Goal: Contribute content: Contribute content

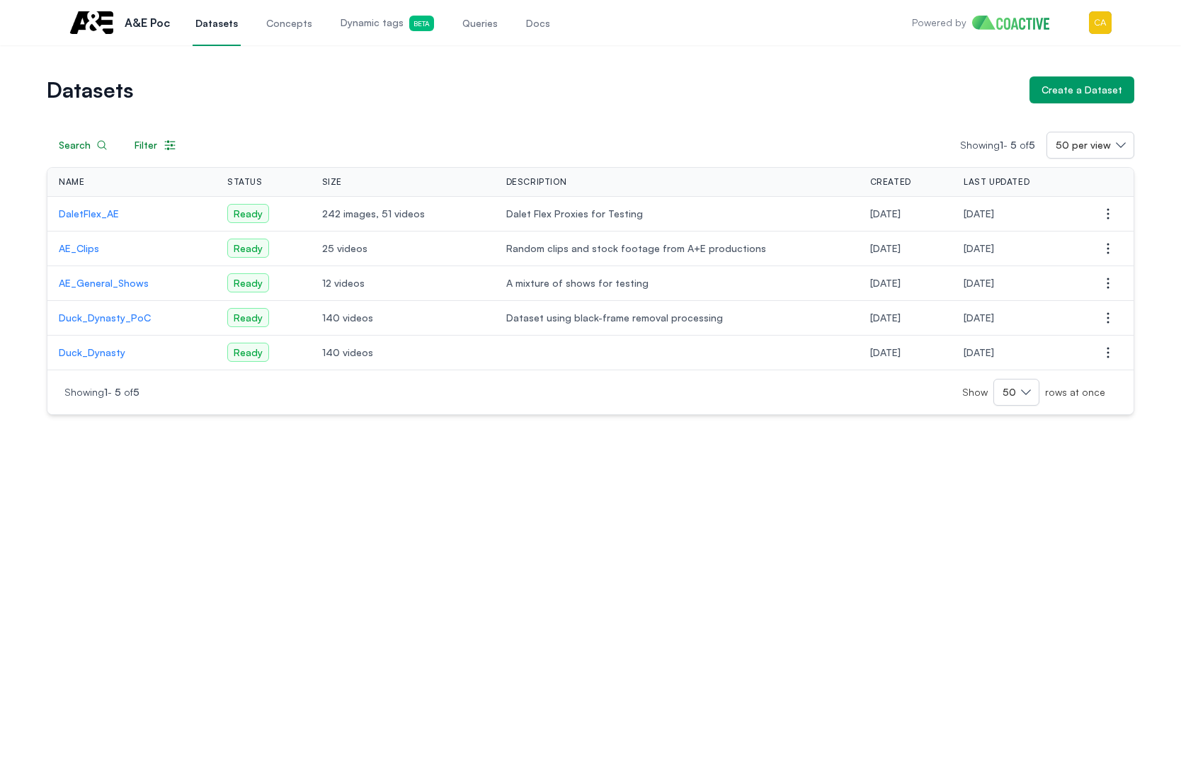
click at [378, 27] on span "Dynamic tags Beta" at bounding box center [386, 24] width 93 height 16
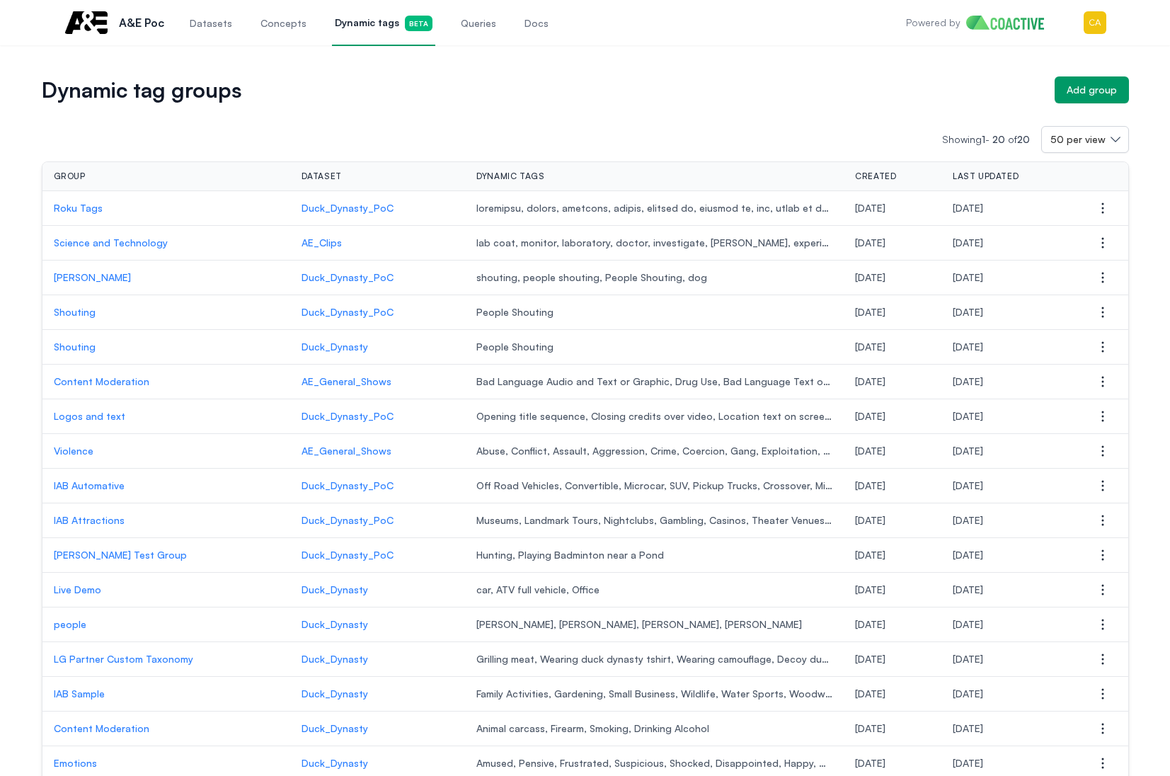
click at [127, 239] on p "Science and Technology" at bounding box center [166, 243] width 225 height 14
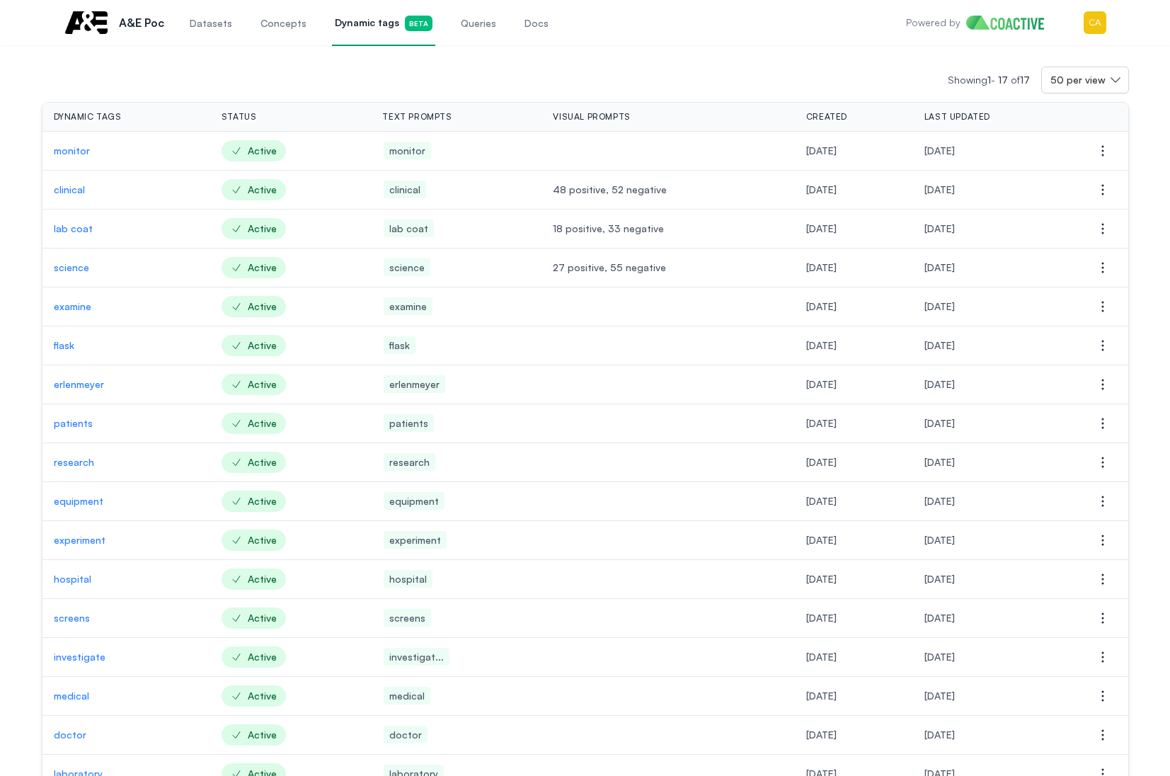
scroll to position [71, 0]
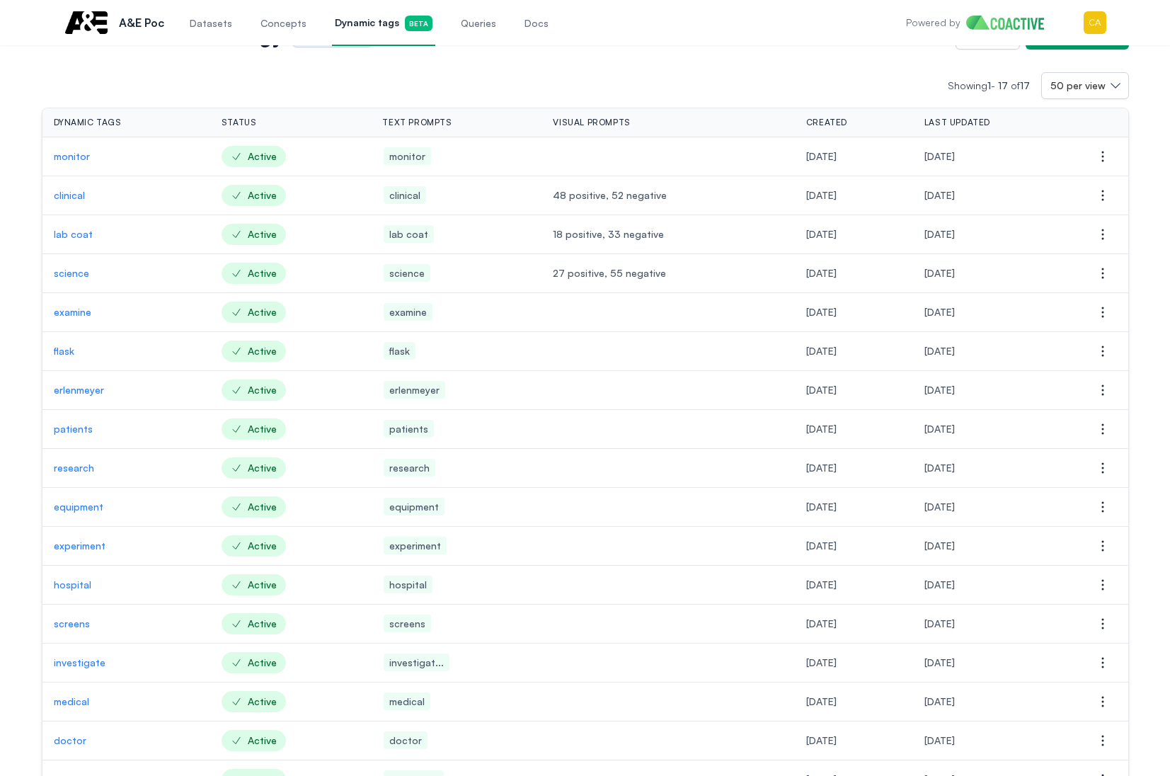
click at [52, 353] on td "flask" at bounding box center [126, 351] width 168 height 39
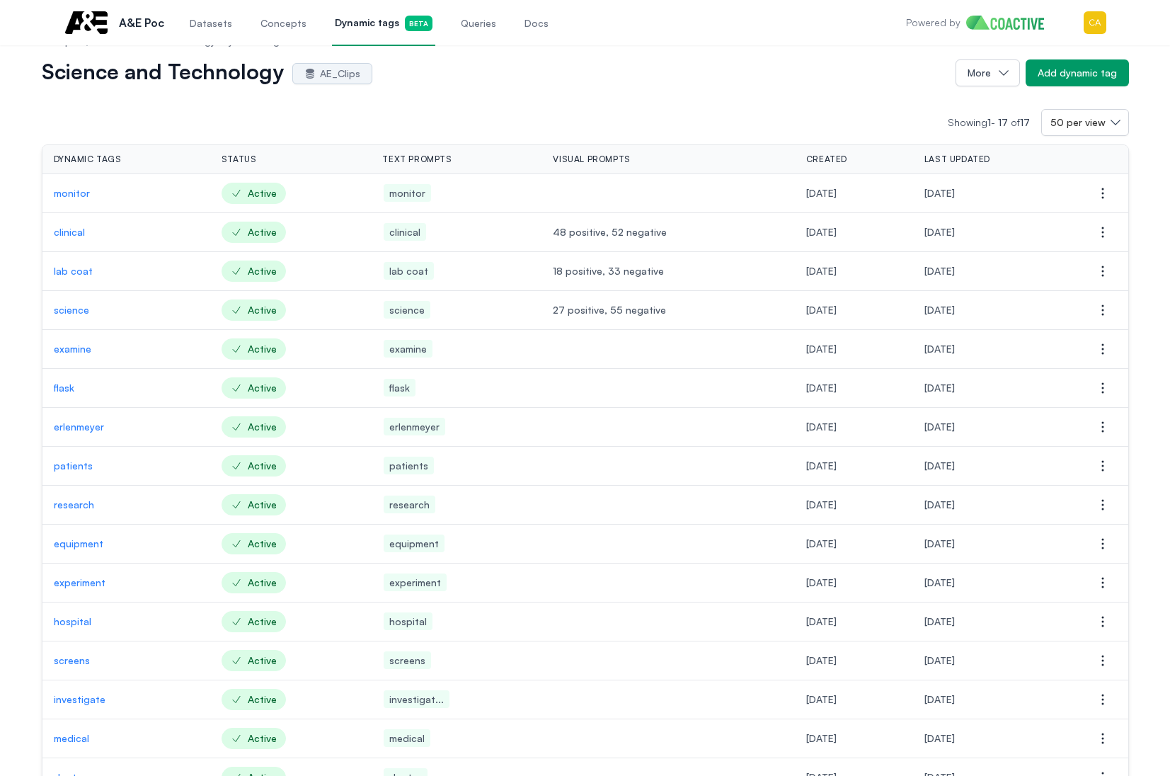
scroll to position [0, 0]
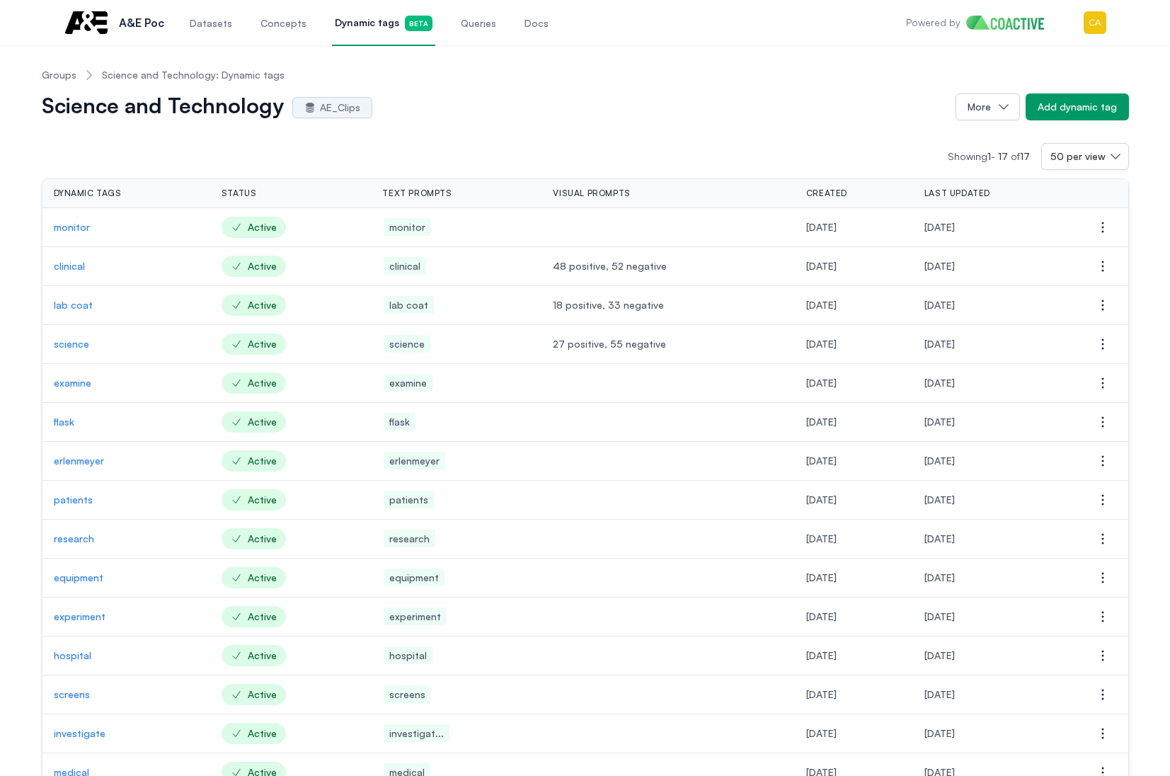
click at [74, 386] on p "examine" at bounding box center [126, 383] width 145 height 14
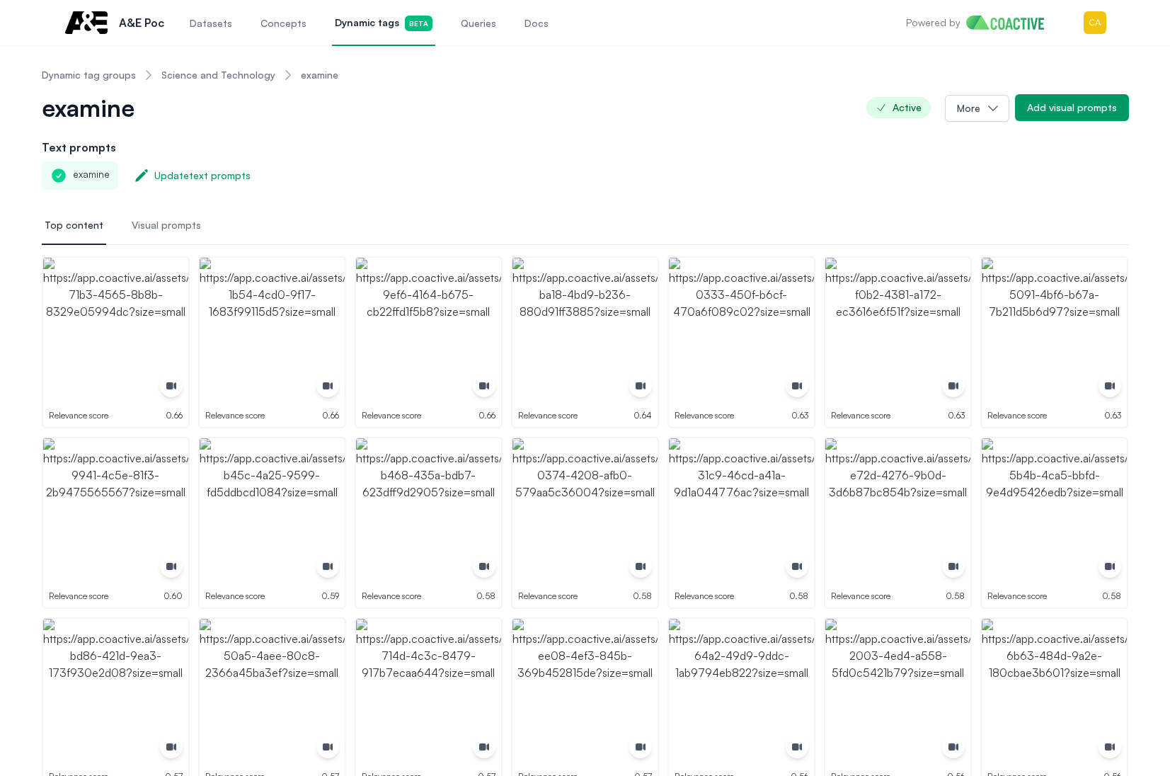
click at [419, 151] on h2 "Text prompts" at bounding box center [585, 147] width 1087 height 17
click at [110, 303] on img "button" at bounding box center [115, 330] width 145 height 145
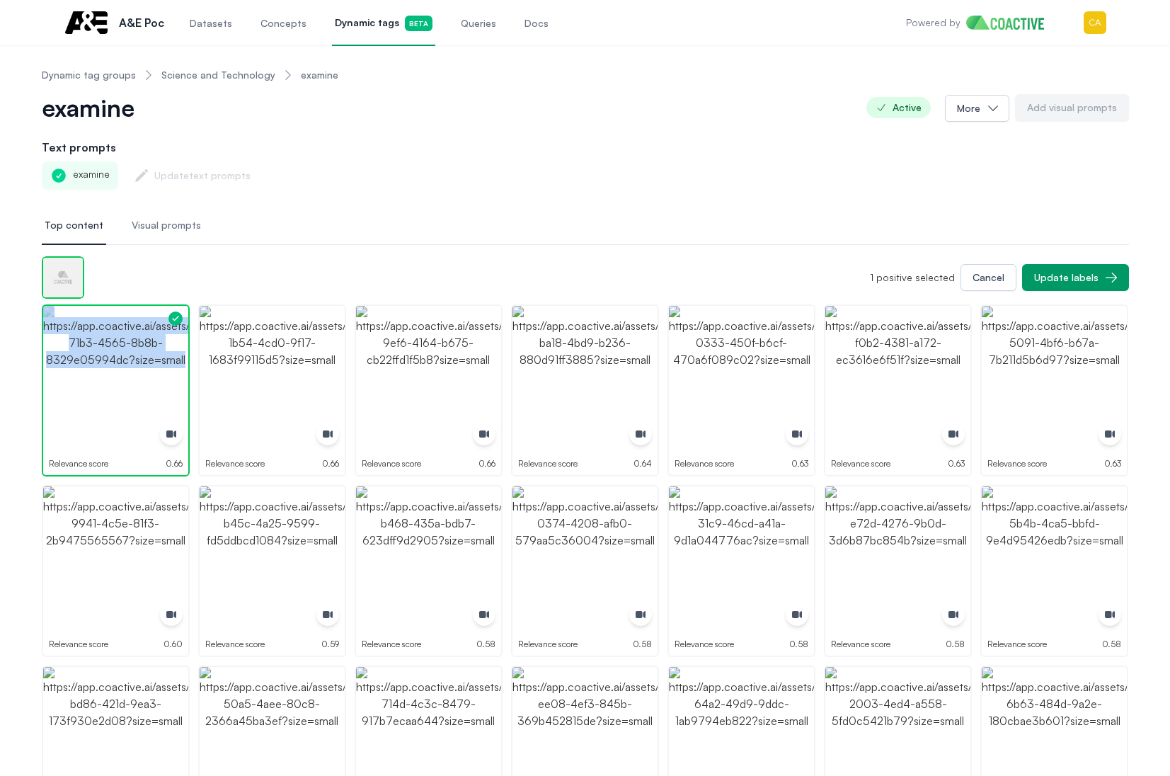
drag, startPoint x: 97, startPoint y: 359, endPoint x: 205, endPoint y: 360, distance: 107.6
click at [97, 361] on img "button" at bounding box center [115, 378] width 145 height 145
click at [271, 356] on img "button" at bounding box center [272, 378] width 145 height 145
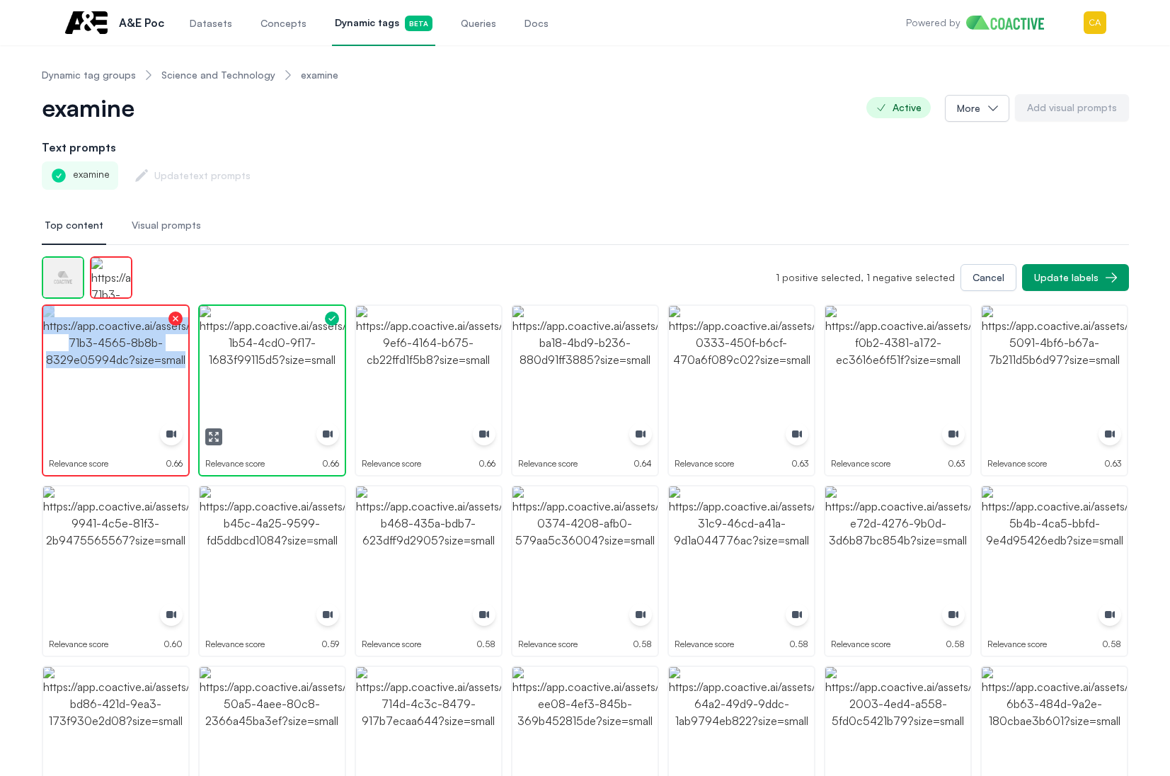
click at [294, 360] on img "button" at bounding box center [272, 378] width 145 height 145
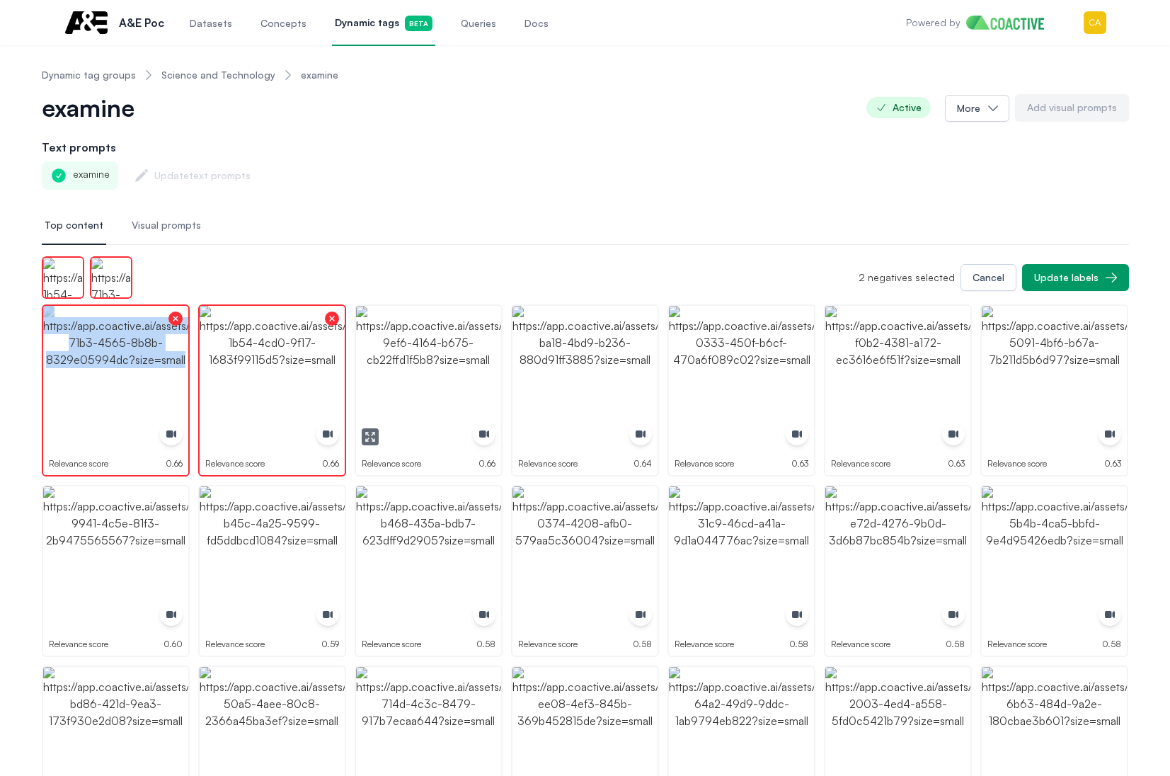
click at [456, 350] on img "button" at bounding box center [428, 378] width 145 height 145
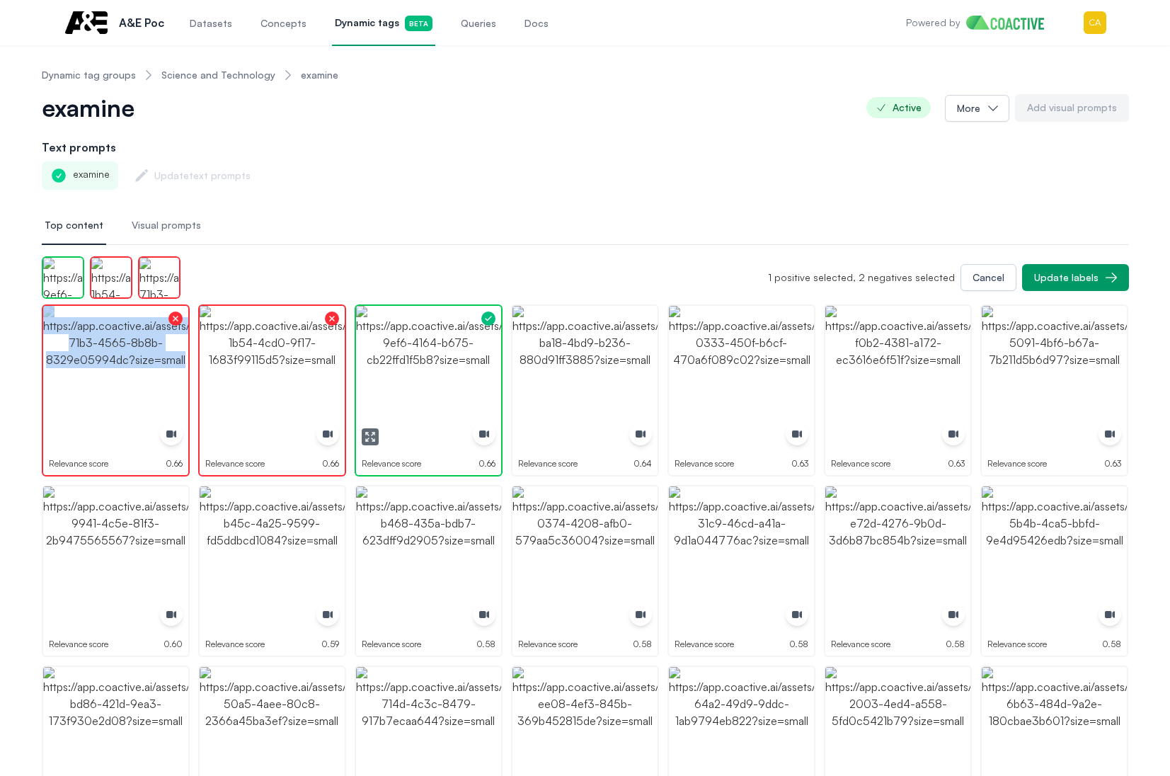
click at [442, 350] on img "button" at bounding box center [428, 378] width 145 height 145
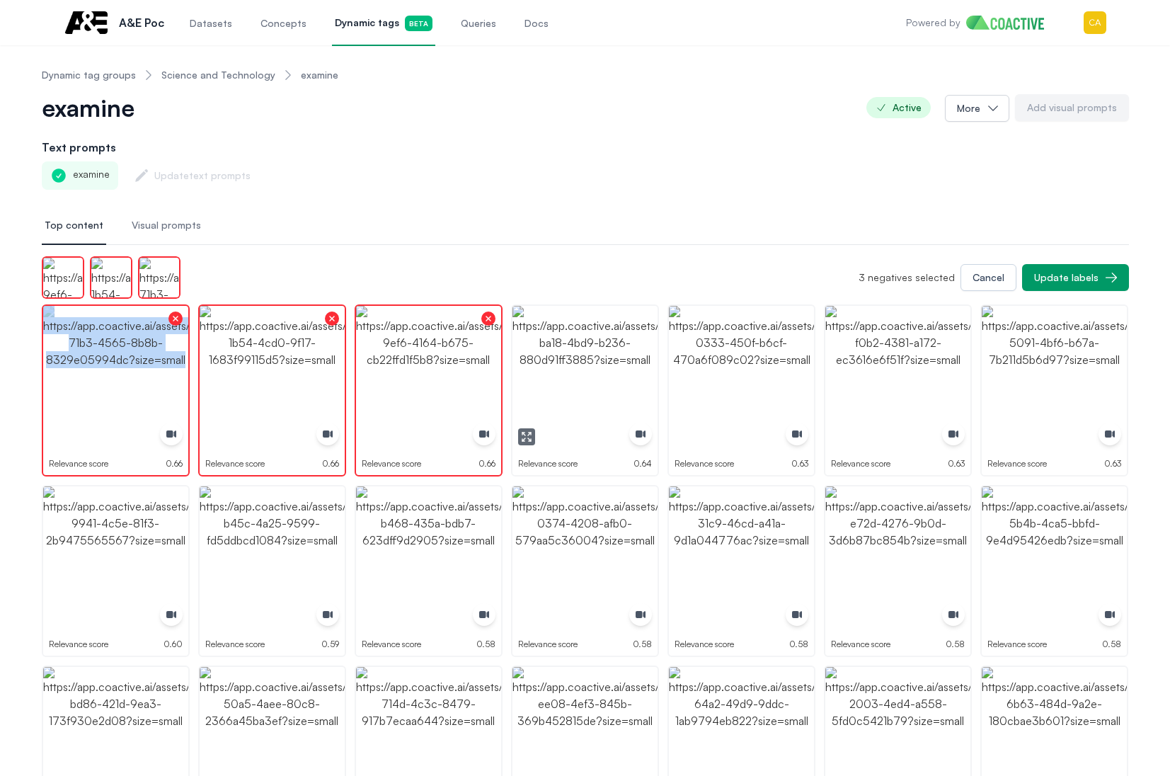
click at [613, 354] on img "button" at bounding box center [584, 378] width 145 height 145
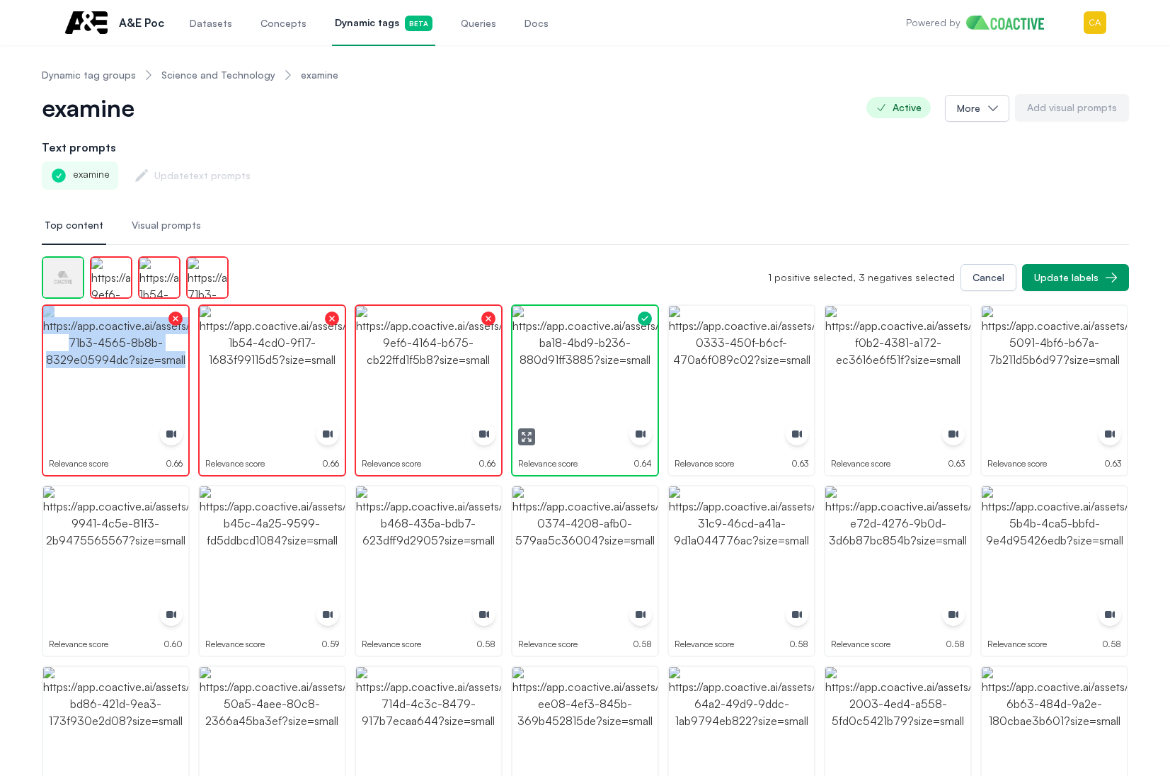
click at [613, 354] on img "button" at bounding box center [584, 378] width 145 height 145
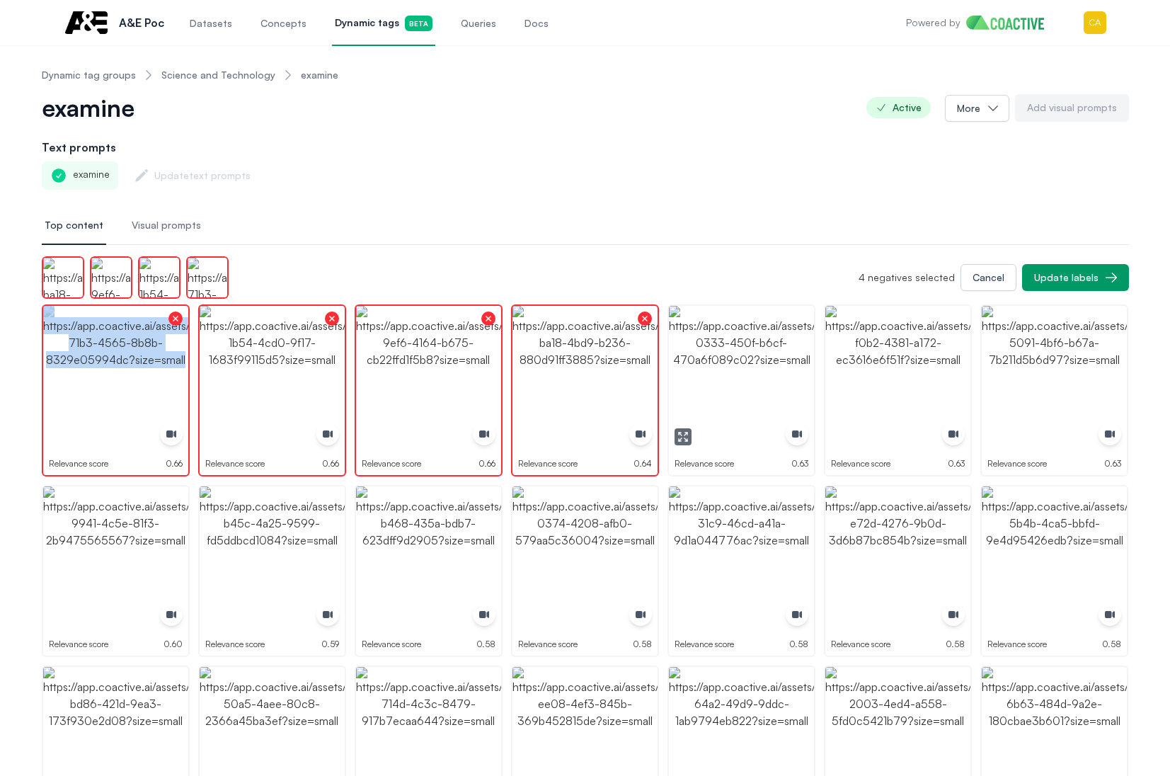
click at [781, 354] on img "button" at bounding box center [741, 378] width 145 height 145
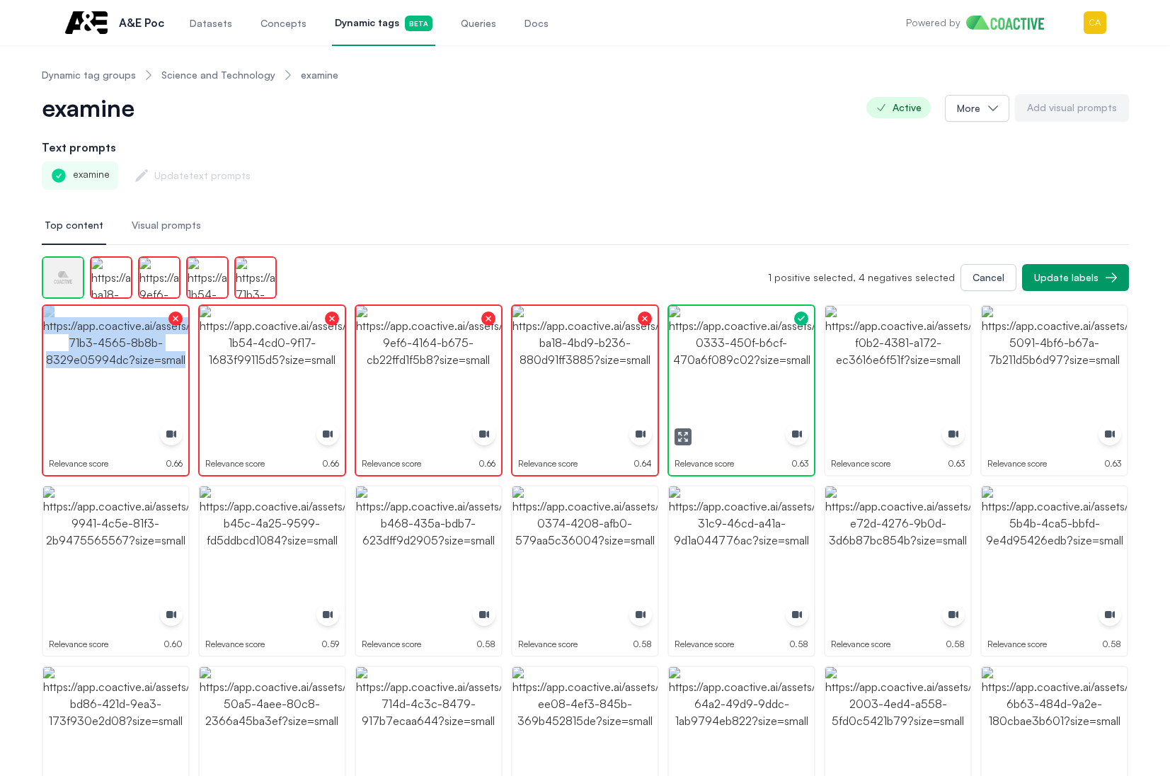
click at [782, 354] on img "button" at bounding box center [741, 378] width 145 height 145
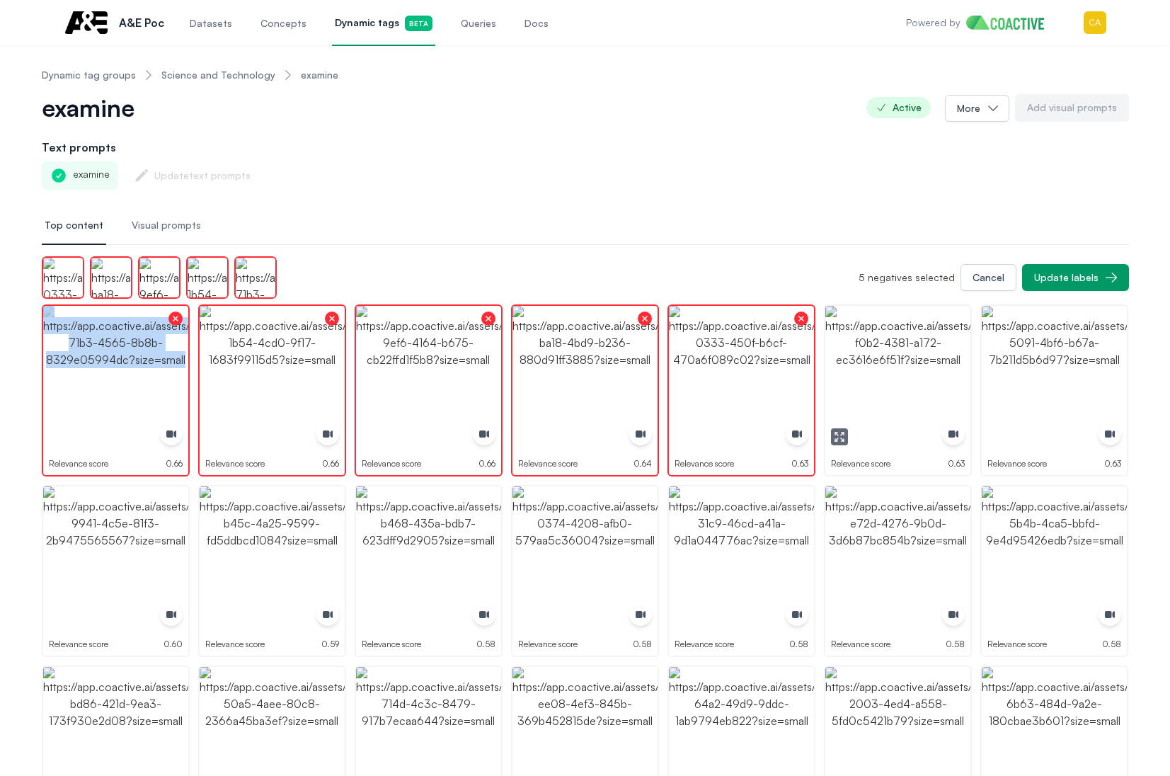
click at [925, 350] on img "button" at bounding box center [897, 378] width 145 height 145
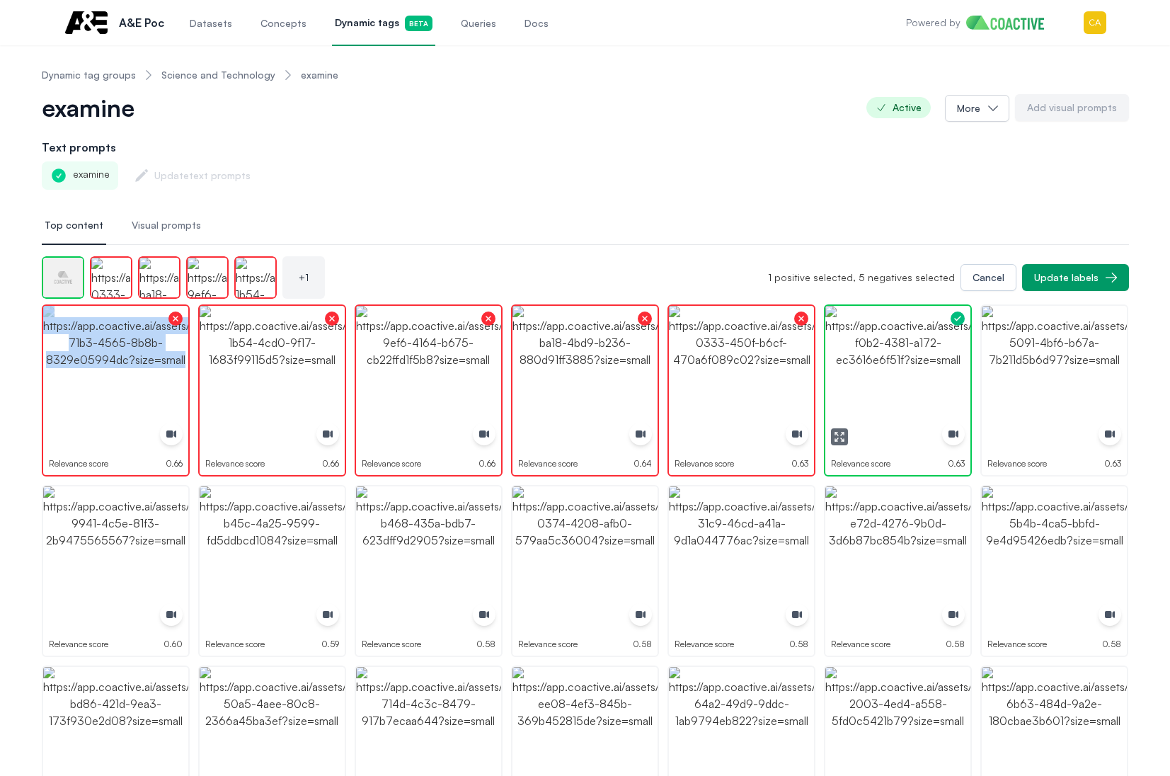
click at [925, 350] on img "button" at bounding box center [897, 378] width 145 height 145
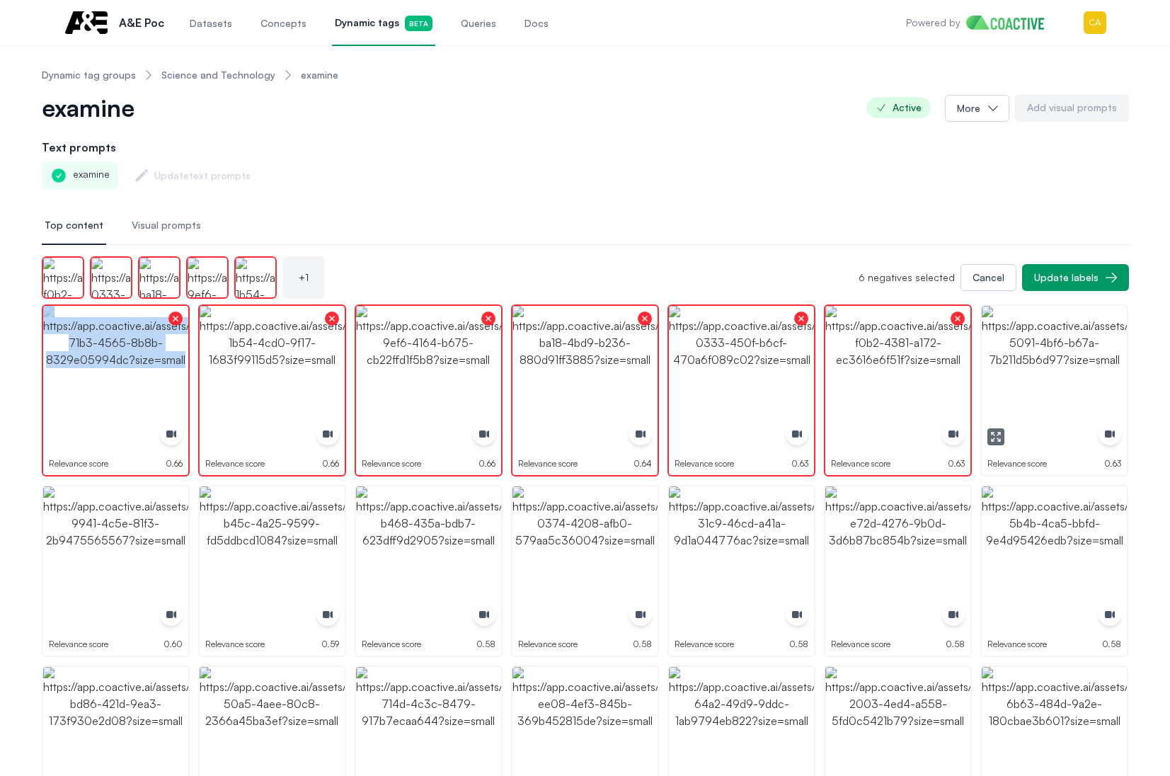
click at [1074, 370] on img "button" at bounding box center [1054, 378] width 145 height 145
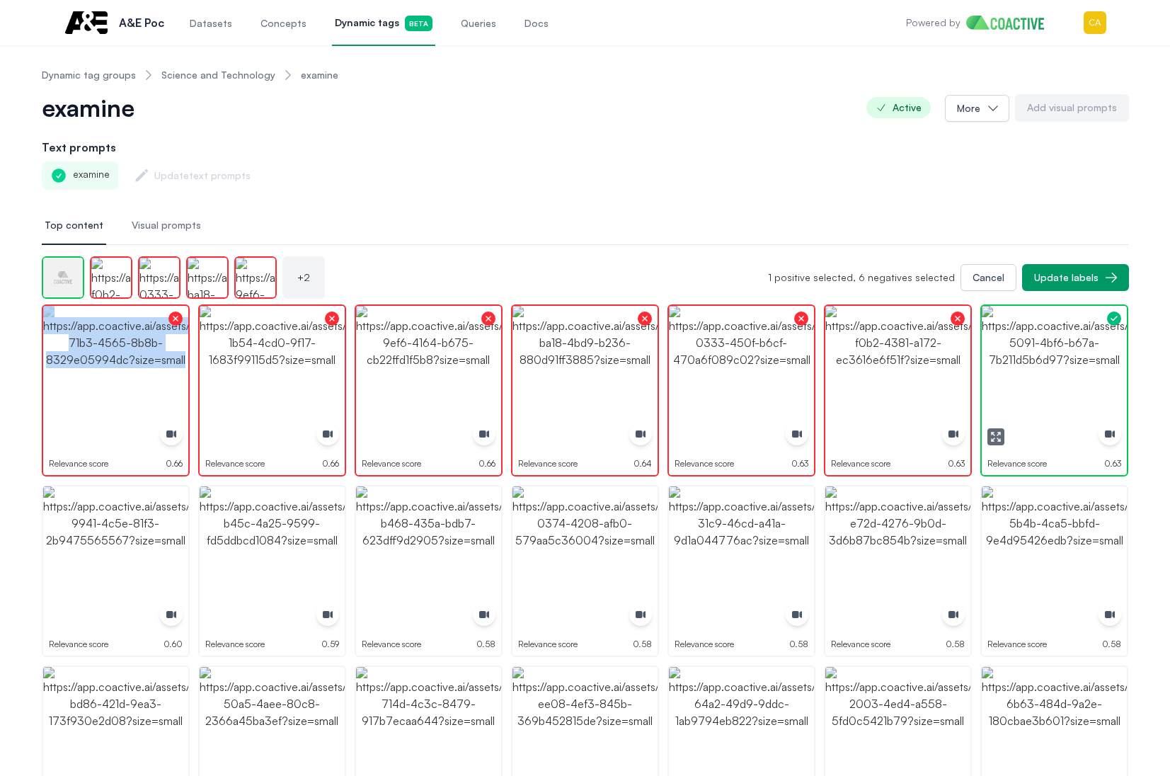
click at [1074, 370] on img "button" at bounding box center [1054, 378] width 145 height 145
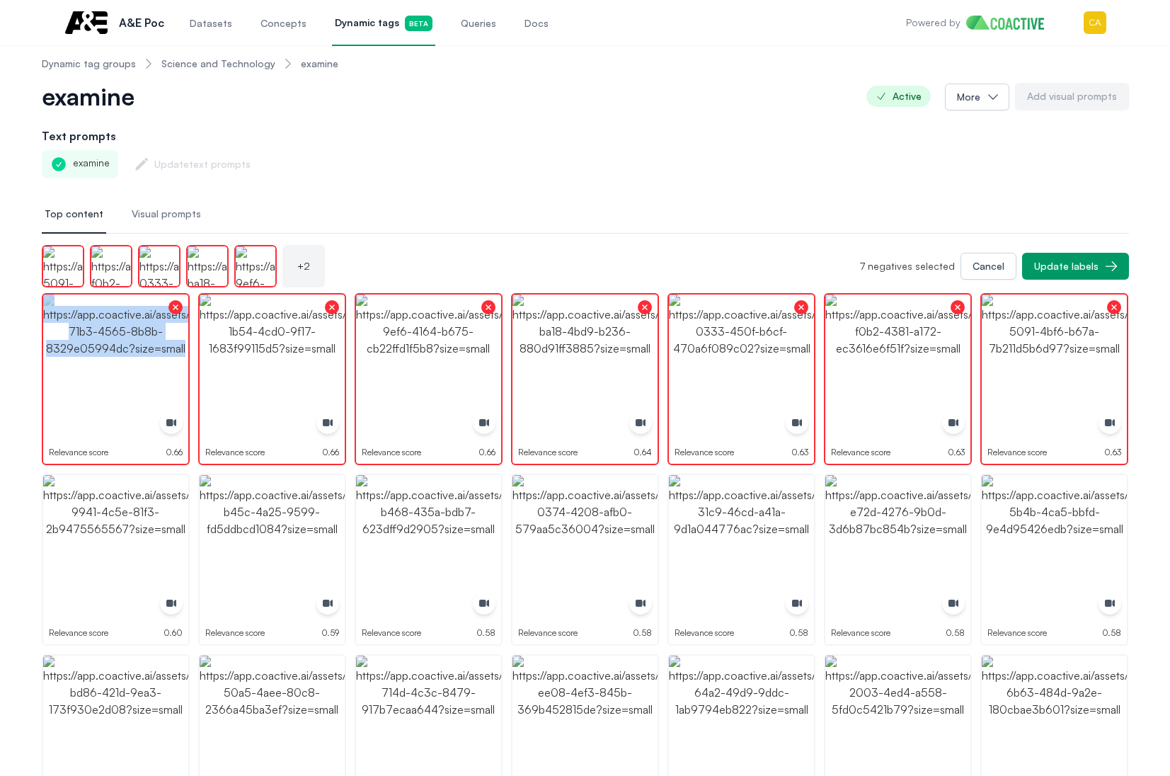
scroll to position [212, 0]
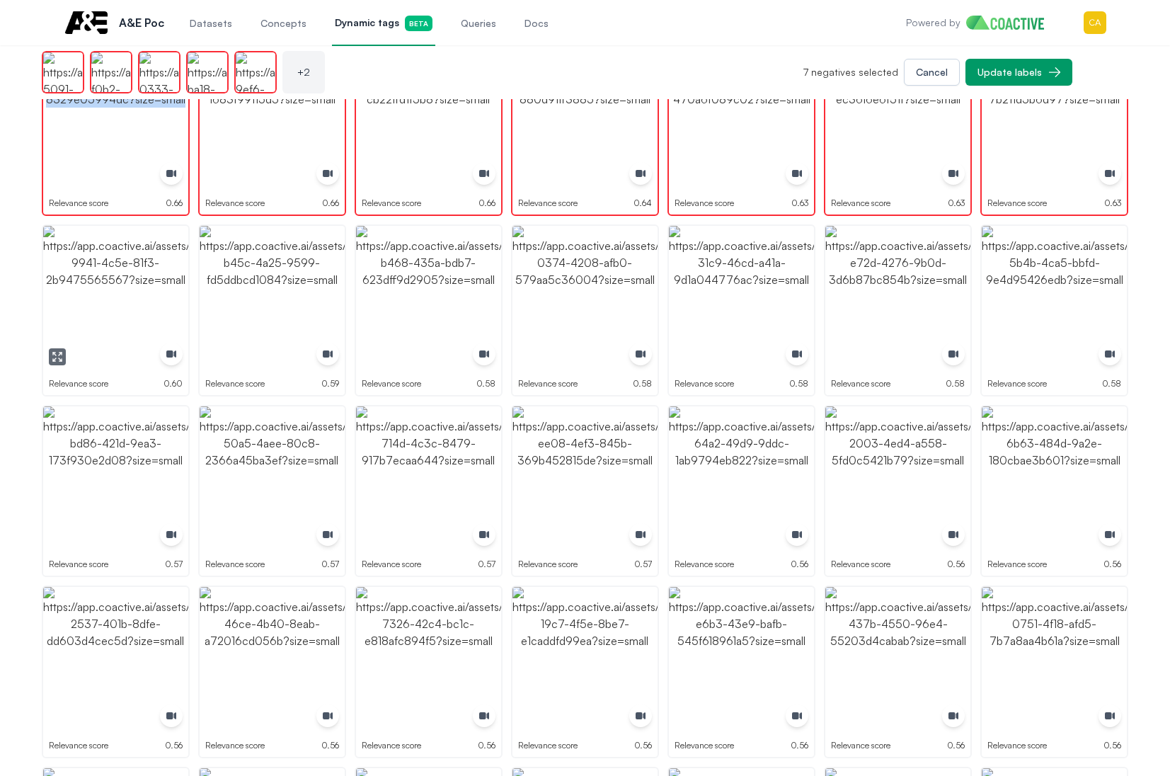
click at [129, 304] on img "button" at bounding box center [115, 298] width 145 height 145
click at [394, 269] on img "button" at bounding box center [428, 298] width 145 height 145
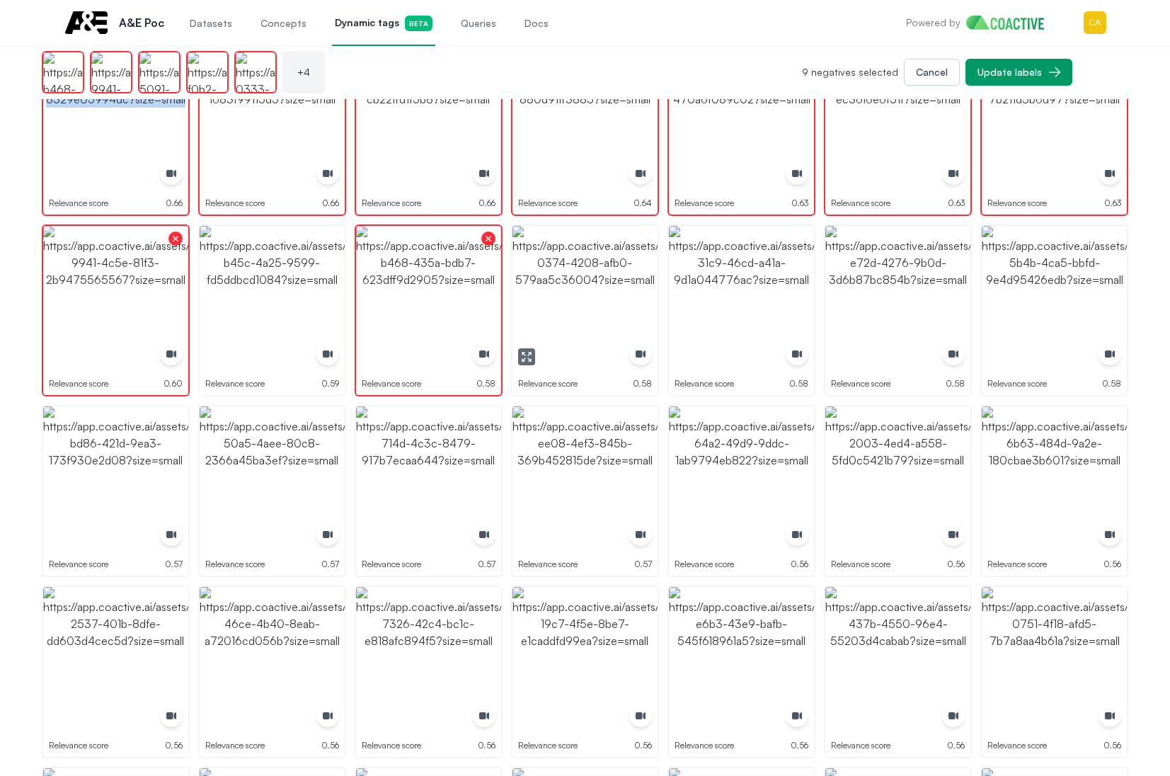
click at [651, 271] on img "button" at bounding box center [584, 298] width 145 height 145
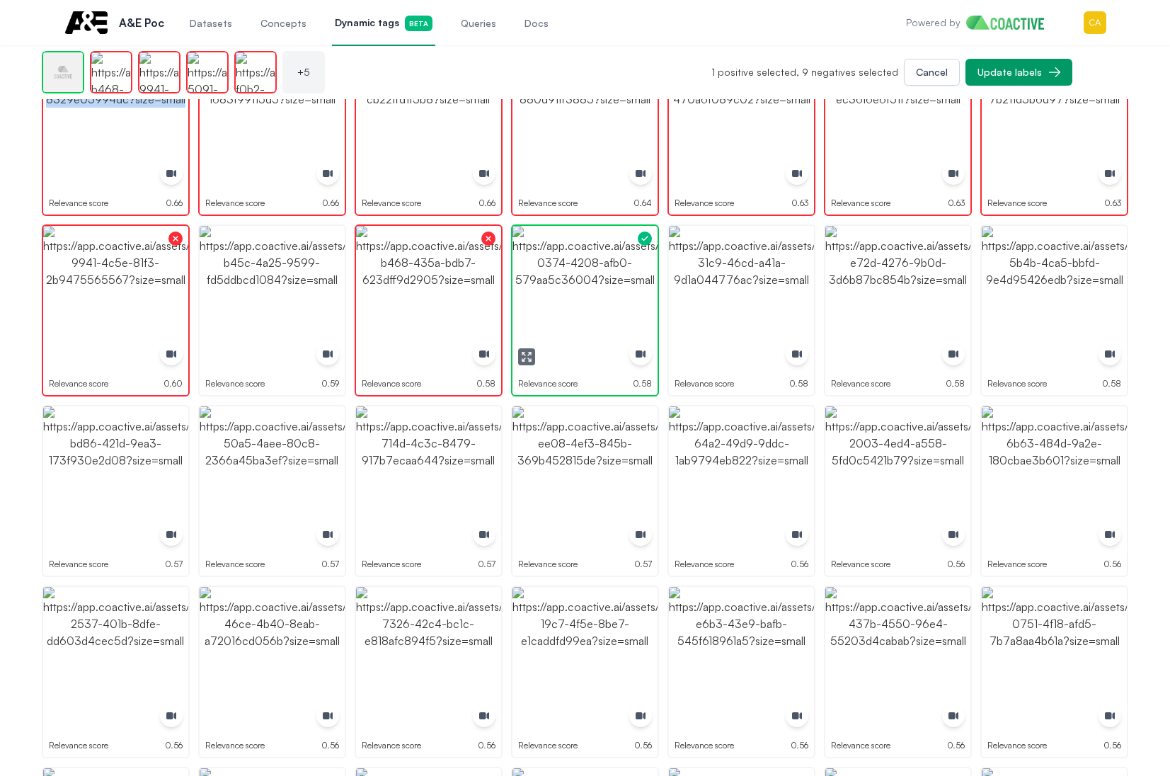
click at [651, 271] on img "button" at bounding box center [584, 298] width 145 height 145
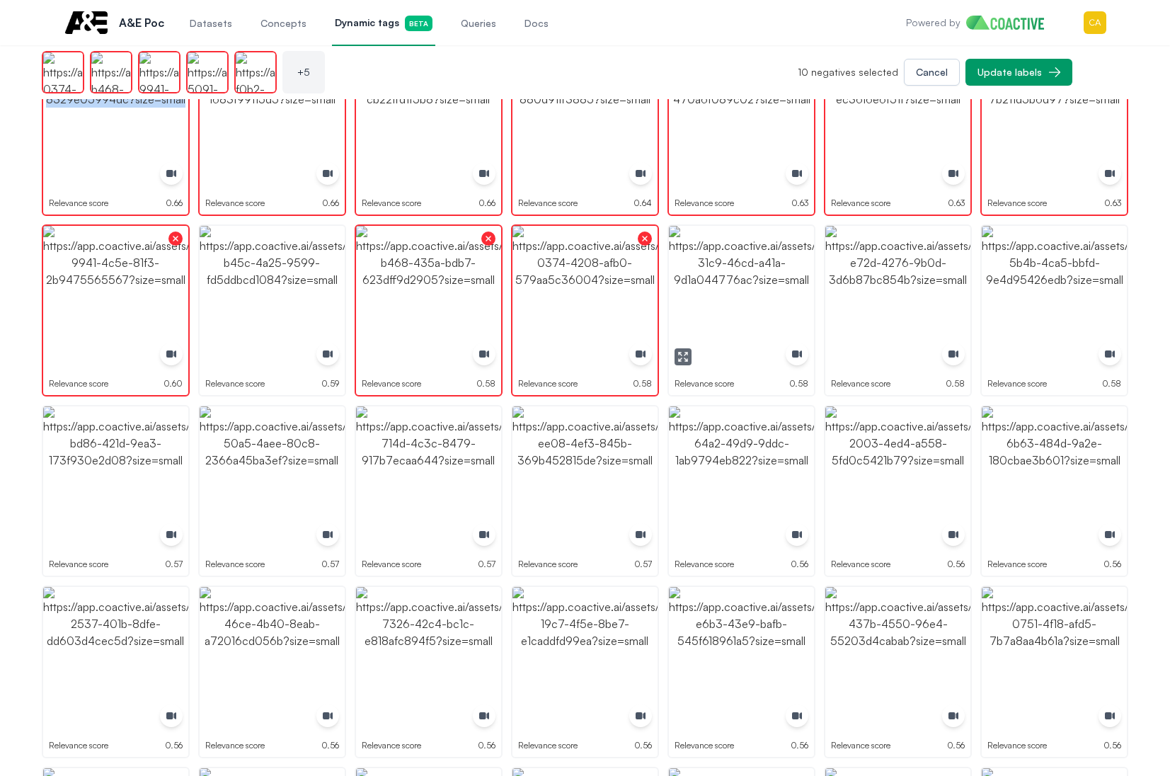
click at [718, 271] on img "button" at bounding box center [741, 298] width 145 height 145
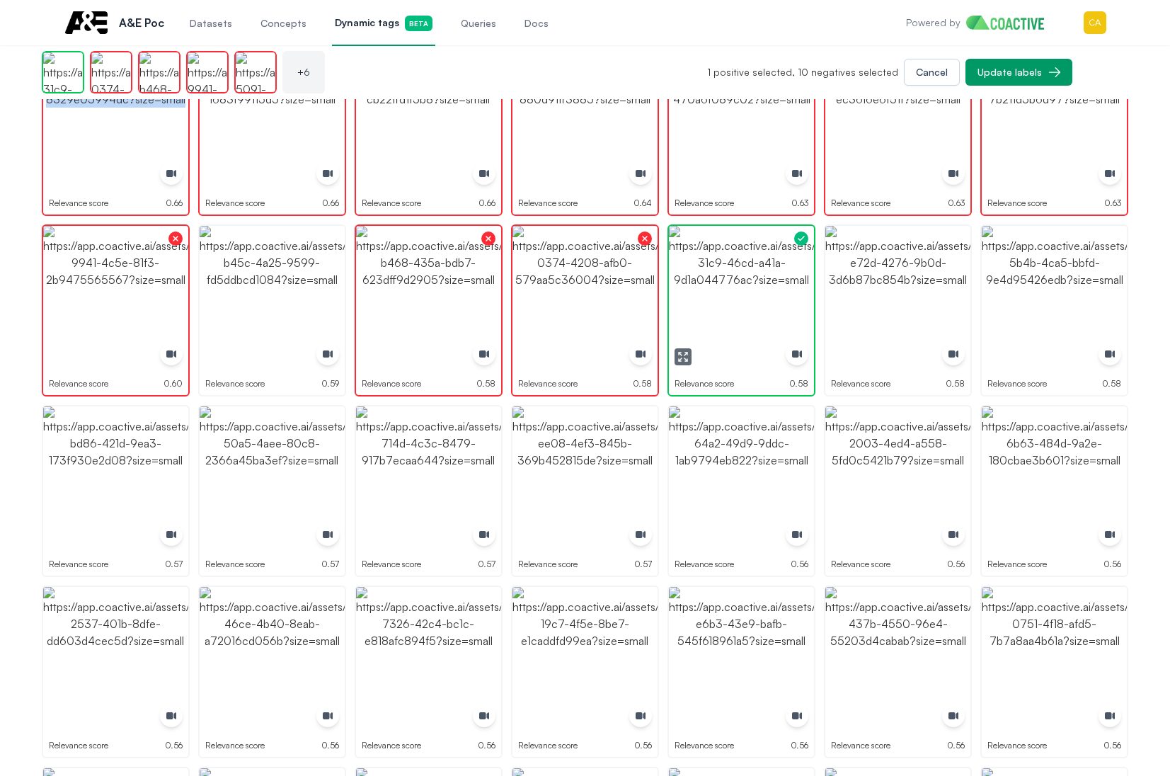
click at [718, 271] on img "button" at bounding box center [741, 298] width 145 height 145
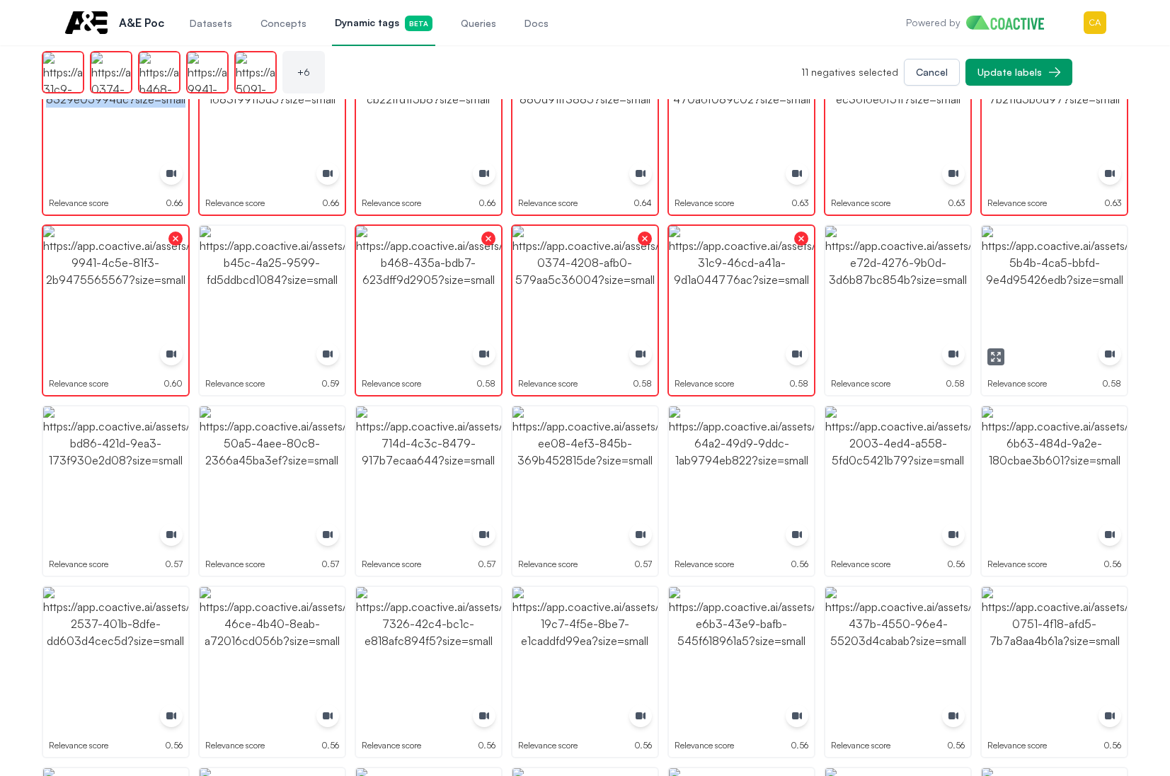
click at [992, 361] on icon "button" at bounding box center [995, 356] width 11 height 11
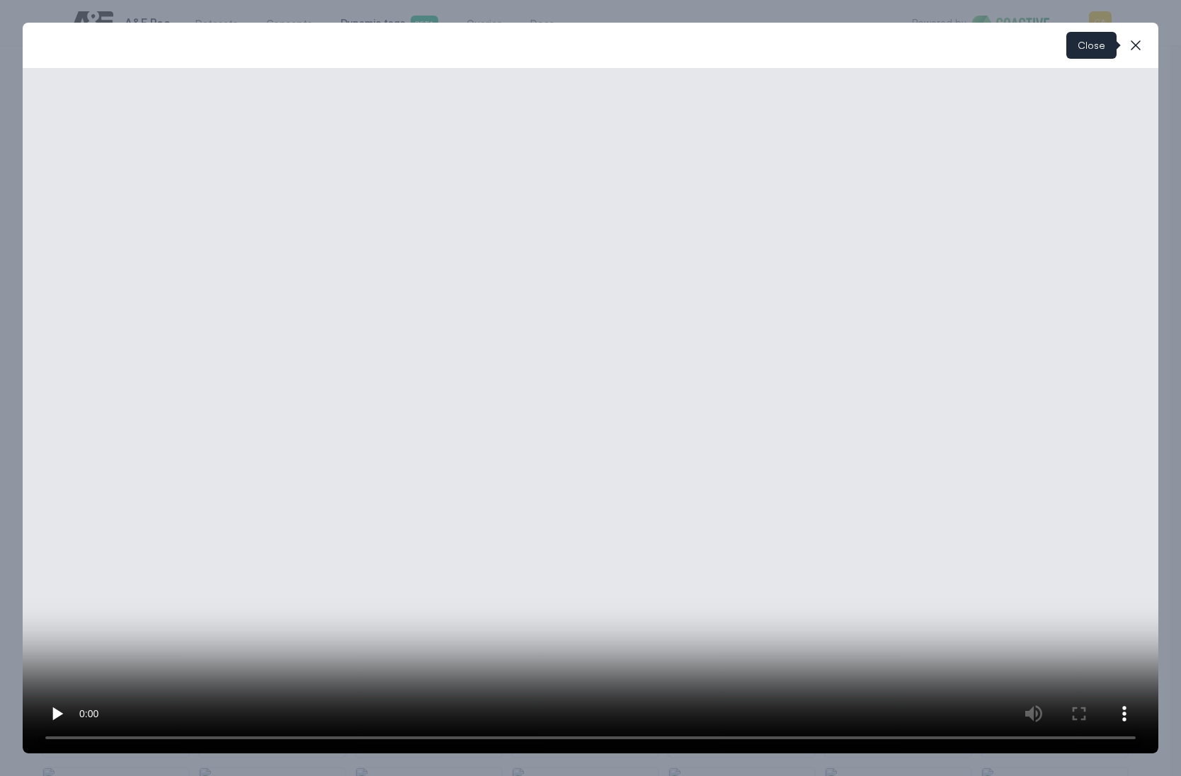
click at [1129, 47] on icon "button" at bounding box center [1135, 45] width 17 height 17
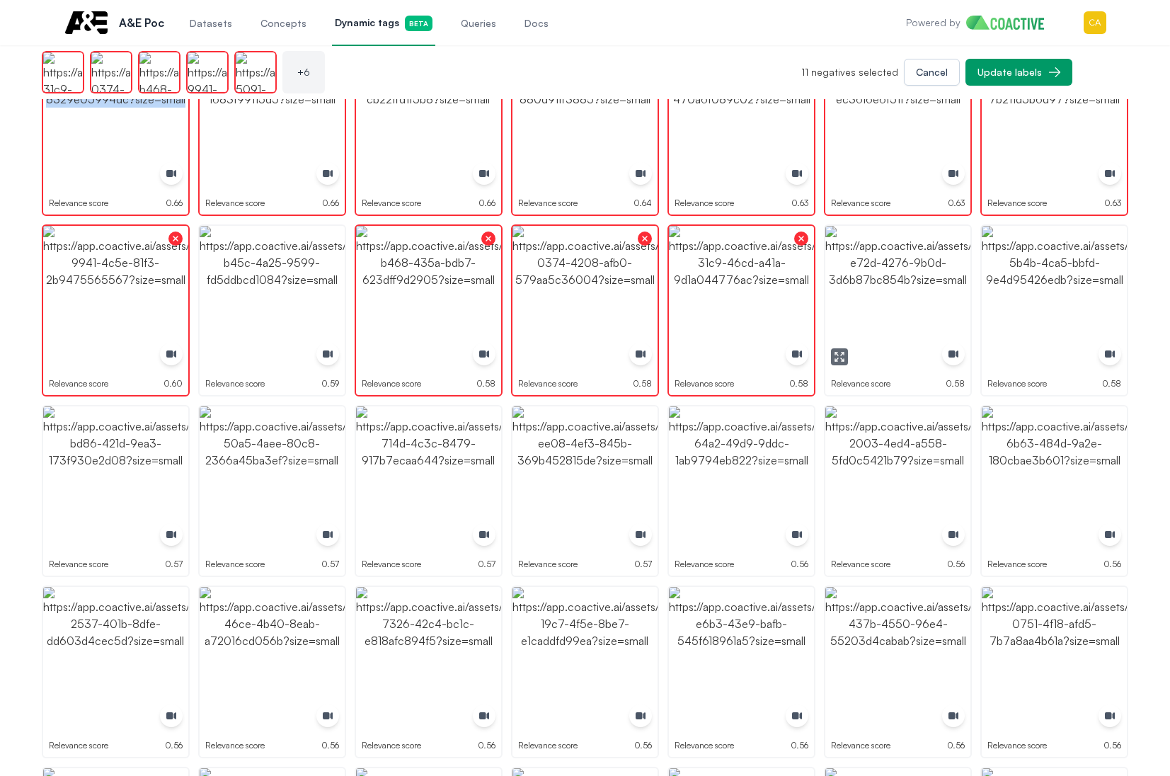
click at [890, 283] on img "button" at bounding box center [897, 298] width 145 height 145
click at [1043, 283] on img "button" at bounding box center [1054, 298] width 145 height 145
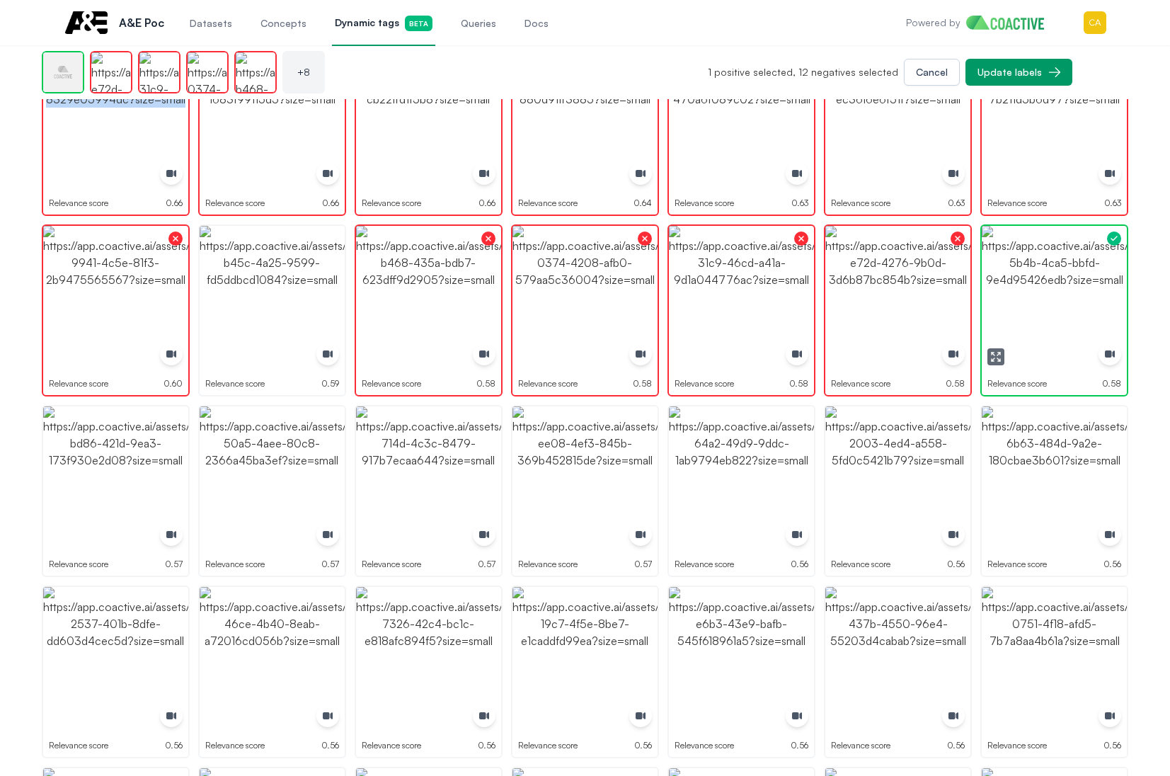
click at [1043, 283] on img "button" at bounding box center [1054, 298] width 145 height 145
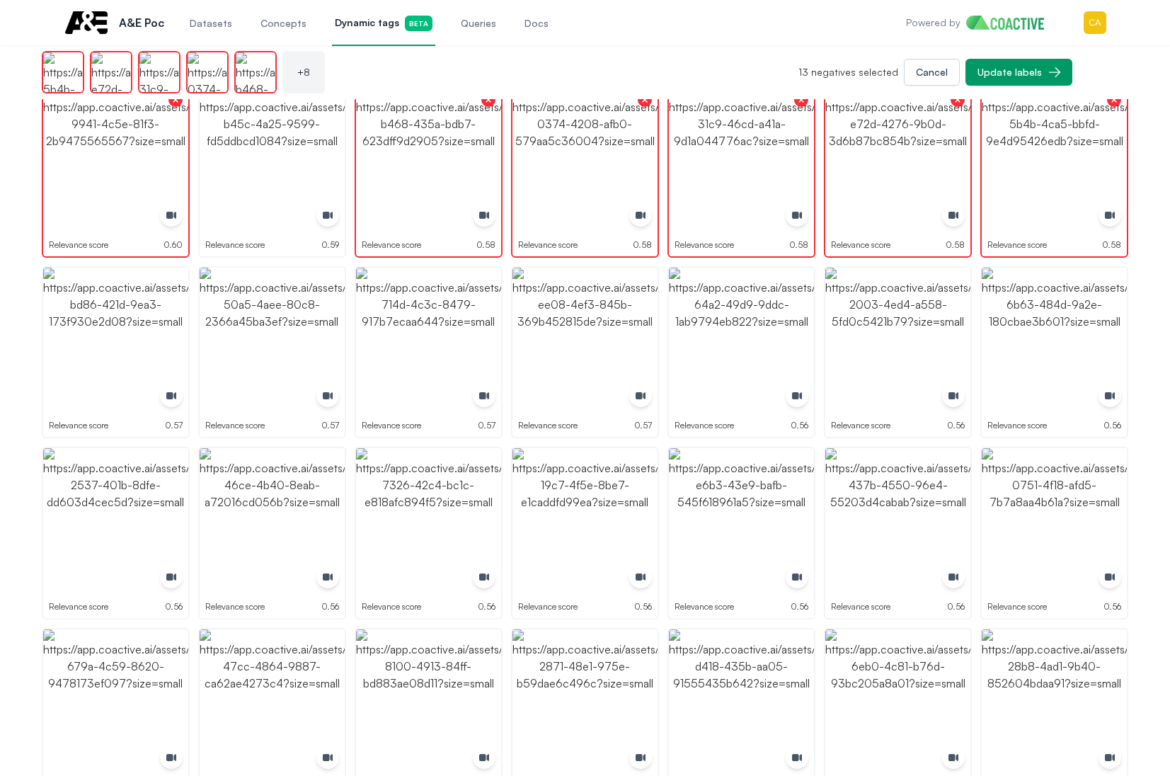
scroll to position [354, 0]
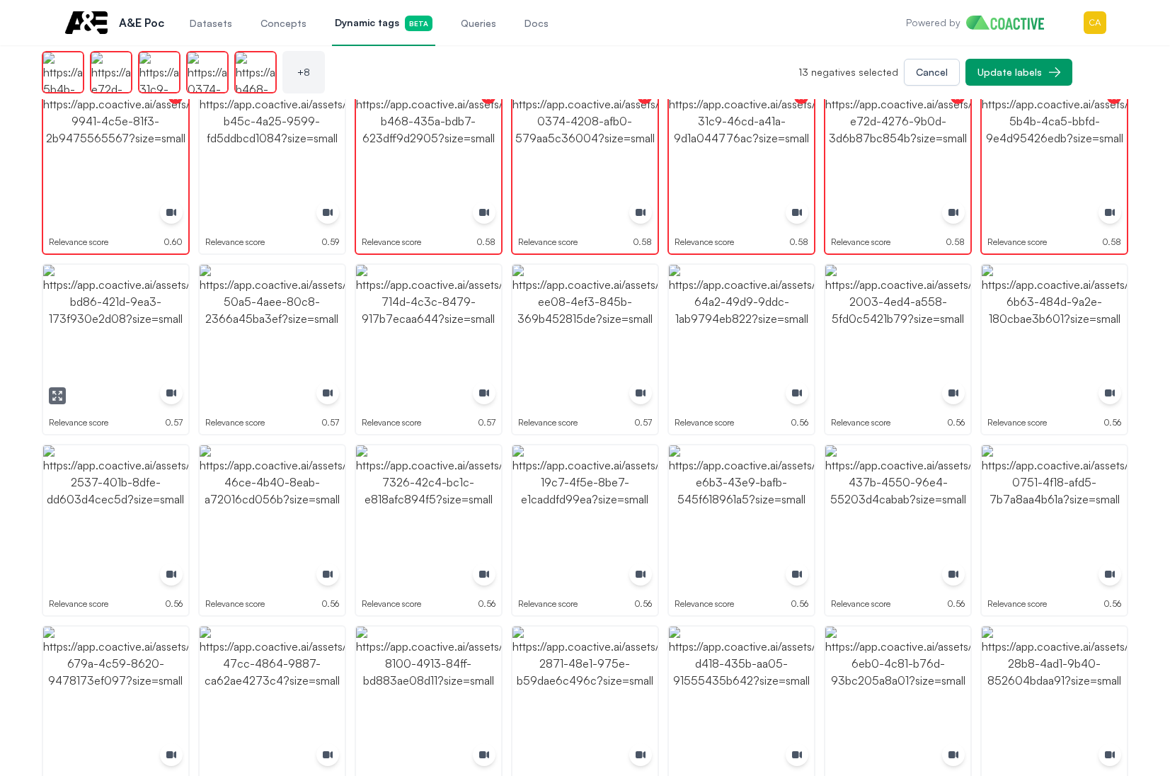
click at [109, 305] on img "button" at bounding box center [115, 337] width 145 height 145
click at [459, 314] on img "button" at bounding box center [428, 337] width 145 height 145
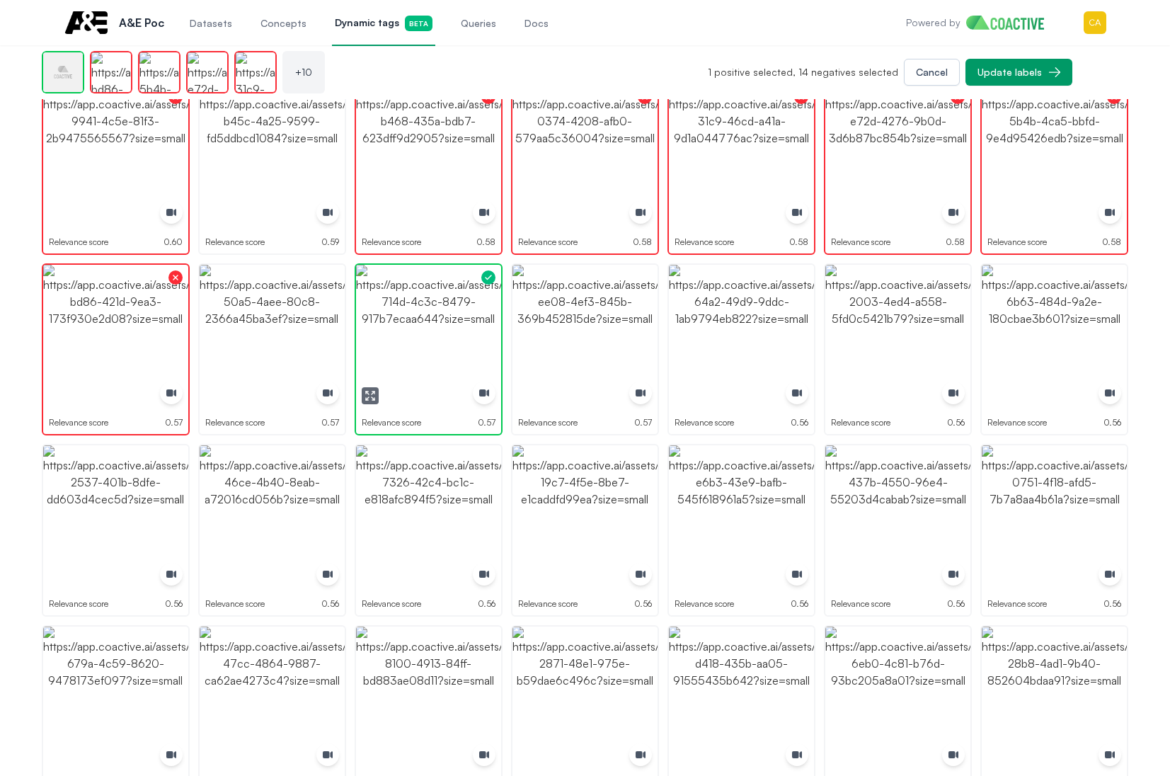
click at [459, 314] on img "button" at bounding box center [428, 337] width 145 height 145
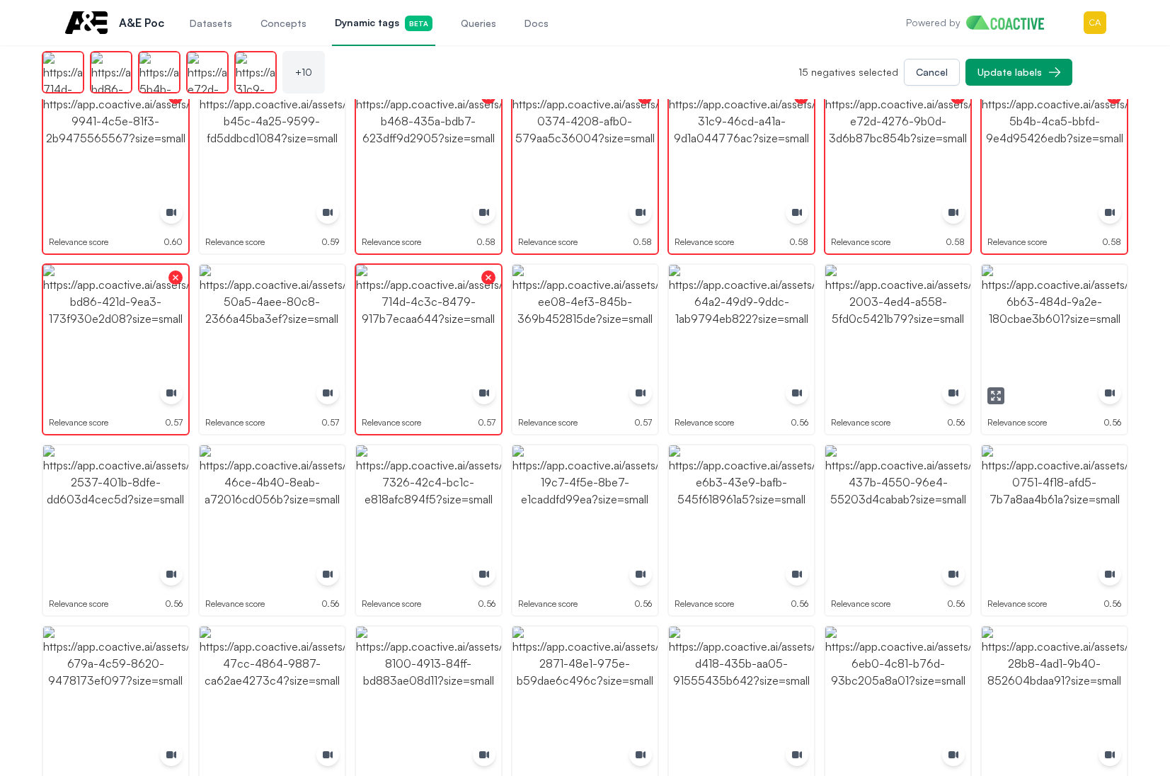
click at [1085, 347] on img "button" at bounding box center [1054, 337] width 145 height 145
click at [1085, 346] on img "button" at bounding box center [1054, 337] width 145 height 145
click at [893, 491] on img "button" at bounding box center [897, 517] width 145 height 145
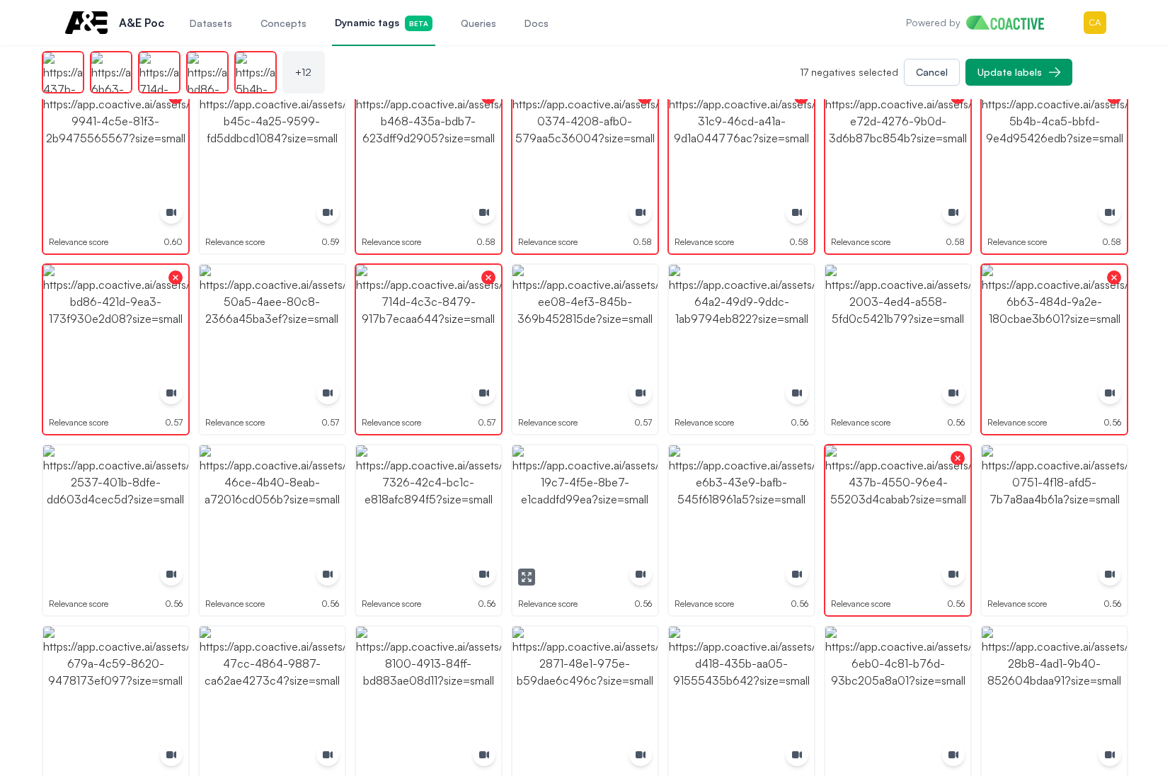
click at [534, 515] on img "button" at bounding box center [584, 517] width 145 height 145
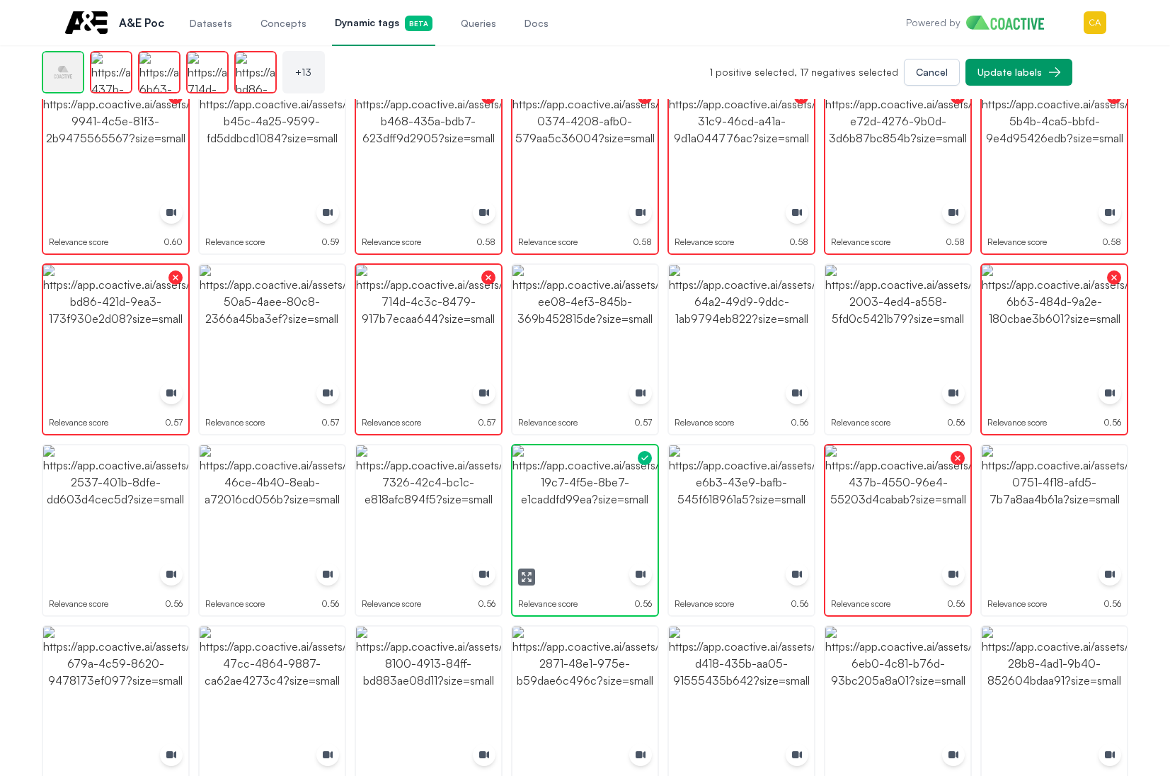
click at [537, 515] on img "button" at bounding box center [584, 517] width 145 height 145
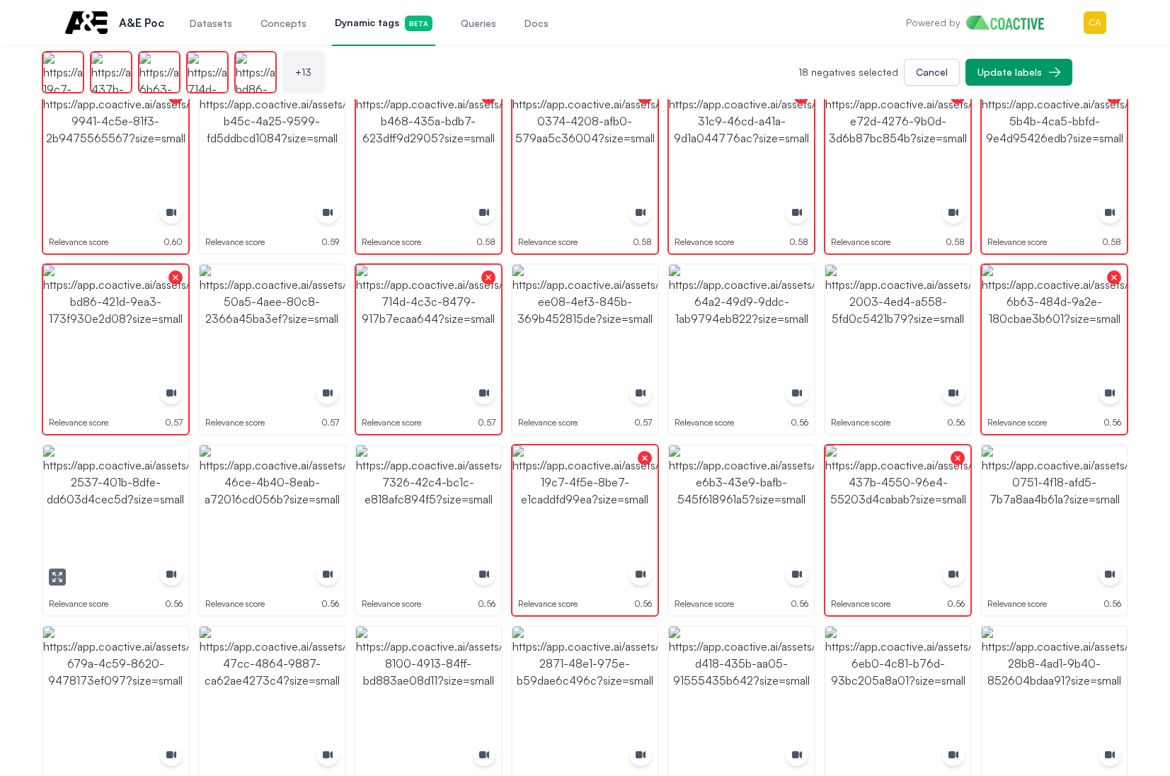
click at [56, 575] on icon "button" at bounding box center [57, 576] width 11 height 11
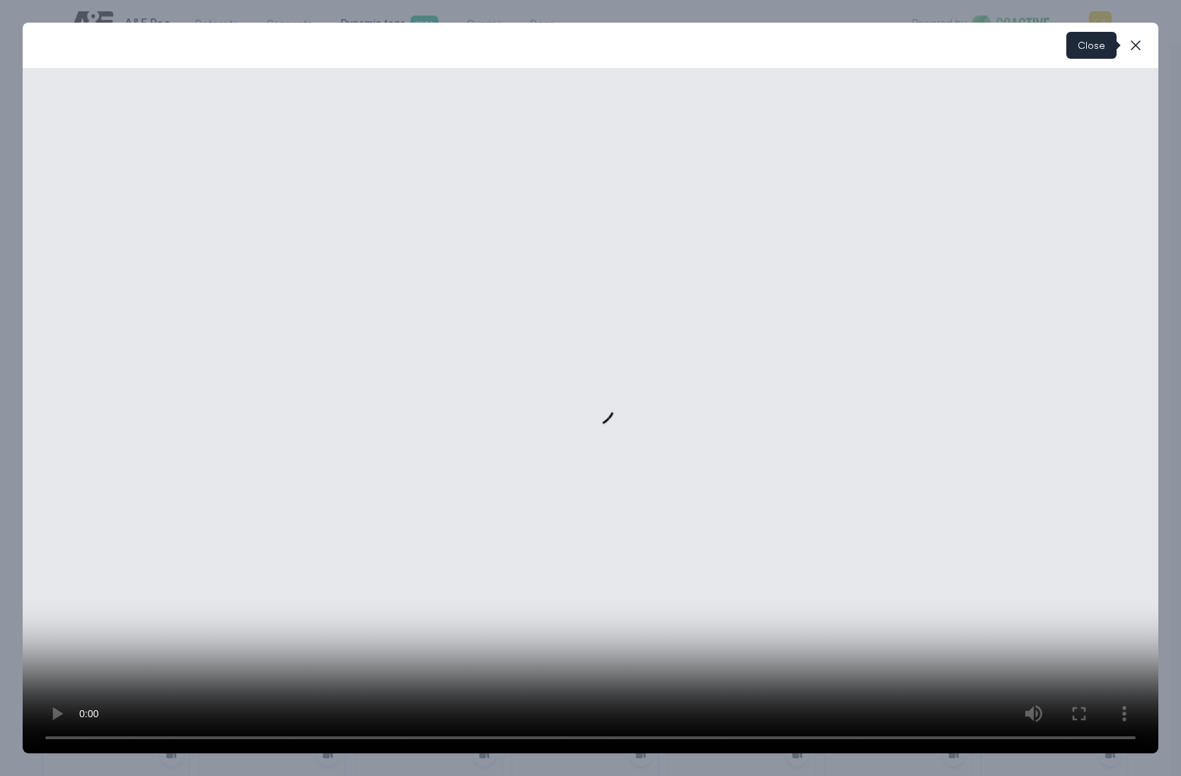
click at [1139, 49] on icon "button" at bounding box center [1135, 45] width 10 height 10
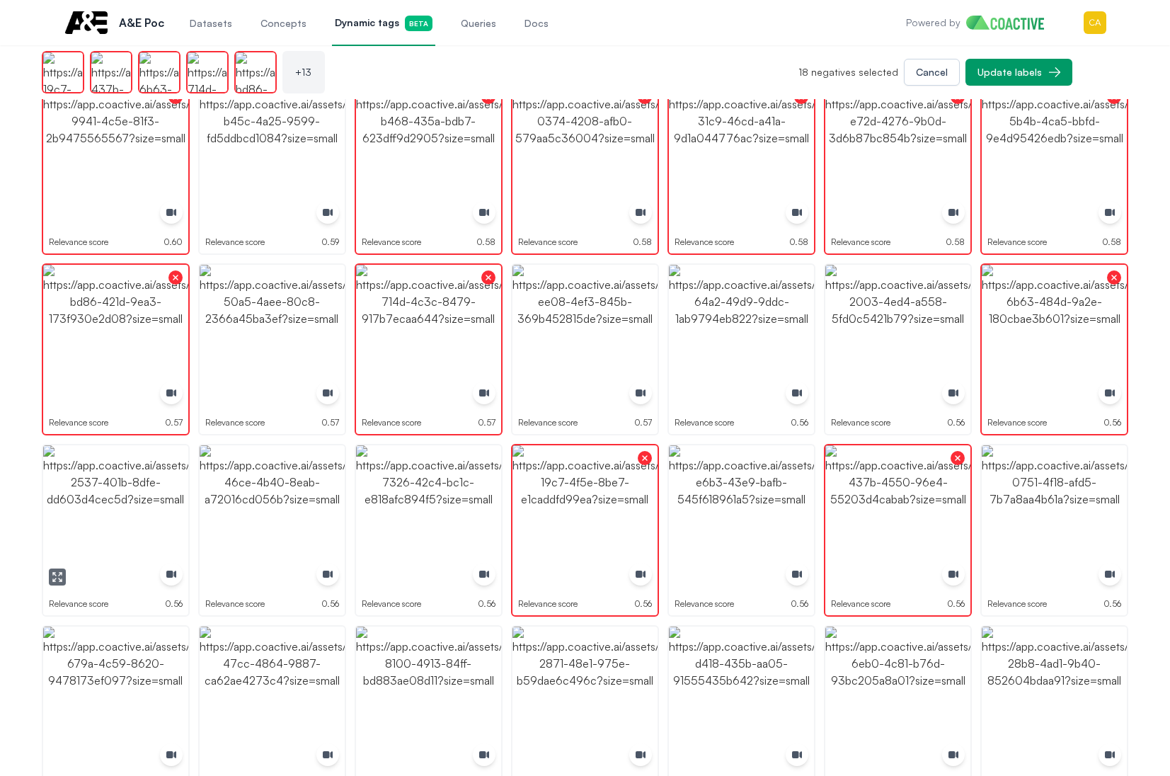
click at [98, 504] on img "button" at bounding box center [115, 517] width 145 height 145
click at [433, 501] on img "button" at bounding box center [428, 517] width 145 height 145
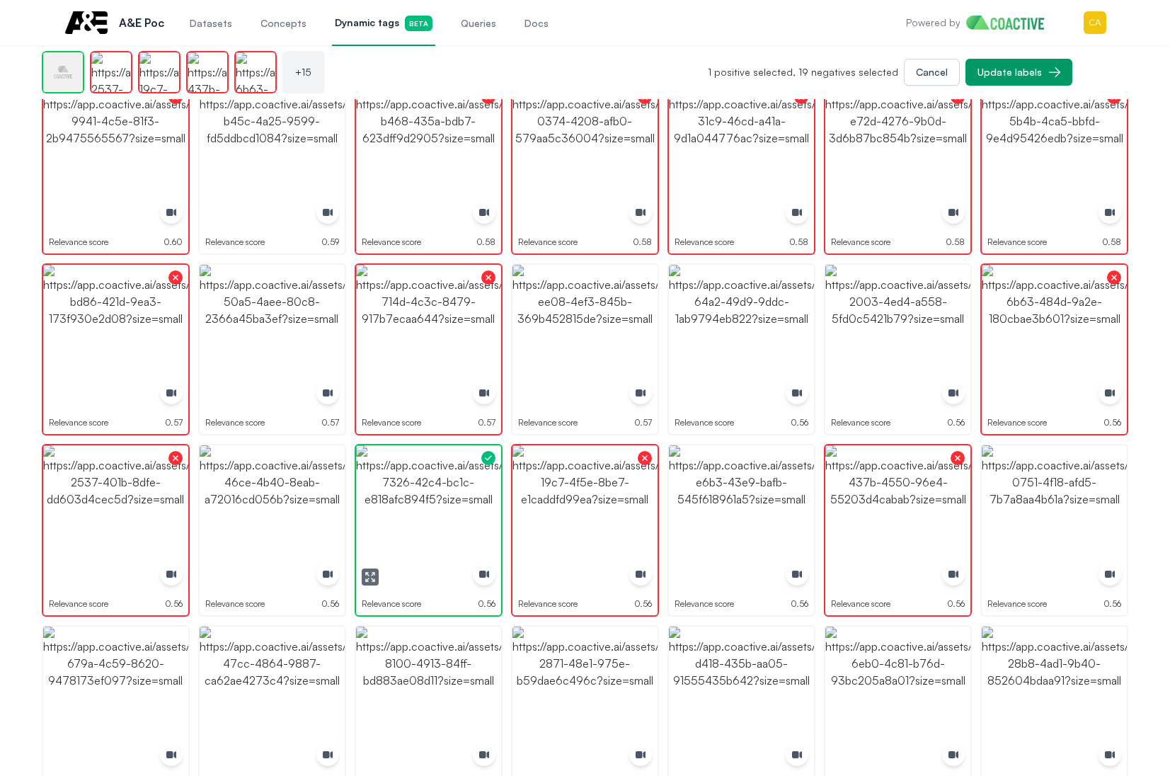
click at [433, 501] on img "button" at bounding box center [428, 517] width 145 height 145
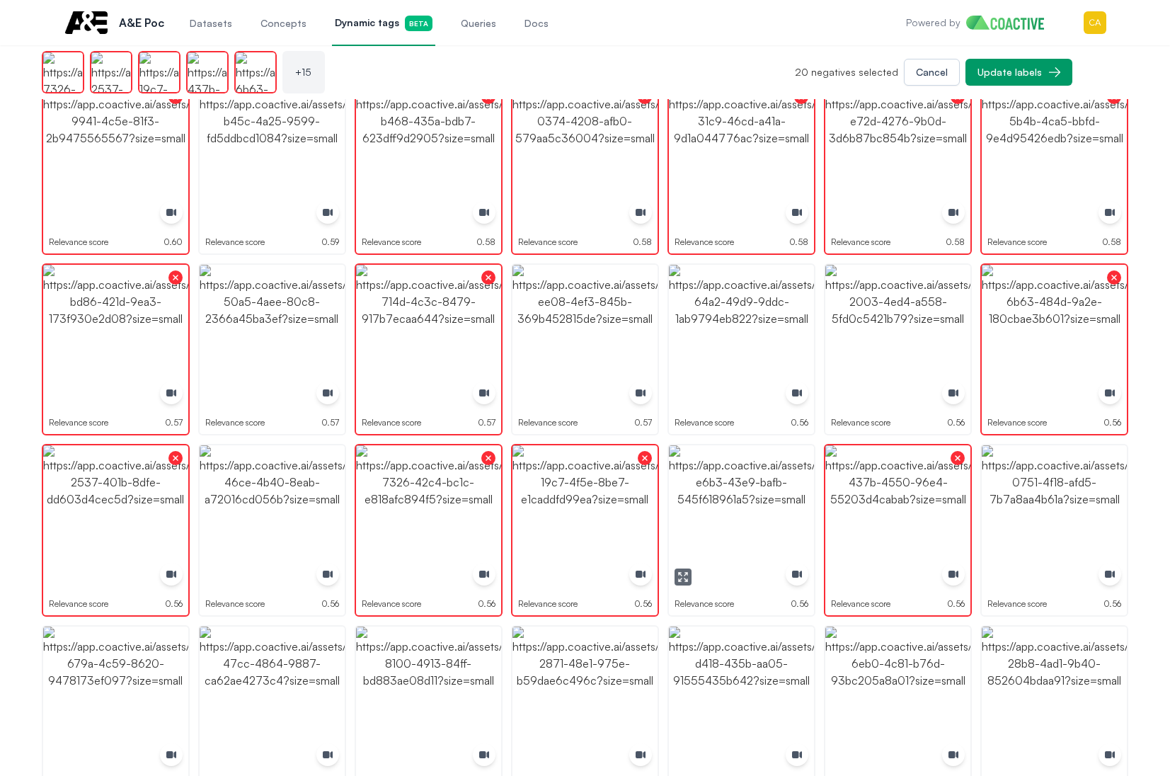
click at [777, 508] on img "button" at bounding box center [741, 517] width 145 height 145
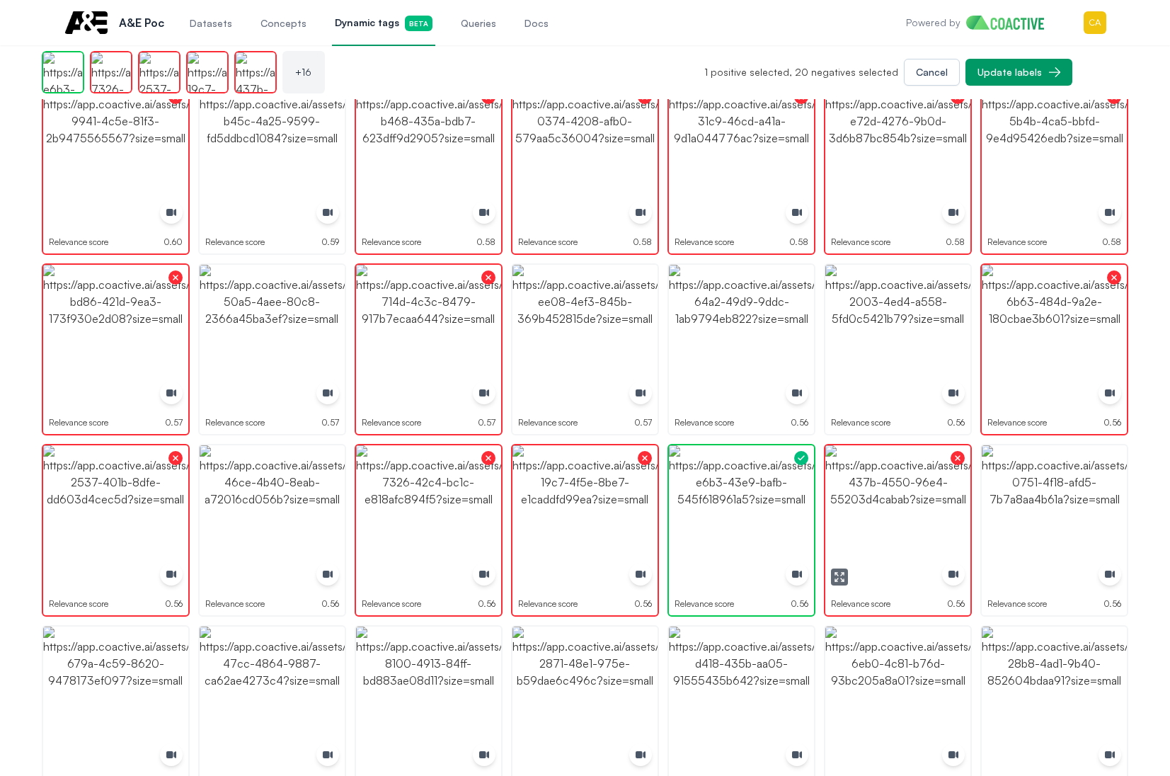
click at [857, 501] on img "button" at bounding box center [897, 517] width 145 height 145
click at [205, 575] on button "button" at bounding box center [213, 576] width 17 height 17
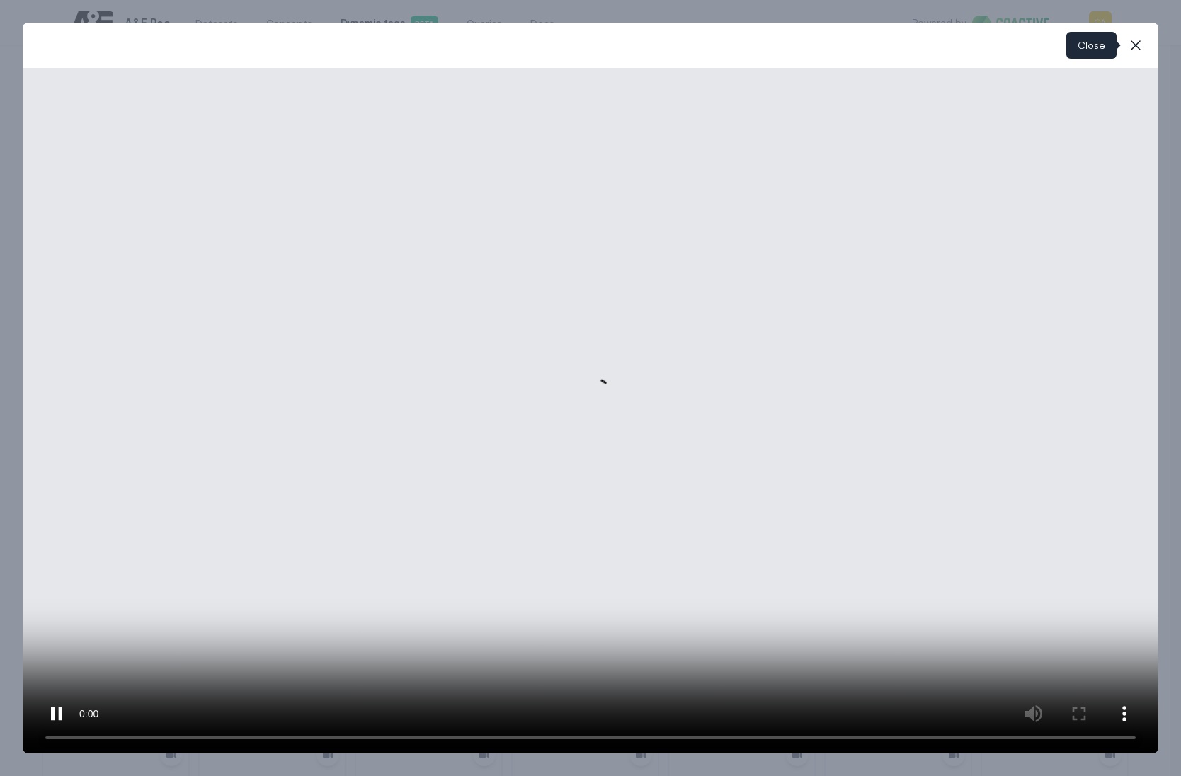
drag, startPoint x: 1142, startPoint y: 42, endPoint x: 832, endPoint y: 195, distance: 345.1
click at [1139, 42] on icon "button" at bounding box center [1135, 45] width 17 height 17
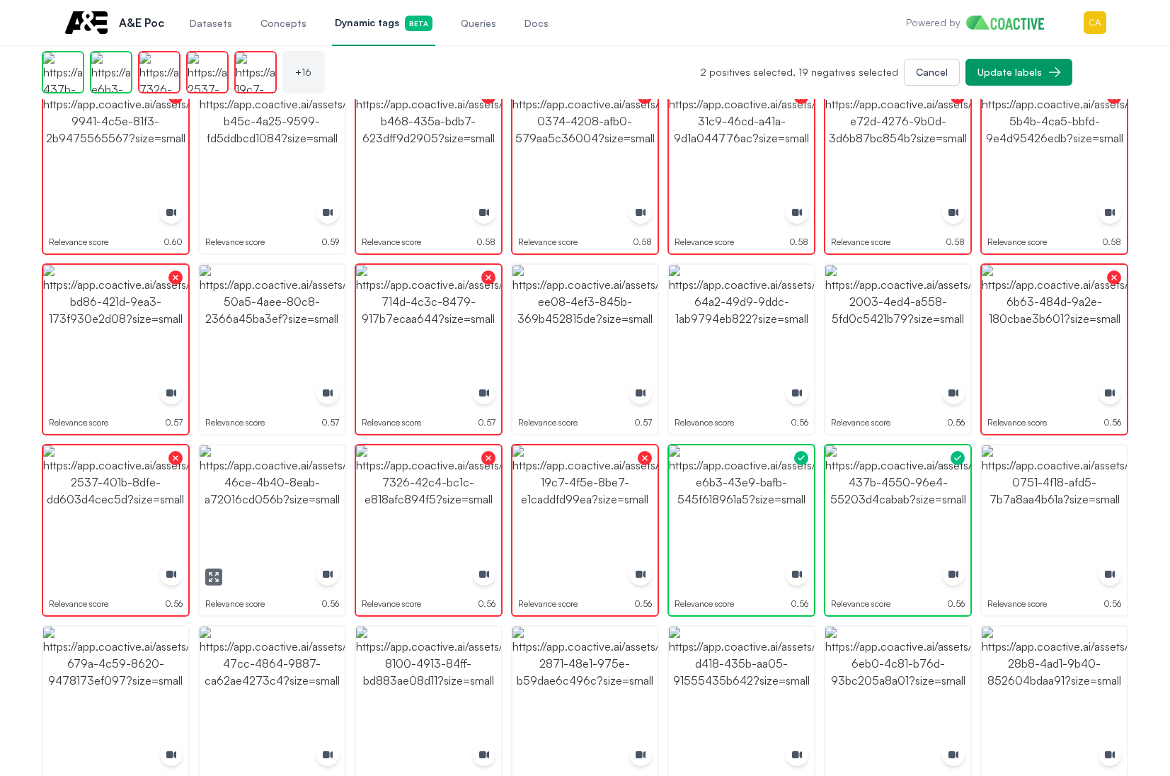
click at [271, 491] on img "button" at bounding box center [272, 517] width 145 height 145
click at [367, 578] on icon "button" at bounding box center [370, 576] width 11 height 11
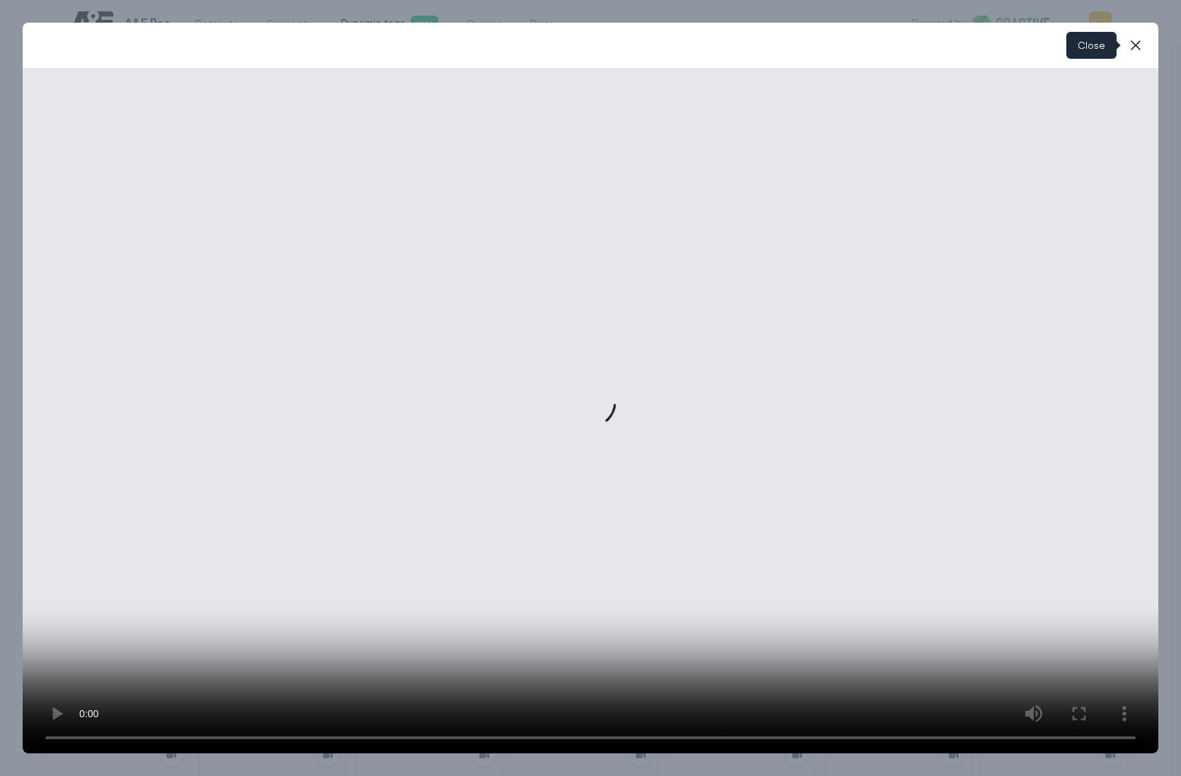
click at [1139, 43] on icon "button" at bounding box center [1135, 45] width 17 height 17
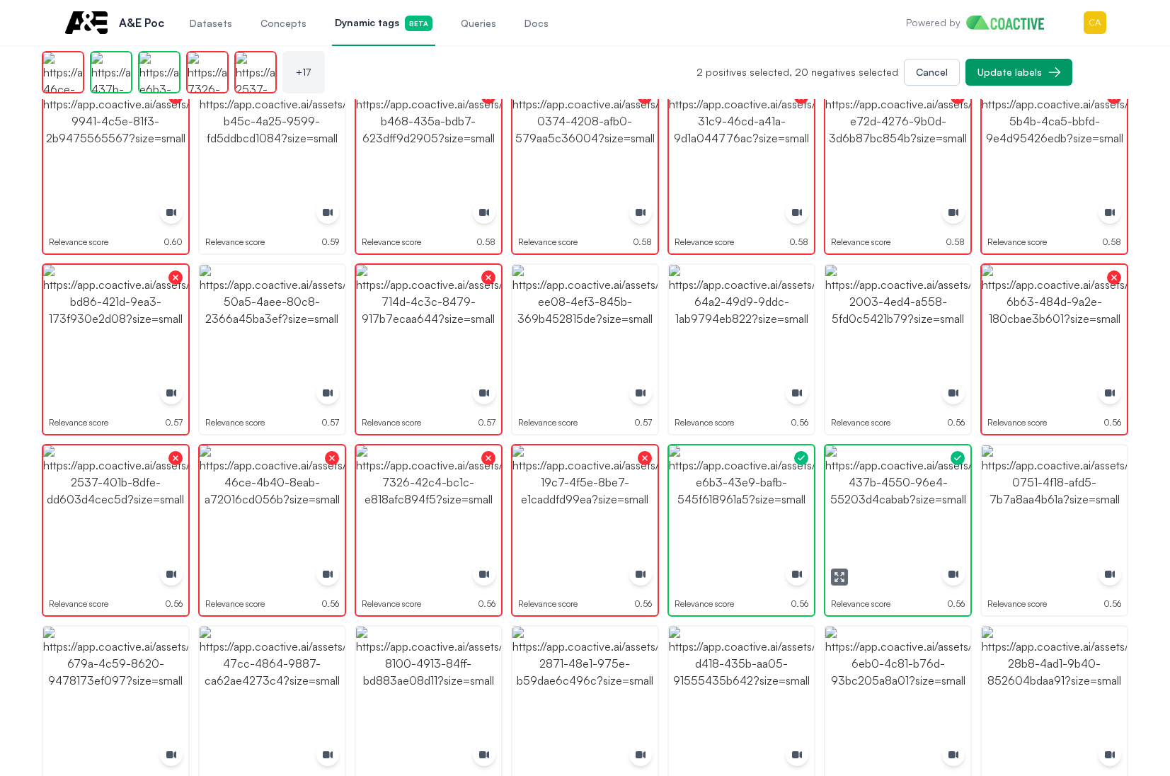
scroll to position [496, 0]
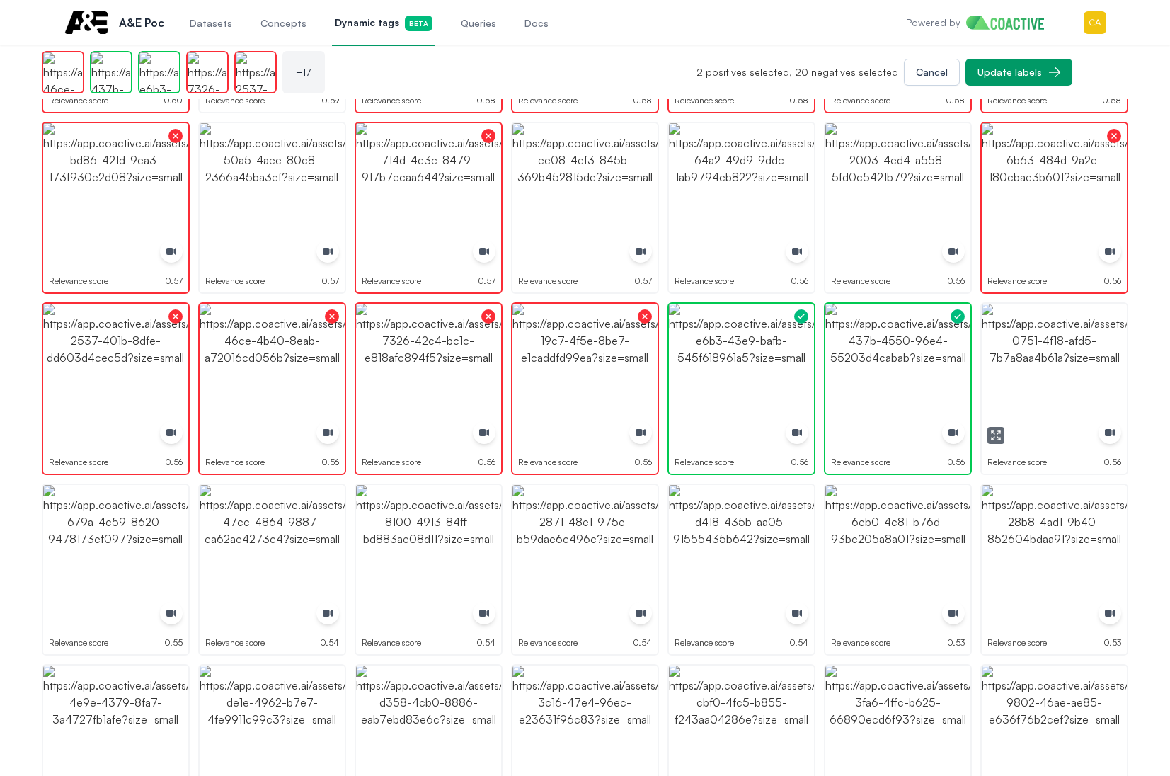
click at [988, 431] on button "button" at bounding box center [995, 435] width 17 height 17
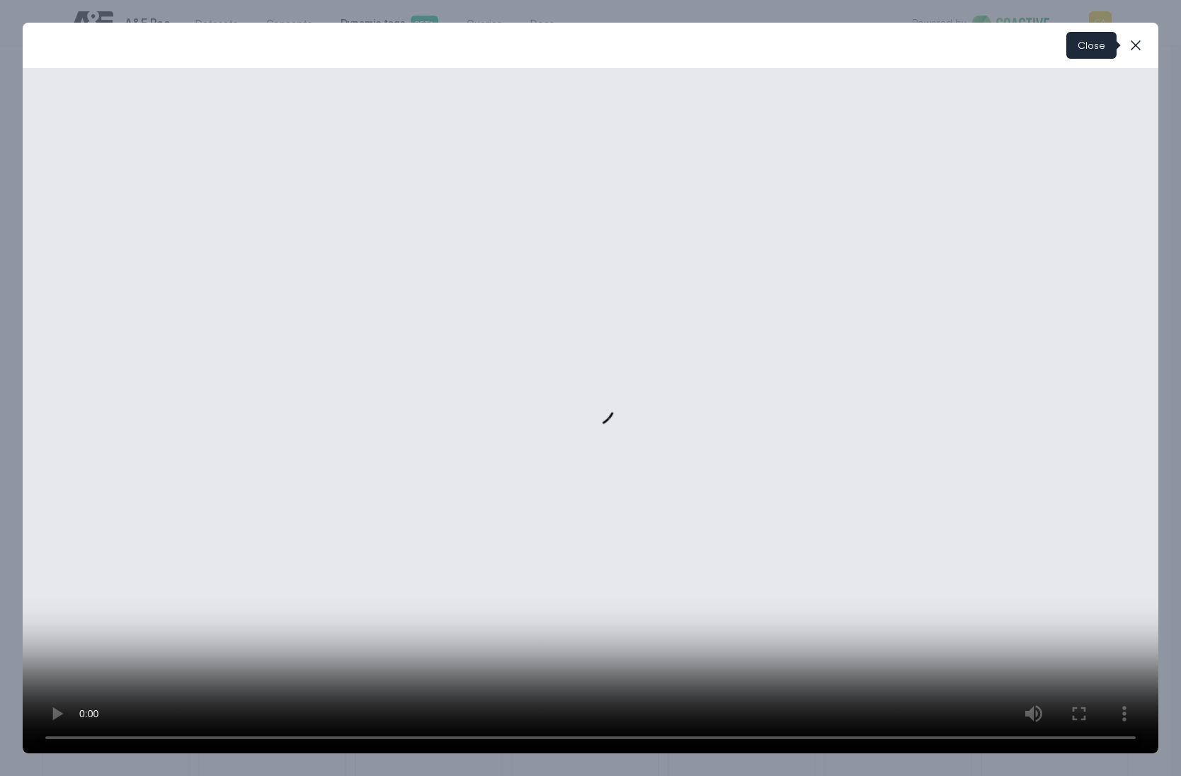
drag, startPoint x: 1141, startPoint y: 45, endPoint x: 1130, endPoint y: 51, distance: 12.7
click at [1134, 50] on icon "button" at bounding box center [1135, 45] width 17 height 17
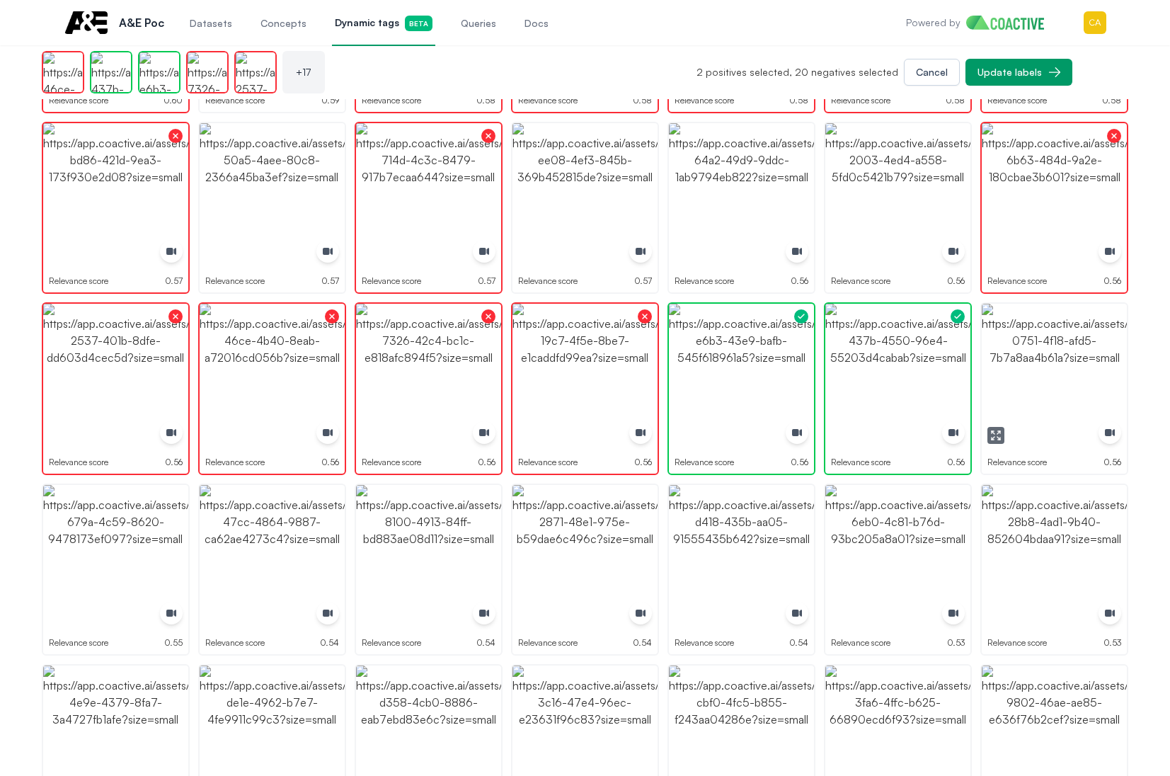
click at [1026, 352] on img "button" at bounding box center [1054, 376] width 145 height 145
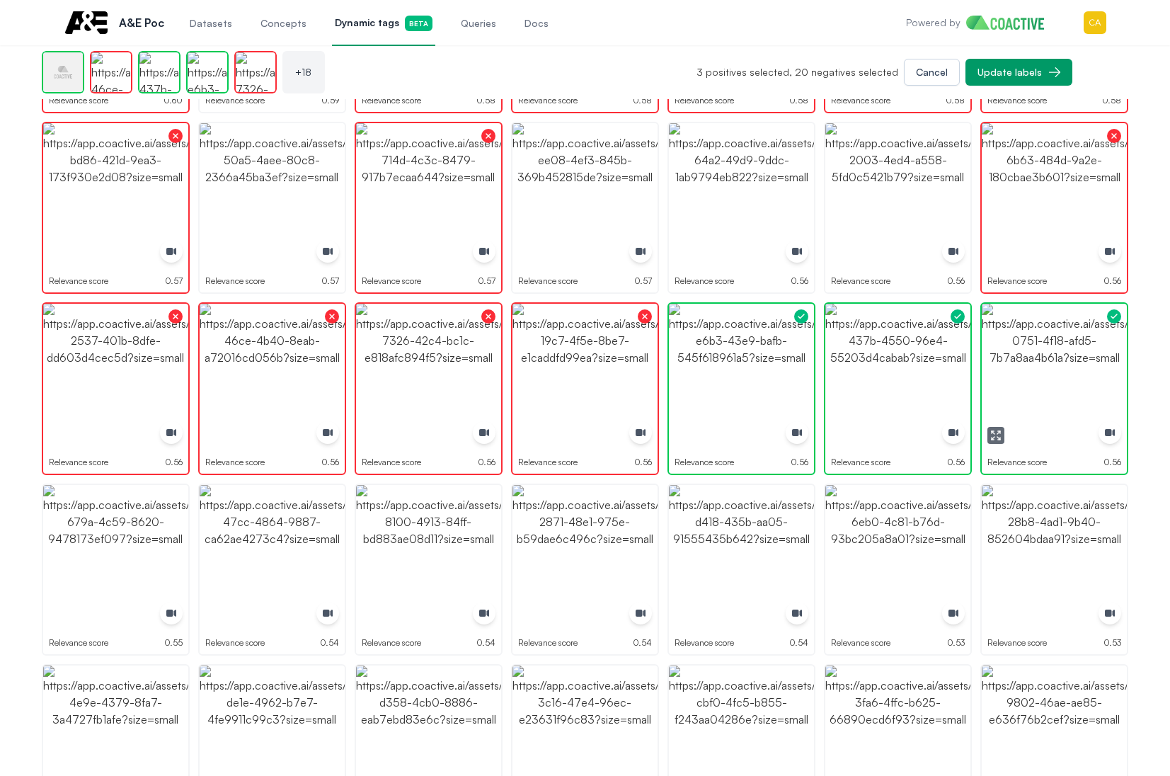
click at [1026, 352] on img "button" at bounding box center [1054, 376] width 145 height 145
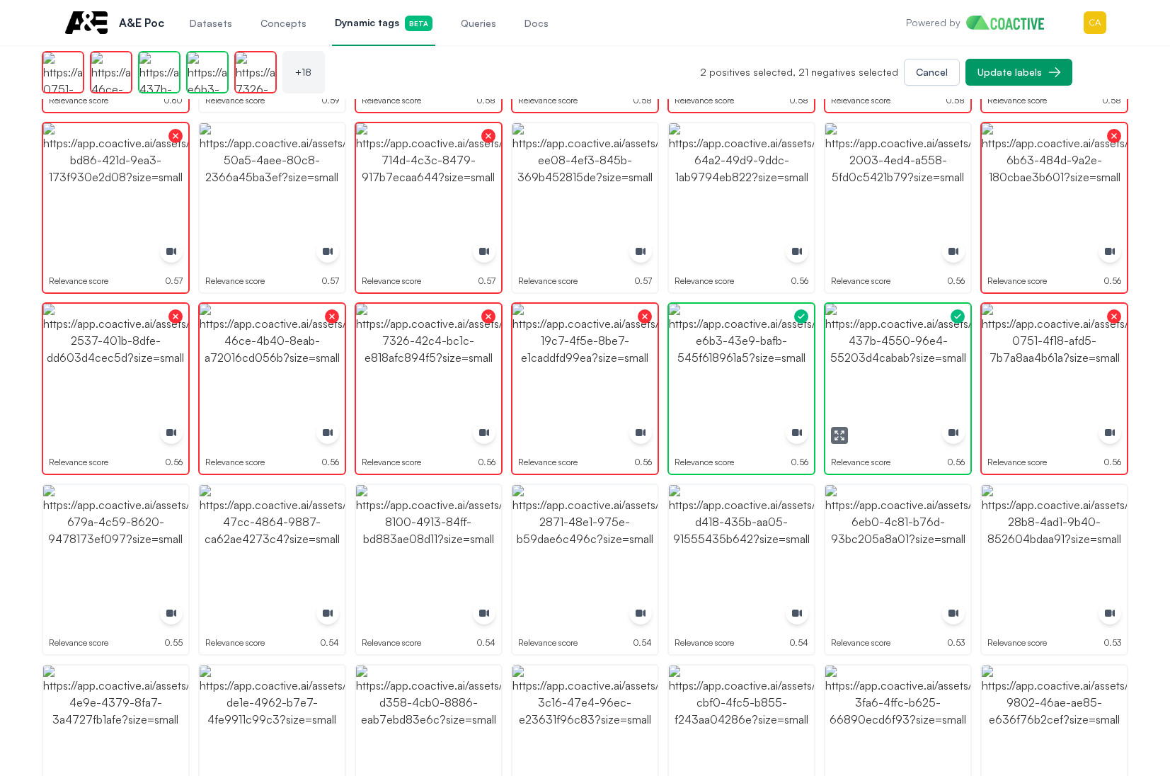
click at [912, 383] on img "button" at bounding box center [897, 376] width 145 height 145
click at [912, 382] on img "button" at bounding box center [897, 376] width 145 height 145
click at [912, 381] on img "button" at bounding box center [897, 376] width 145 height 145
click at [897, 372] on img "button" at bounding box center [897, 376] width 145 height 145
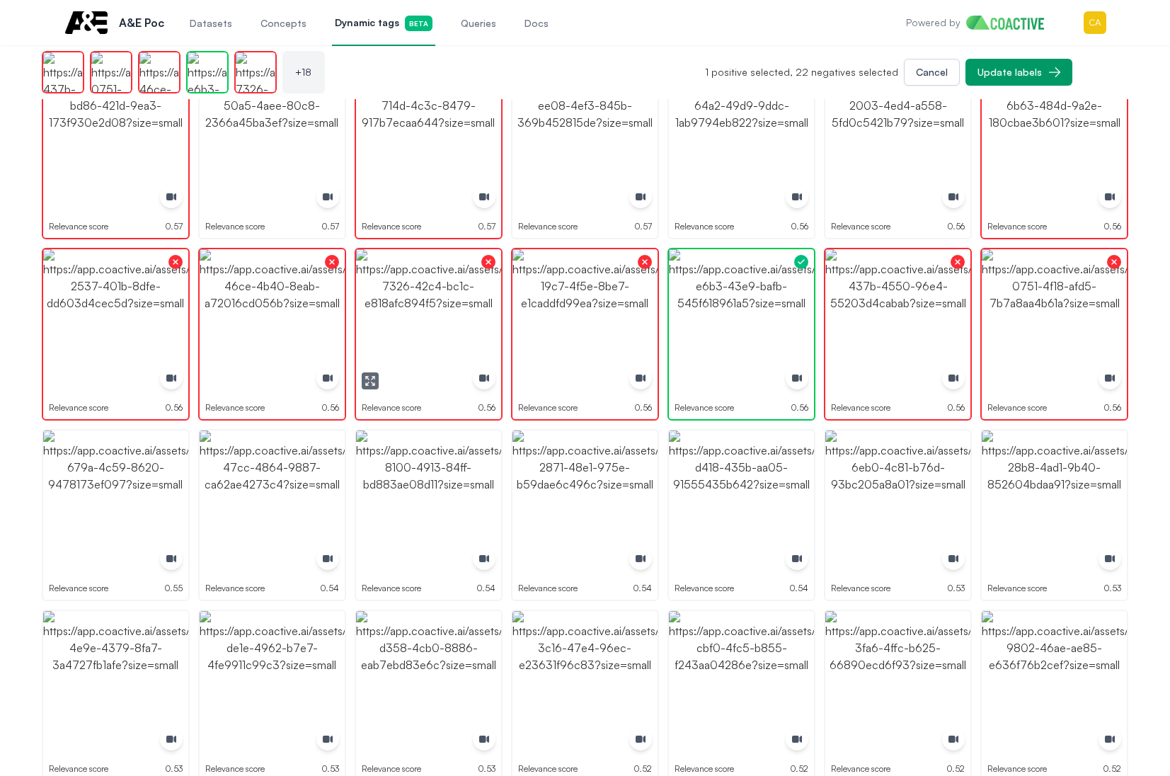
scroll to position [566, 0]
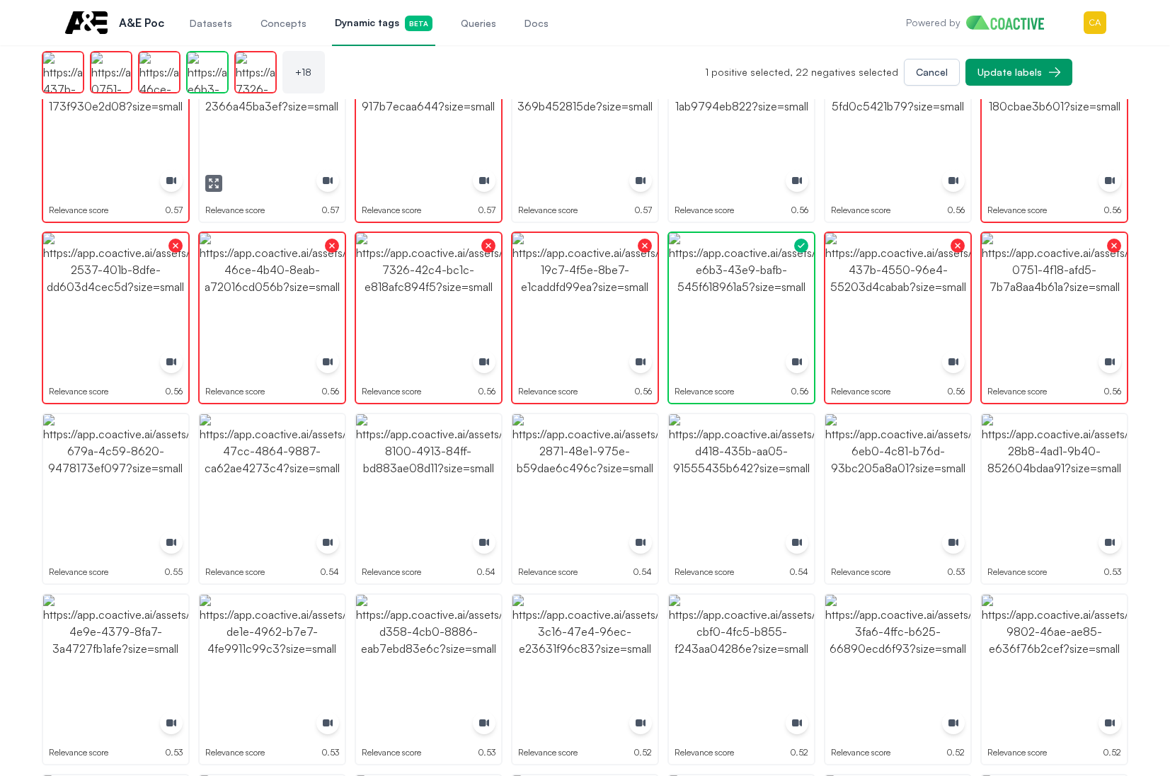
drag, startPoint x: 268, startPoint y: 127, endPoint x: 315, endPoint y: 125, distance: 47.4
click at [268, 126] on img "button" at bounding box center [272, 124] width 145 height 145
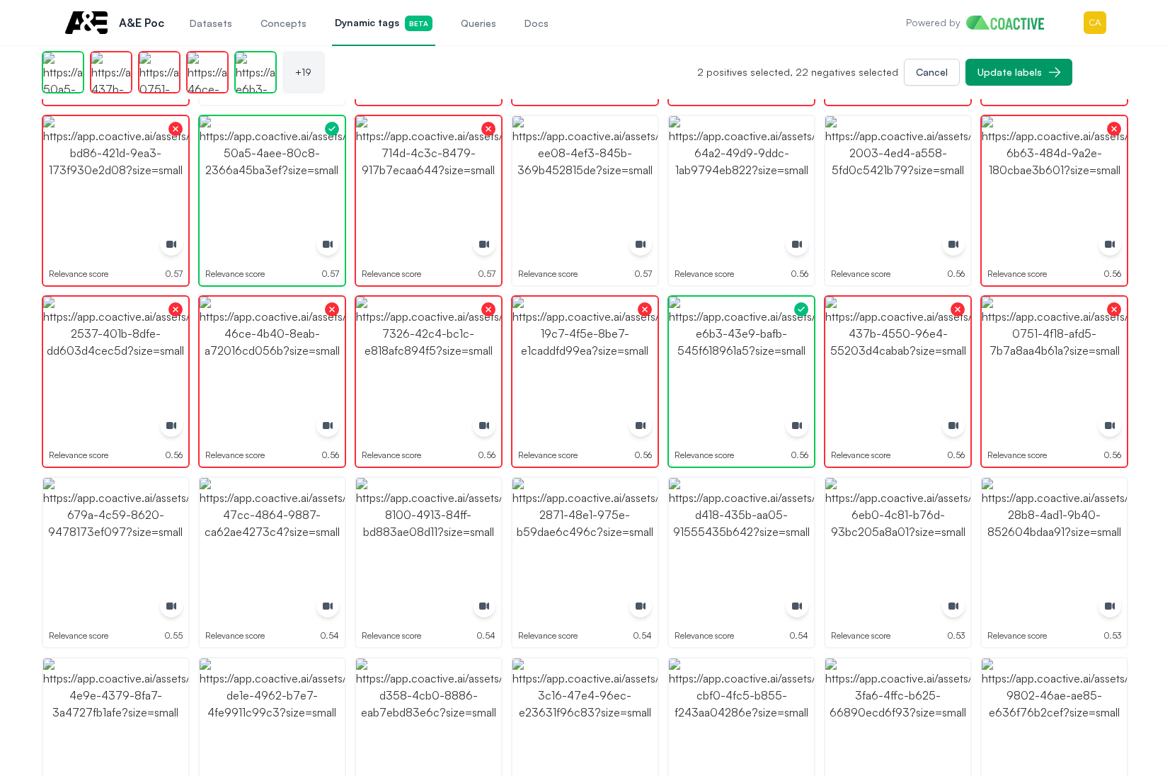
scroll to position [425, 0]
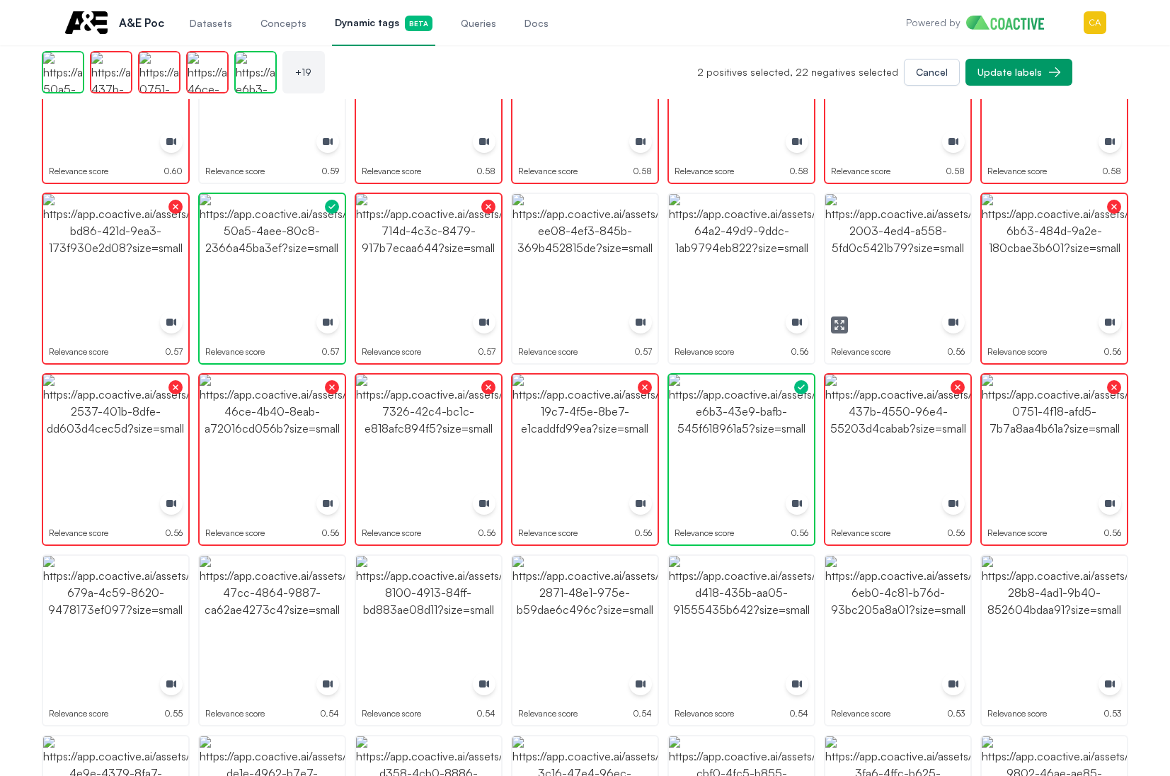
click at [926, 240] on img "button" at bounding box center [897, 266] width 145 height 145
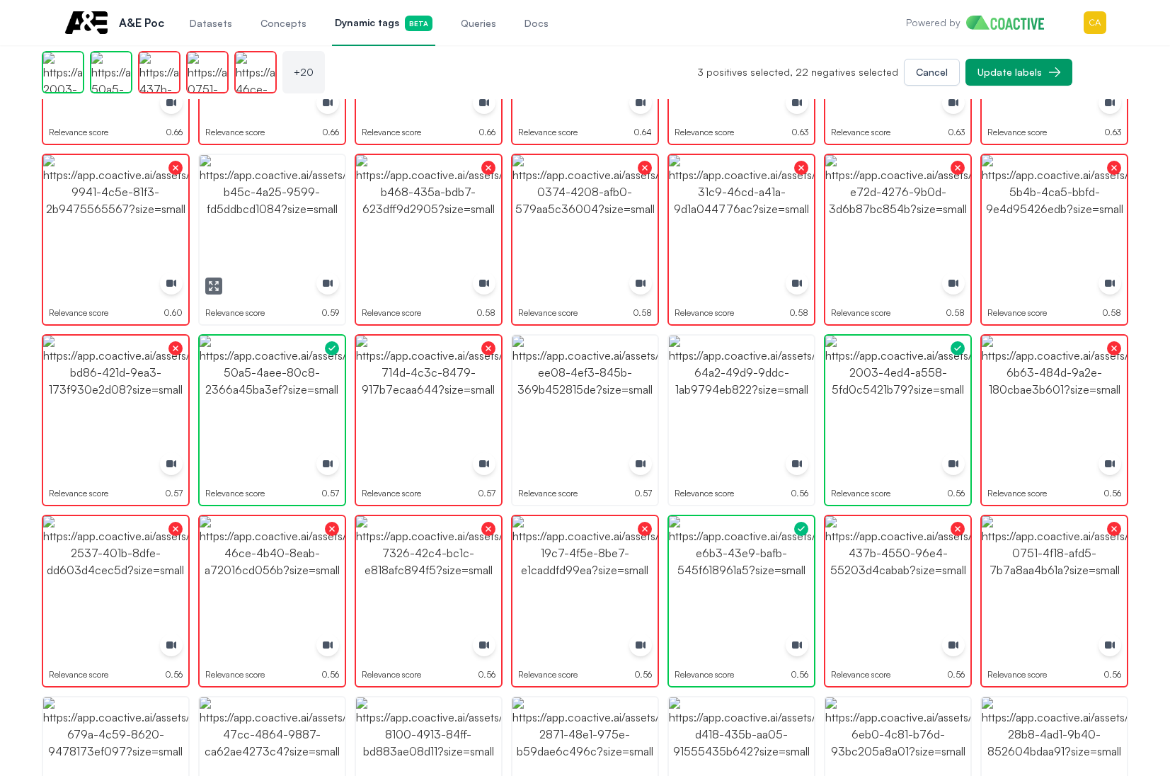
click at [227, 210] on img "button" at bounding box center [272, 227] width 145 height 145
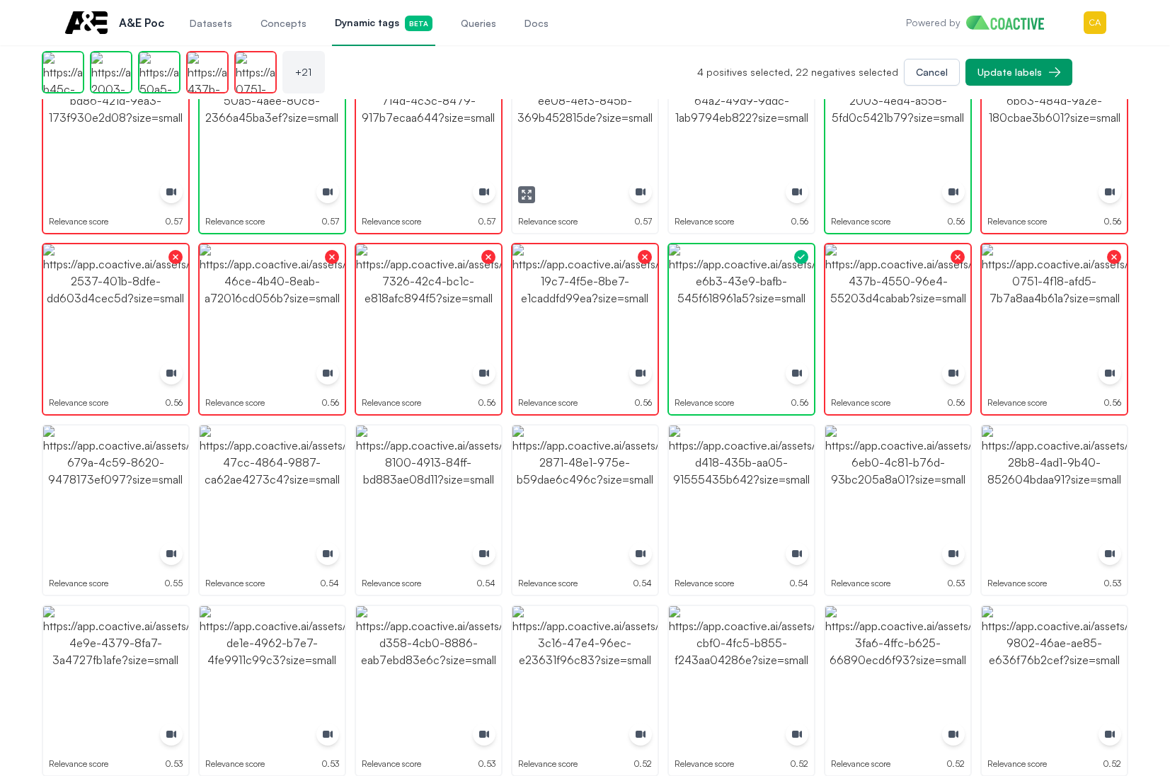
scroll to position [566, 0]
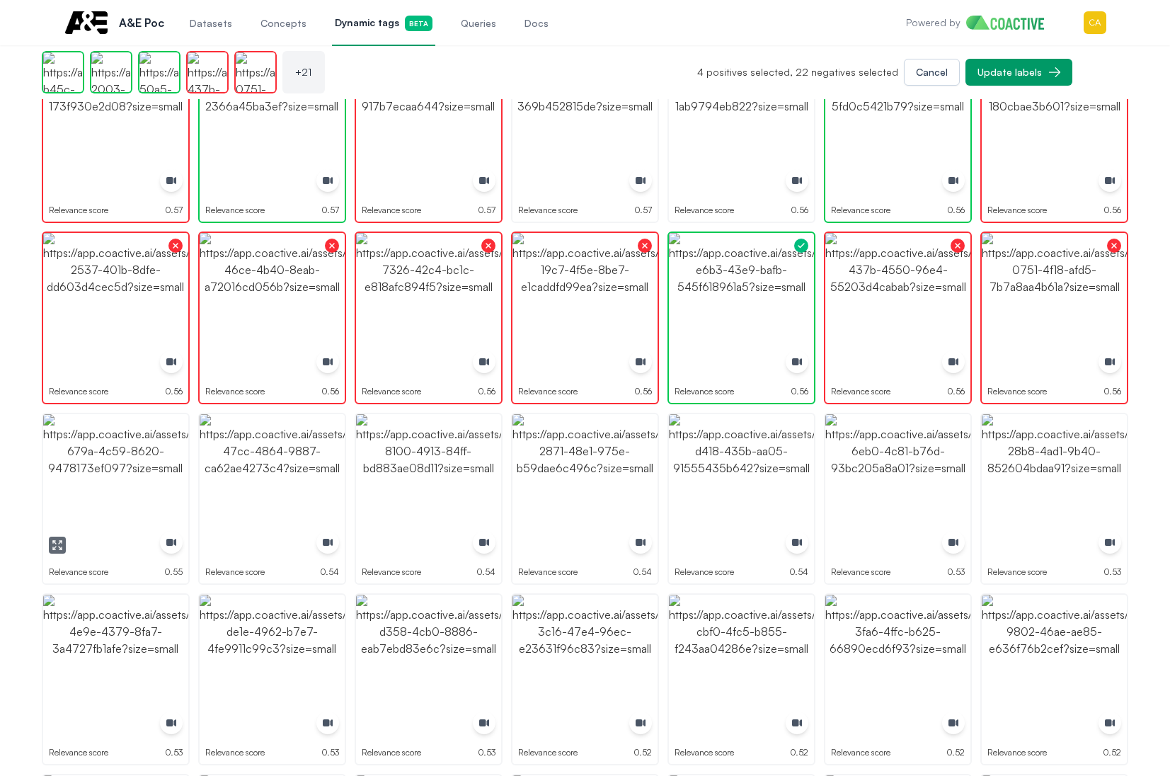
click at [123, 466] on img "button" at bounding box center [115, 486] width 145 height 145
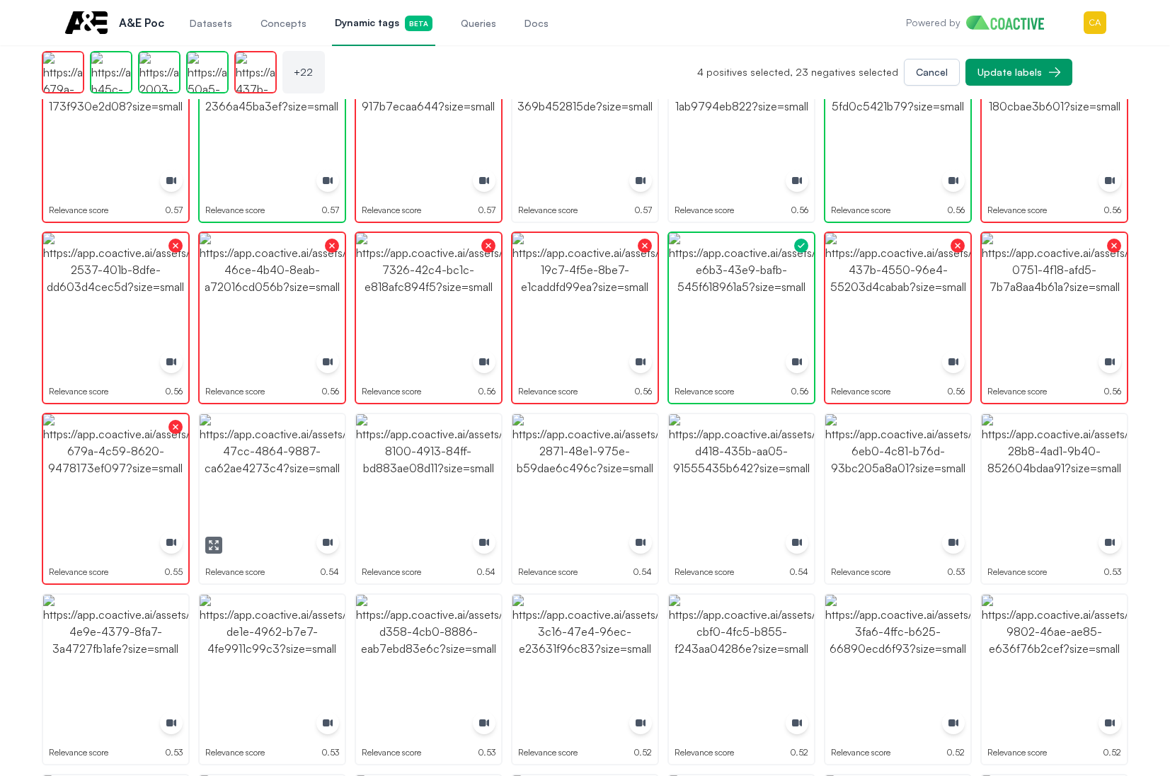
click at [283, 459] on img "button" at bounding box center [272, 486] width 145 height 145
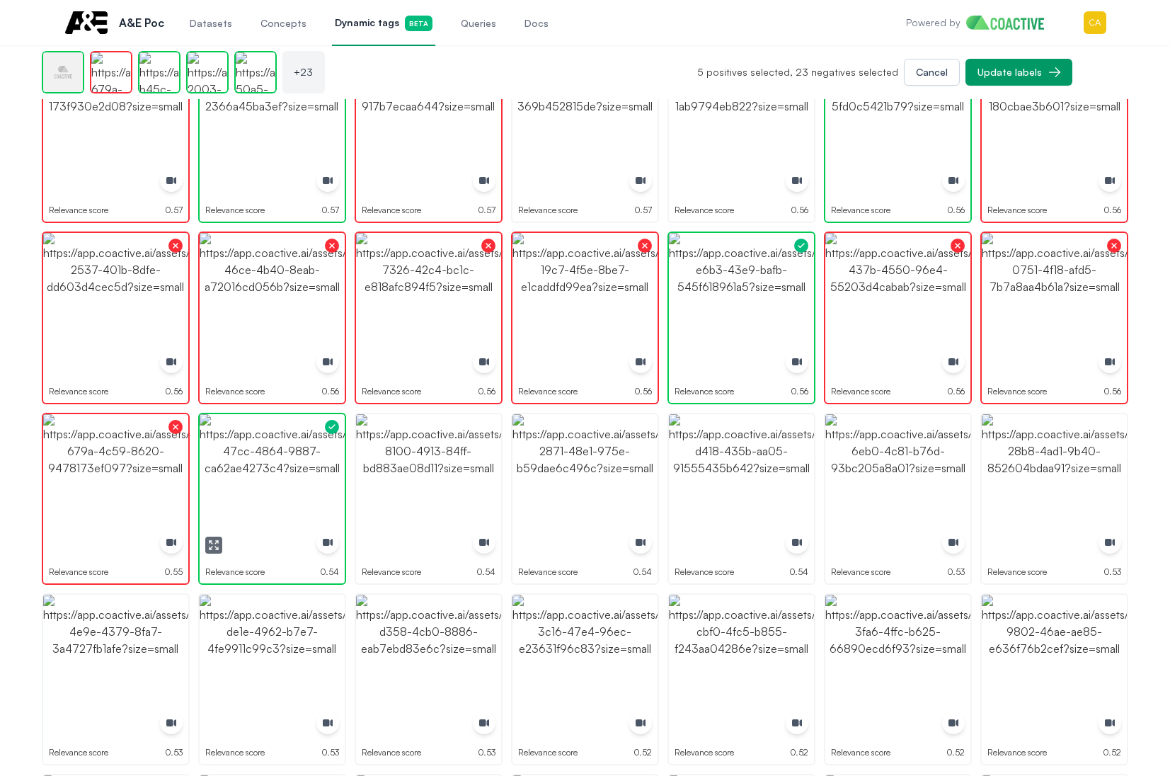
click at [283, 459] on img "button" at bounding box center [272, 486] width 145 height 145
click at [419, 482] on img "button" at bounding box center [428, 486] width 145 height 145
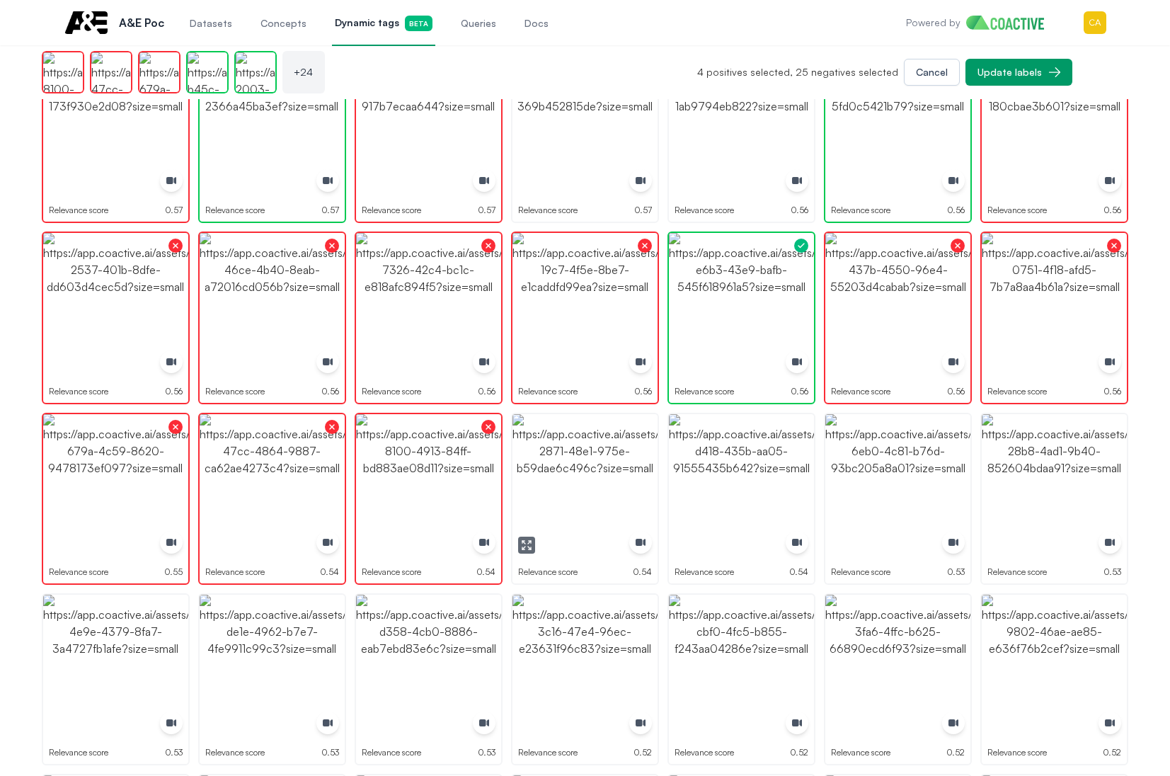
click at [609, 487] on img "button" at bounding box center [584, 486] width 145 height 145
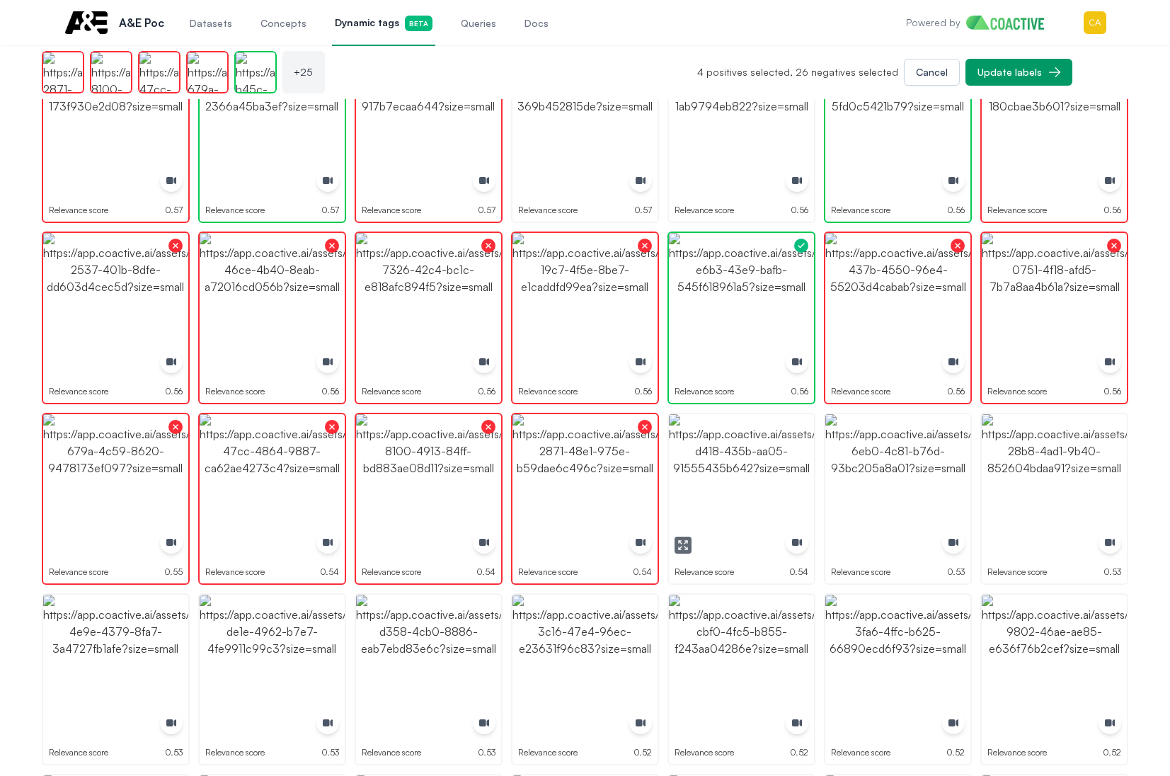
click at [784, 495] on img "button" at bounding box center [741, 486] width 145 height 145
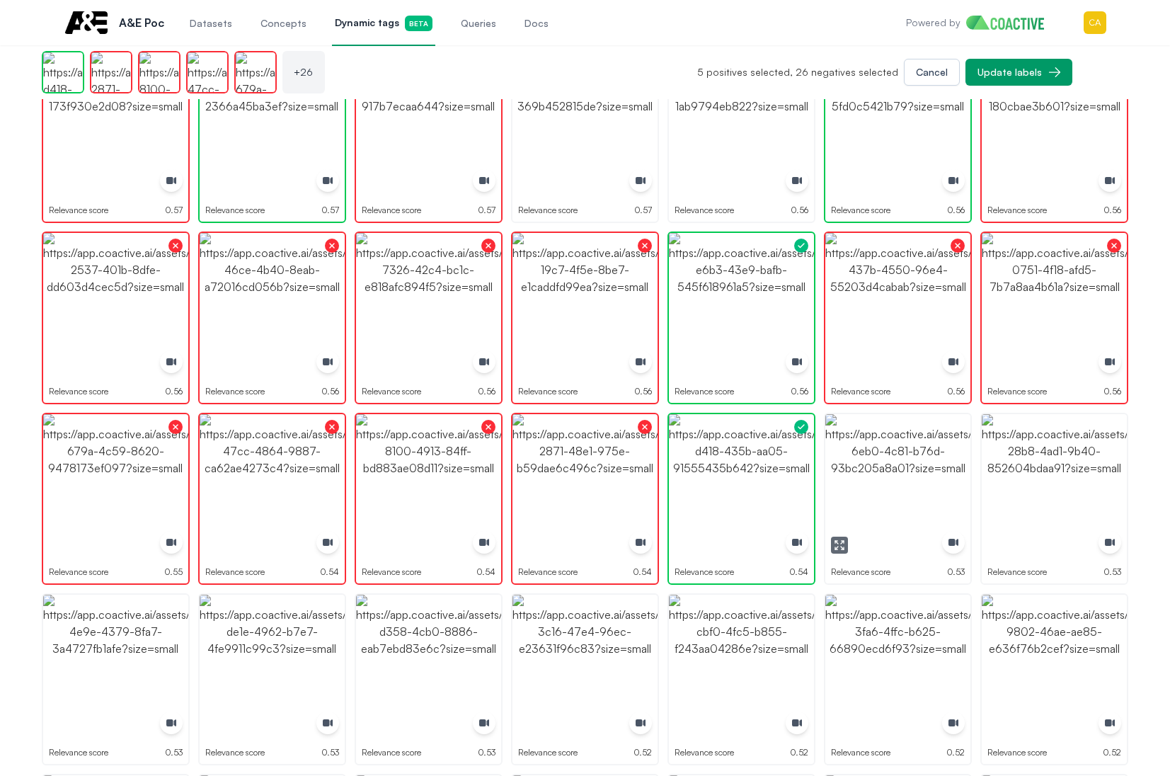
drag, startPoint x: 827, startPoint y: 549, endPoint x: 842, endPoint y: 545, distance: 15.3
click at [842, 545] on icon "button" at bounding box center [839, 544] width 11 height 11
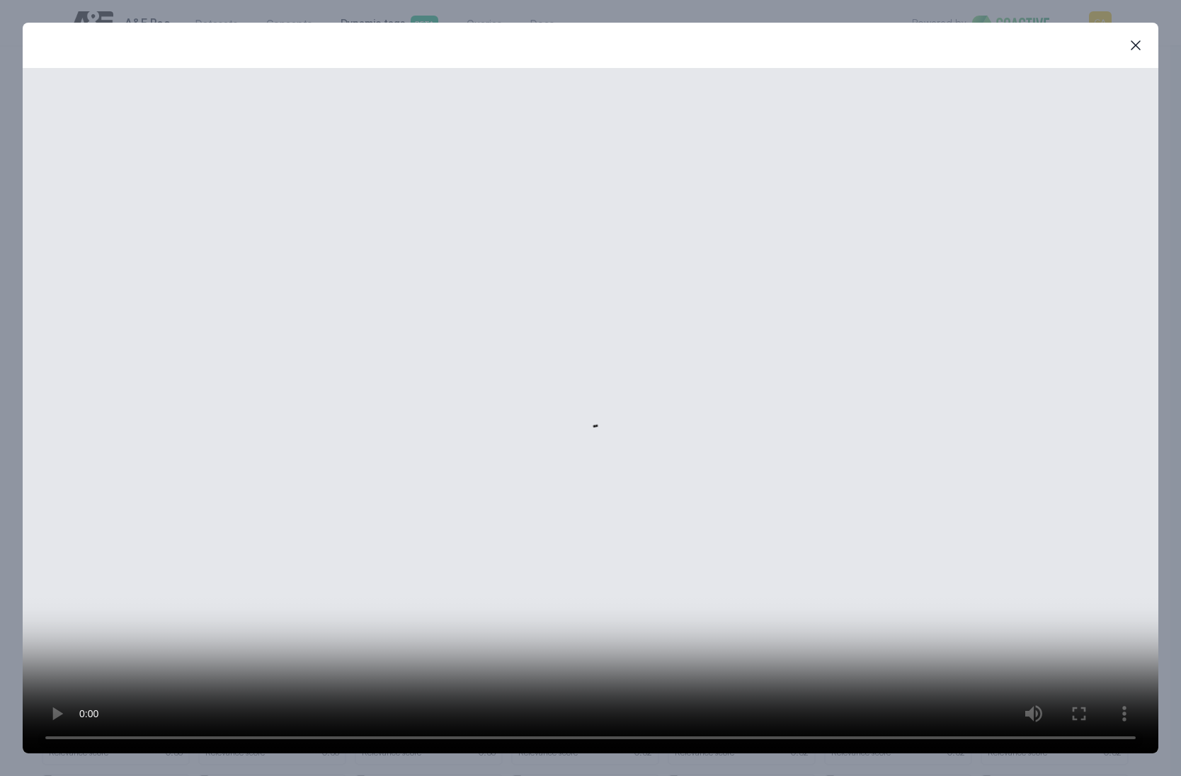
click at [1140, 41] on icon "button" at bounding box center [1135, 45] width 17 height 17
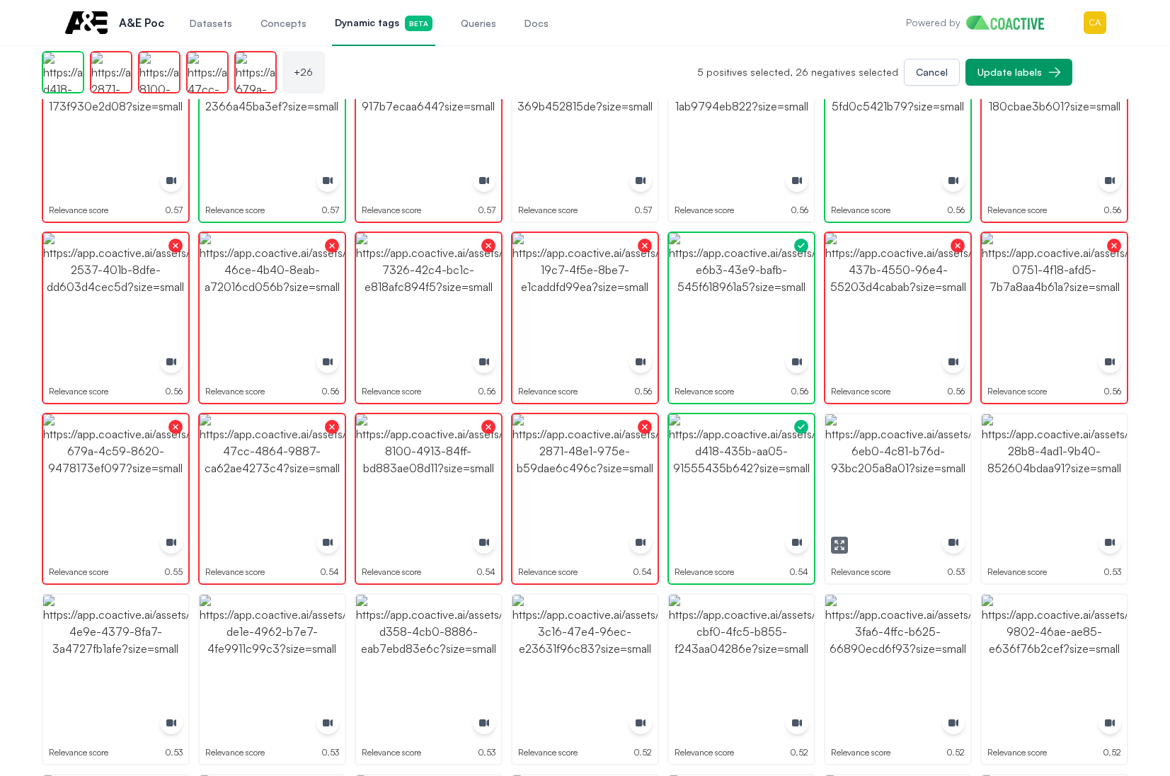
click at [901, 447] on img "button" at bounding box center [897, 486] width 145 height 145
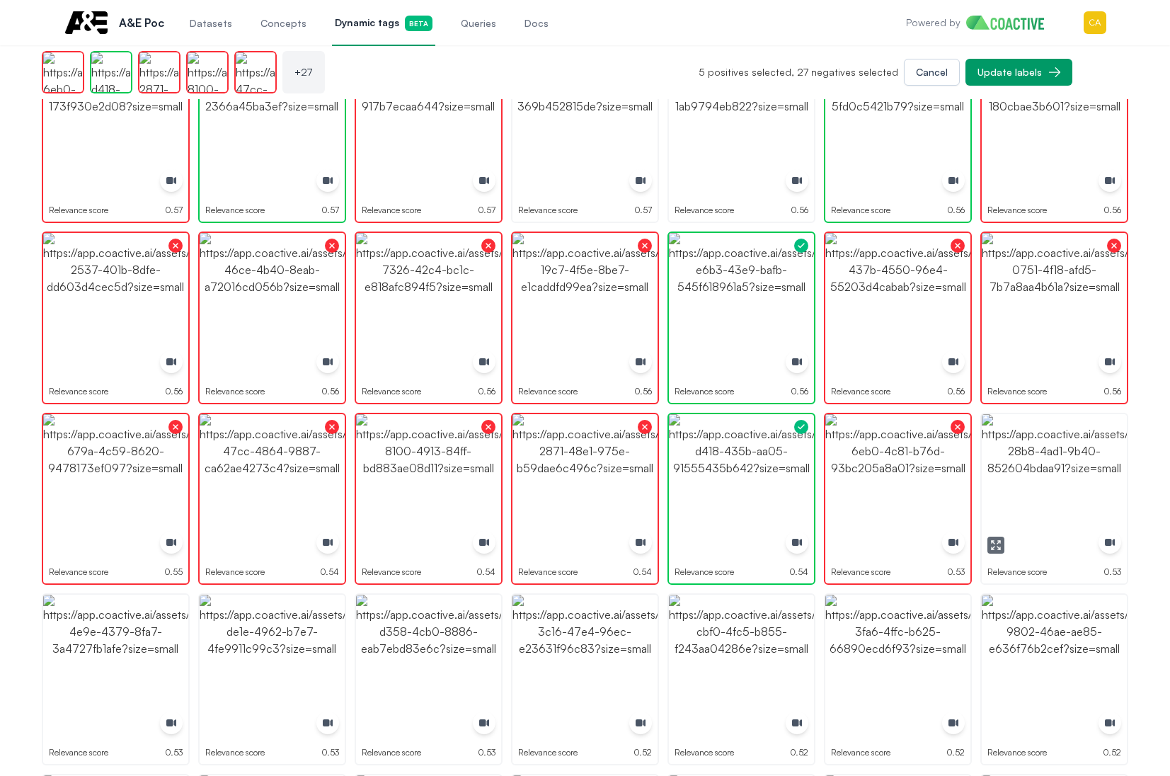
click at [993, 543] on button "button" at bounding box center [995, 545] width 17 height 17
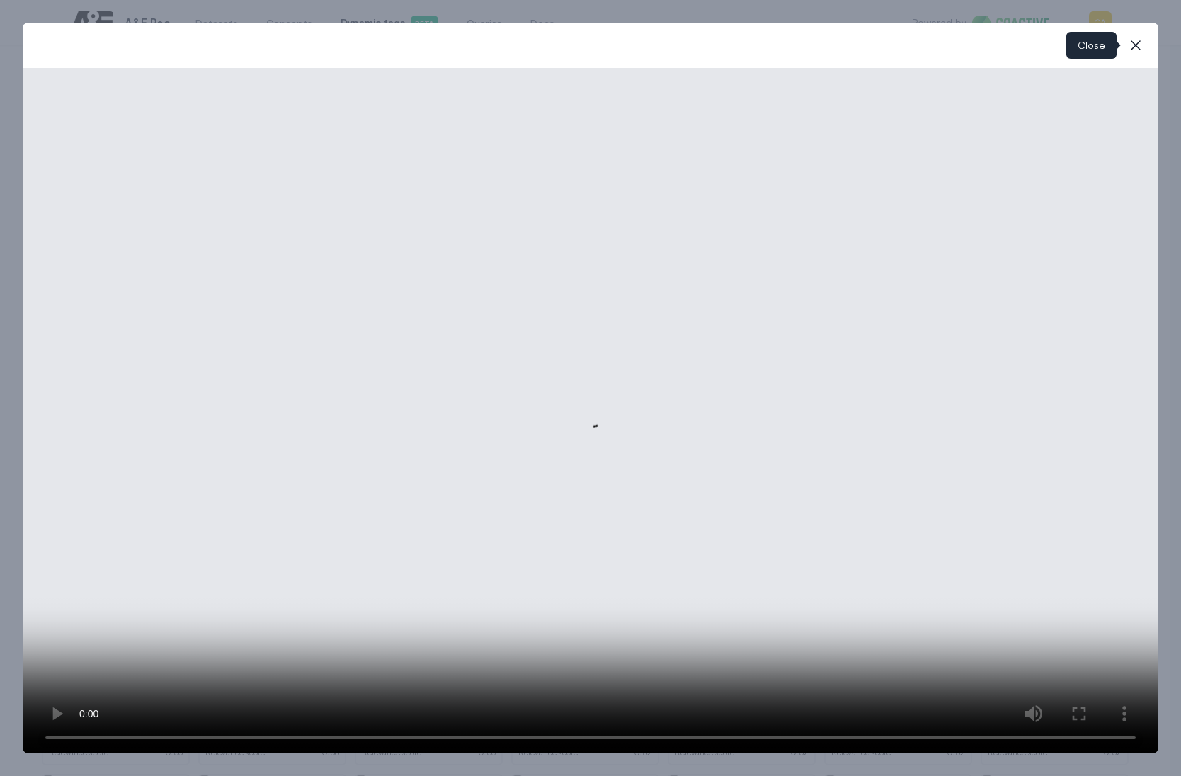
drag, startPoint x: 1135, startPoint y: 41, endPoint x: 1107, endPoint y: 67, distance: 38.1
click at [1135, 41] on icon "button" at bounding box center [1135, 45] width 17 height 17
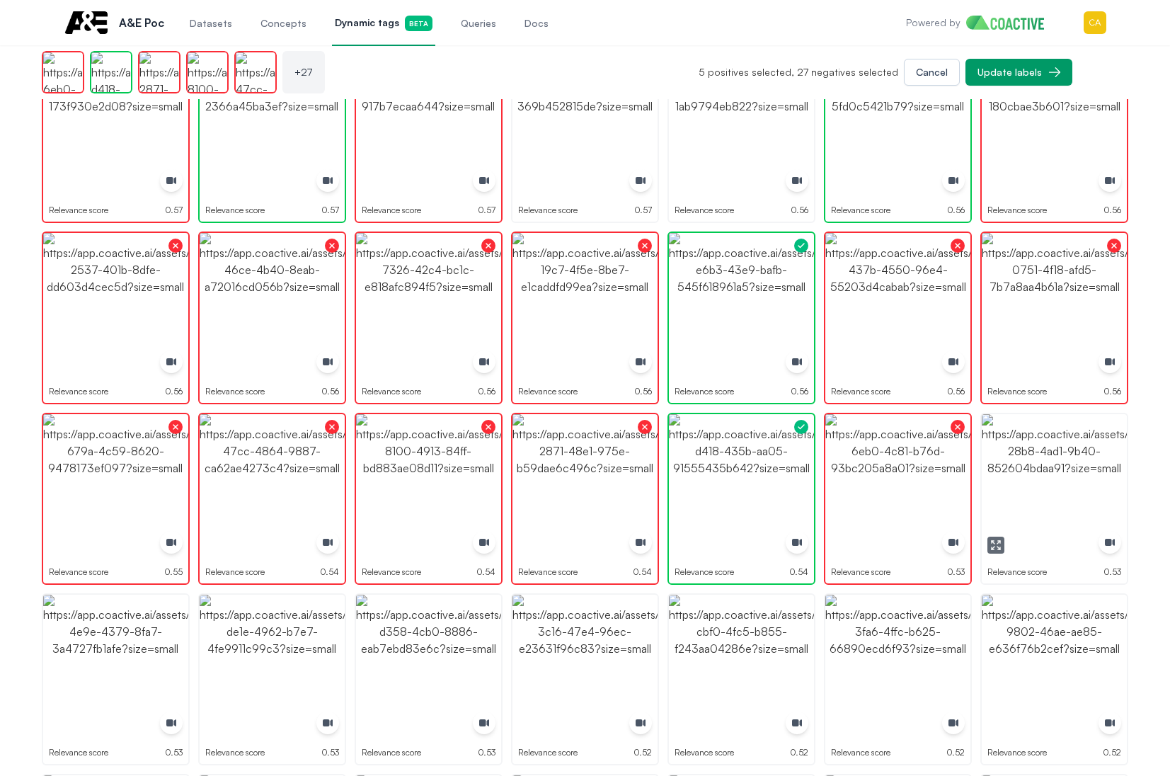
click at [1045, 494] on img "button" at bounding box center [1054, 486] width 145 height 145
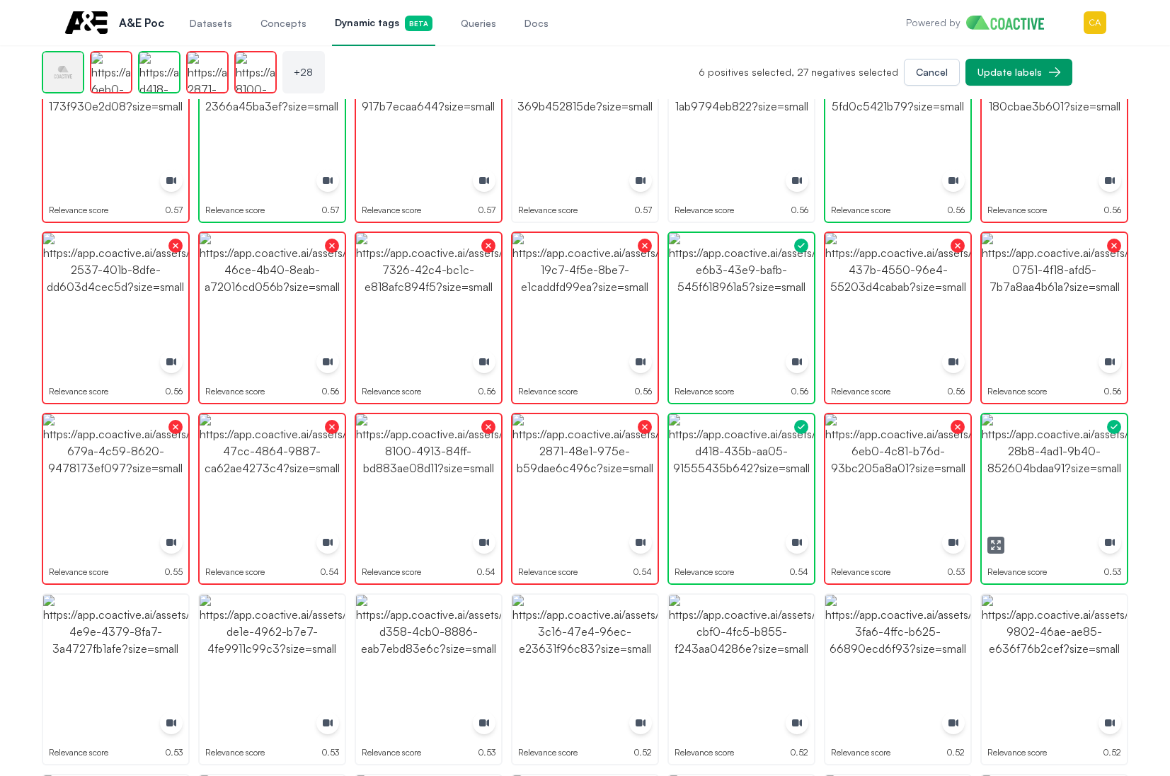
click at [1045, 494] on img "button" at bounding box center [1054, 486] width 145 height 145
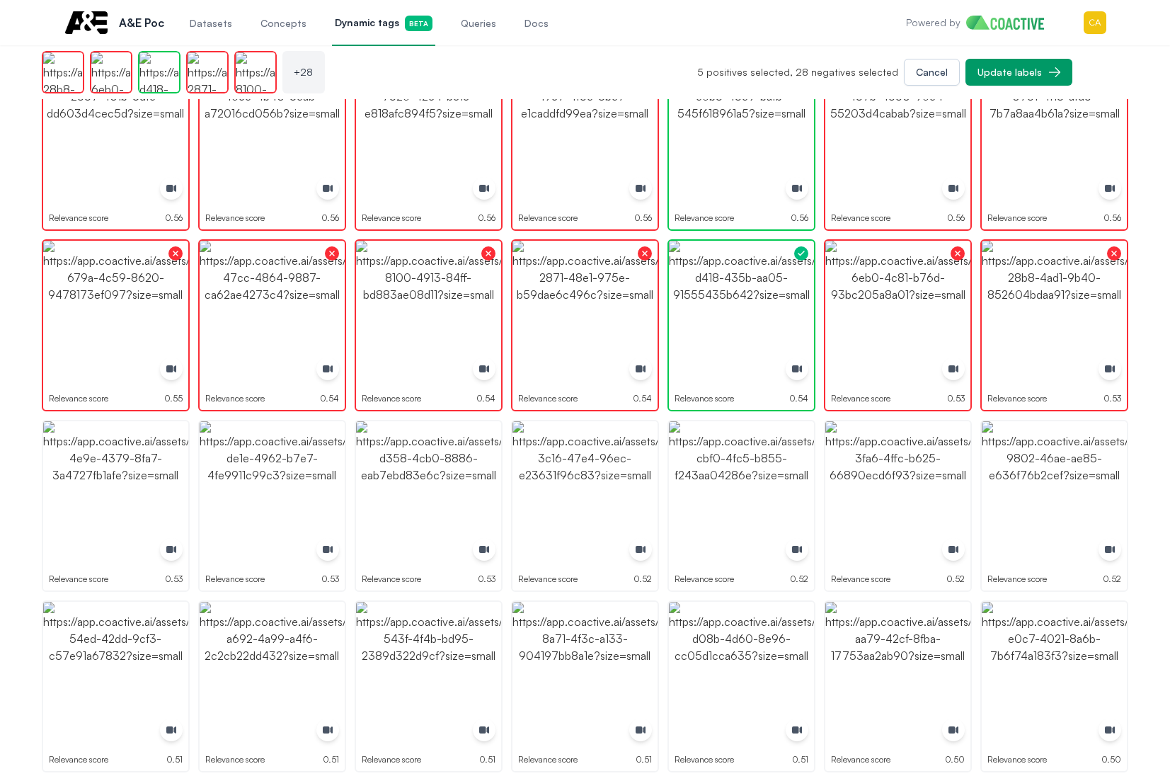
scroll to position [779, 0]
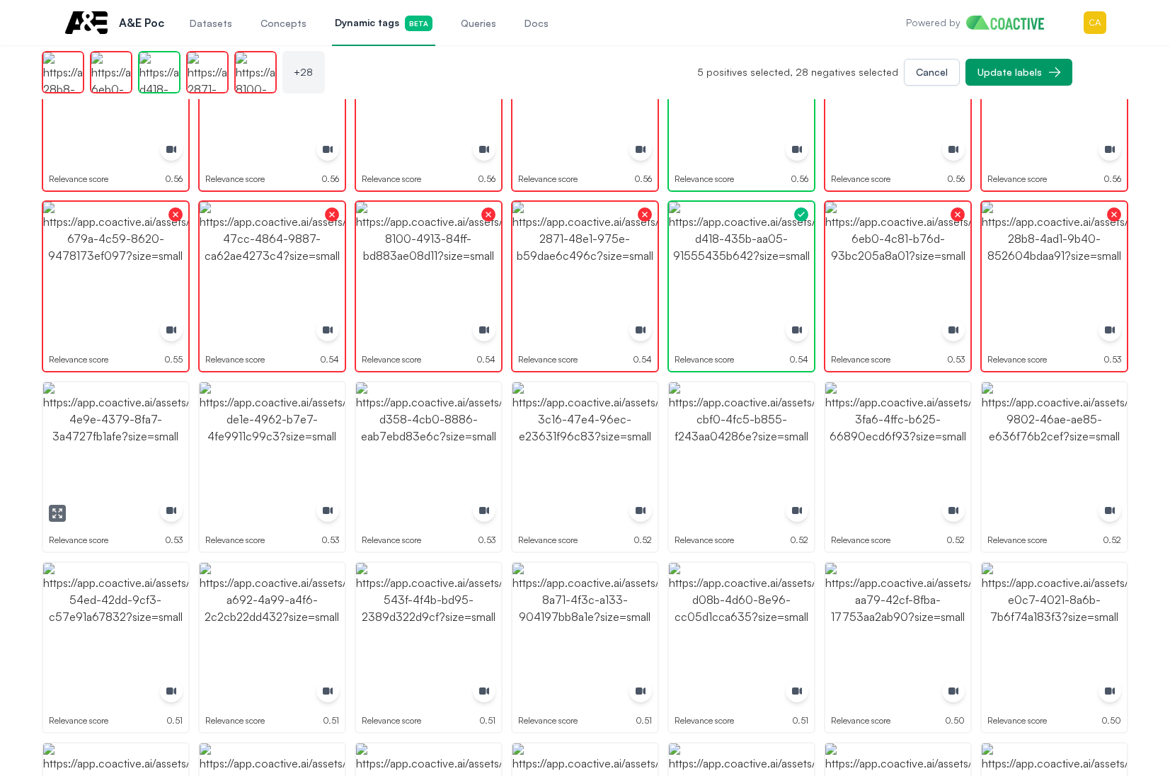
click at [92, 471] on img "button" at bounding box center [115, 454] width 145 height 145
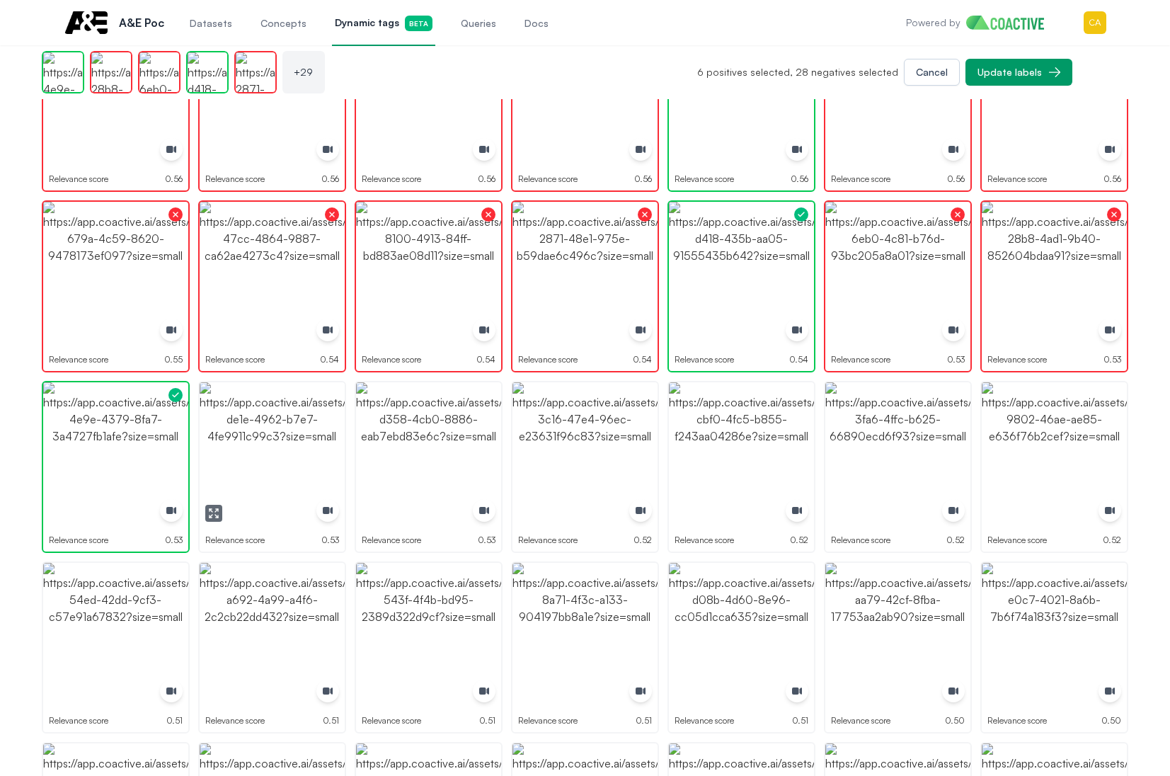
click at [274, 453] on img "button" at bounding box center [272, 454] width 145 height 145
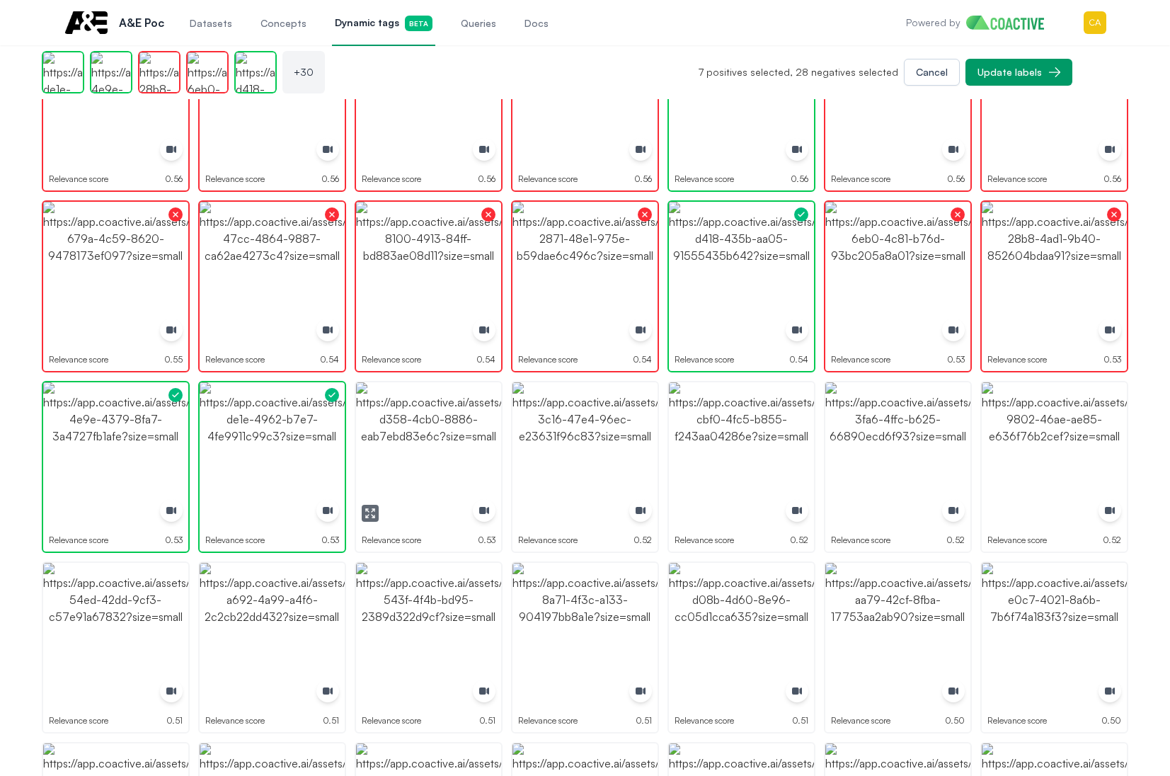
click at [369, 514] on icon "button" at bounding box center [370, 513] width 11 height 11
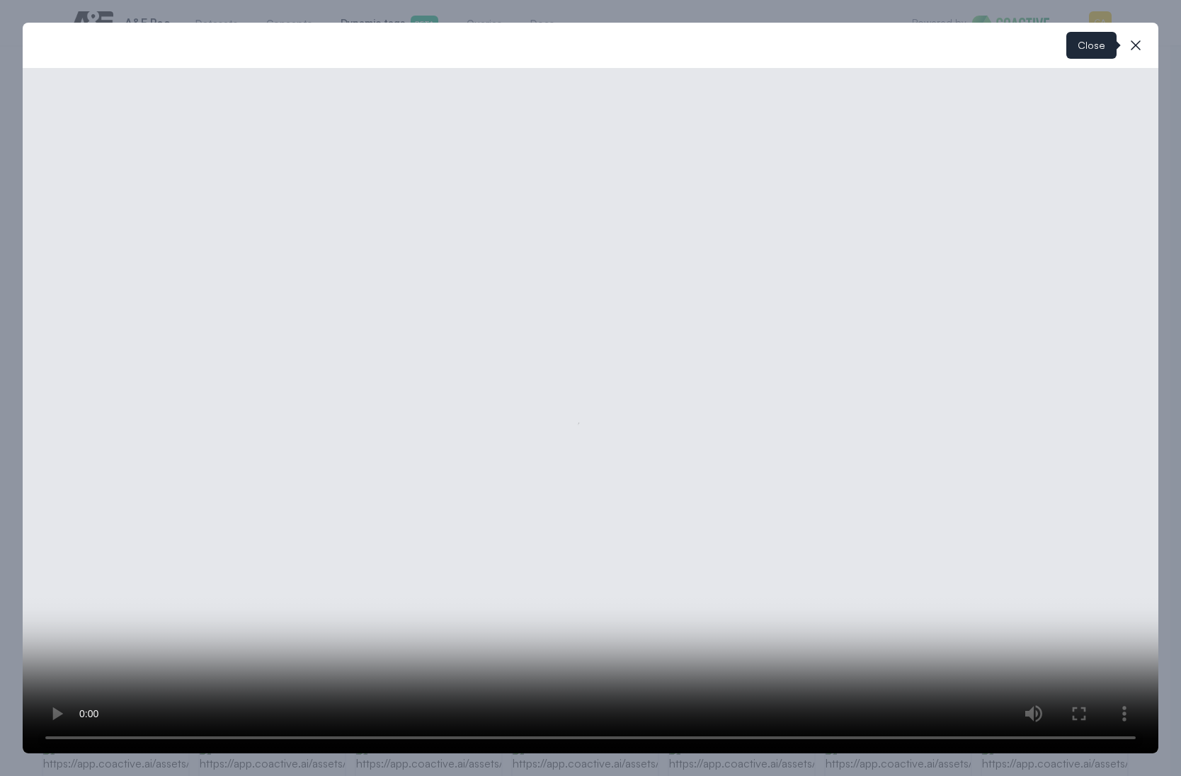
click at [1142, 50] on button "close-modal" at bounding box center [1135, 45] width 28 height 28
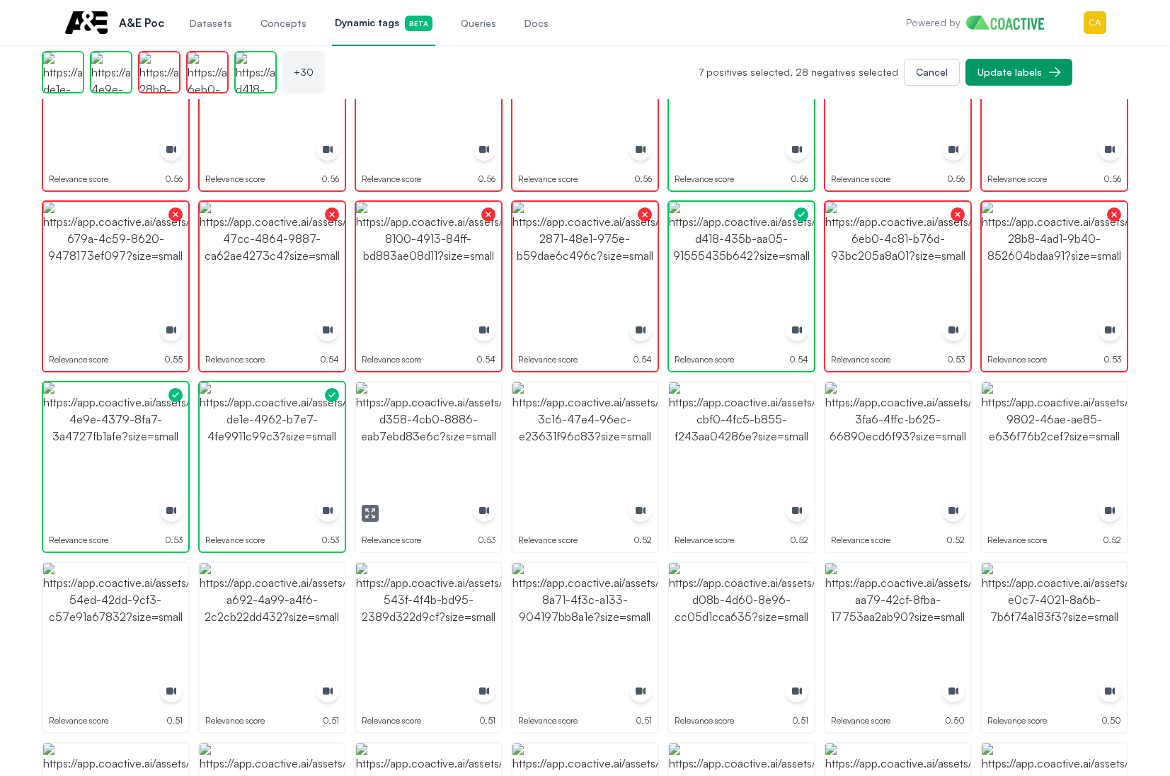
click at [407, 468] on img "button" at bounding box center [428, 454] width 145 height 145
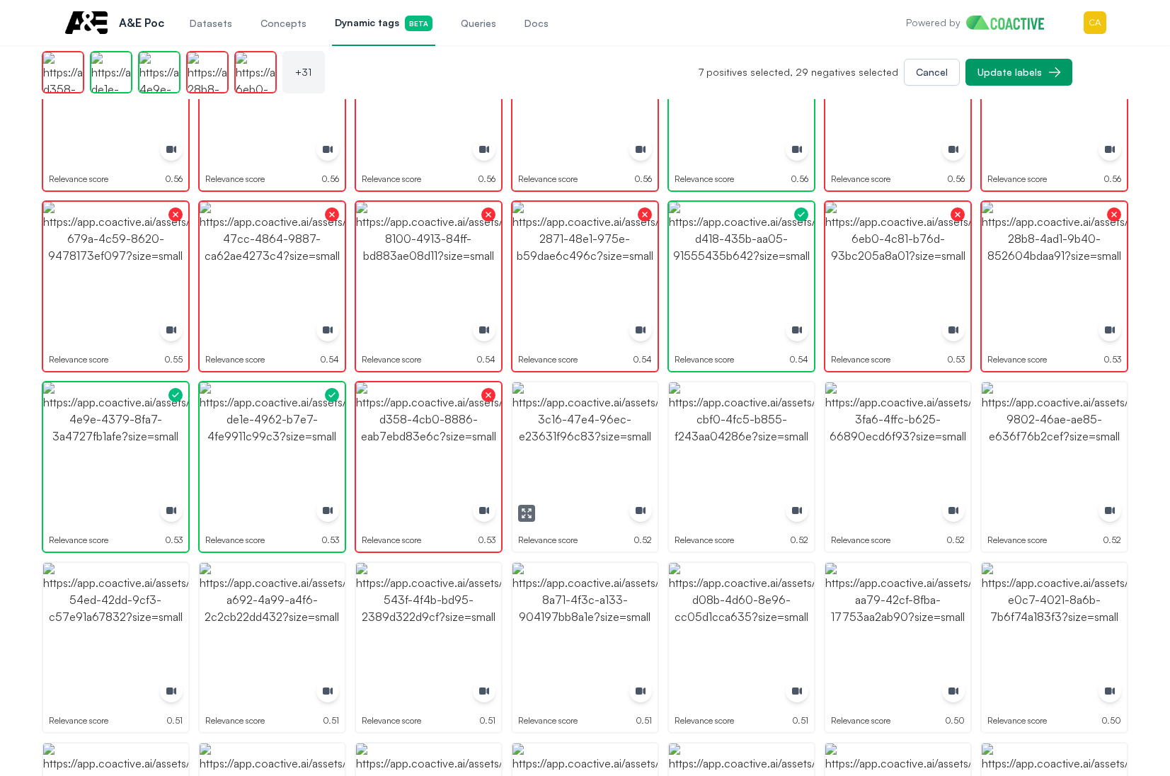
click at [529, 512] on icon "button" at bounding box center [526, 513] width 11 height 11
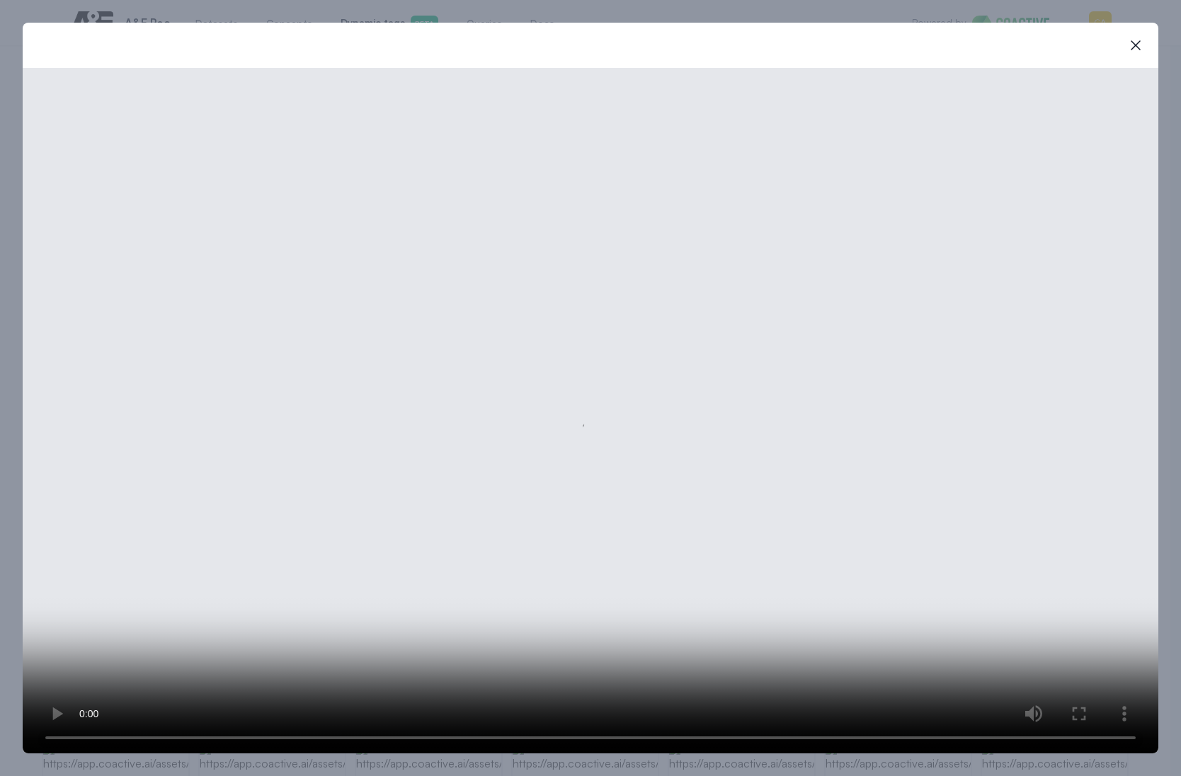
click at [1133, 49] on icon "button" at bounding box center [1135, 45] width 17 height 17
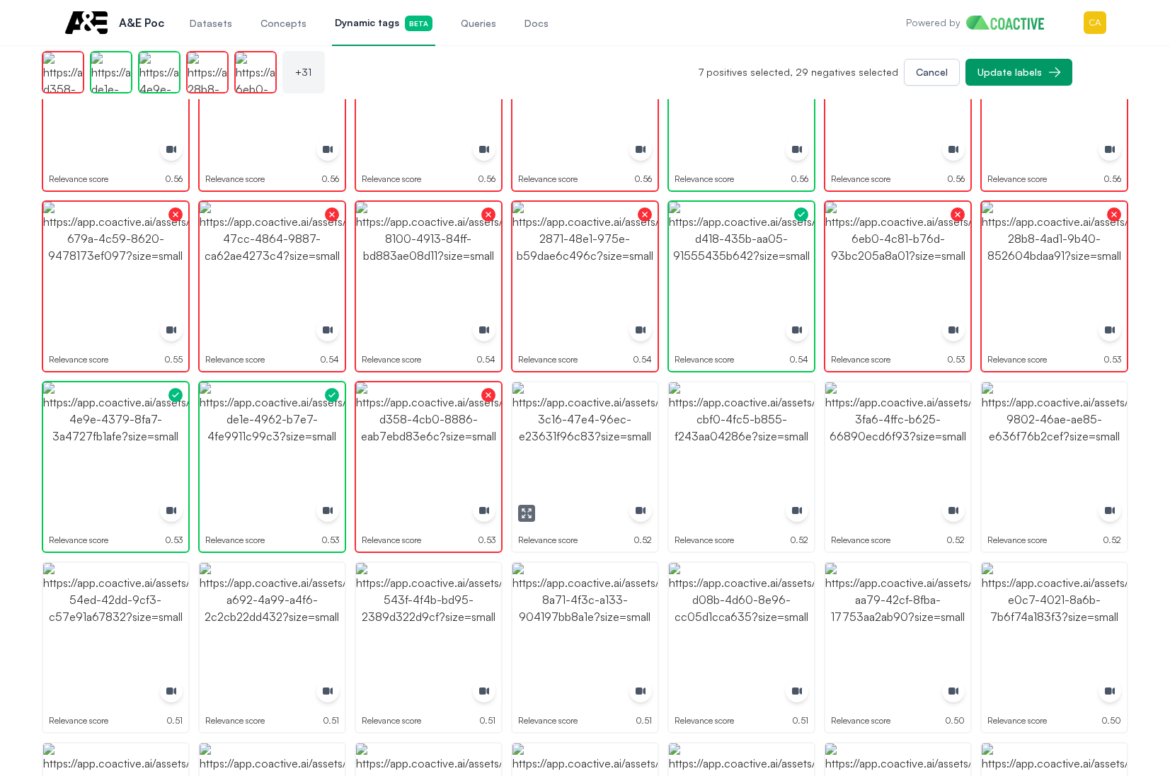
click at [569, 435] on img "button" at bounding box center [584, 454] width 145 height 145
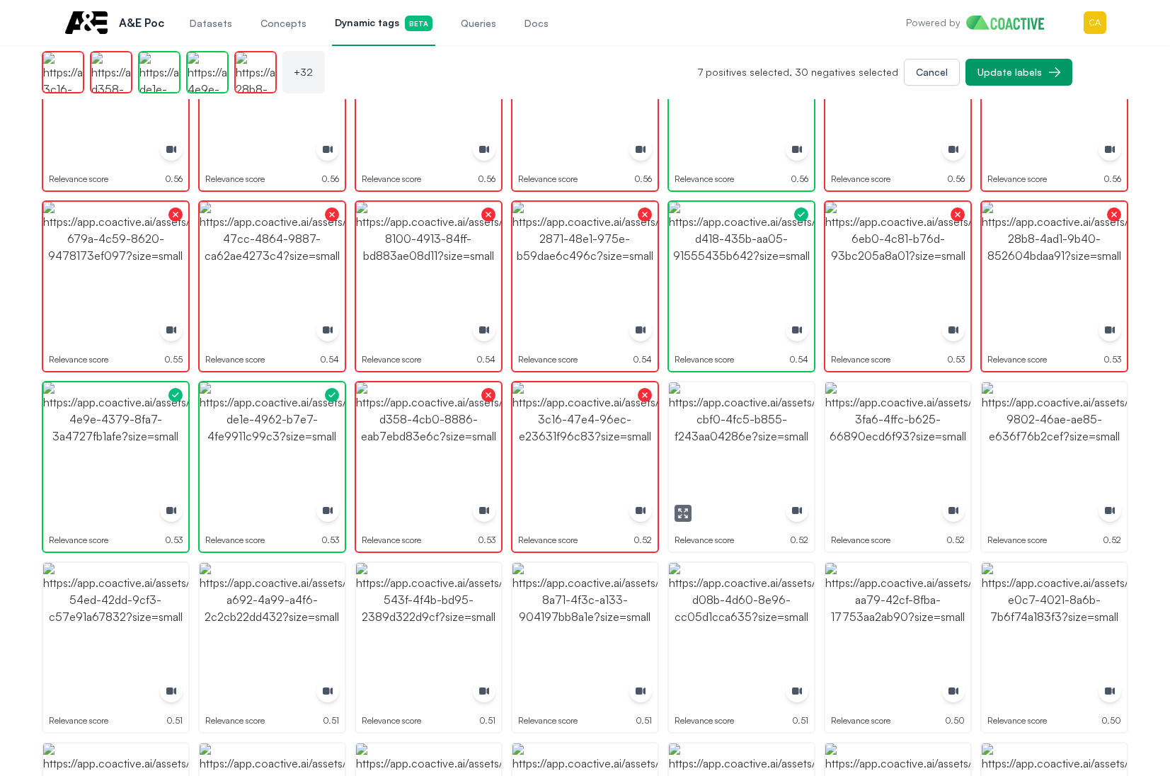
click at [682, 512] on icon "button" at bounding box center [682, 513] width 11 height 11
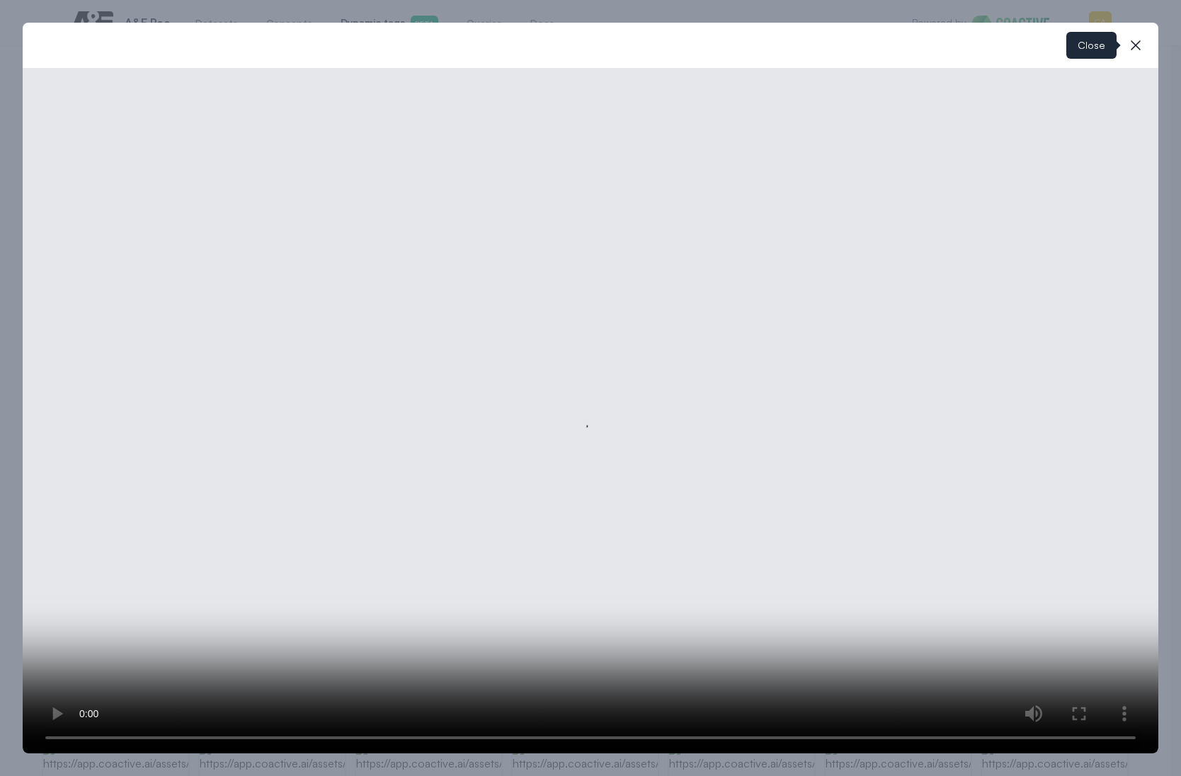
click at [1140, 46] on icon "button" at bounding box center [1135, 45] width 17 height 17
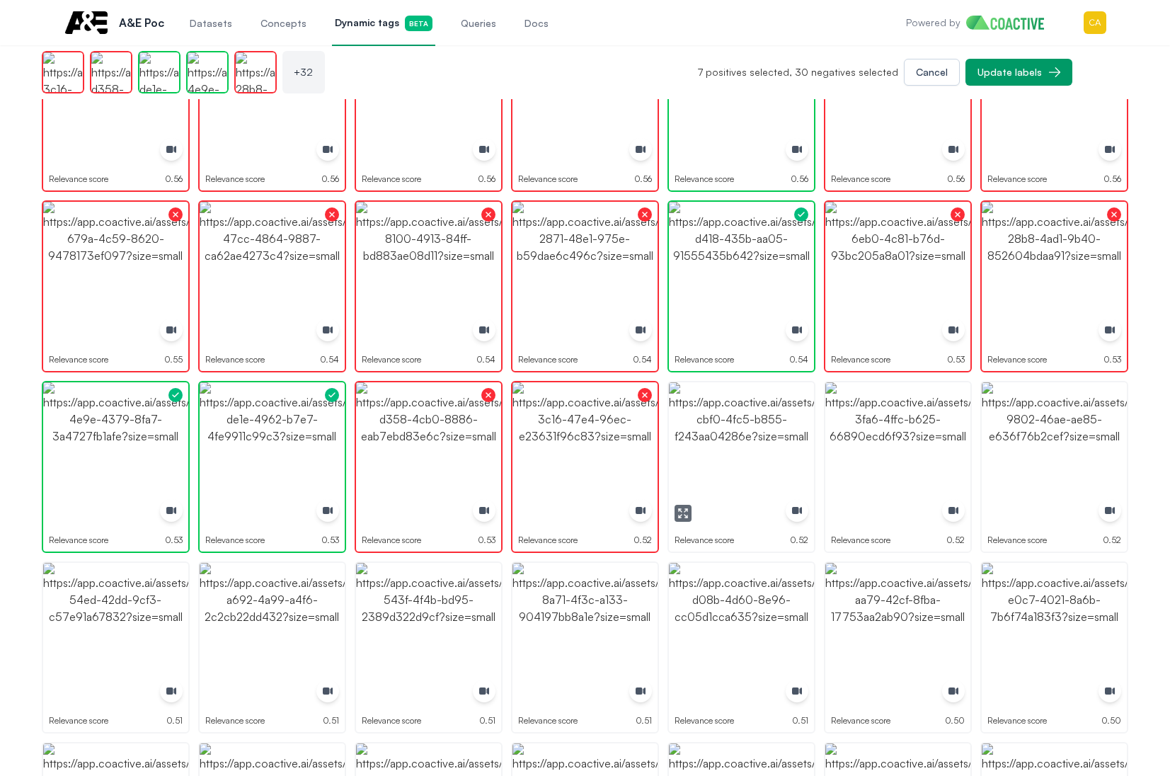
click at [750, 439] on img "button" at bounding box center [741, 454] width 145 height 145
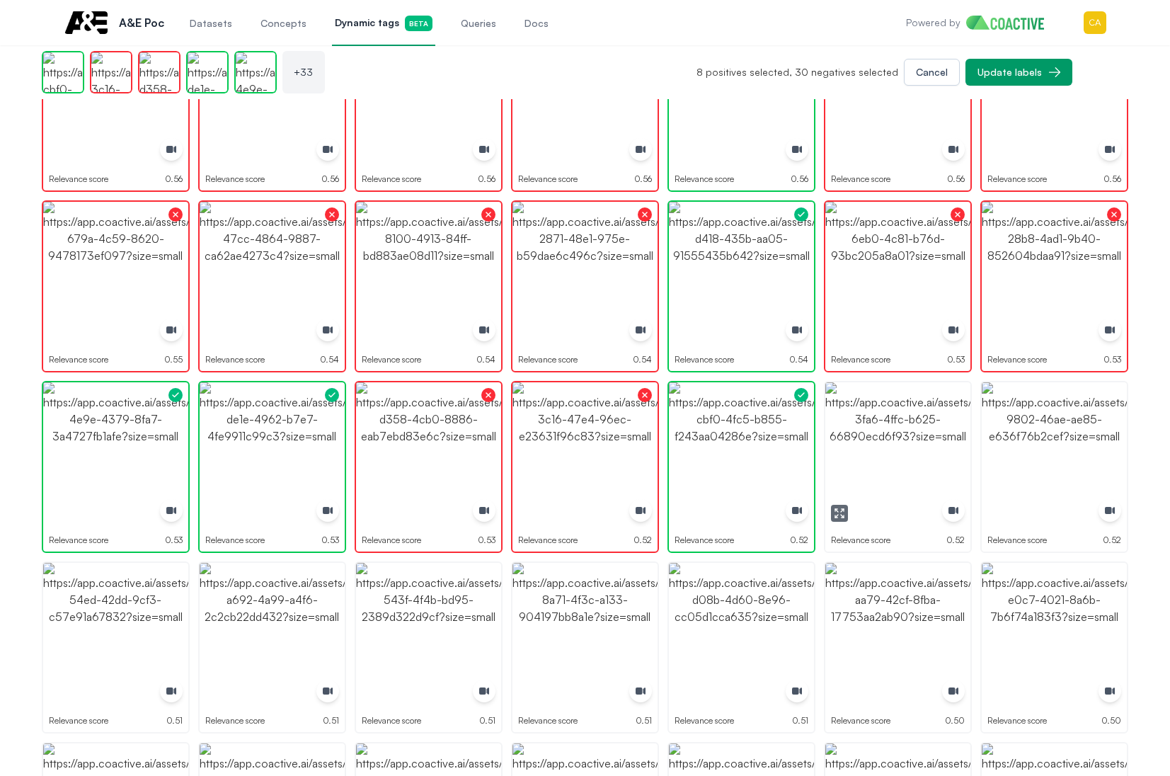
click at [892, 446] on img "button" at bounding box center [897, 454] width 145 height 145
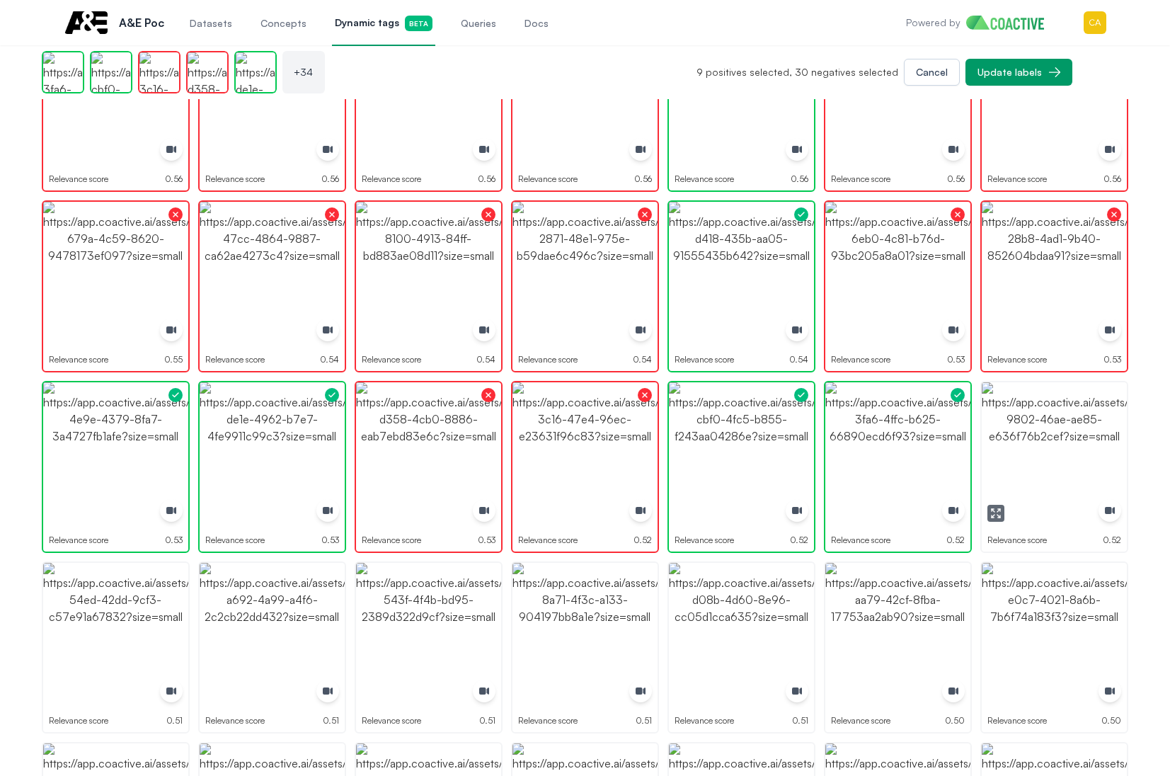
click at [990, 517] on button "button" at bounding box center [995, 513] width 17 height 17
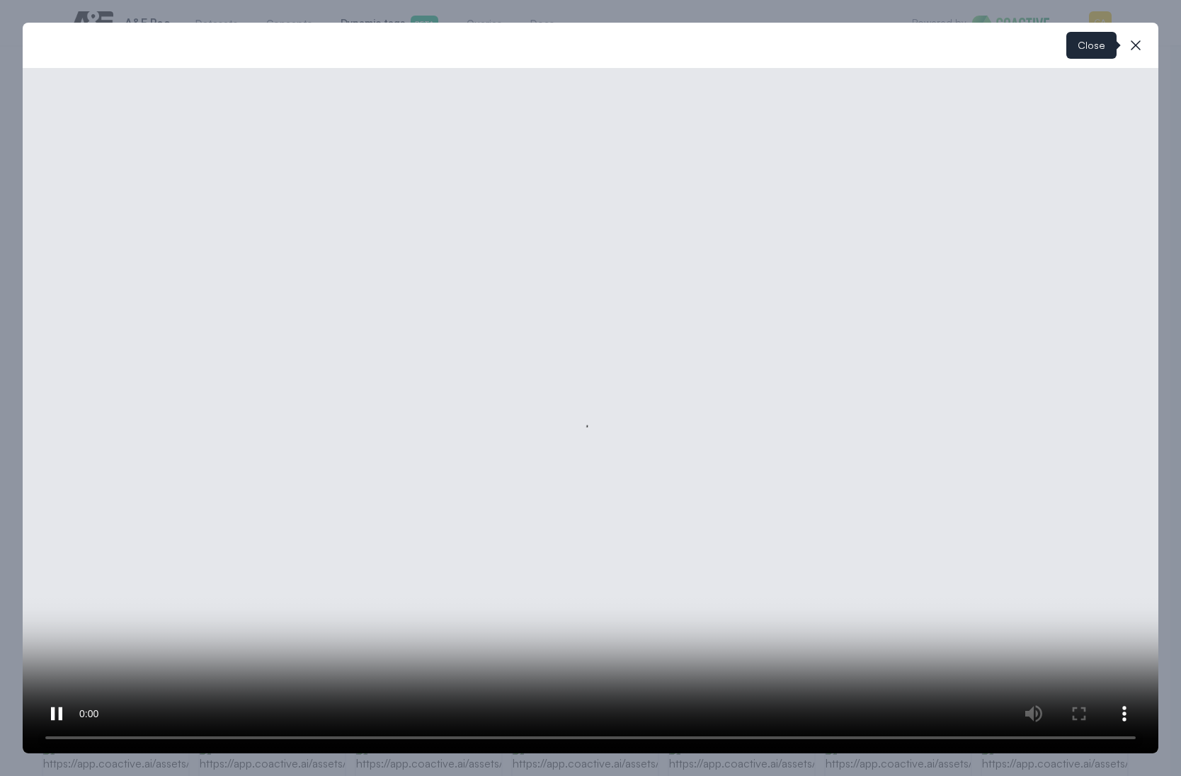
click at [1142, 42] on icon "button" at bounding box center [1135, 45] width 17 height 17
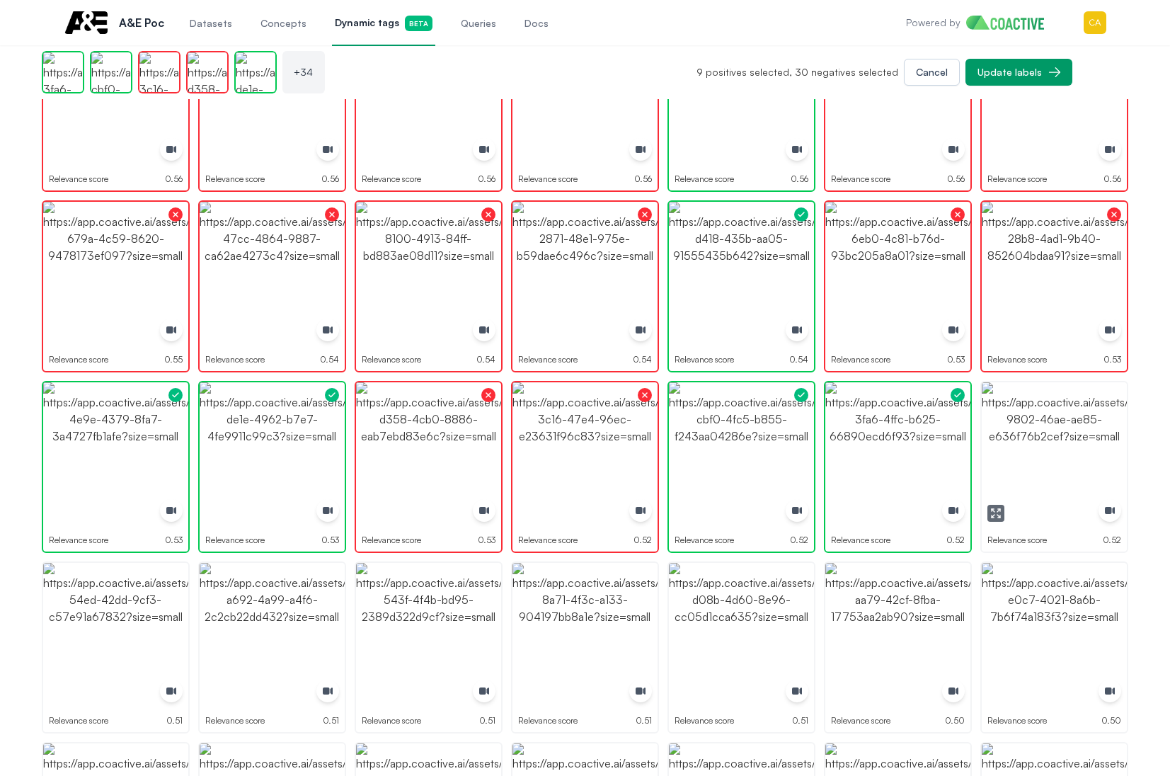
click at [1038, 457] on img "button" at bounding box center [1054, 454] width 145 height 145
click at [1039, 454] on img "button" at bounding box center [1054, 454] width 145 height 145
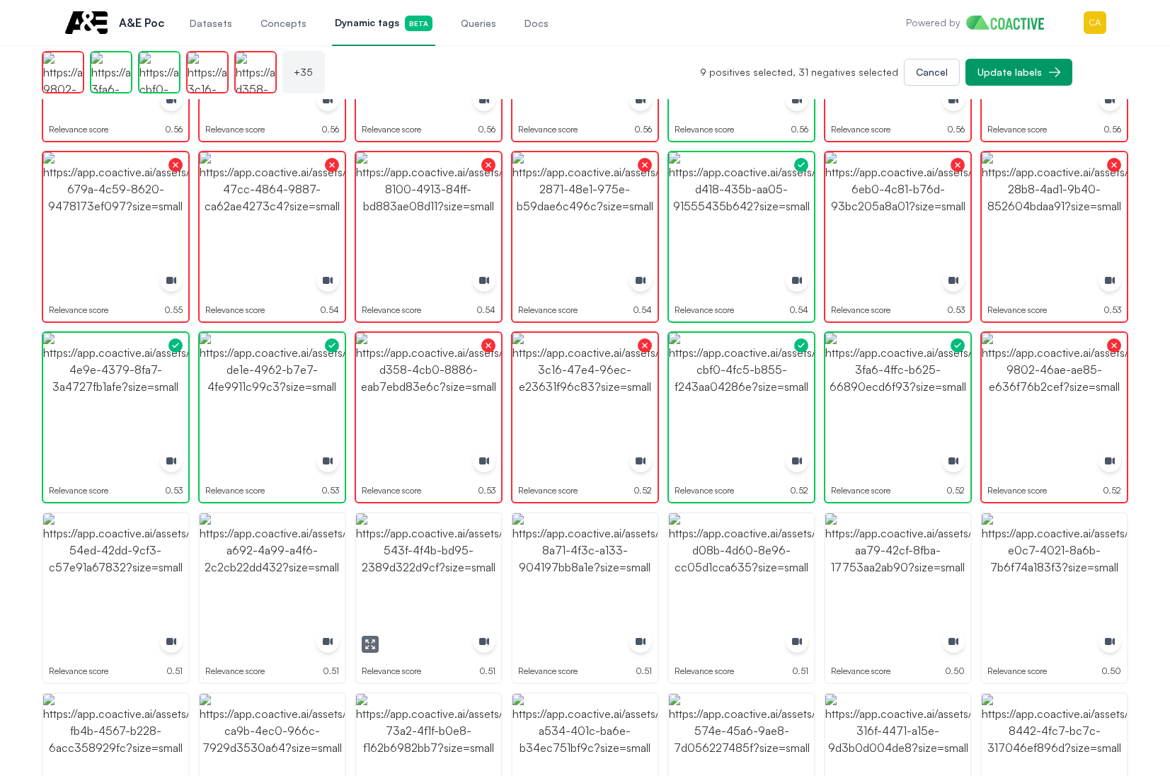
scroll to position [920, 0]
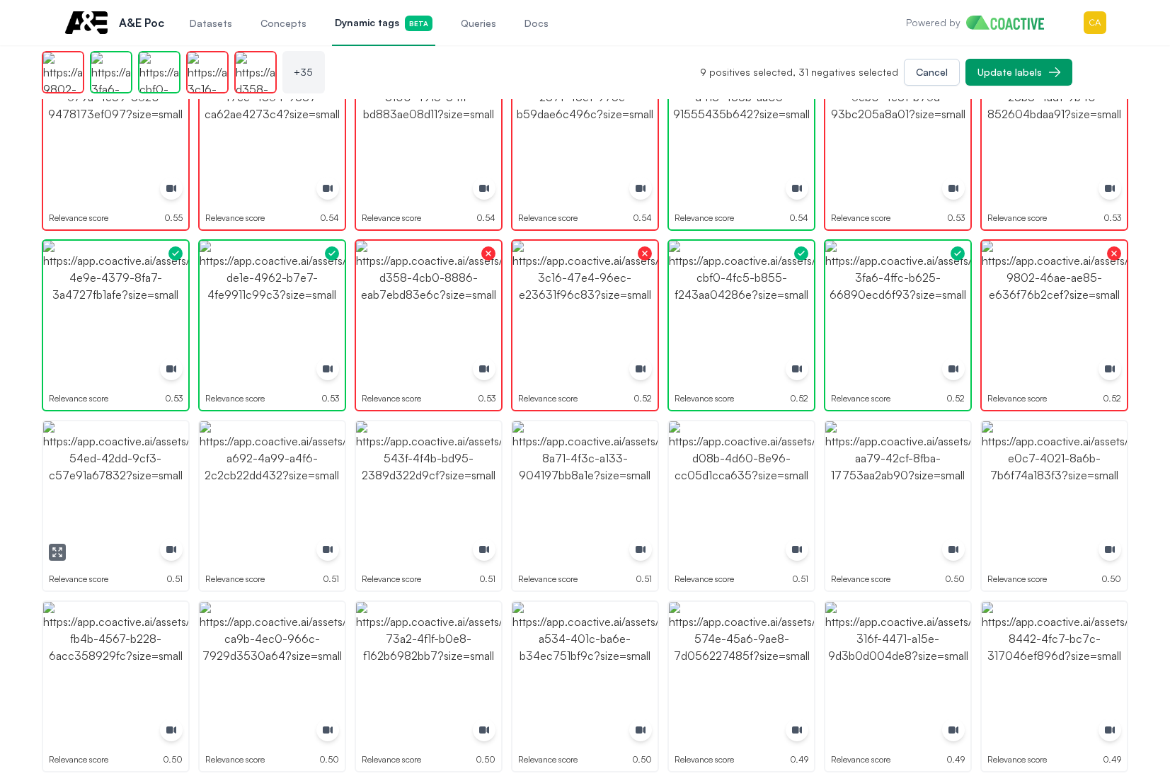
click at [131, 488] on img "button" at bounding box center [115, 493] width 145 height 145
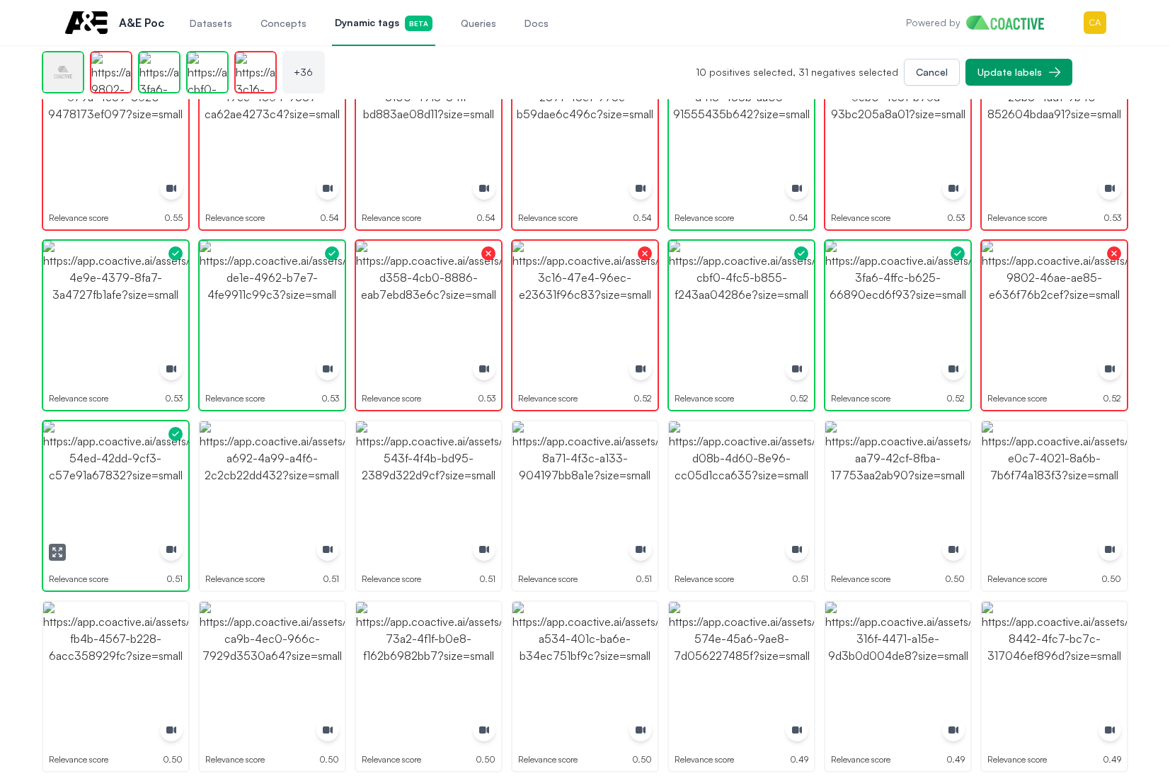
click at [131, 488] on img "button" at bounding box center [115, 493] width 145 height 145
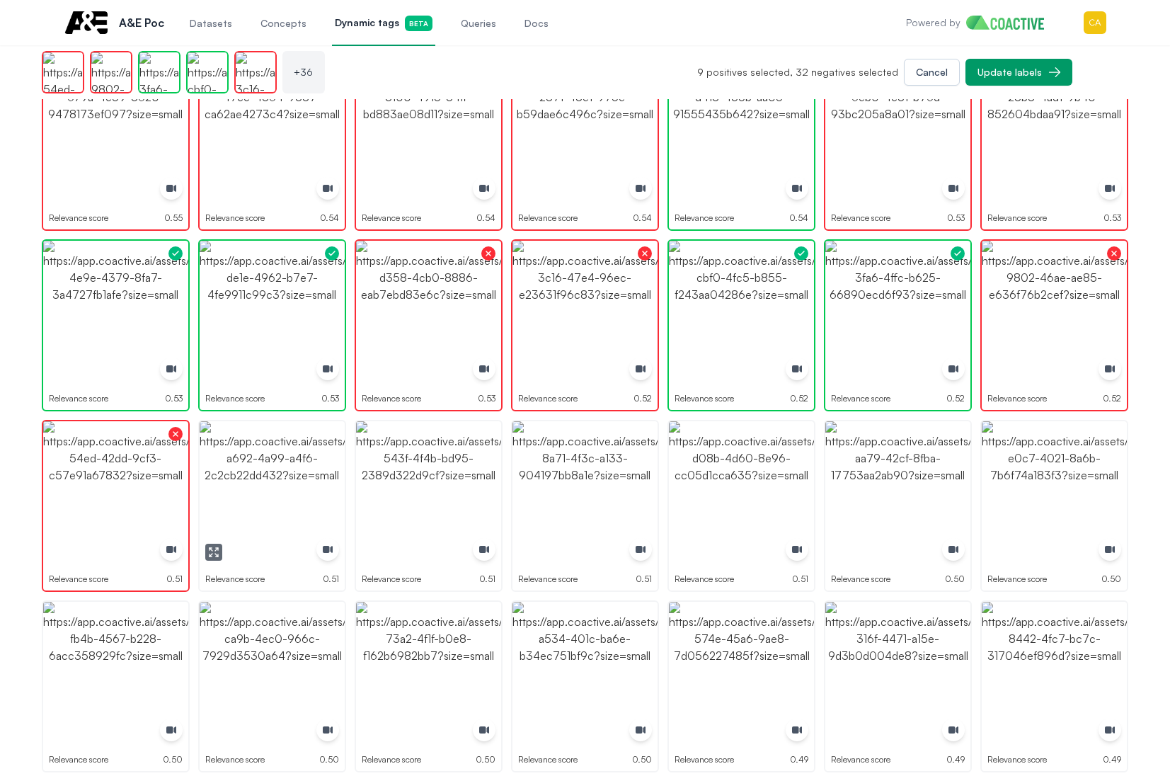
click at [218, 547] on icon "button" at bounding box center [213, 551] width 11 height 11
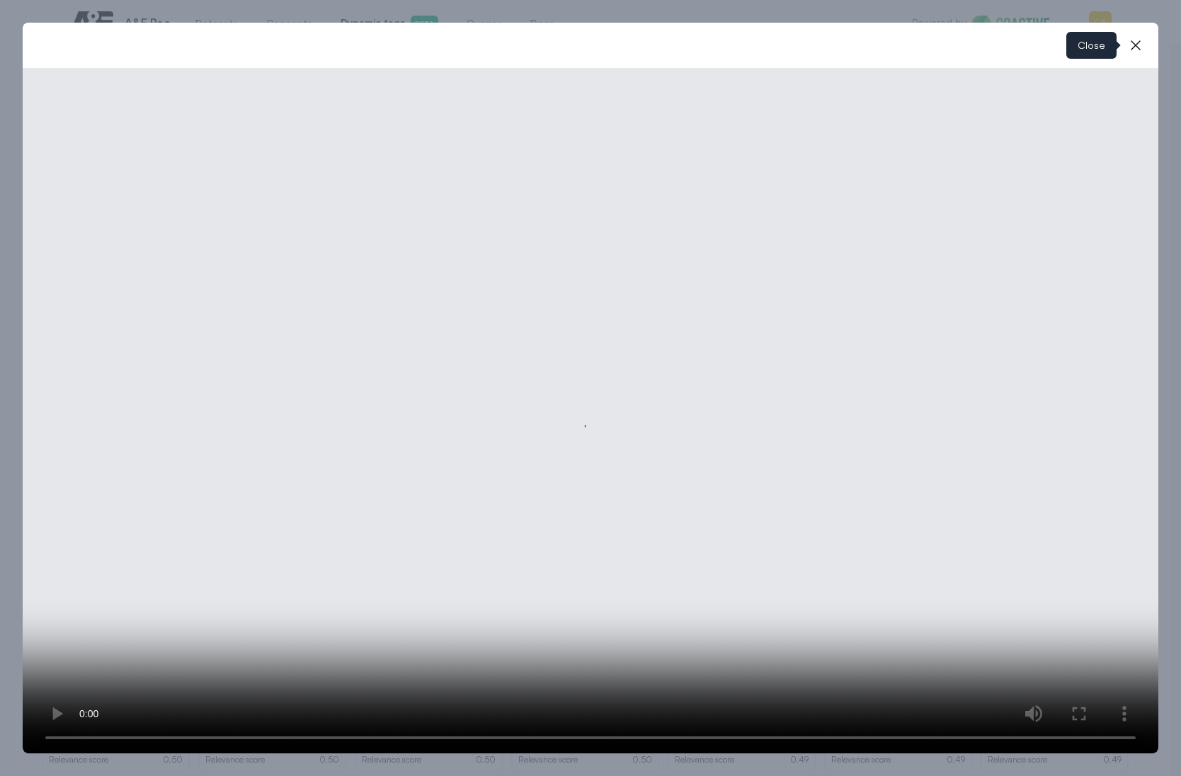
drag, startPoint x: 1147, startPoint y: 38, endPoint x: 841, endPoint y: 170, distance: 333.9
click at [1145, 38] on button "close-modal" at bounding box center [1135, 45] width 28 height 28
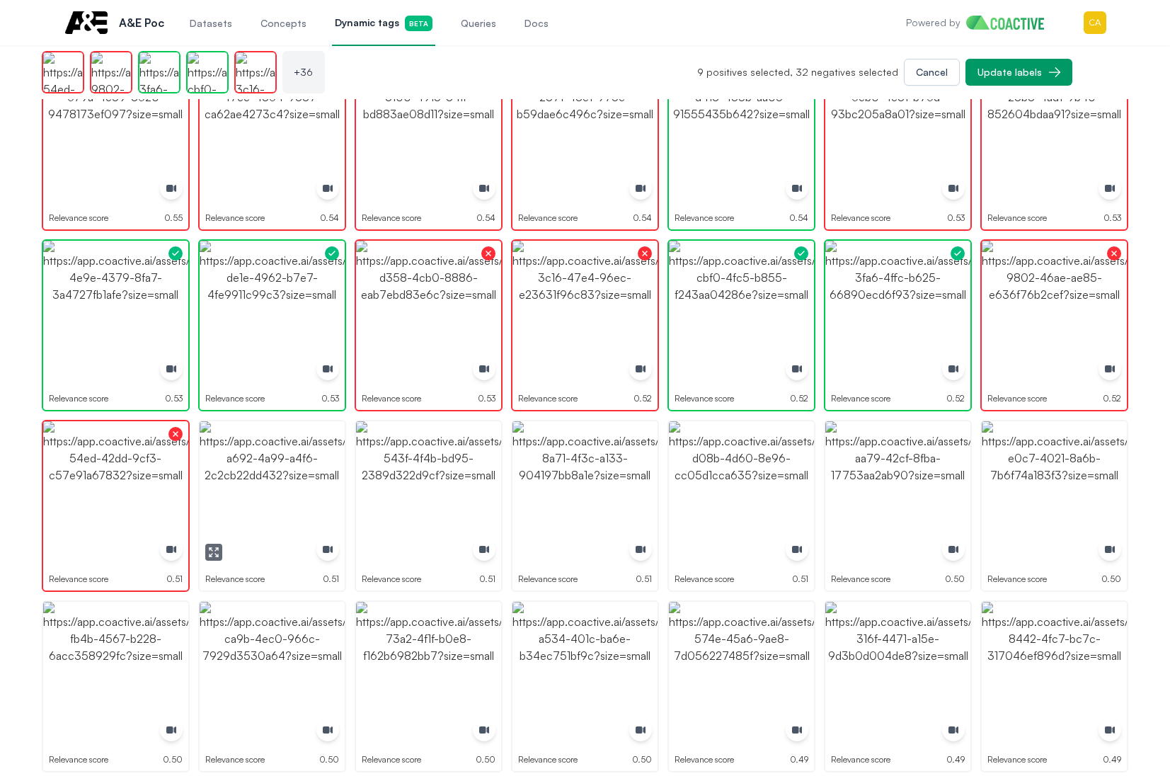
click at [283, 466] on img "button" at bounding box center [272, 493] width 145 height 145
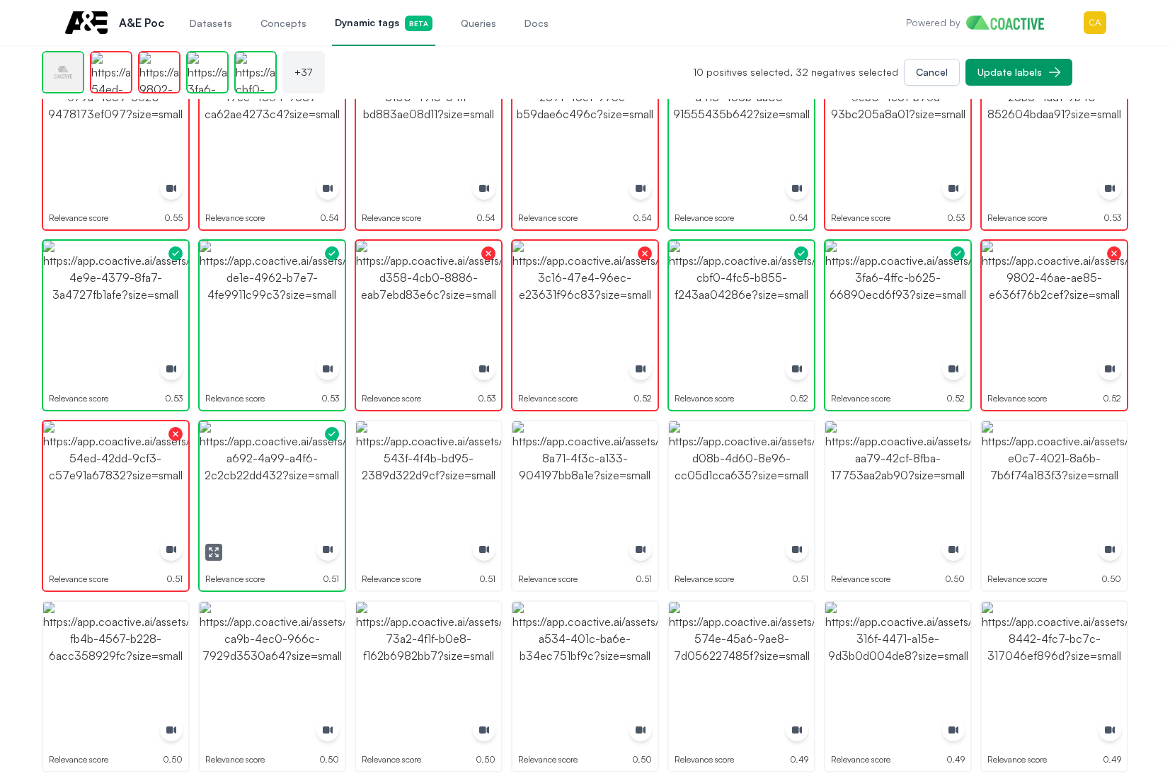
click at [282, 466] on img "button" at bounding box center [272, 493] width 145 height 145
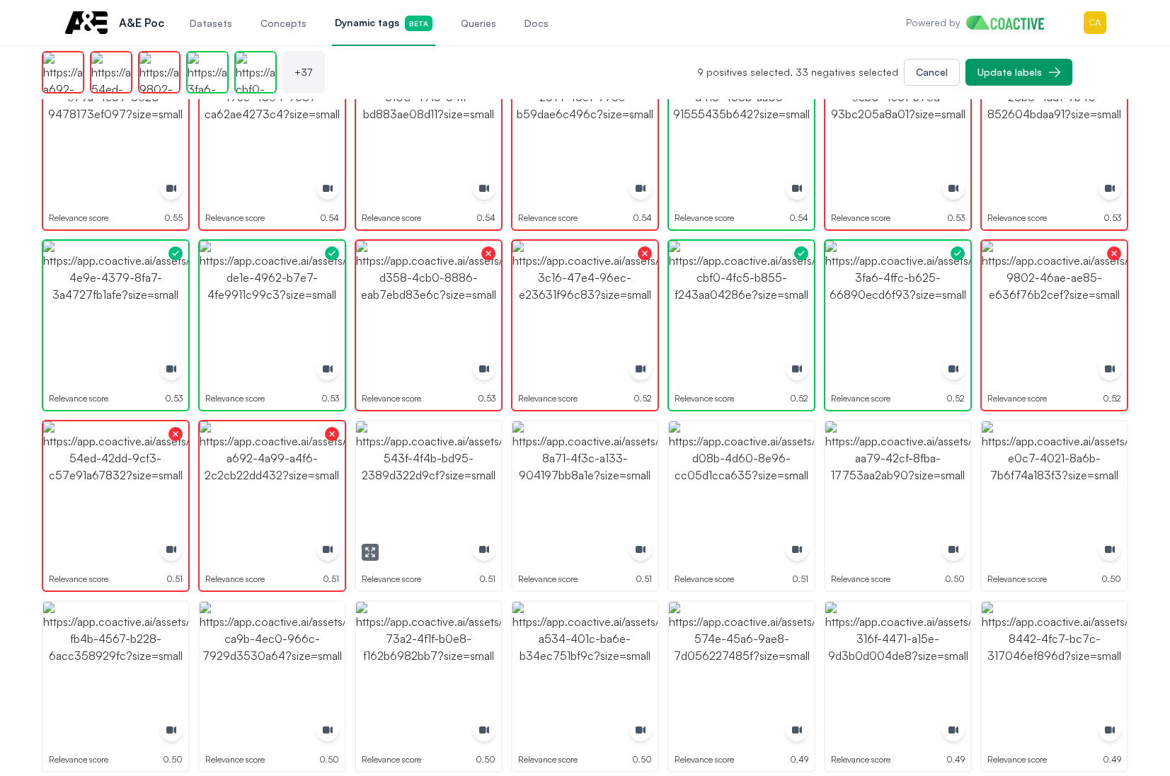
click at [368, 549] on icon "button" at bounding box center [370, 551] width 11 height 11
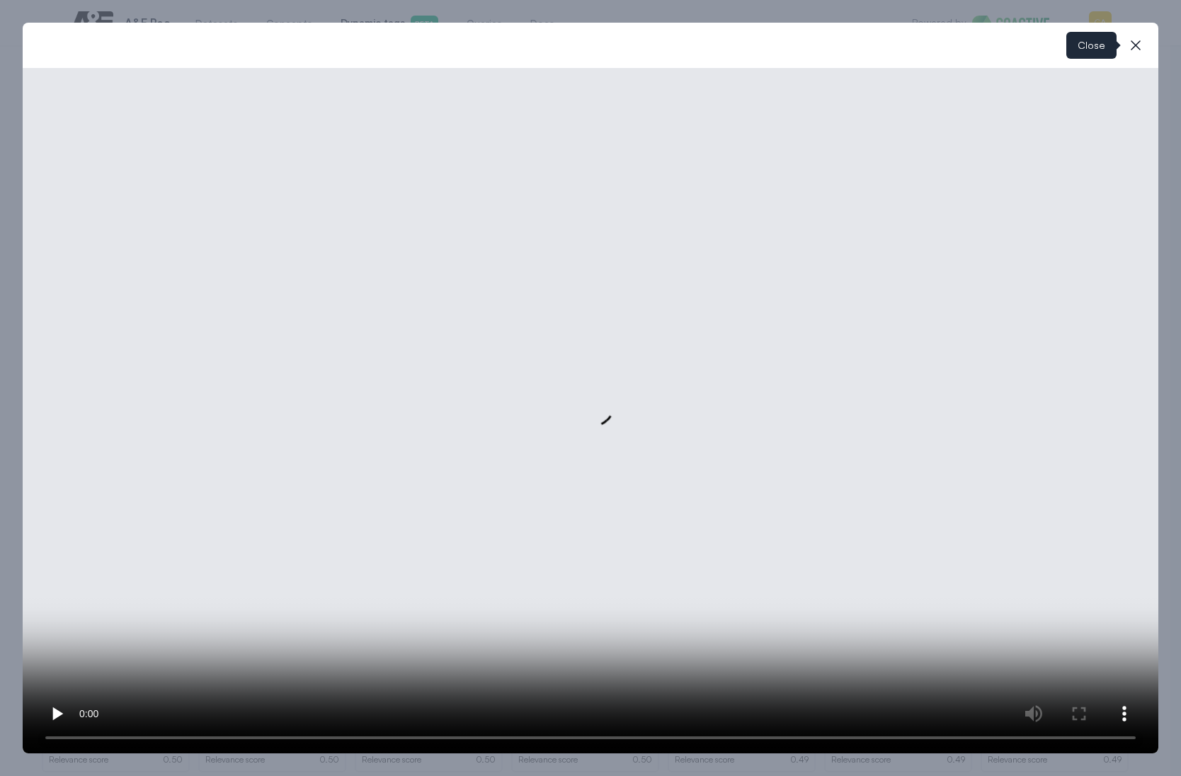
click at [1133, 35] on button "close-modal" at bounding box center [1135, 45] width 28 height 28
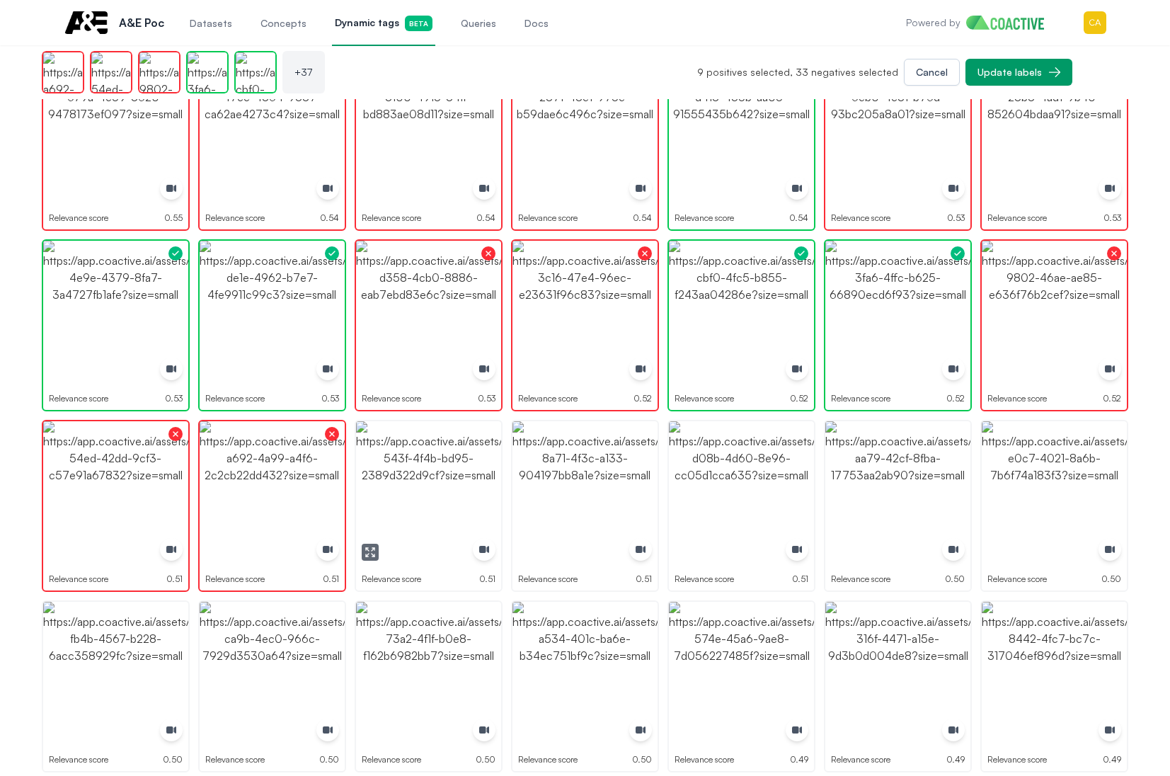
click at [431, 502] on img "button" at bounding box center [428, 493] width 145 height 145
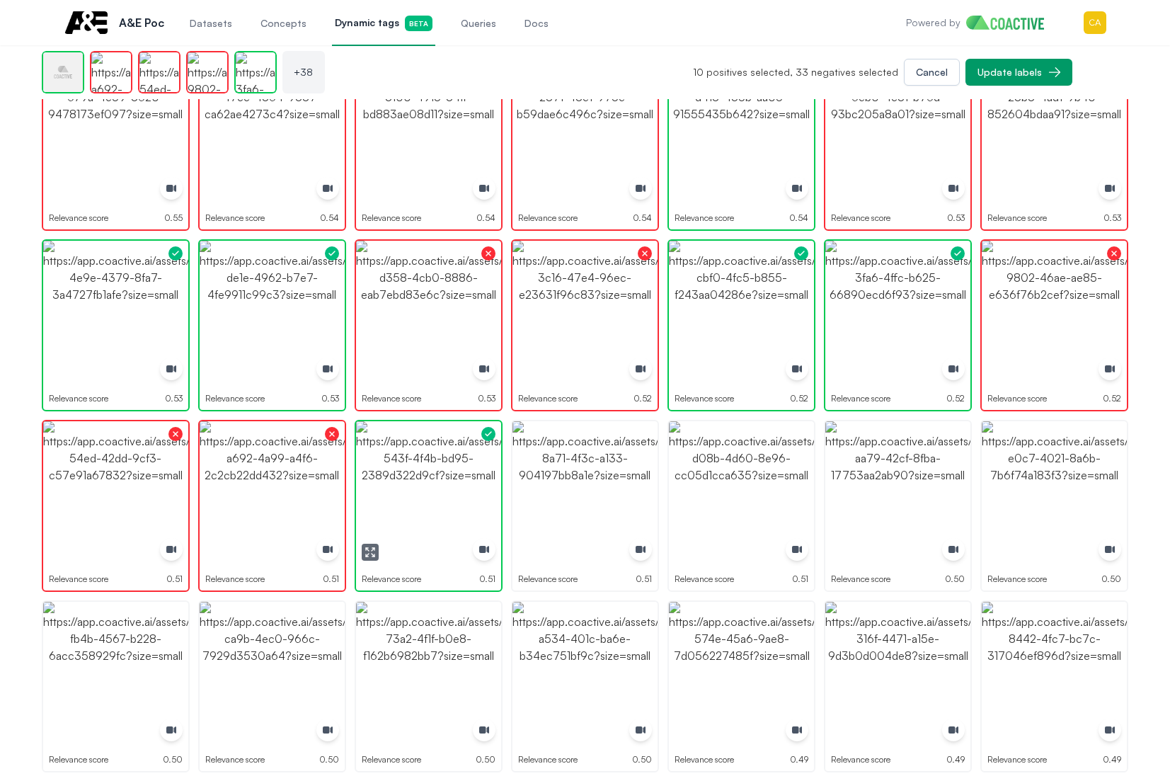
click at [431, 502] on img "button" at bounding box center [428, 493] width 145 height 145
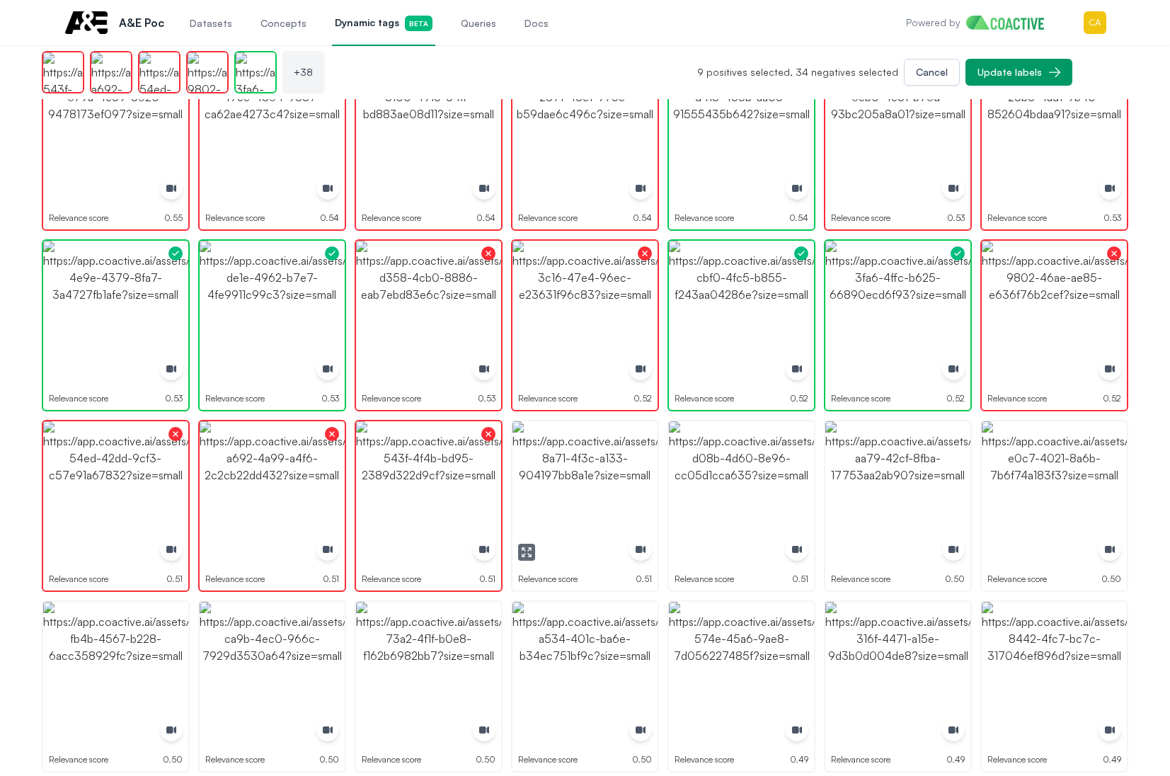
click at [595, 479] on img "button" at bounding box center [584, 493] width 145 height 145
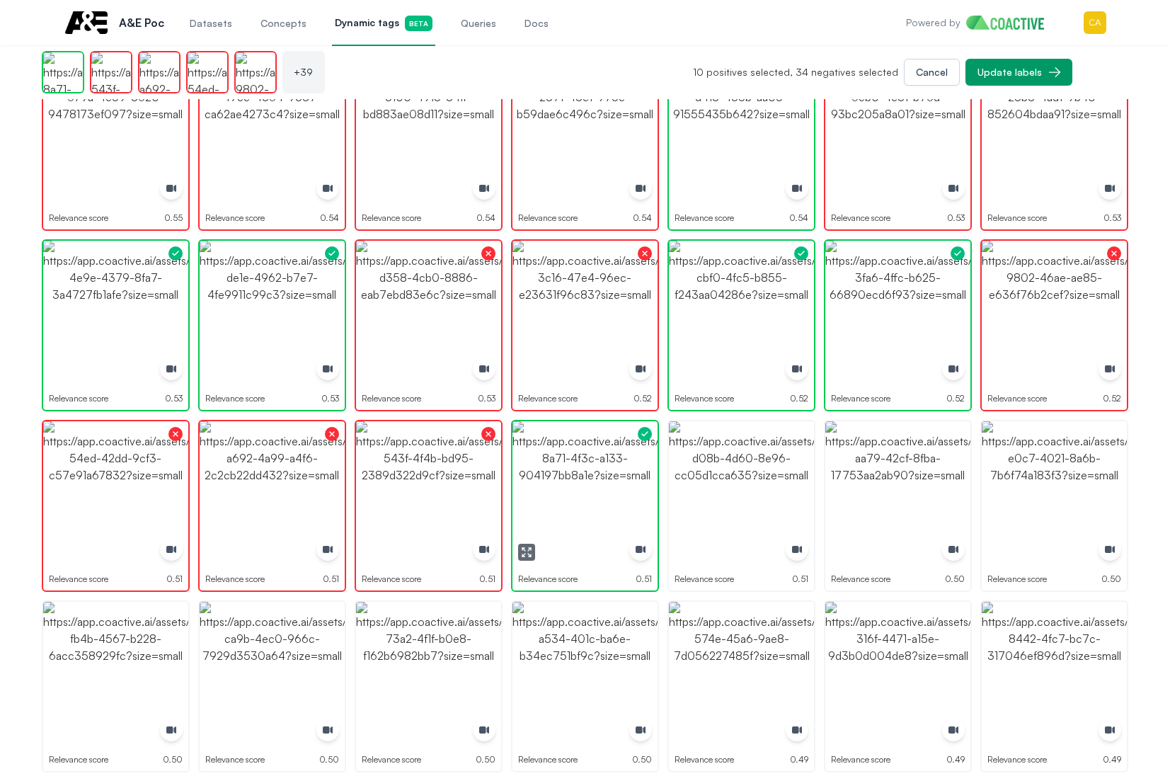
click at [592, 480] on img "button" at bounding box center [584, 493] width 145 height 145
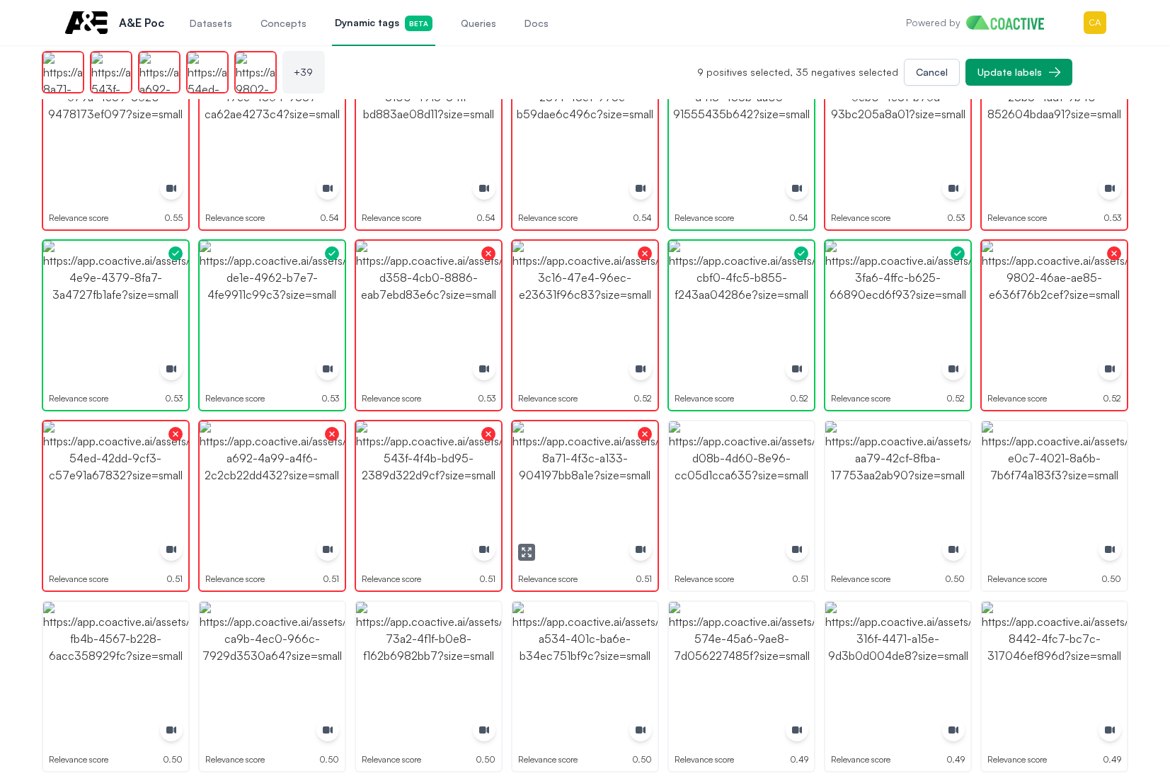
click at [524, 554] on icon "button" at bounding box center [526, 551] width 11 height 11
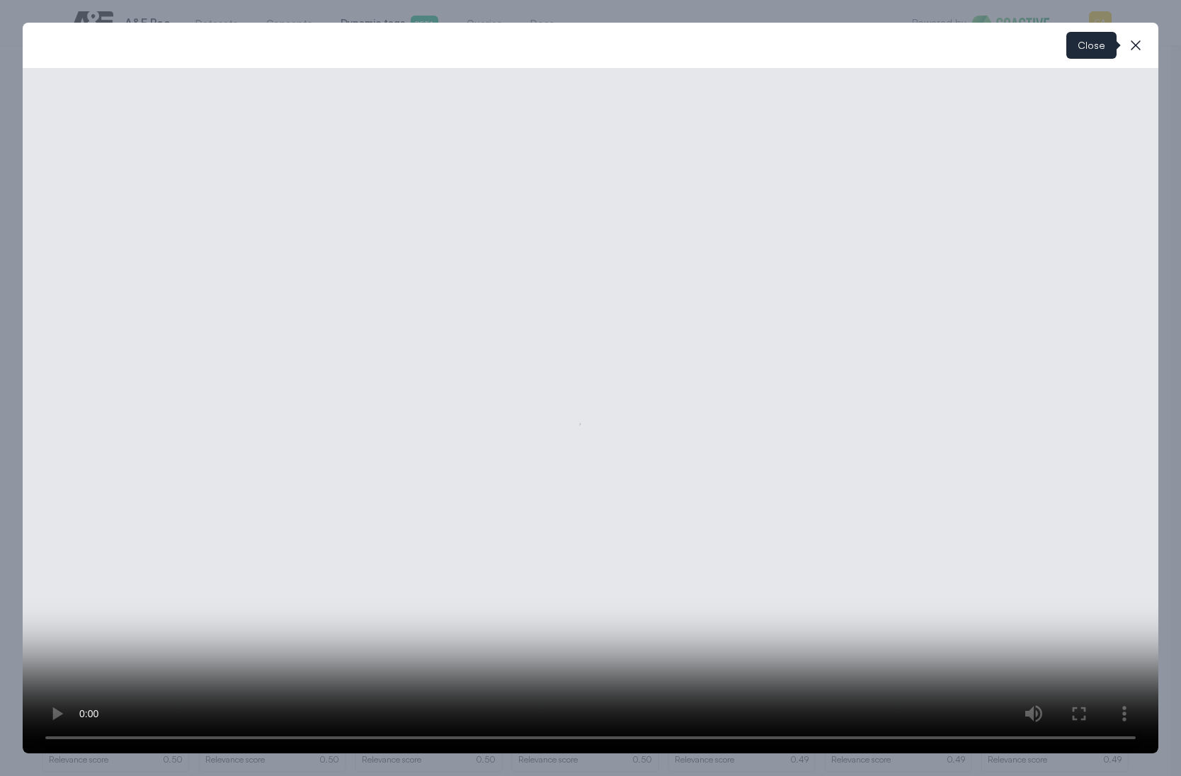
click at [1133, 40] on icon "button" at bounding box center [1135, 45] width 17 height 17
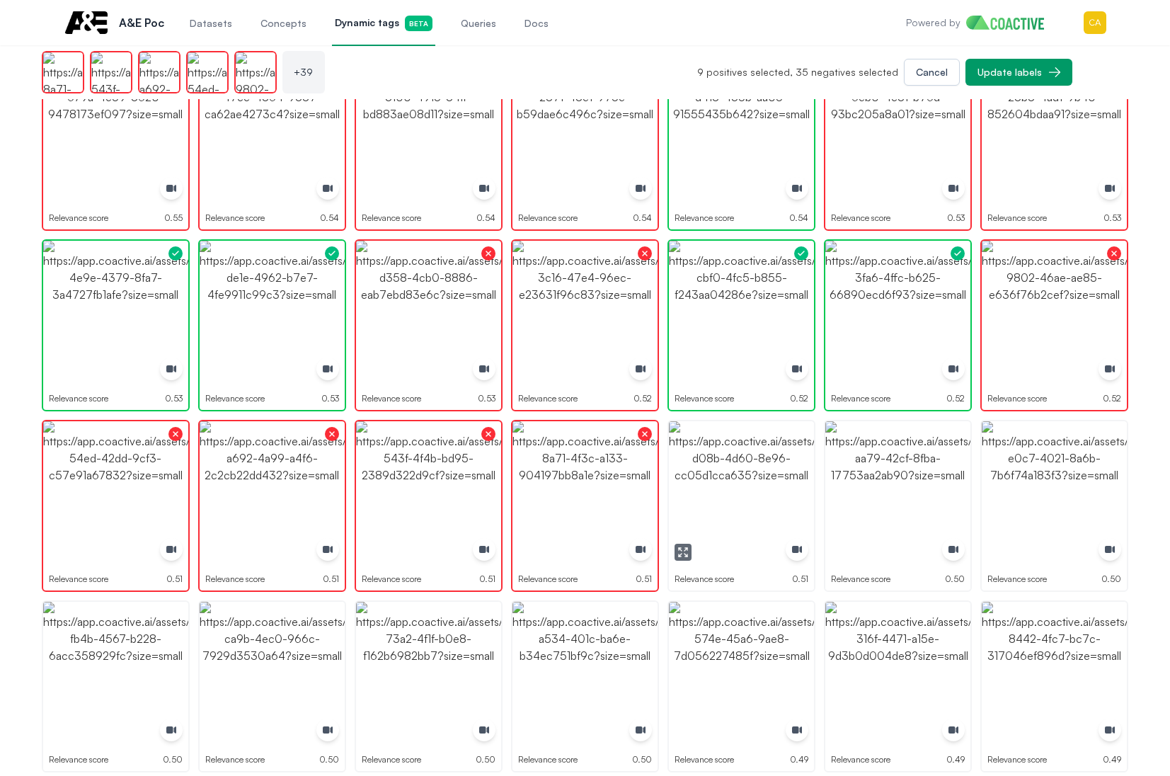
click at [736, 491] on img "button" at bounding box center [741, 493] width 145 height 145
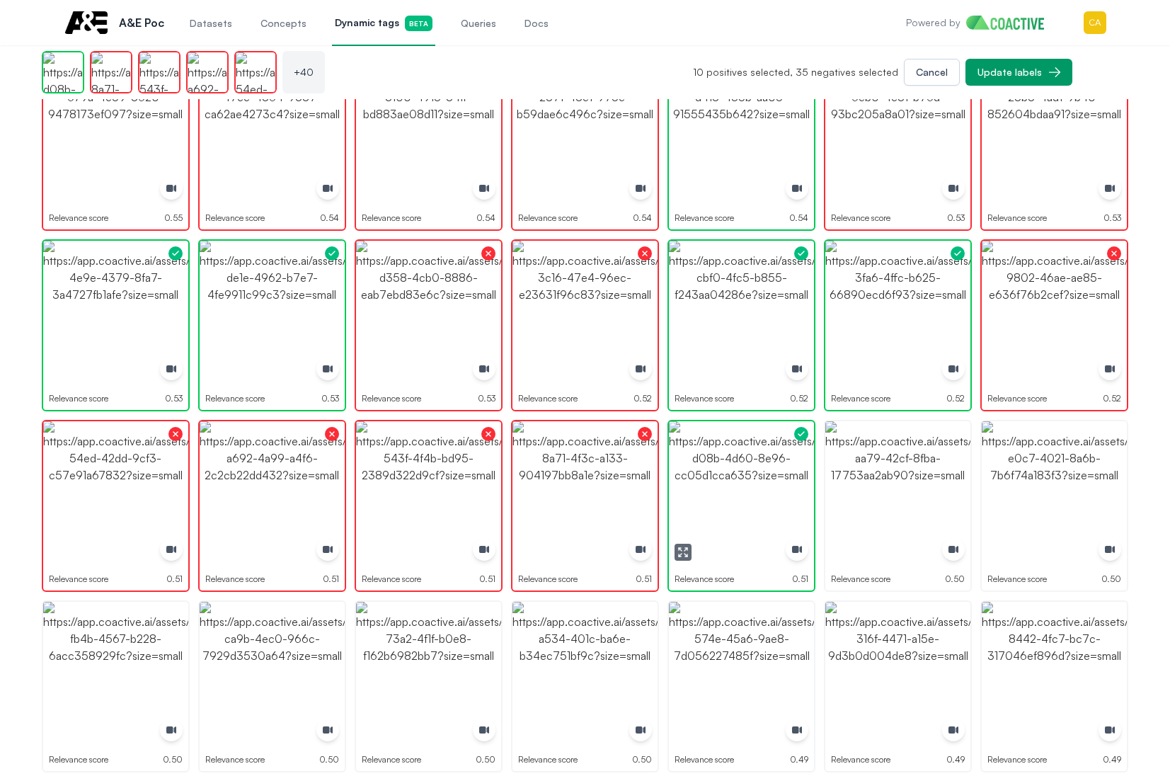
click at [681, 542] on img "button" at bounding box center [741, 493] width 145 height 145
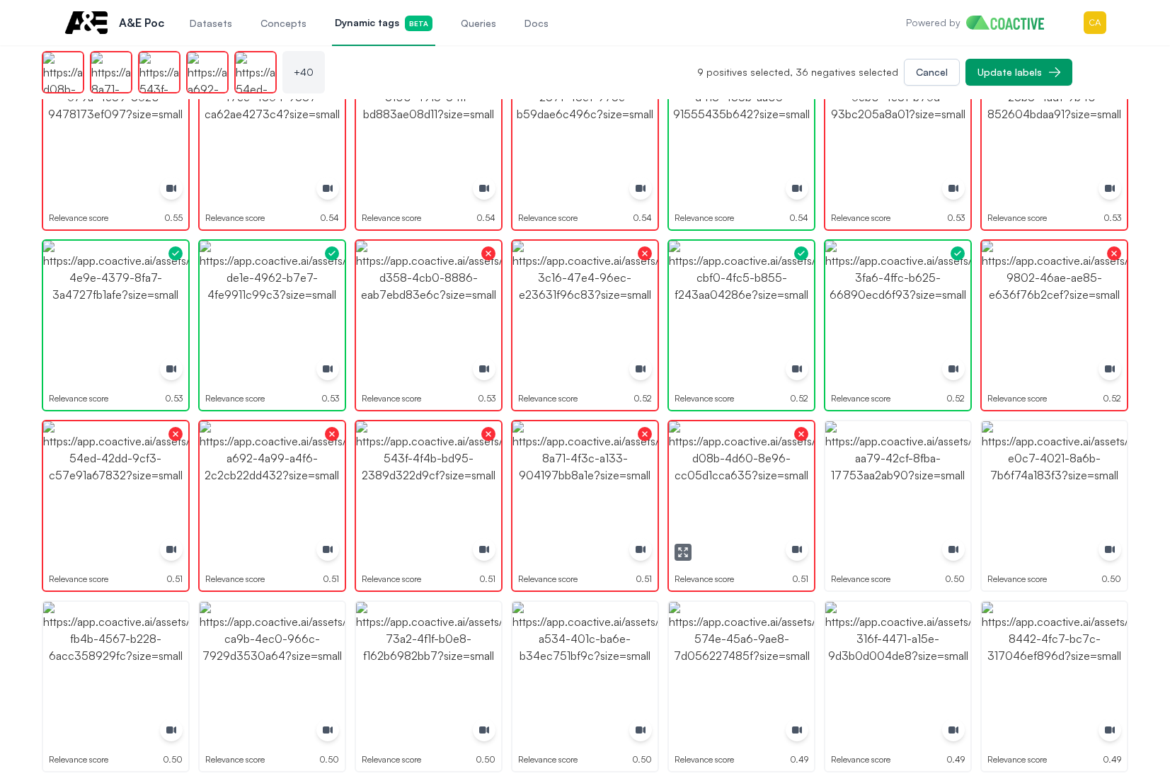
click at [682, 549] on icon "button" at bounding box center [682, 551] width 11 height 11
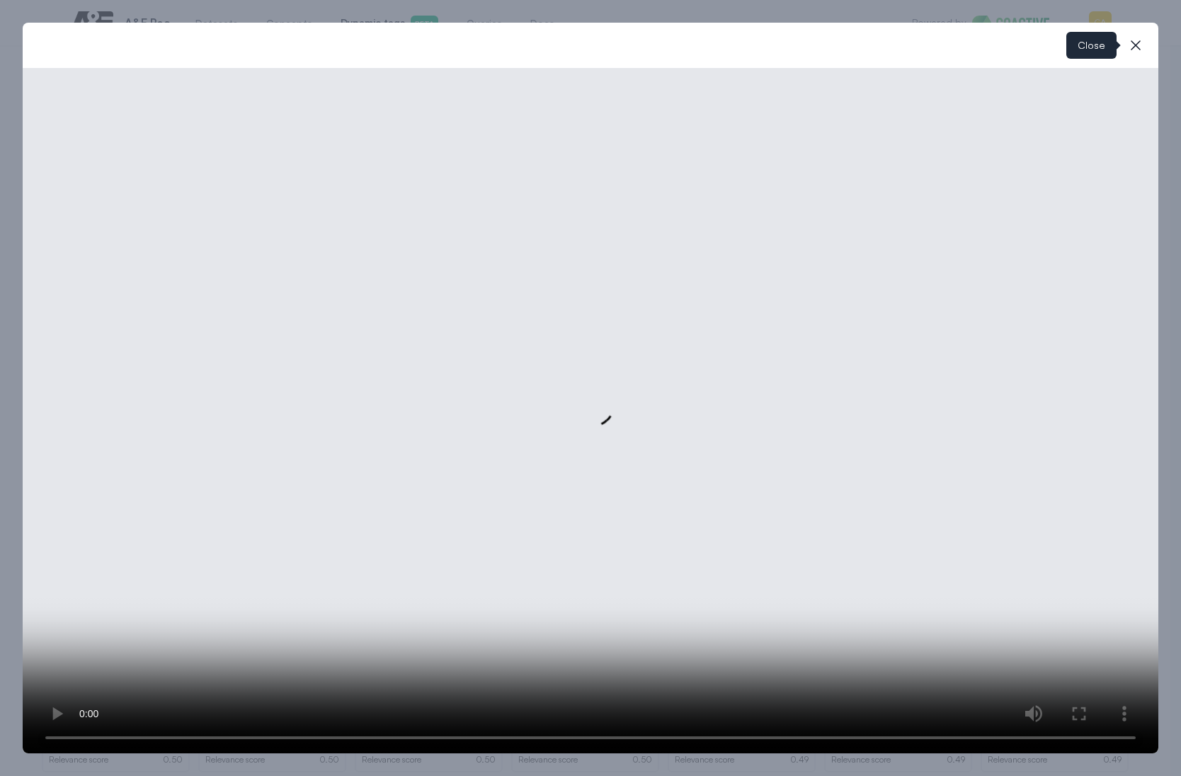
click at [1138, 42] on icon "button" at bounding box center [1135, 45] width 17 height 17
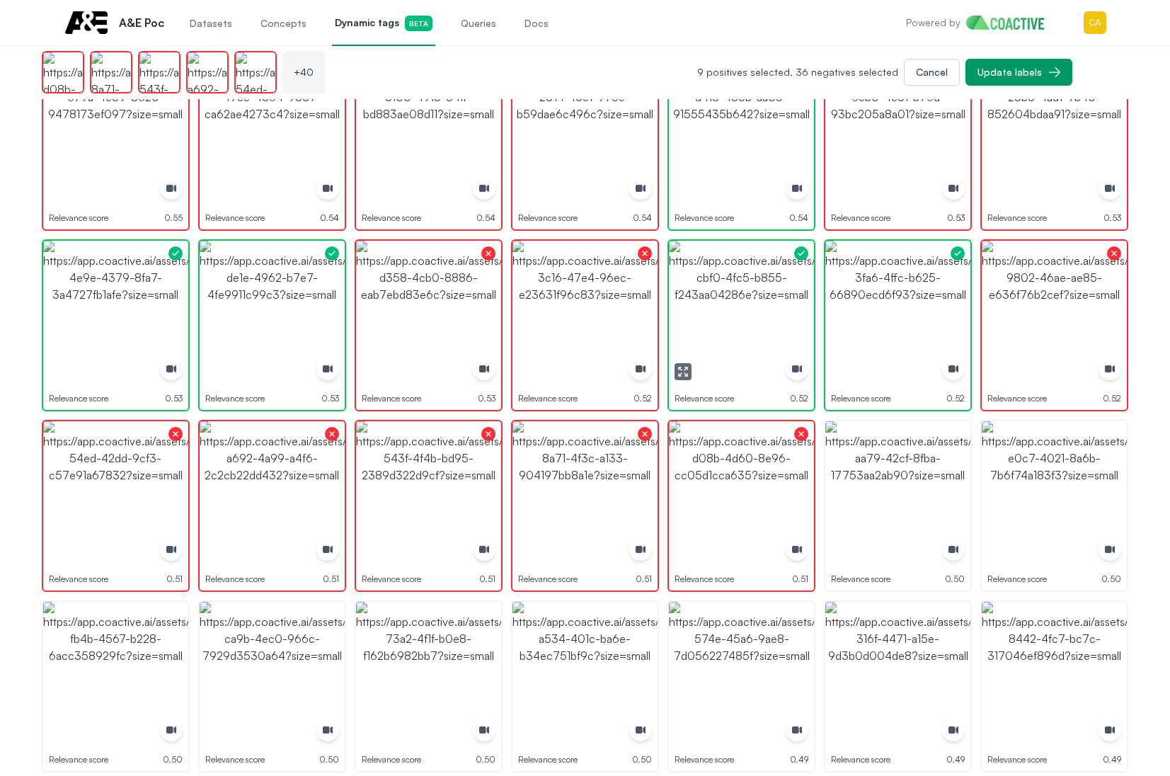
click at [680, 370] on icon "button" at bounding box center [682, 371] width 11 height 11
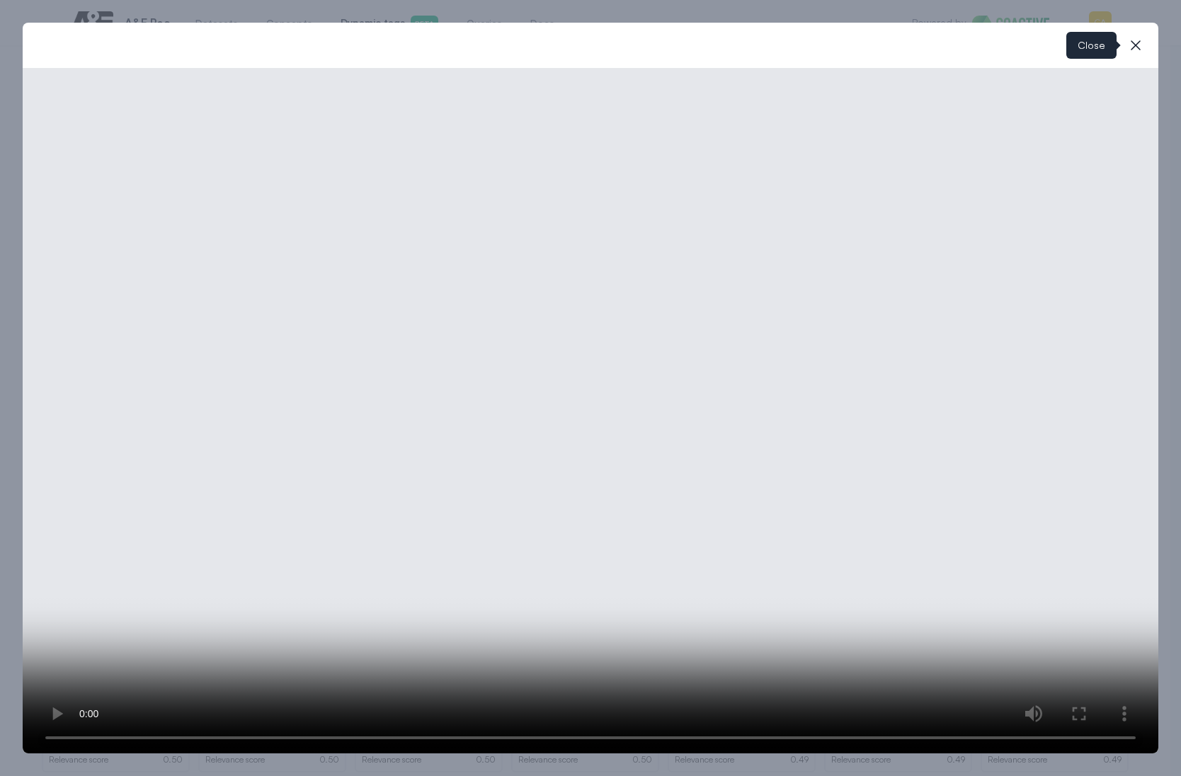
drag, startPoint x: 1140, startPoint y: 48, endPoint x: 1110, endPoint y: 51, distance: 29.9
click at [1134, 48] on icon "button" at bounding box center [1135, 45] width 17 height 17
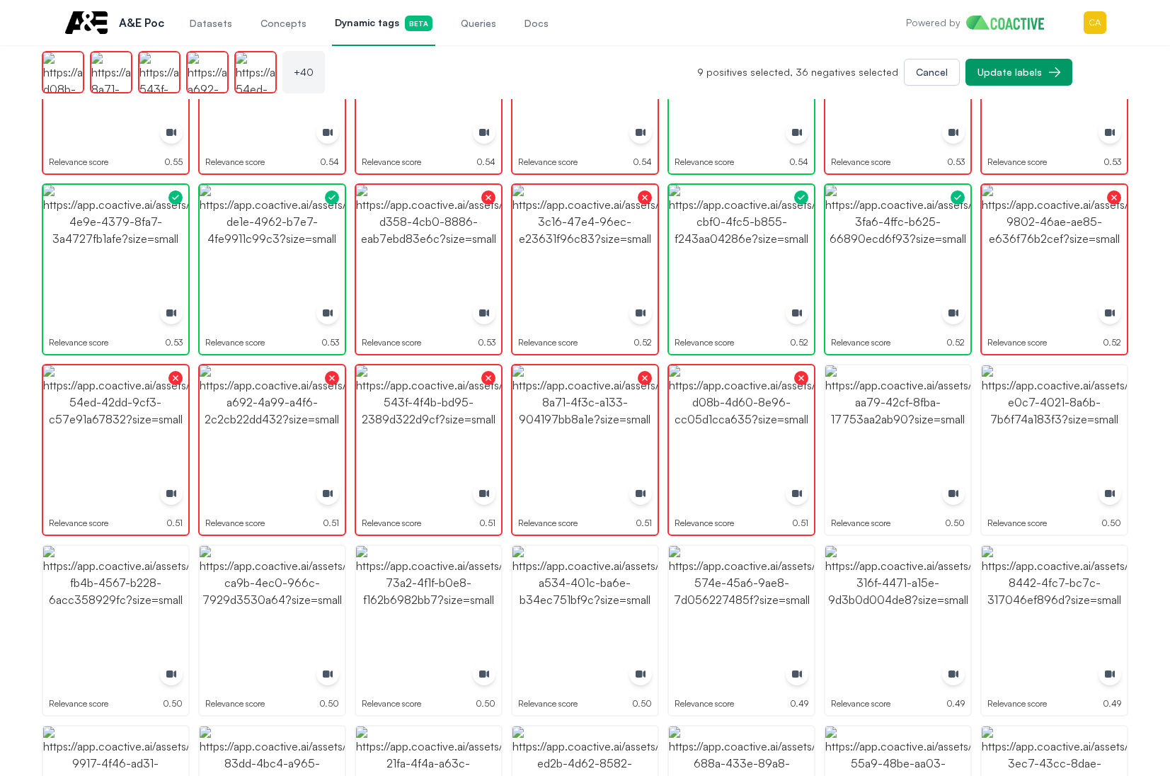
scroll to position [1062, 0]
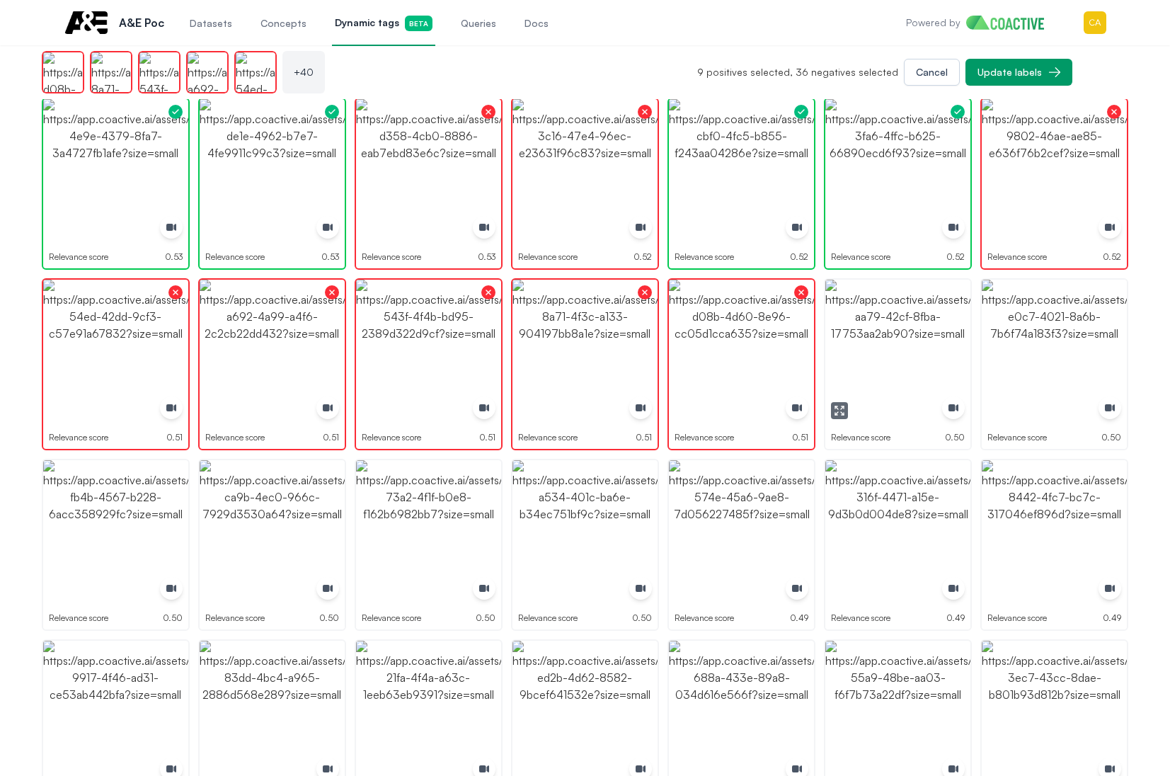
click at [837, 405] on icon "button" at bounding box center [839, 410] width 11 height 11
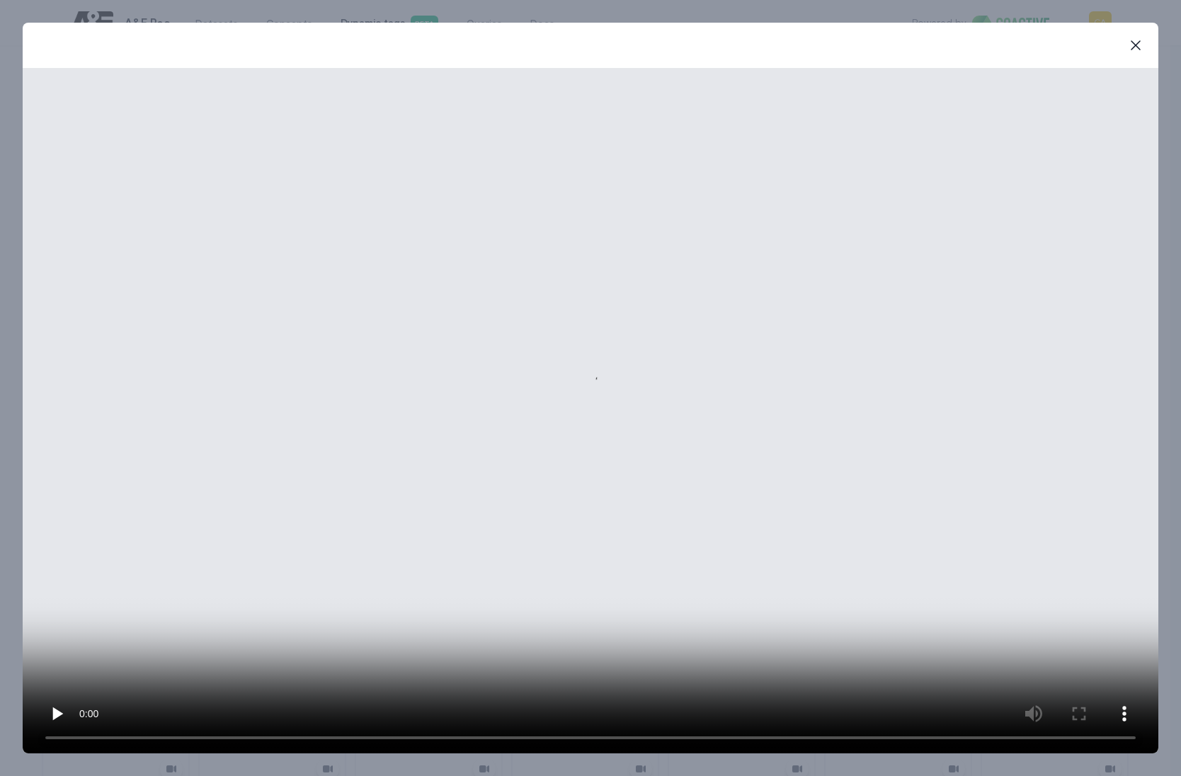
drag, startPoint x: 1145, startPoint y: 46, endPoint x: 1108, endPoint y: 67, distance: 43.1
click at [1145, 46] on button "close-modal" at bounding box center [1135, 45] width 28 height 28
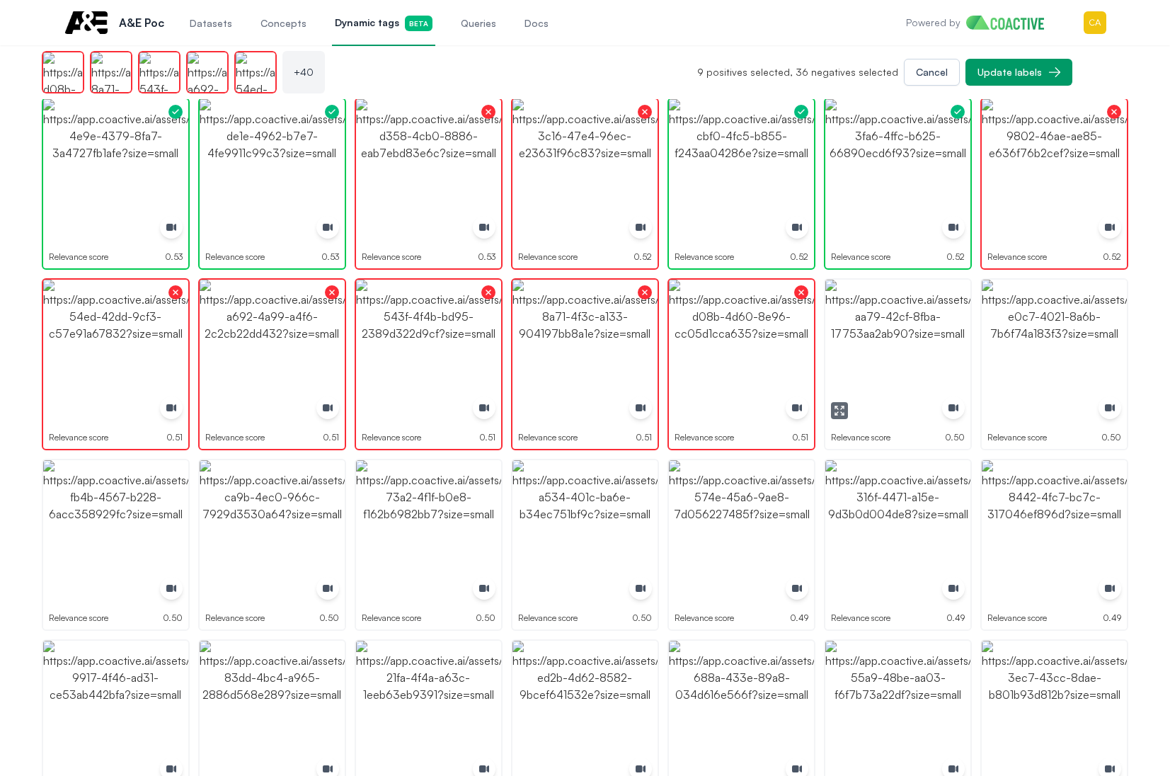
click at [929, 356] on img "button" at bounding box center [897, 352] width 145 height 145
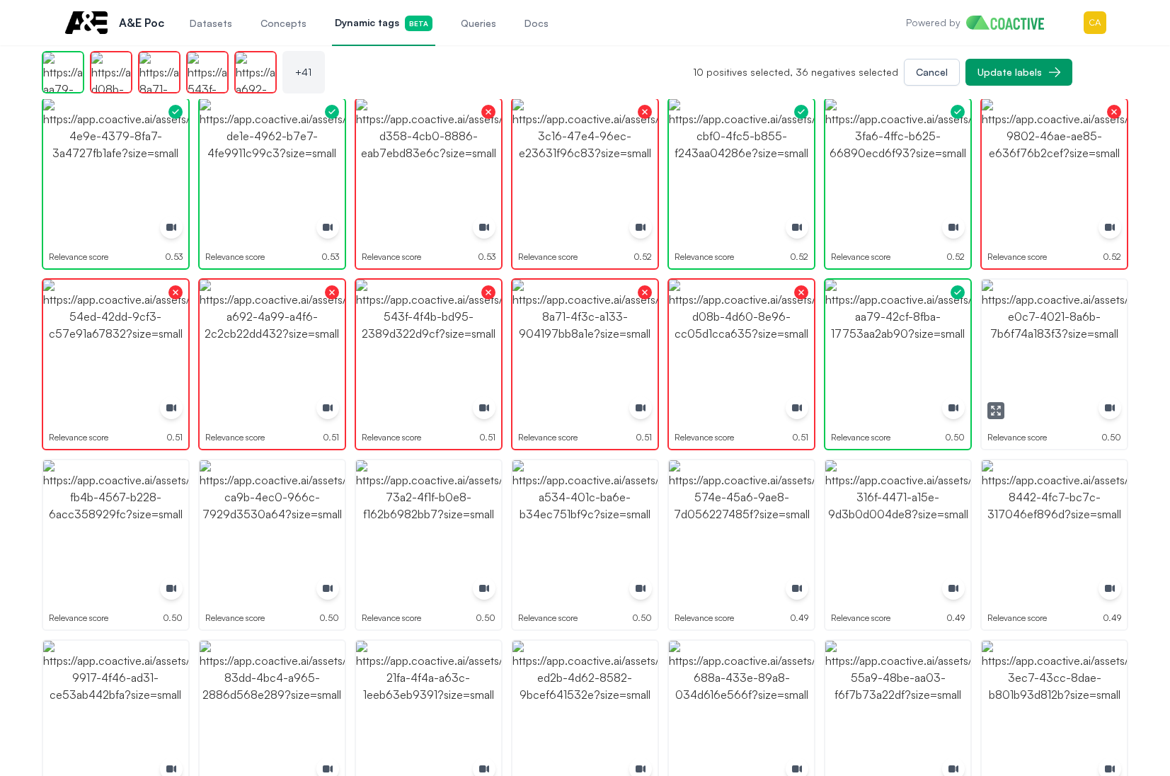
click at [1085, 331] on img "button" at bounding box center [1054, 352] width 145 height 145
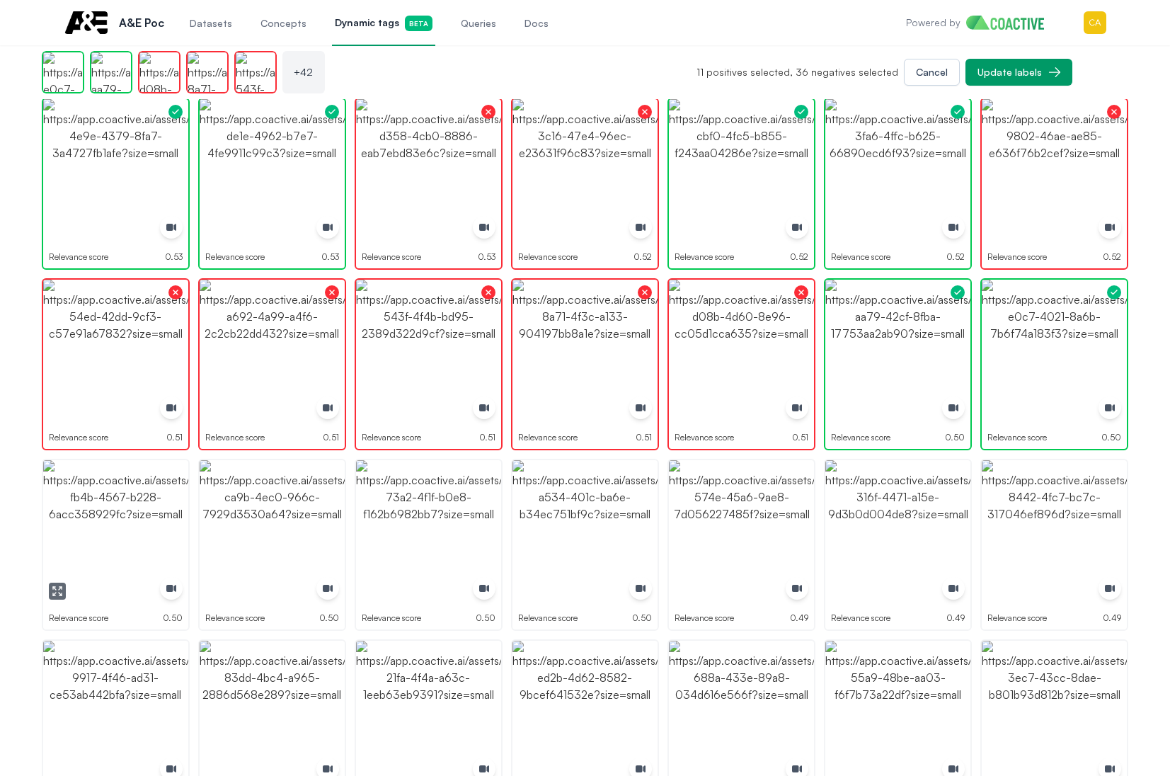
click at [53, 588] on icon "button" at bounding box center [54, 588] width 2 height 2
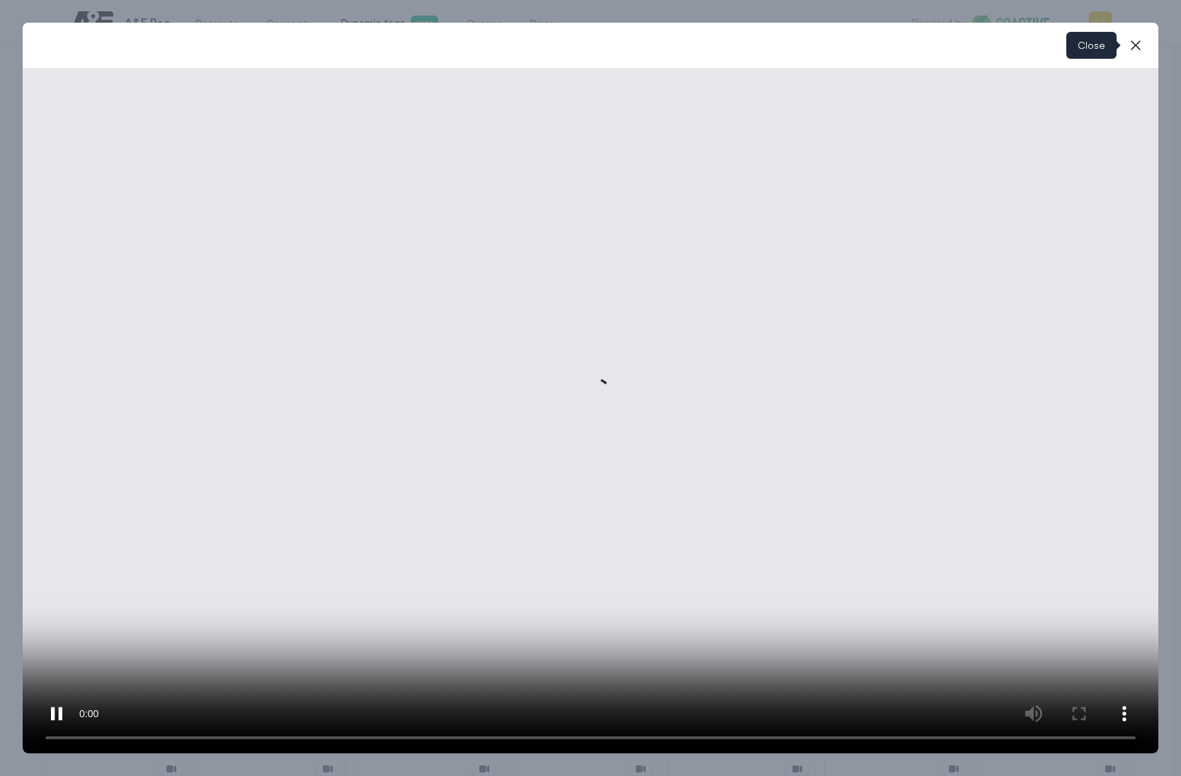
click at [1142, 44] on icon "button" at bounding box center [1135, 45] width 17 height 17
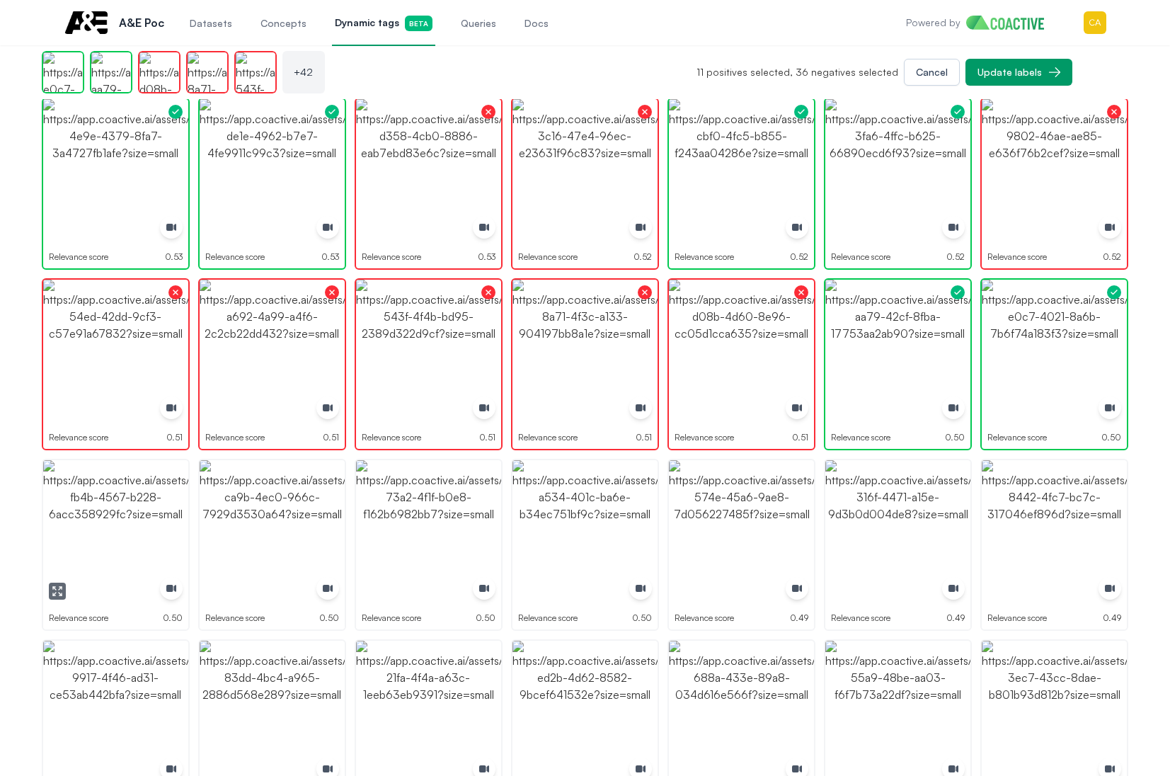
click at [111, 498] on img "button" at bounding box center [115, 532] width 145 height 145
click at [124, 538] on img "button" at bounding box center [115, 532] width 145 height 145
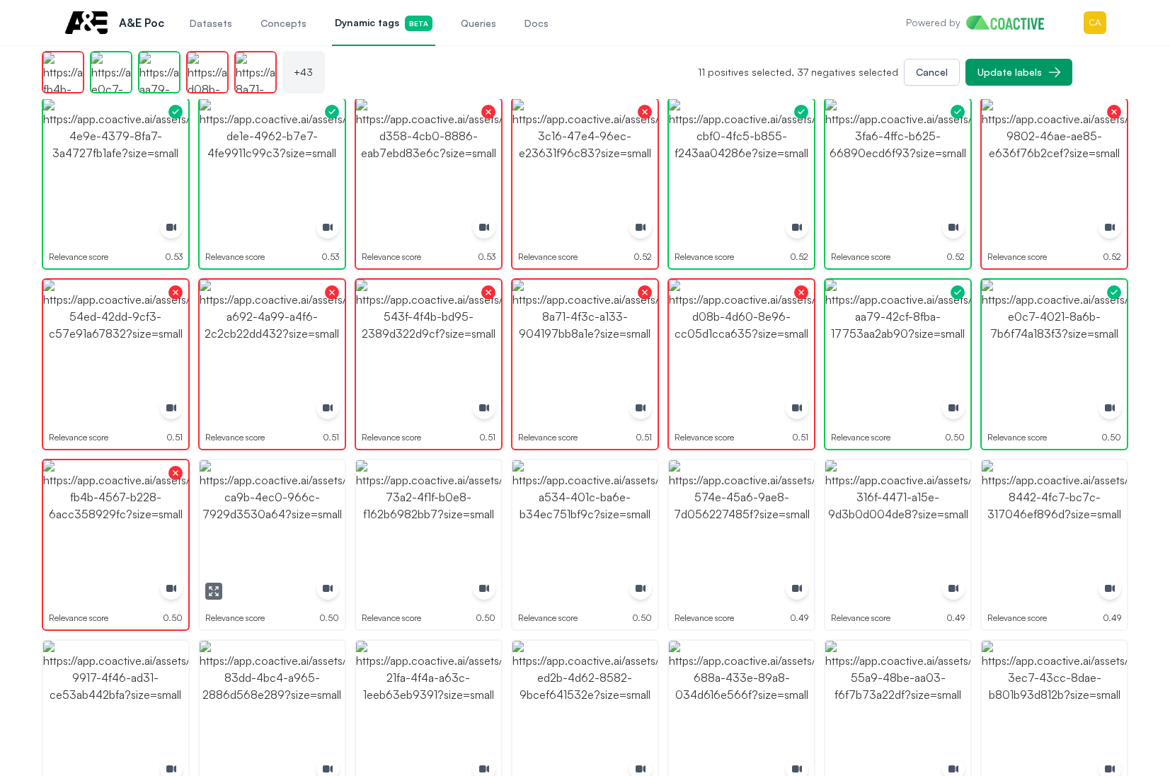
click at [273, 503] on img "button" at bounding box center [272, 532] width 145 height 145
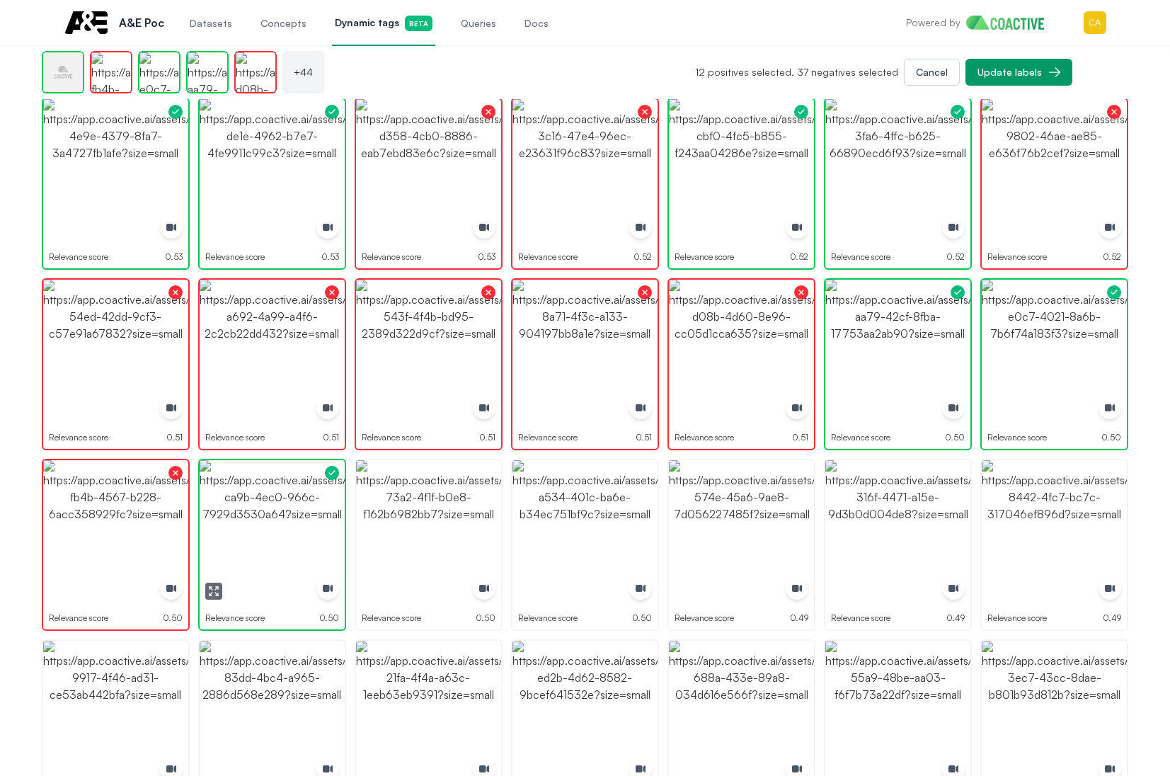
click at [273, 503] on img "button" at bounding box center [272, 532] width 145 height 145
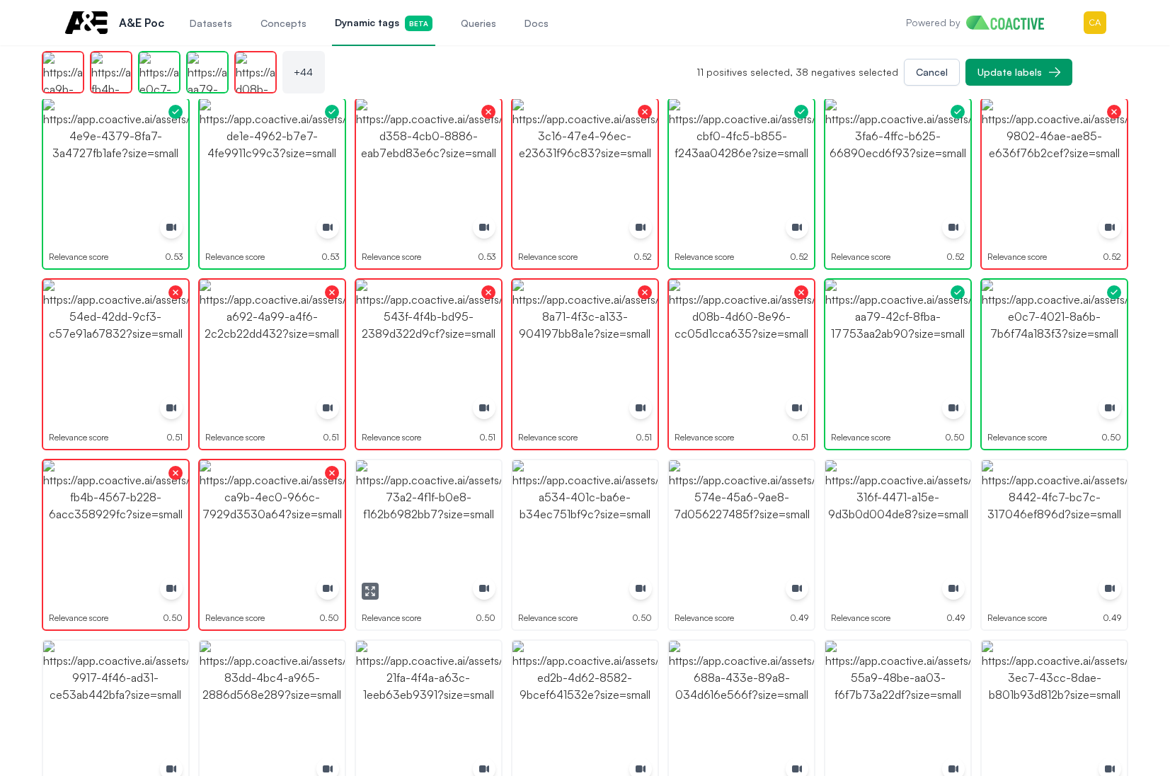
click at [370, 590] on icon "button" at bounding box center [370, 590] width 11 height 11
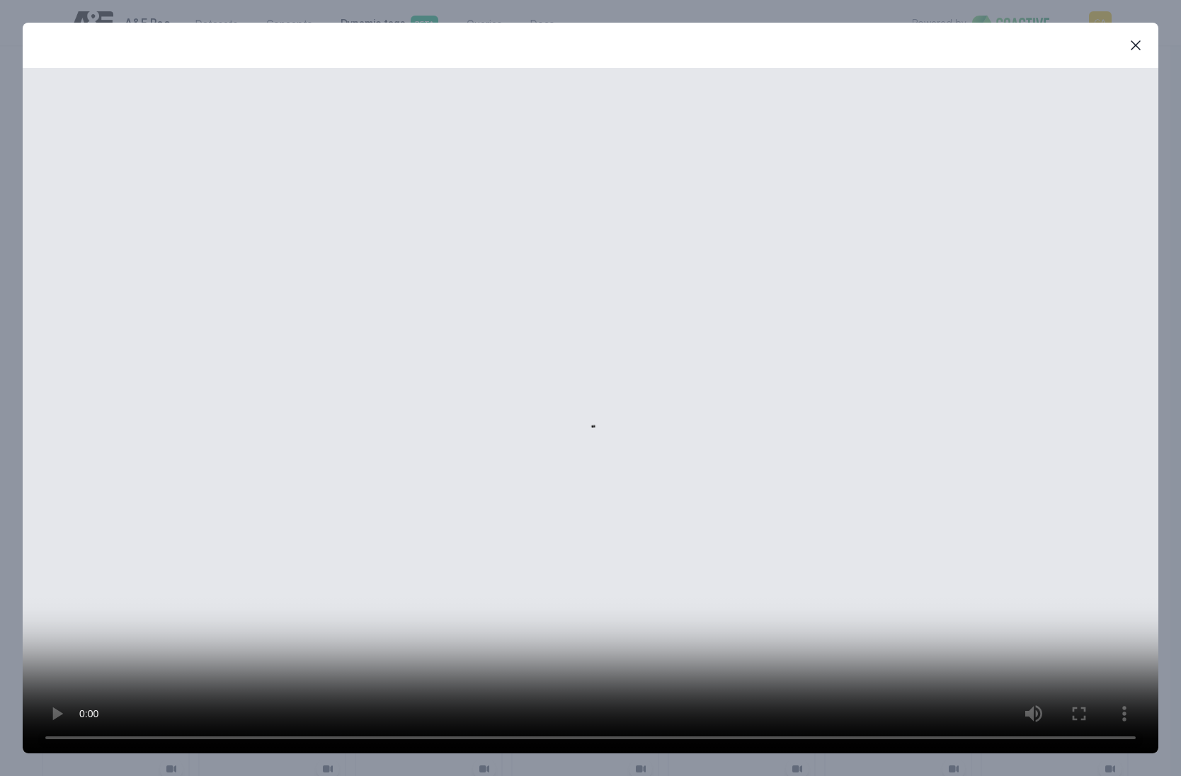
click at [1130, 52] on icon "button" at bounding box center [1135, 45] width 17 height 17
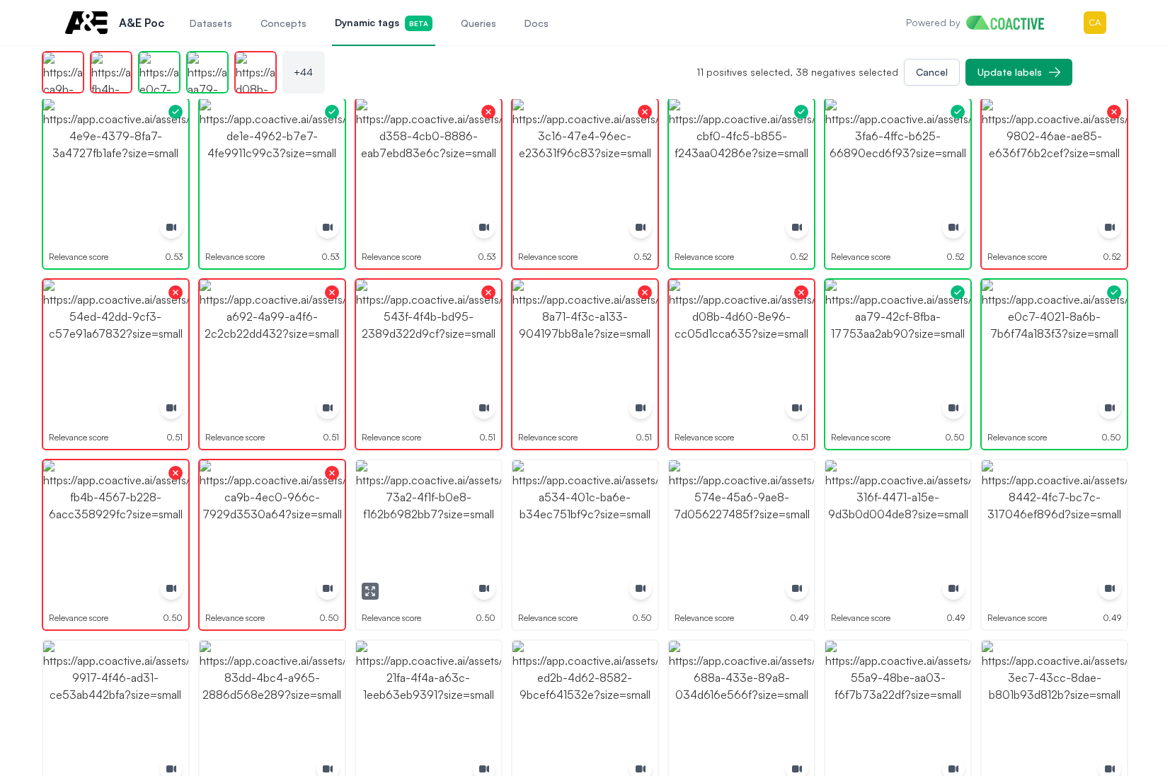
click at [441, 515] on img "button" at bounding box center [428, 532] width 145 height 145
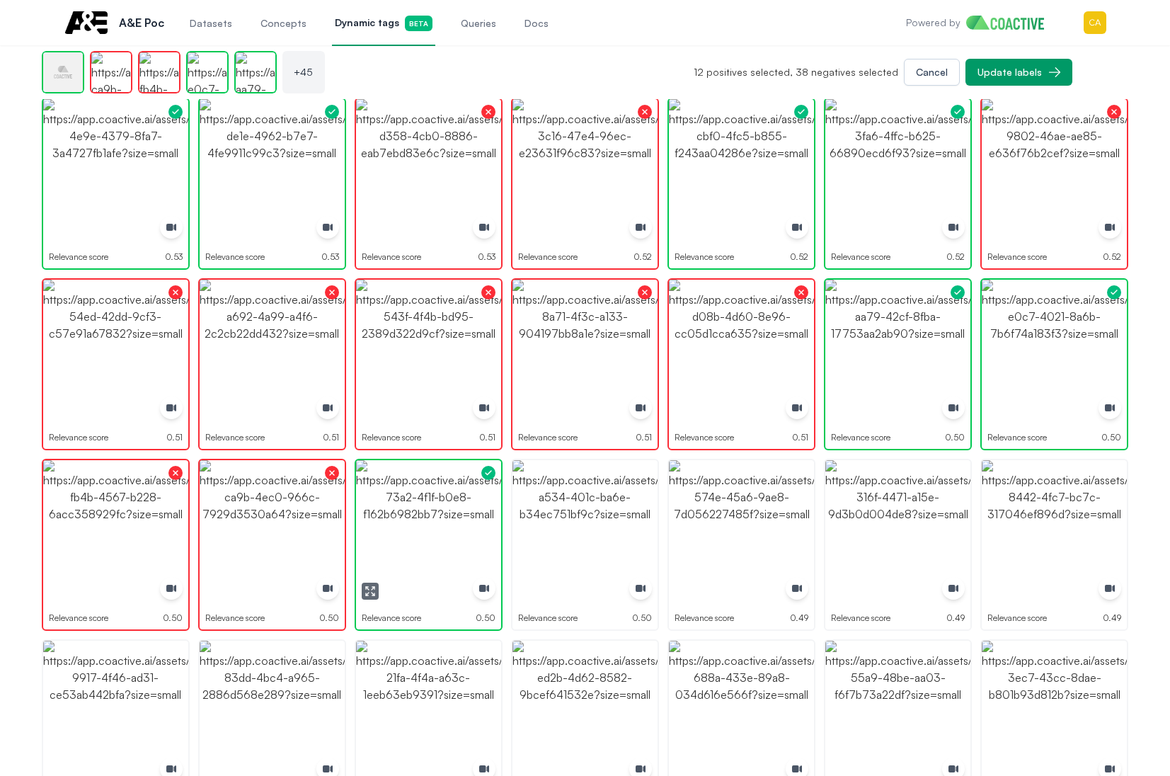
click at [441, 515] on img "button" at bounding box center [428, 532] width 145 height 145
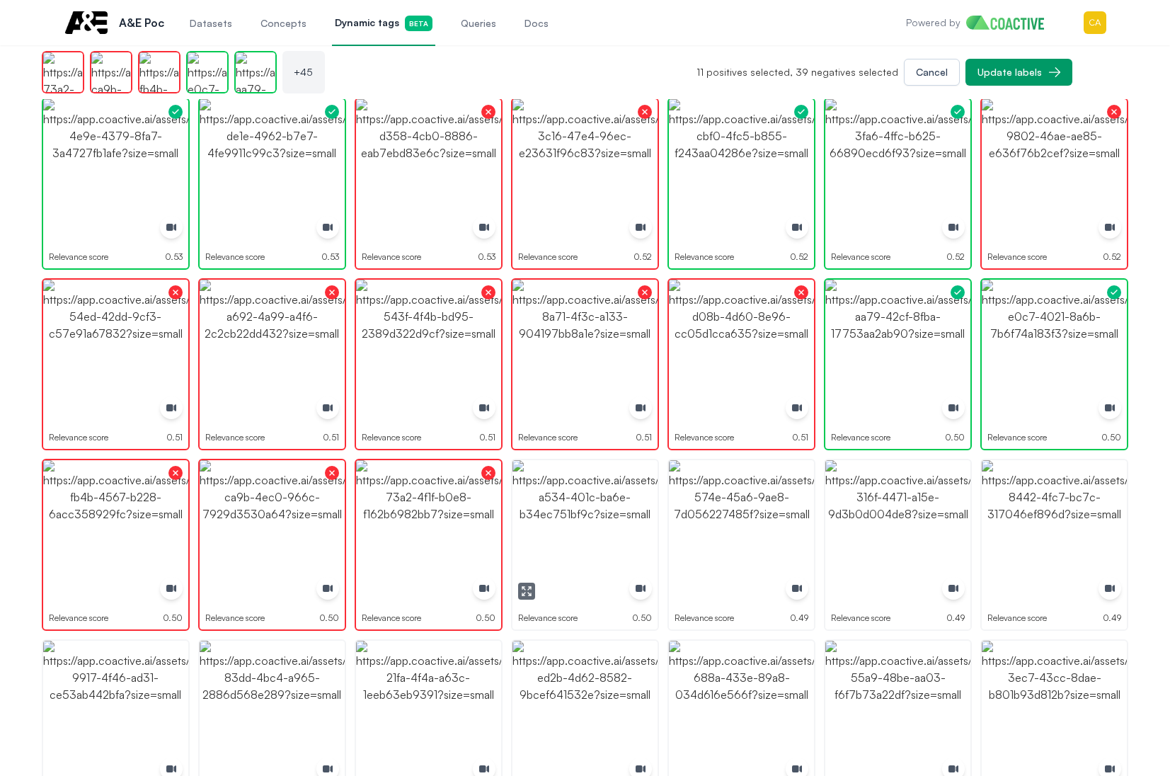
click at [525, 592] on icon "button" at bounding box center [526, 590] width 11 height 11
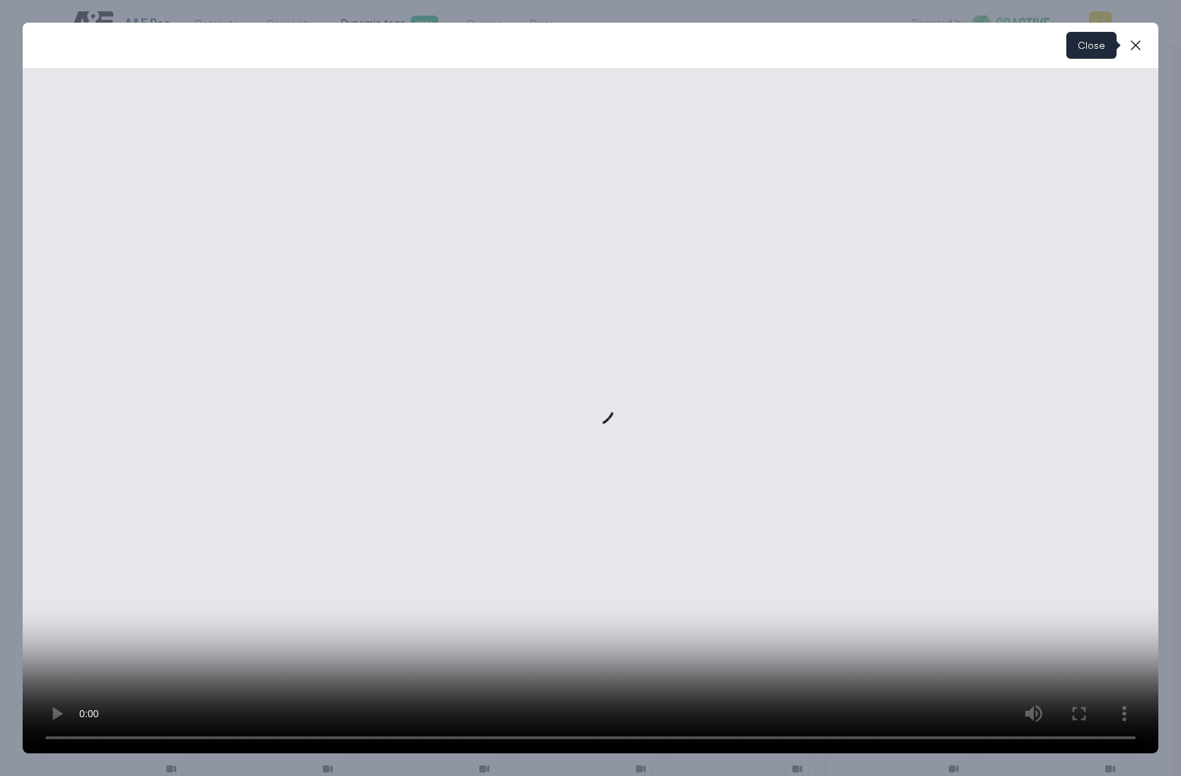
click at [1133, 38] on icon "button" at bounding box center [1135, 45] width 17 height 17
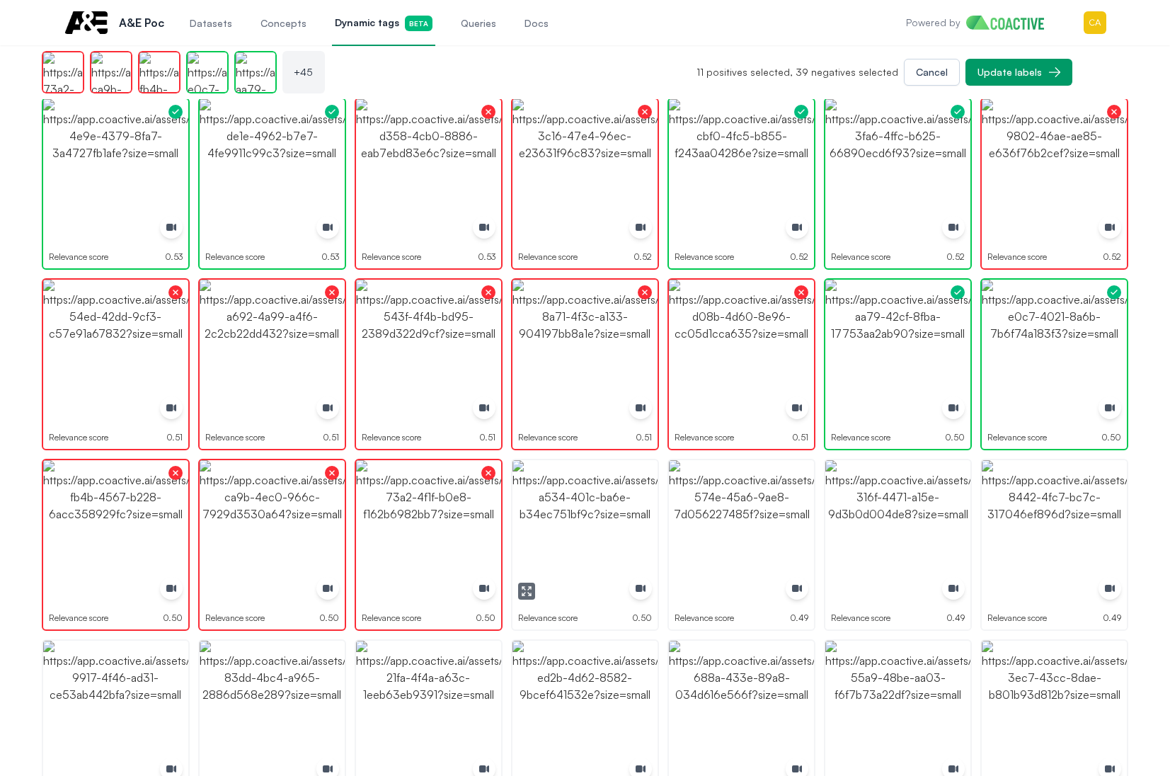
click at [579, 503] on img "button" at bounding box center [584, 532] width 145 height 145
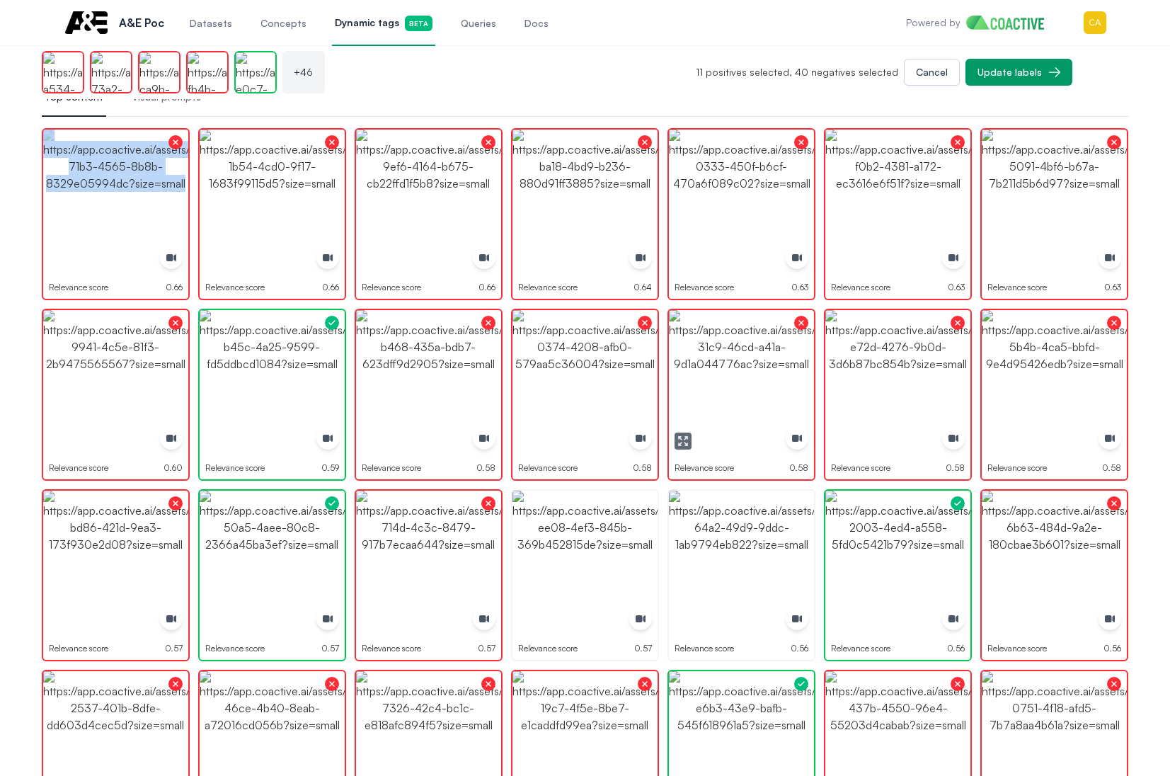
scroll to position [0, 0]
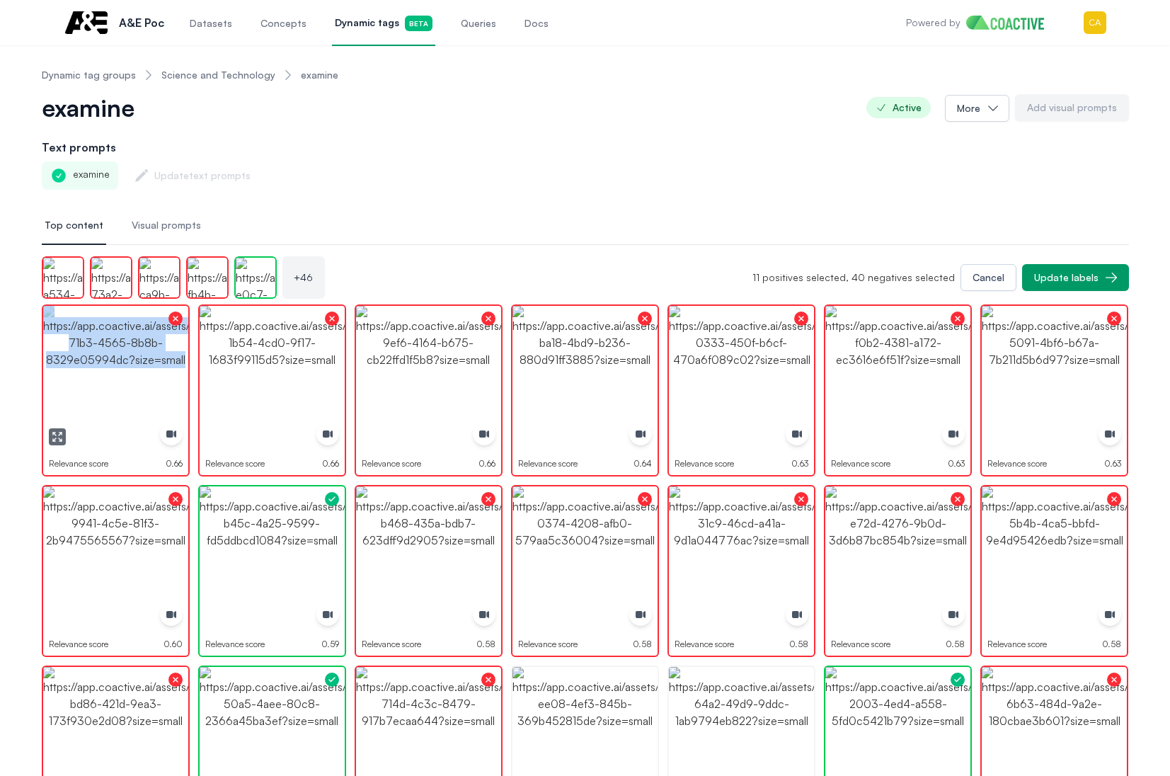
click at [54, 436] on icon "button" at bounding box center [57, 436] width 11 height 11
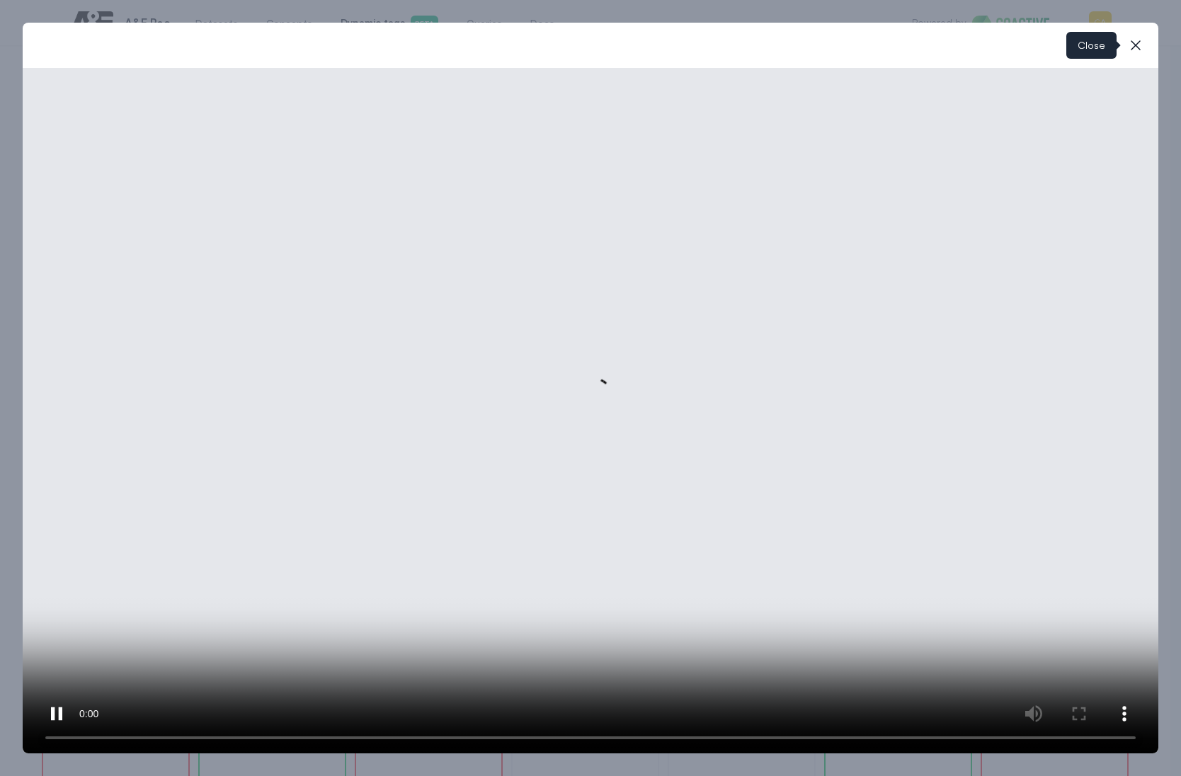
click at [1121, 32] on div "close-modal Close" at bounding box center [590, 45] width 1135 height 45
click at [1143, 42] on icon "button" at bounding box center [1135, 45] width 17 height 17
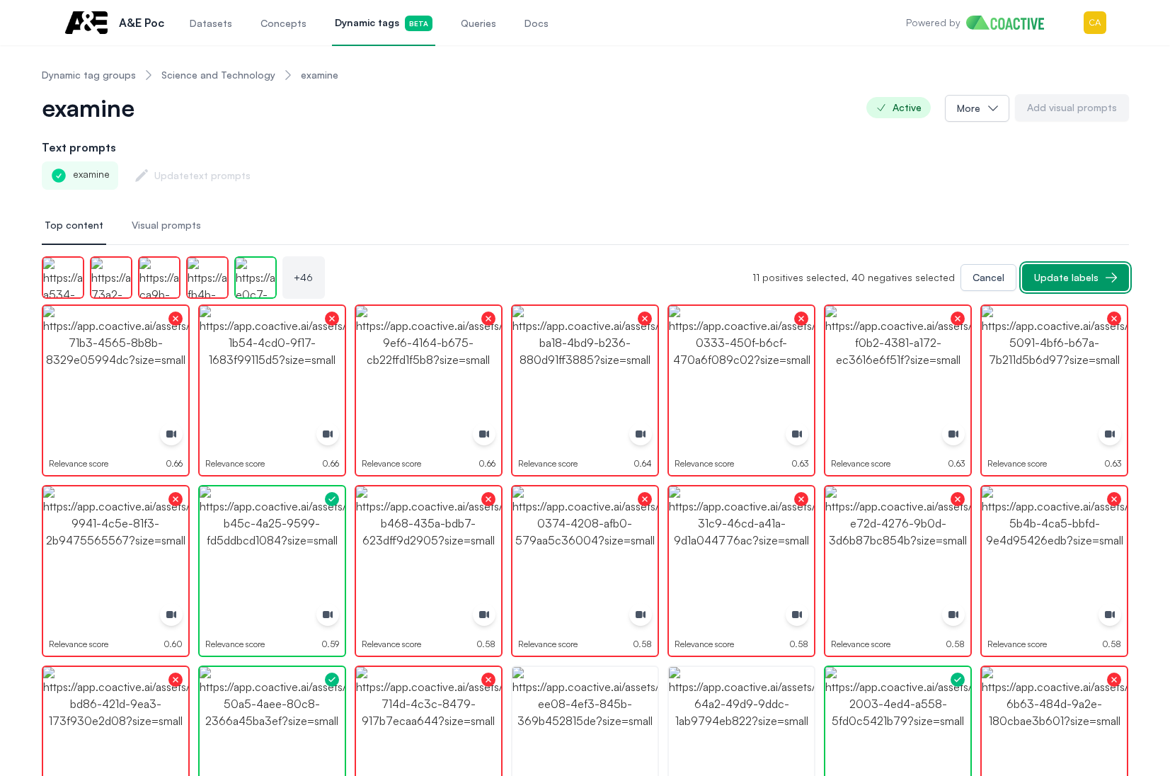
click at [1086, 275] on div "Update labels" at bounding box center [1066, 277] width 64 height 14
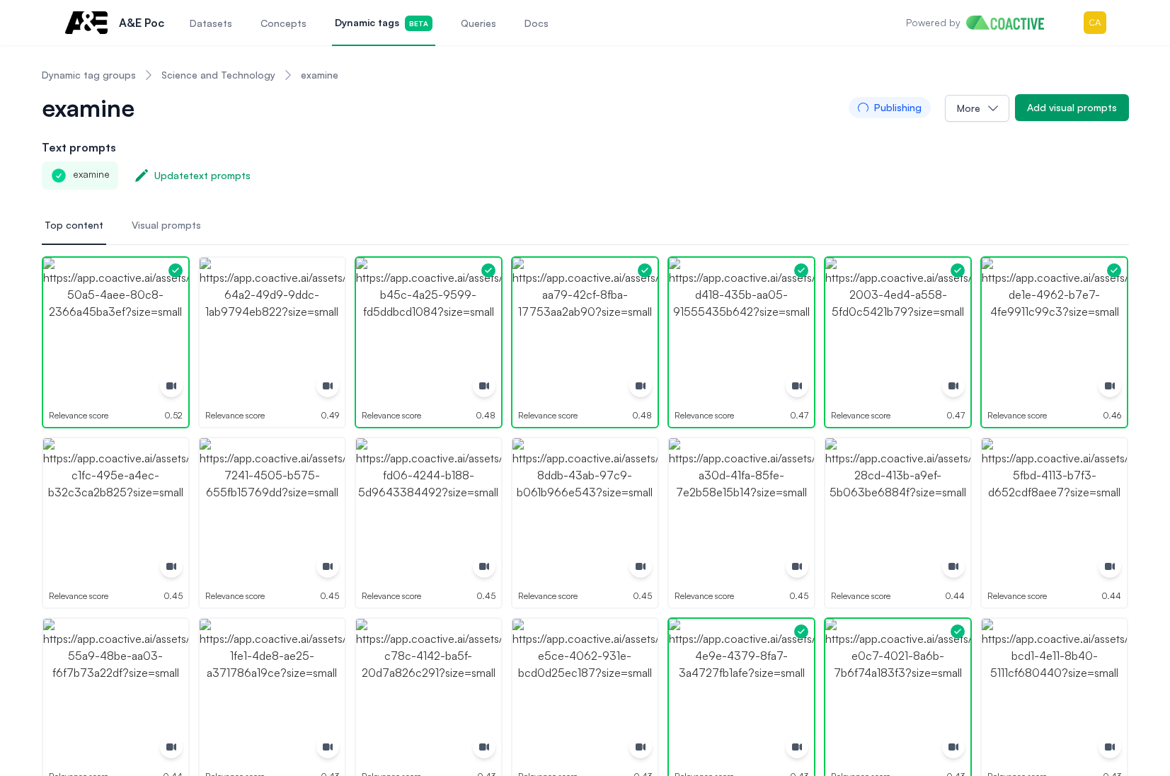
click at [799, 166] on div "examine Update text prompts" at bounding box center [585, 175] width 1087 height 28
click at [377, 178] on div "examine Update text prompts" at bounding box center [585, 175] width 1087 height 28
click at [983, 108] on button "More" at bounding box center [977, 108] width 64 height 27
click at [629, 185] on div "examine Update text prompts" at bounding box center [585, 175] width 1087 height 28
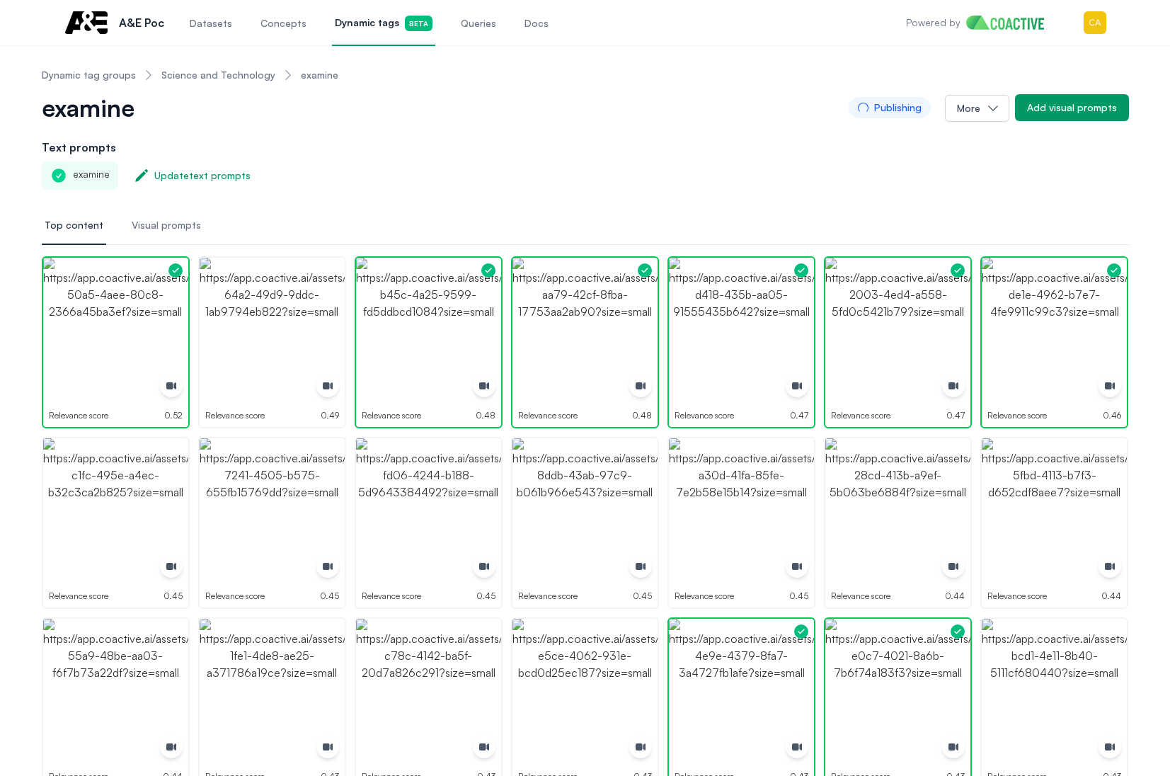
click at [181, 79] on link "Science and Technology" at bounding box center [218, 75] width 114 height 14
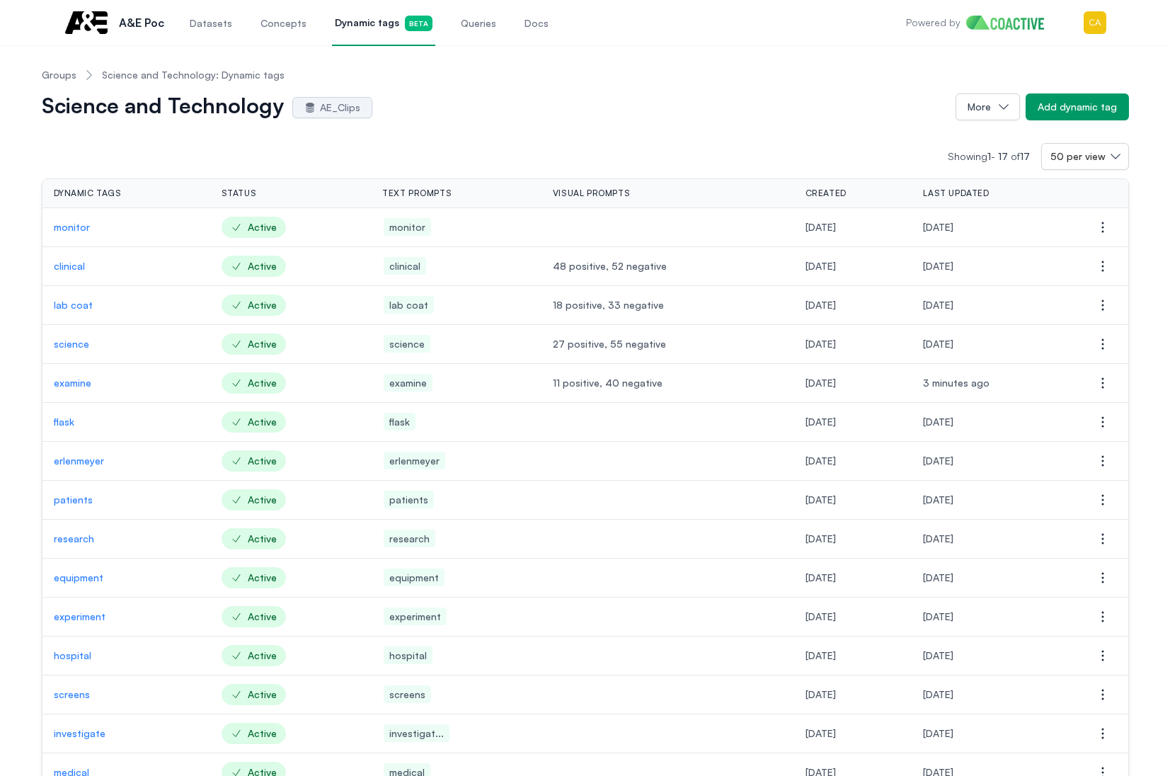
click at [69, 231] on p "monitor" at bounding box center [126, 227] width 145 height 14
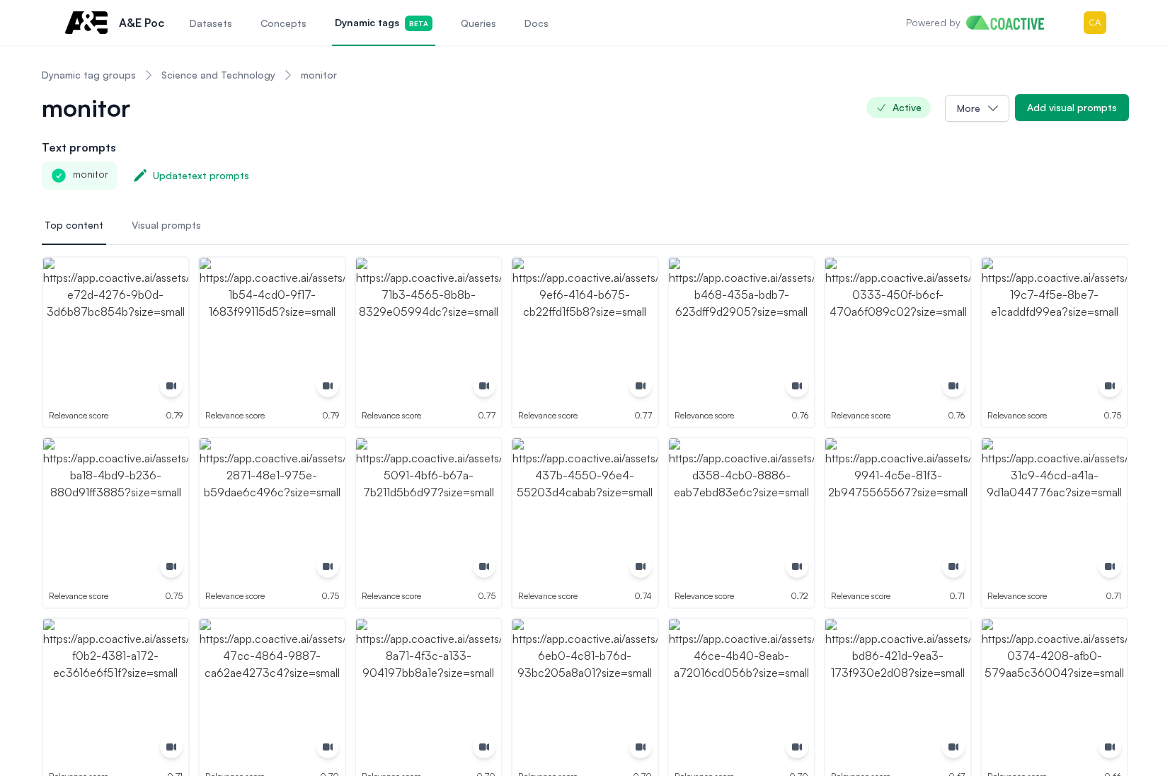
click at [508, 133] on div "monitor Active More Add visual prompts" at bounding box center [585, 115] width 1087 height 45
click at [149, 334] on img "button" at bounding box center [115, 330] width 145 height 145
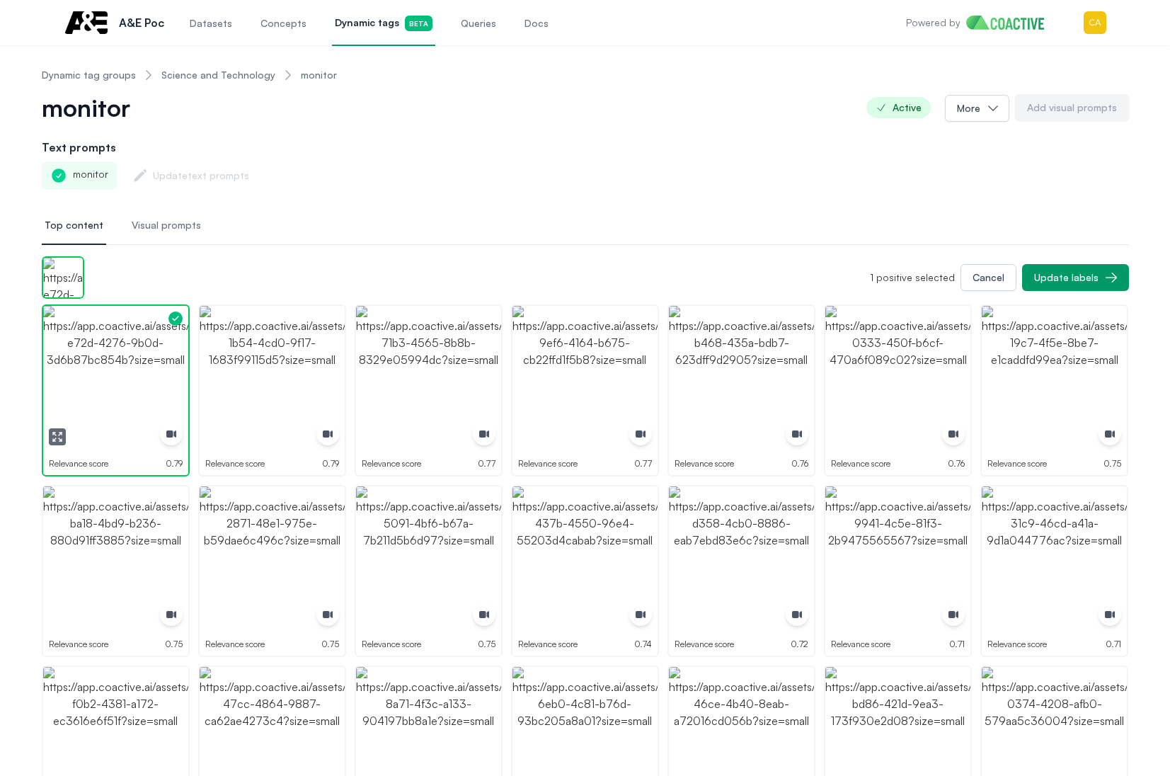
click at [149, 334] on img "button" at bounding box center [115, 378] width 145 height 145
click at [296, 373] on img "button" at bounding box center [272, 378] width 145 height 145
click at [296, 372] on img "button" at bounding box center [272, 378] width 145 height 145
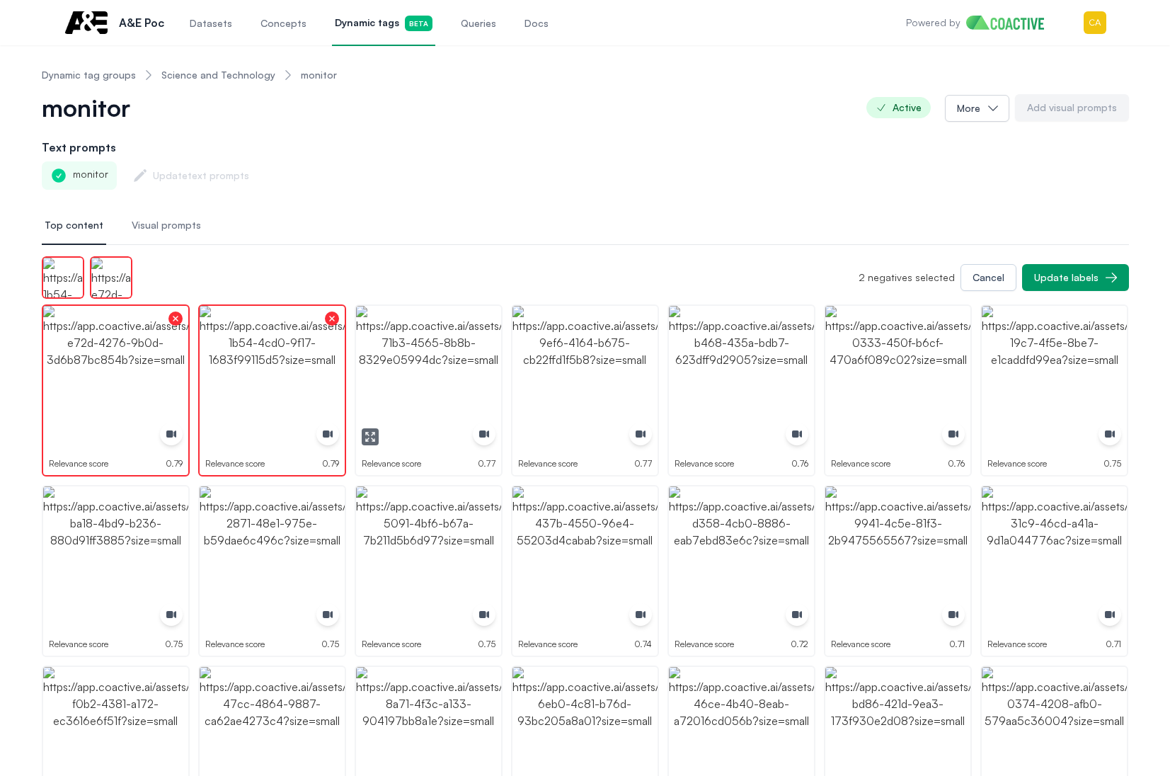
click at [456, 372] on img "button" at bounding box center [428, 378] width 145 height 145
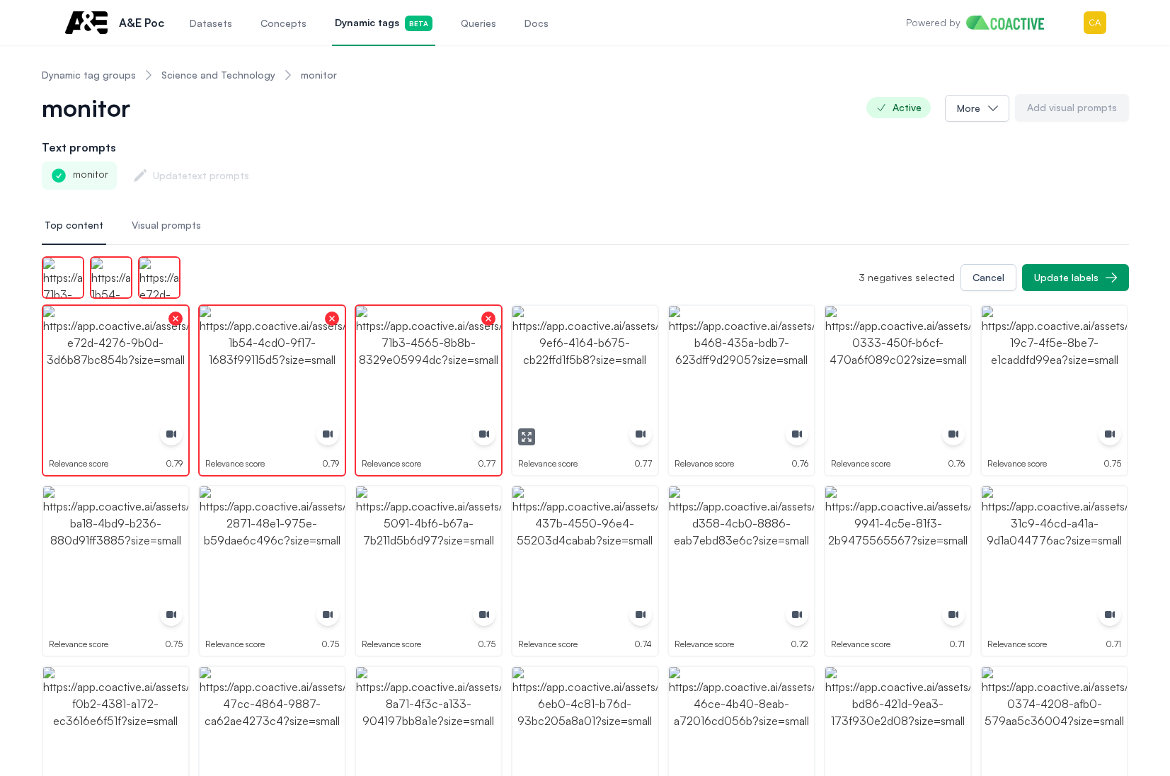
click at [628, 371] on img "button" at bounding box center [584, 378] width 145 height 145
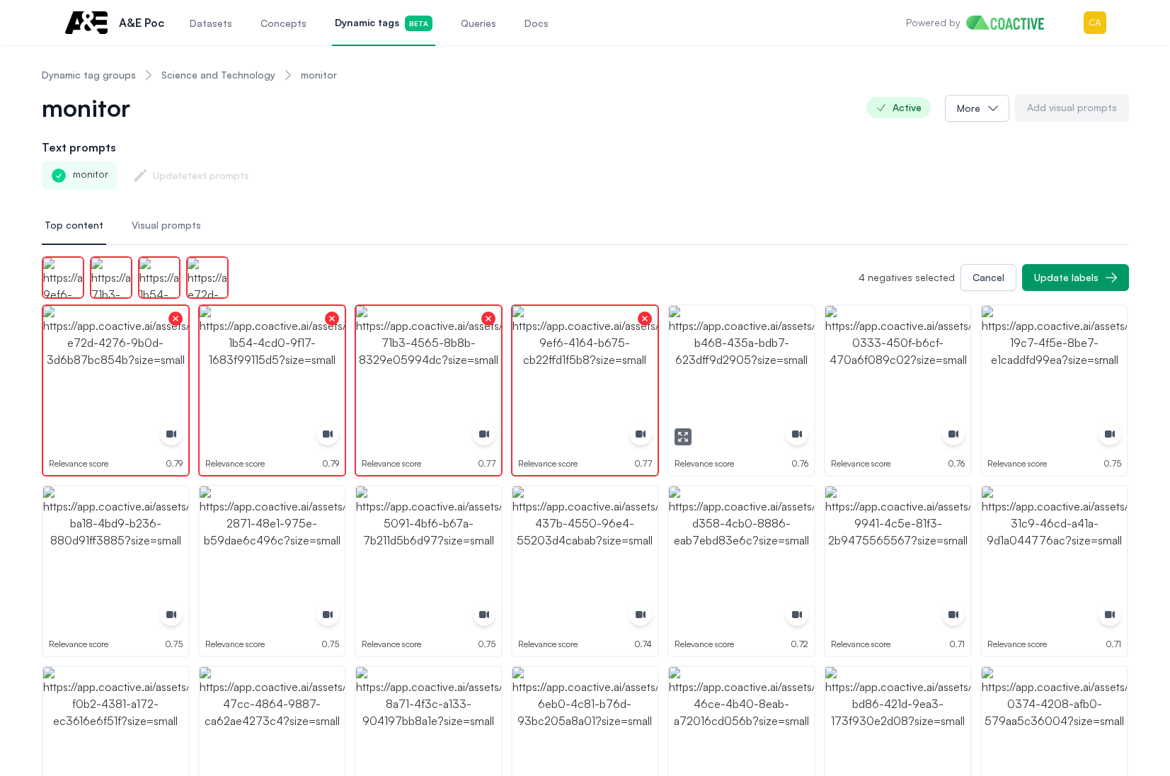
click at [786, 379] on img "button" at bounding box center [741, 378] width 145 height 145
click at [899, 379] on img "button" at bounding box center [897, 378] width 145 height 145
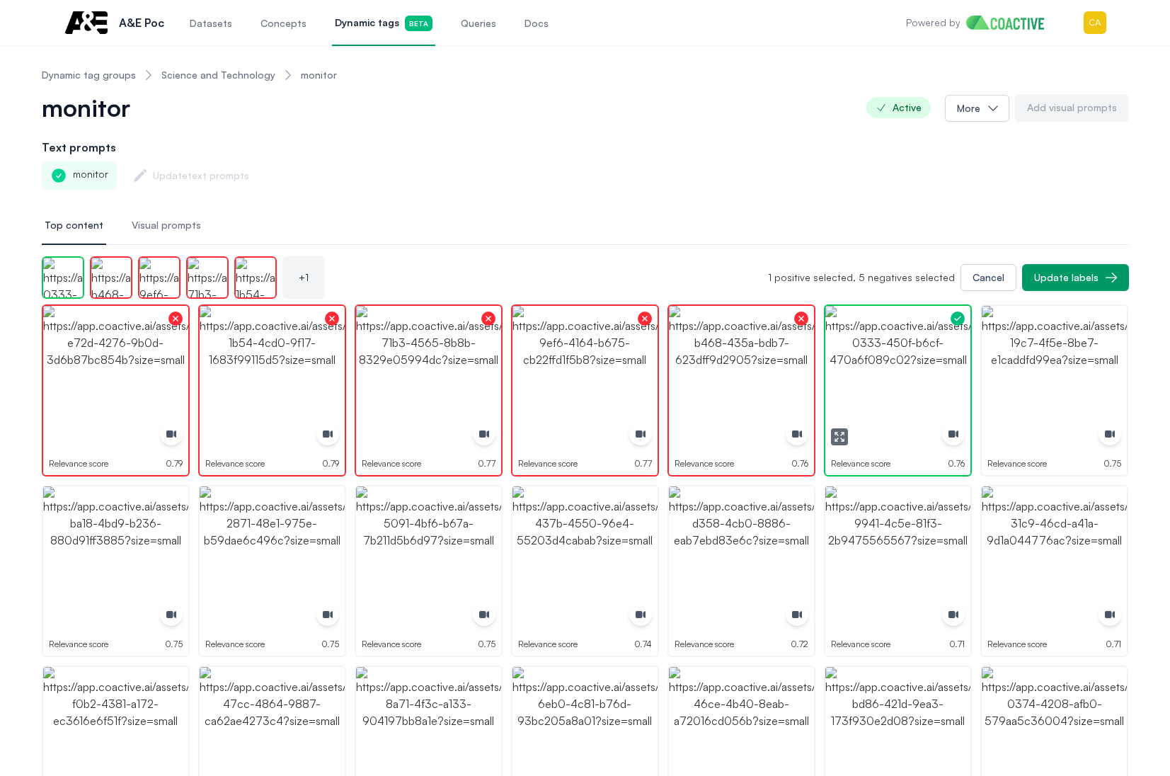
click at [899, 379] on img "button" at bounding box center [897, 378] width 145 height 145
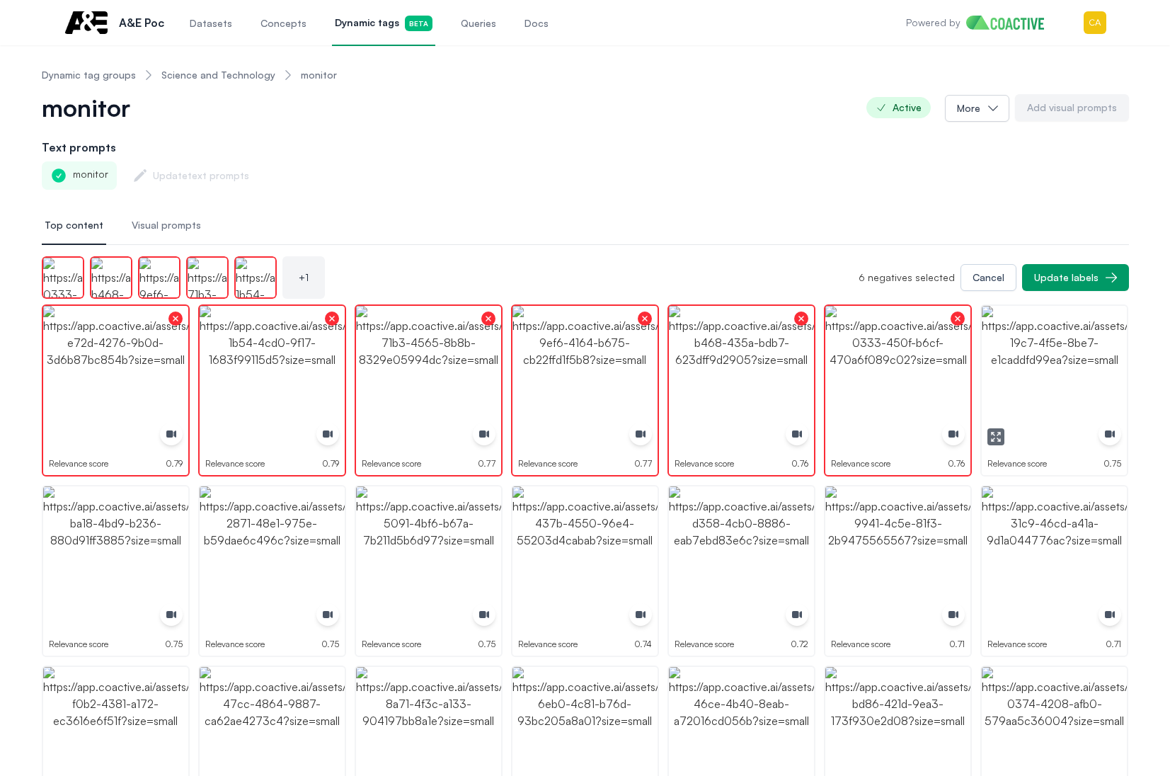
click at [1099, 377] on img "button" at bounding box center [1054, 378] width 145 height 145
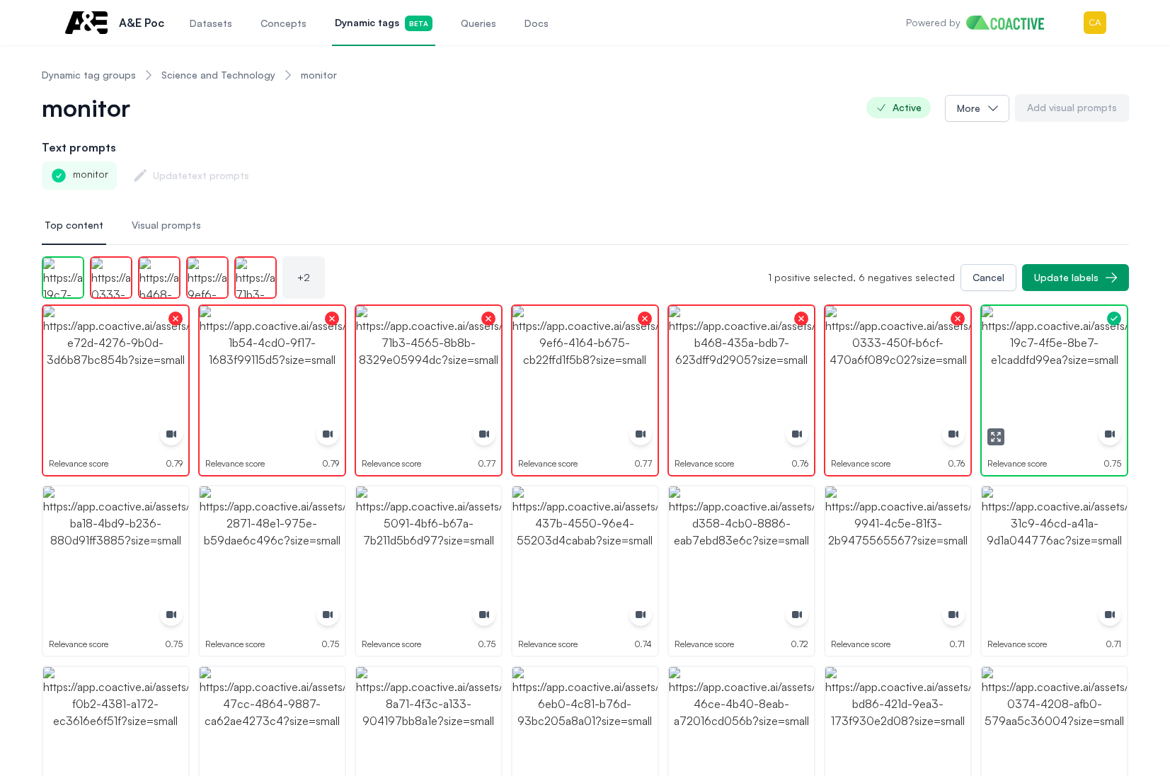
click at [1099, 377] on img "button" at bounding box center [1054, 378] width 145 height 145
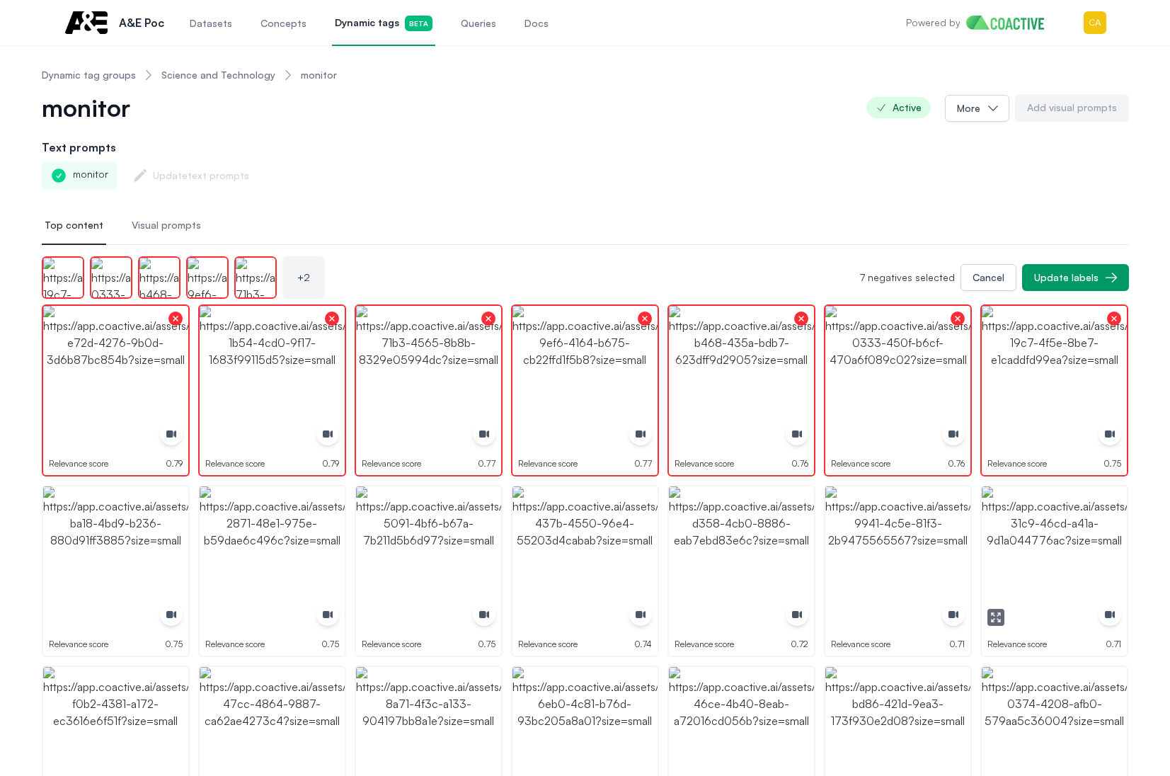
click at [1064, 498] on img "button" at bounding box center [1054, 558] width 145 height 145
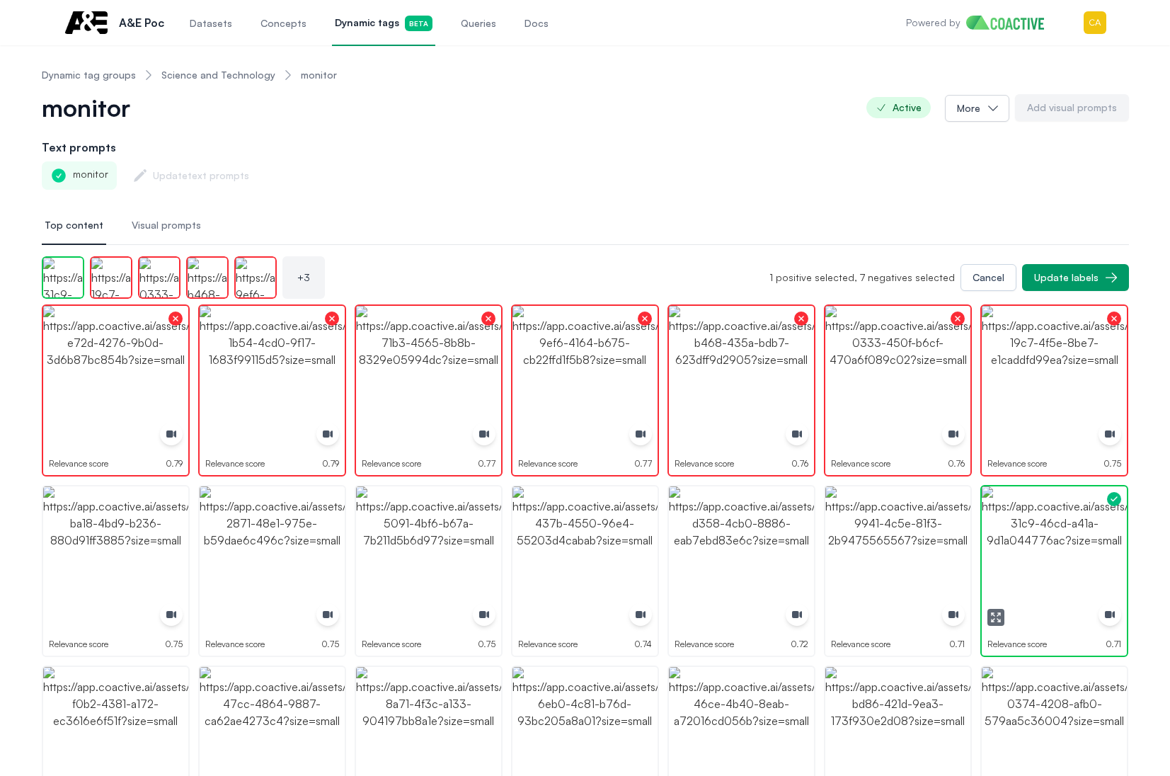
drag, startPoint x: 1064, startPoint y: 498, endPoint x: 900, endPoint y: 534, distance: 168.1
click at [1063, 498] on img "button" at bounding box center [1054, 558] width 145 height 145
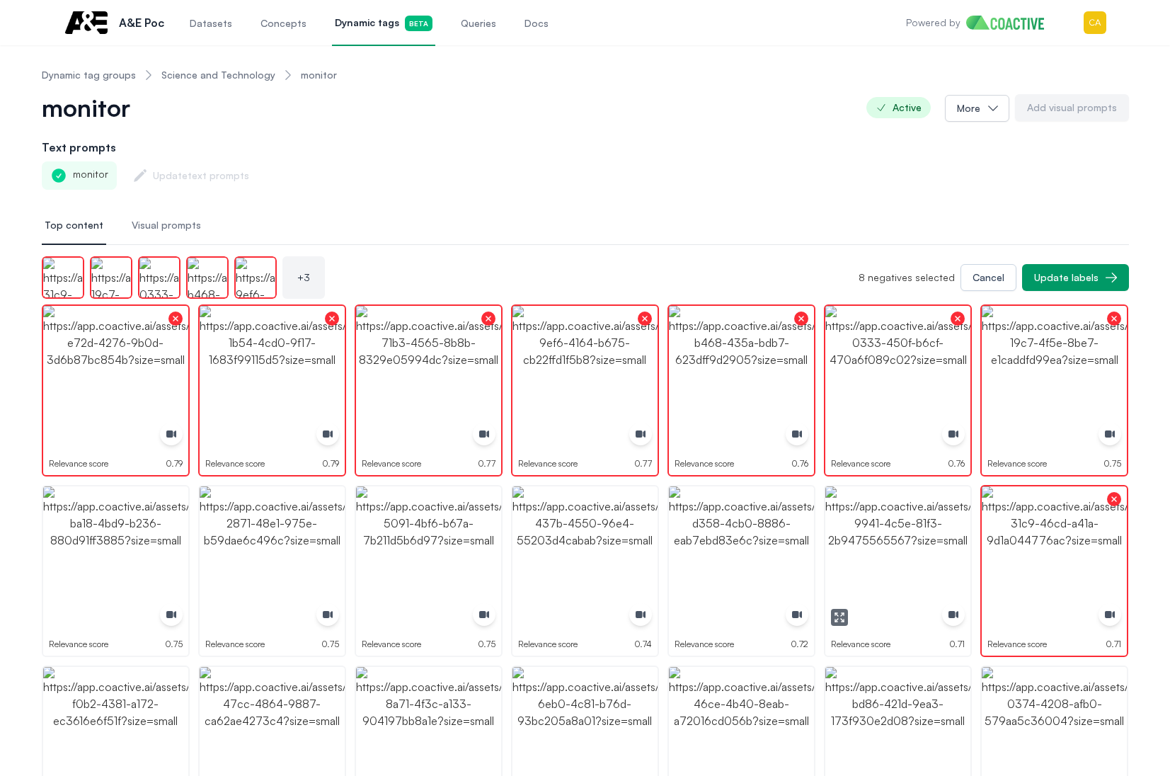
click at [888, 535] on img "button" at bounding box center [897, 558] width 145 height 145
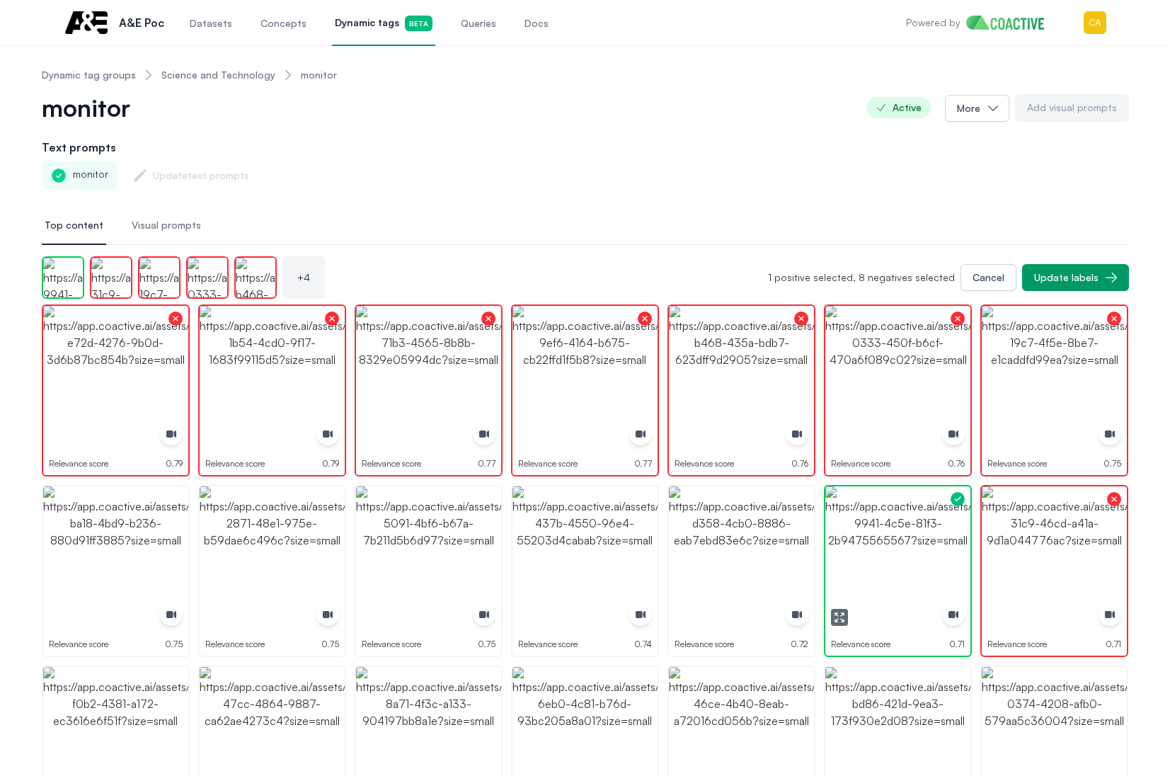
click at [888, 535] on img "button" at bounding box center [897, 558] width 145 height 145
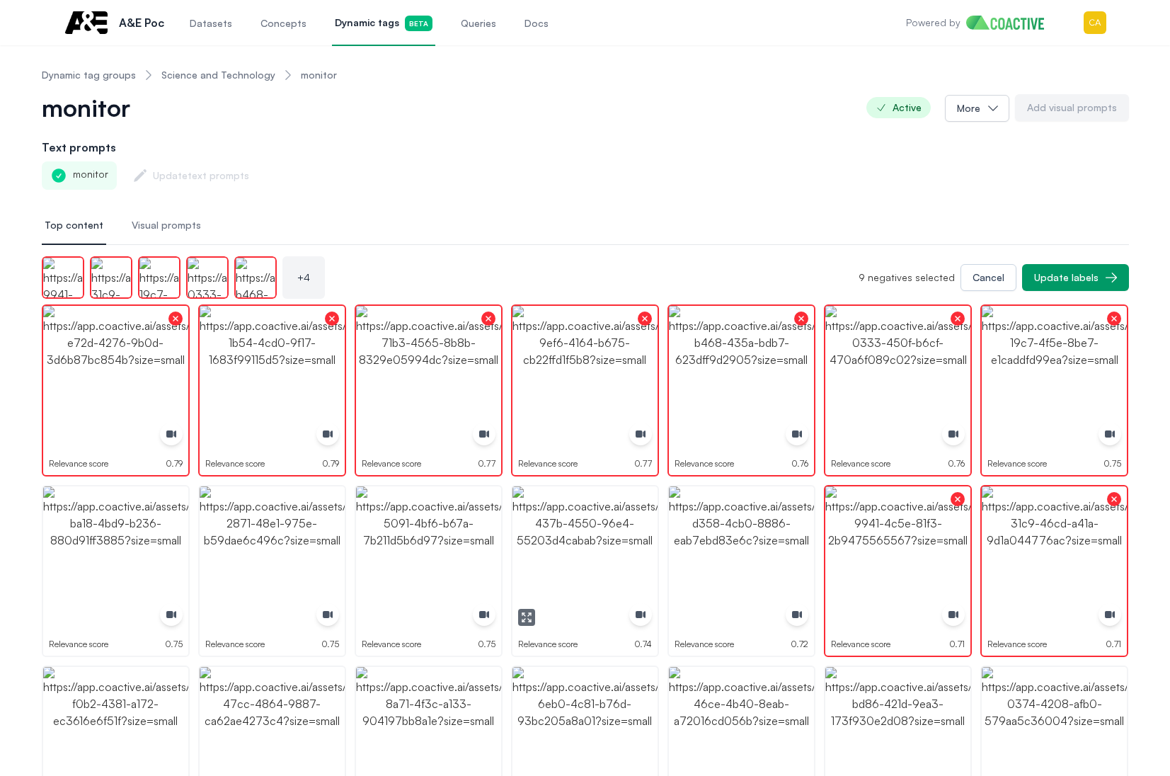
click at [600, 539] on img "button" at bounding box center [584, 558] width 145 height 145
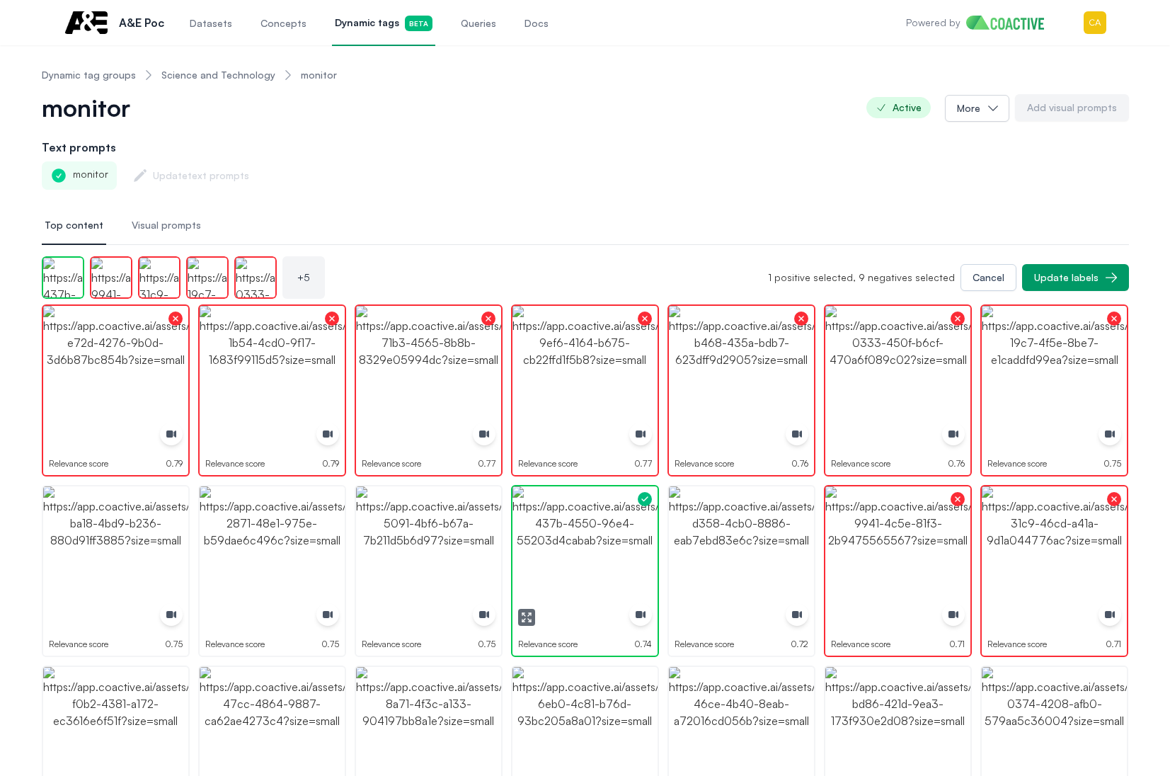
click at [600, 539] on img "button" at bounding box center [584, 558] width 145 height 145
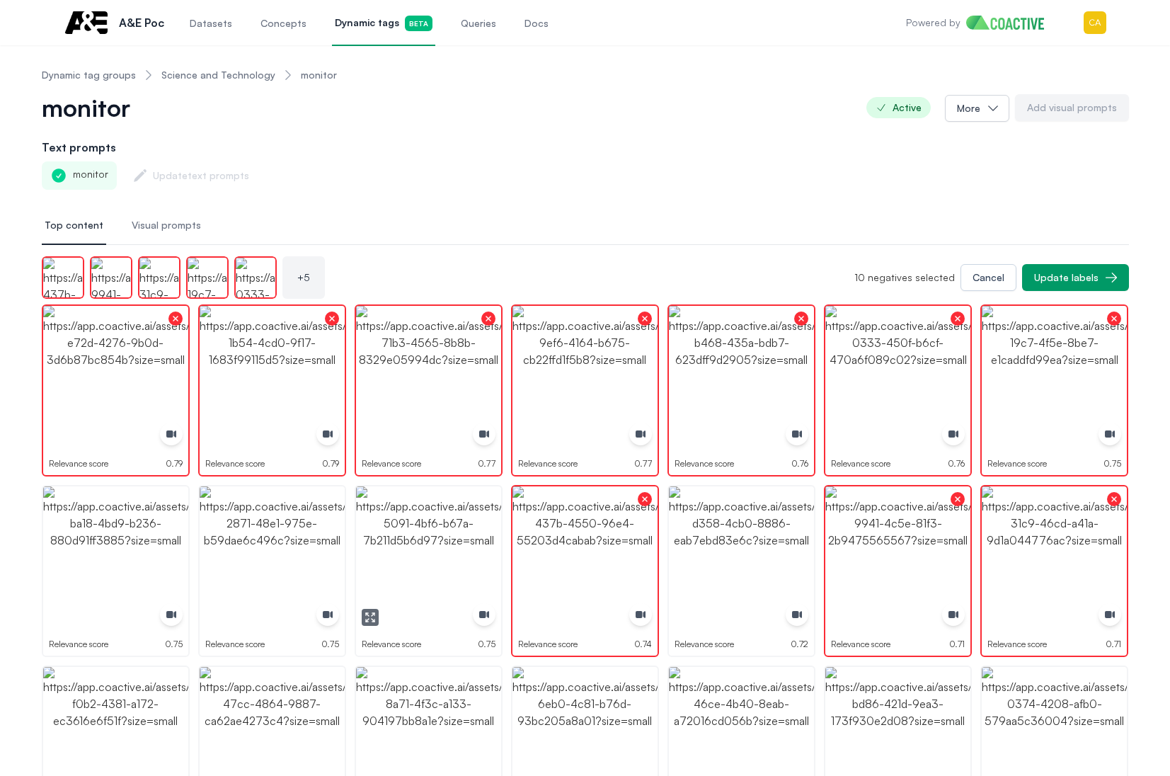
click at [401, 539] on img "button" at bounding box center [428, 558] width 145 height 145
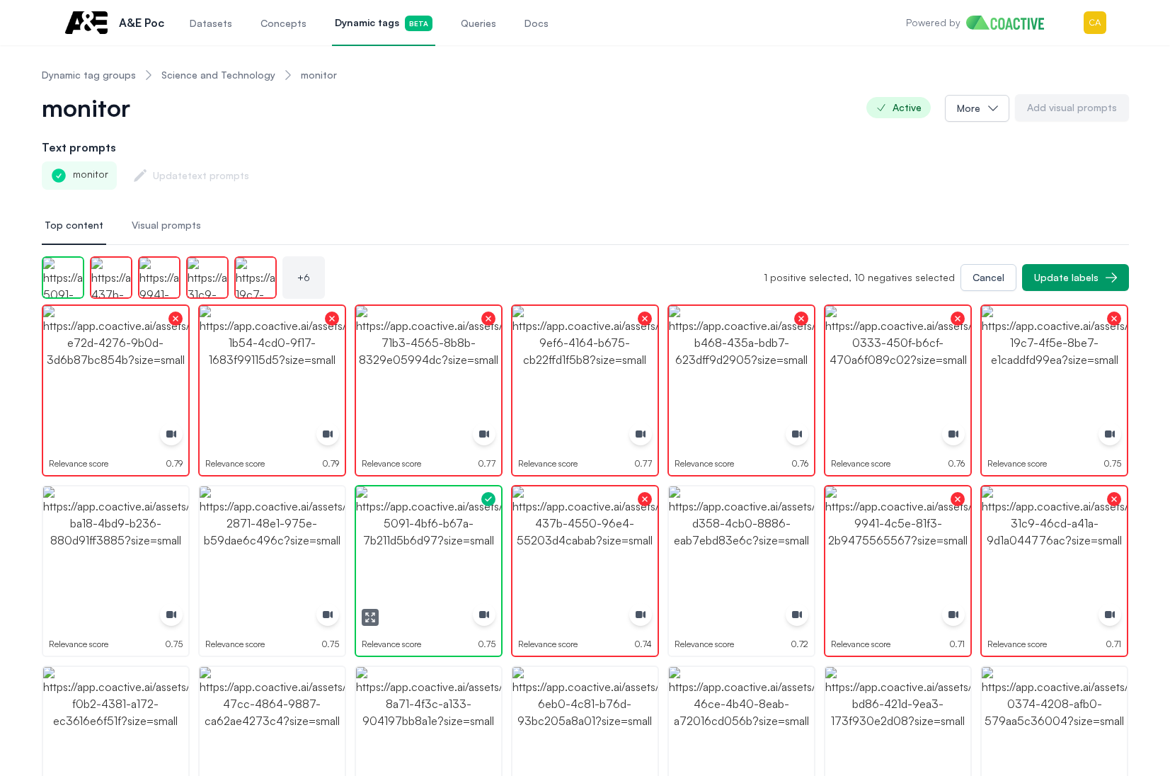
click at [401, 539] on img "button" at bounding box center [428, 558] width 145 height 145
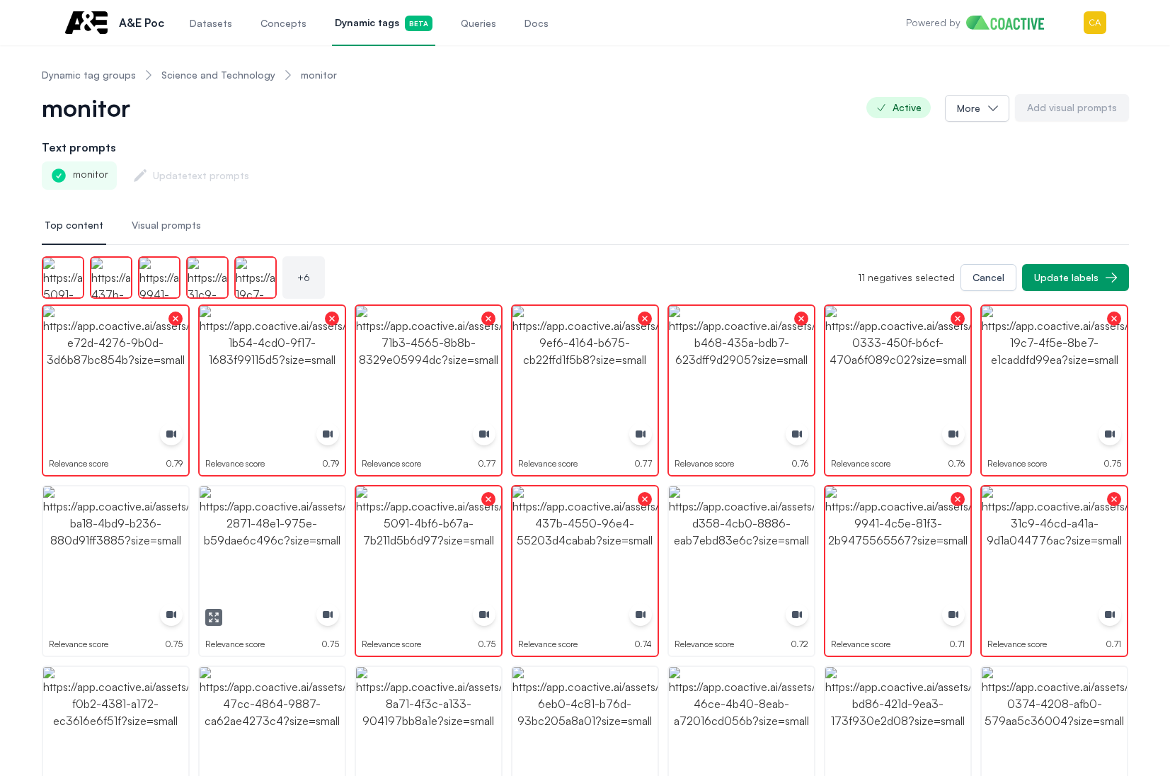
click at [232, 537] on img "button" at bounding box center [272, 558] width 145 height 145
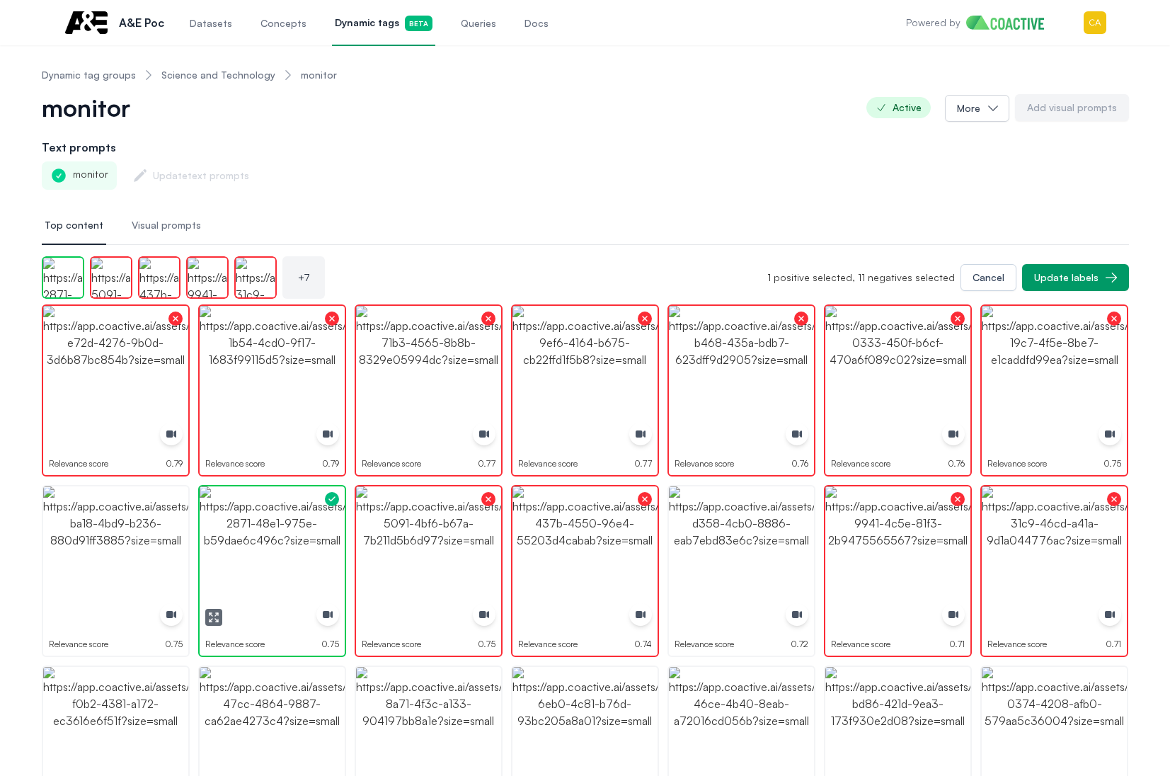
click at [234, 537] on img "button" at bounding box center [272, 558] width 145 height 145
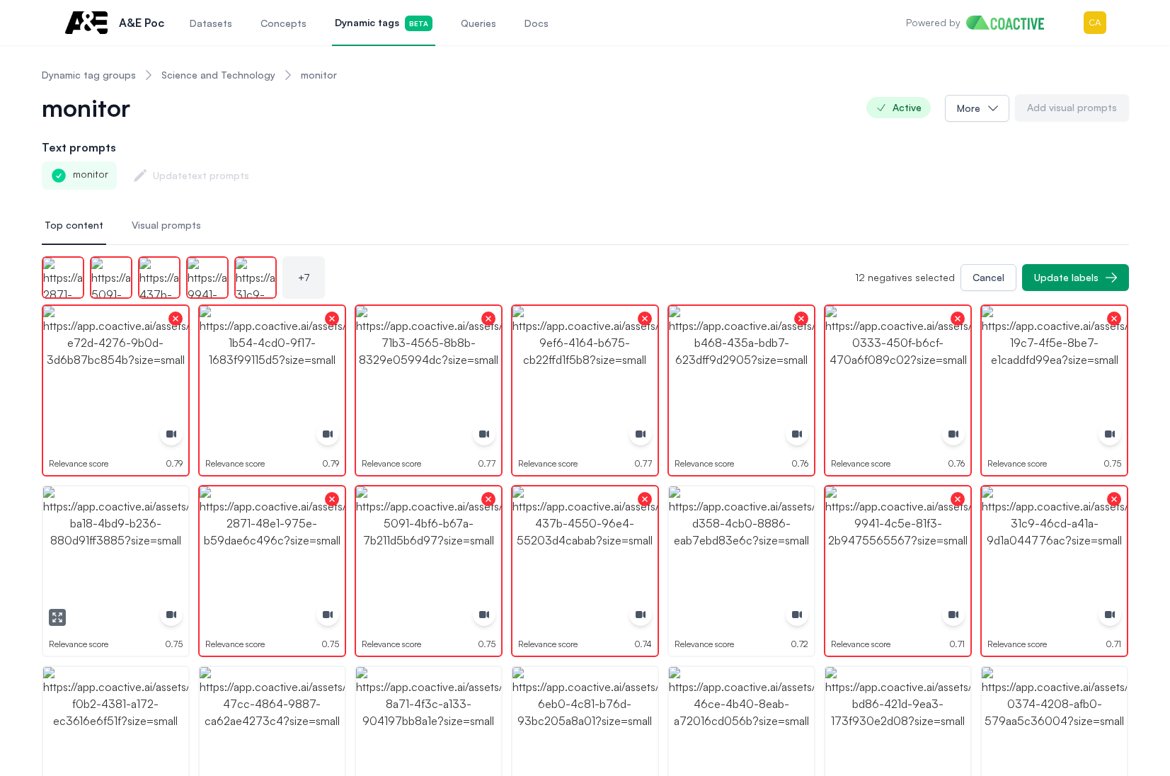
click at [112, 537] on img "button" at bounding box center [115, 558] width 145 height 145
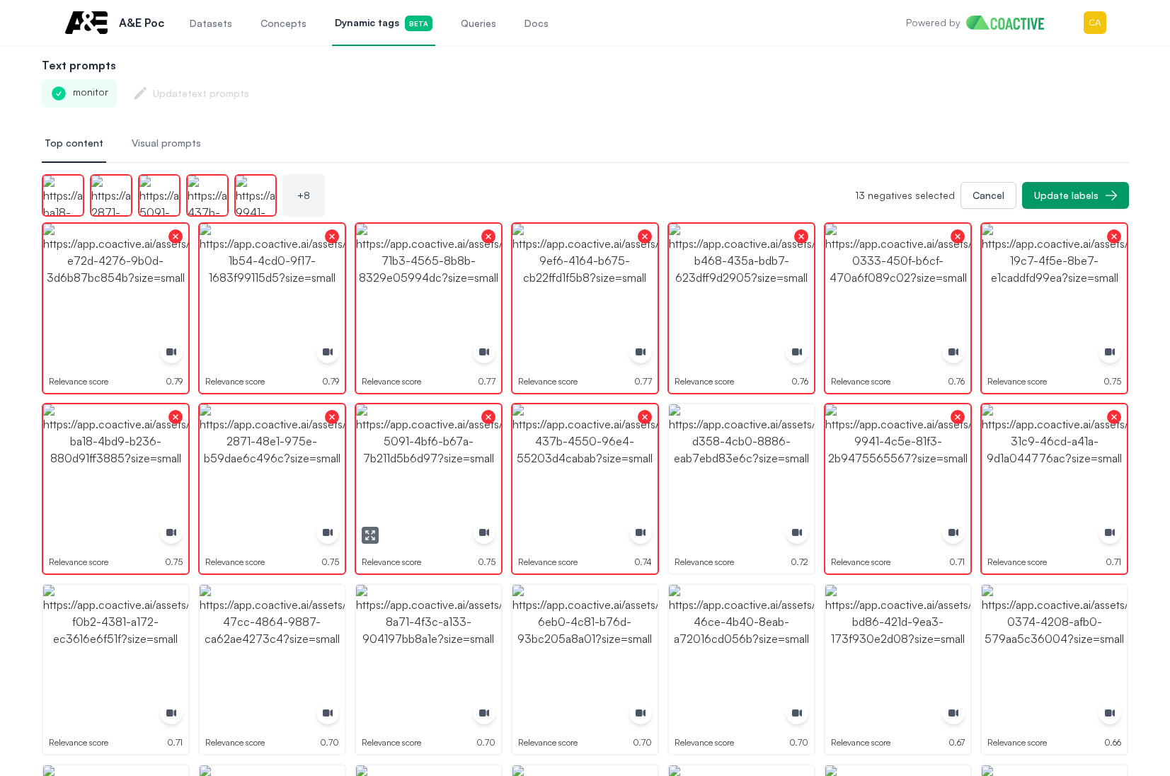
scroll to position [212, 0]
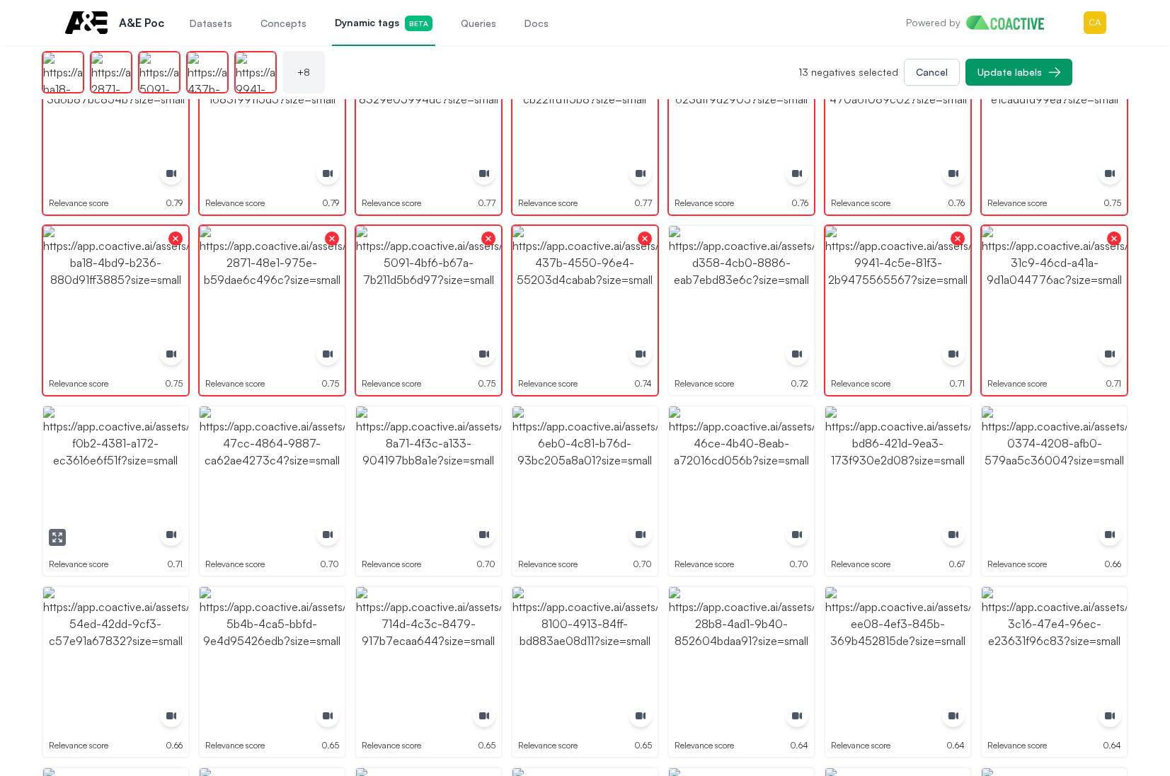
click at [147, 458] on img "button" at bounding box center [115, 478] width 145 height 145
click at [302, 447] on img "button" at bounding box center [272, 478] width 145 height 145
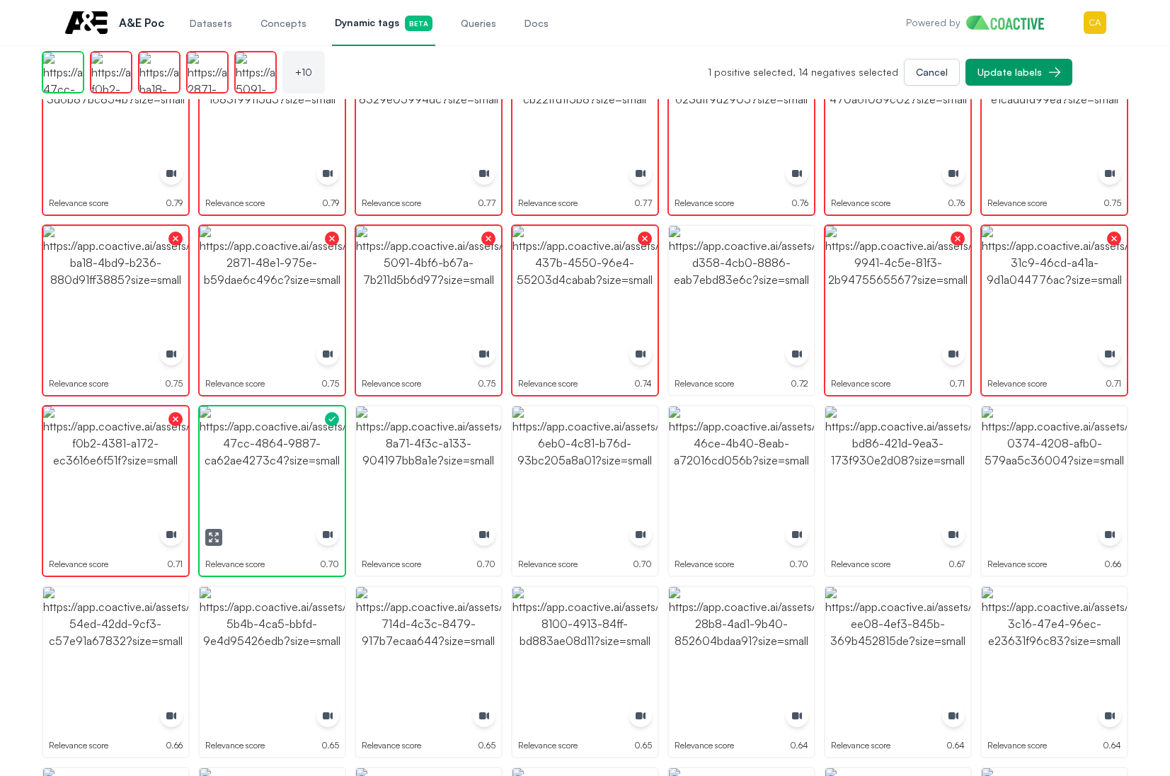
click at [302, 447] on img "button" at bounding box center [272, 478] width 145 height 145
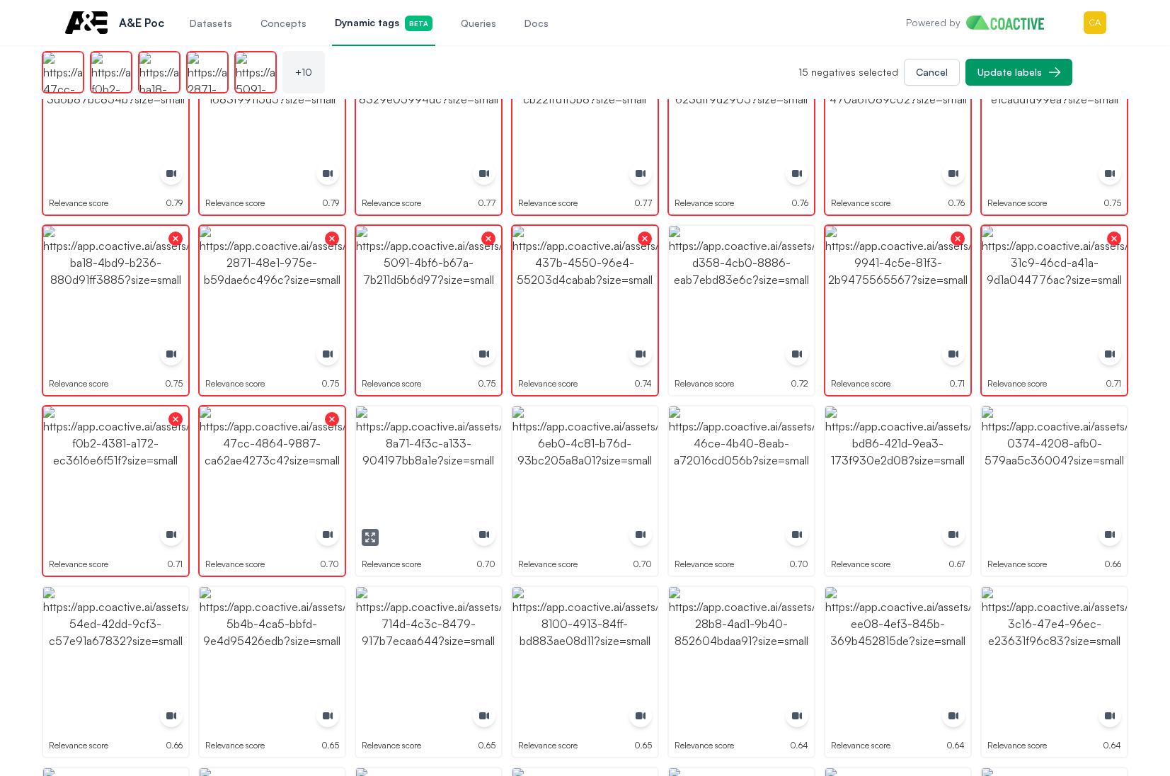
click at [417, 454] on img "button" at bounding box center [428, 478] width 145 height 145
click at [570, 454] on img "button" at bounding box center [584, 478] width 145 height 145
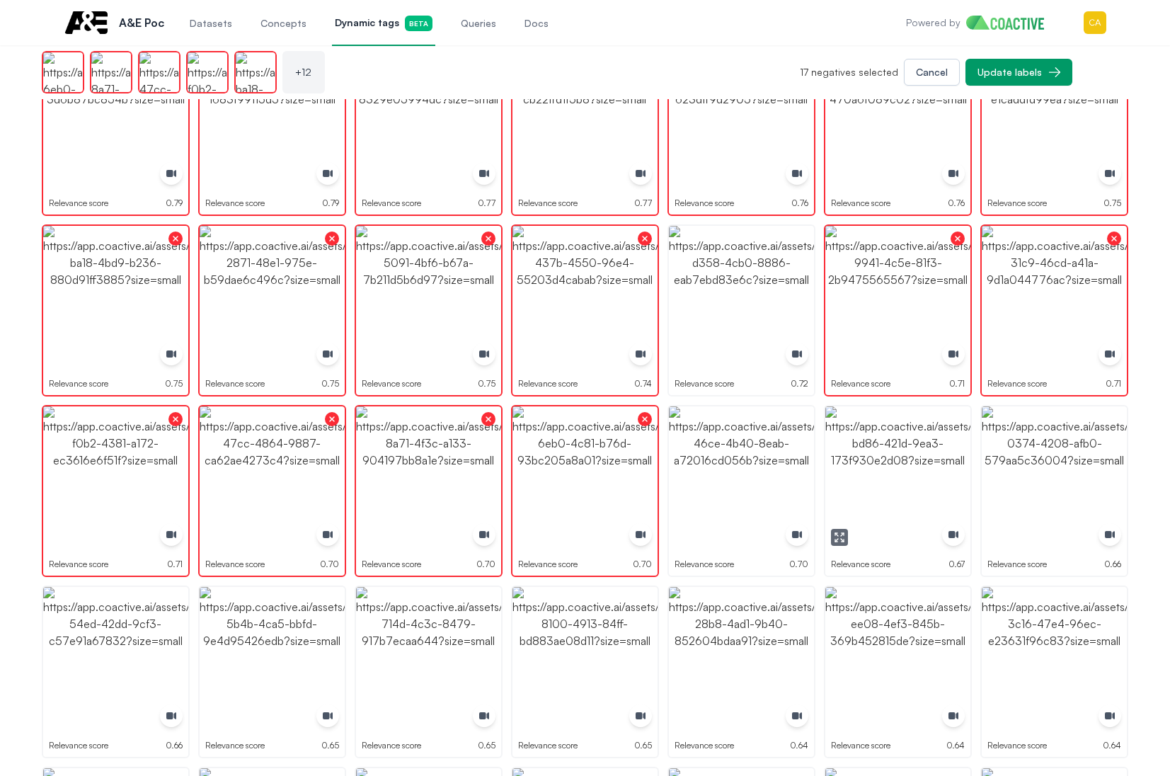
click at [940, 454] on img "button" at bounding box center [897, 478] width 145 height 145
click at [1066, 456] on img "button" at bounding box center [1054, 478] width 145 height 145
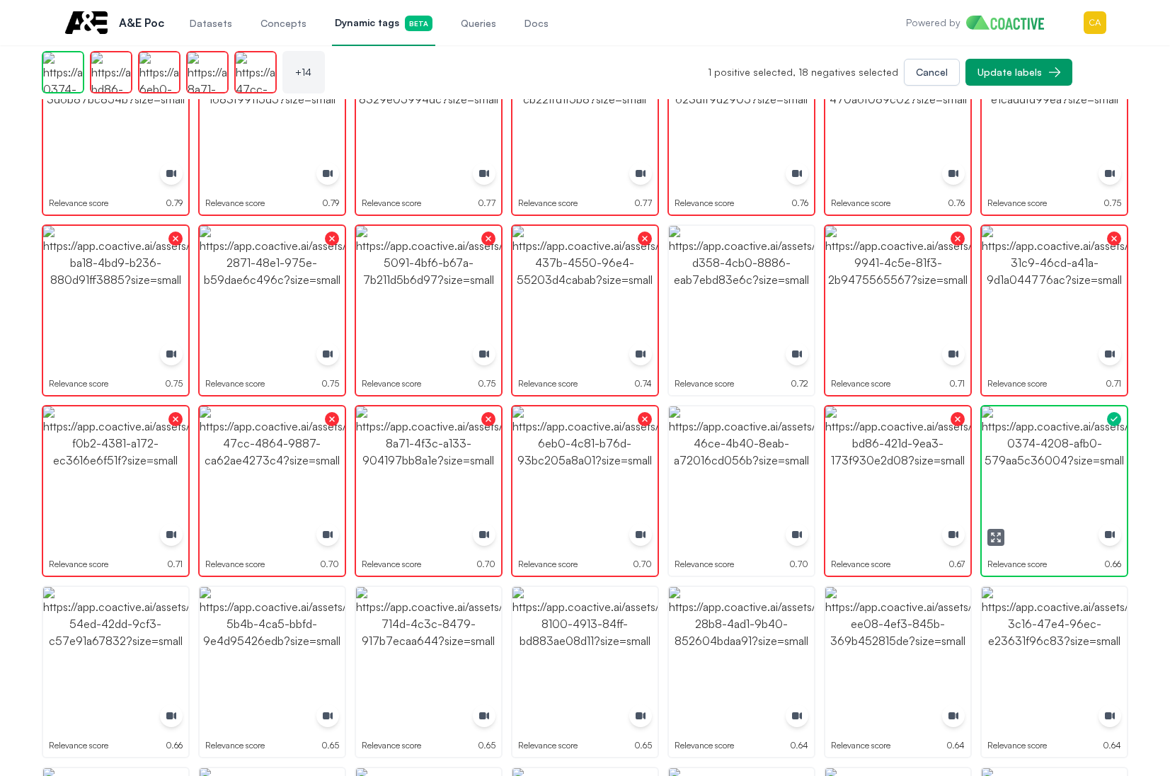
click at [1066, 456] on img "button" at bounding box center [1054, 478] width 145 height 145
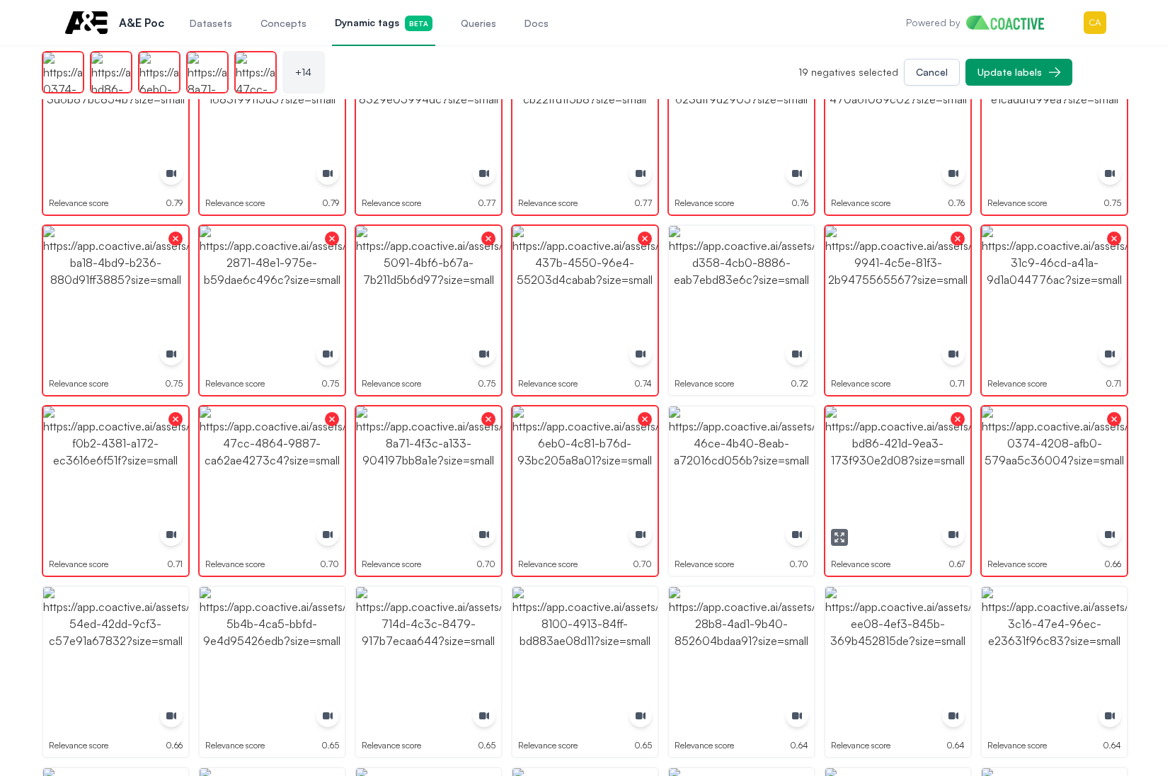
click at [848, 535] on button "button" at bounding box center [839, 537] width 17 height 17
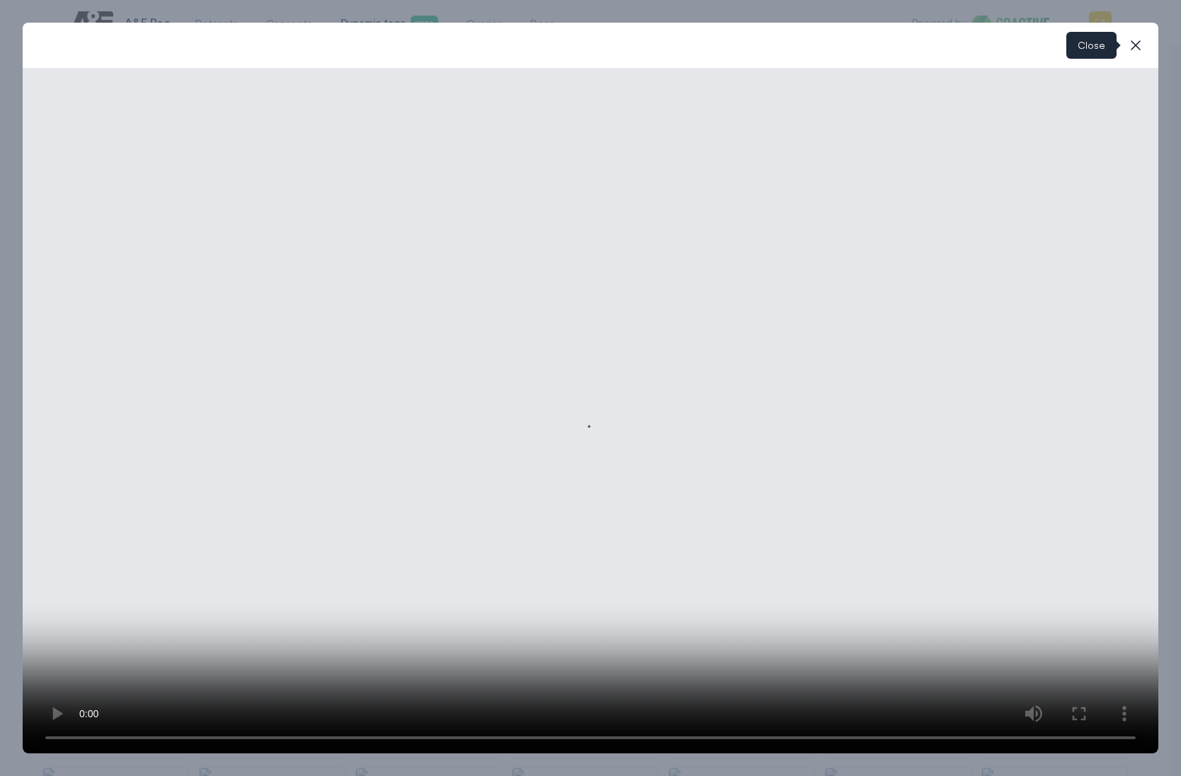
click at [1129, 42] on icon "button" at bounding box center [1135, 45] width 17 height 17
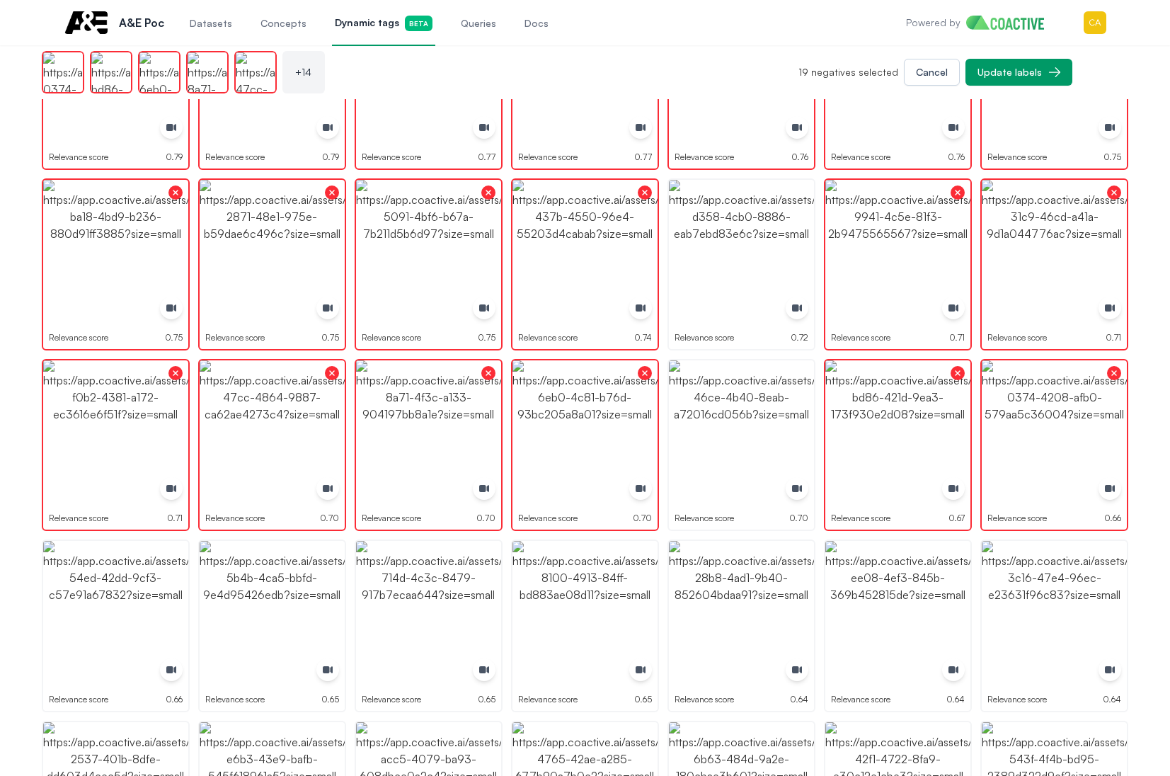
scroll to position [354, 0]
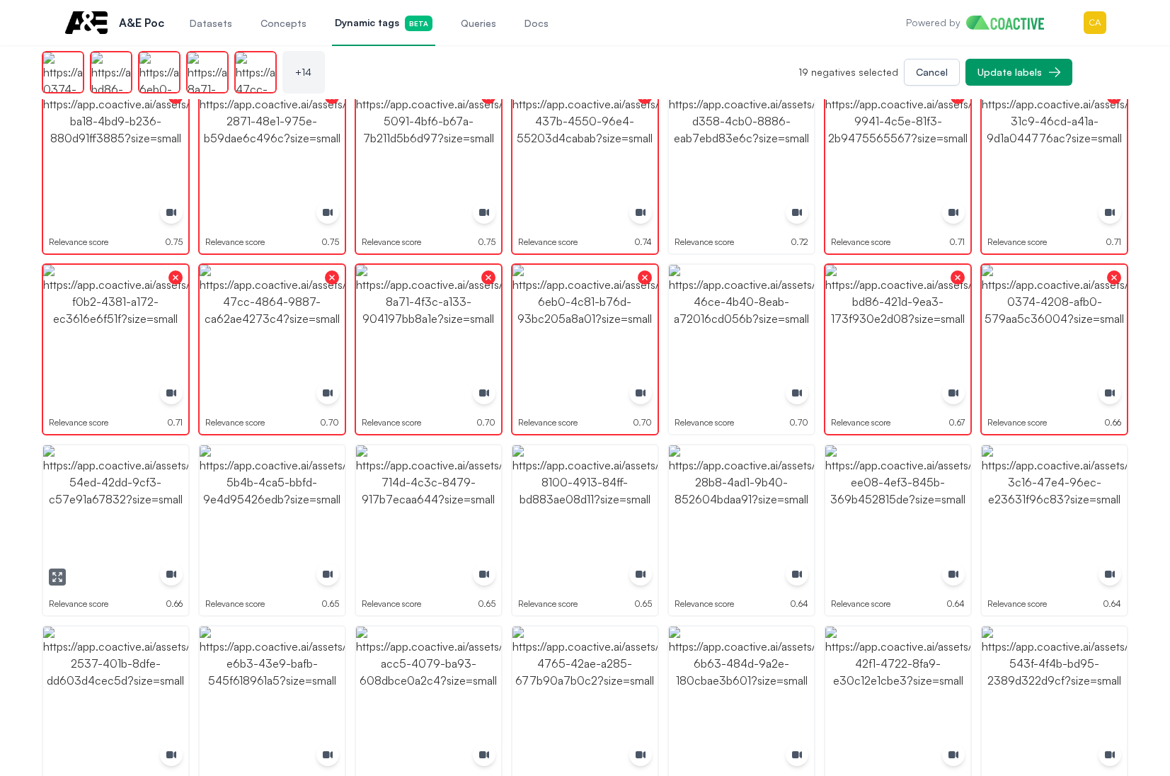
click at [114, 485] on img "button" at bounding box center [115, 517] width 145 height 145
click at [317, 498] on img "button" at bounding box center [272, 517] width 145 height 145
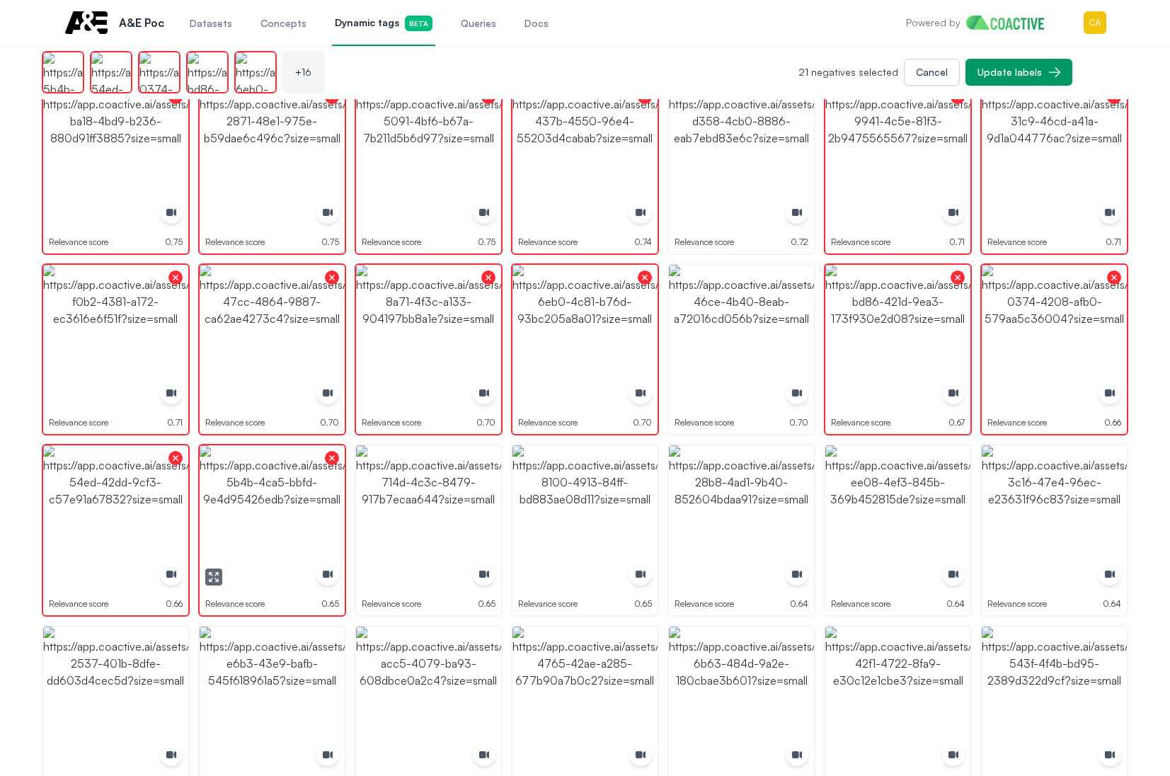
click at [425, 501] on img "button" at bounding box center [428, 517] width 145 height 145
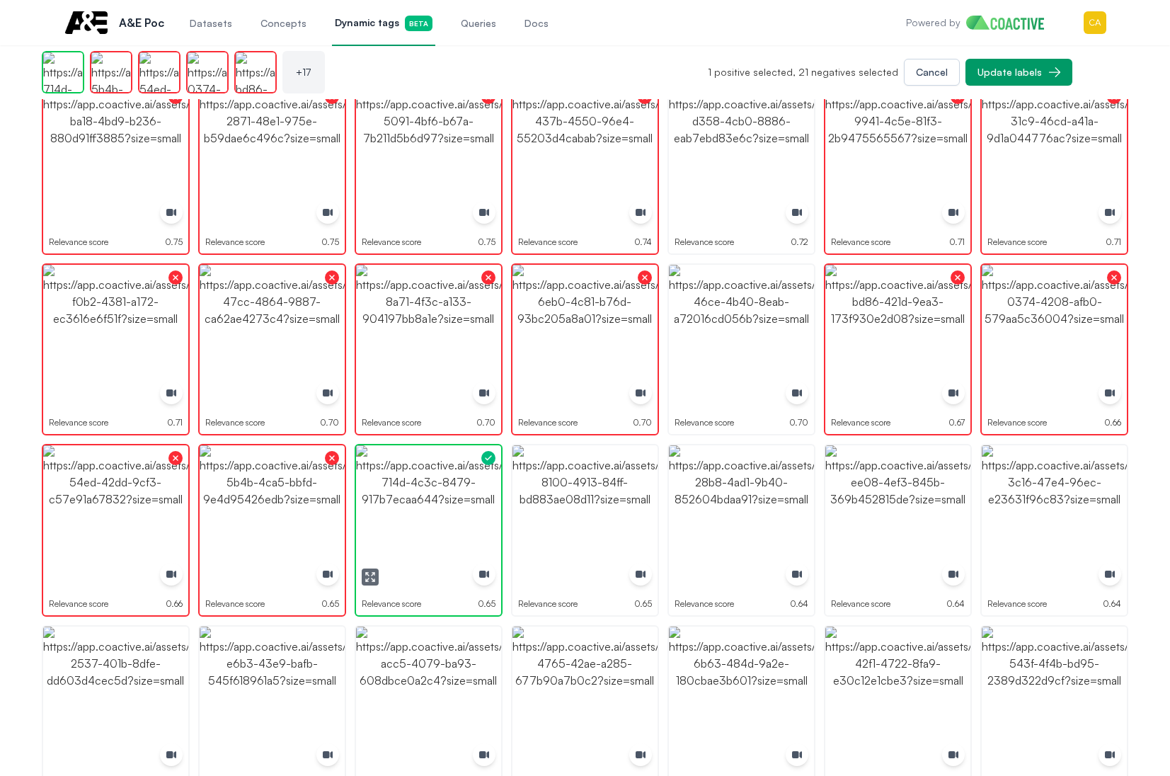
click at [425, 501] on img "button" at bounding box center [428, 517] width 145 height 145
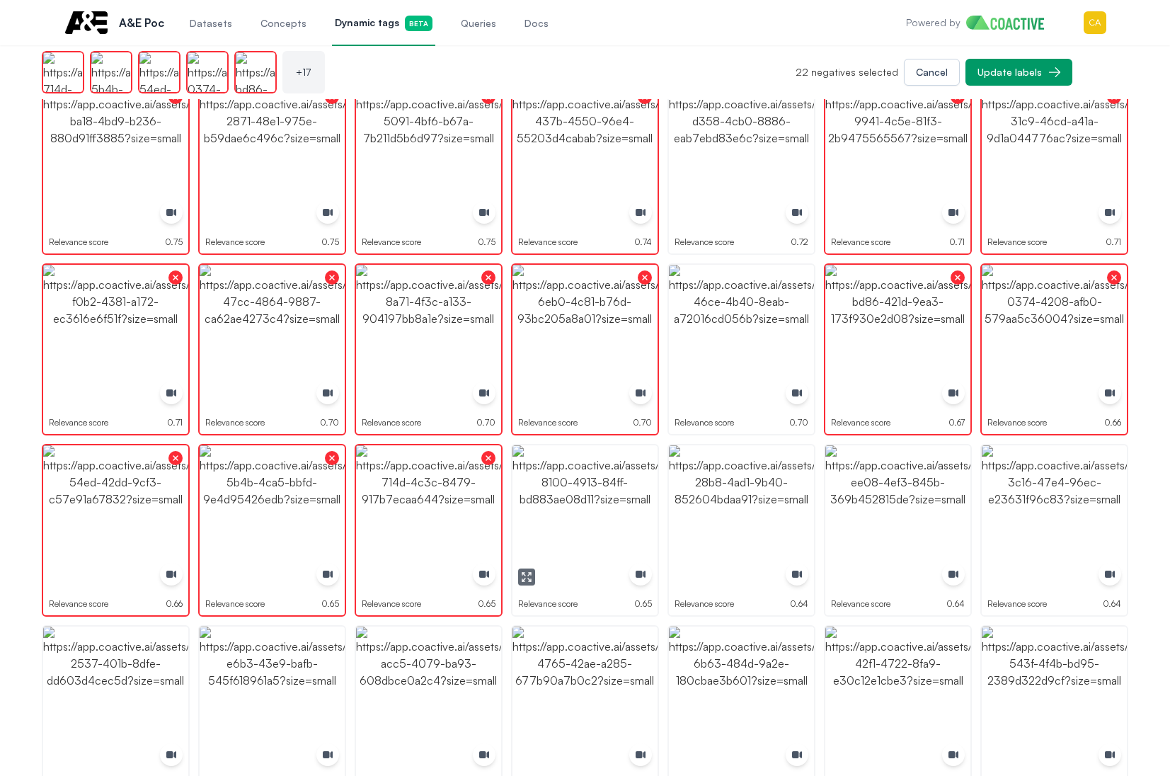
click at [628, 509] on img "button" at bounding box center [584, 517] width 145 height 145
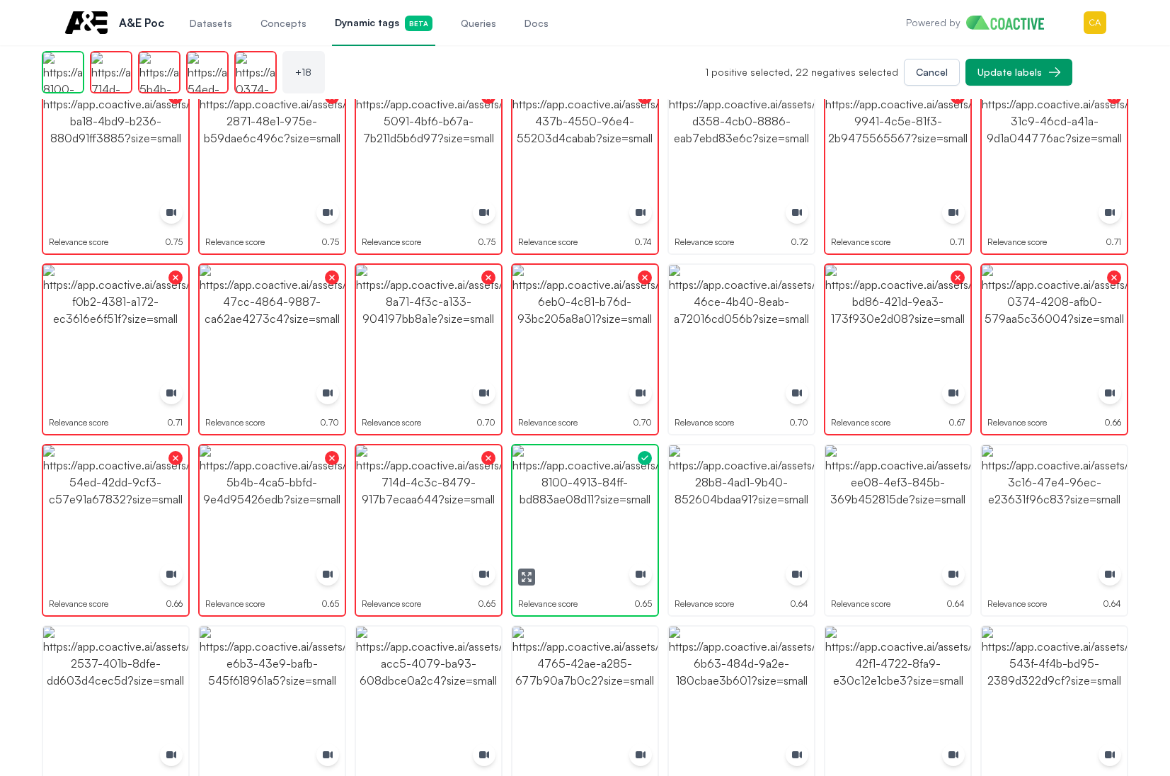
click at [628, 509] on img "button" at bounding box center [584, 517] width 145 height 145
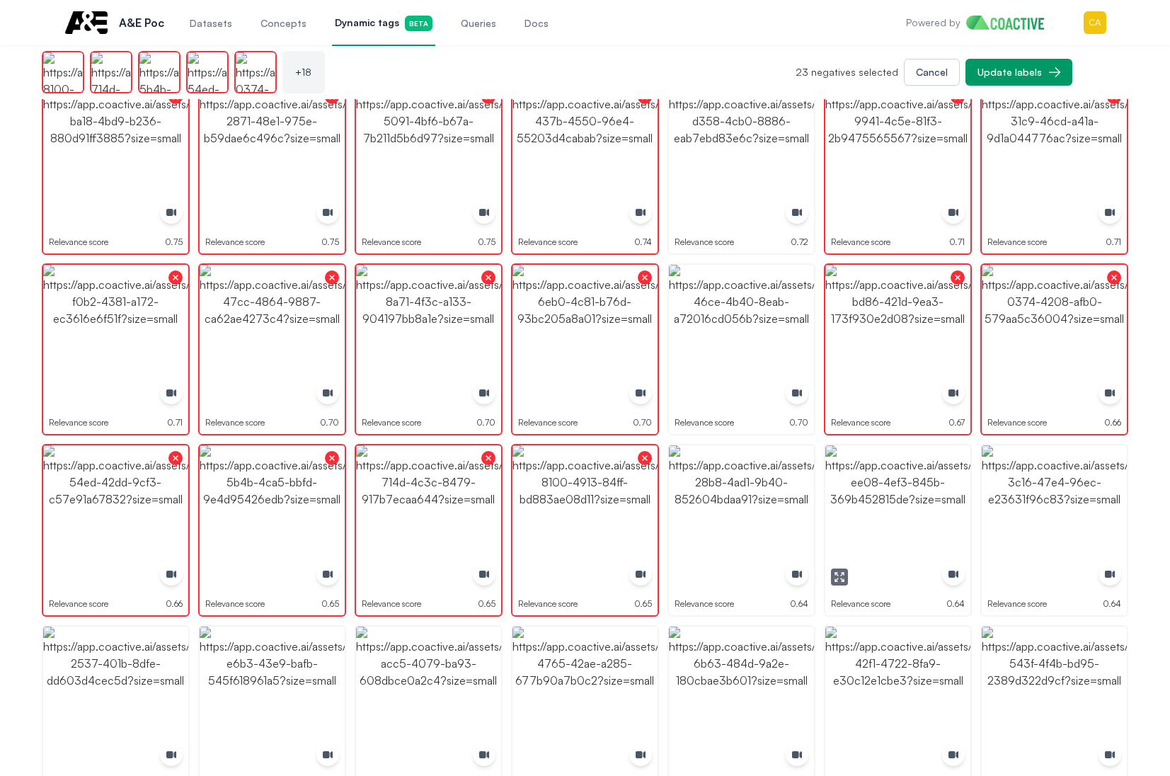
click at [964, 523] on img "button" at bounding box center [897, 517] width 145 height 145
click at [1107, 527] on img "button" at bounding box center [1054, 517] width 145 height 145
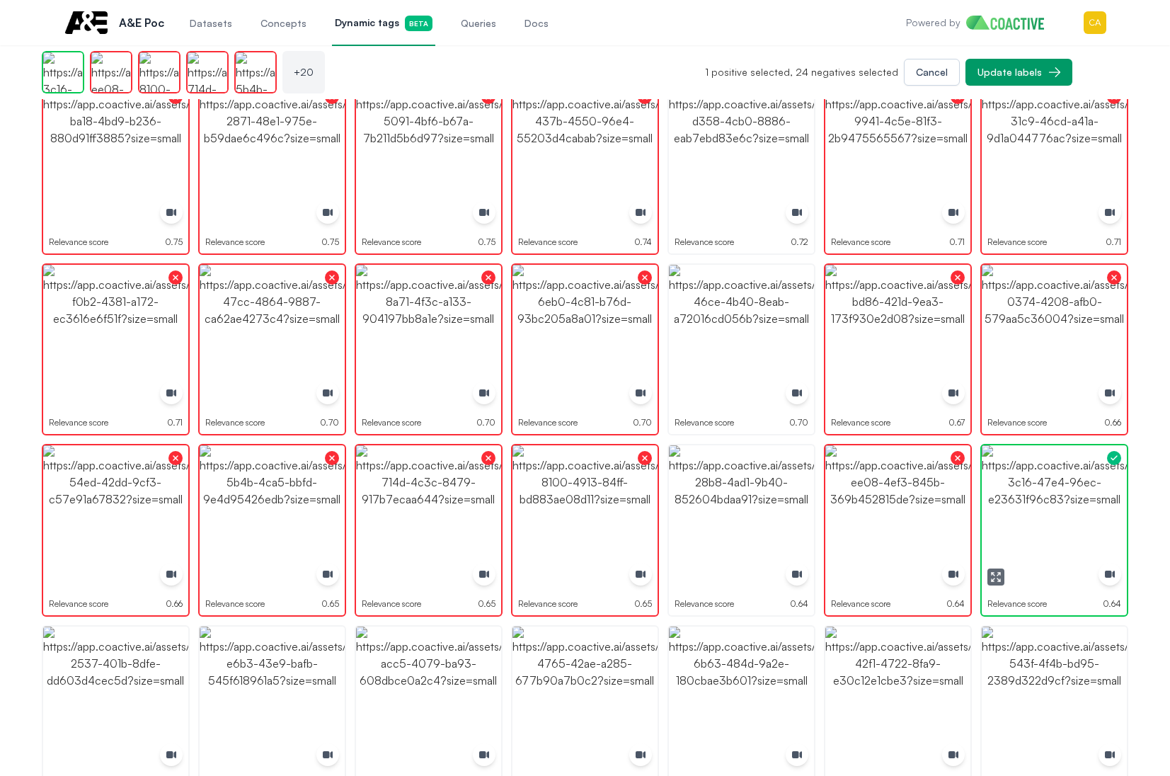
click at [1107, 527] on img "button" at bounding box center [1054, 517] width 145 height 145
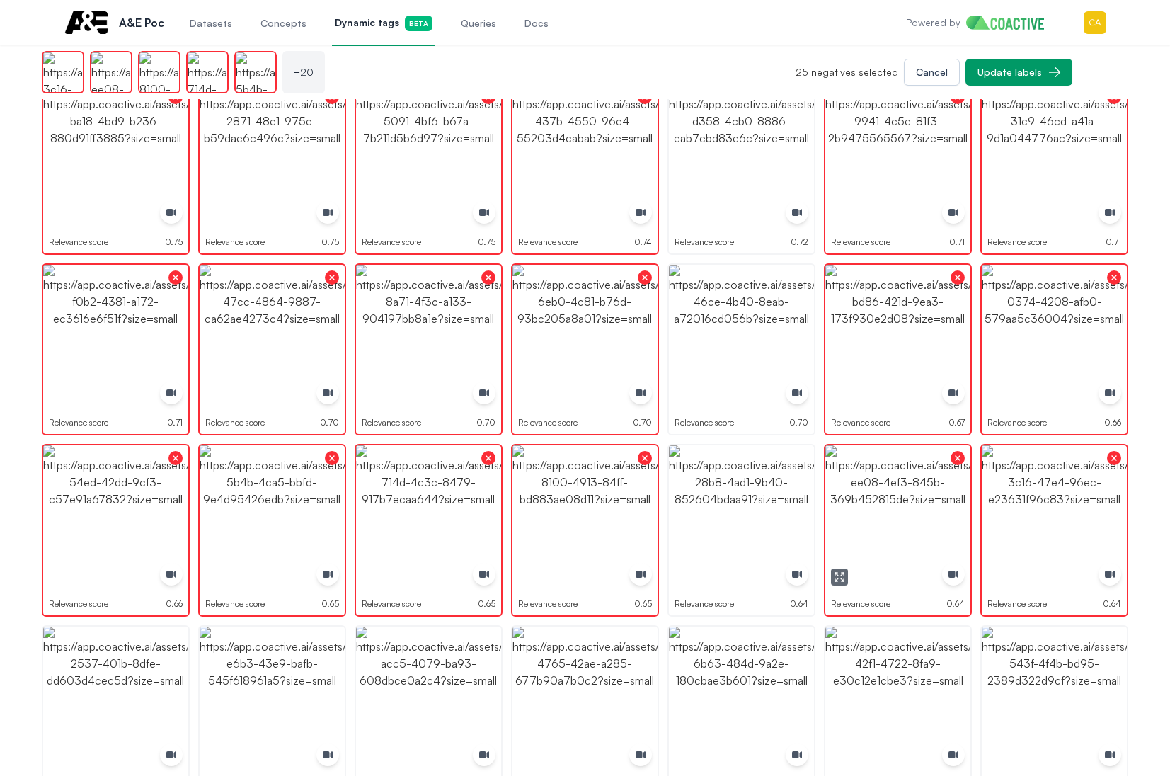
click at [837, 579] on icon "button" at bounding box center [836, 579] width 3 height 3
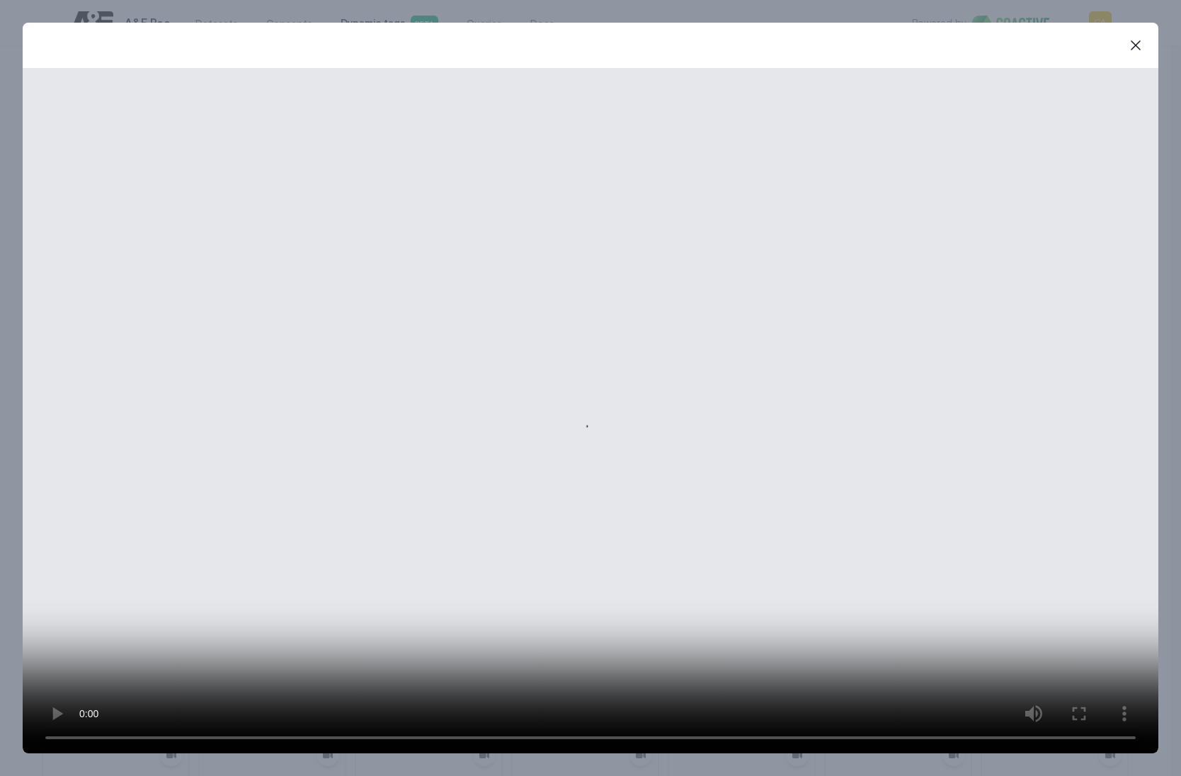
click at [1126, 33] on div "close-modal" at bounding box center [590, 45] width 1135 height 45
click at [1131, 43] on icon "button" at bounding box center [1135, 45] width 17 height 17
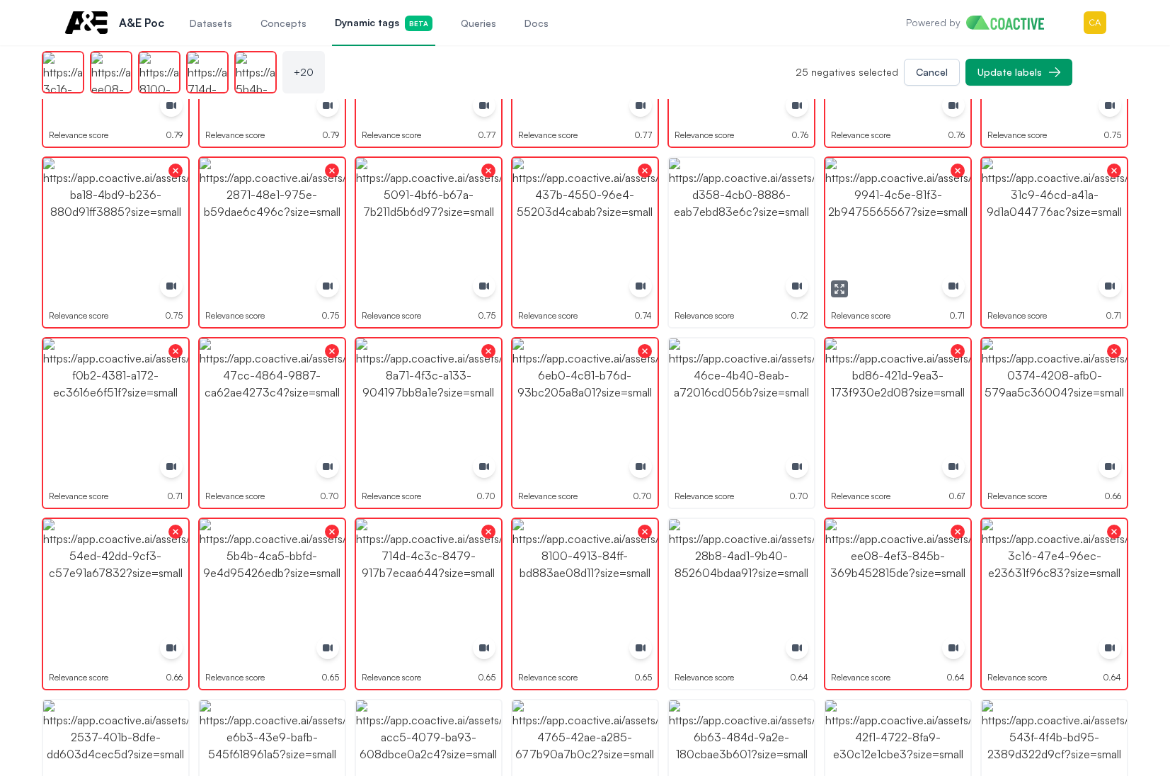
scroll to position [212, 0]
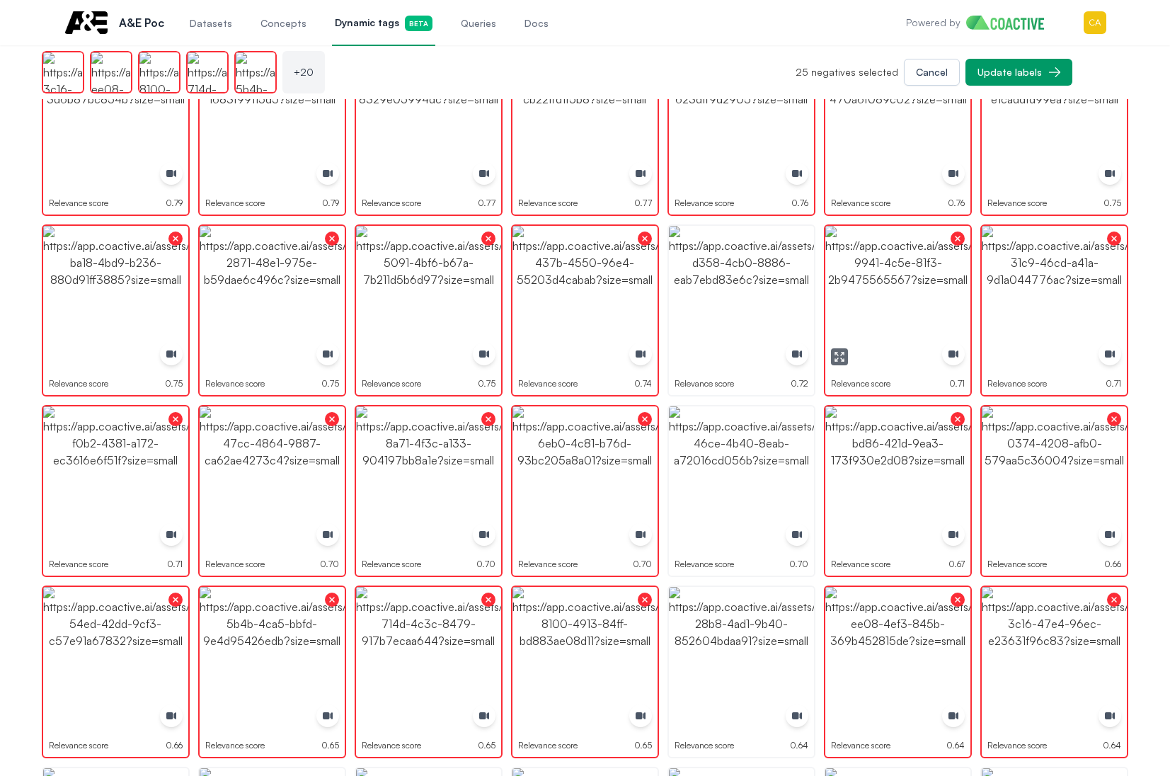
click at [840, 356] on icon "button" at bounding box center [839, 356] width 11 height 11
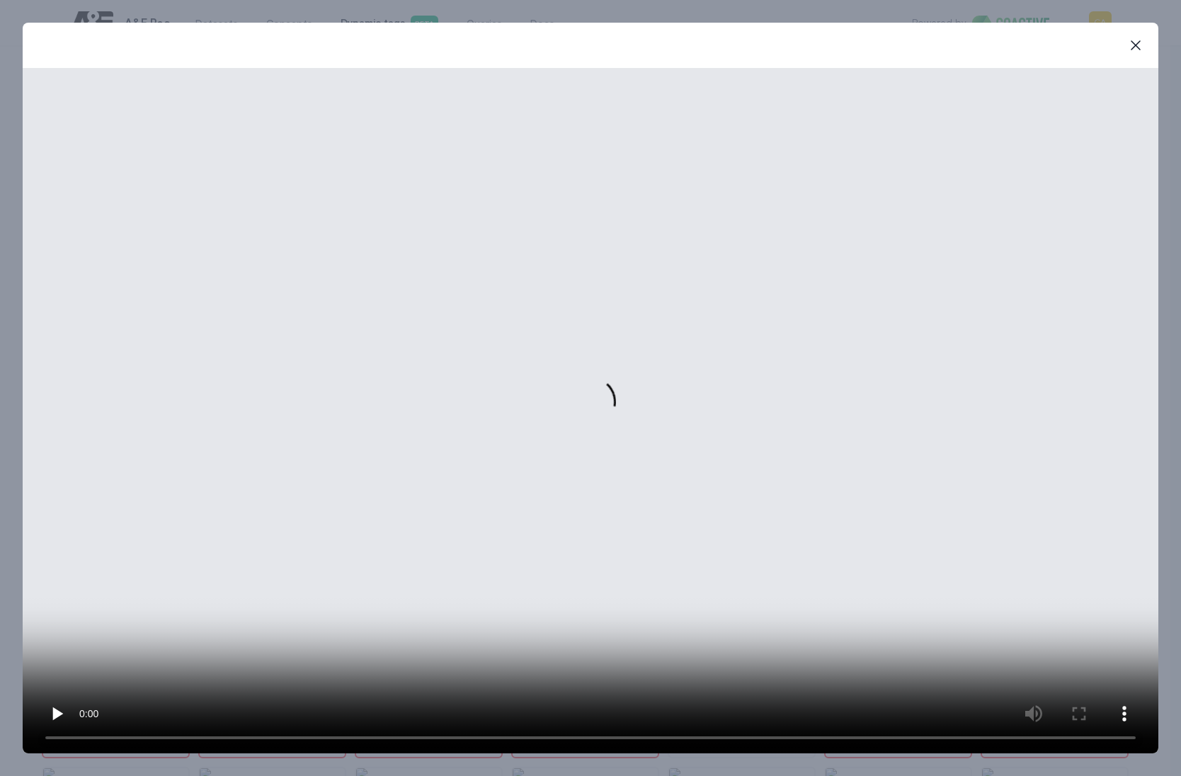
drag, startPoint x: 1150, startPoint y: 46, endPoint x: 1124, endPoint y: 49, distance: 25.6
click at [1147, 47] on div "close-modal" at bounding box center [590, 45] width 1135 height 45
click at [1124, 49] on button "close-modal" at bounding box center [1135, 45] width 28 height 28
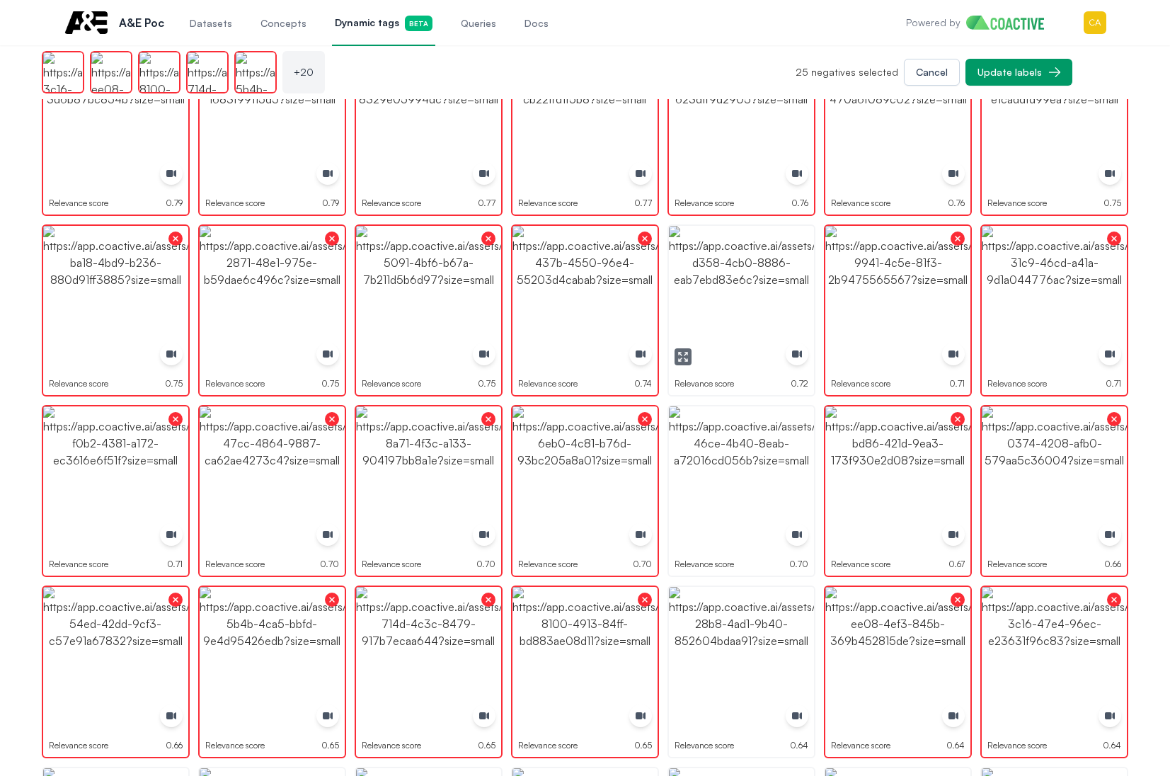
click at [678, 357] on icon "button" at bounding box center [682, 356] width 11 height 11
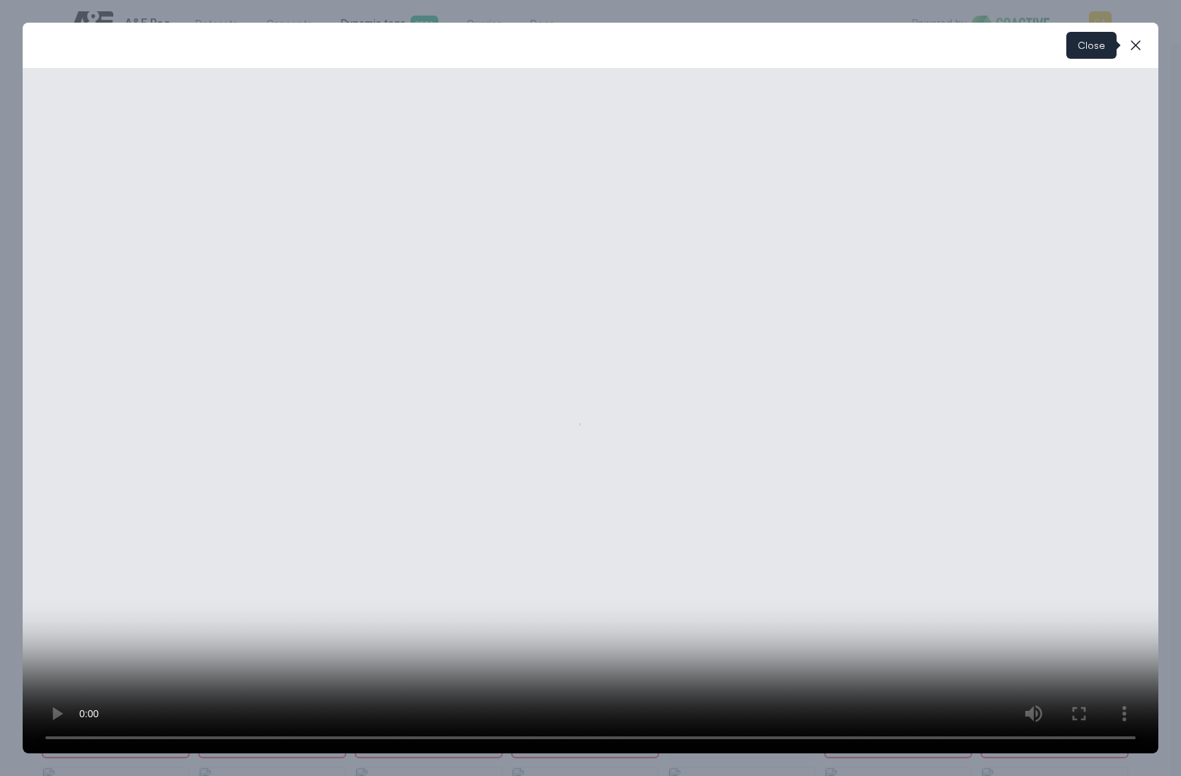
drag, startPoint x: 1133, startPoint y: 35, endPoint x: 1131, endPoint y: 50, distance: 14.9
click at [1133, 40] on button "close-modal" at bounding box center [1135, 45] width 28 height 28
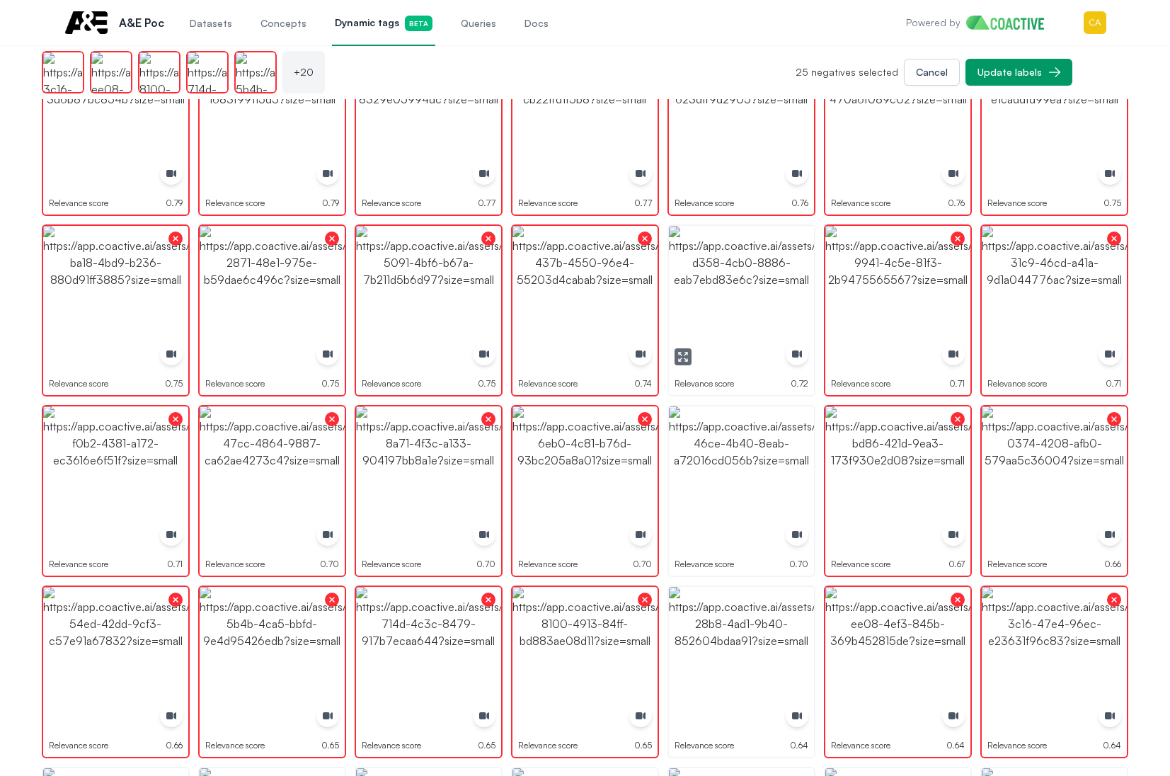
click at [751, 300] on img "button" at bounding box center [741, 298] width 145 height 145
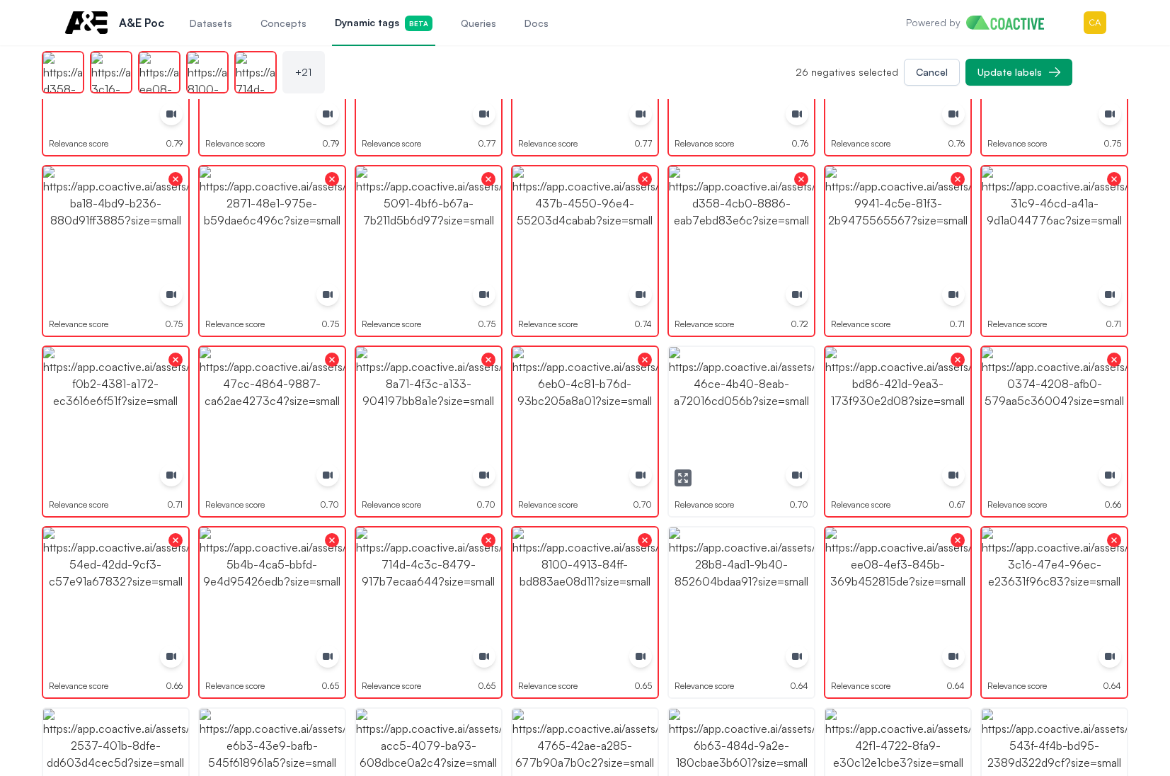
scroll to position [354, 0]
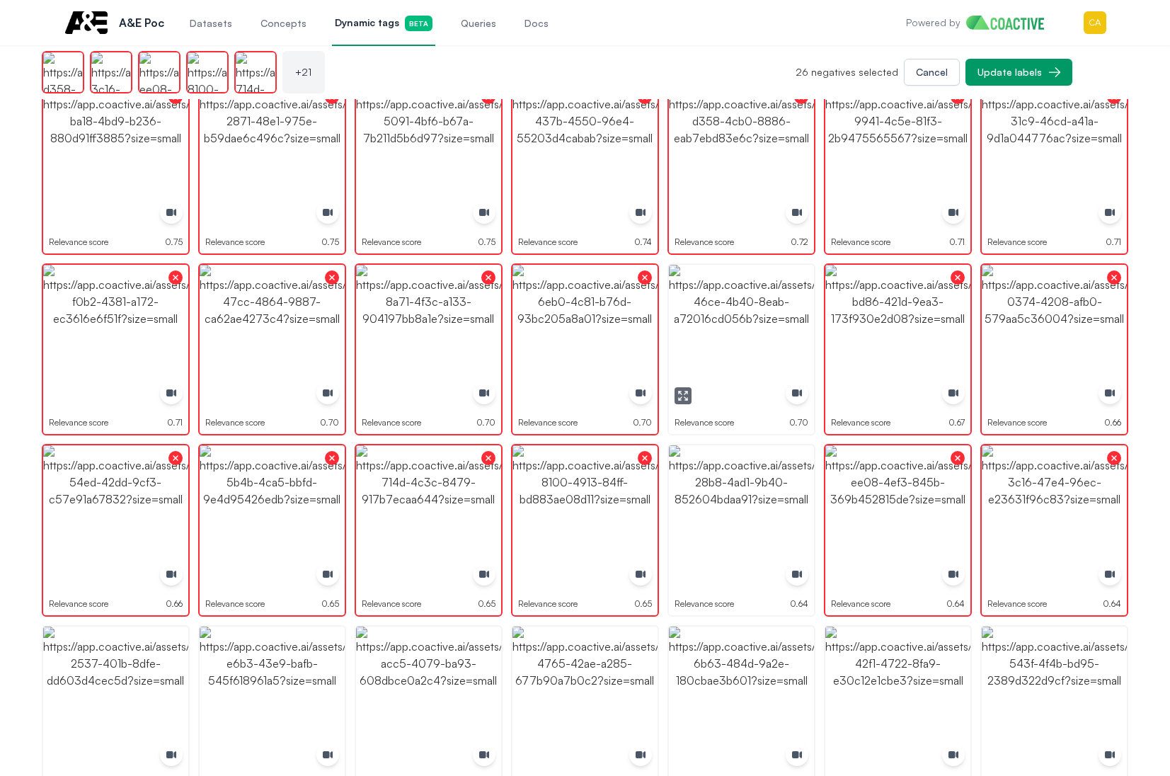
click at [687, 396] on icon "button" at bounding box center [682, 395] width 11 height 11
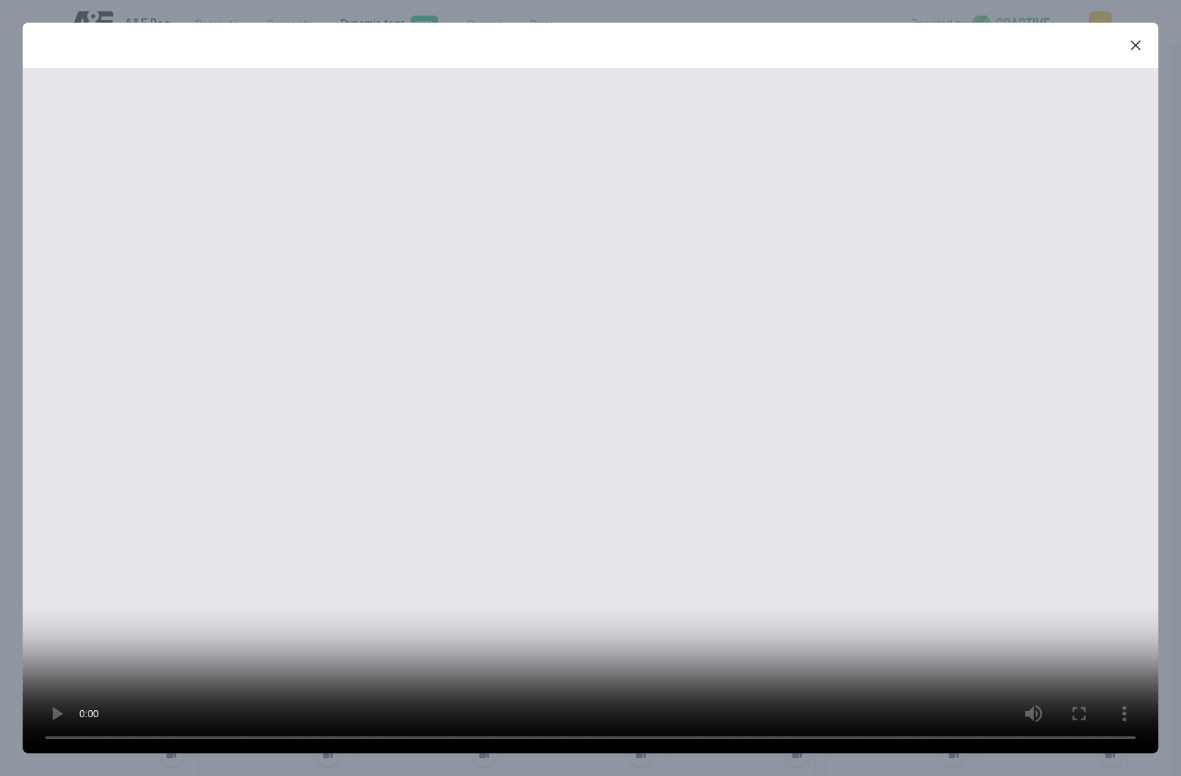
click at [1140, 44] on icon "button" at bounding box center [1135, 45] width 17 height 17
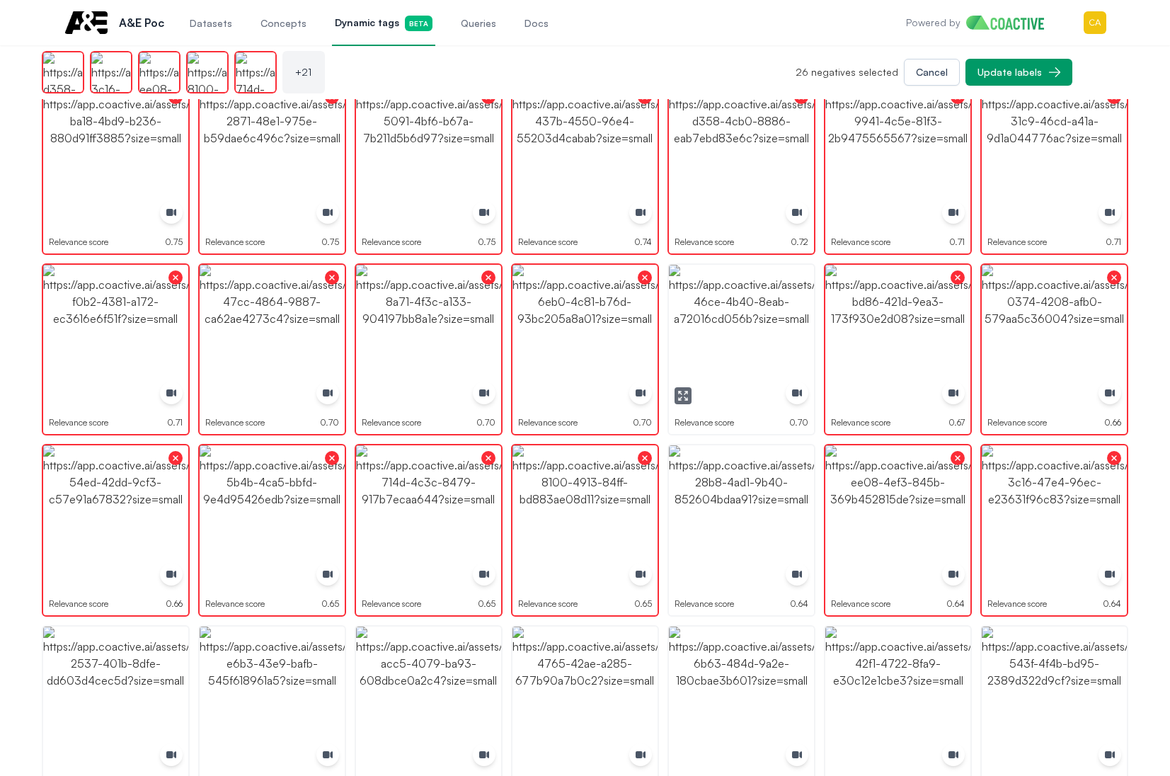
click at [710, 324] on img "button" at bounding box center [741, 337] width 145 height 145
click at [711, 324] on img "button" at bounding box center [741, 337] width 145 height 145
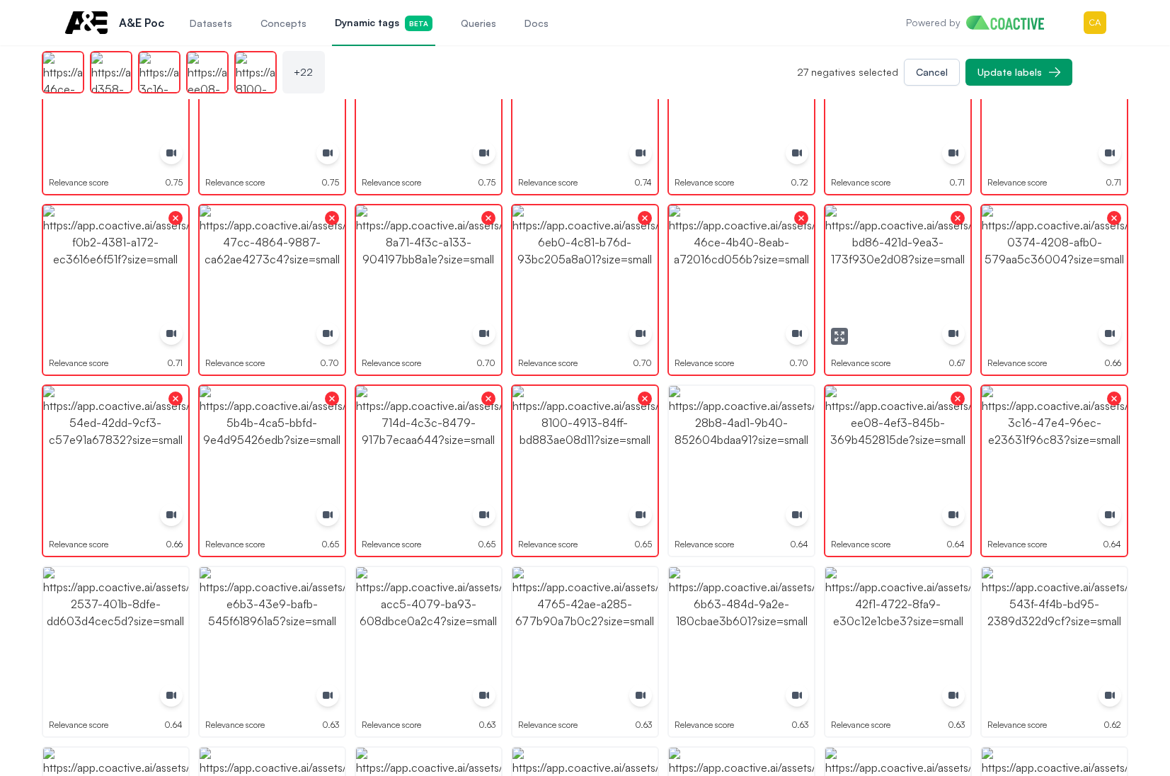
scroll to position [496, 0]
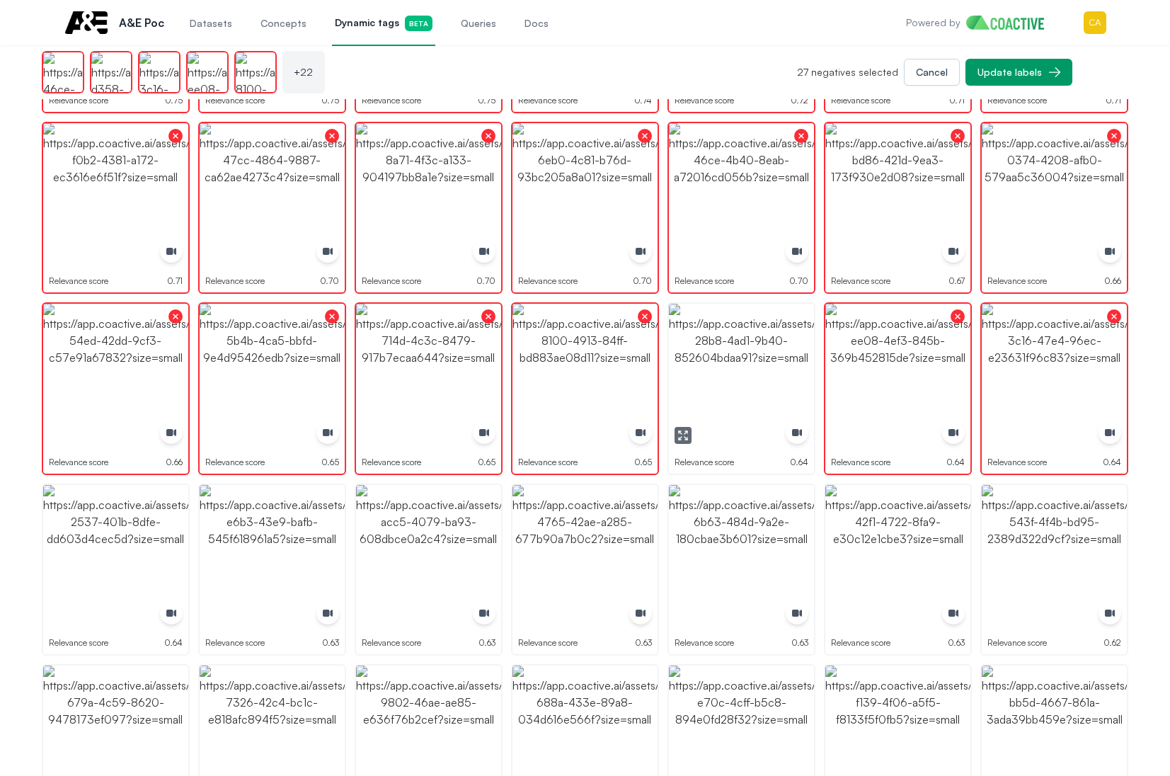
click at [680, 441] on button "button" at bounding box center [683, 435] width 17 height 17
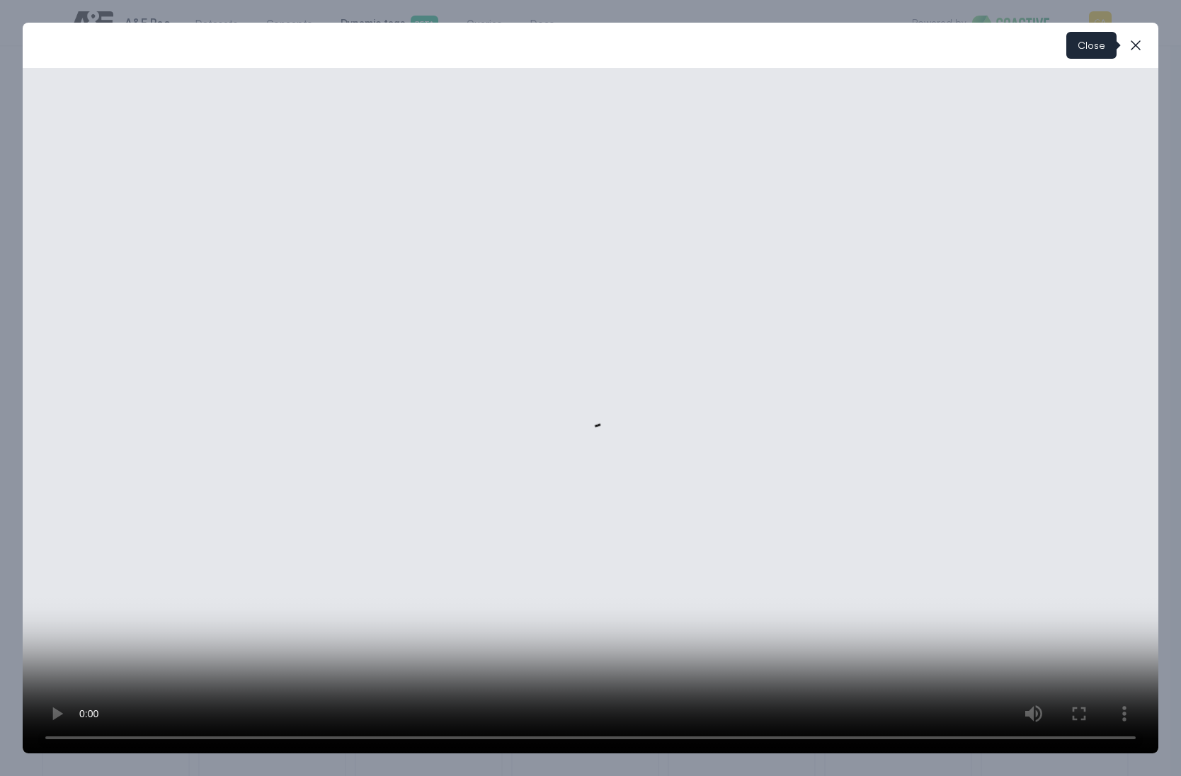
click at [1134, 45] on icon "button" at bounding box center [1135, 45] width 17 height 17
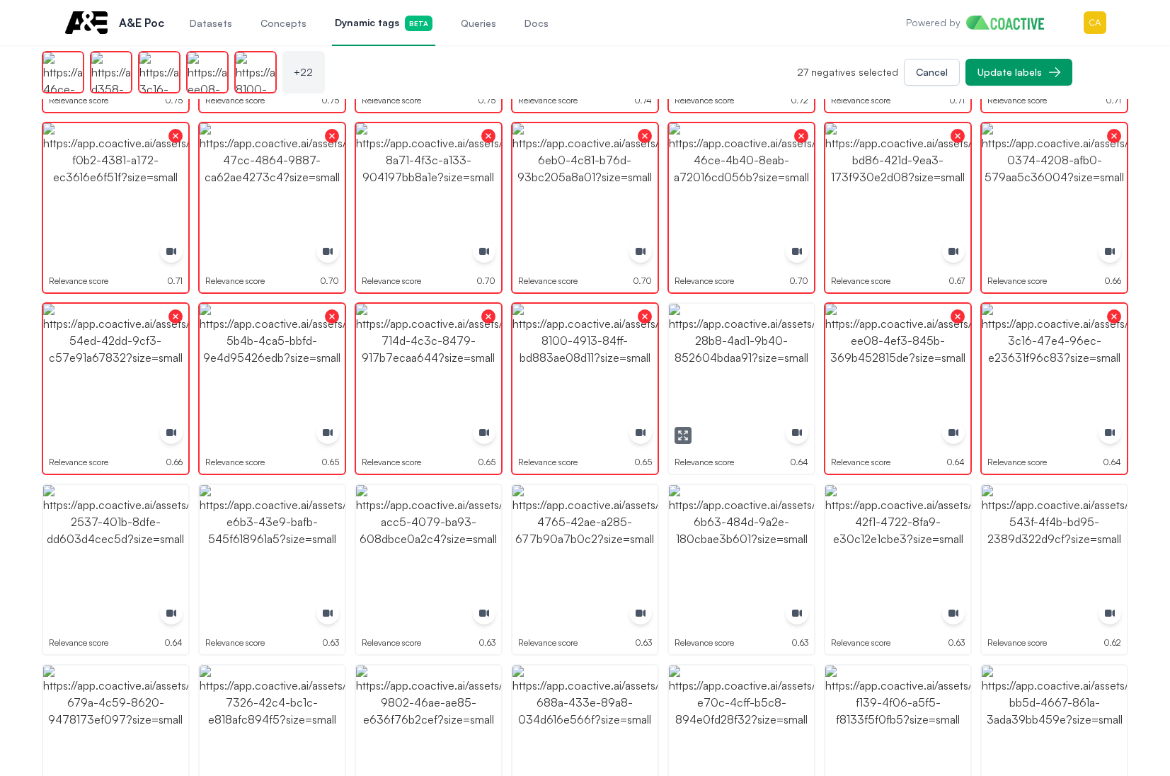
click at [748, 358] on img "button" at bounding box center [741, 376] width 145 height 145
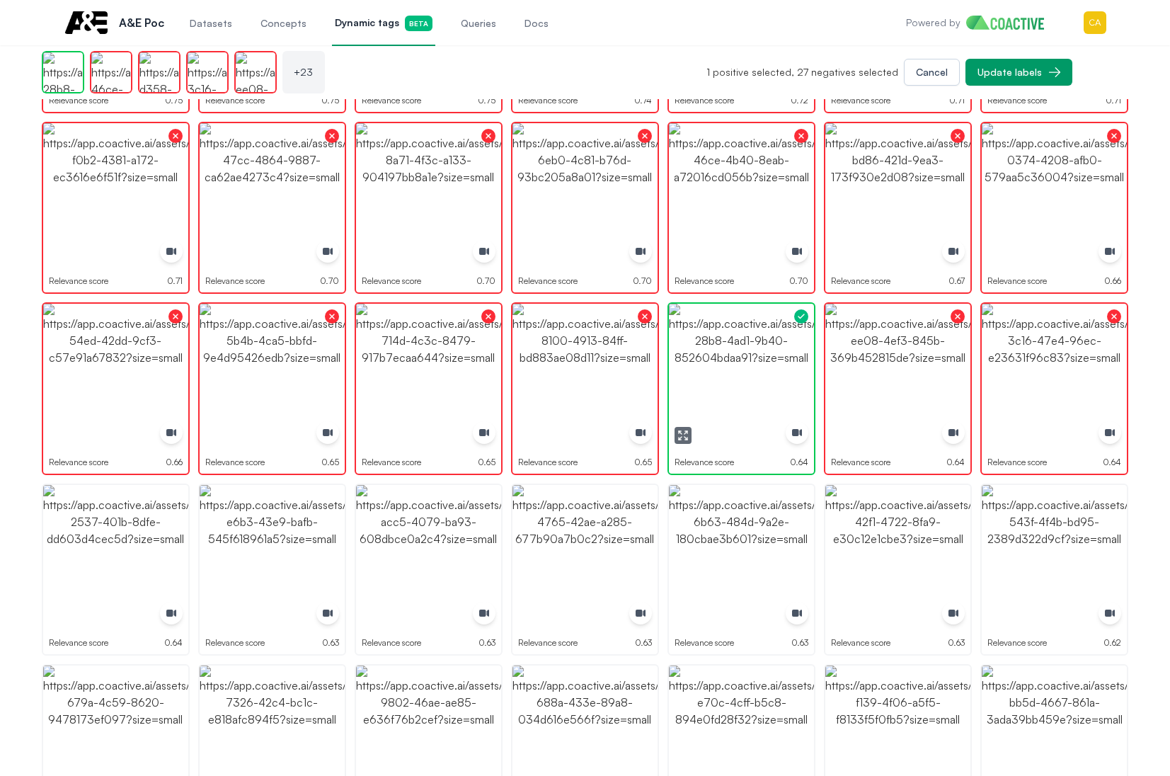
click at [748, 358] on img "button" at bounding box center [741, 376] width 145 height 145
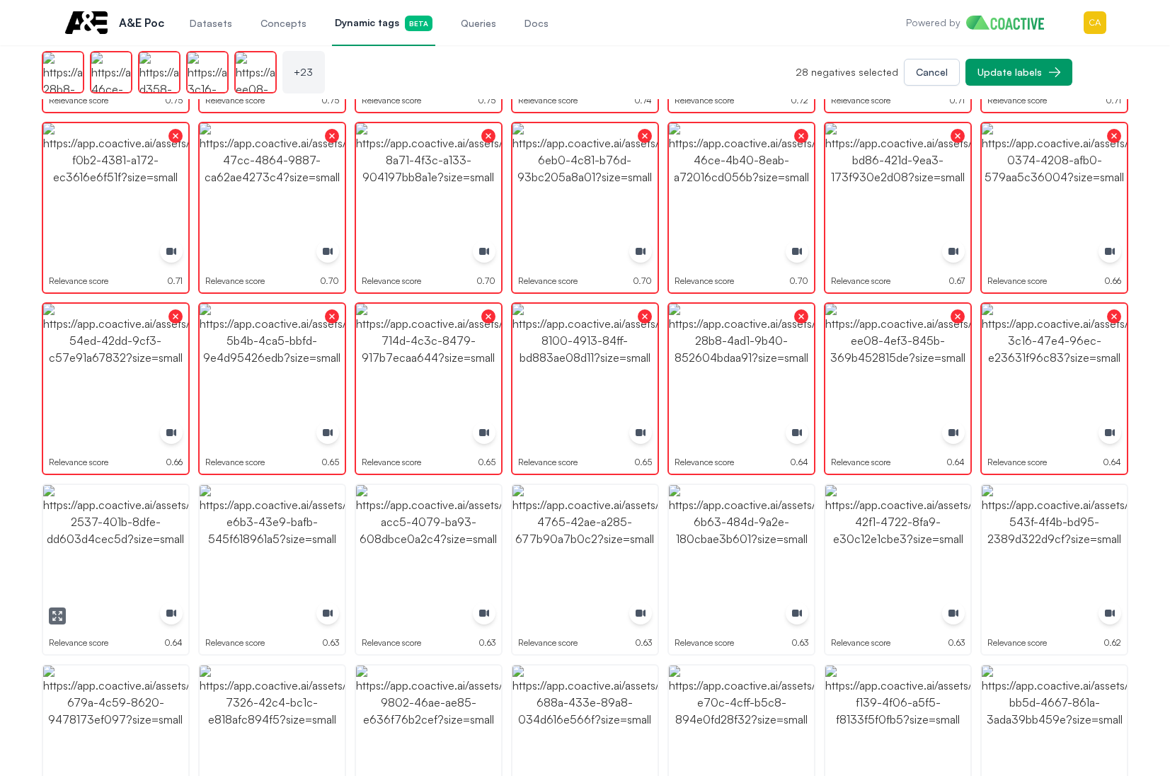
click at [118, 562] on img "button" at bounding box center [115, 557] width 145 height 145
click at [268, 560] on img "button" at bounding box center [272, 557] width 145 height 145
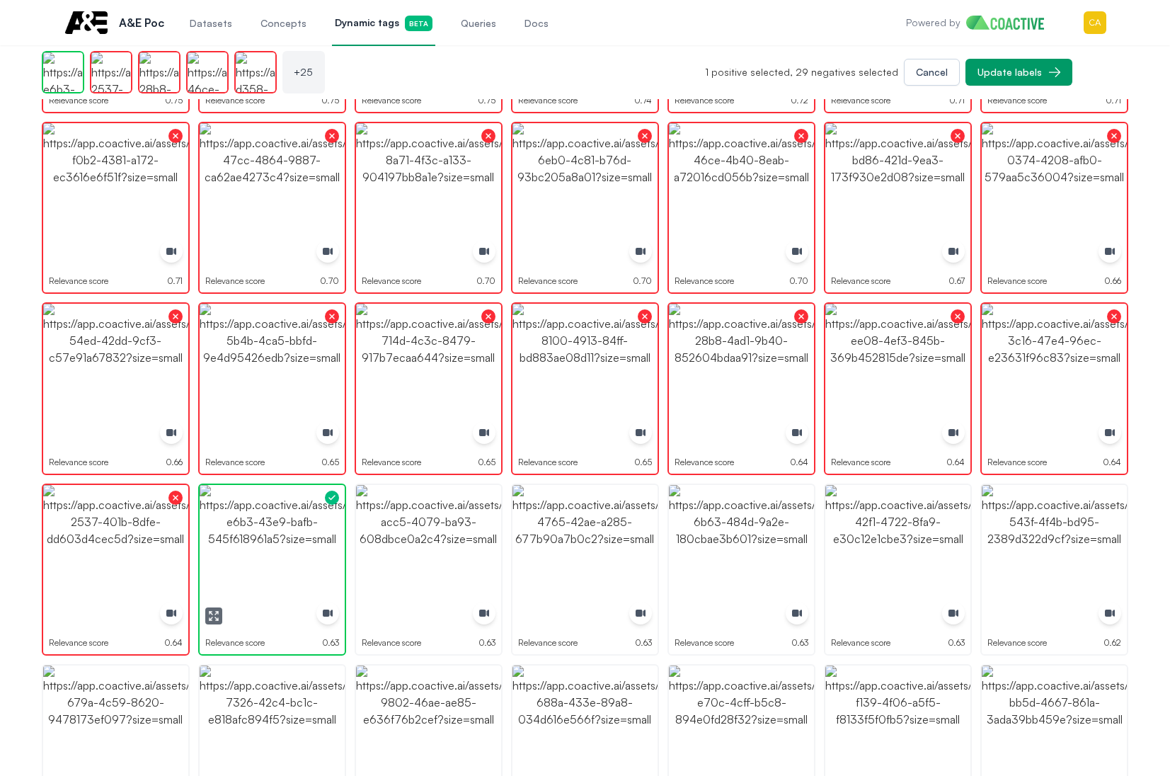
click at [268, 560] on img "button" at bounding box center [272, 557] width 145 height 145
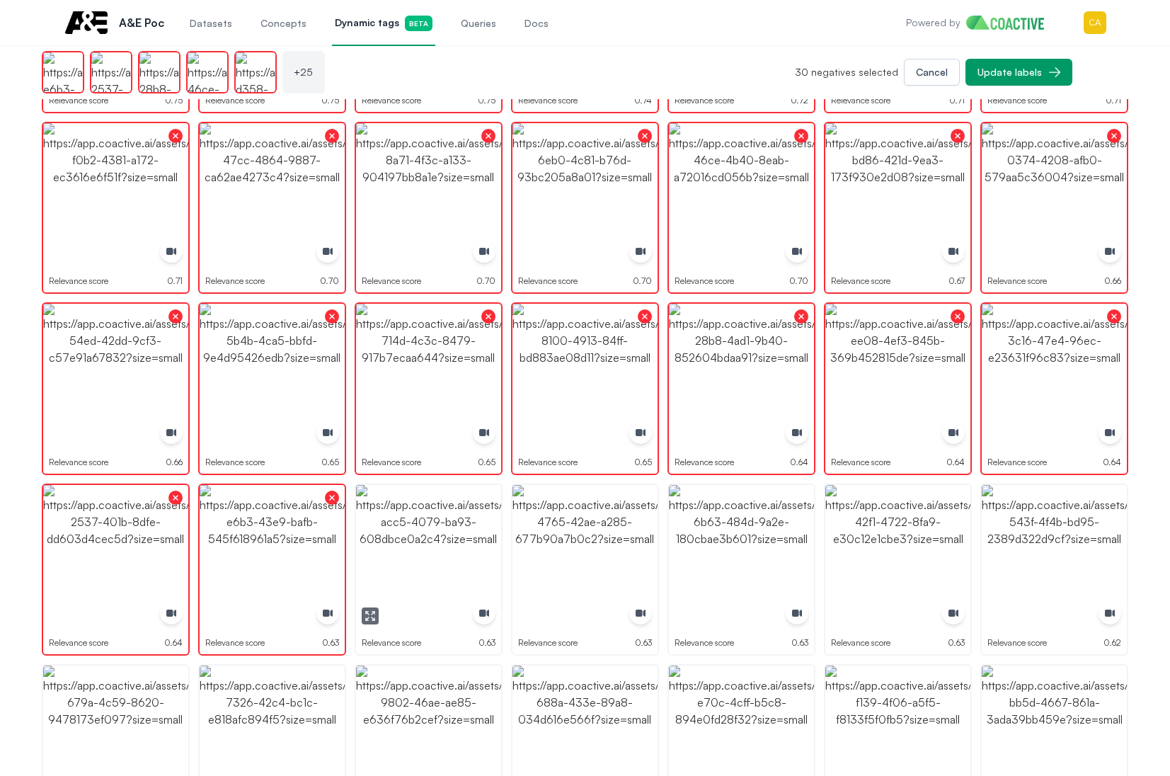
click at [416, 548] on img "button" at bounding box center [428, 557] width 145 height 145
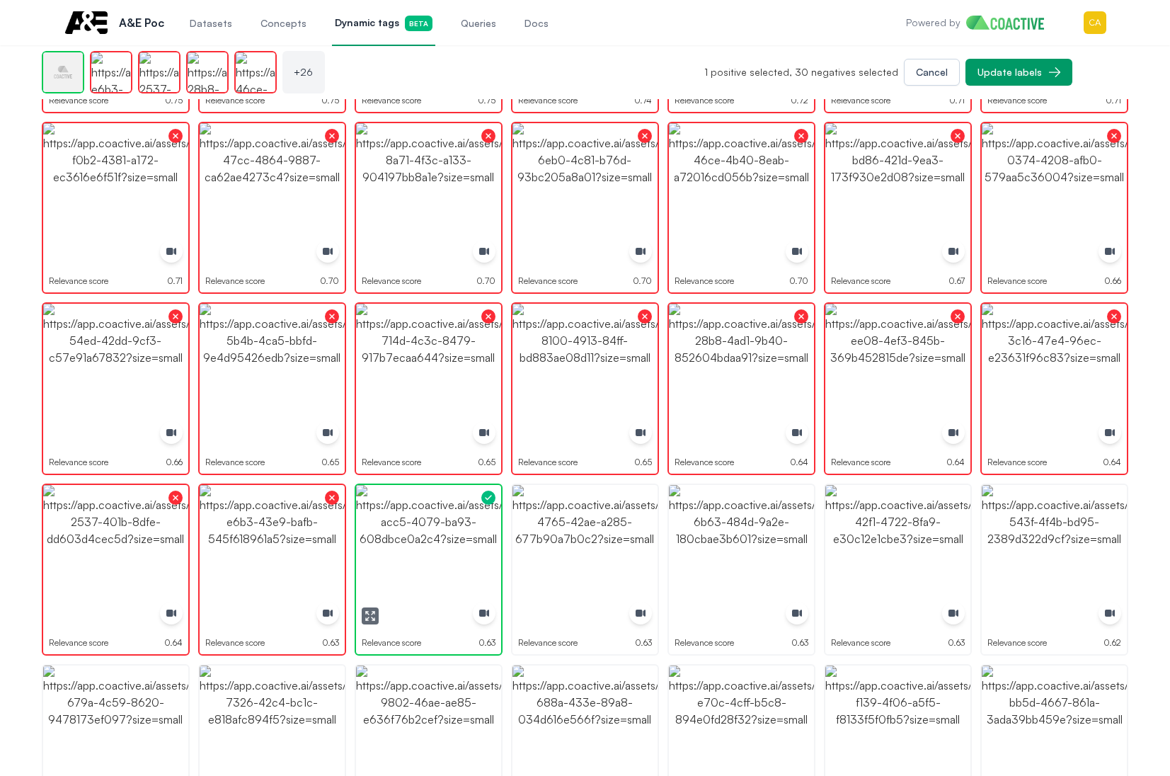
click at [416, 548] on img "button" at bounding box center [428, 557] width 145 height 145
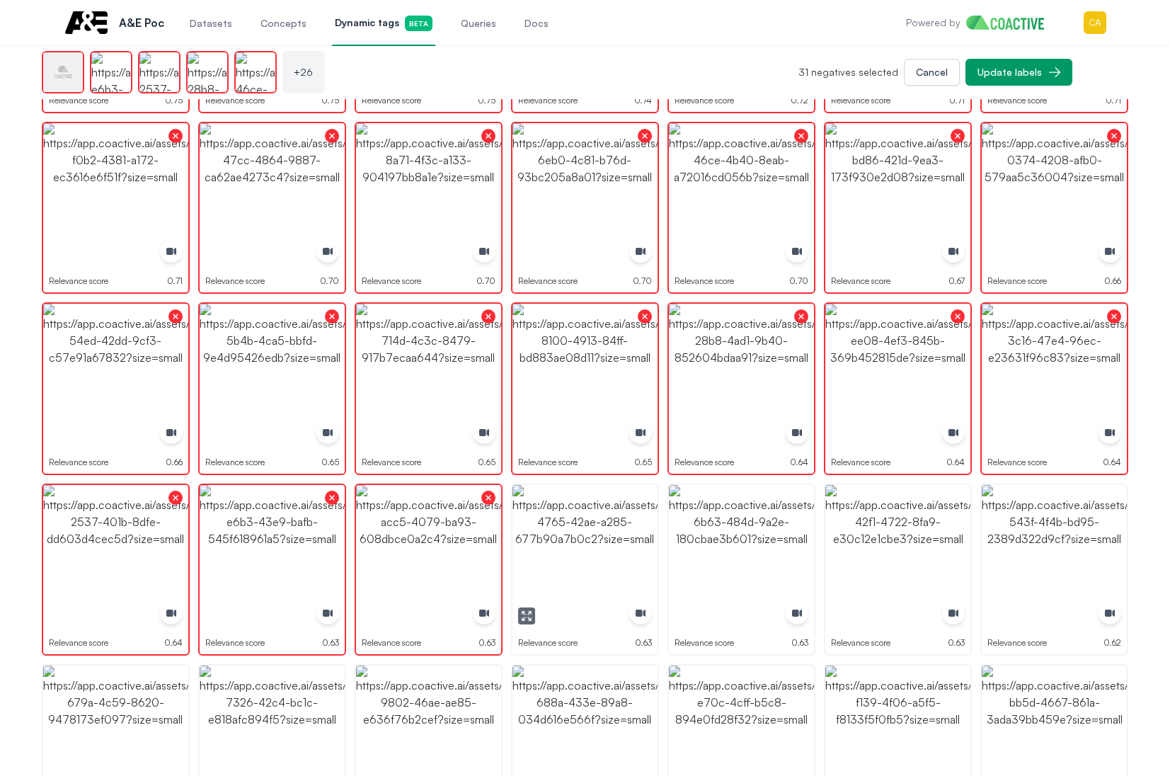
click at [592, 542] on img "button" at bounding box center [584, 557] width 145 height 145
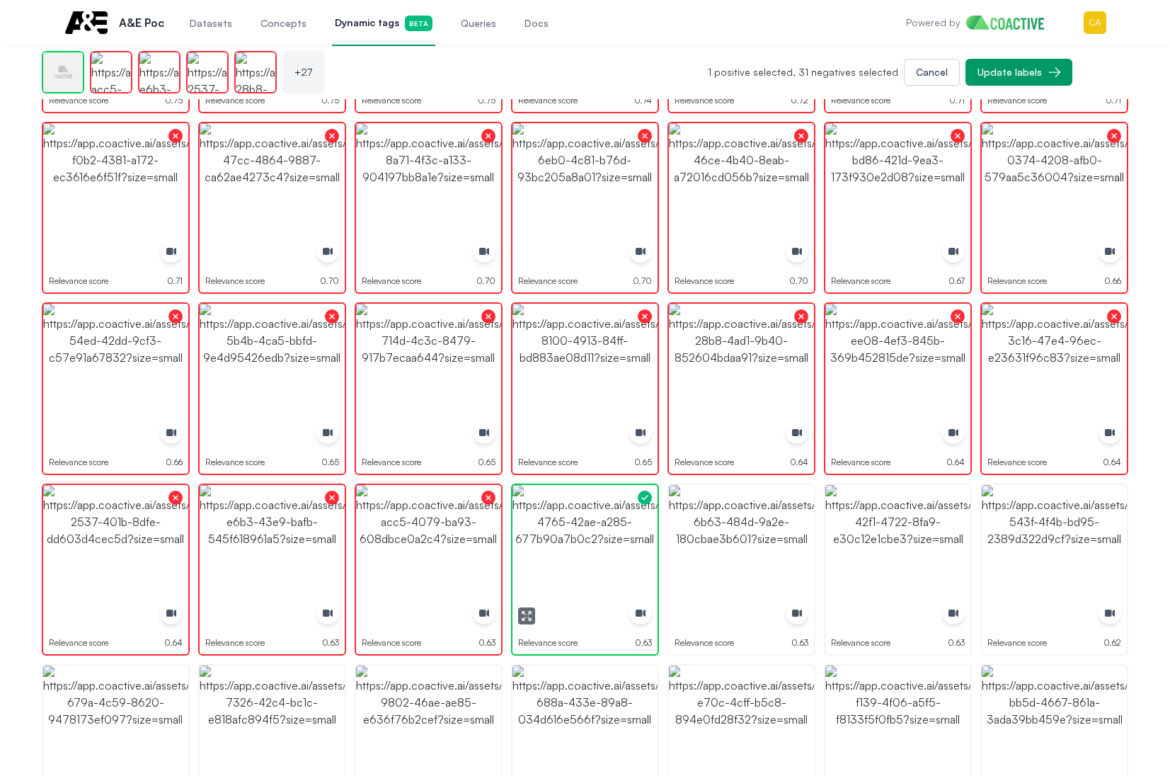
click at [592, 542] on img "button" at bounding box center [584, 557] width 145 height 145
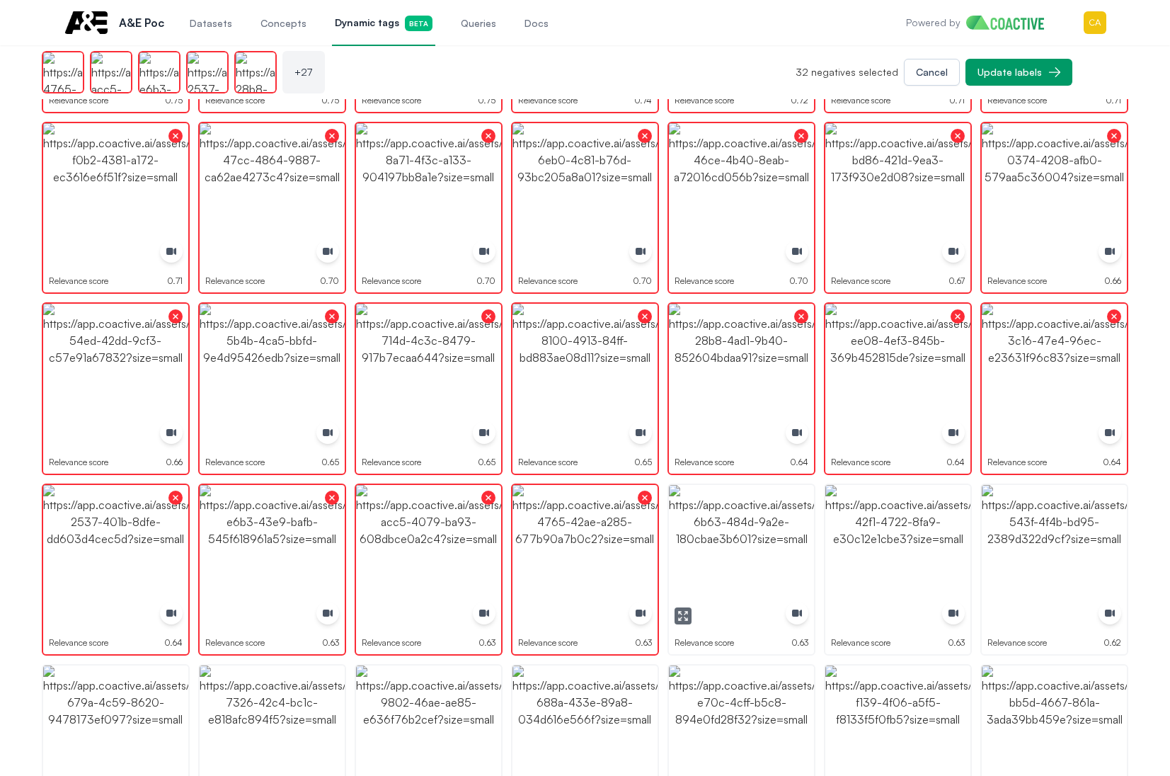
click at [718, 539] on img "button" at bounding box center [741, 557] width 145 height 145
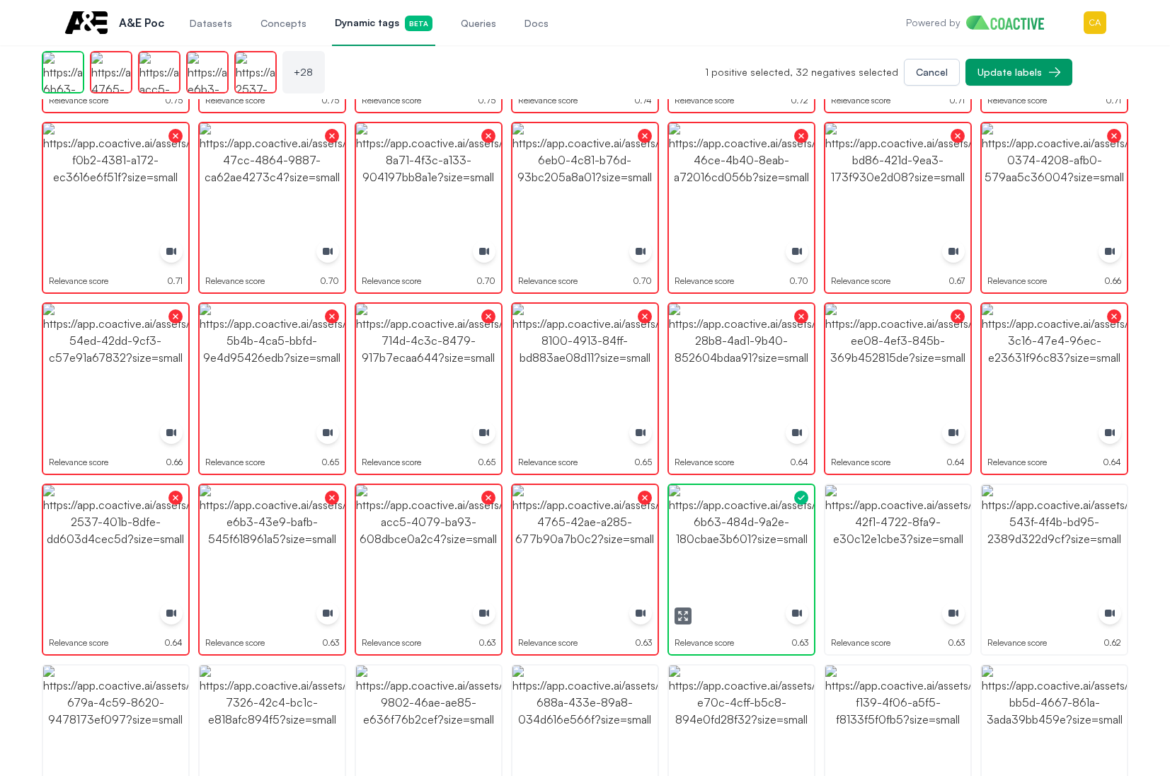
click at [718, 539] on img "button" at bounding box center [741, 557] width 145 height 145
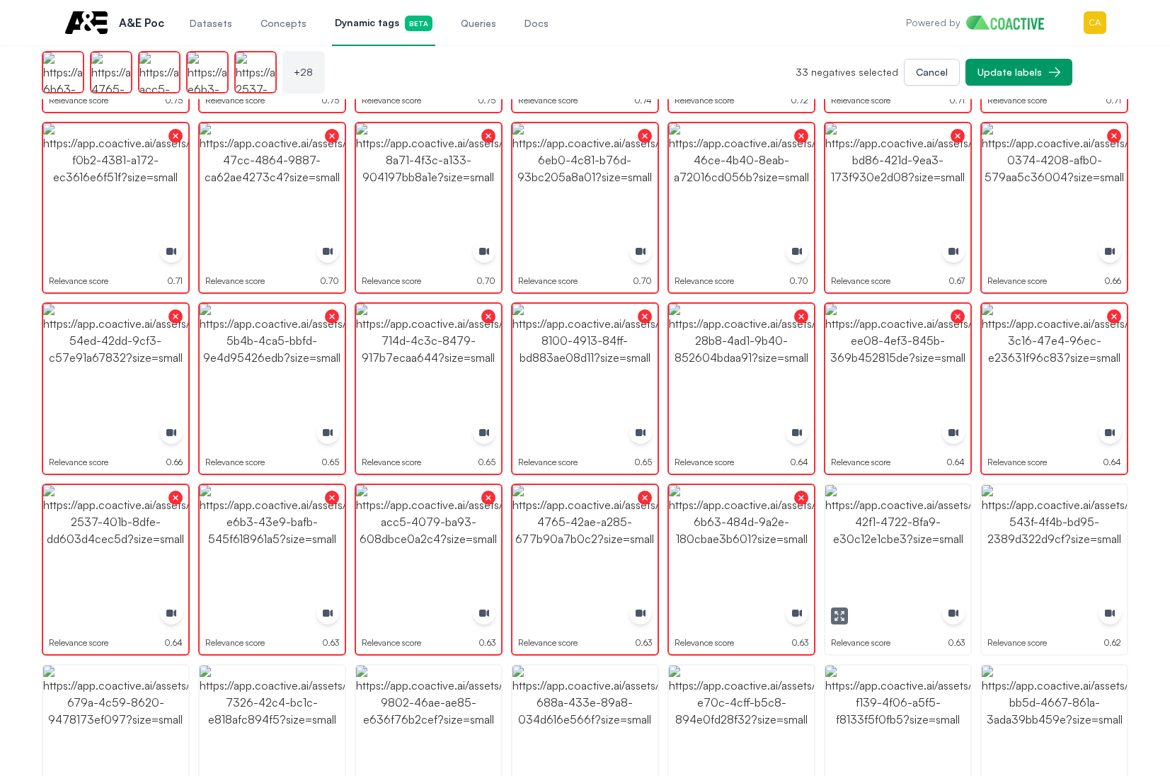
click at [946, 536] on img "button" at bounding box center [897, 557] width 145 height 145
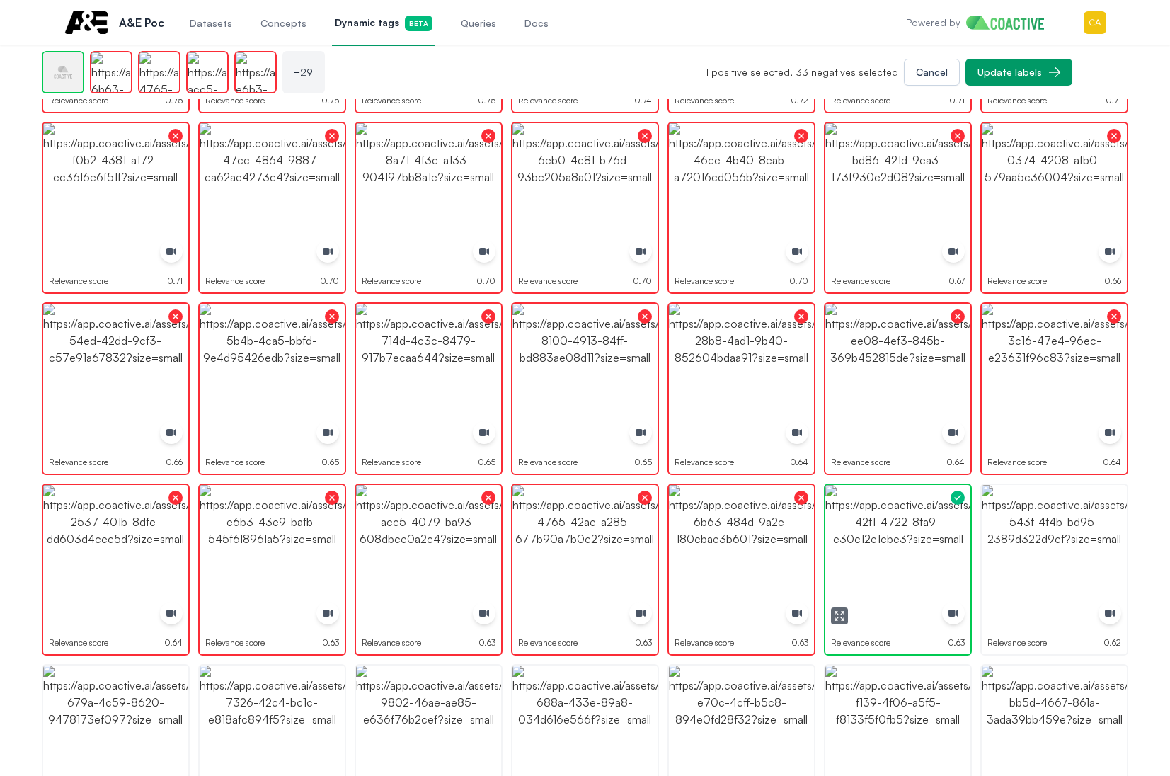
click at [946, 536] on img "button" at bounding box center [897, 557] width 145 height 145
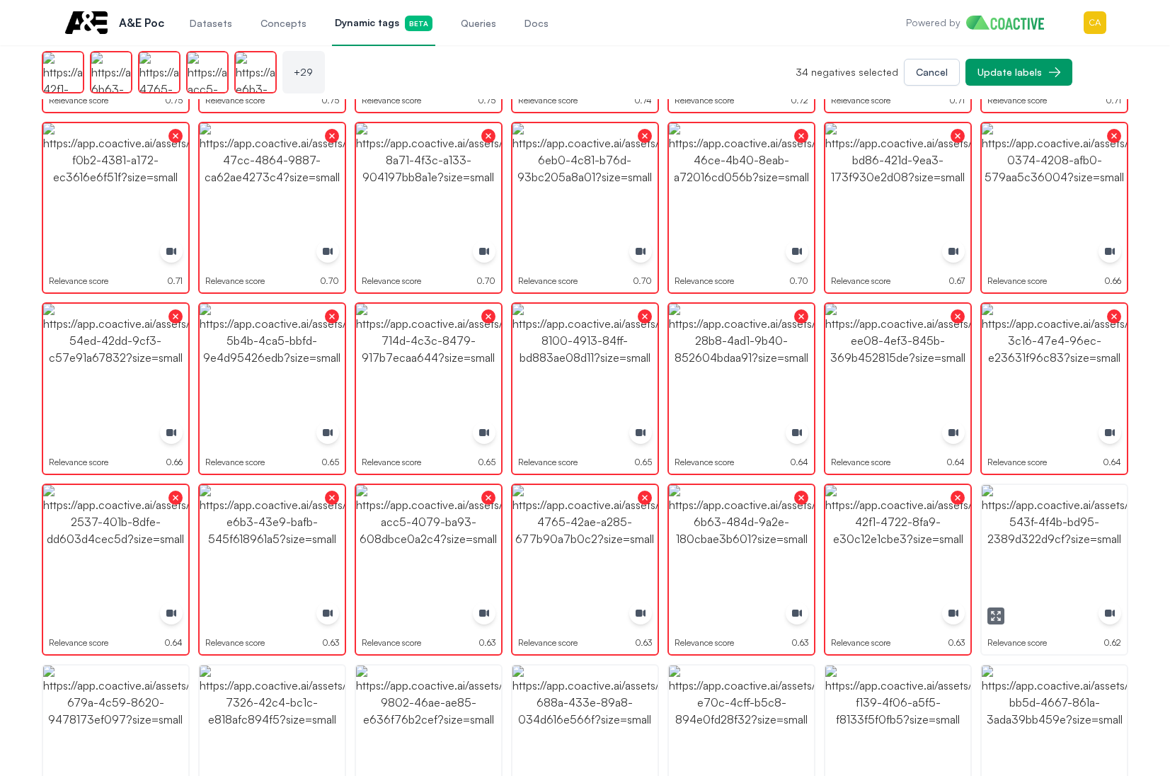
click at [995, 617] on icon "button" at bounding box center [995, 615] width 11 height 11
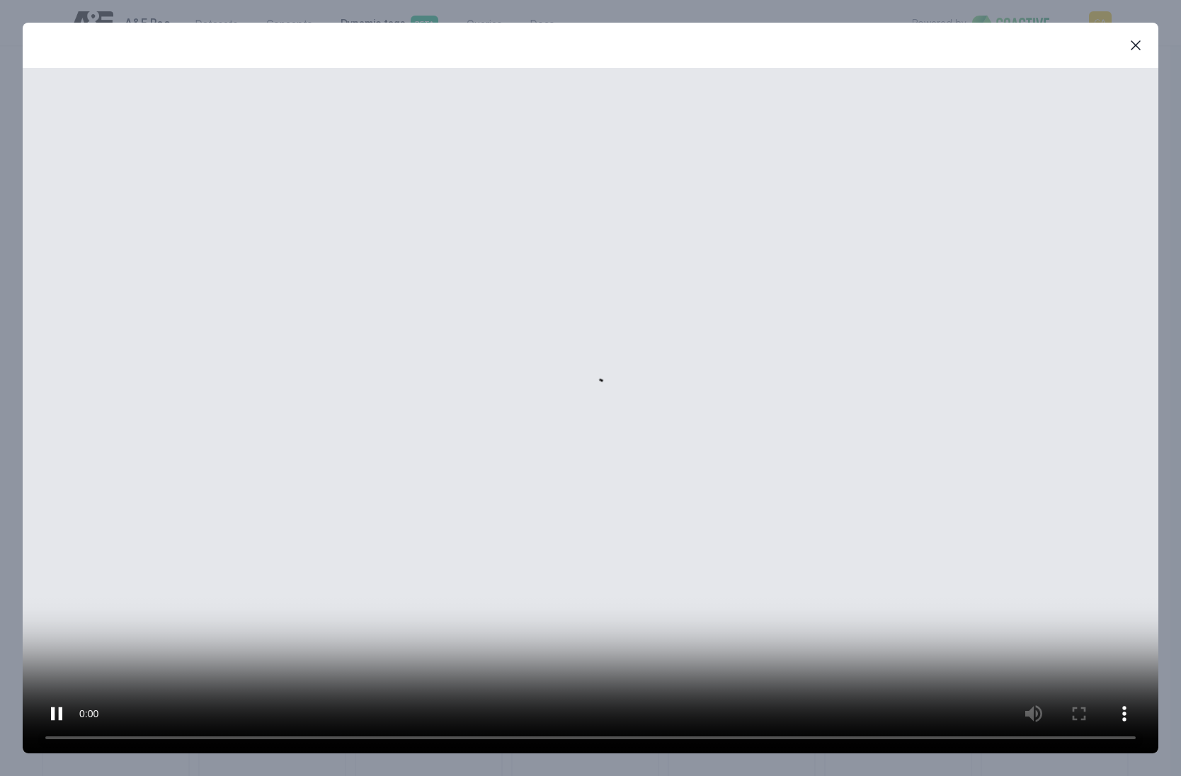
click at [168, 736] on video at bounding box center [590, 410] width 1135 height 685
click at [1135, 42] on icon "button" at bounding box center [1135, 45] width 17 height 17
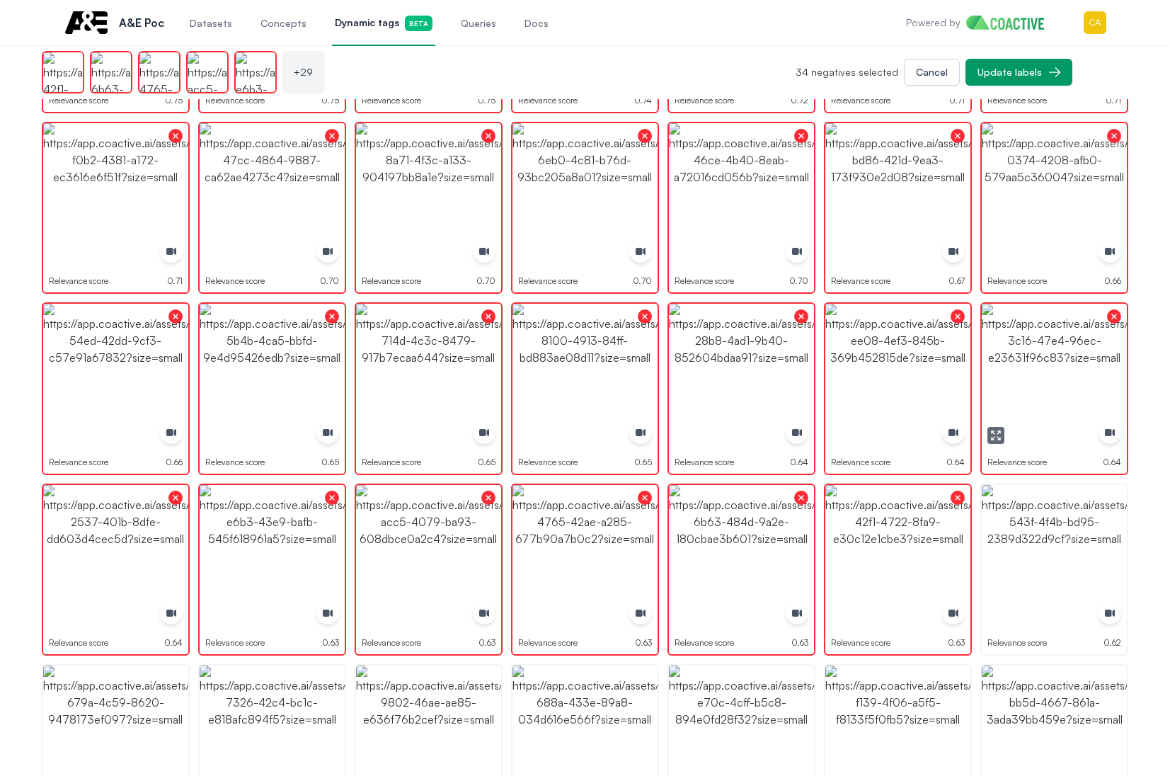
click at [1038, 384] on img "button" at bounding box center [1054, 376] width 145 height 145
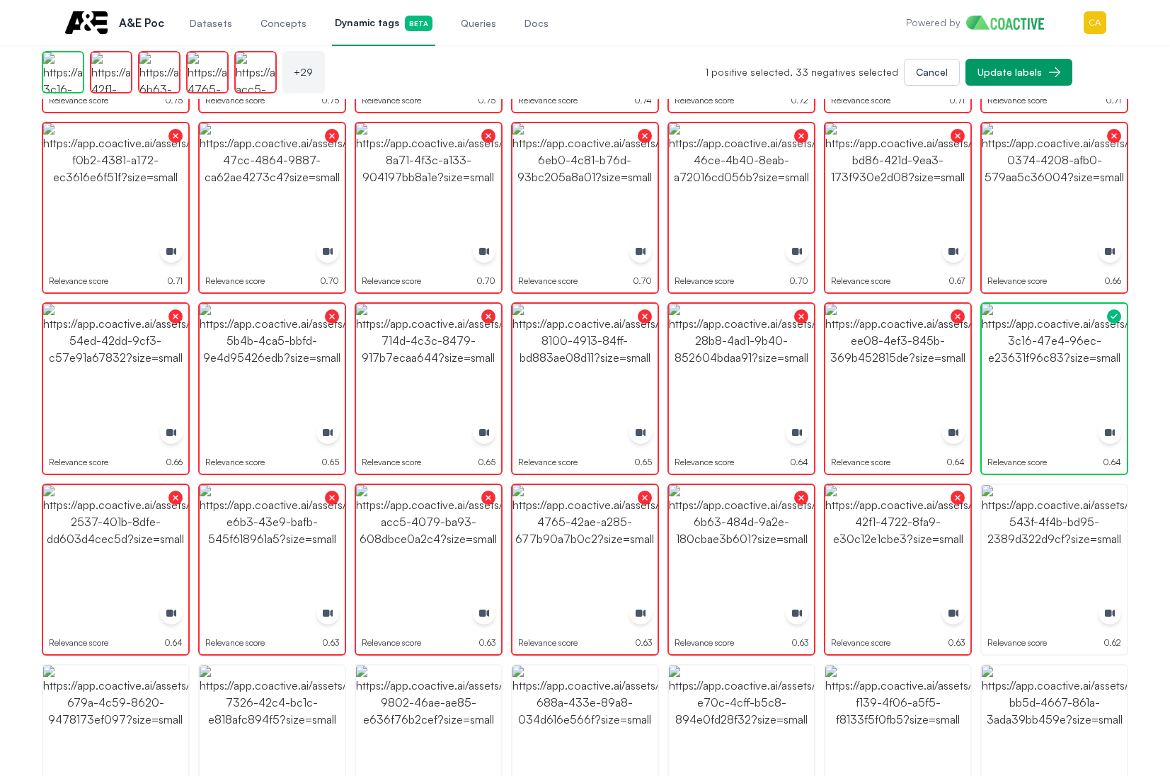
scroll to position [566, 0]
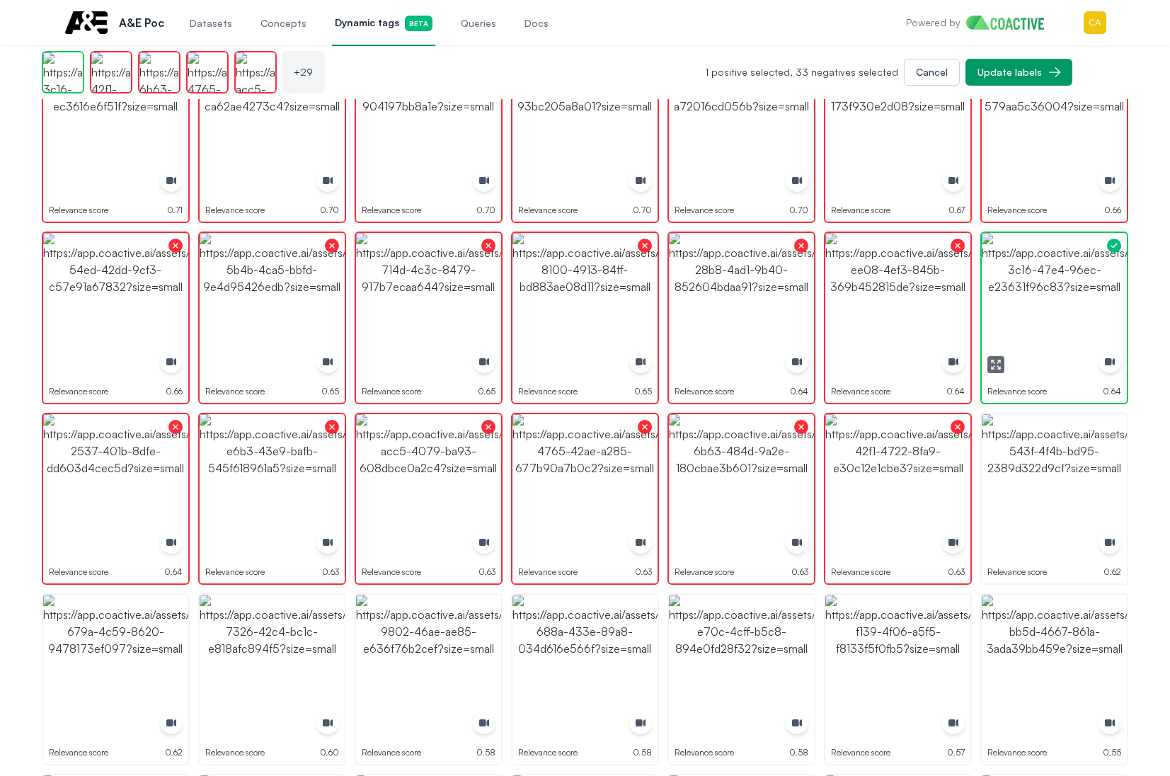
click at [1102, 263] on img "button" at bounding box center [1054, 305] width 145 height 145
click at [1013, 296] on img "button" at bounding box center [1054, 305] width 145 height 145
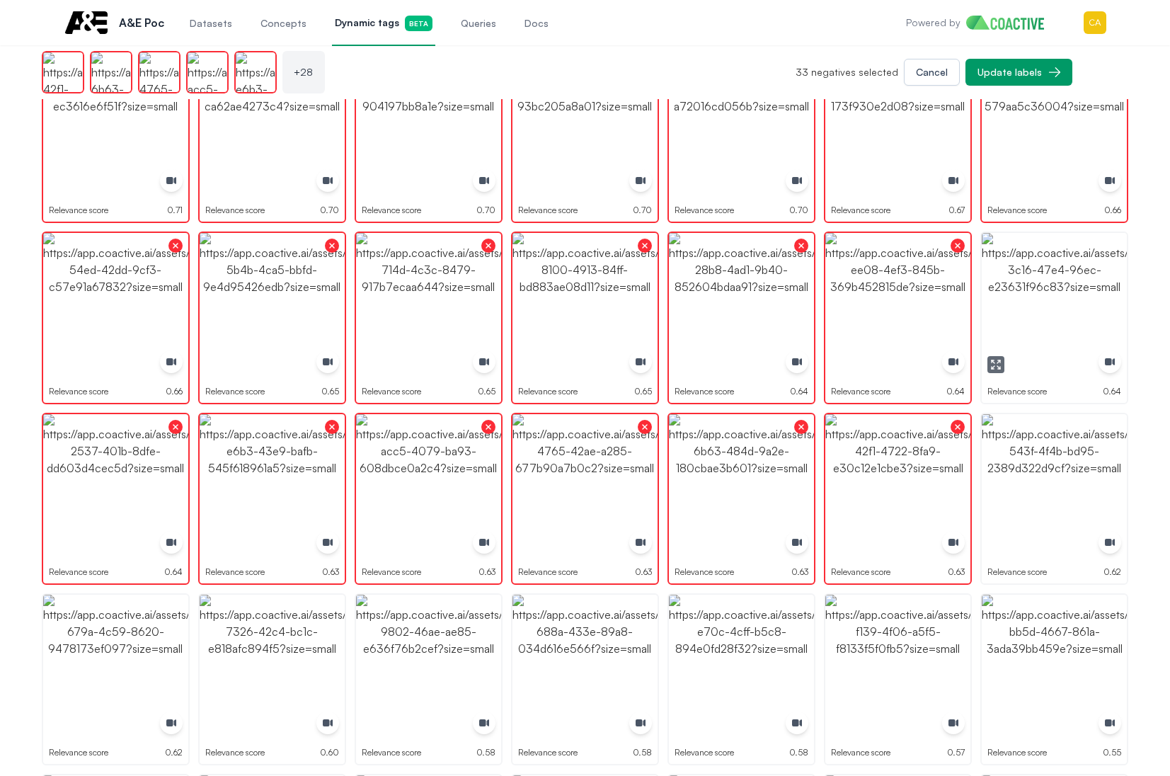
click at [1021, 295] on img "button" at bounding box center [1054, 305] width 145 height 145
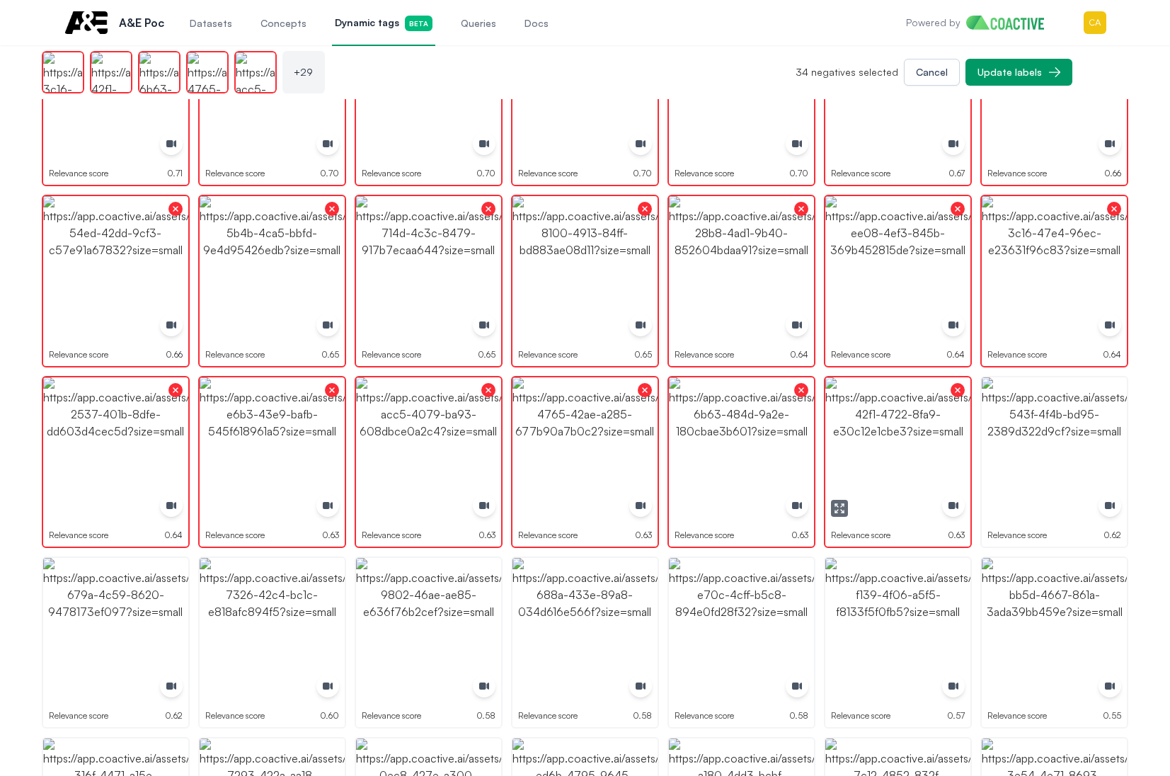
scroll to position [637, 0]
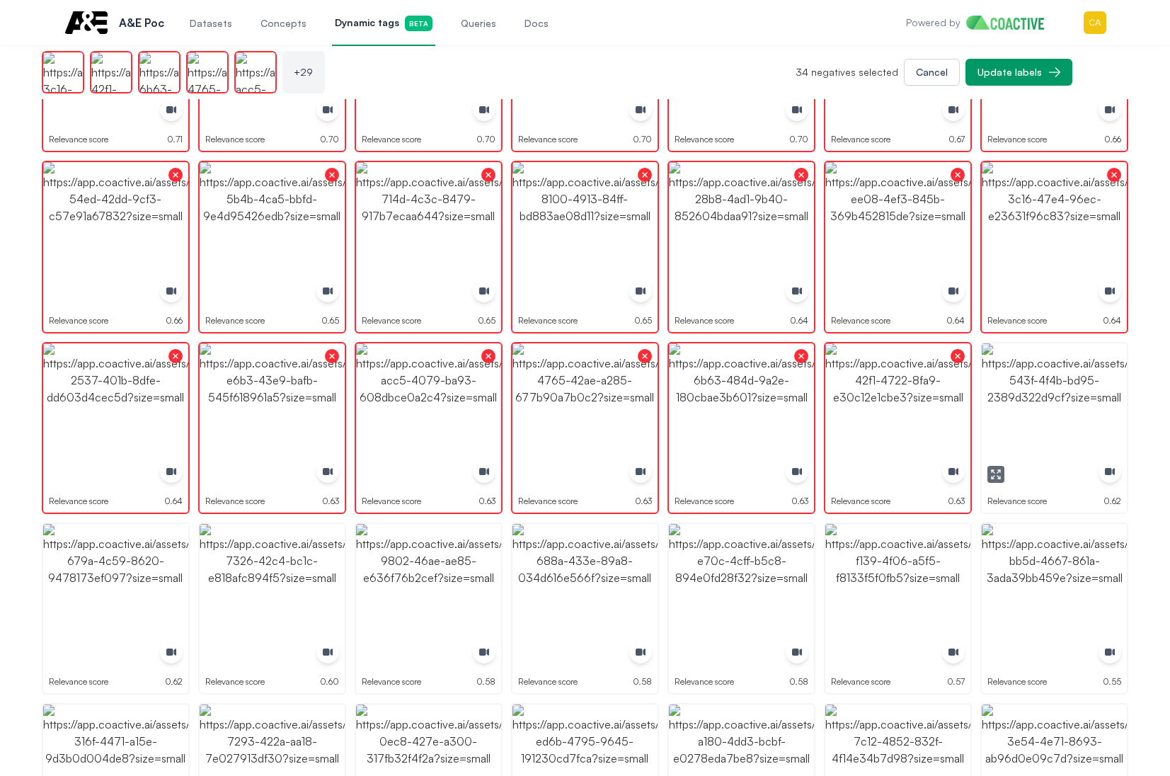
click at [1000, 474] on icon "button" at bounding box center [995, 474] width 11 height 11
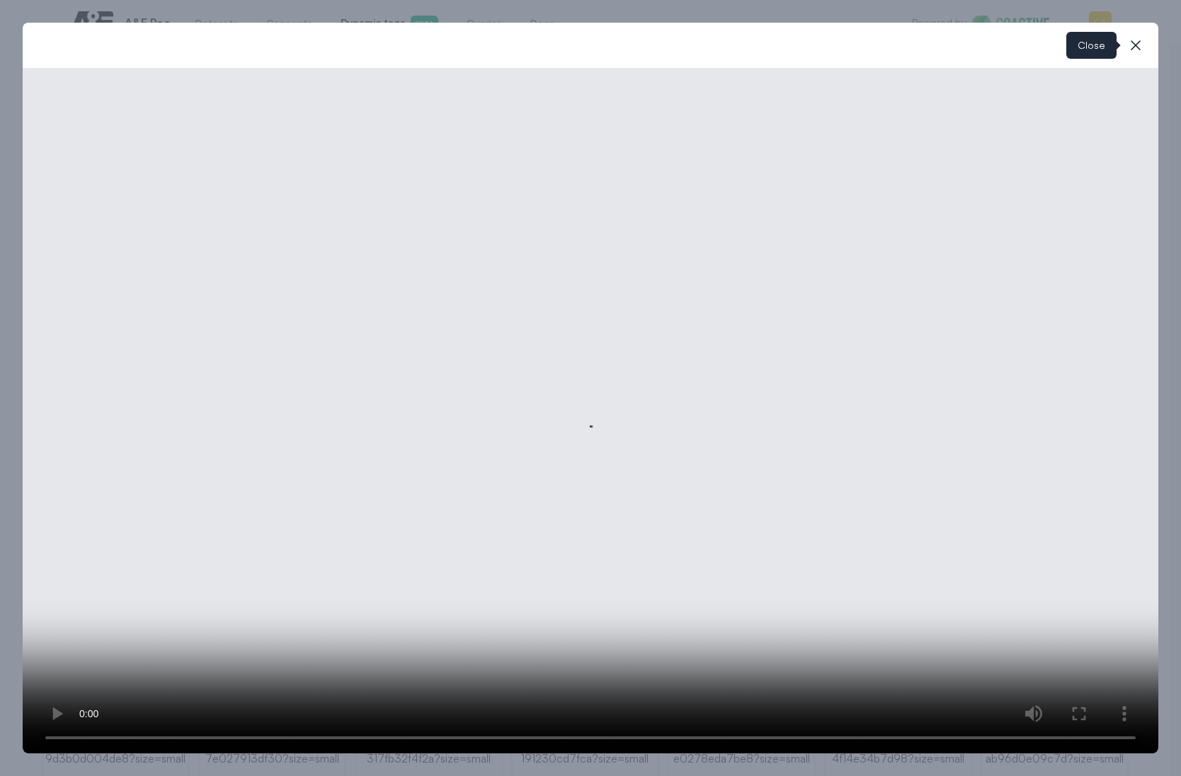
click at [1149, 38] on button "close-modal" at bounding box center [1135, 45] width 28 height 28
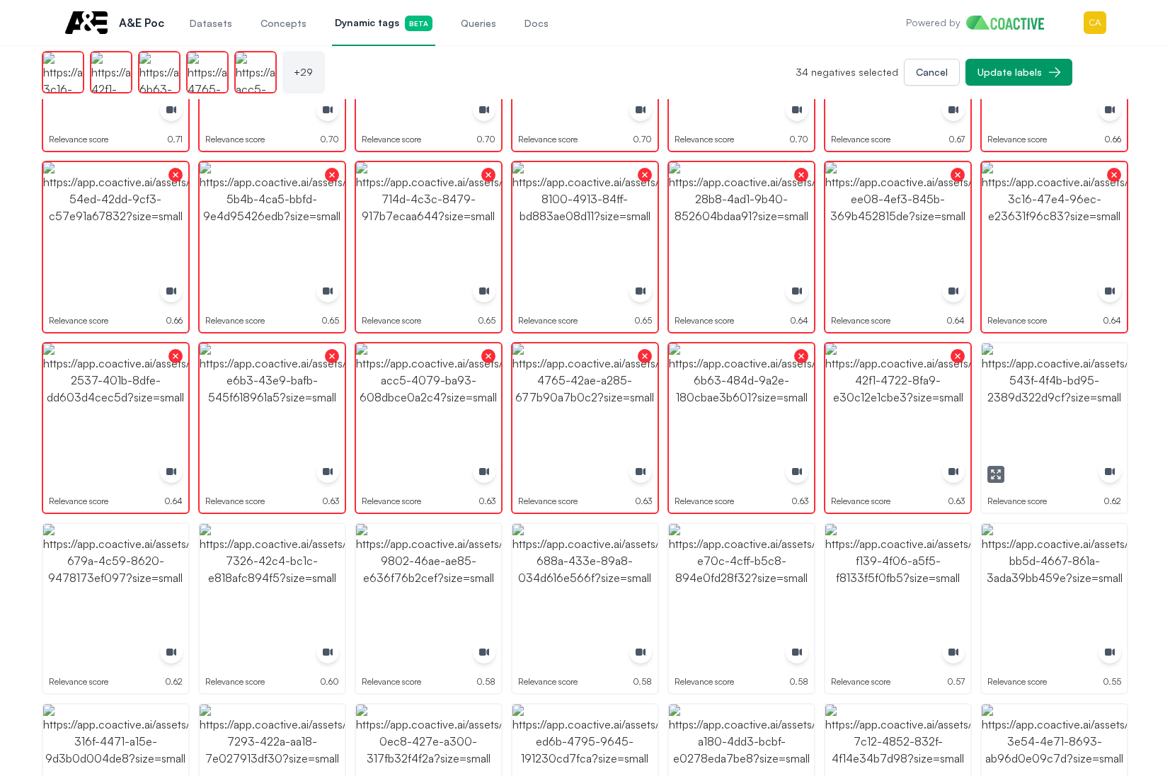
click at [1043, 418] on img "button" at bounding box center [1054, 415] width 145 height 145
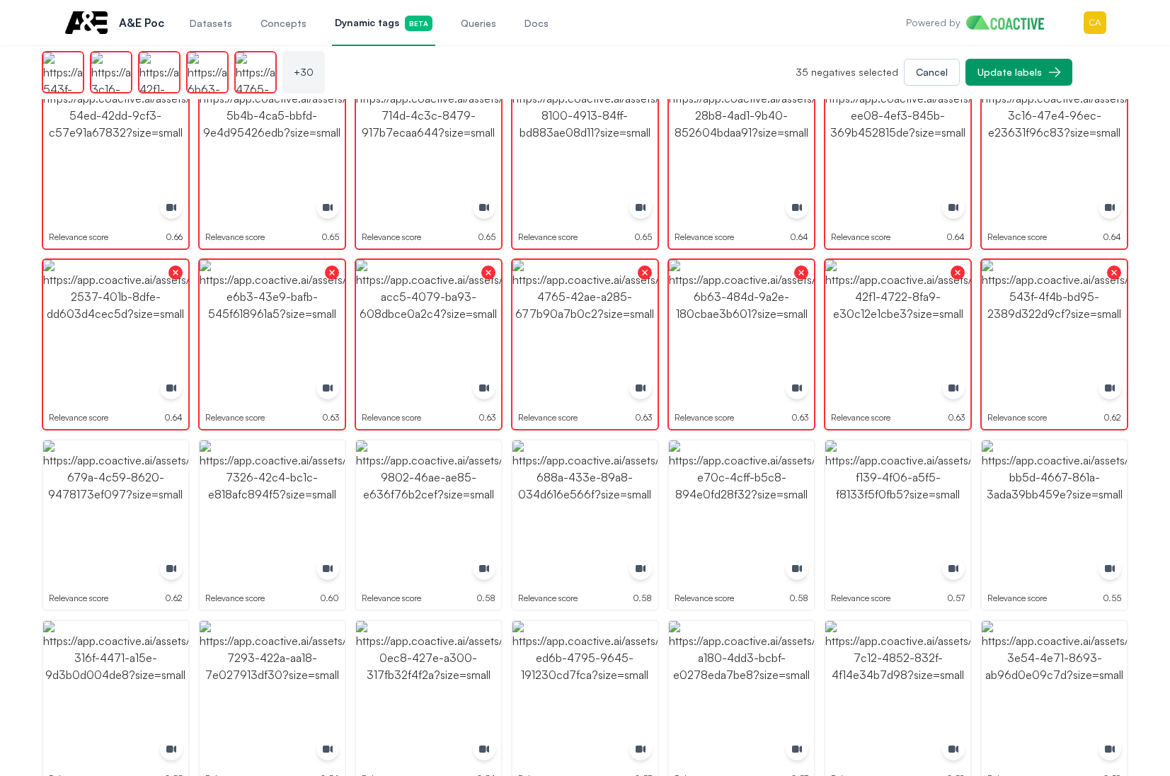
scroll to position [849, 0]
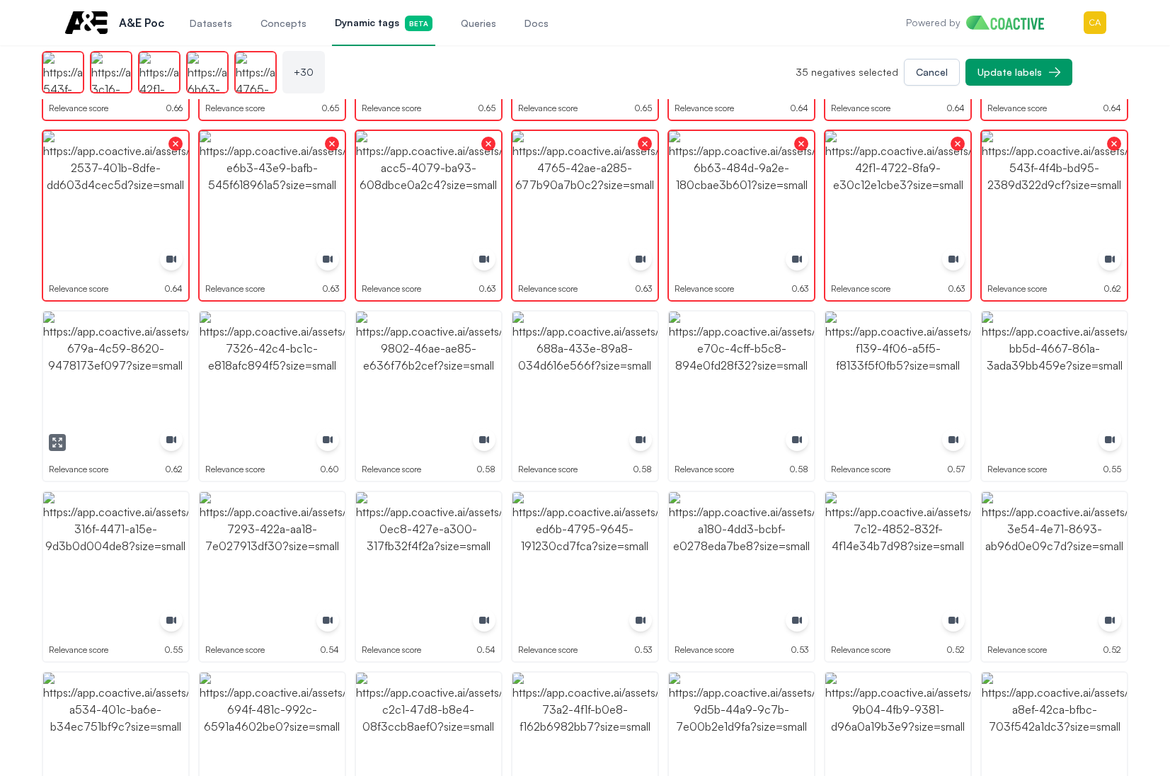
click at [131, 391] on img "button" at bounding box center [115, 383] width 145 height 145
click at [290, 389] on img "button" at bounding box center [272, 383] width 145 height 145
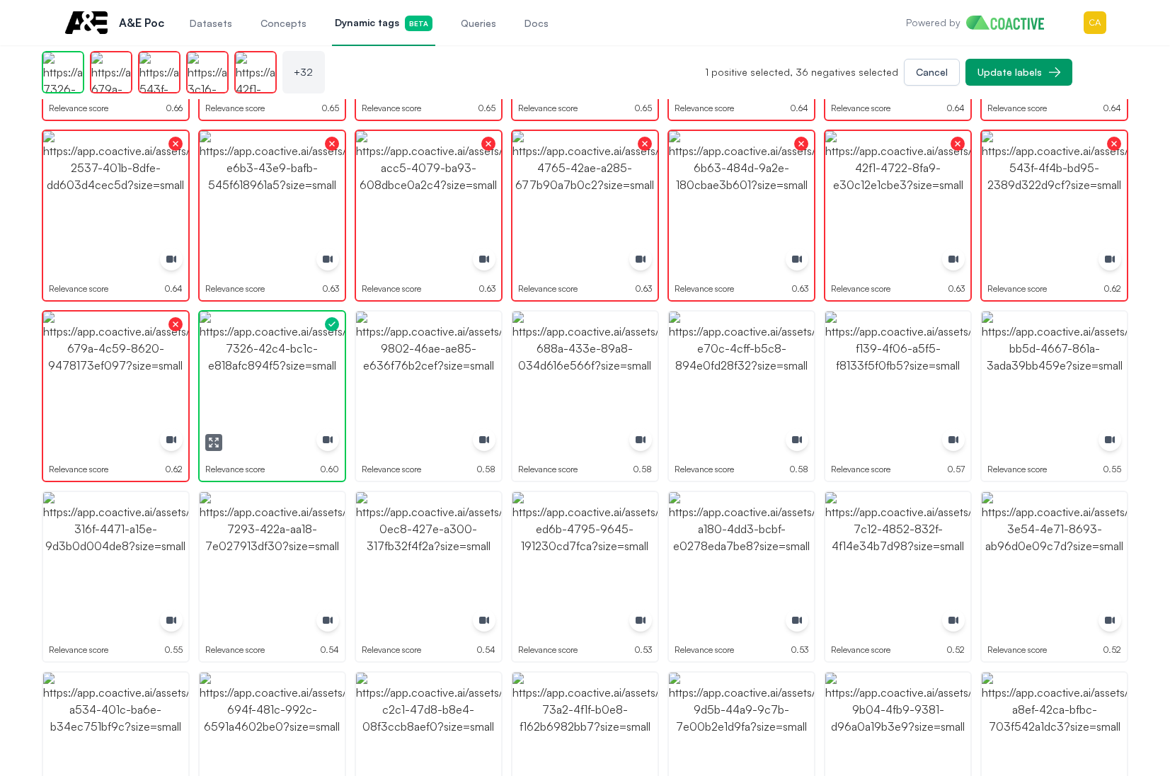
click at [290, 389] on img "button" at bounding box center [272, 383] width 145 height 145
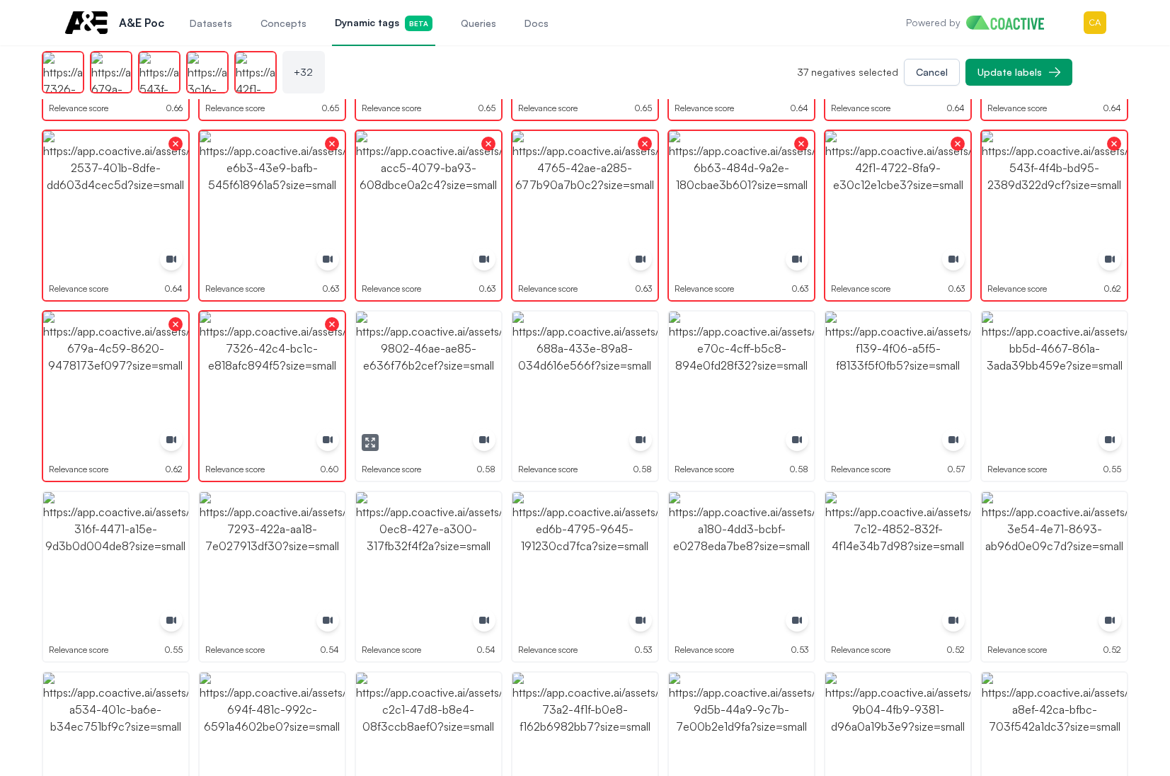
click at [460, 379] on img "button" at bounding box center [428, 383] width 145 height 145
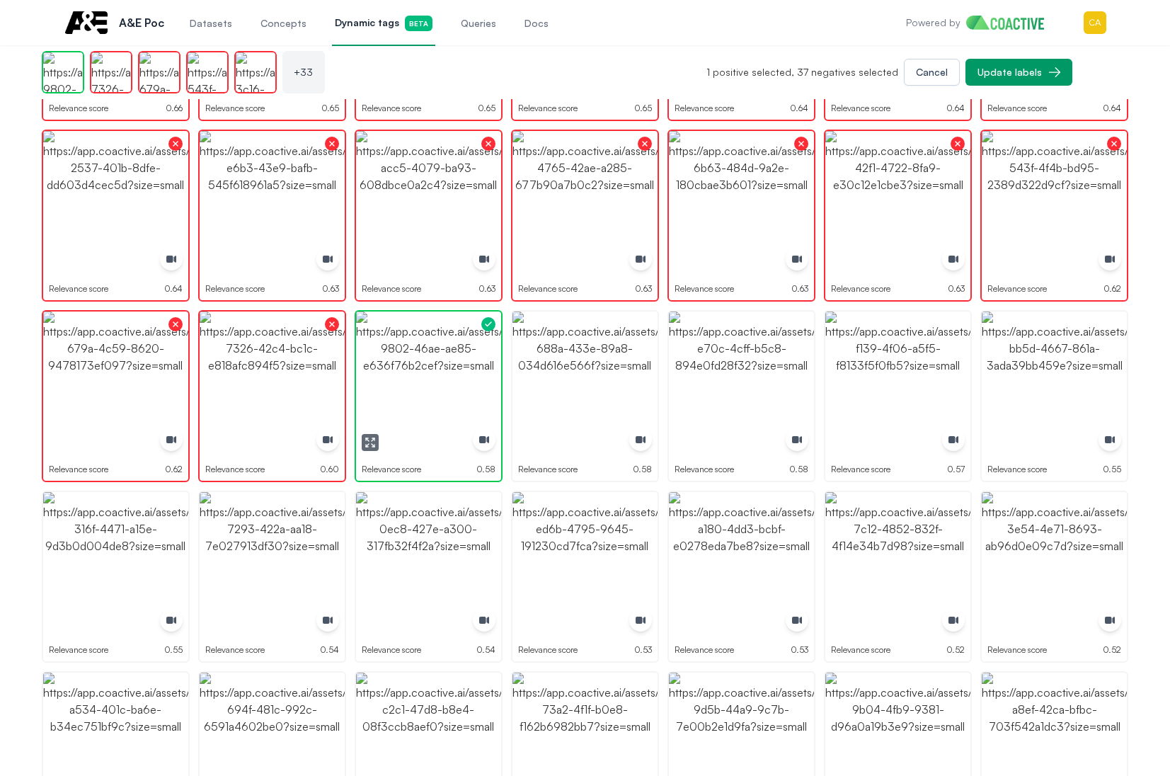
click at [460, 379] on img "button" at bounding box center [428, 383] width 145 height 145
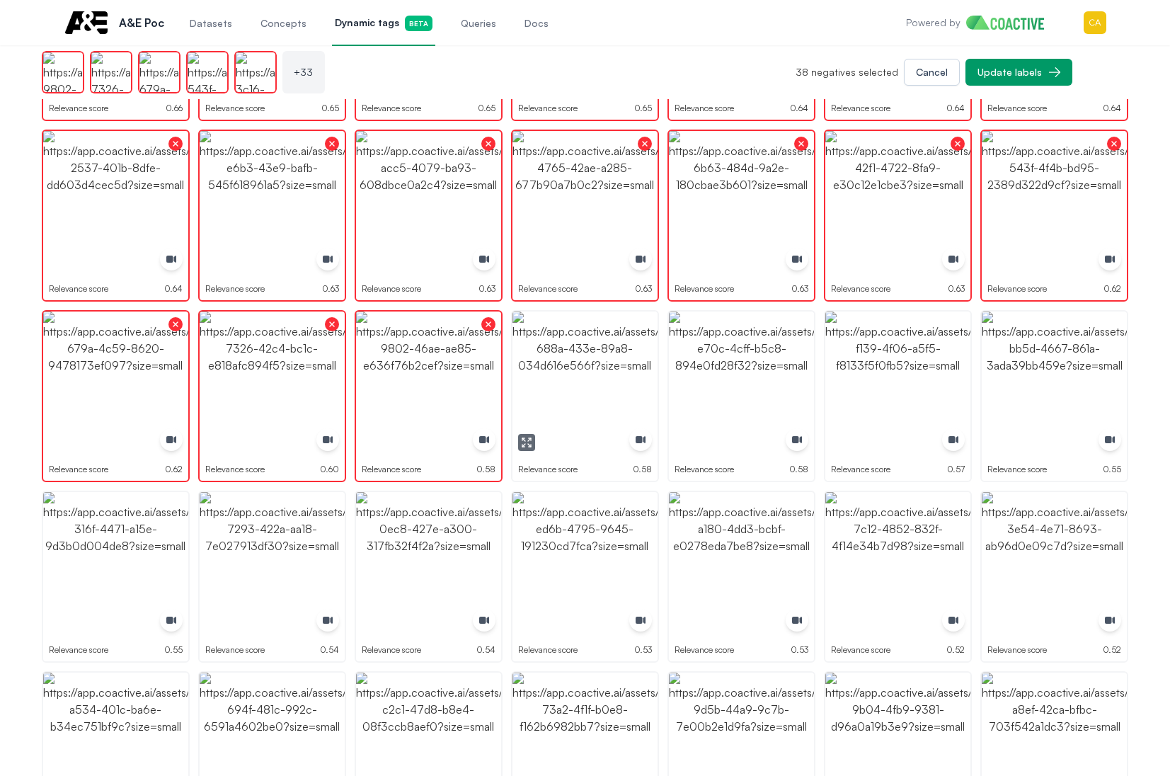
click at [532, 444] on button "button" at bounding box center [526, 442] width 17 height 17
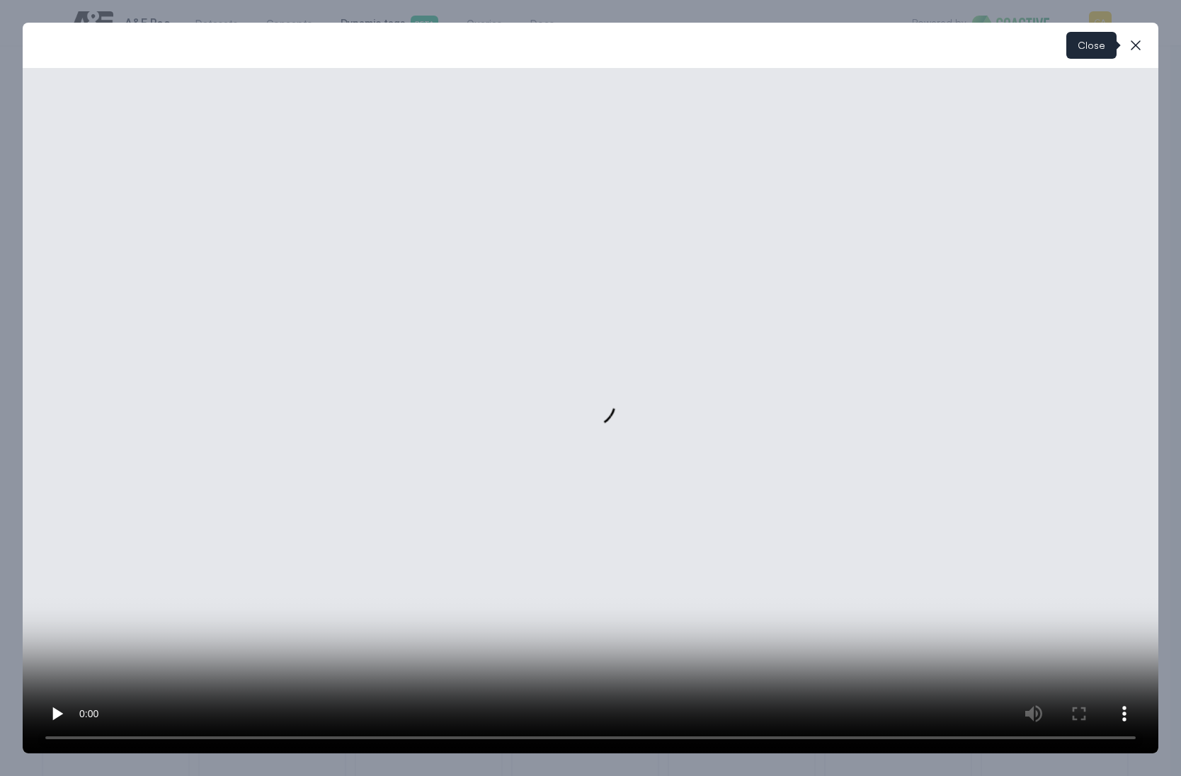
click at [1127, 49] on icon "button" at bounding box center [1135, 45] width 17 height 17
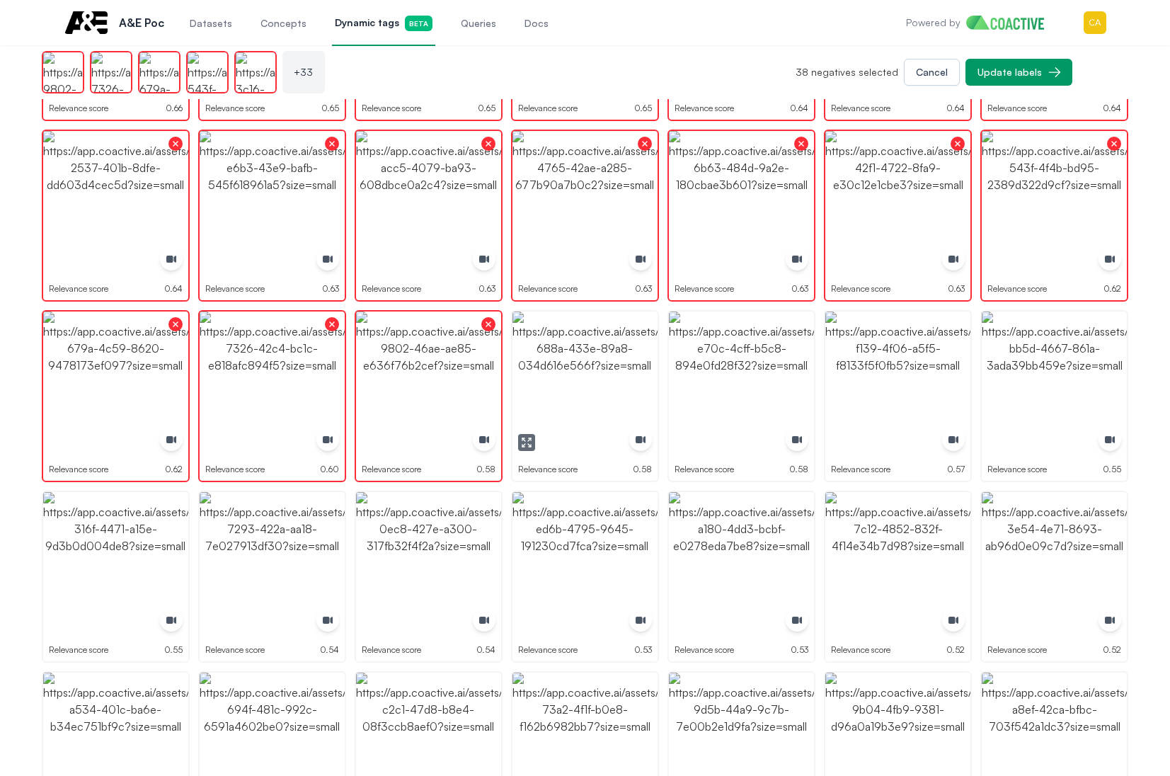
click at [583, 396] on img "button" at bounding box center [584, 383] width 145 height 145
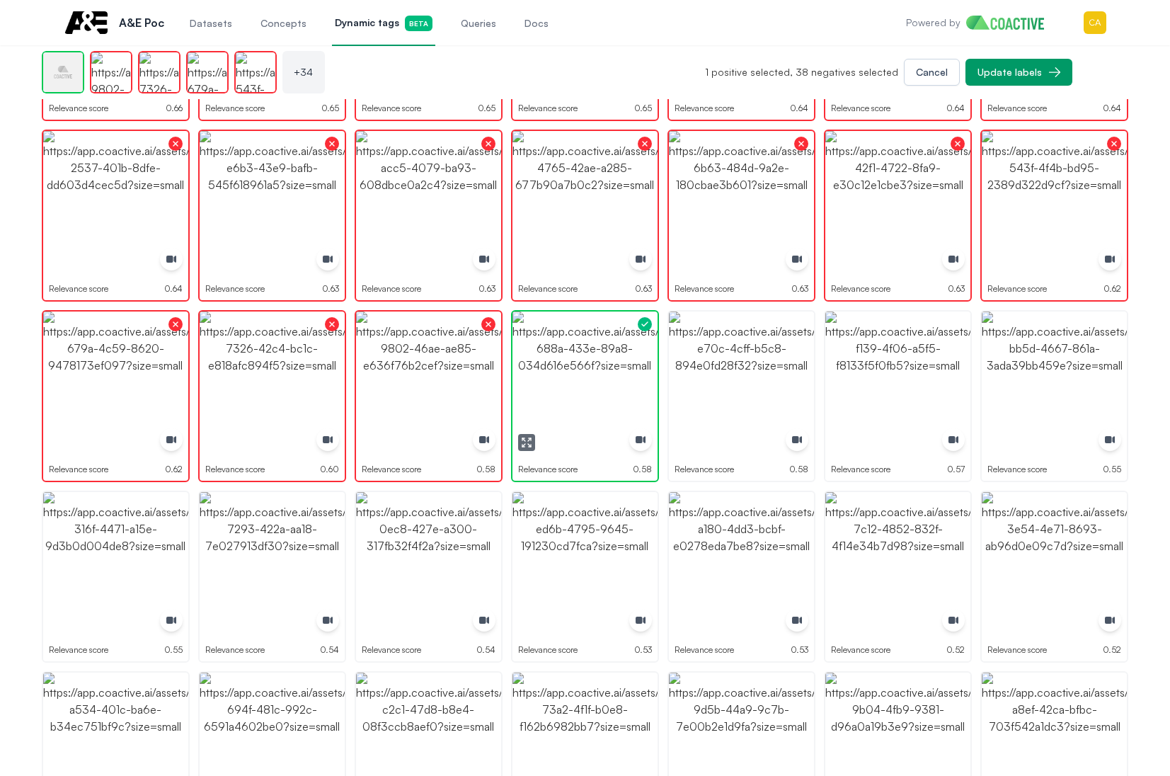
click at [583, 396] on img "button" at bounding box center [584, 383] width 145 height 145
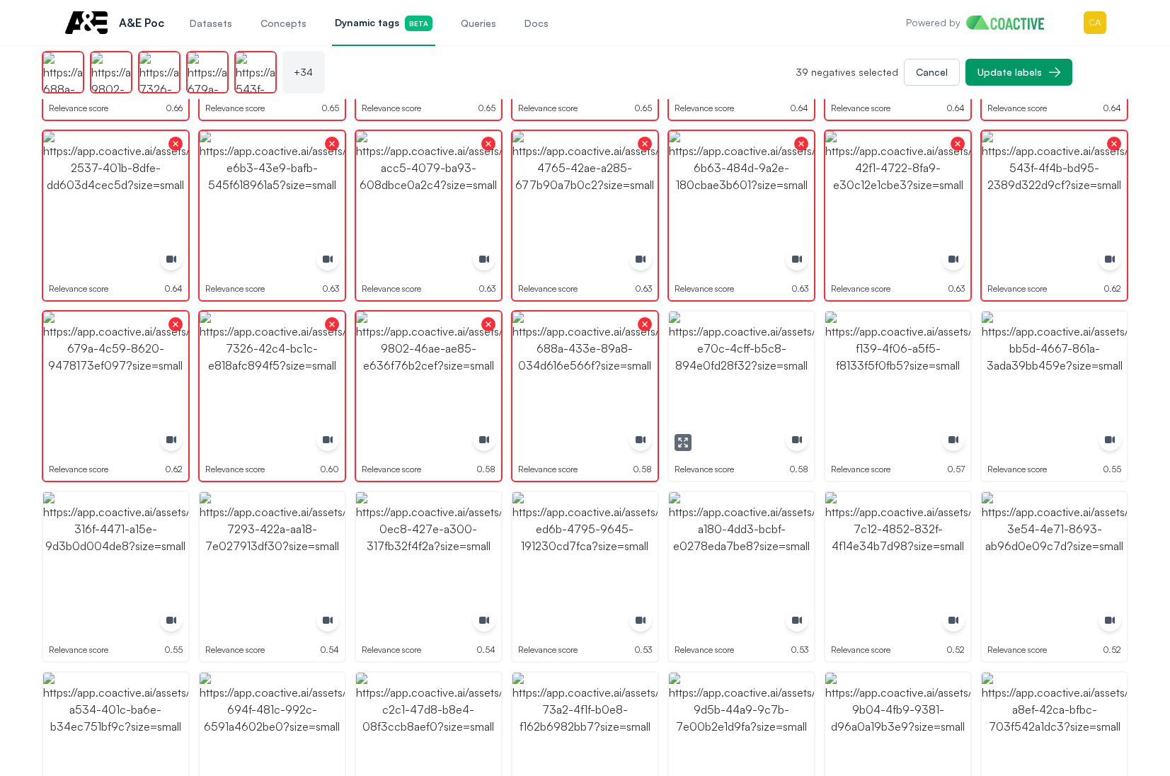
click at [682, 445] on icon "button" at bounding box center [682, 442] width 11 height 11
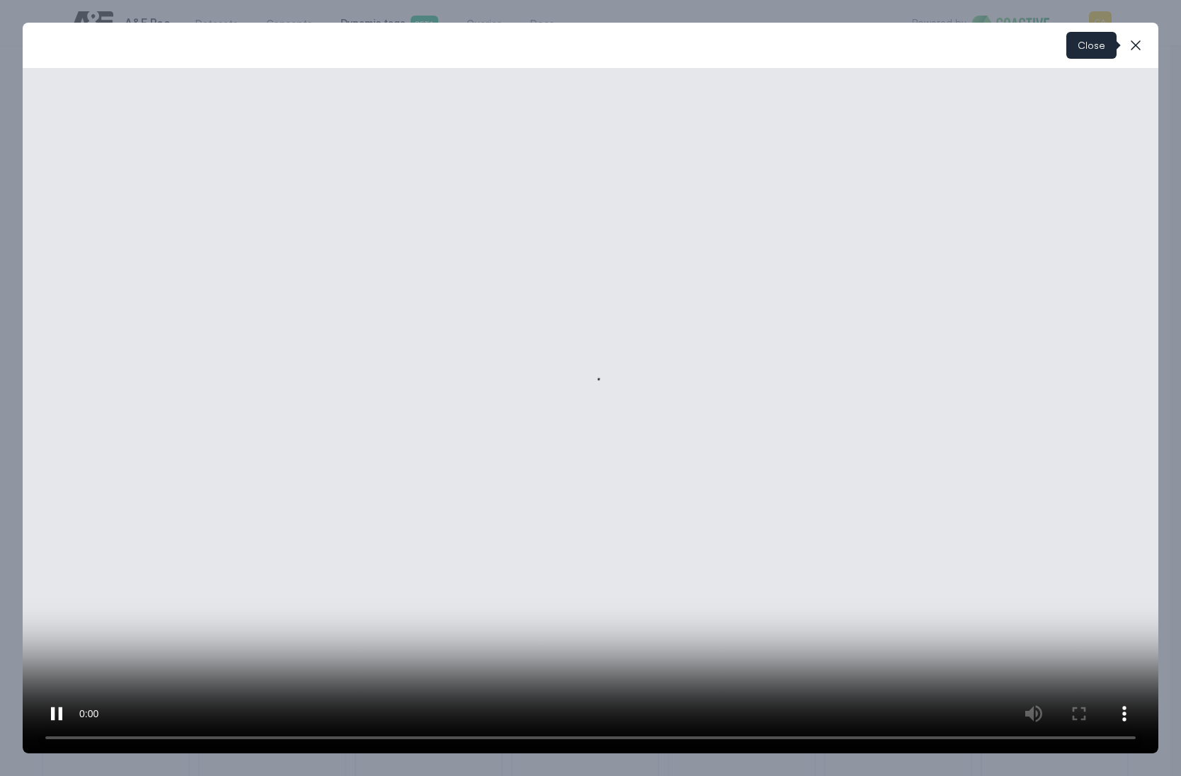
click at [1144, 50] on button "close-modal" at bounding box center [1135, 45] width 28 height 28
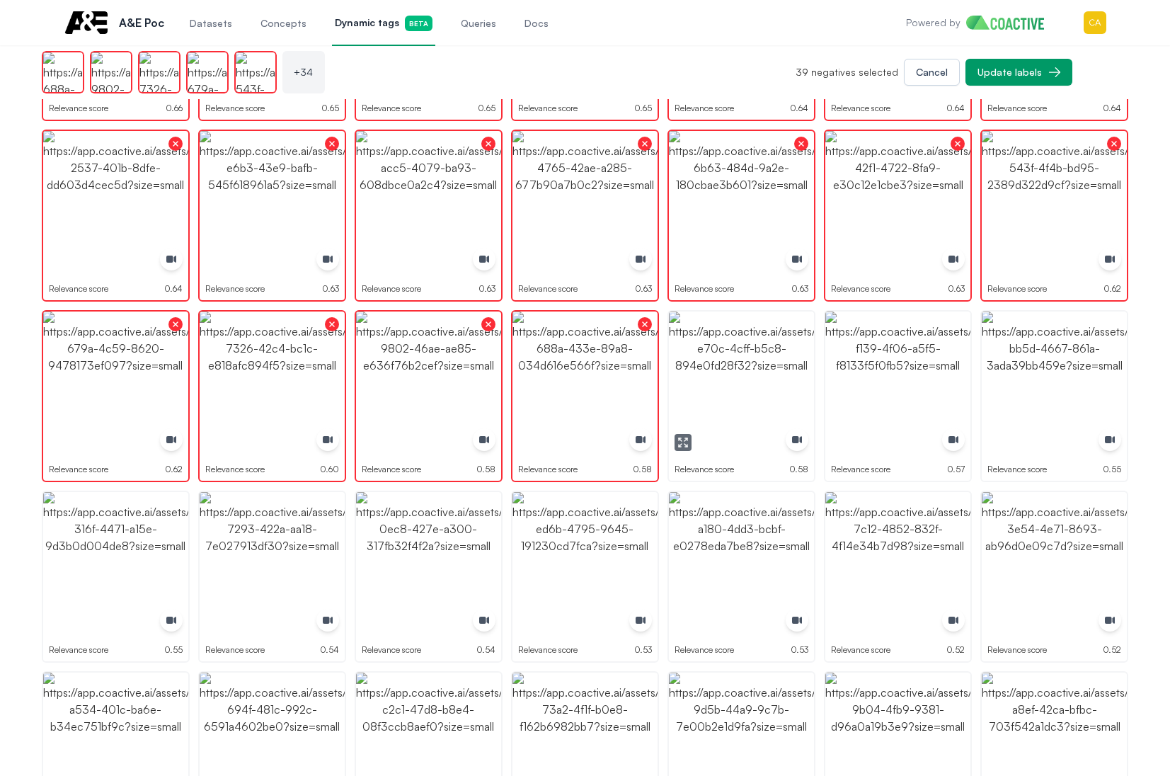
click at [745, 360] on img "button" at bounding box center [741, 383] width 145 height 145
click at [837, 442] on icon "button" at bounding box center [839, 442] width 11 height 11
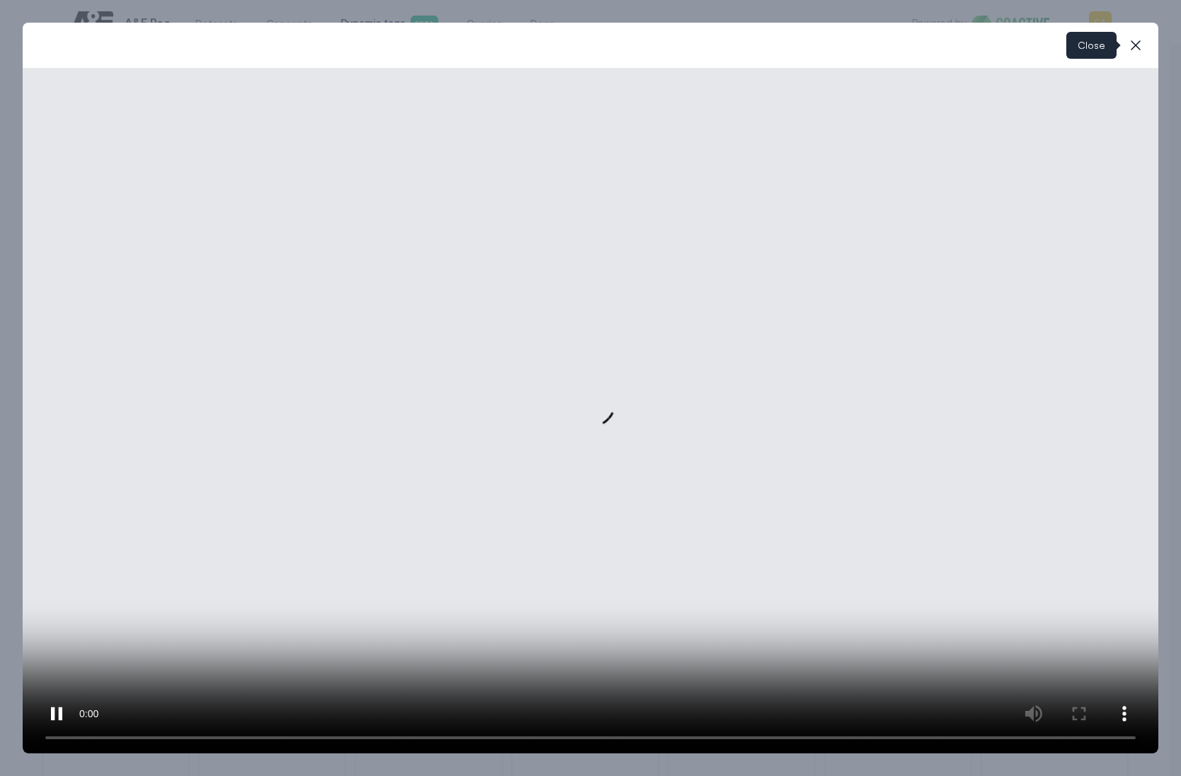
drag, startPoint x: 1137, startPoint y: 45, endPoint x: 956, endPoint y: 192, distance: 232.9
click at [1135, 44] on icon "button" at bounding box center [1135, 45] width 17 height 17
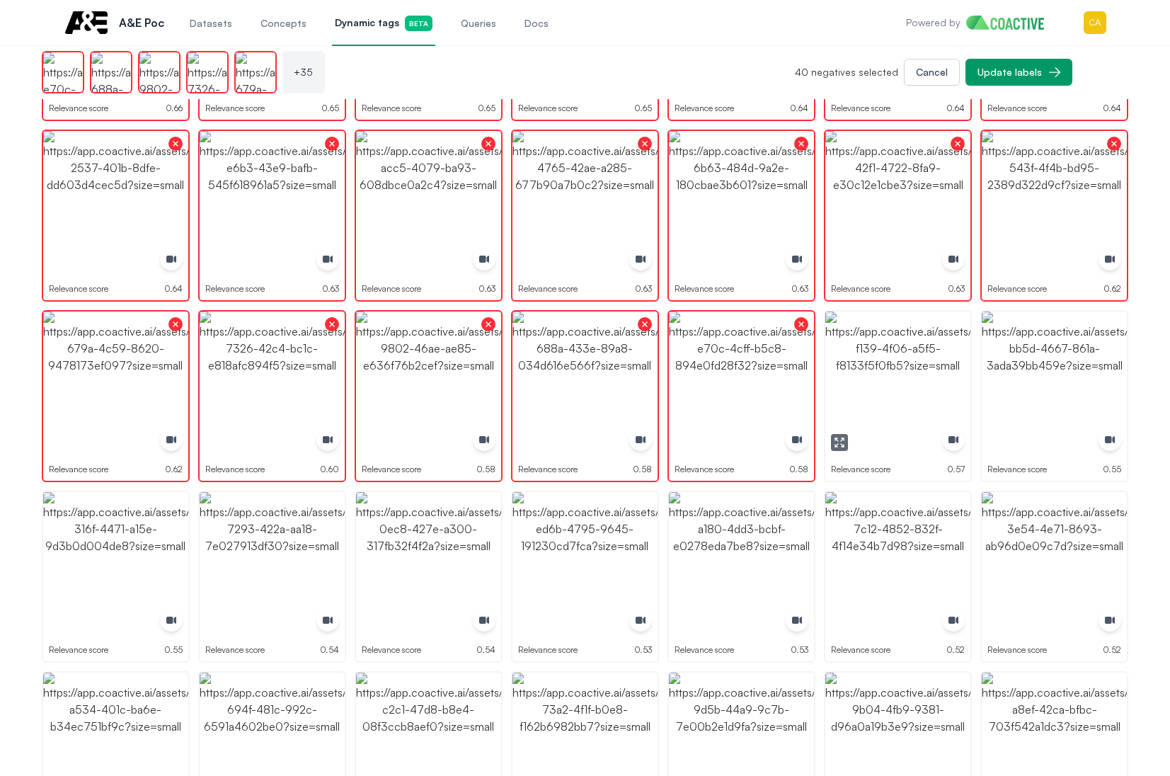
click at [888, 361] on img "button" at bounding box center [897, 383] width 145 height 145
click at [1012, 417] on img "button" at bounding box center [1054, 383] width 145 height 145
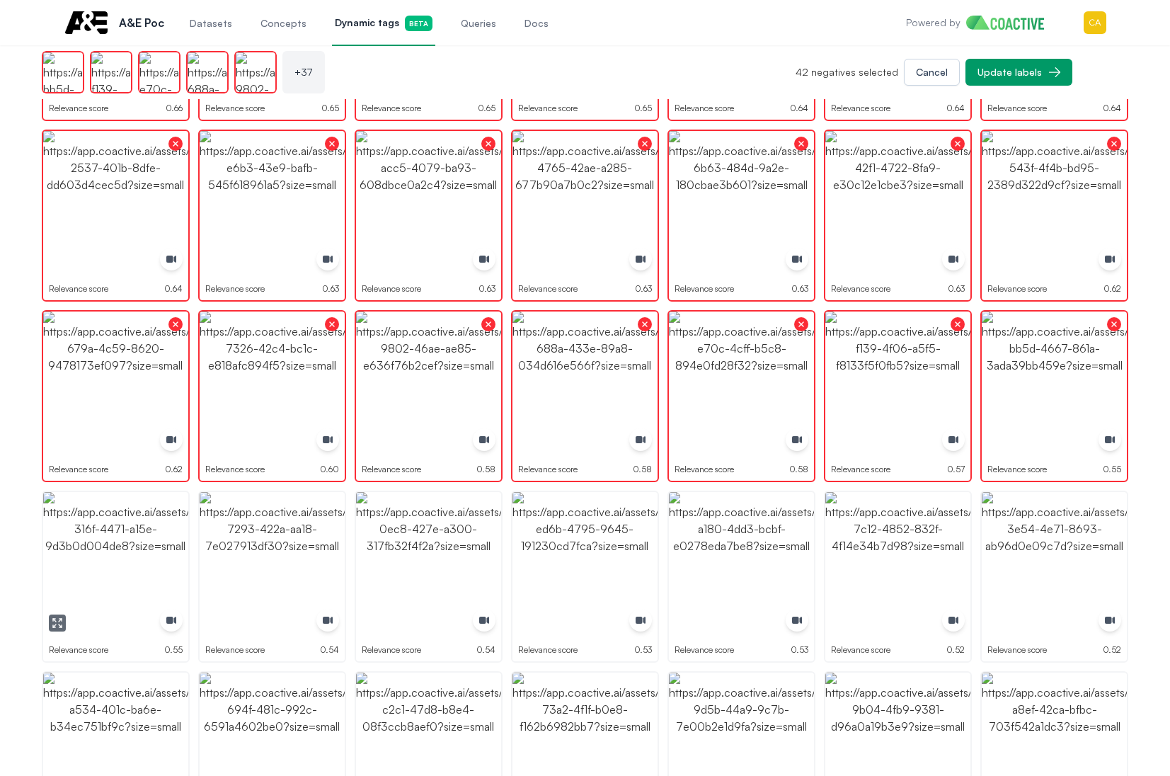
click at [52, 623] on icon "button" at bounding box center [57, 622] width 11 height 11
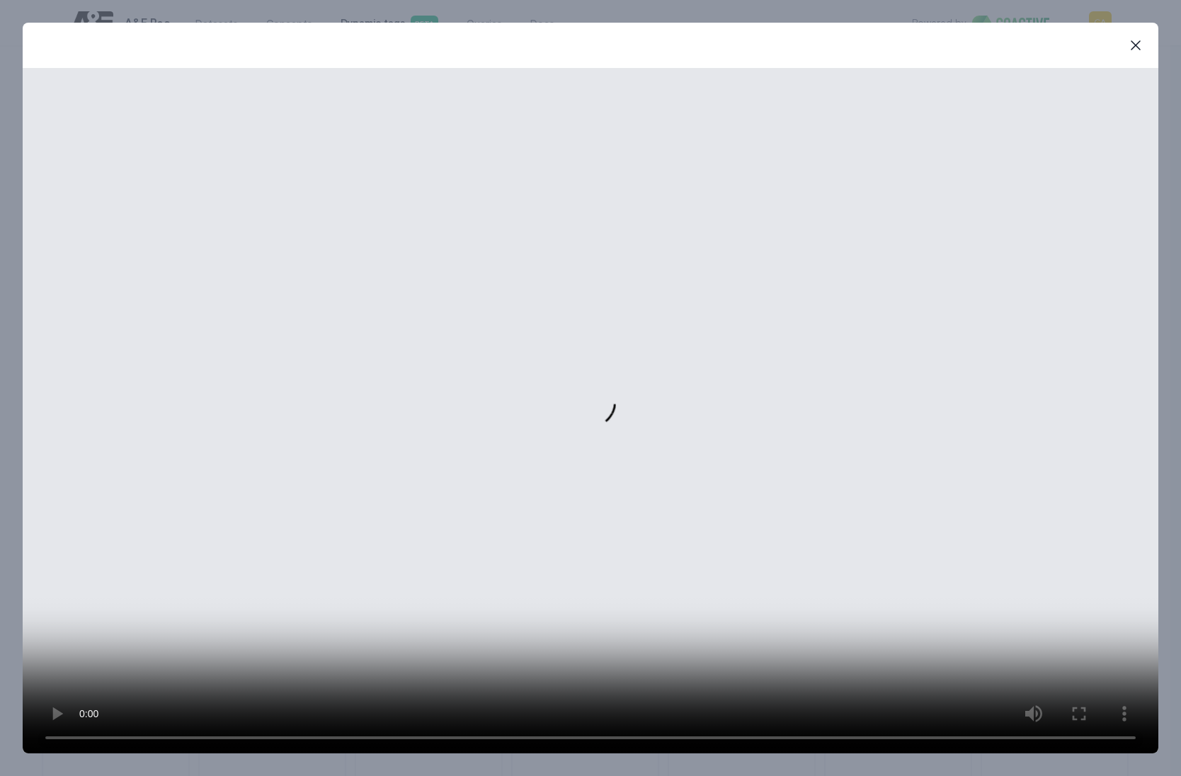
click at [1142, 47] on icon "button" at bounding box center [1135, 45] width 17 height 17
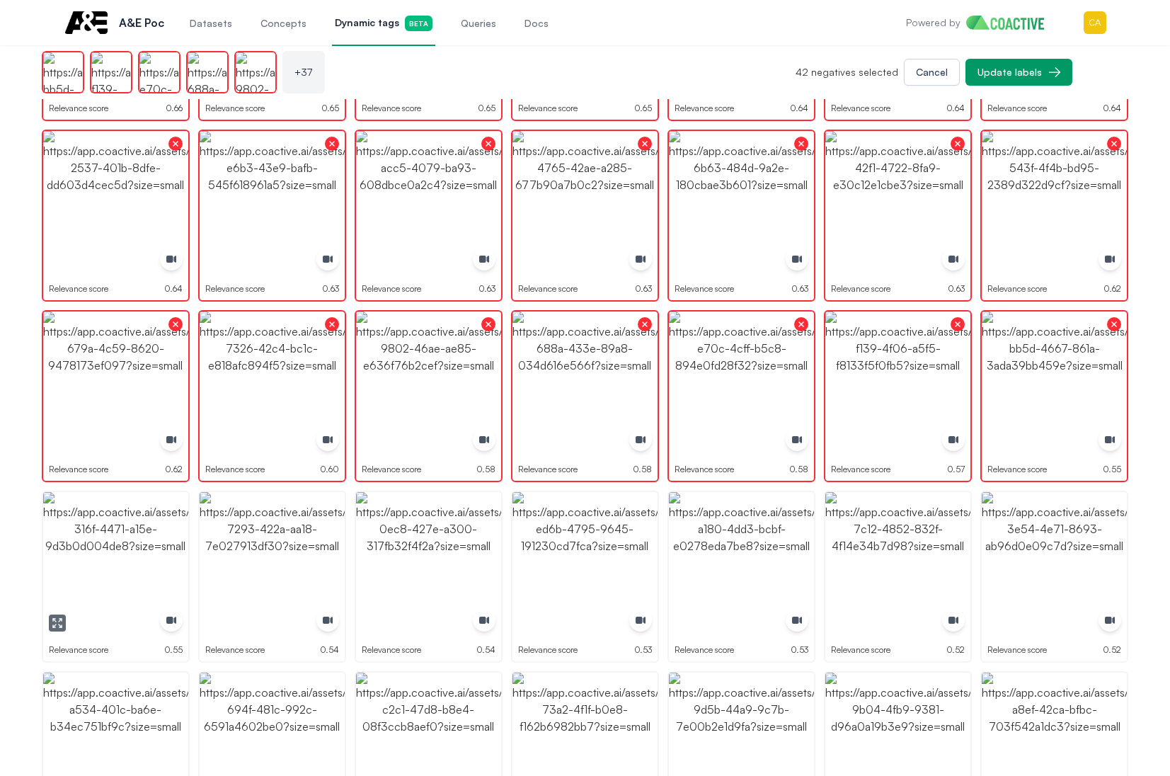
click at [122, 532] on img "button" at bounding box center [115, 564] width 145 height 145
click at [231, 556] on img "button" at bounding box center [272, 564] width 145 height 145
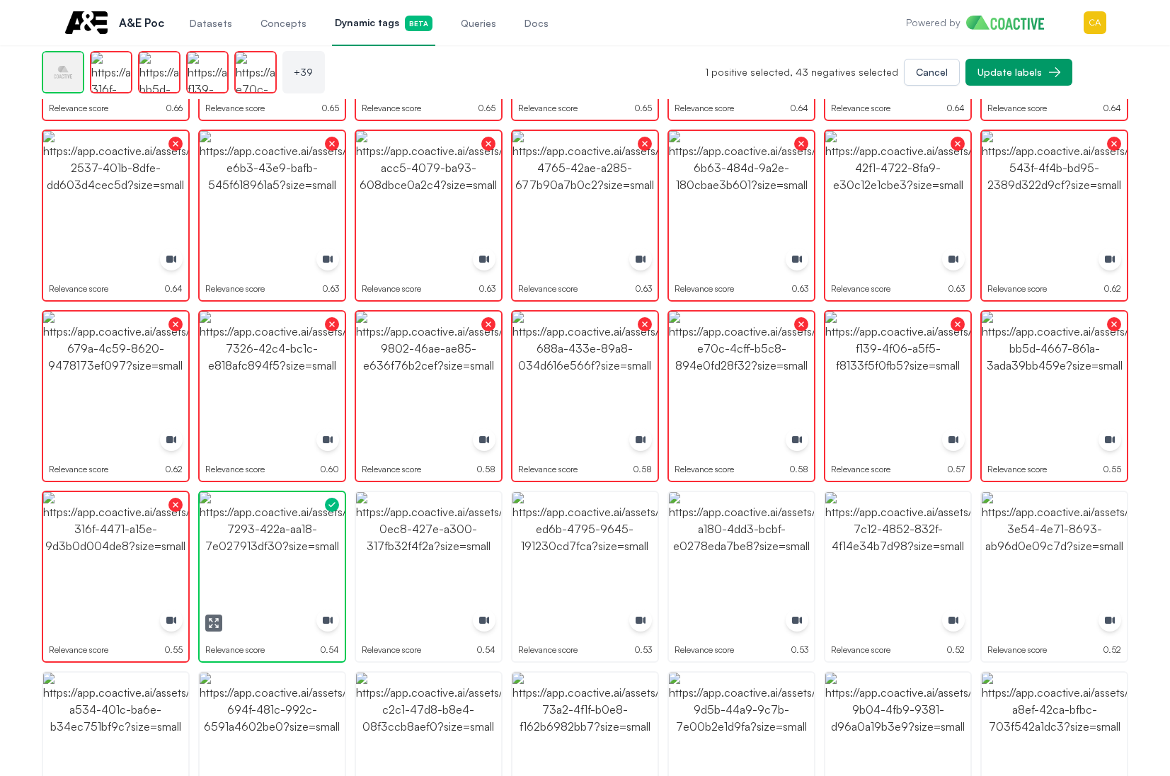
click at [231, 556] on img "button" at bounding box center [272, 564] width 145 height 145
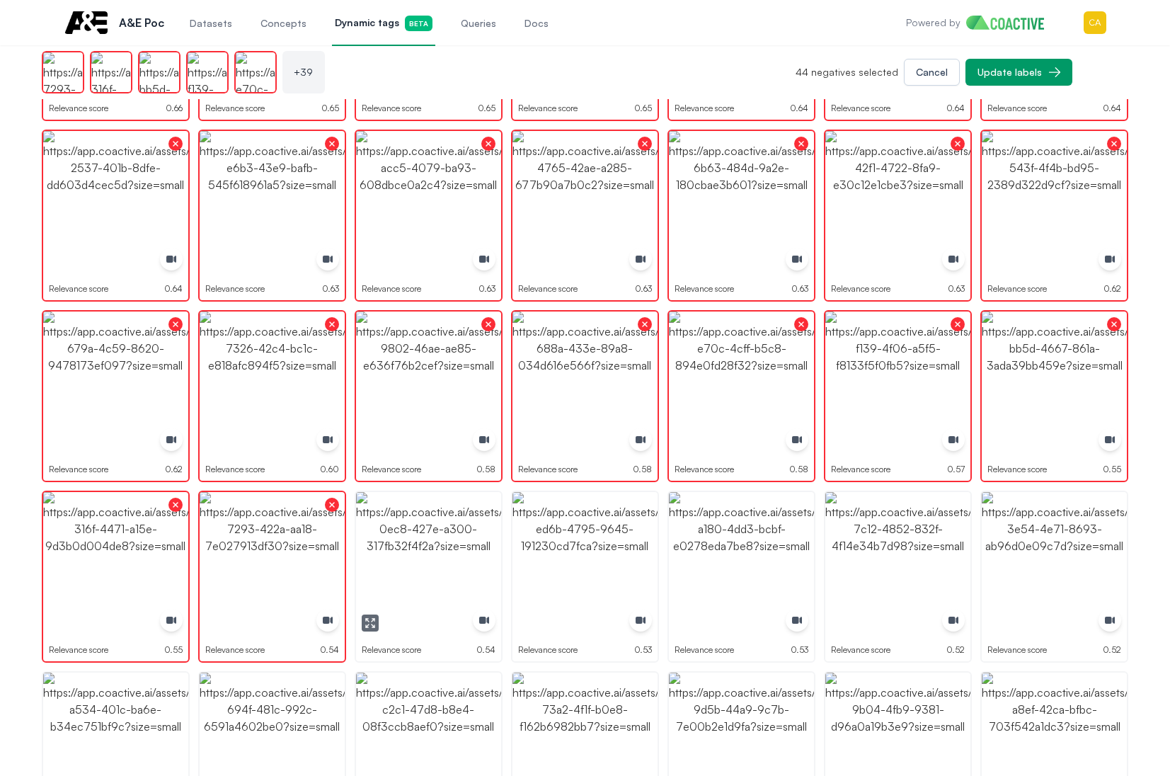
click at [435, 555] on img "button" at bounding box center [428, 564] width 145 height 145
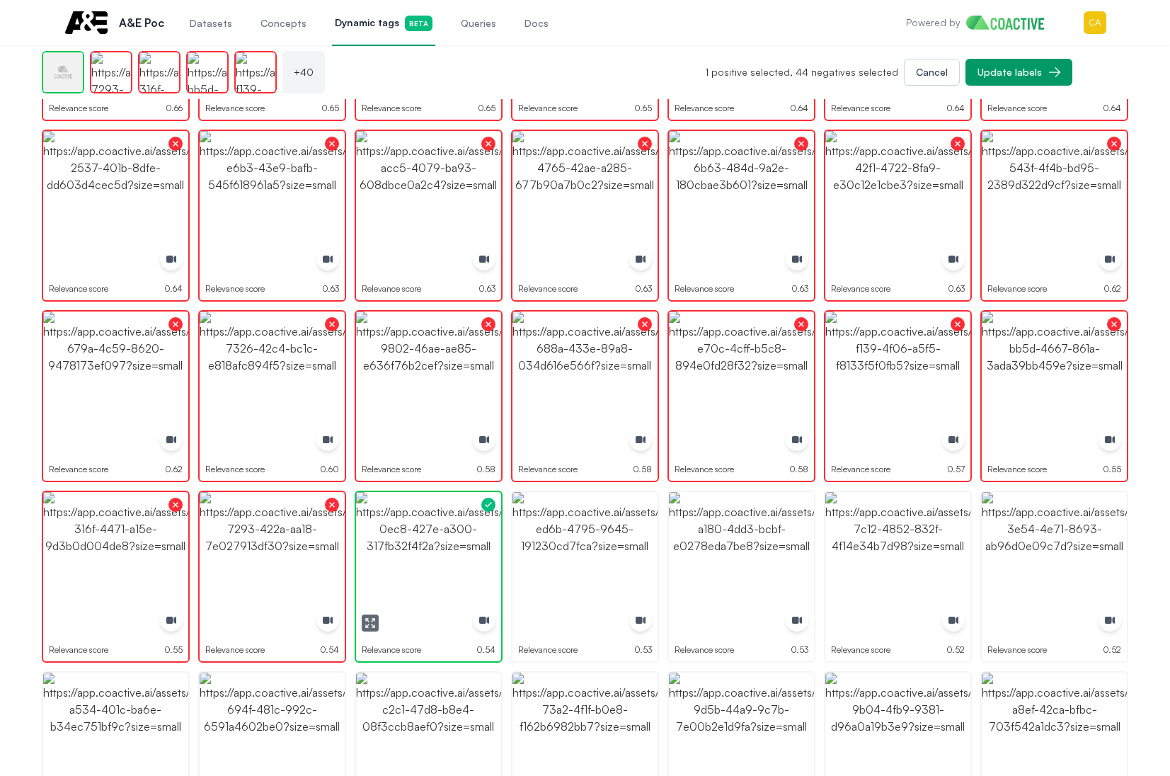
click at [435, 555] on img "button" at bounding box center [428, 564] width 145 height 145
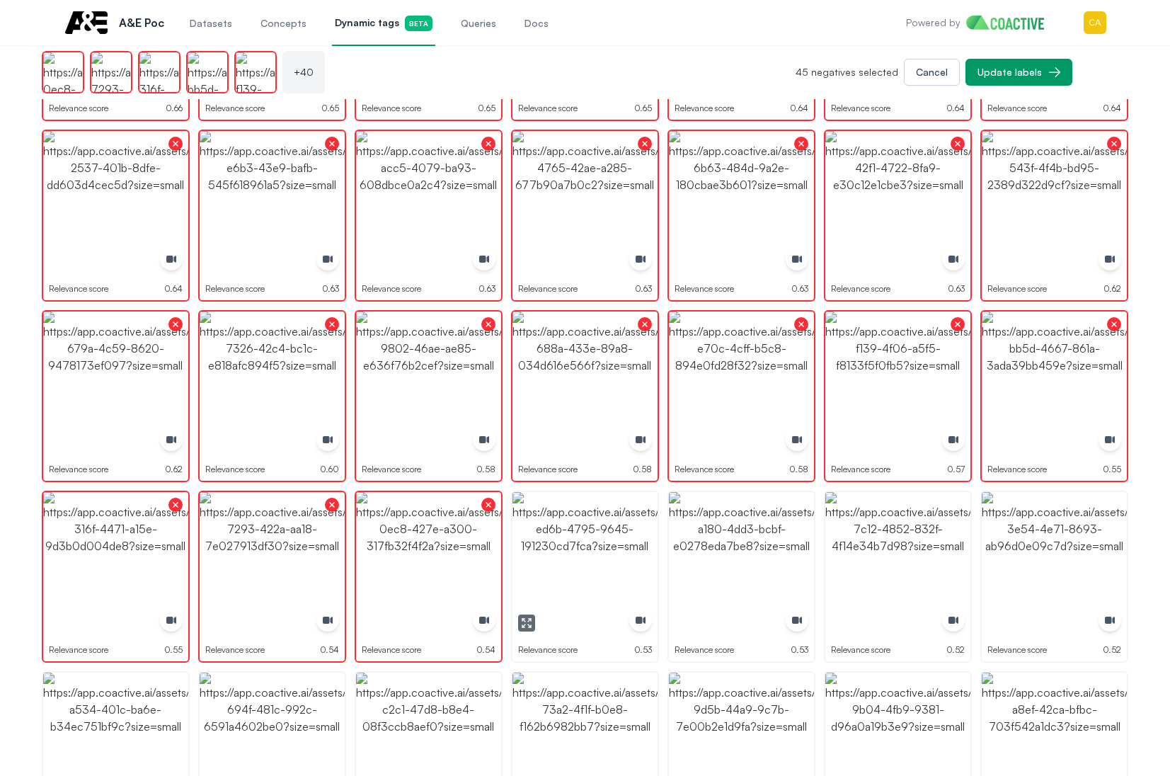
click at [610, 548] on img "button" at bounding box center [584, 564] width 145 height 145
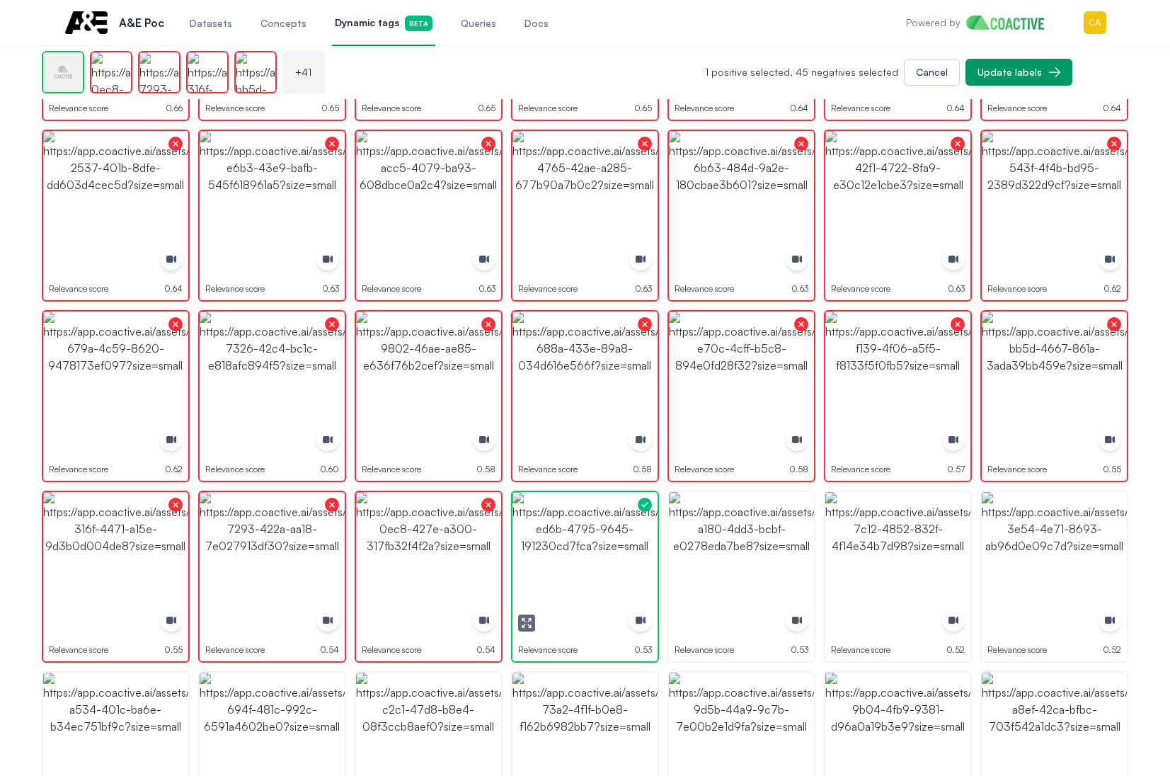
click at [610, 548] on img "button" at bounding box center [584, 564] width 145 height 145
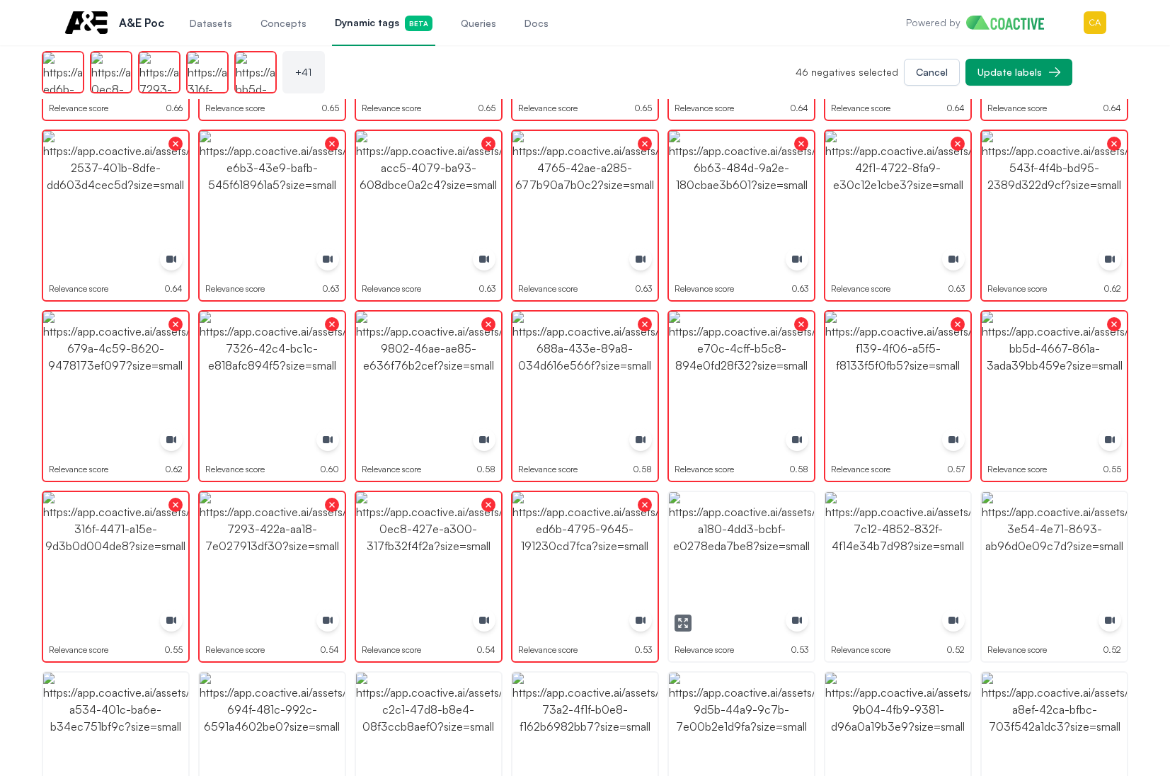
click at [737, 548] on img "button" at bounding box center [741, 564] width 145 height 145
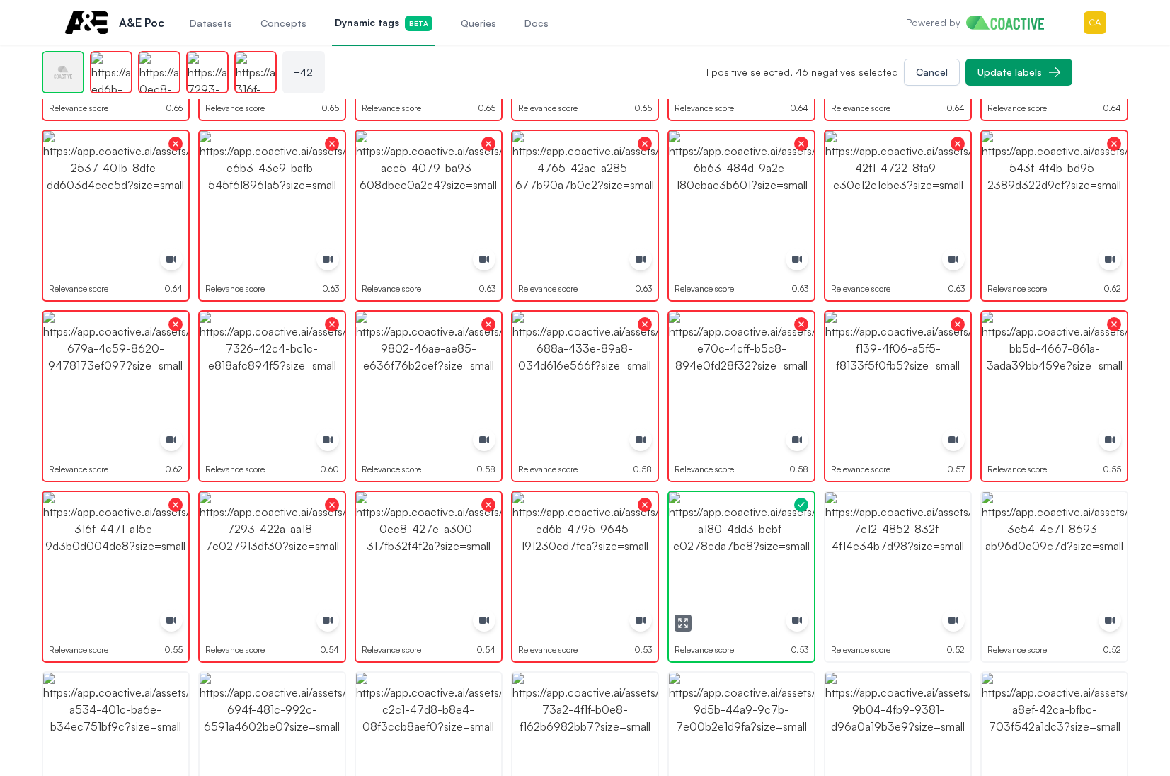
click at [737, 548] on img "button" at bounding box center [741, 564] width 145 height 145
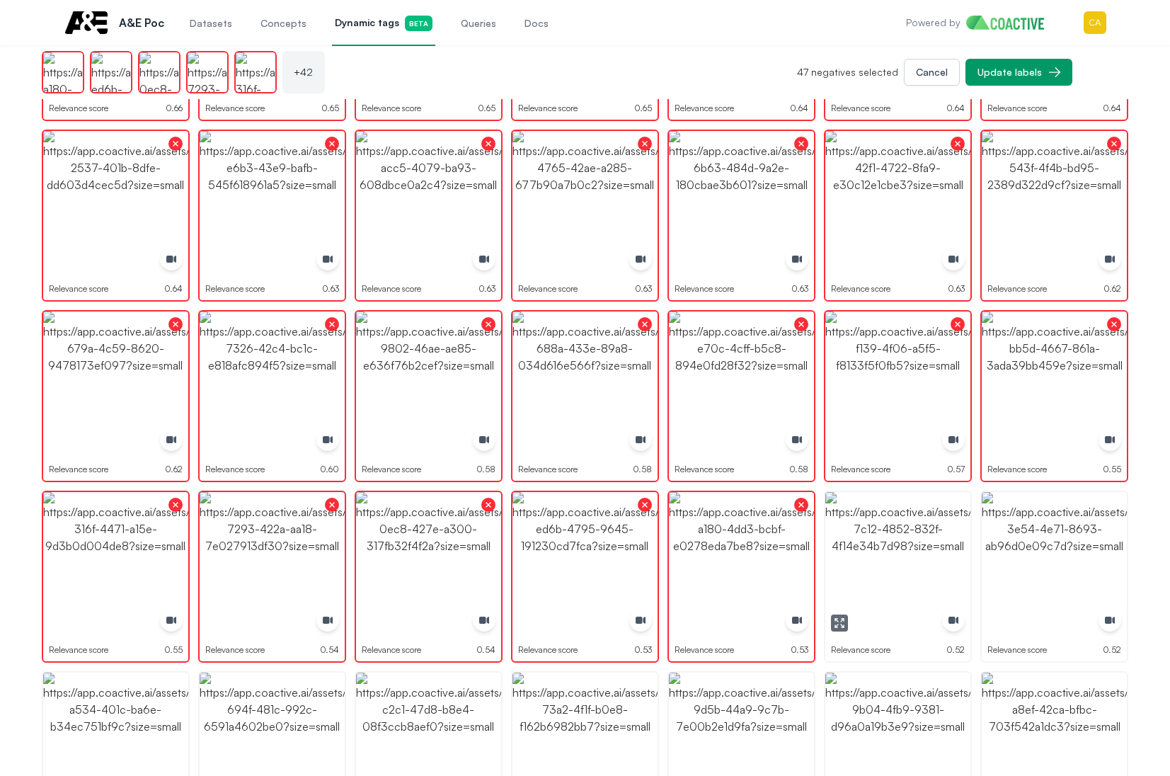
click at [874, 549] on img "button" at bounding box center [897, 564] width 145 height 145
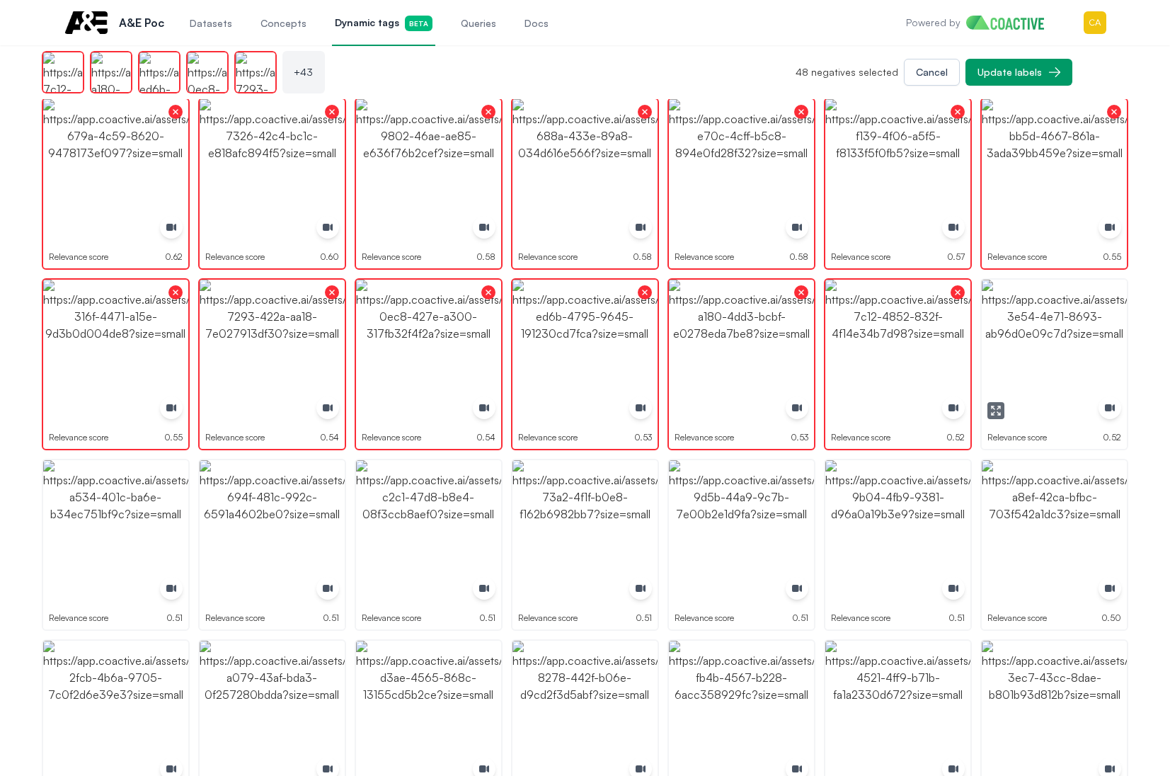
click at [995, 409] on icon "button" at bounding box center [993, 407] width 3 height 3
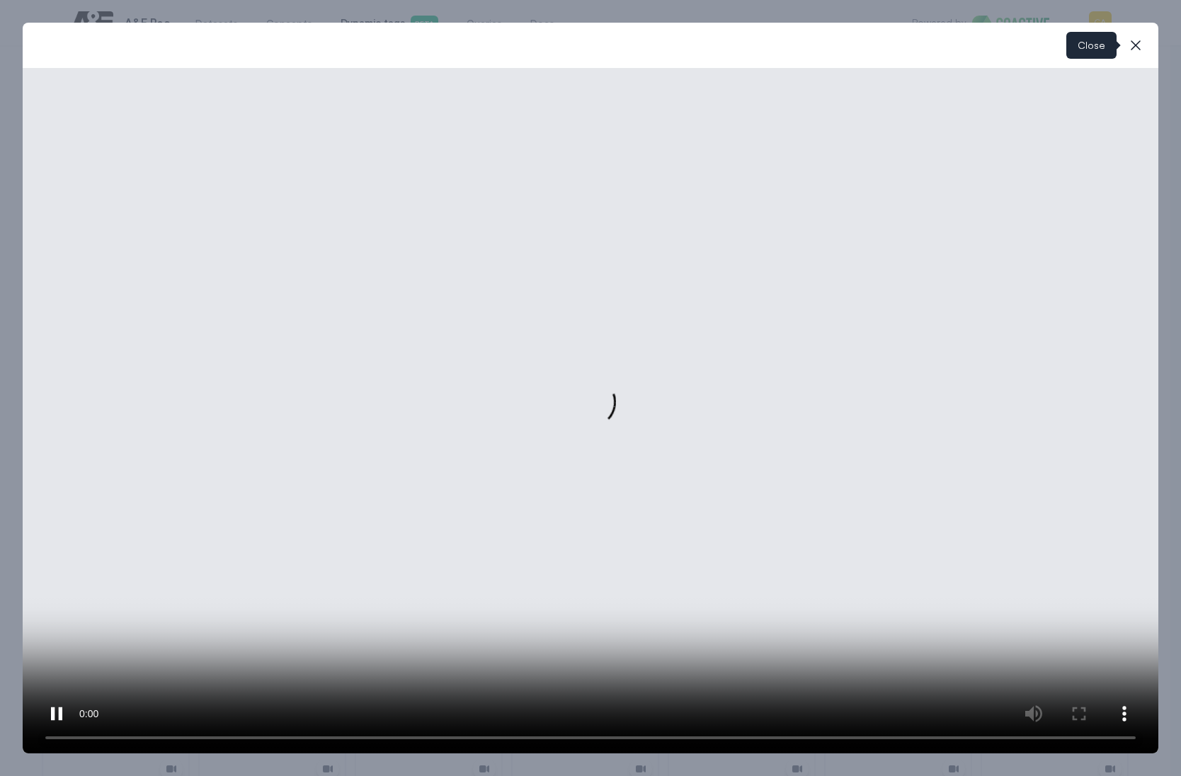
click at [1133, 37] on icon "button" at bounding box center [1135, 45] width 17 height 17
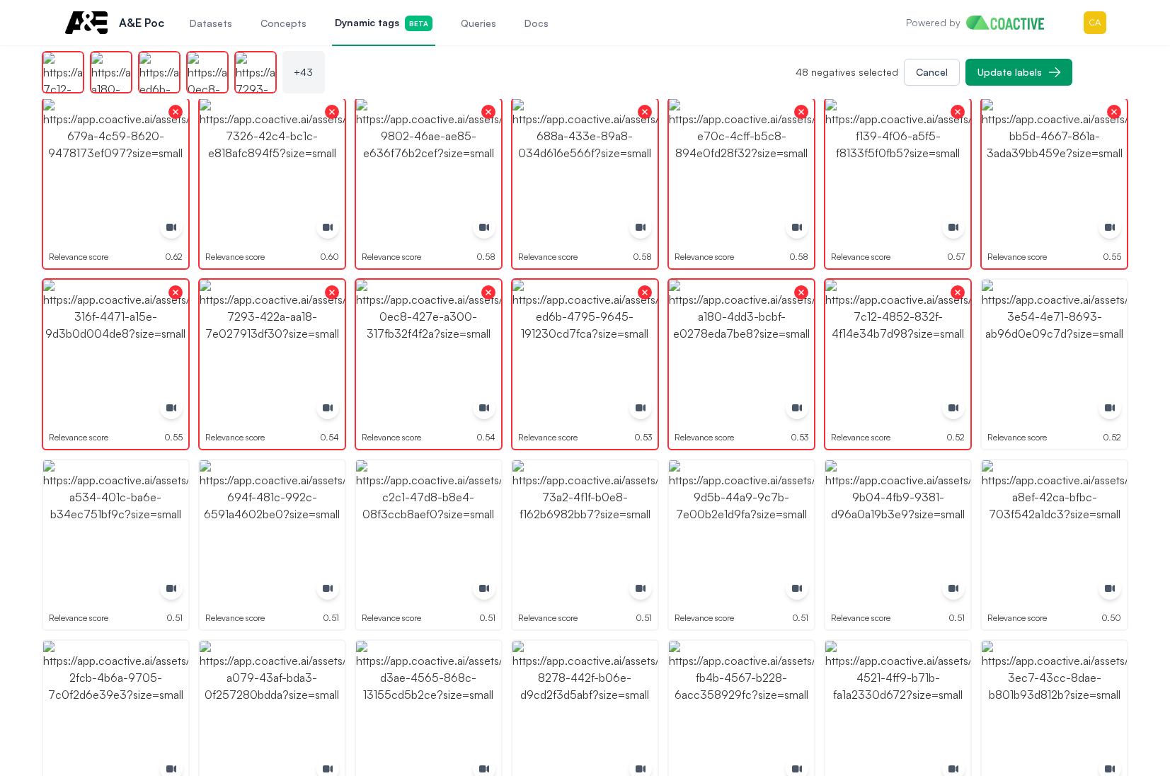
click at [1048, 347] on img "button" at bounding box center [1054, 352] width 145 height 145
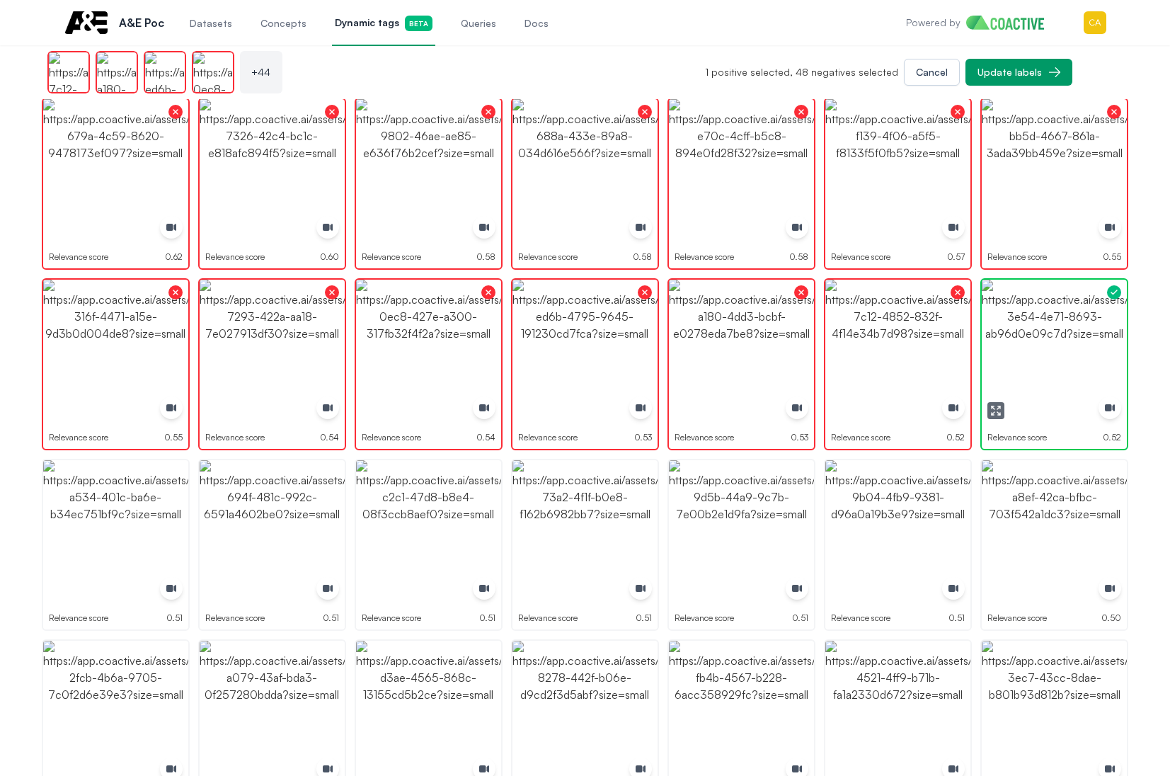
click at [1048, 347] on img "button" at bounding box center [1054, 352] width 145 height 145
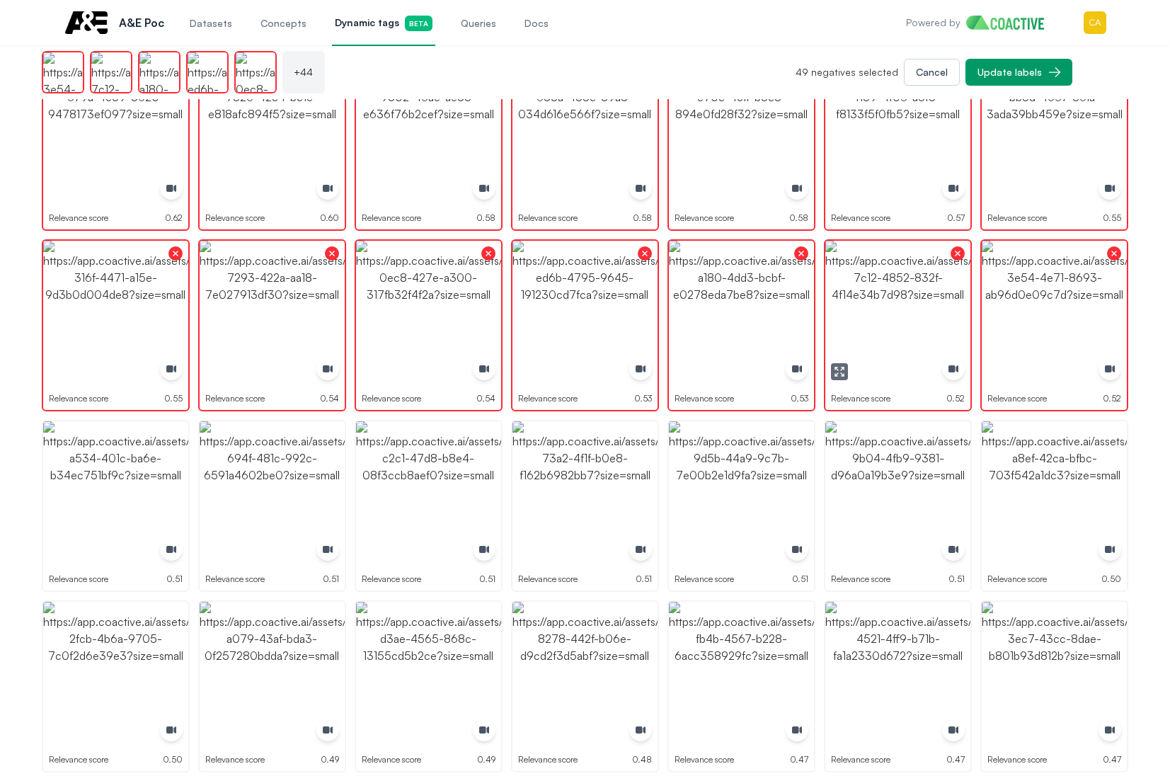
scroll to position [1133, 0]
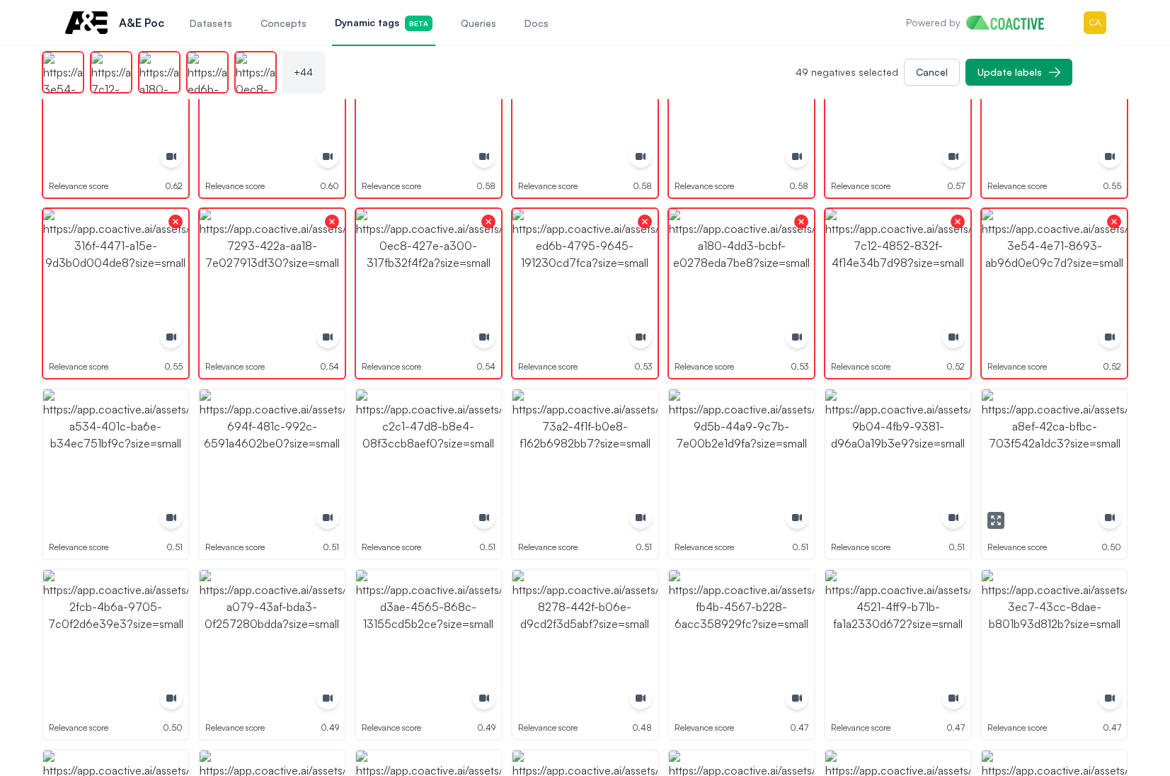
click at [1064, 449] on img "button" at bounding box center [1054, 461] width 145 height 145
click at [900, 472] on img "button" at bounding box center [897, 461] width 145 height 145
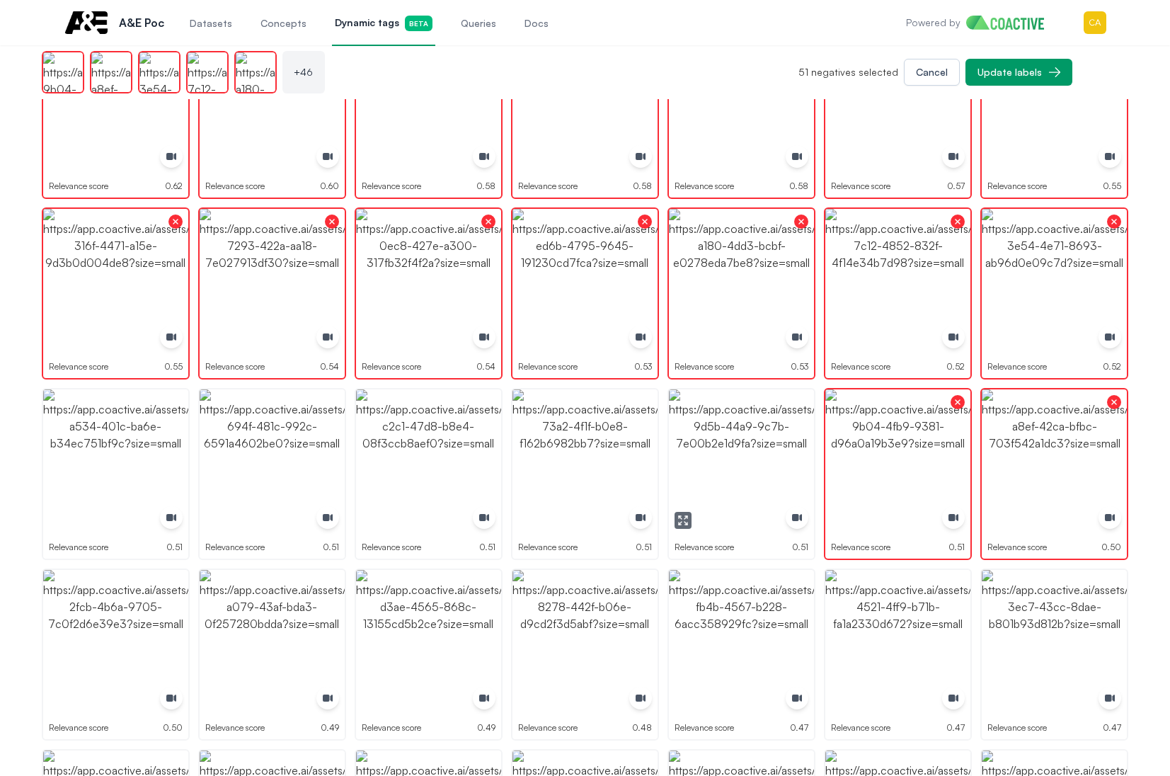
click at [686, 445] on img "button" at bounding box center [741, 461] width 145 height 145
click at [510, 475] on ul "Relevance score 0.79 Relevance score 0.79 Relevance score 0.77 Relevance score …" at bounding box center [585, 474] width 1087 height 2701
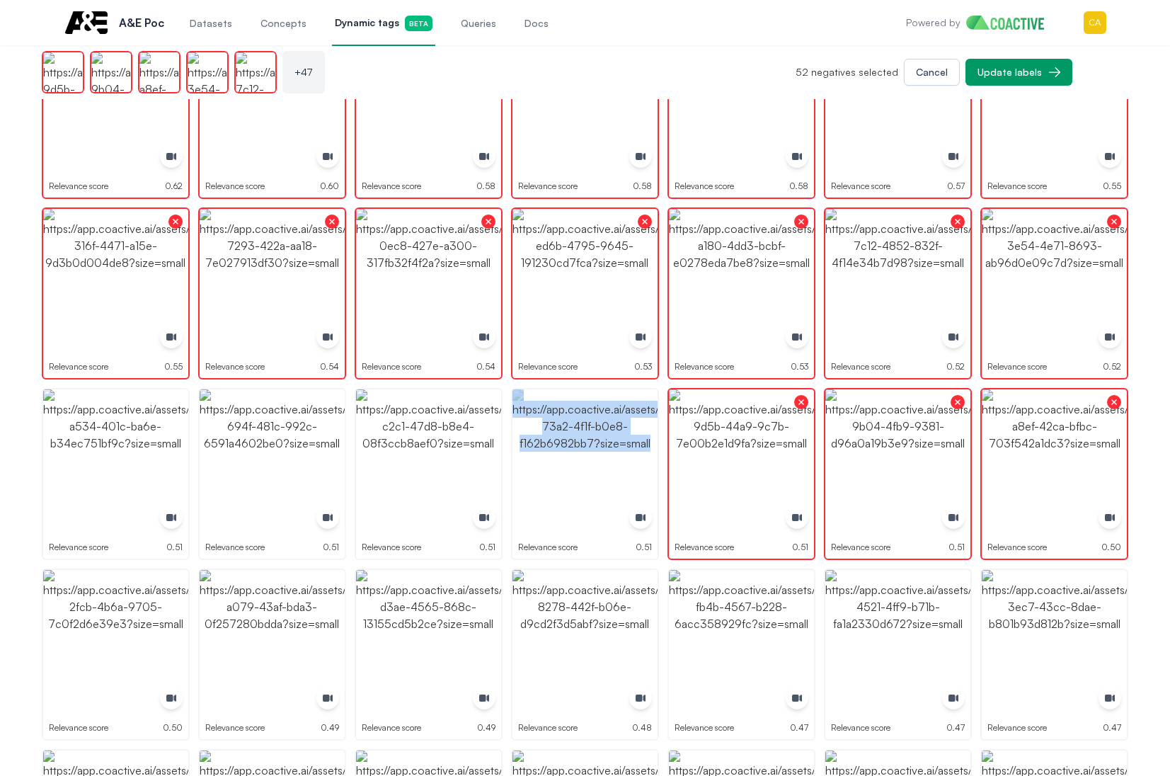
click at [510, 475] on ul "Relevance score 0.79 Relevance score 0.79 Relevance score 0.77 Relevance score …" at bounding box center [585, 474] width 1087 height 2701
click at [598, 471] on img "button" at bounding box center [584, 461] width 145 height 145
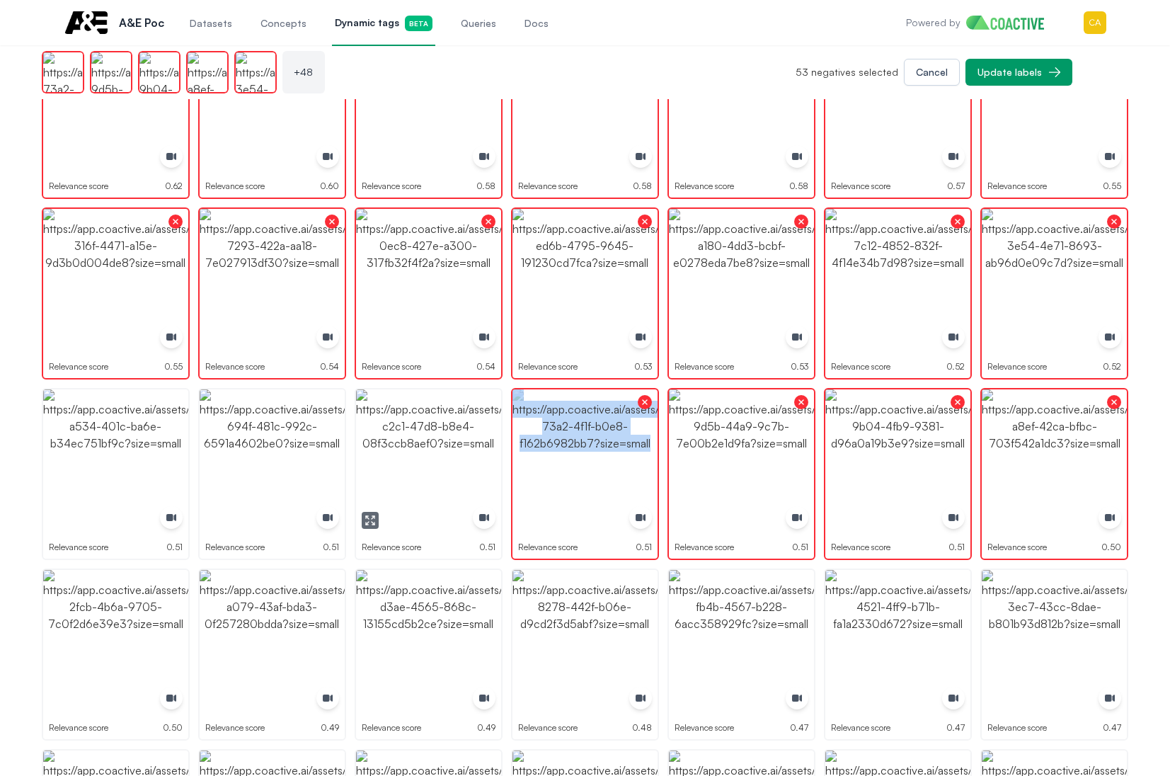
click at [401, 471] on img "button" at bounding box center [428, 461] width 145 height 145
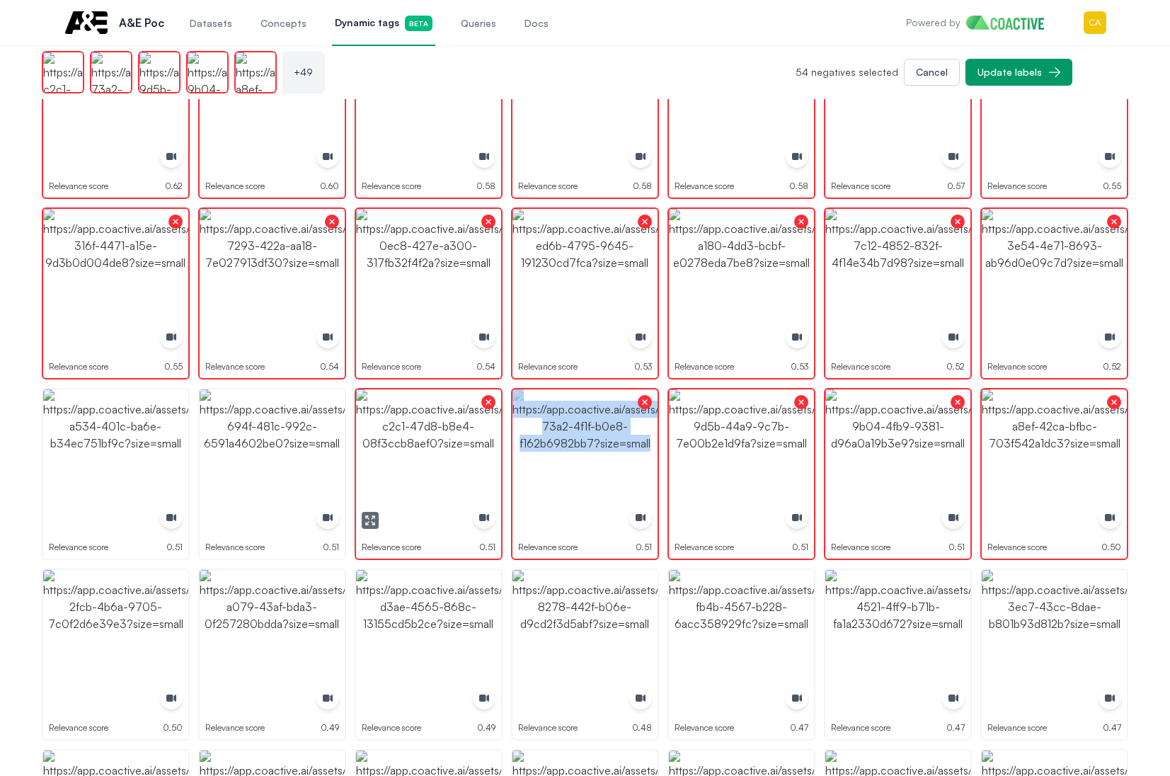
click at [242, 471] on img "button" at bounding box center [272, 461] width 145 height 145
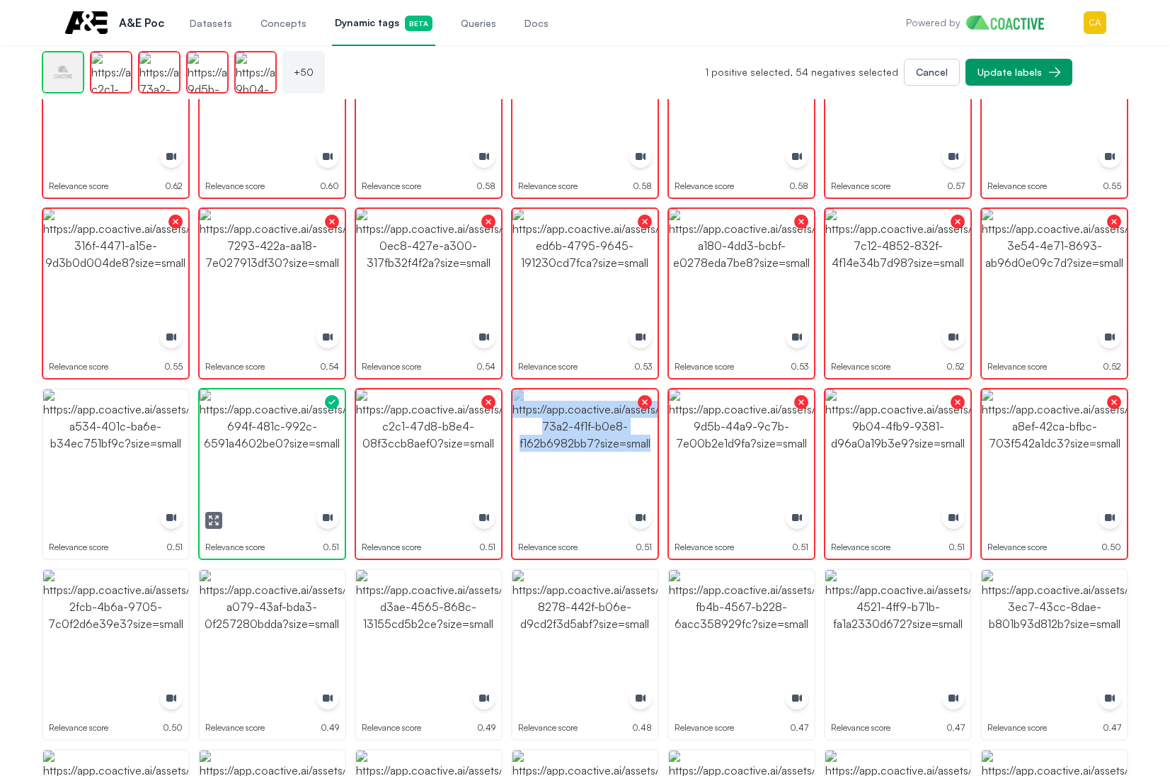
click at [242, 471] on img "button" at bounding box center [272, 461] width 145 height 145
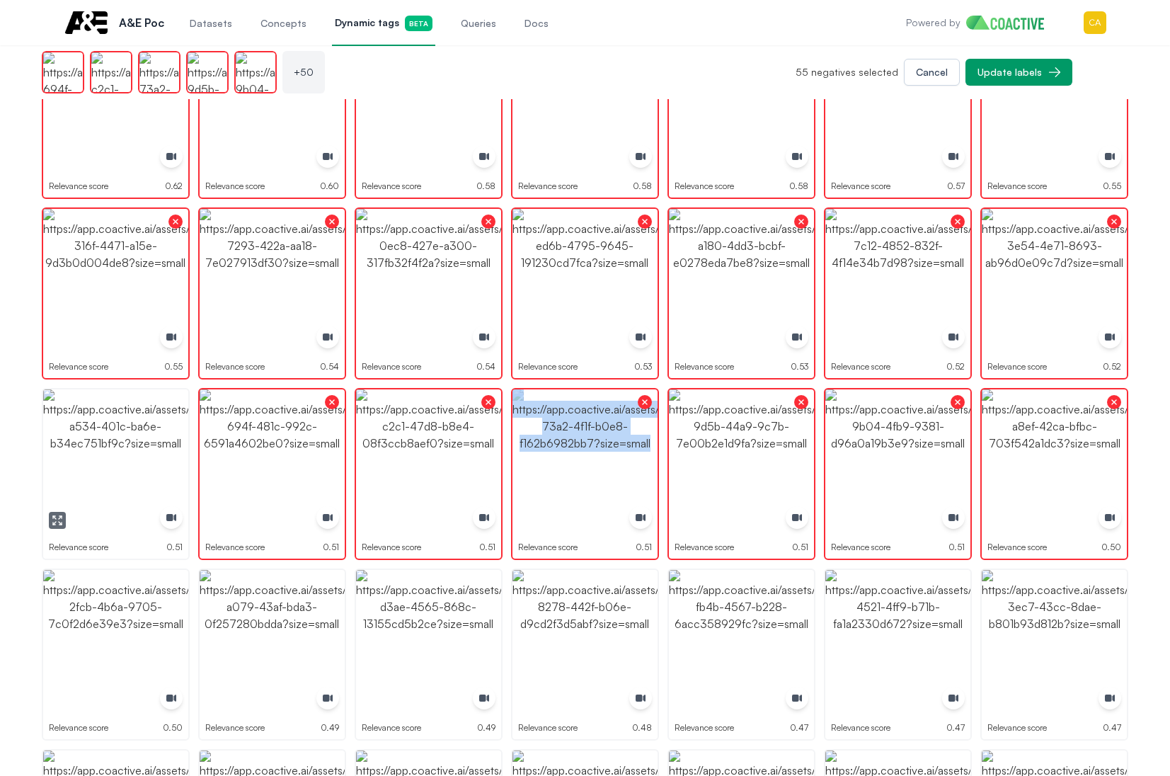
click at [78, 471] on img "button" at bounding box center [115, 461] width 145 height 145
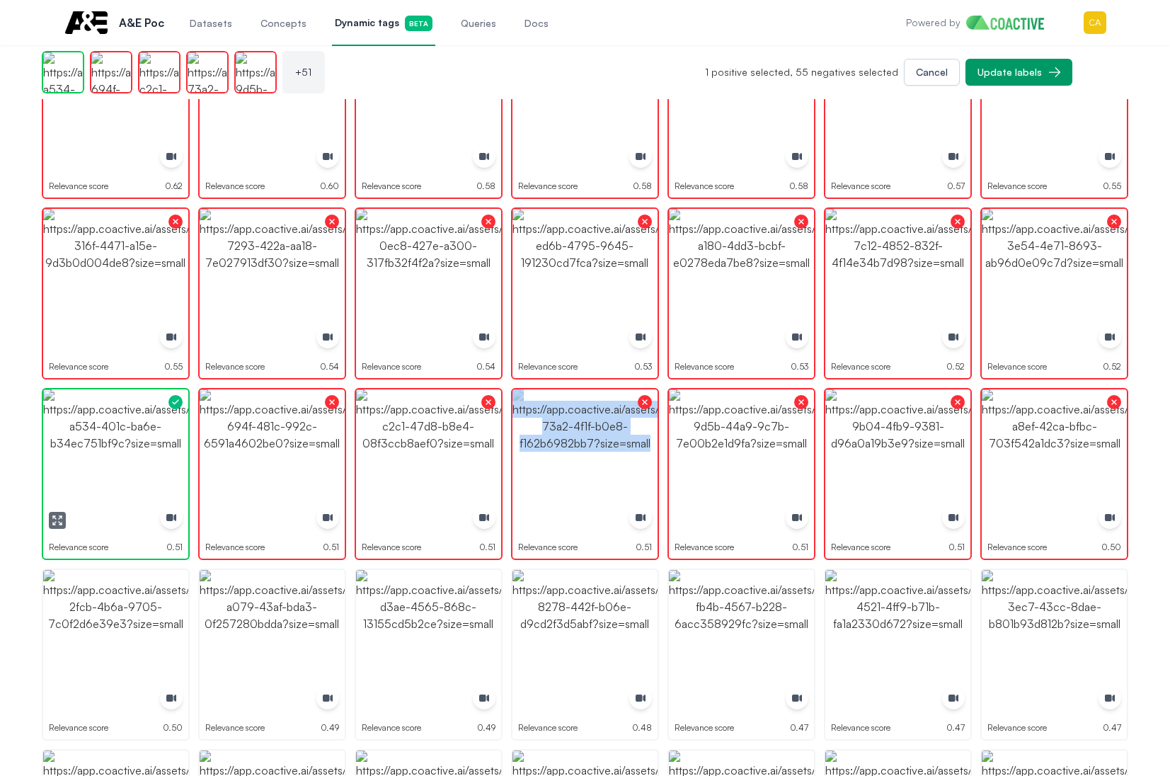
click at [78, 471] on img "button" at bounding box center [115, 461] width 145 height 145
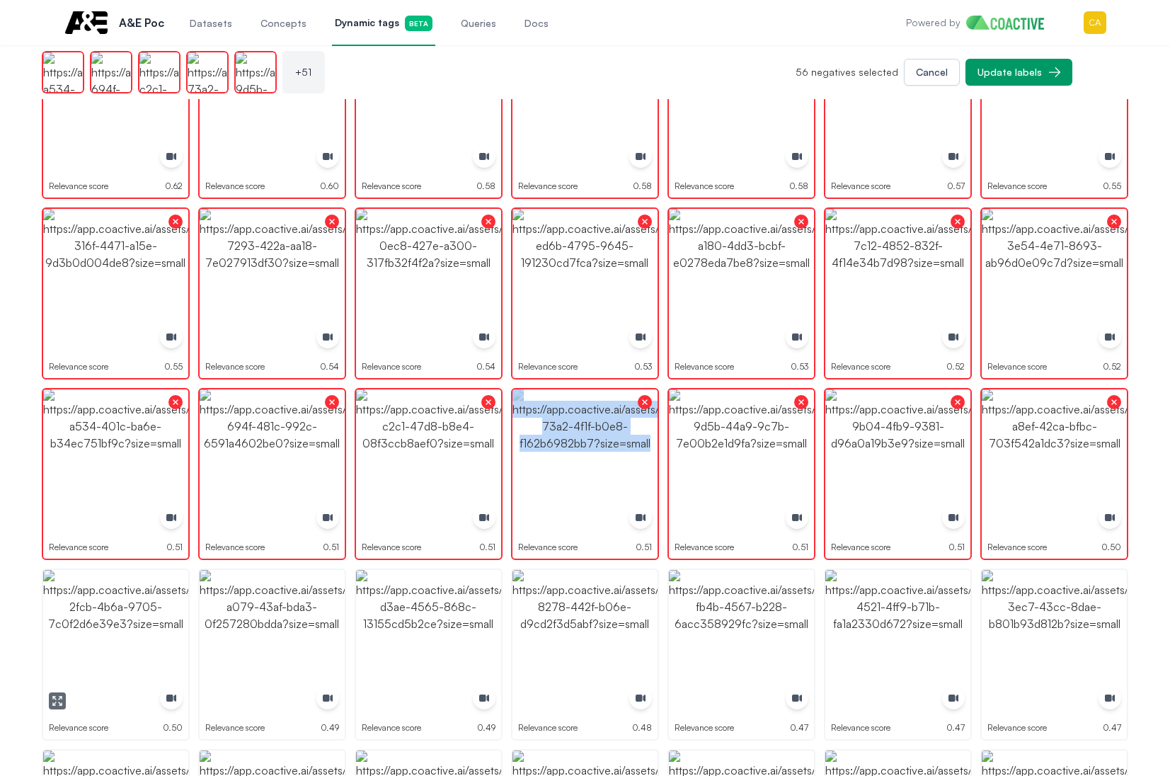
click at [109, 636] on img "button" at bounding box center [115, 642] width 145 height 145
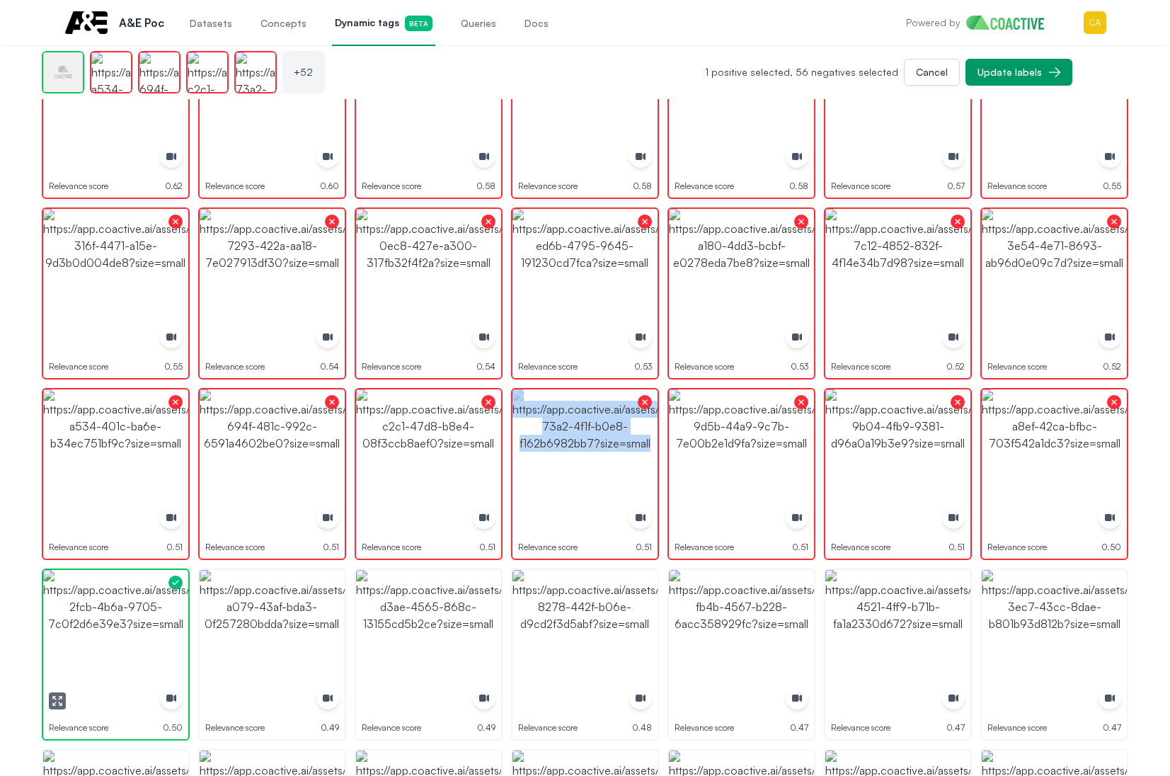
click at [109, 636] on img "button" at bounding box center [115, 642] width 145 height 145
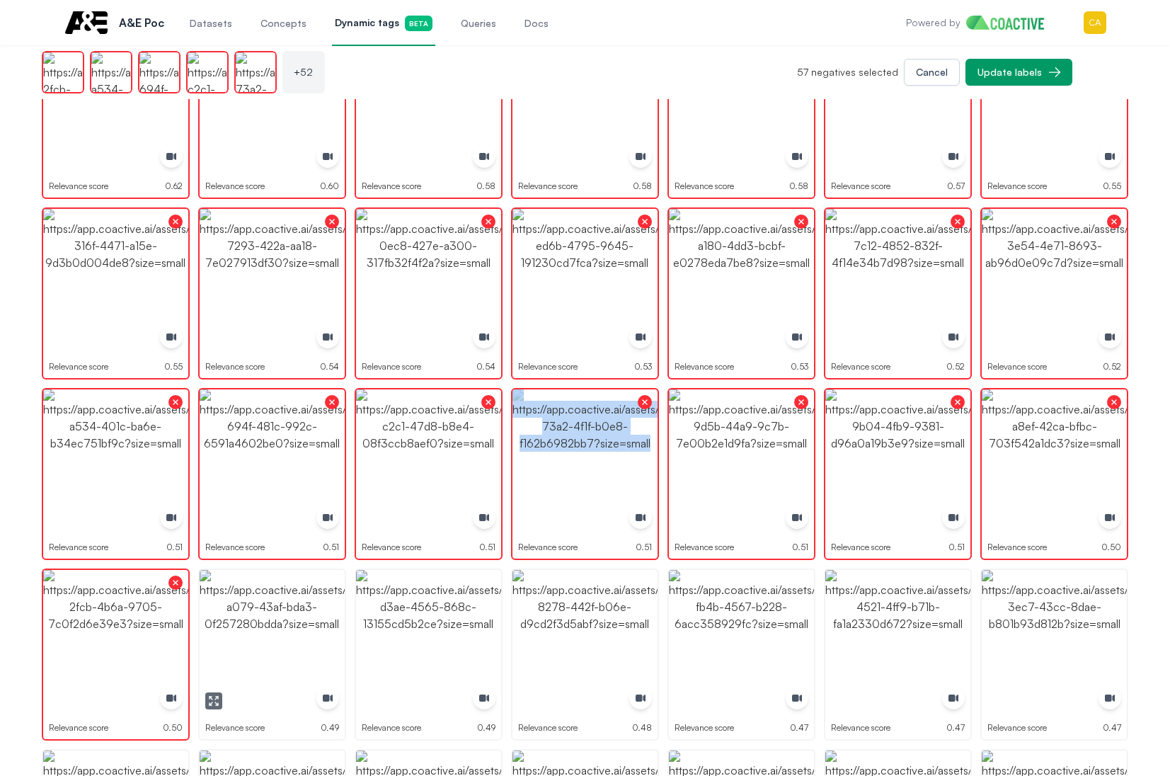
click at [280, 631] on img "button" at bounding box center [272, 642] width 145 height 145
click at [437, 626] on img "button" at bounding box center [428, 642] width 145 height 145
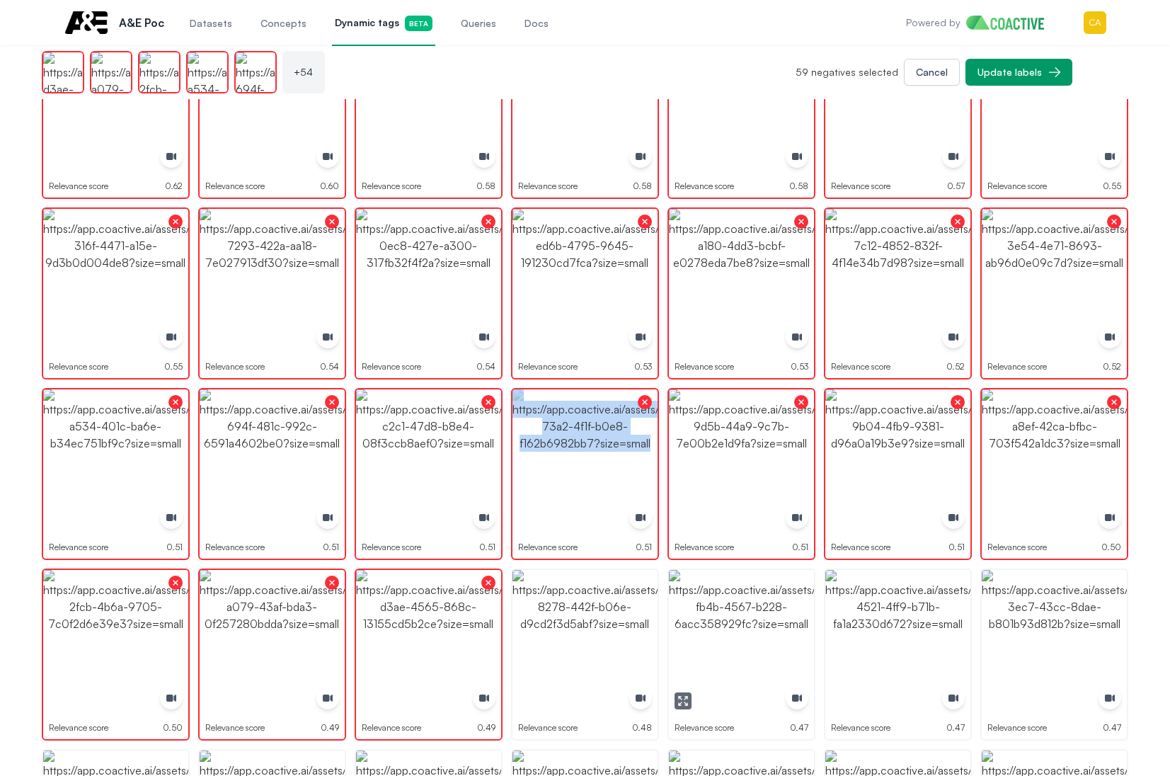
click at [572, 611] on img "button" at bounding box center [584, 642] width 145 height 145
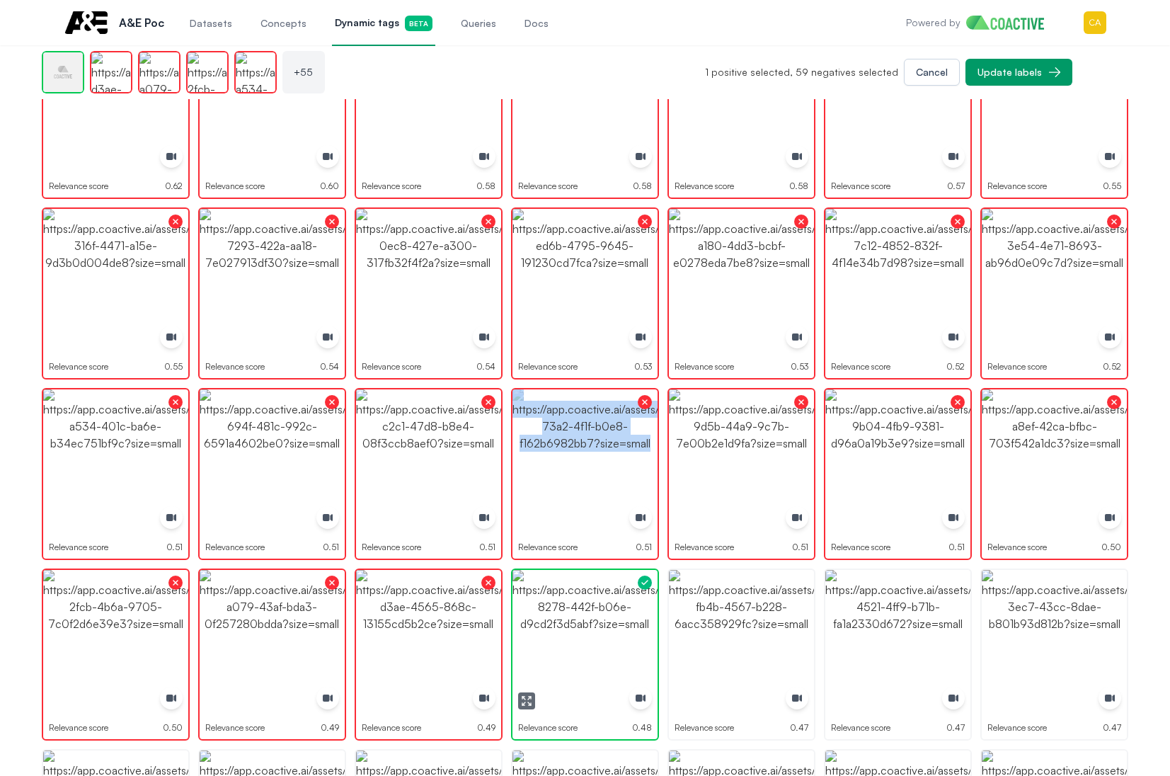
click at [571, 609] on img "button" at bounding box center [584, 642] width 145 height 145
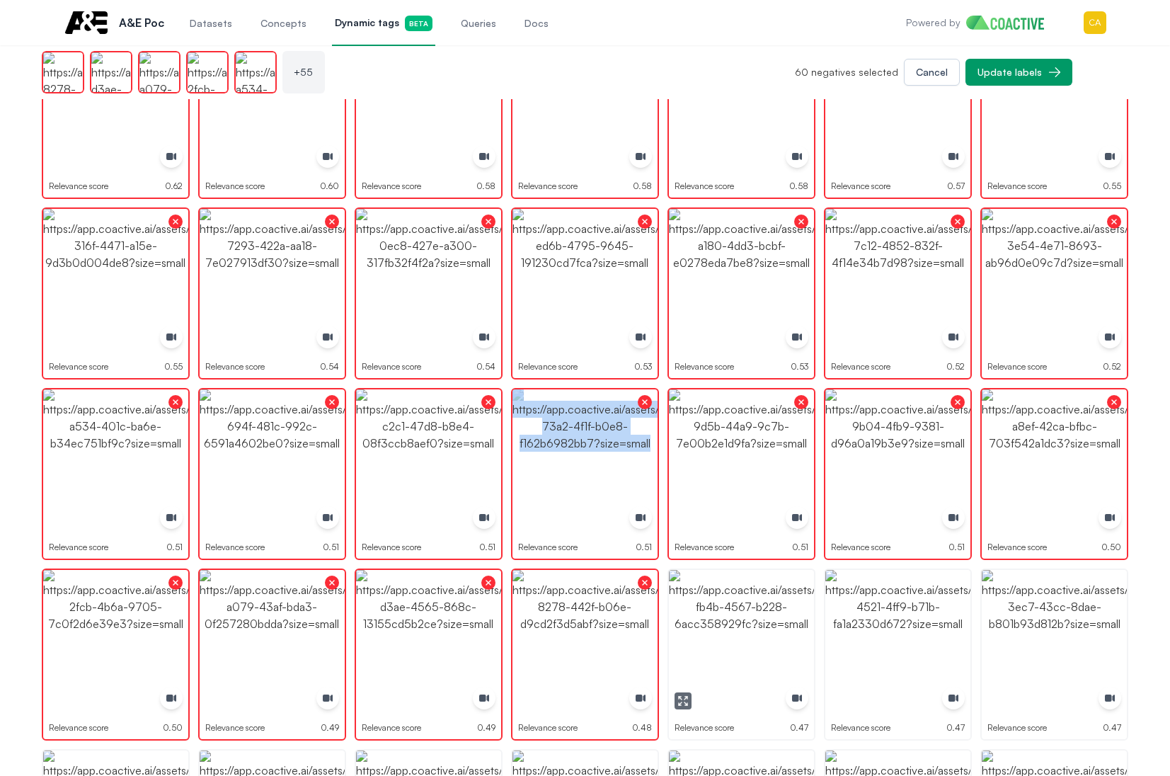
click at [755, 609] on img "button" at bounding box center [741, 642] width 145 height 145
click at [874, 624] on img "button" at bounding box center [897, 642] width 145 height 145
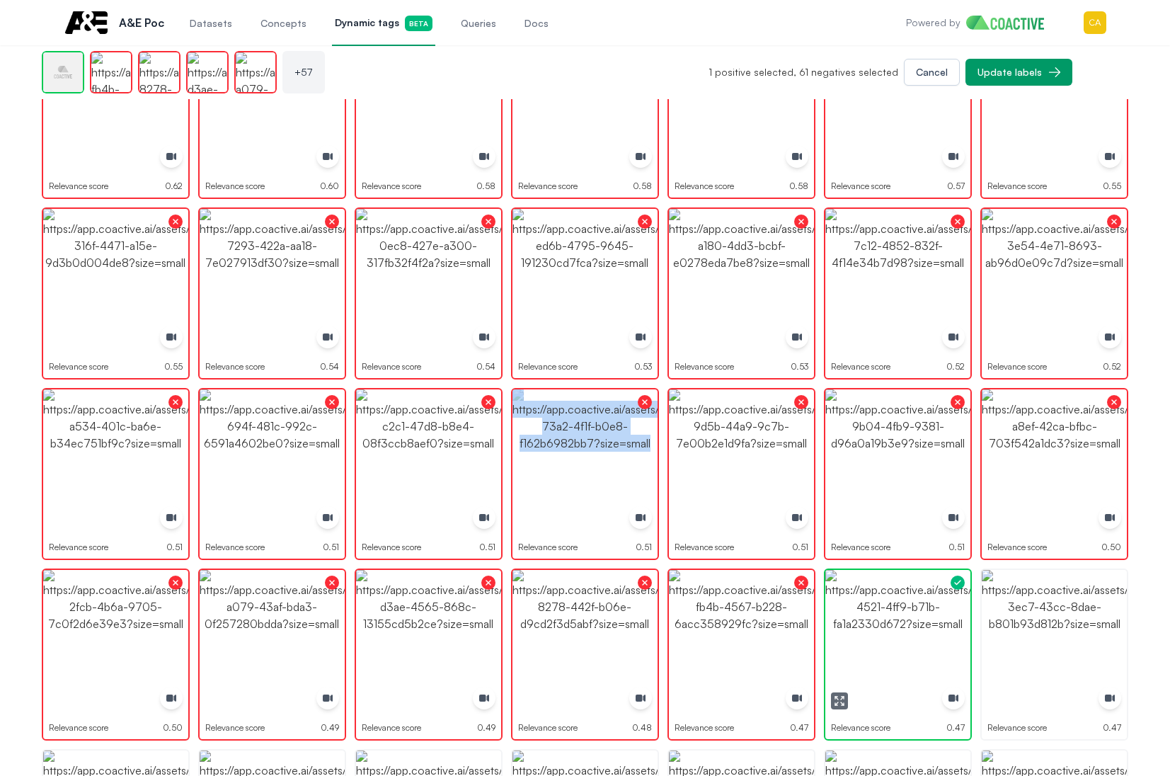
click at [874, 624] on img "button" at bounding box center [897, 642] width 145 height 145
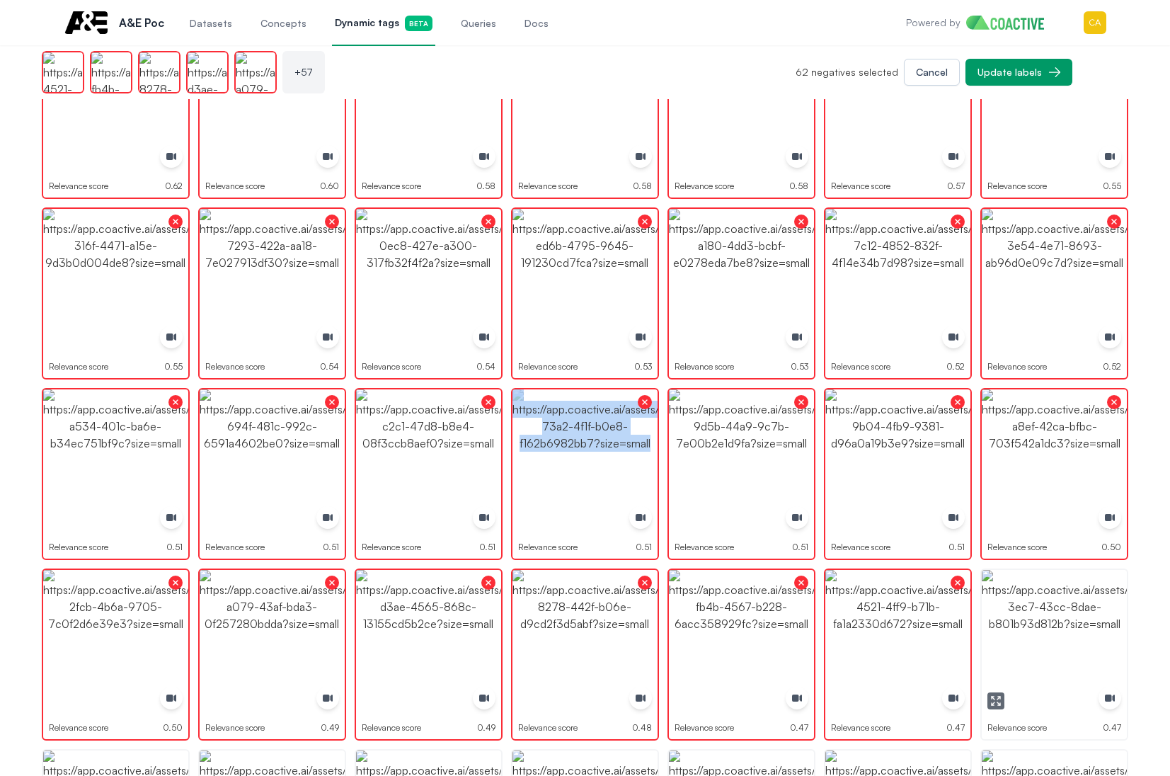
click at [1077, 624] on img "button" at bounding box center [1054, 642] width 145 height 145
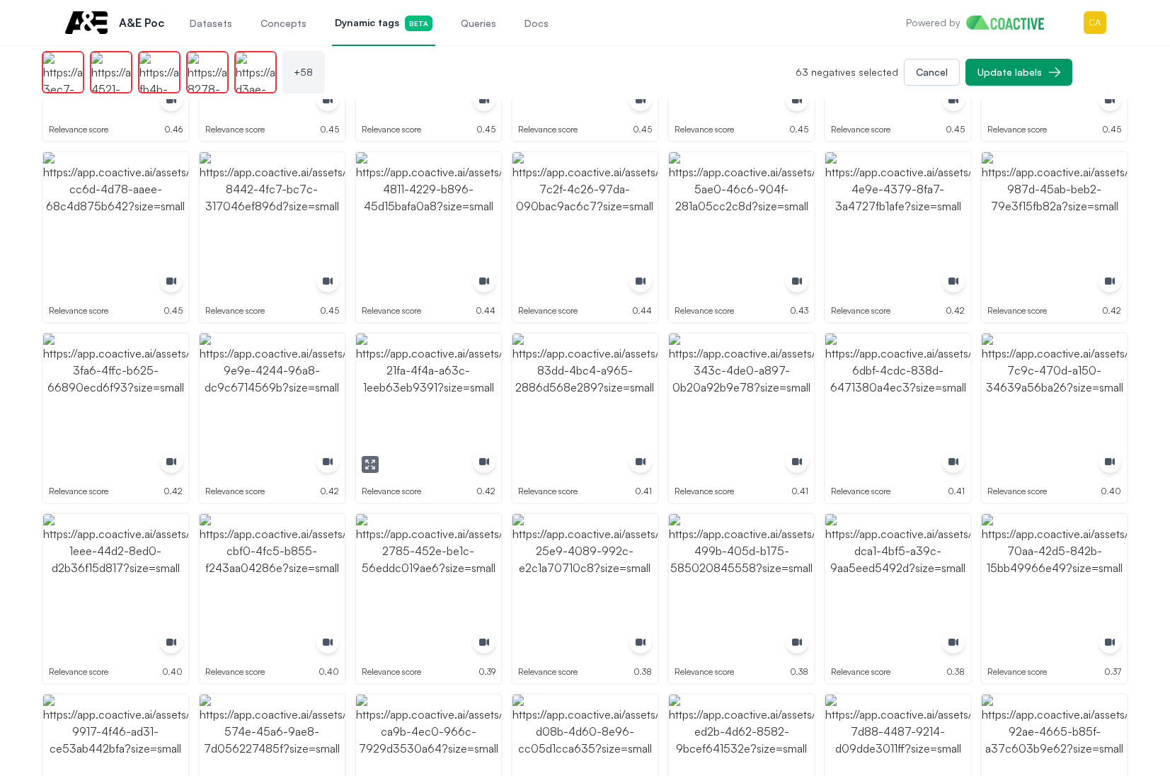
drag, startPoint x: 399, startPoint y: 348, endPoint x: 433, endPoint y: 379, distance: 46.1
click at [400, 348] on img "button" at bounding box center [428, 405] width 145 height 145
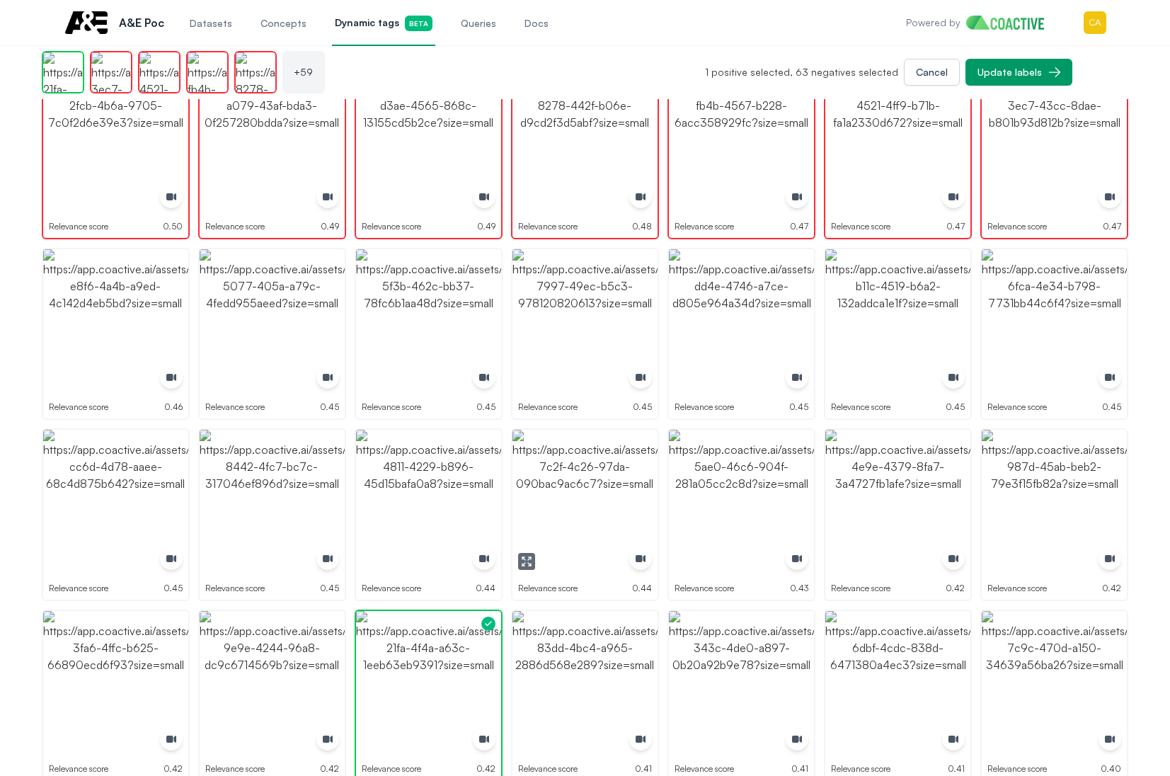
scroll to position [1626, 0]
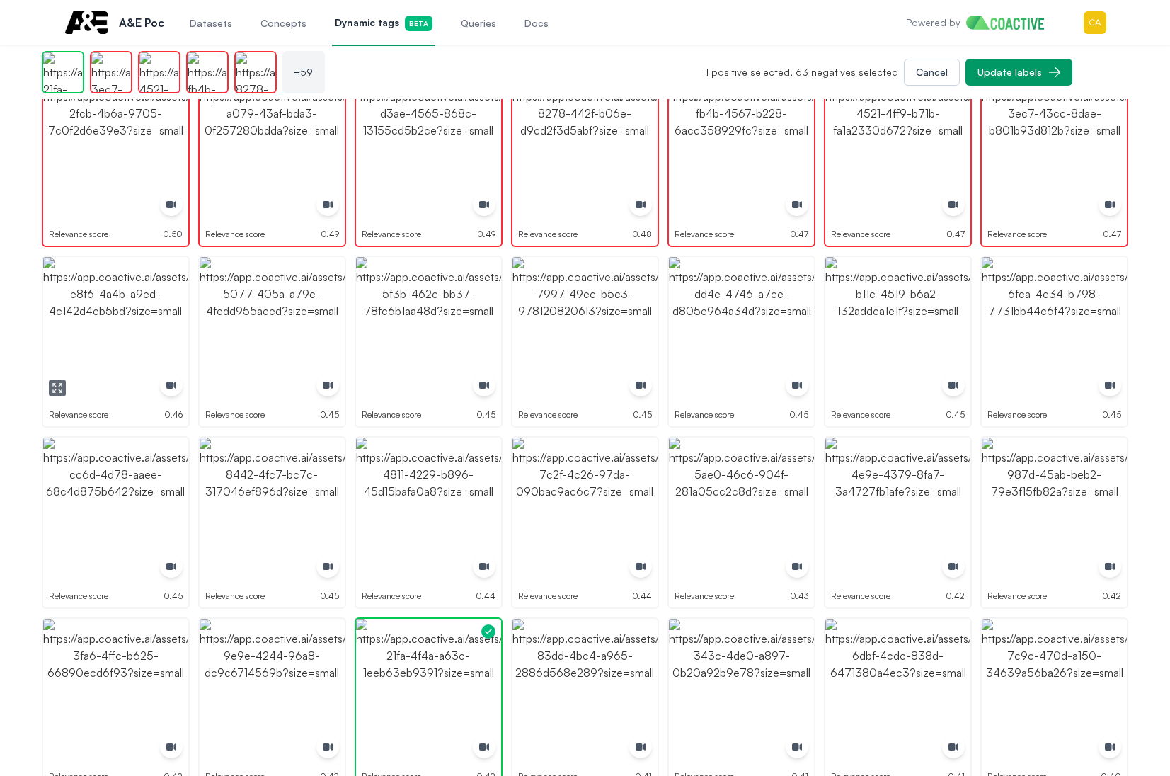
click at [118, 328] on img "button" at bounding box center [115, 329] width 145 height 145
click at [244, 309] on img "button" at bounding box center [272, 329] width 145 height 145
click at [243, 309] on img "button" at bounding box center [272, 329] width 145 height 145
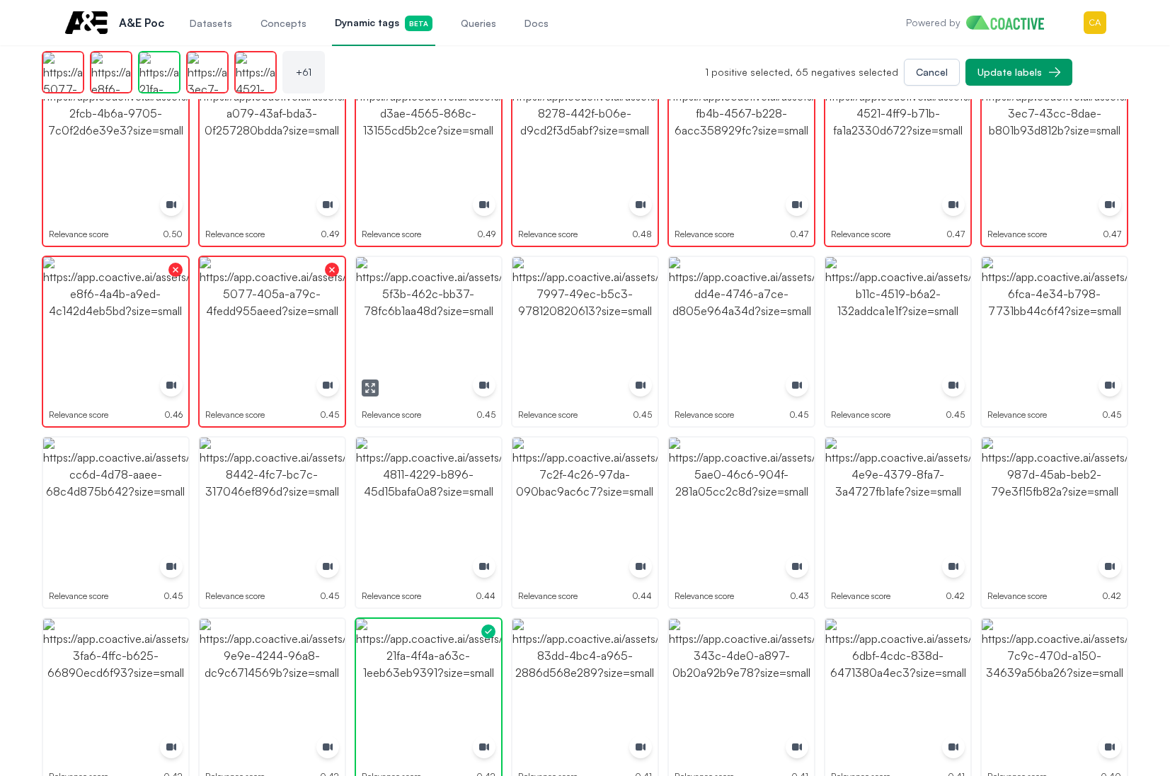
click at [372, 381] on button "button" at bounding box center [370, 387] width 17 height 17
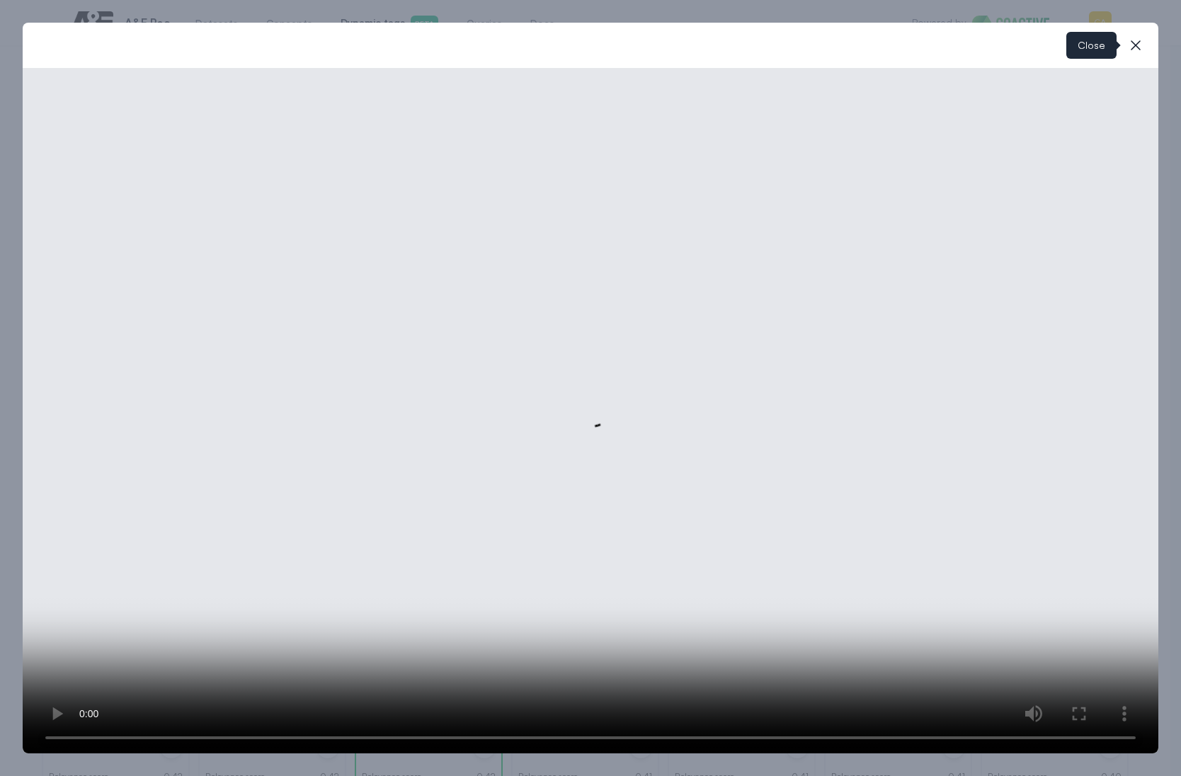
drag, startPoint x: 1132, startPoint y: 42, endPoint x: 1007, endPoint y: 90, distance: 134.0
click at [1133, 42] on icon "button" at bounding box center [1135, 45] width 17 height 17
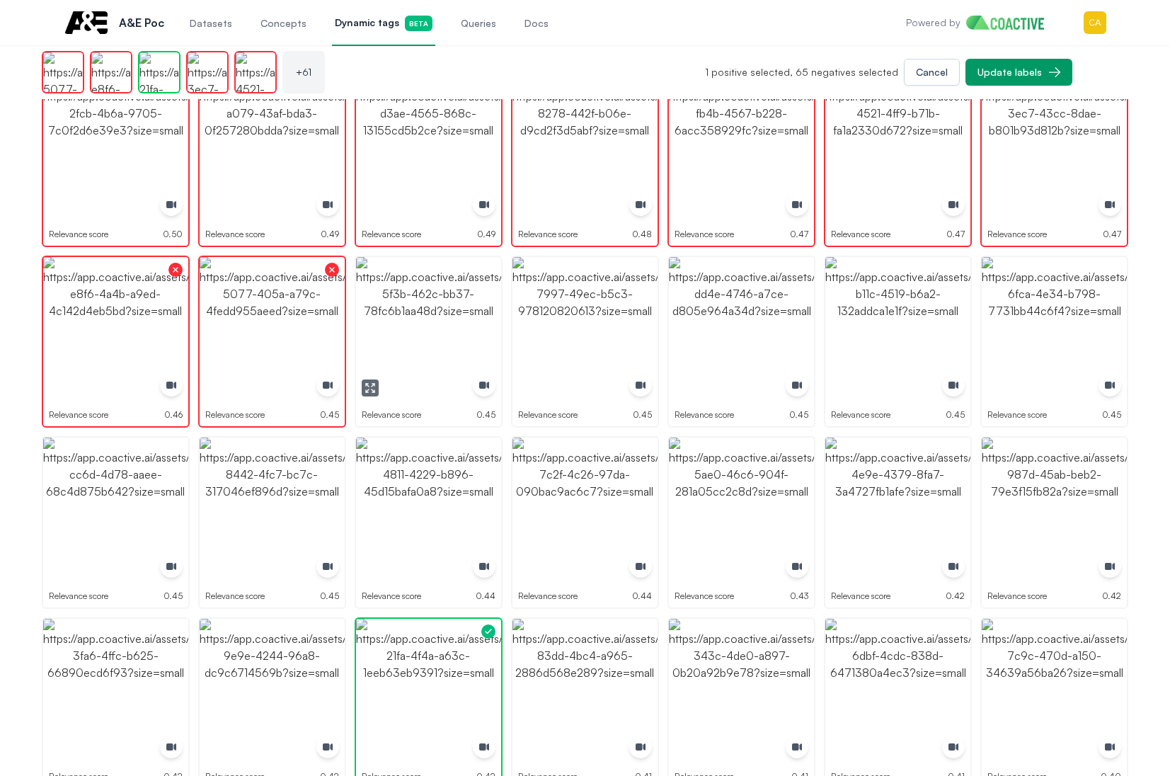
click at [442, 330] on img "button" at bounding box center [428, 329] width 145 height 145
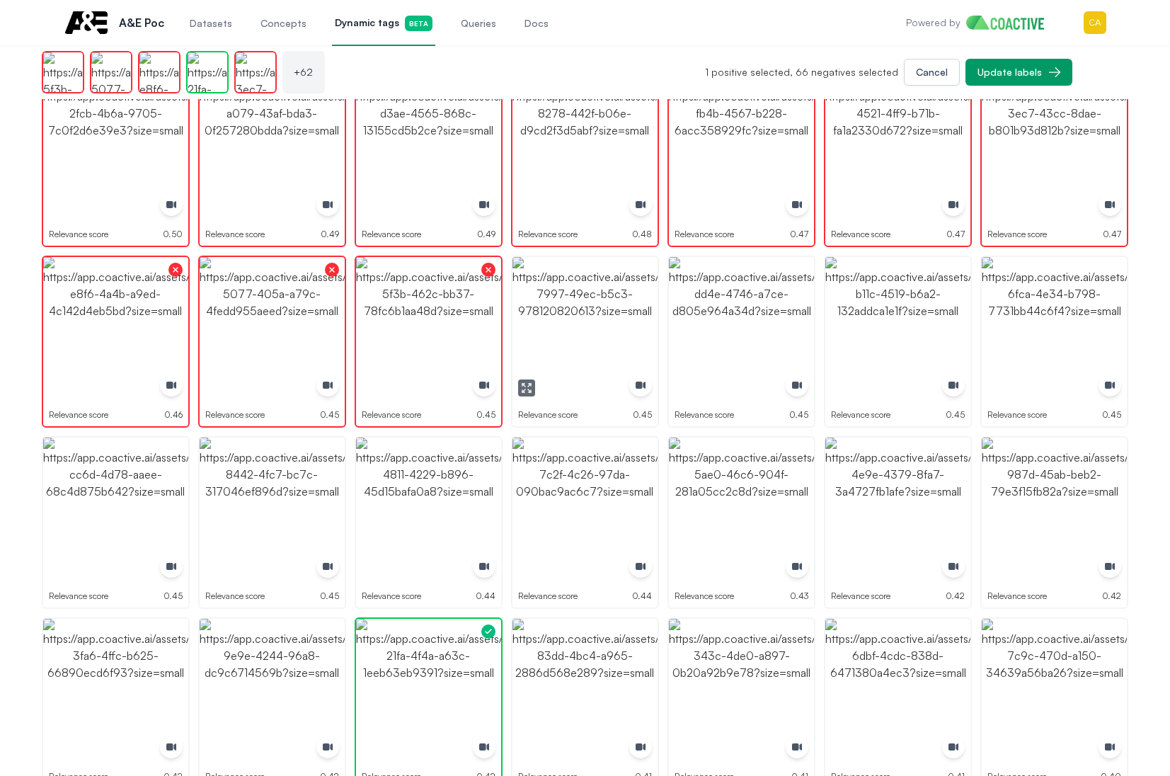
click at [610, 336] on img "button" at bounding box center [584, 329] width 145 height 145
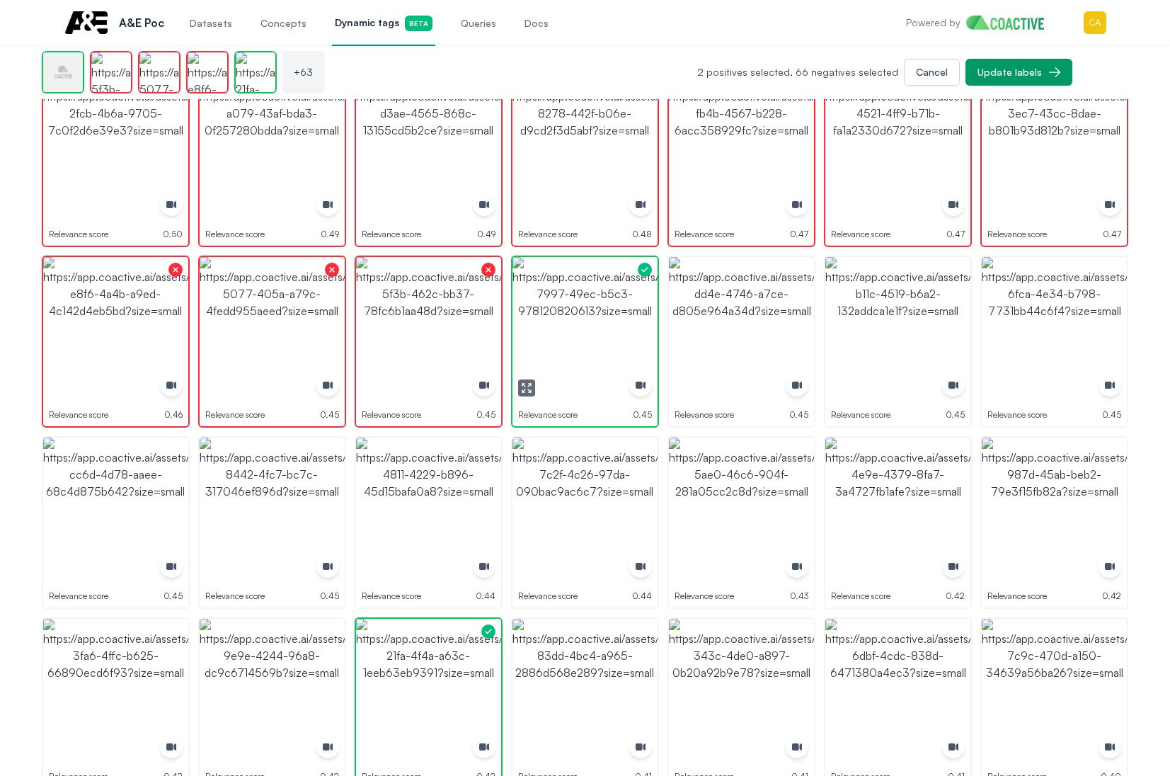
click at [610, 336] on img "button" at bounding box center [584, 329] width 145 height 145
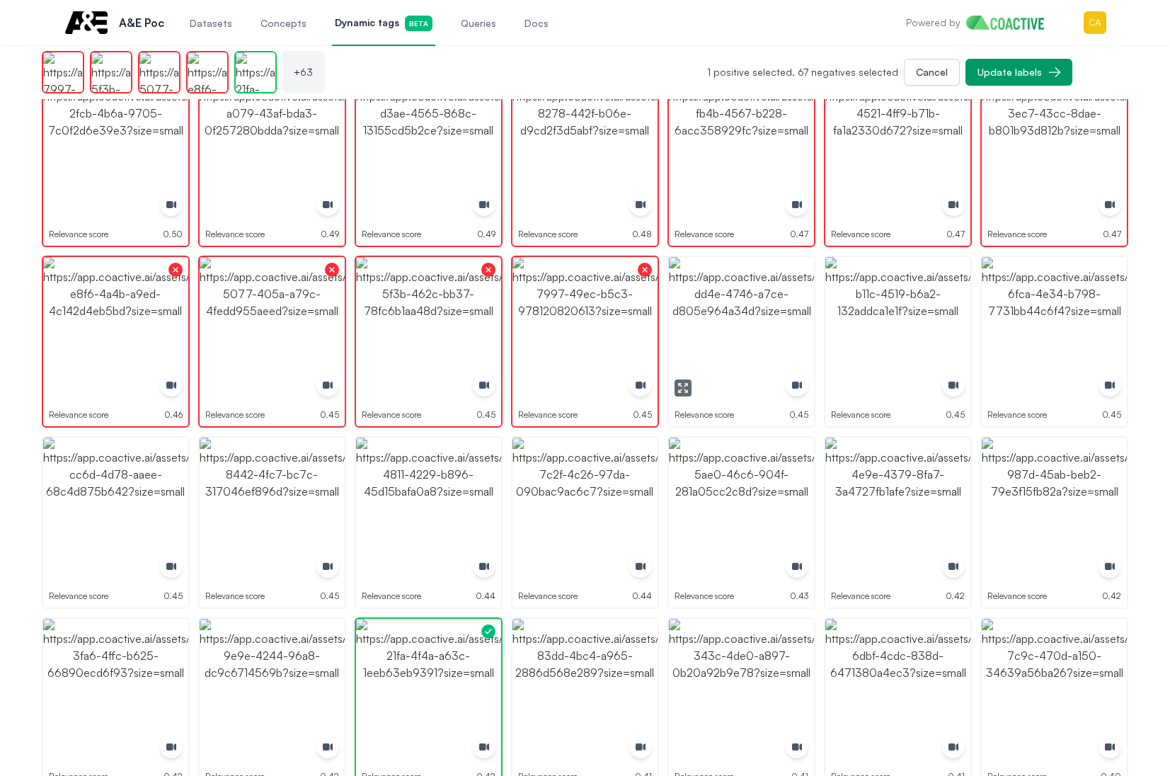
click at [688, 386] on icon "button" at bounding box center [682, 387] width 11 height 11
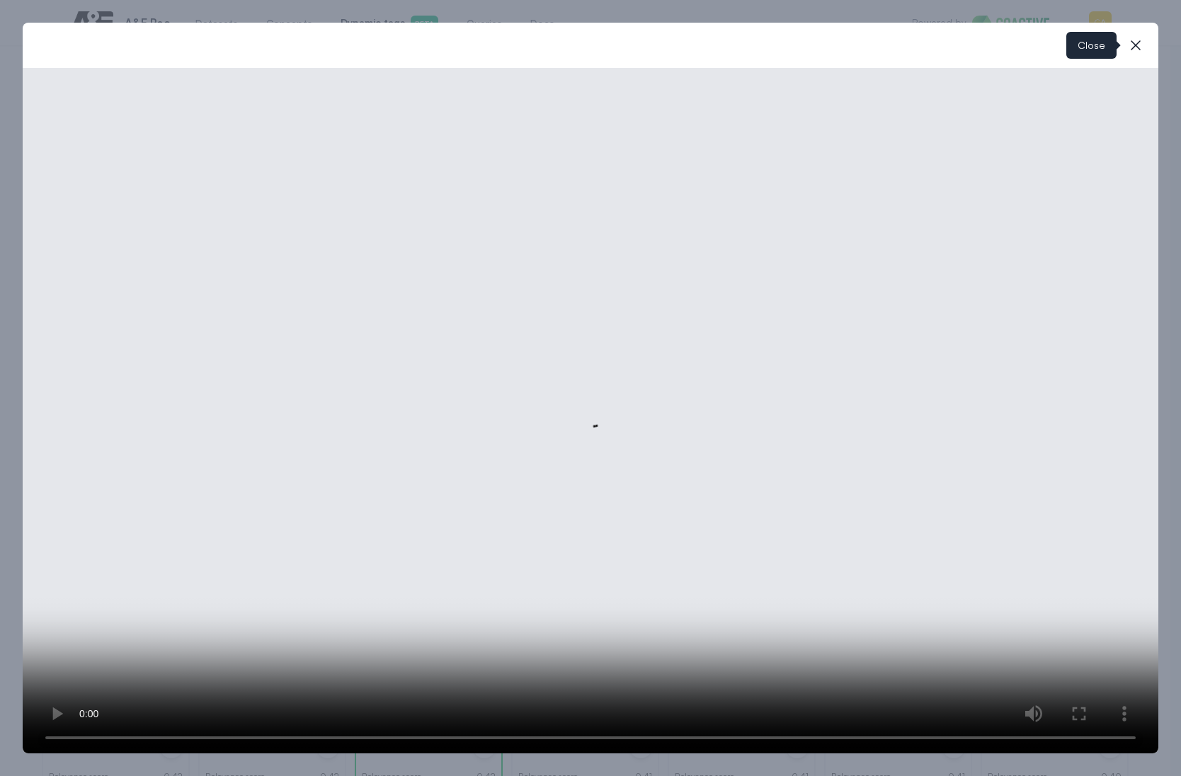
click at [1133, 37] on icon "button" at bounding box center [1135, 45] width 17 height 17
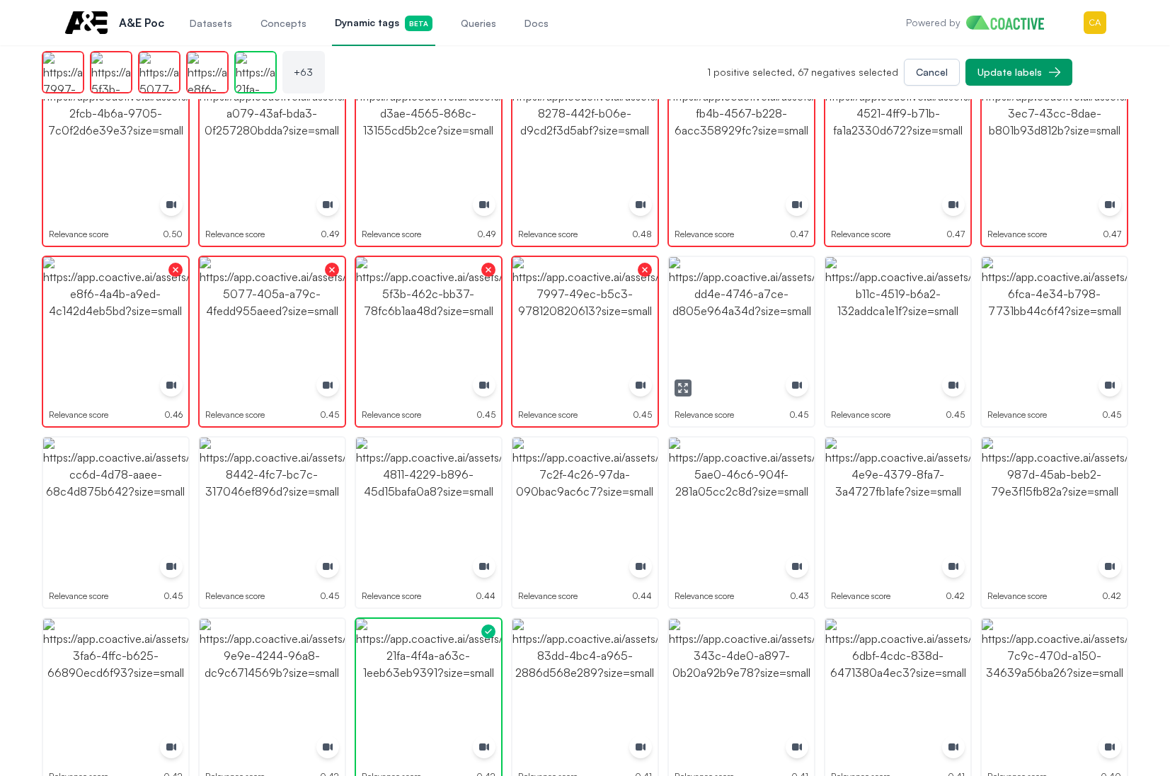
click at [721, 329] on img "button" at bounding box center [741, 329] width 145 height 145
click at [950, 323] on img "button" at bounding box center [897, 329] width 145 height 145
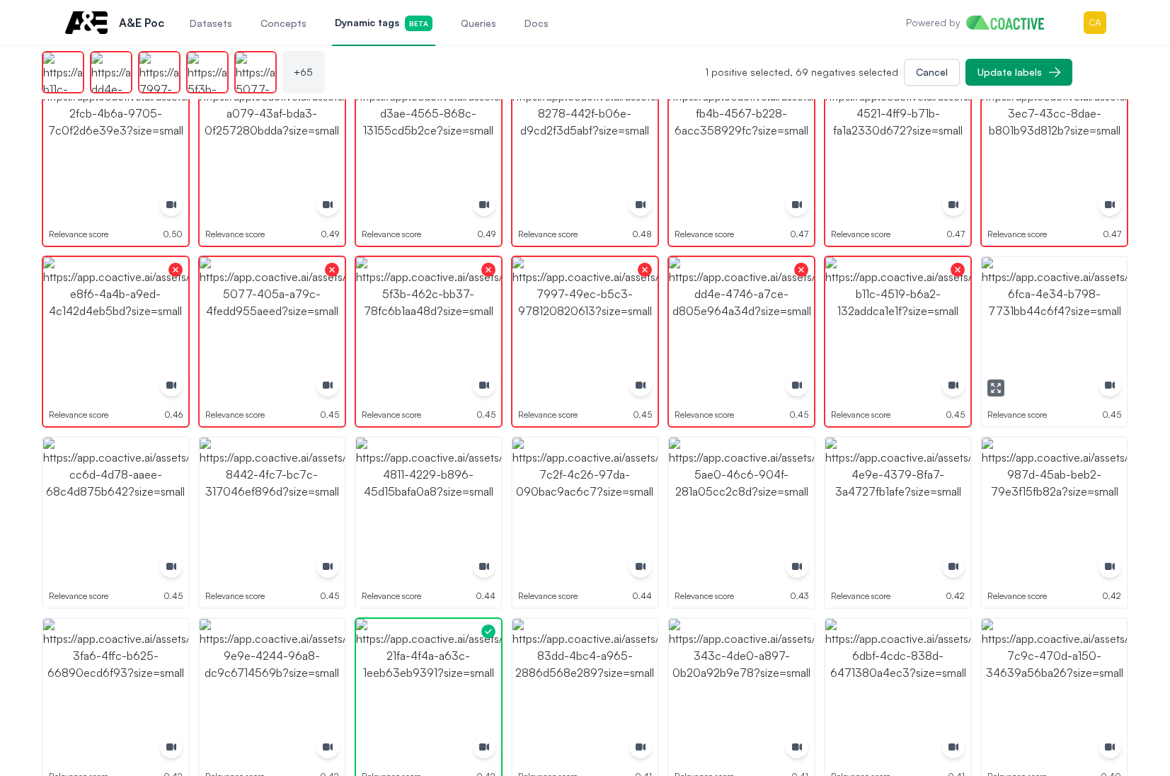
click at [1075, 321] on img "button" at bounding box center [1054, 329] width 145 height 145
click at [1053, 508] on img "button" at bounding box center [1054, 509] width 145 height 145
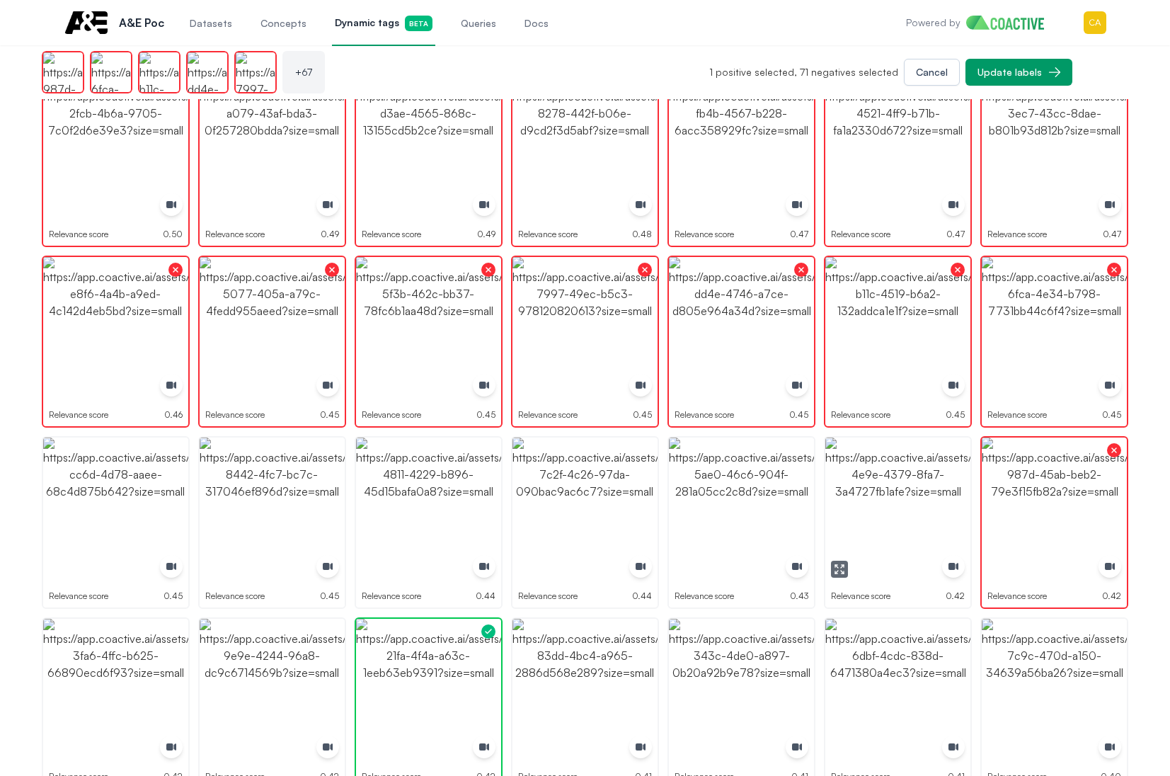
click at [874, 525] on img "button" at bounding box center [897, 509] width 145 height 145
click at [739, 515] on img "button" at bounding box center [741, 509] width 145 height 145
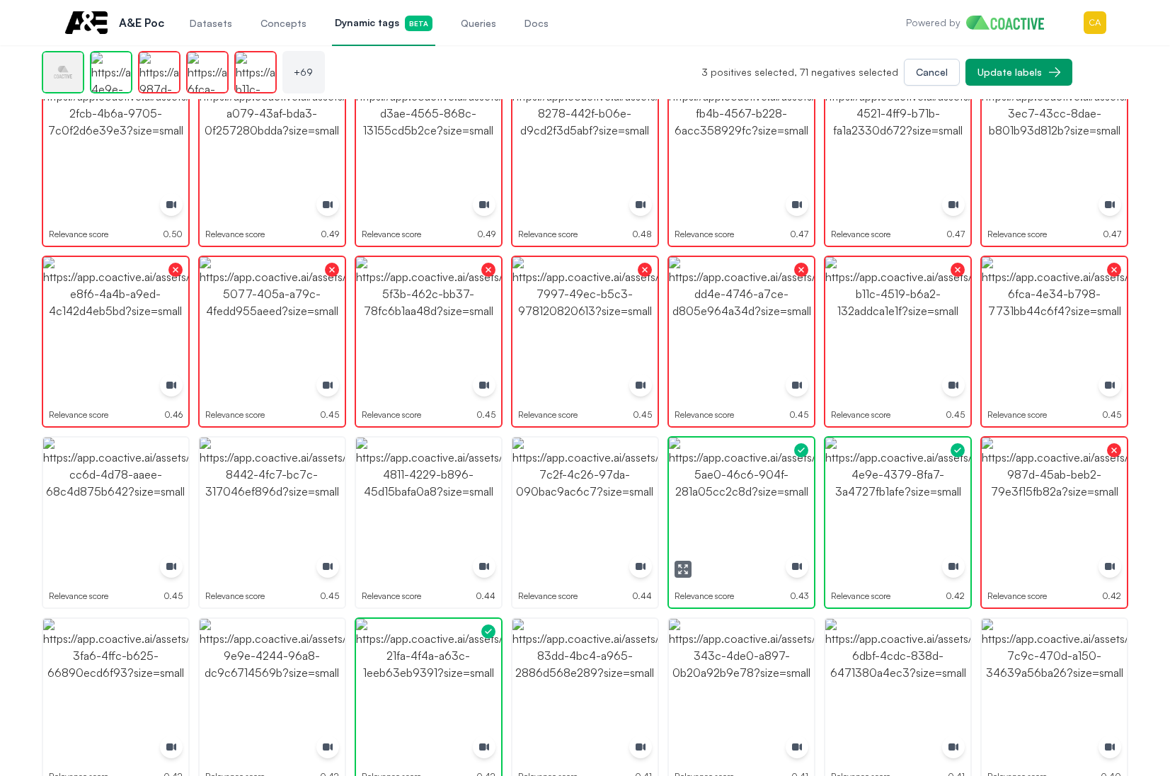
click at [739, 515] on img "button" at bounding box center [741, 509] width 145 height 145
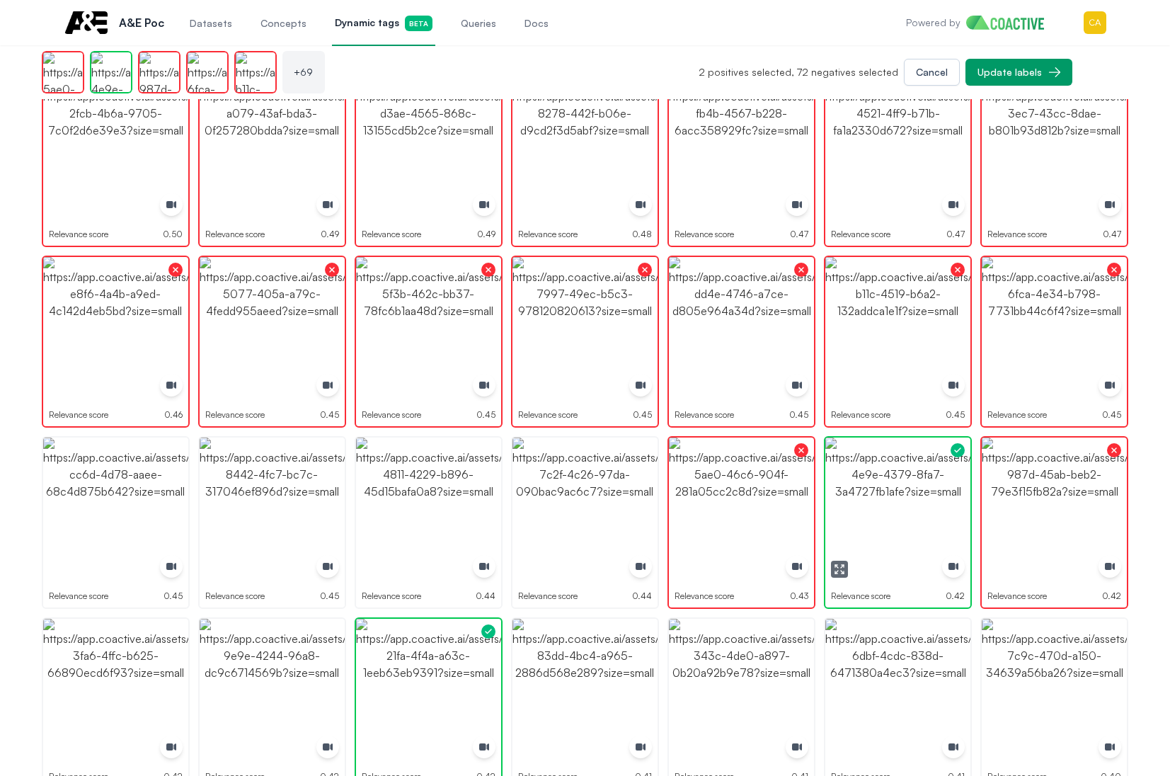
click at [837, 567] on icon "button" at bounding box center [839, 568] width 11 height 11
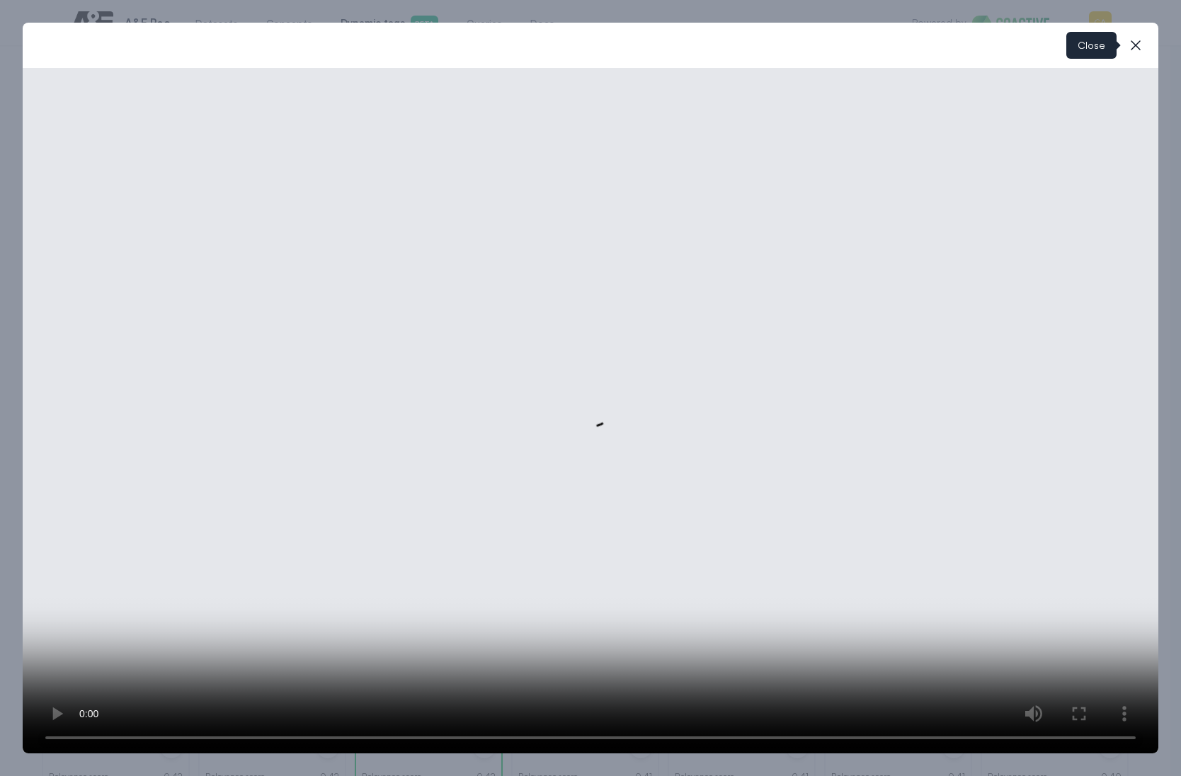
click at [1138, 49] on icon "button" at bounding box center [1135, 45] width 17 height 17
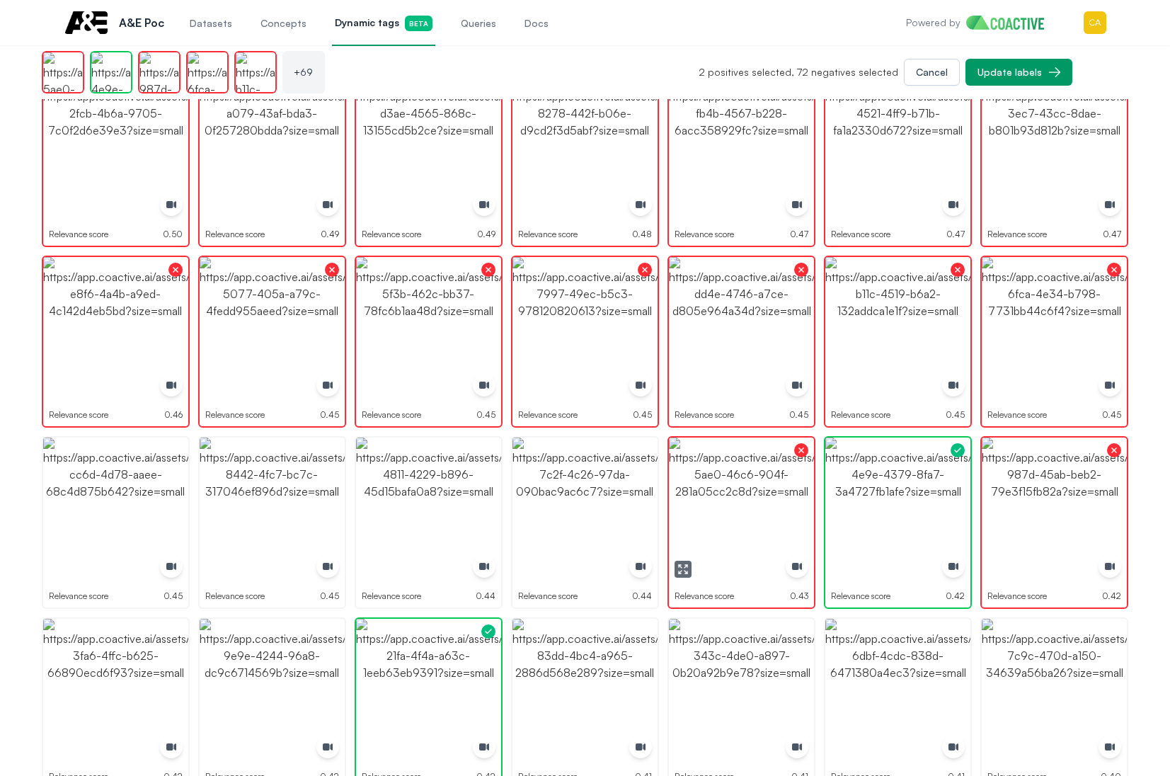
click at [675, 568] on button "button" at bounding box center [683, 569] width 17 height 17
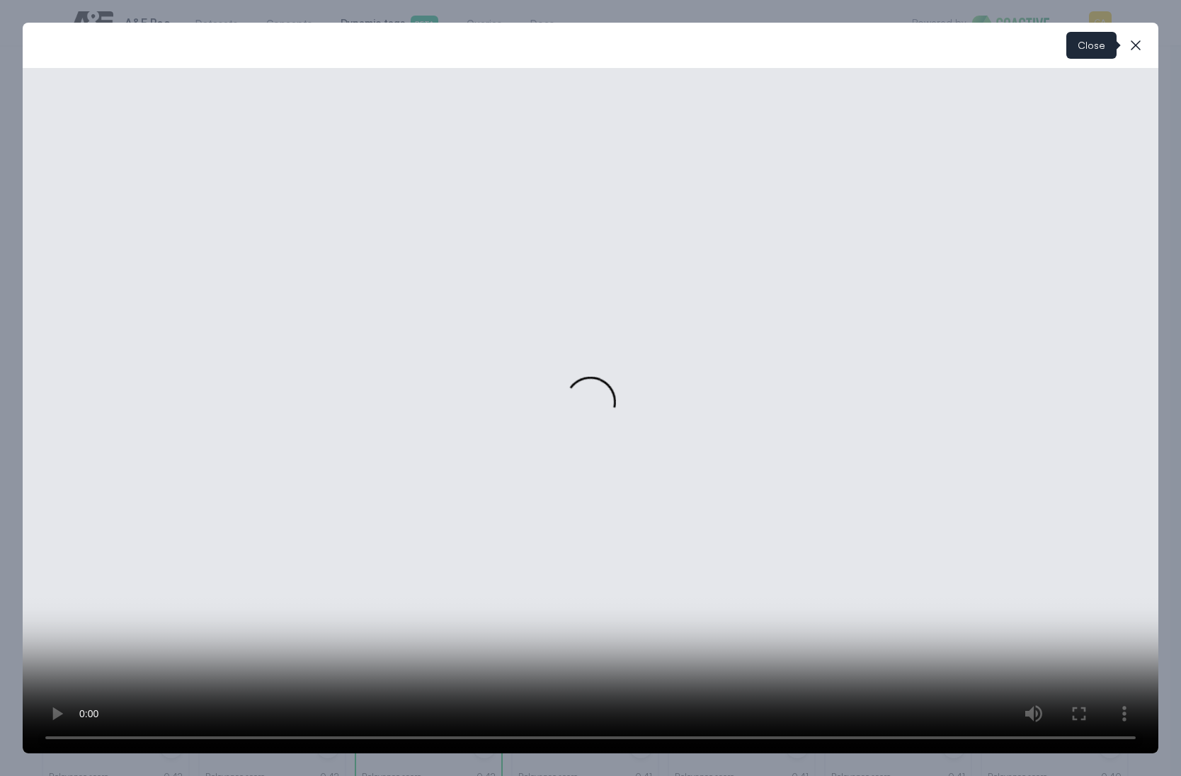
drag, startPoint x: 1141, startPoint y: 51, endPoint x: 922, endPoint y: 317, distance: 345.0
click at [1141, 50] on icon "button" at bounding box center [1135, 45] width 17 height 17
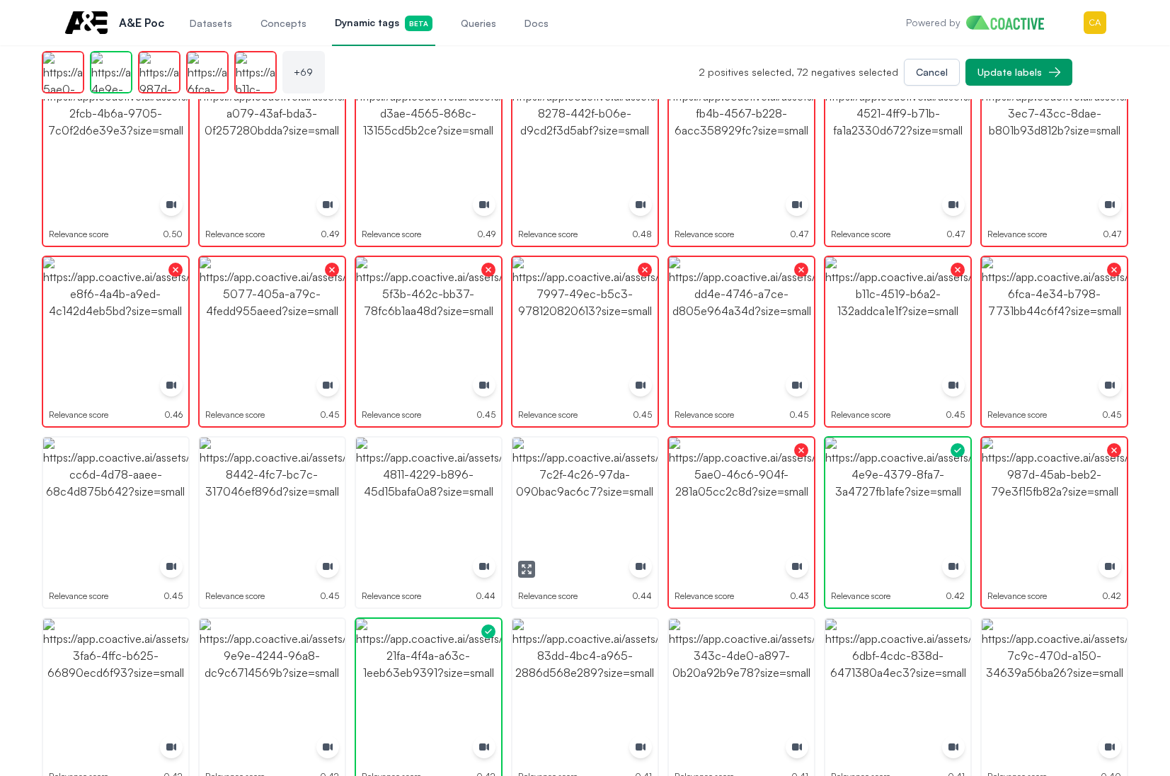
click at [579, 498] on img "button" at bounding box center [584, 509] width 145 height 145
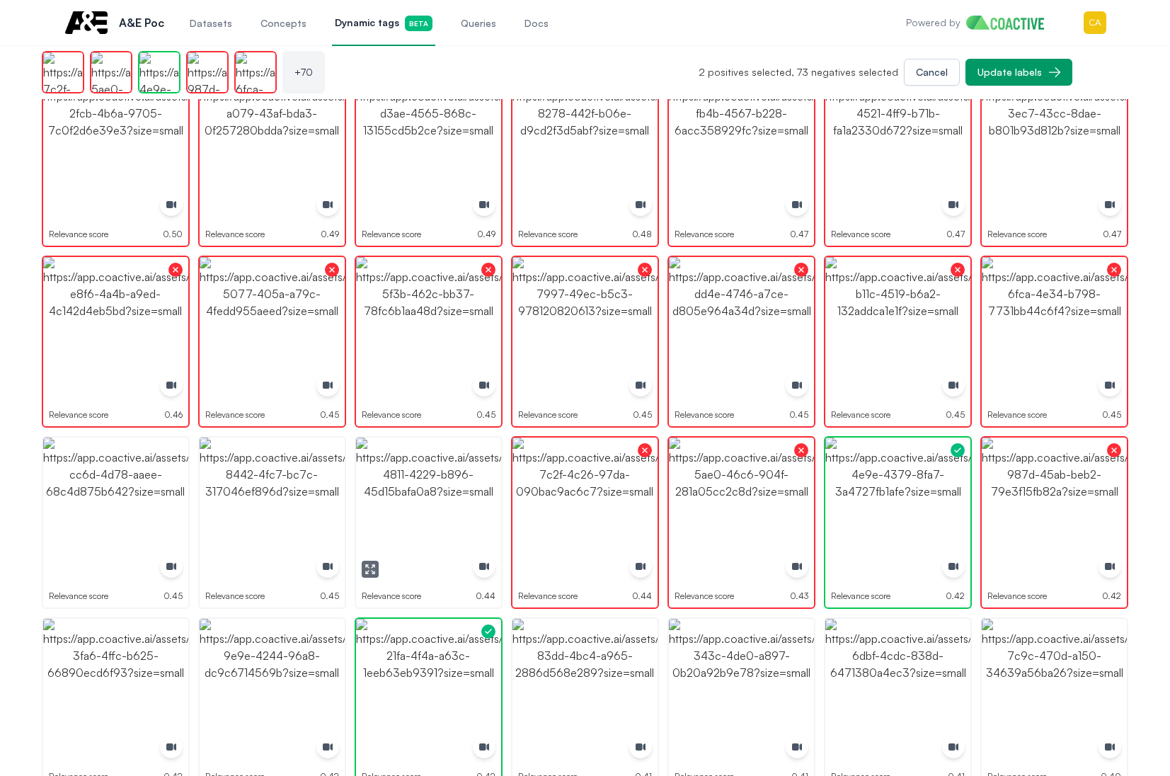
click at [370, 567] on icon "button" at bounding box center [370, 568] width 11 height 11
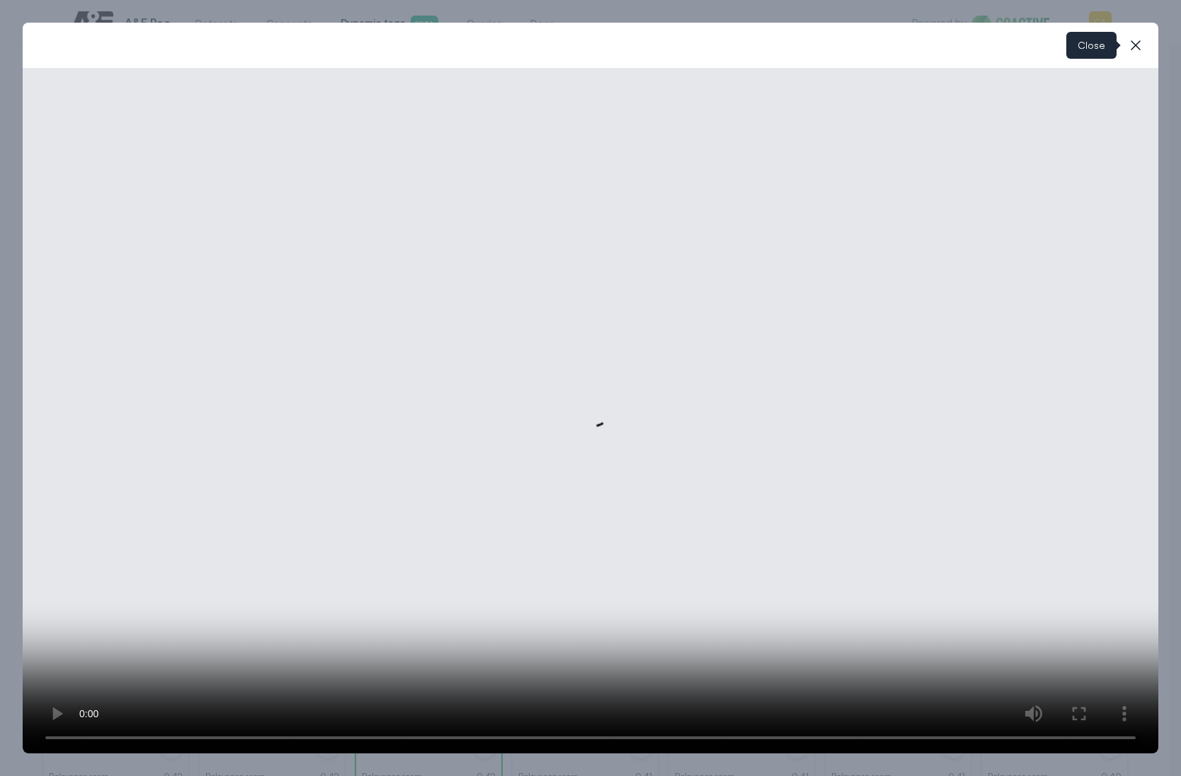
click at [1123, 43] on button "close-modal" at bounding box center [1135, 45] width 28 height 28
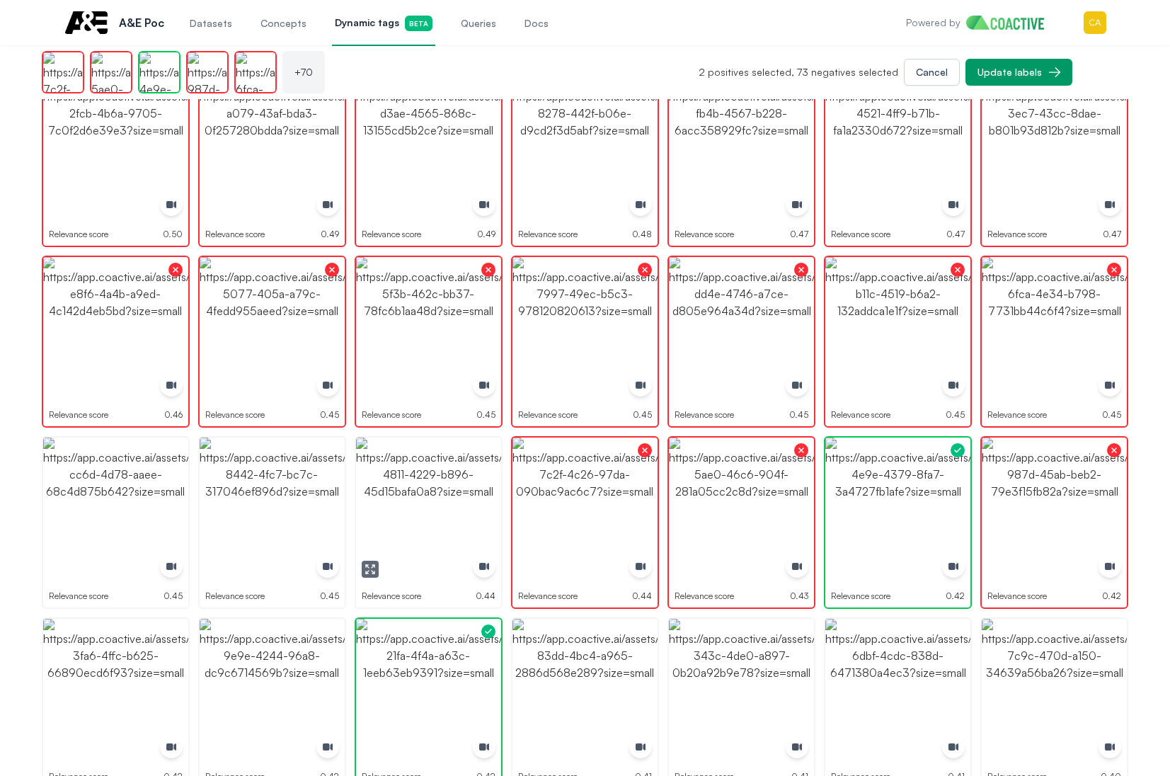
click at [429, 496] on img "button" at bounding box center [428, 509] width 145 height 145
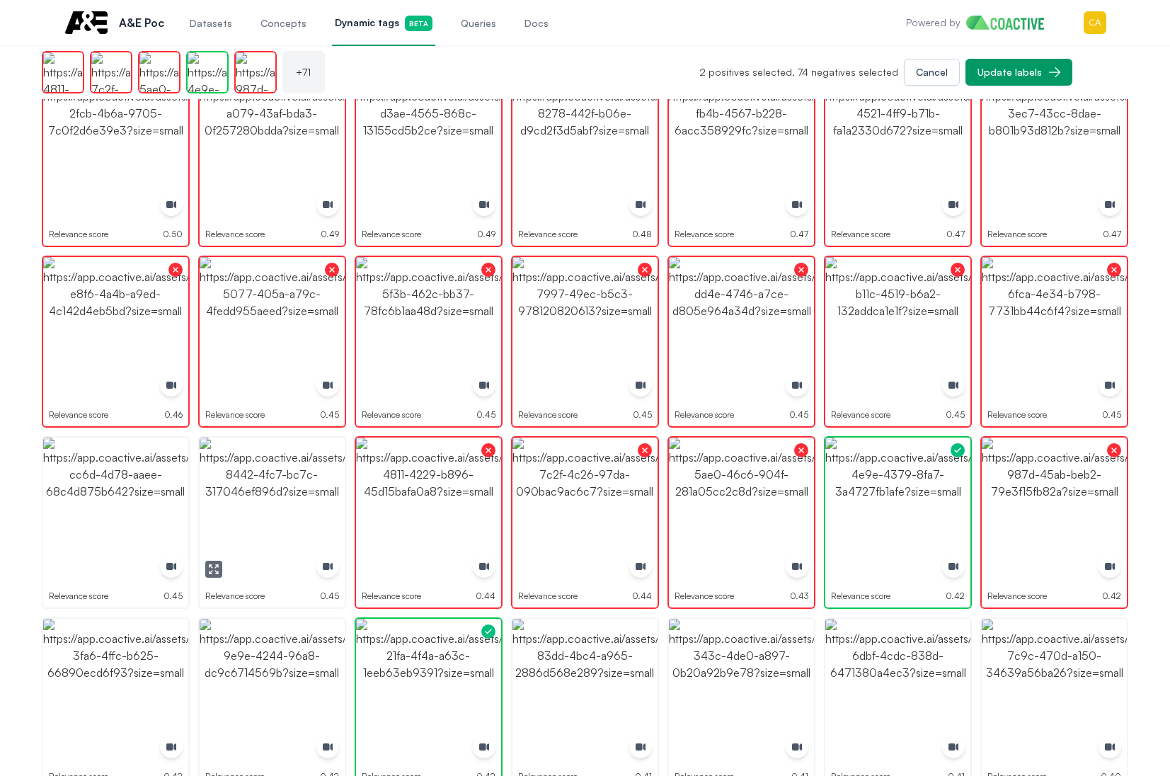
click at [206, 573] on button "button" at bounding box center [213, 569] width 17 height 17
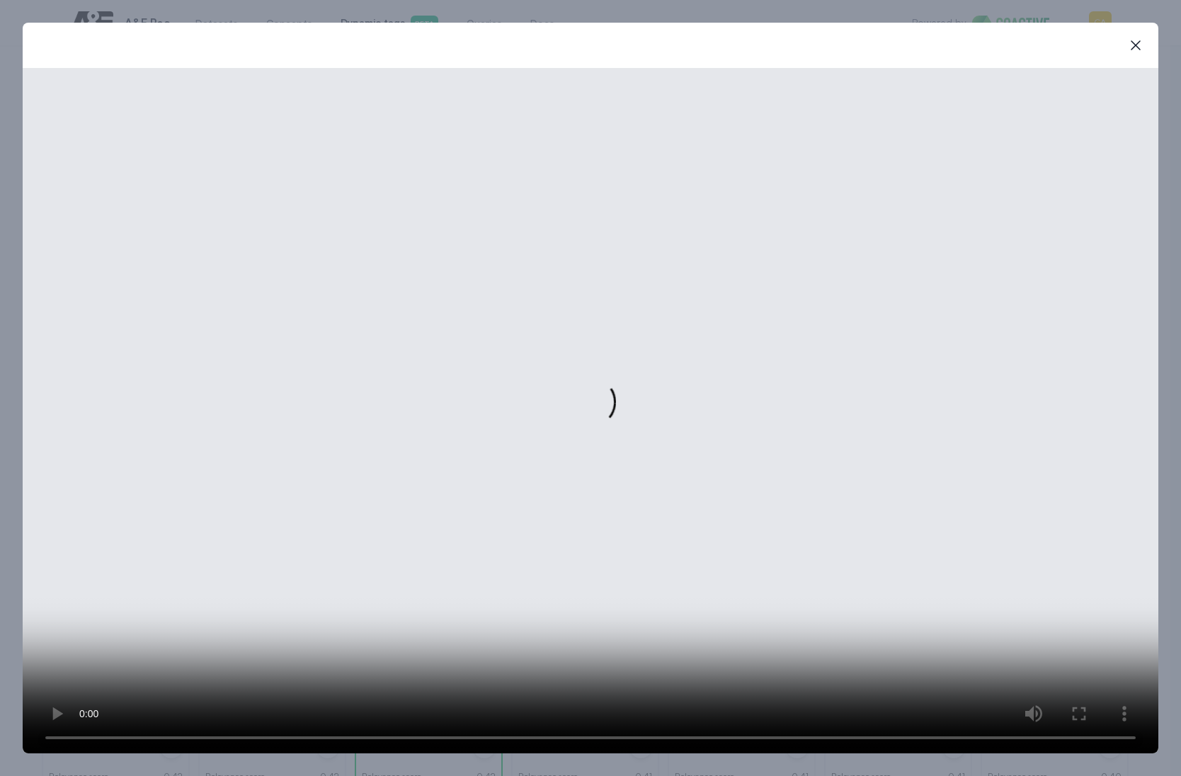
click at [1142, 47] on icon "button" at bounding box center [1135, 45] width 17 height 17
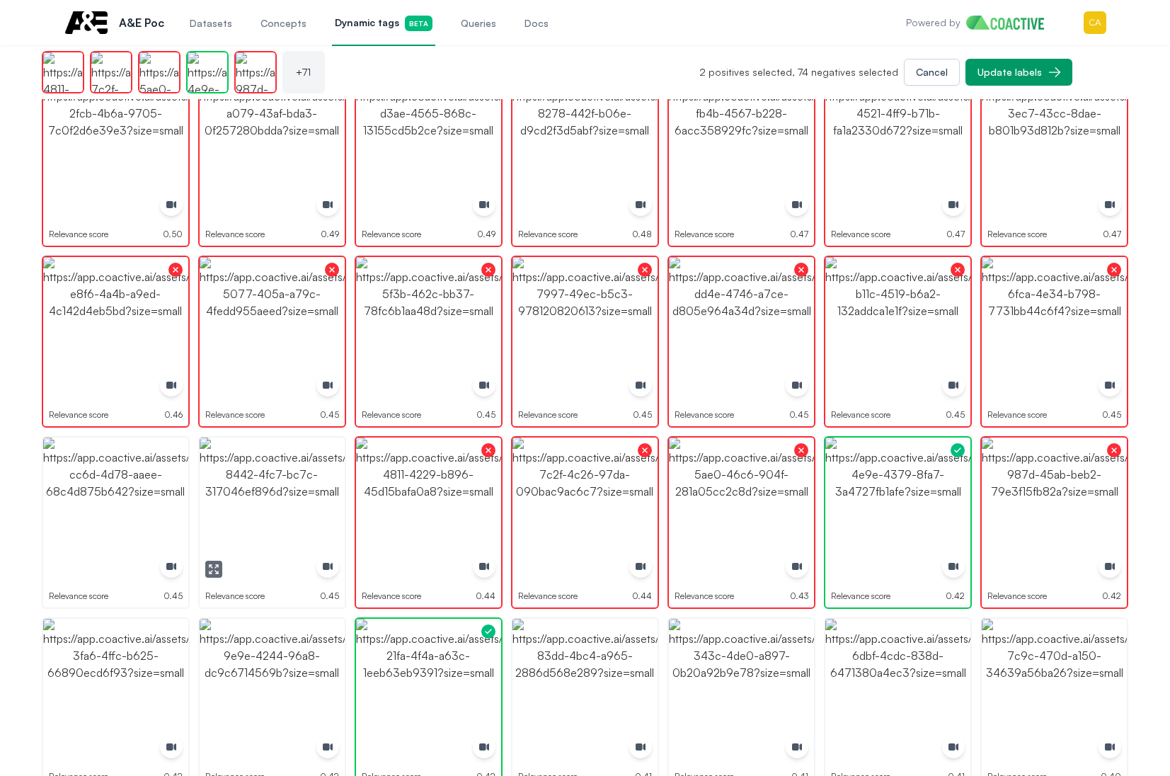
click at [270, 516] on img "button" at bounding box center [272, 509] width 145 height 145
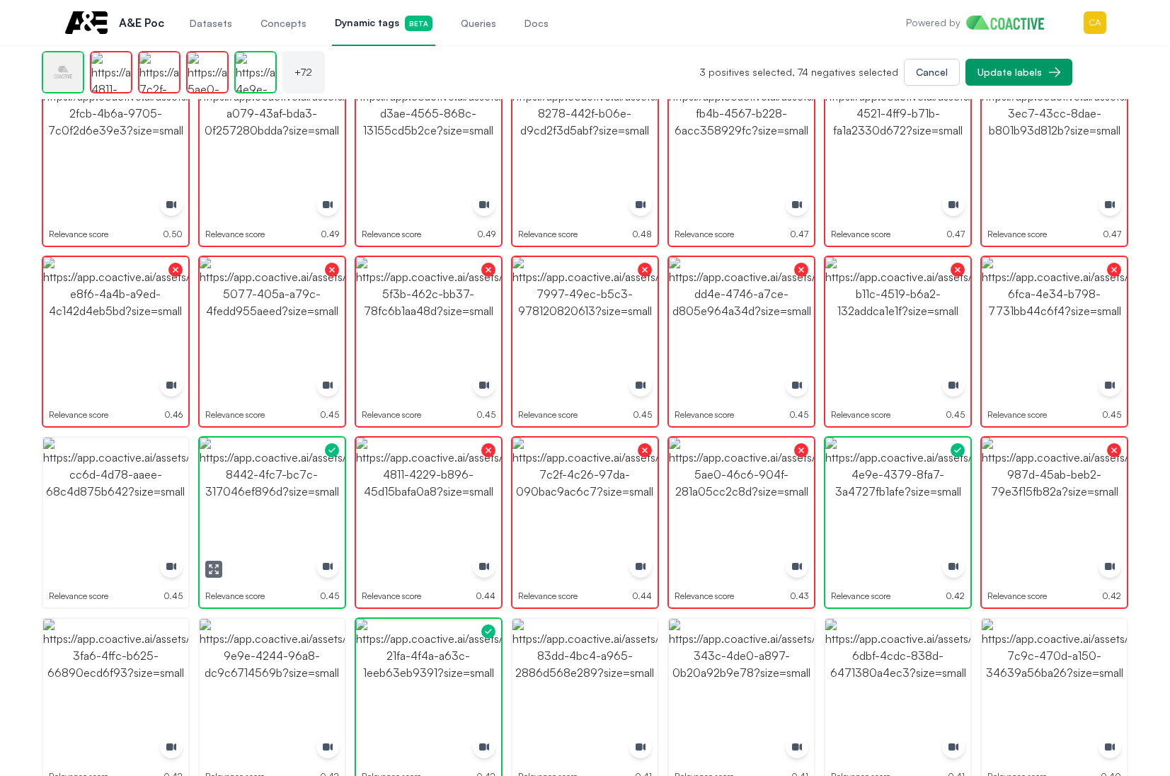
click at [270, 516] on img "button" at bounding box center [272, 509] width 145 height 145
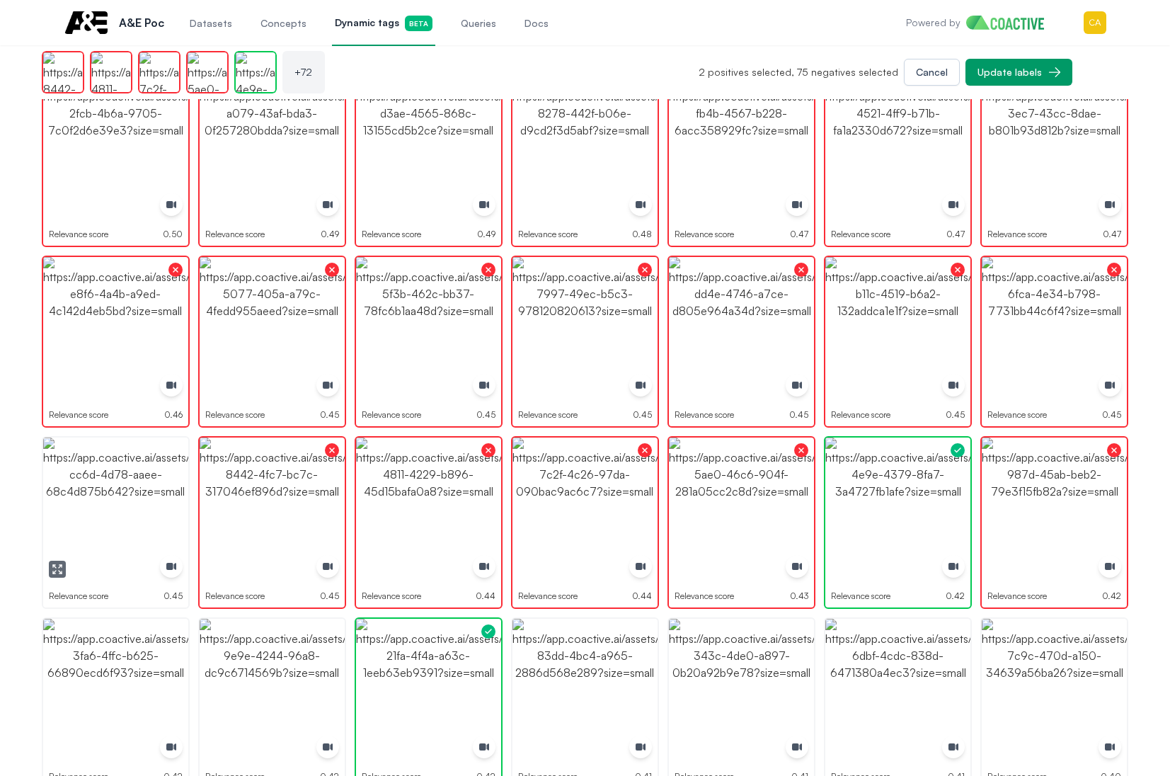
click at [97, 515] on img "button" at bounding box center [115, 509] width 145 height 145
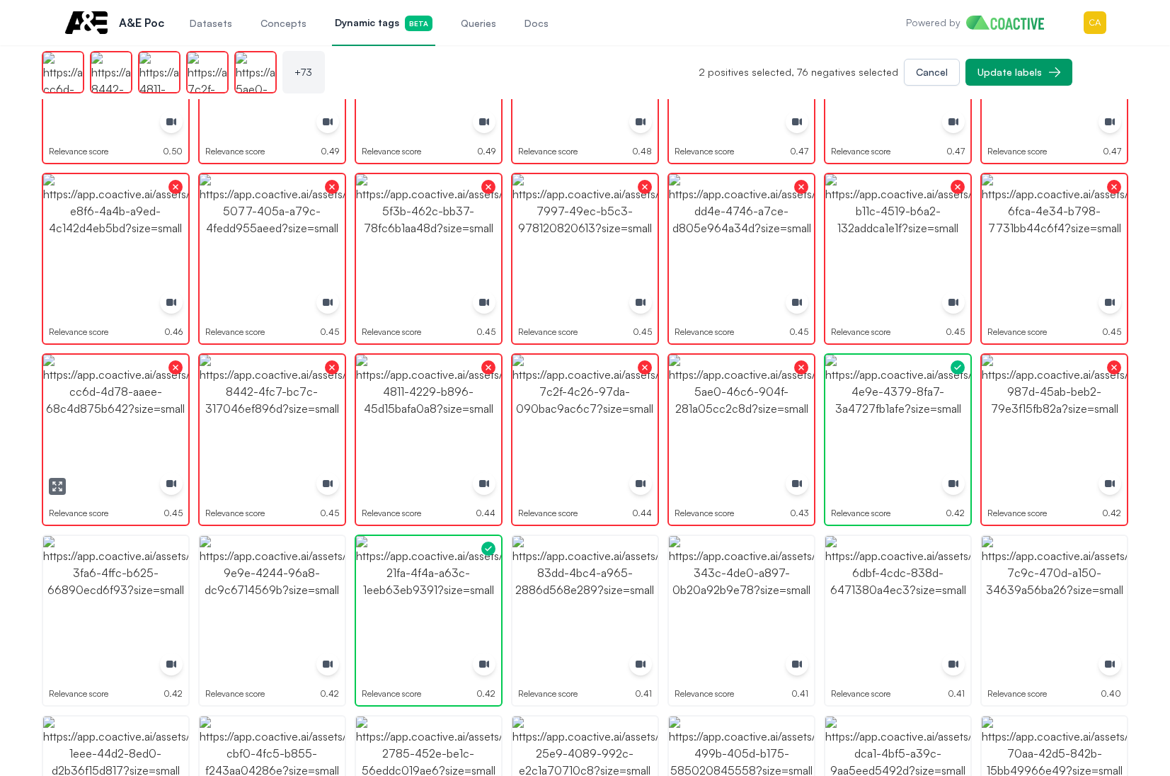
scroll to position [1838, 0]
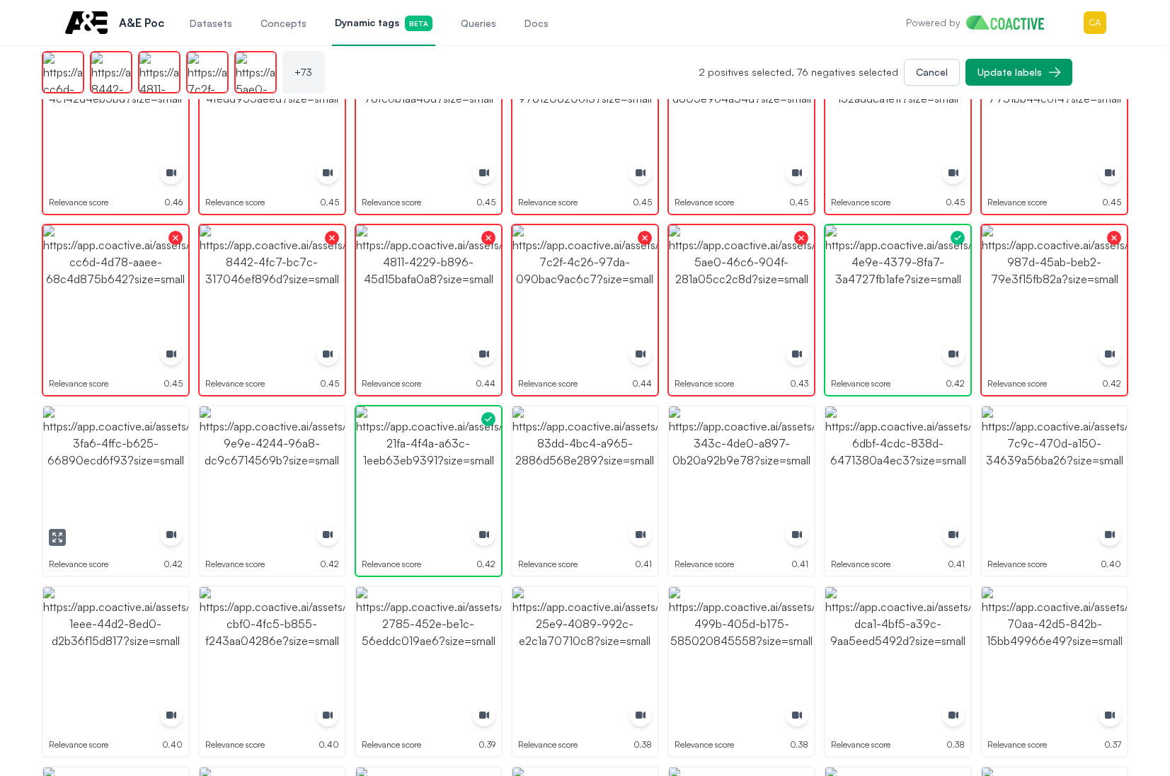
click at [101, 484] on img "button" at bounding box center [115, 478] width 145 height 145
click at [273, 476] on img "button" at bounding box center [272, 478] width 145 height 145
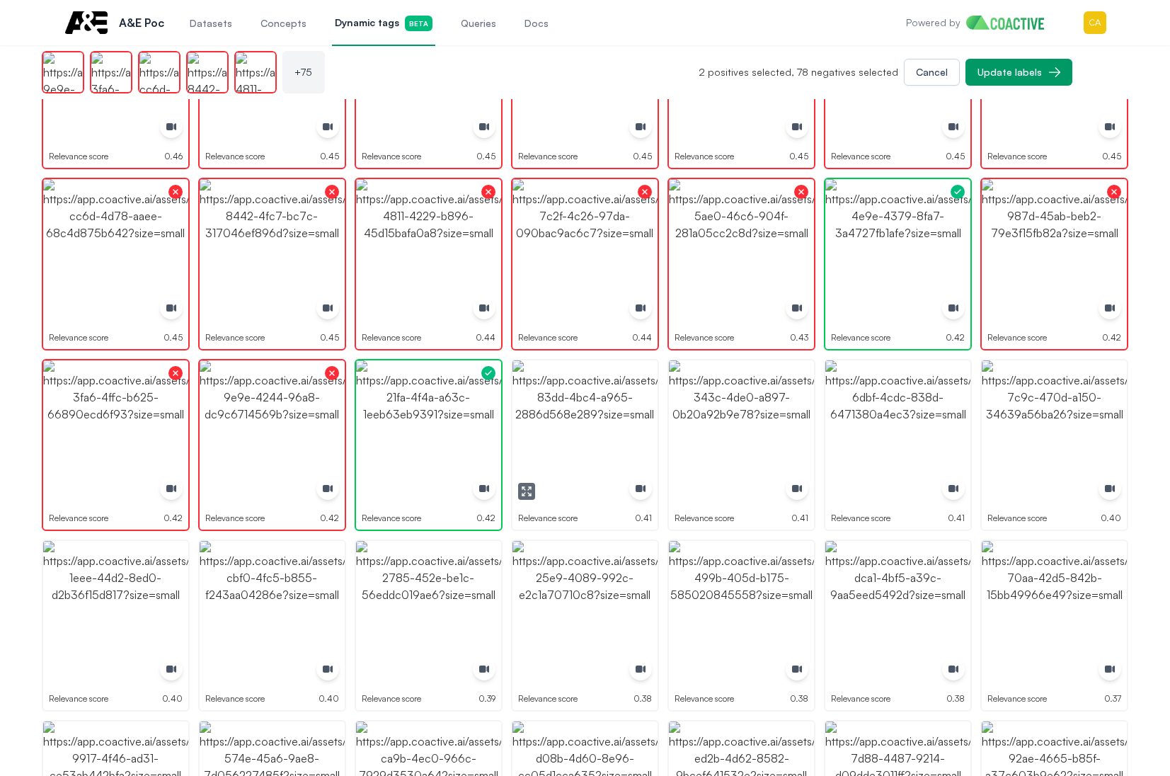
scroll to position [1909, 0]
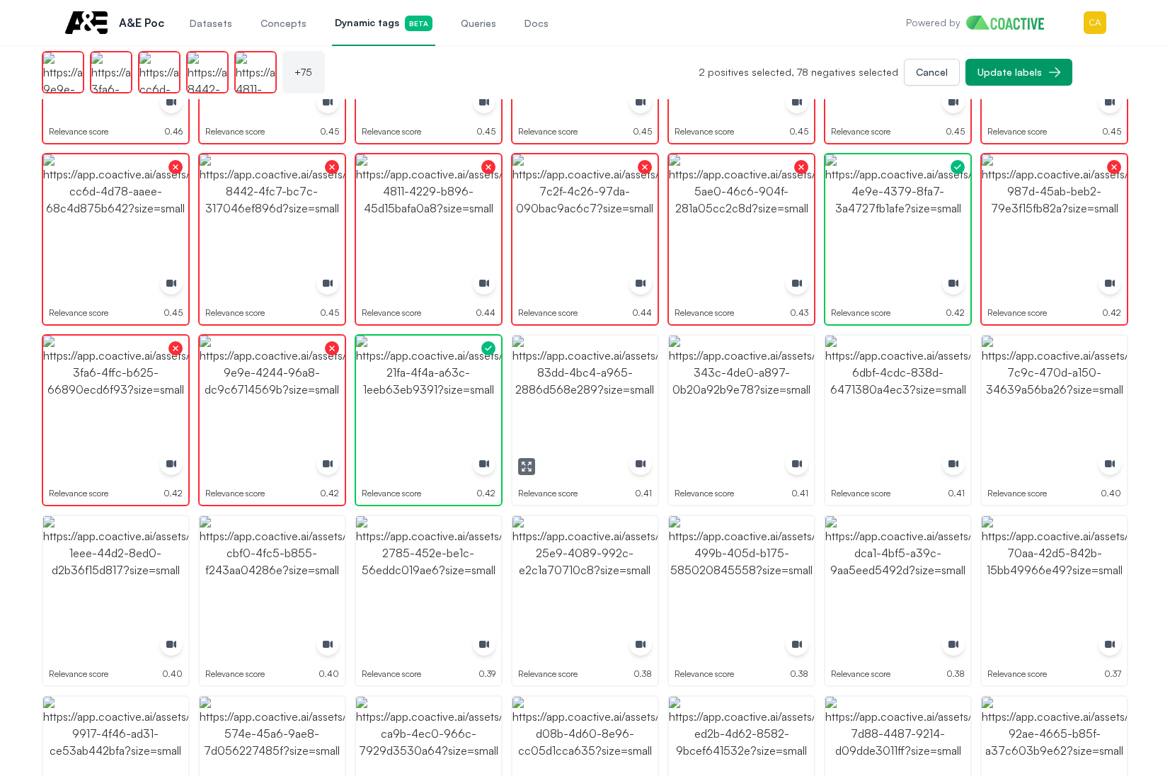
click at [592, 417] on img "button" at bounding box center [584, 408] width 145 height 145
click at [737, 409] on img "button" at bounding box center [741, 408] width 145 height 145
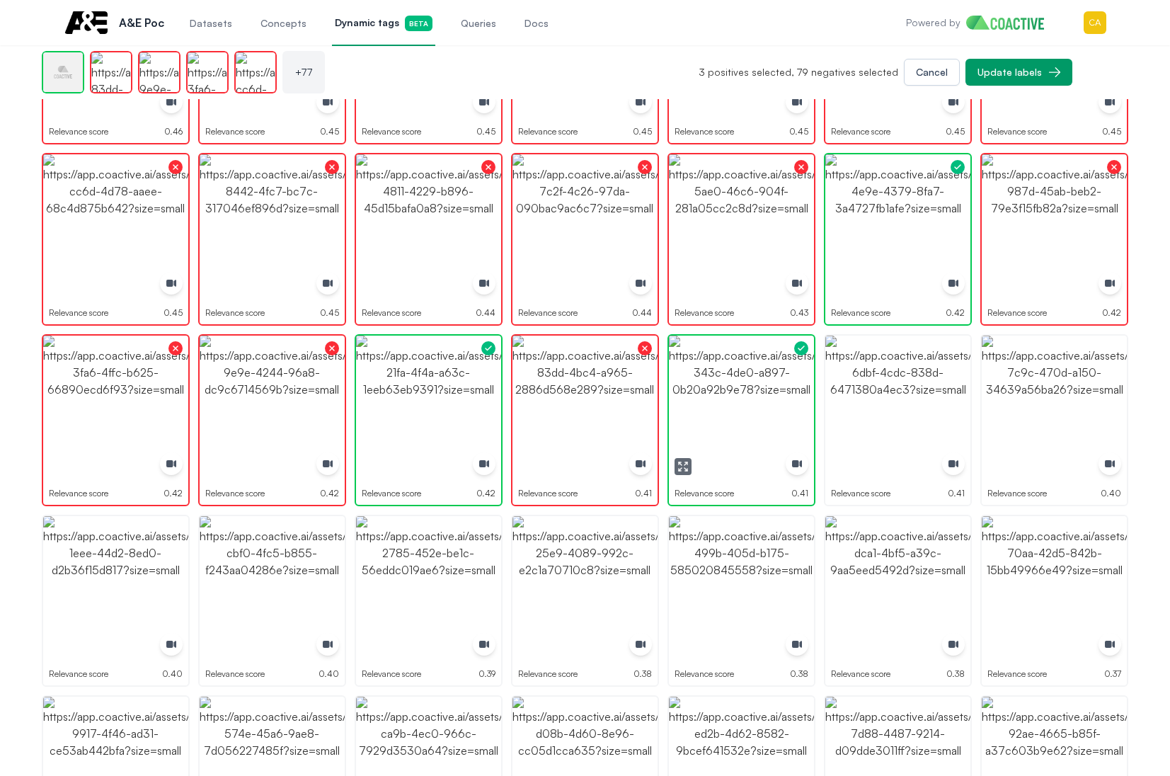
click at [737, 409] on img "button" at bounding box center [741, 408] width 145 height 145
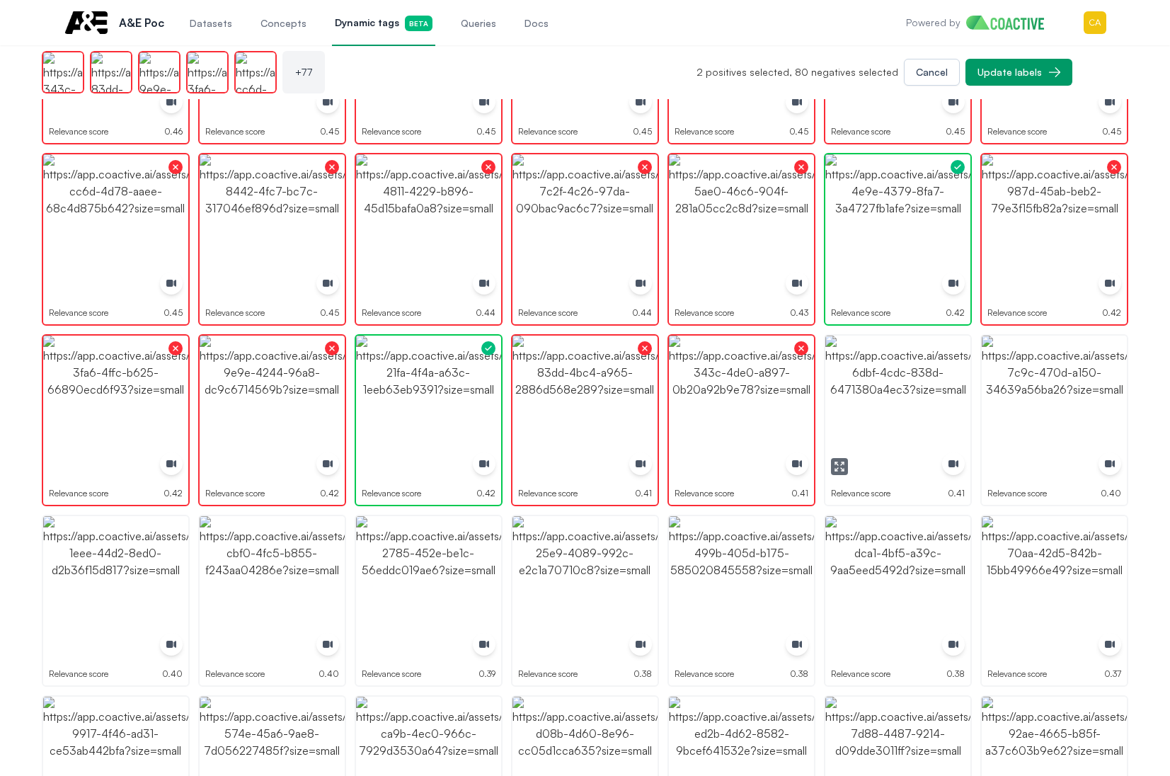
click at [905, 409] on img "button" at bounding box center [897, 408] width 145 height 145
click at [1058, 401] on img "button" at bounding box center [1054, 408] width 145 height 145
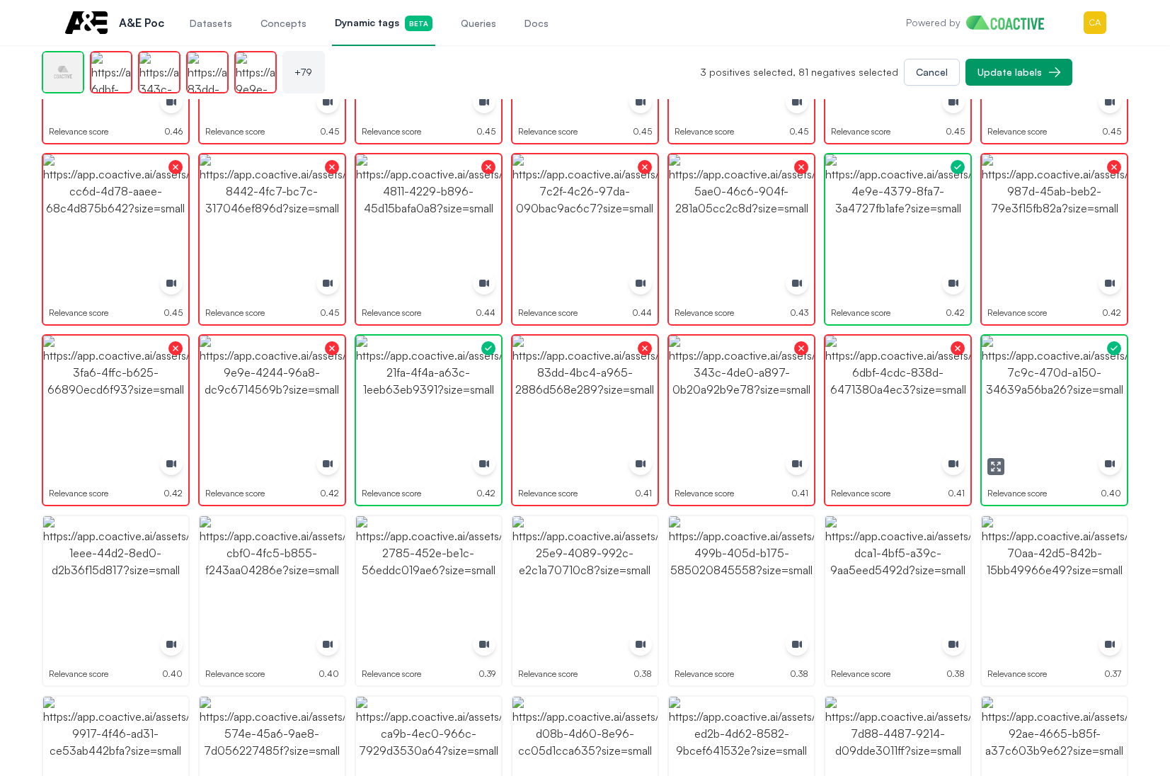
click at [1058, 401] on img "button" at bounding box center [1054, 408] width 145 height 145
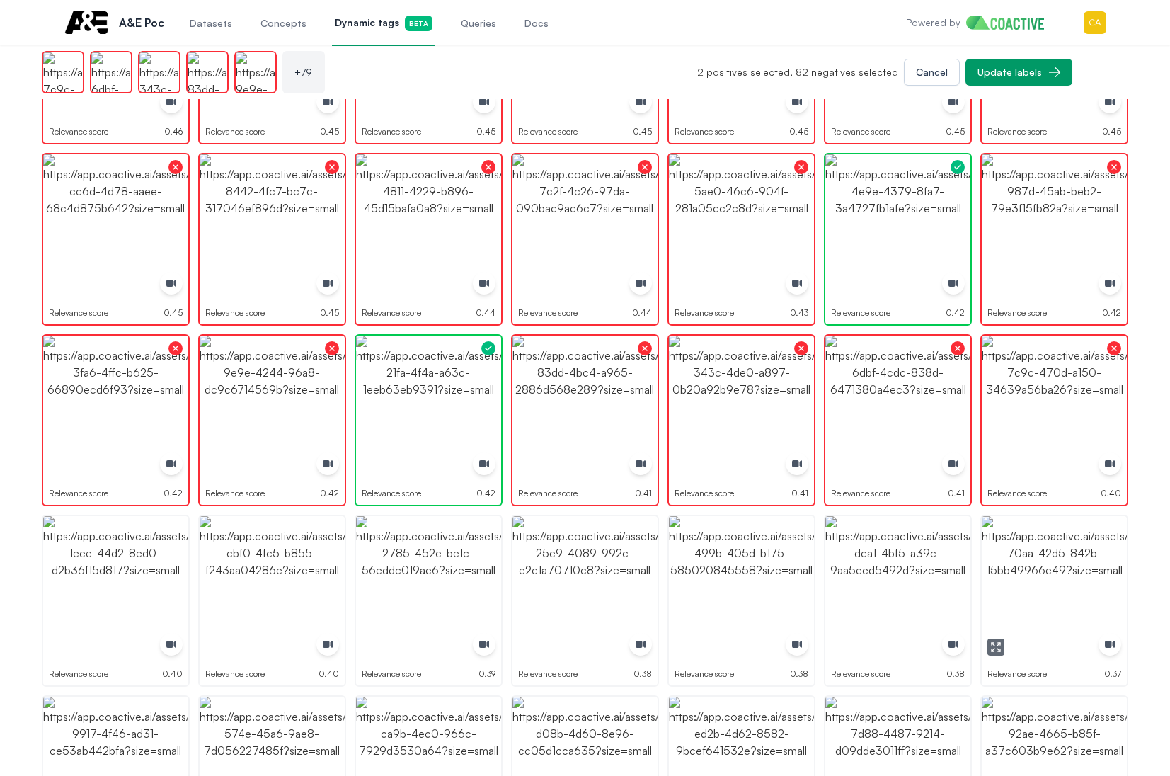
click at [1050, 613] on img "button" at bounding box center [1054, 588] width 145 height 145
click at [874, 597] on img "button" at bounding box center [897, 588] width 145 height 145
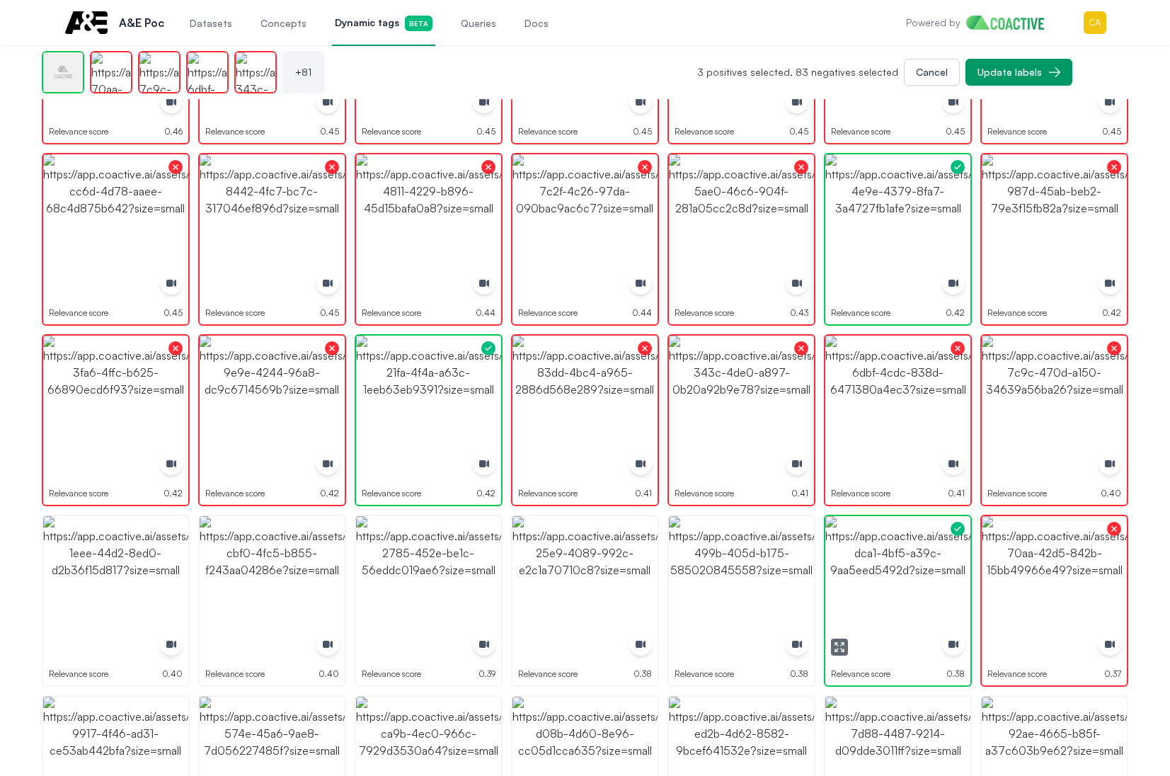
click at [874, 597] on img "button" at bounding box center [897, 588] width 145 height 145
click at [720, 596] on img "button" at bounding box center [741, 588] width 145 height 145
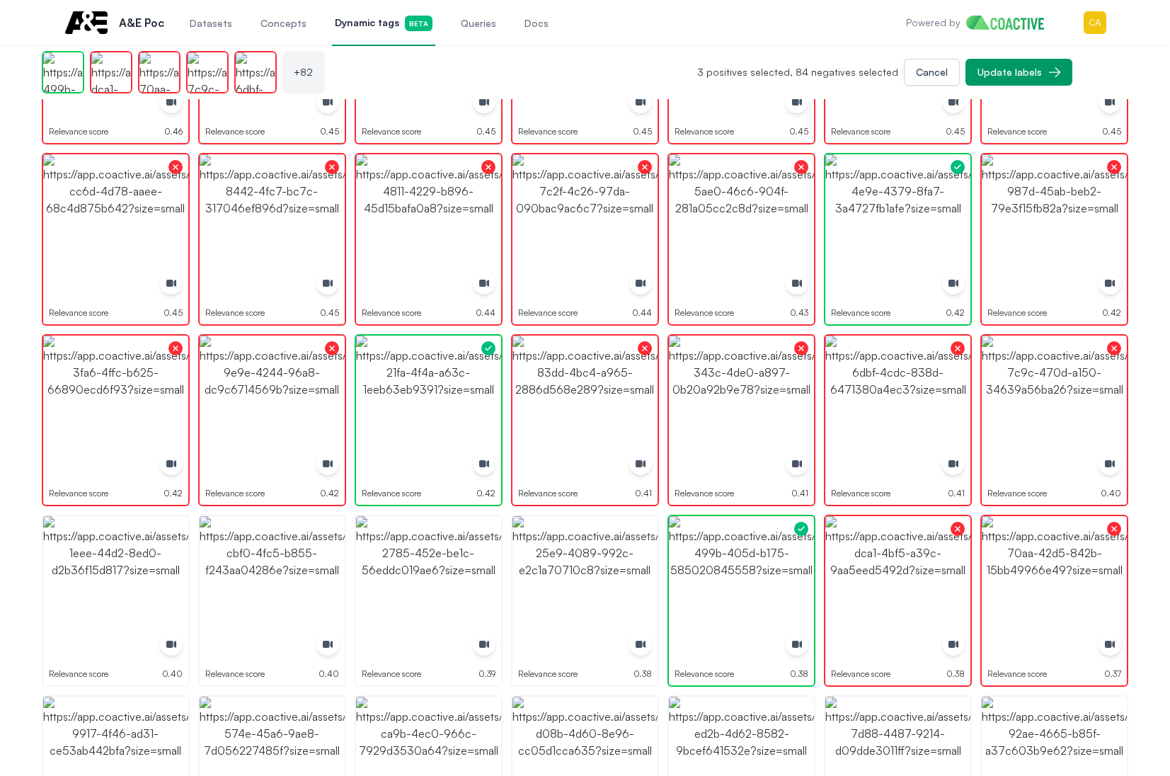
click at [577, 606] on img "button" at bounding box center [584, 588] width 145 height 145
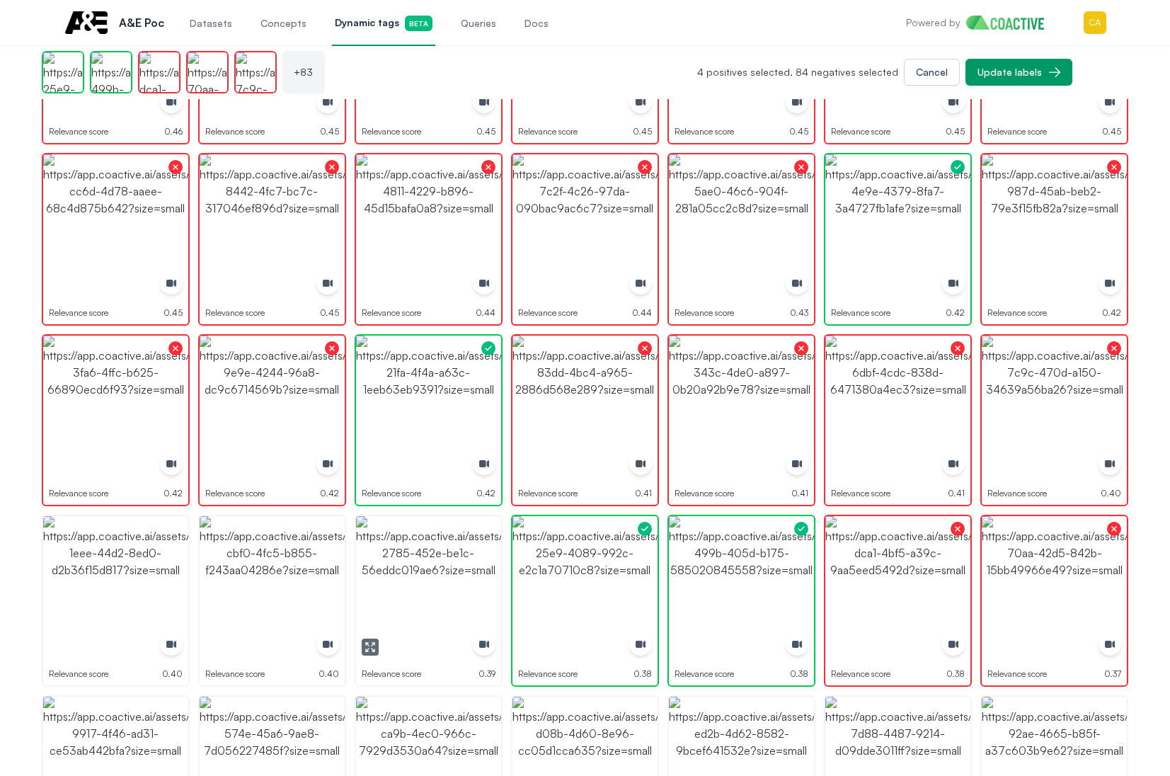
click at [373, 606] on img "button" at bounding box center [428, 588] width 145 height 145
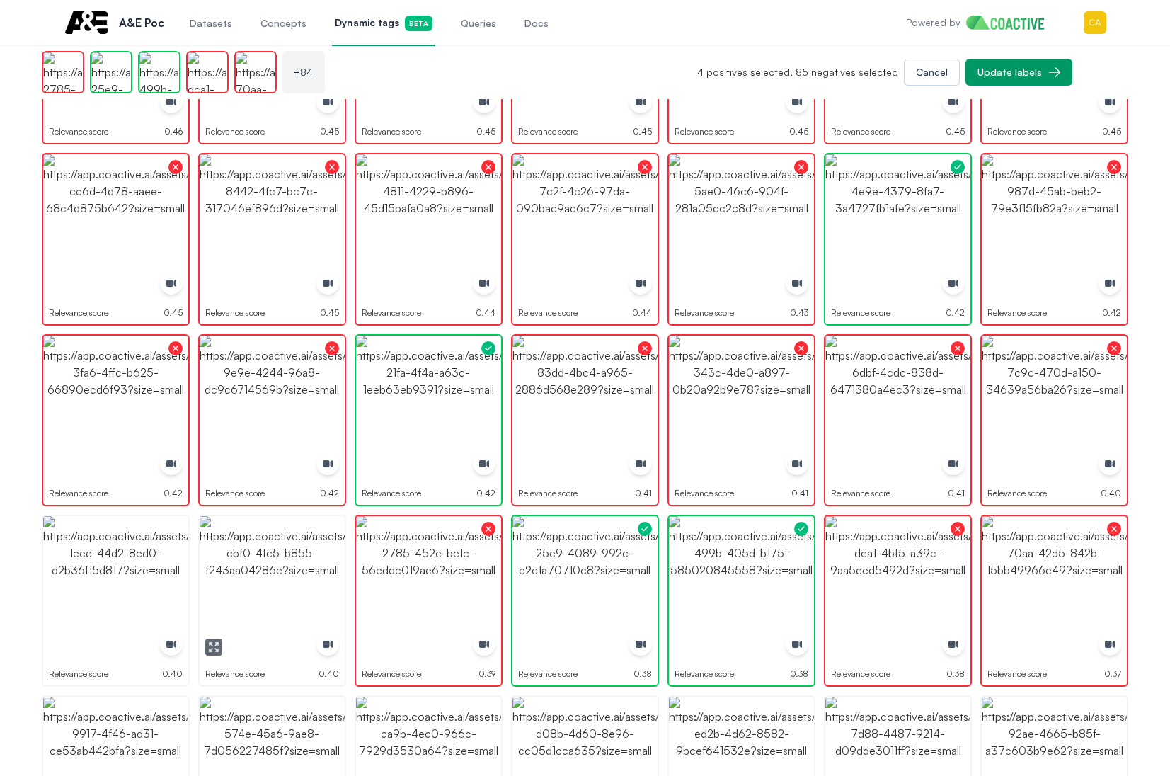
click at [270, 604] on img "button" at bounding box center [272, 588] width 145 height 145
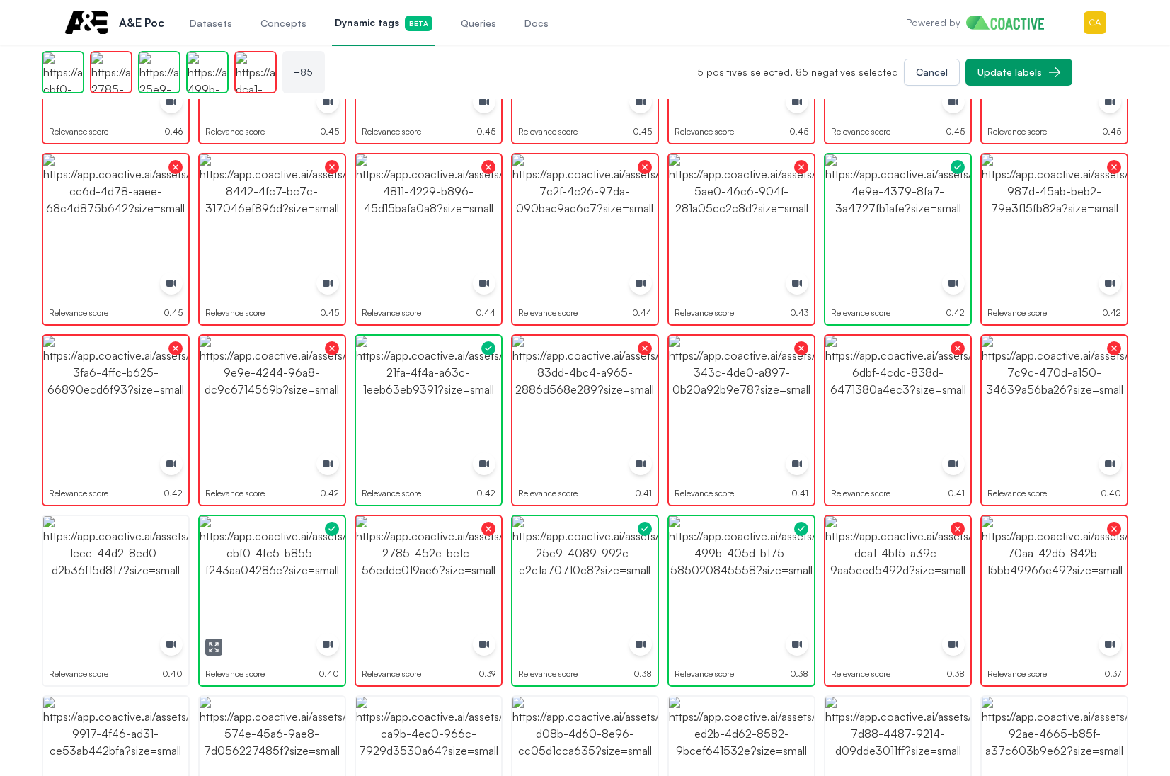
click at [214, 646] on icon "button" at bounding box center [213, 646] width 11 height 11
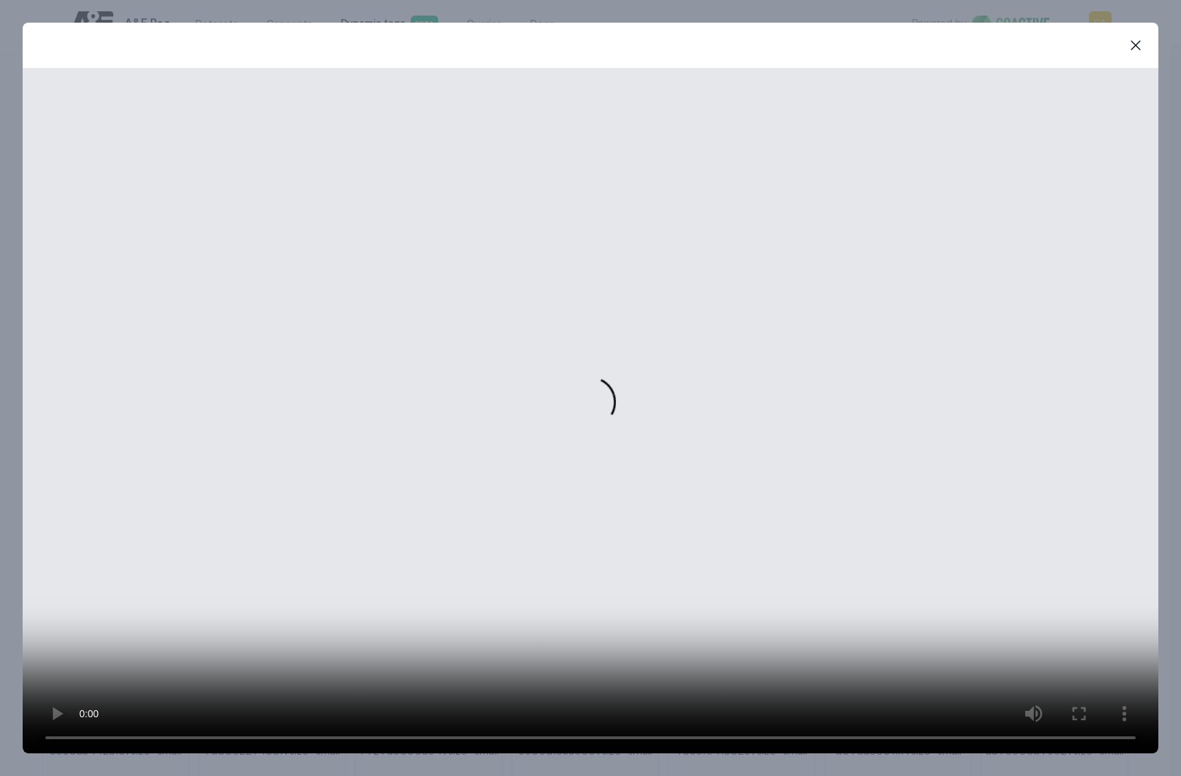
drag, startPoint x: 1133, startPoint y: 47, endPoint x: 1072, endPoint y: 55, distance: 62.2
click at [1131, 45] on icon "button" at bounding box center [1135, 45] width 17 height 17
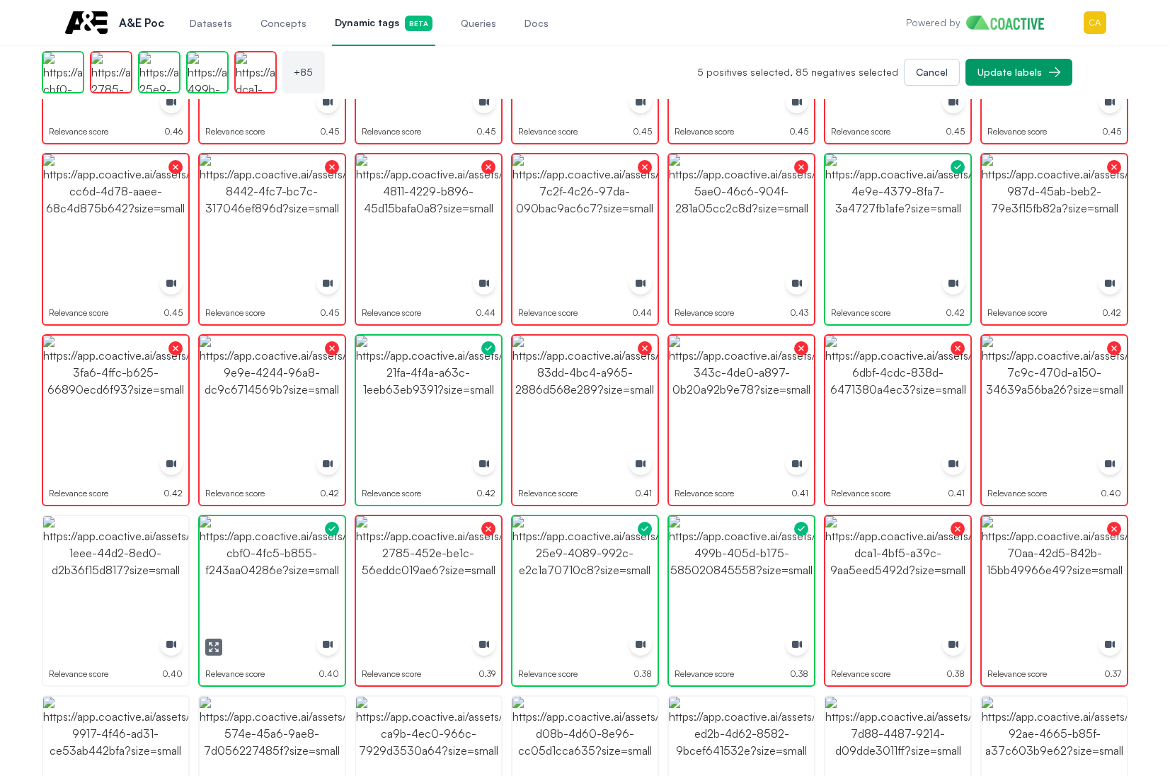
click at [294, 572] on img "button" at bounding box center [272, 588] width 145 height 145
click at [79, 583] on img "button" at bounding box center [115, 588] width 145 height 145
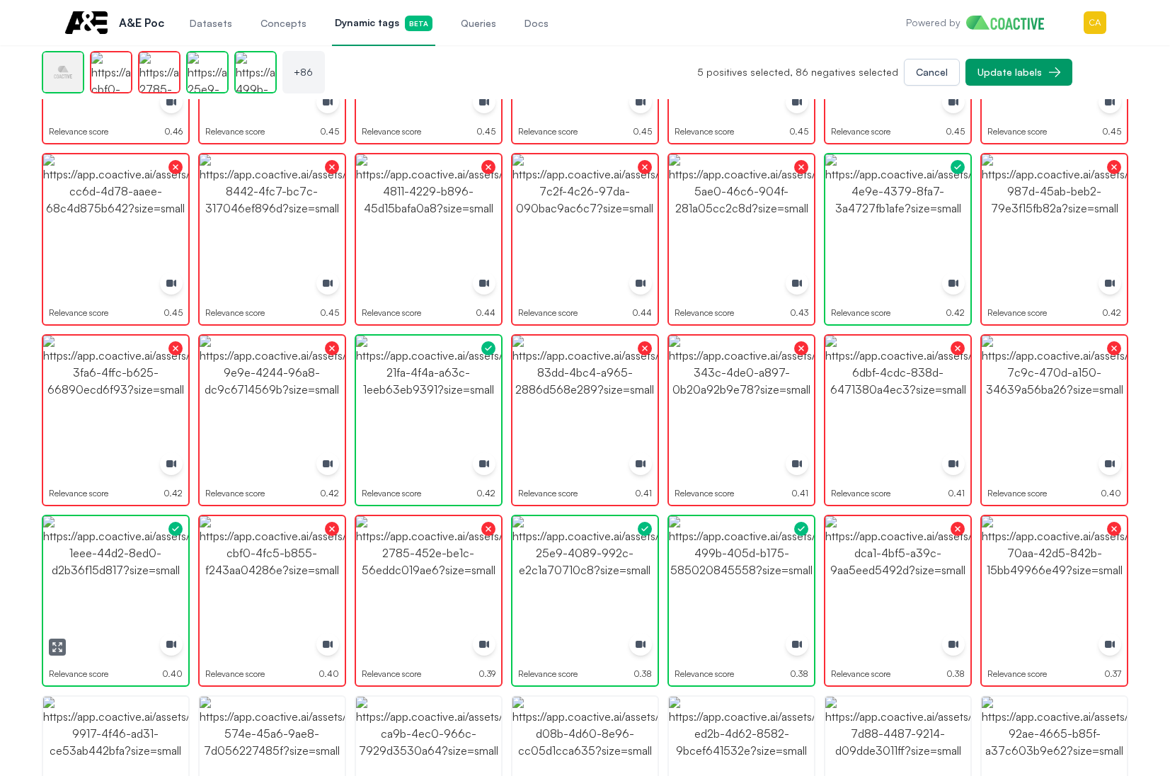
click at [79, 583] on img "button" at bounding box center [115, 588] width 145 height 145
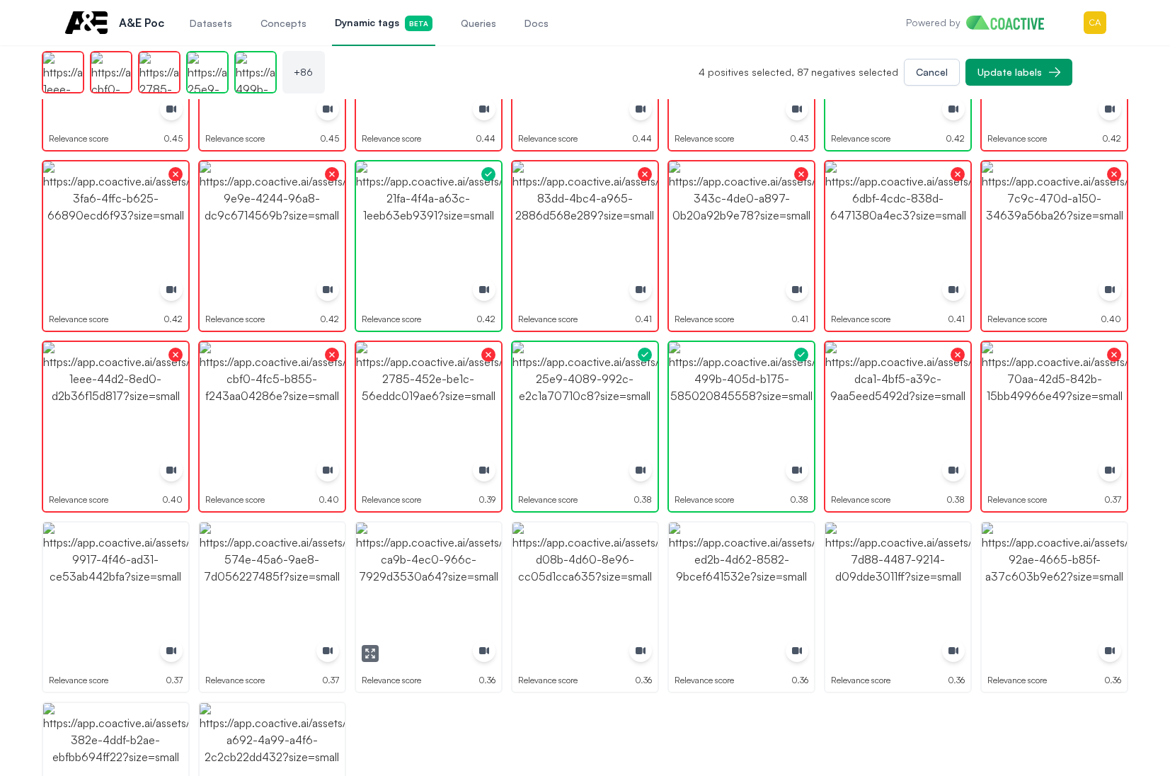
scroll to position [2192, 0]
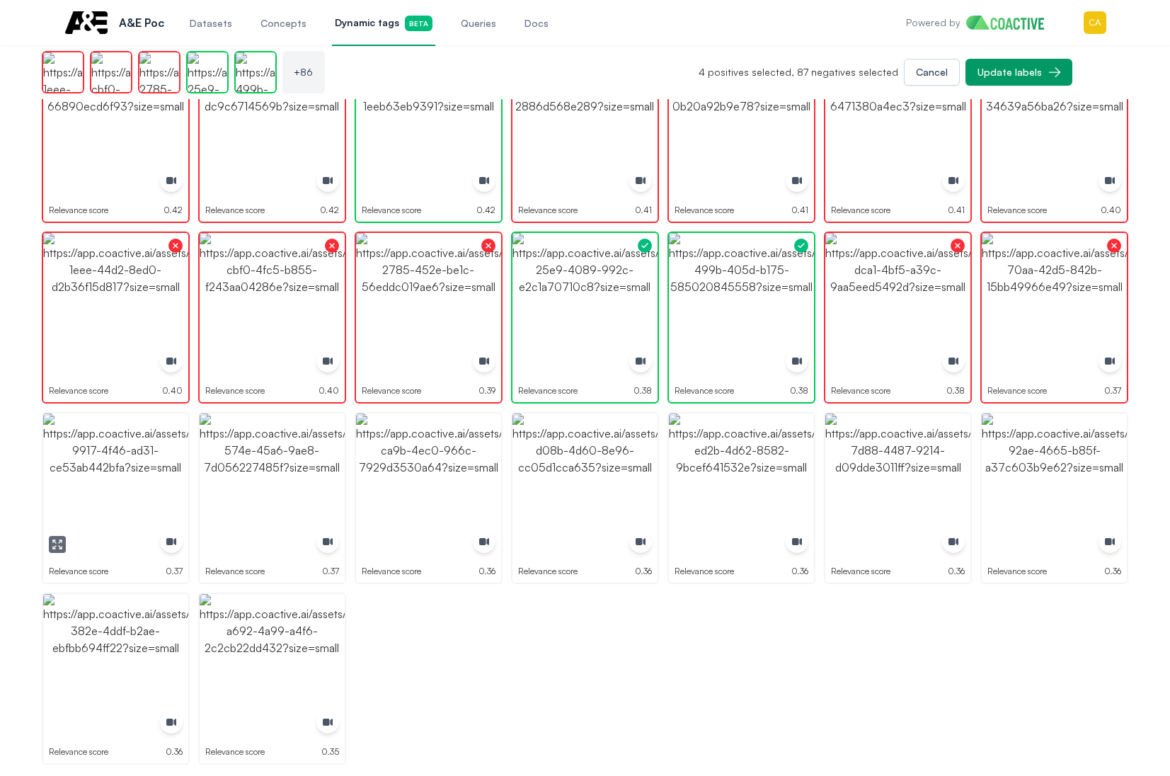
click at [139, 486] on img "button" at bounding box center [115, 485] width 145 height 145
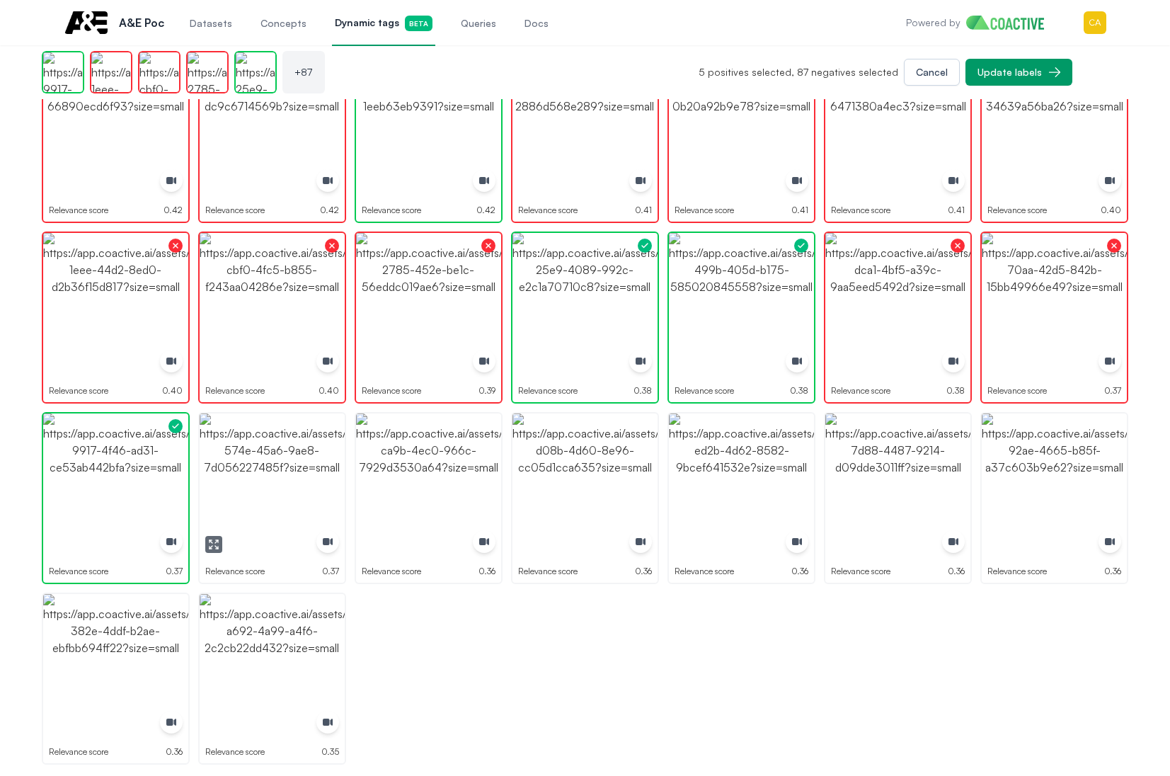
click at [277, 501] on img "button" at bounding box center [272, 485] width 145 height 145
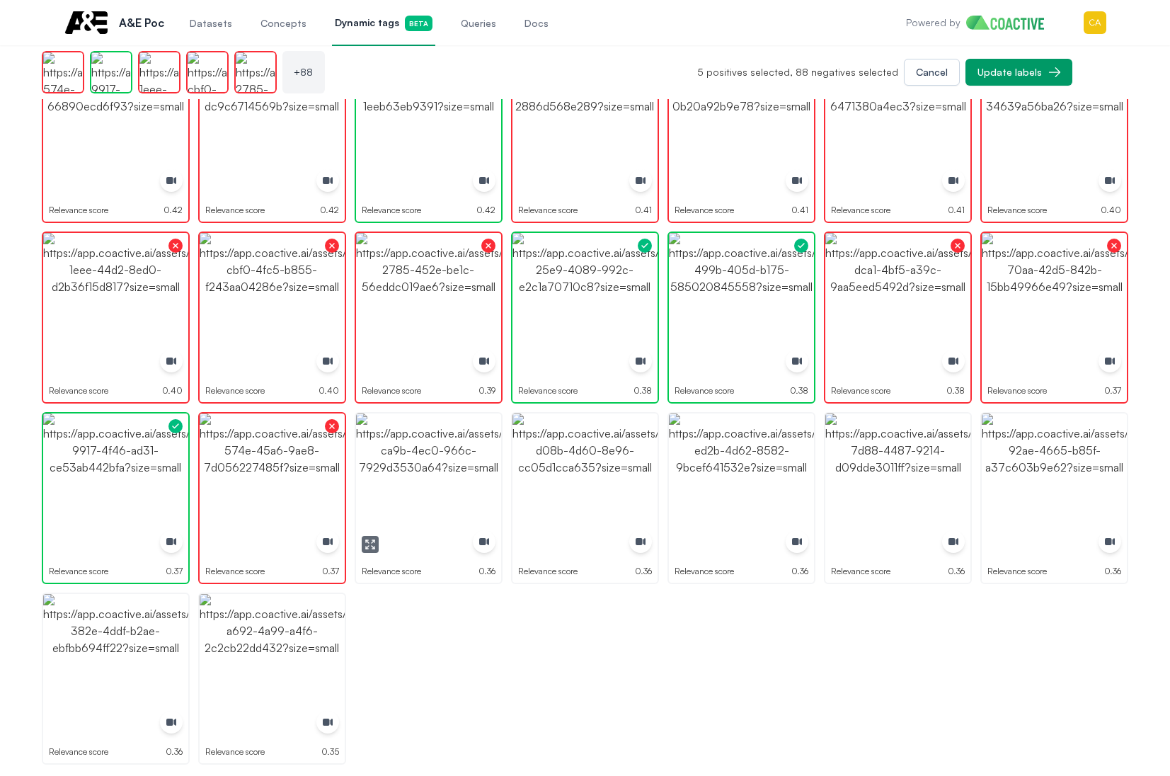
click at [466, 484] on img "button" at bounding box center [428, 485] width 145 height 145
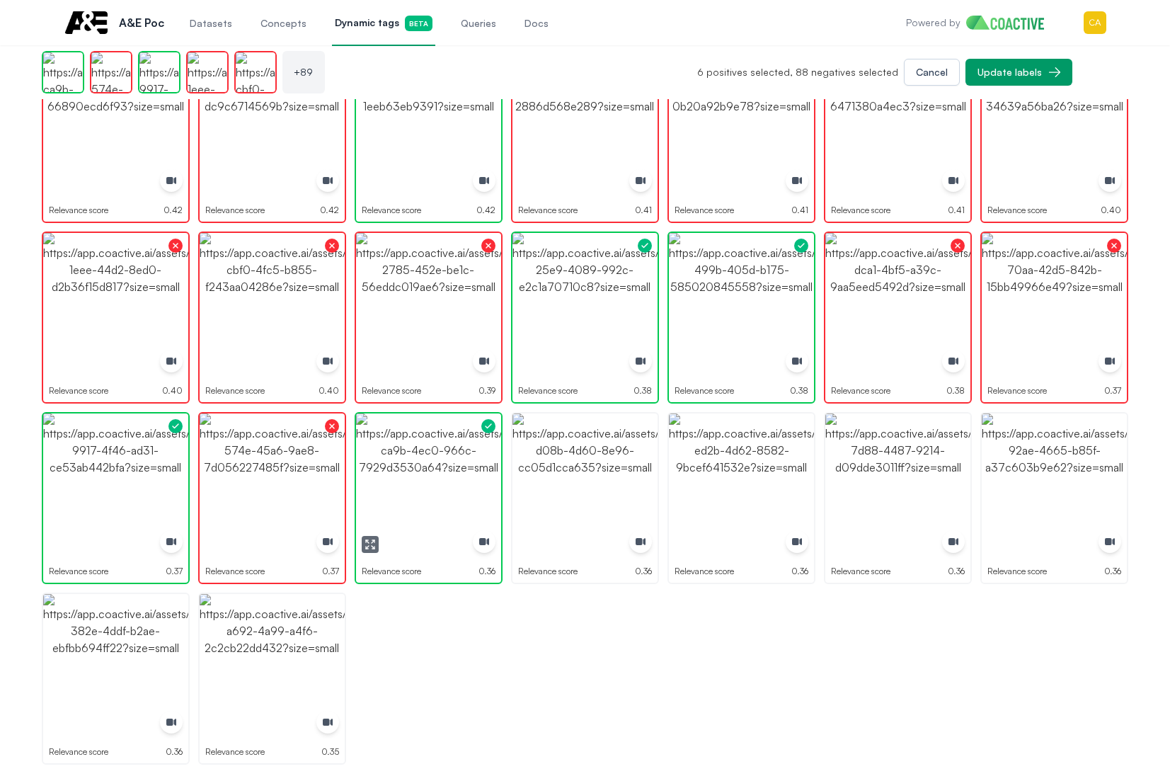
click at [466, 484] on img "button" at bounding box center [428, 485] width 145 height 145
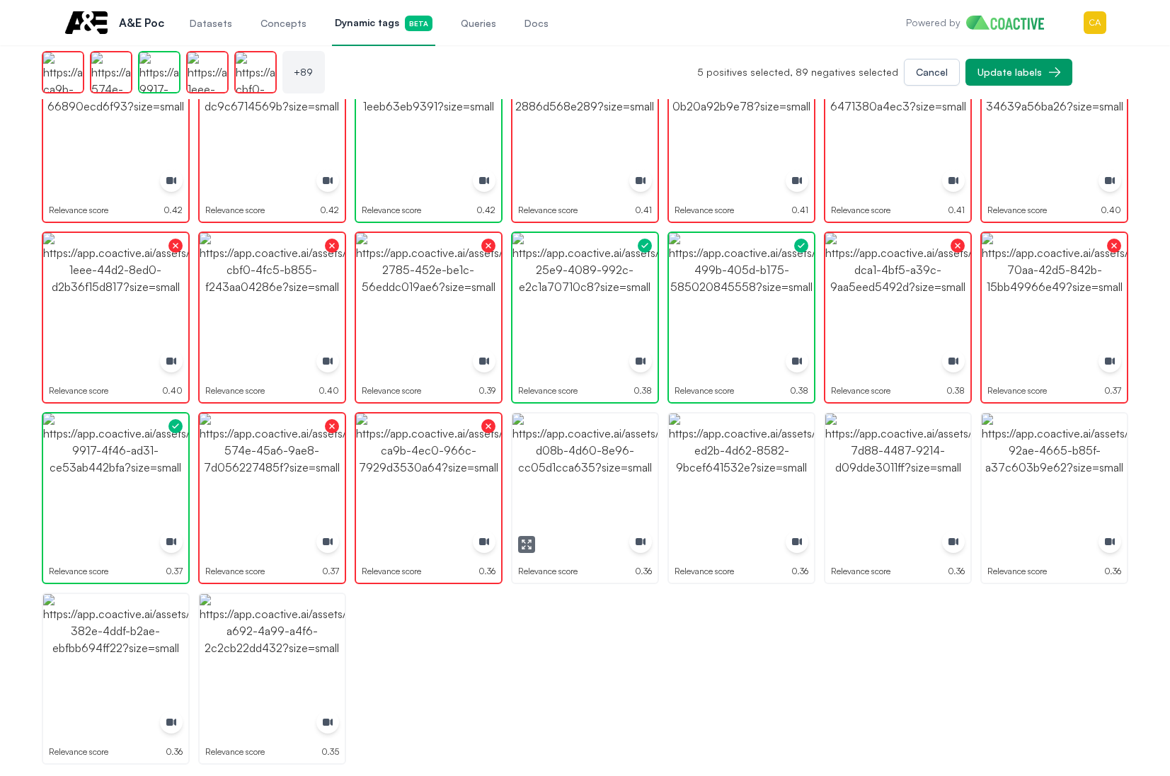
click at [524, 536] on button "button" at bounding box center [526, 544] width 17 height 17
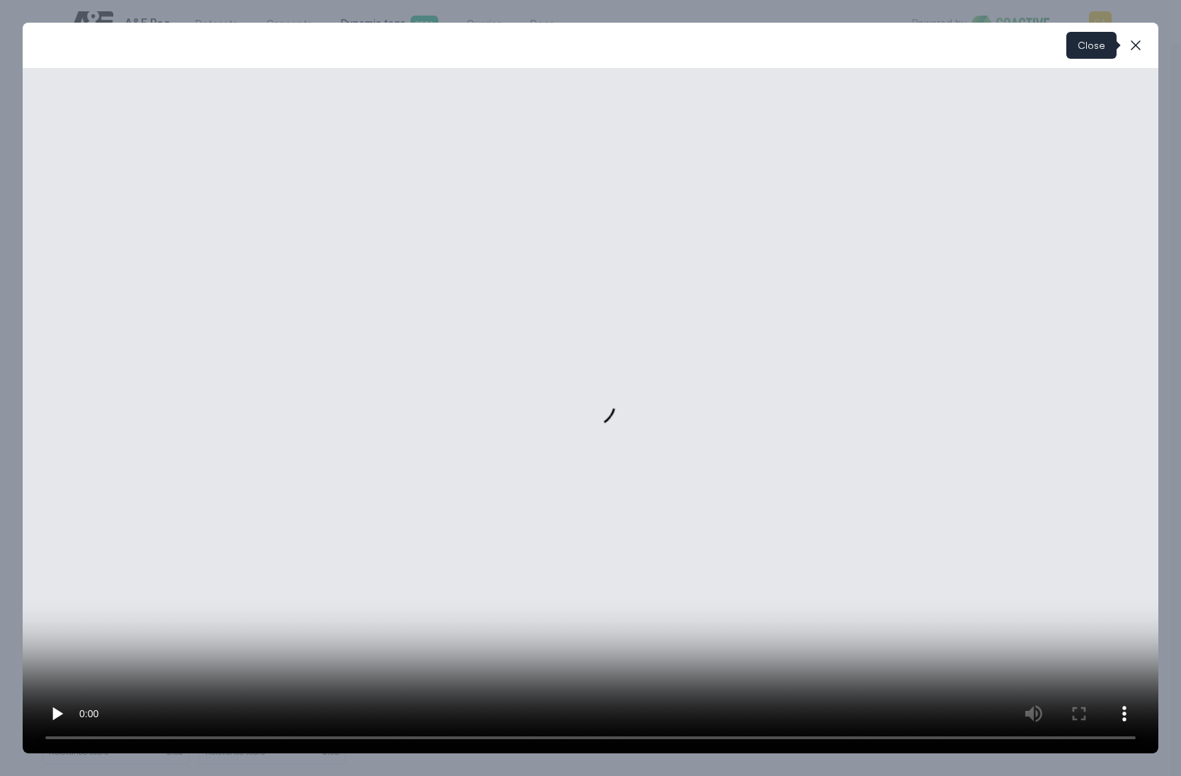
drag, startPoint x: 1133, startPoint y: 43, endPoint x: 676, endPoint y: 365, distance: 559.3
click at [1133, 42] on icon "button" at bounding box center [1135, 45] width 10 height 10
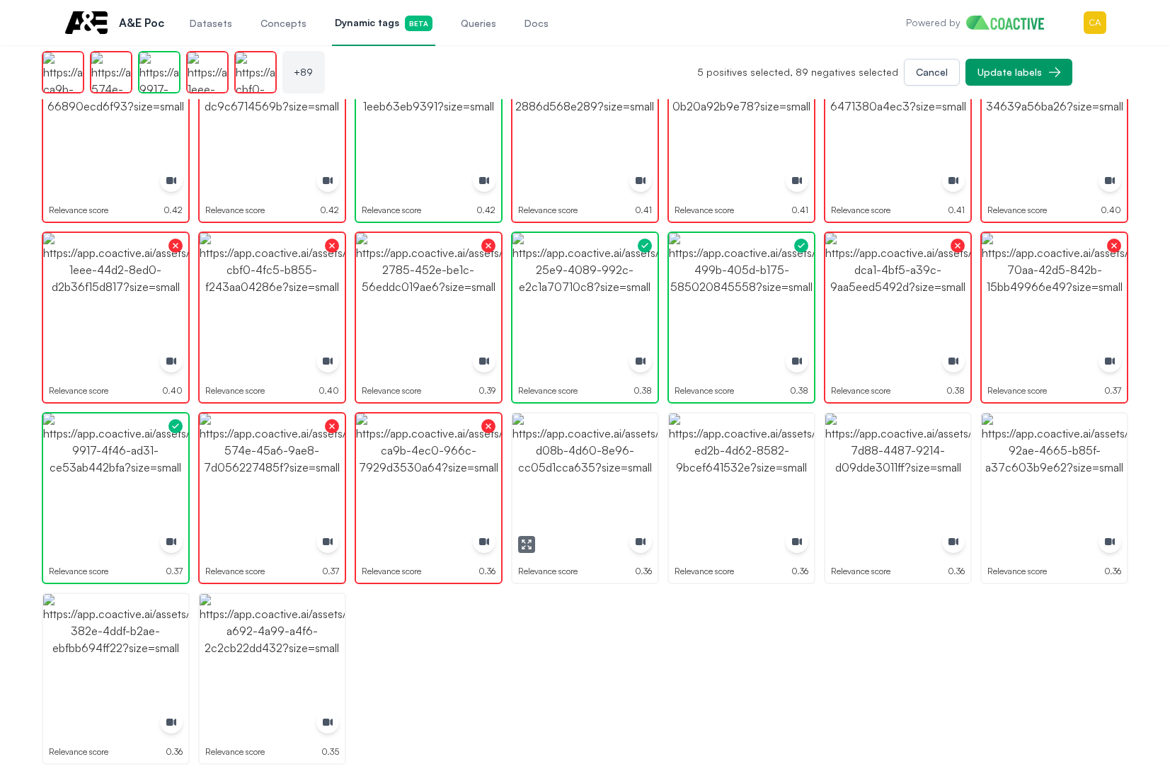
click at [597, 479] on img "button" at bounding box center [584, 485] width 145 height 145
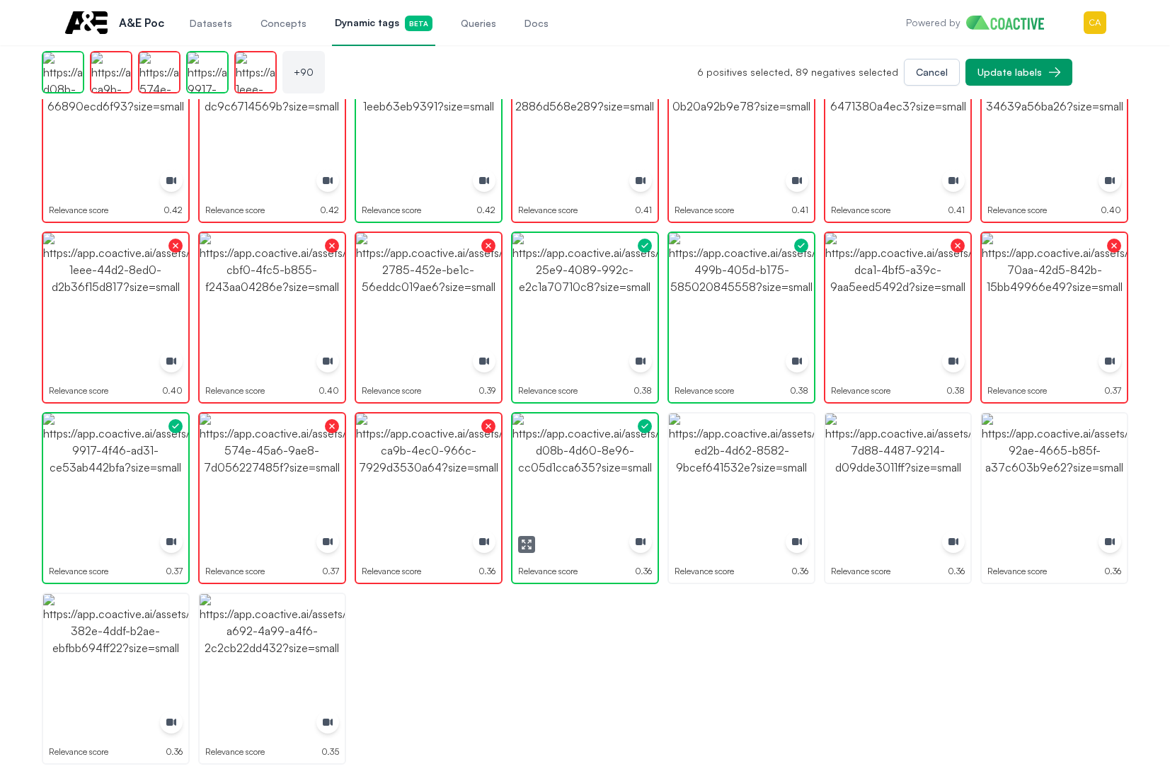
click at [597, 479] on img "button" at bounding box center [584, 485] width 145 height 145
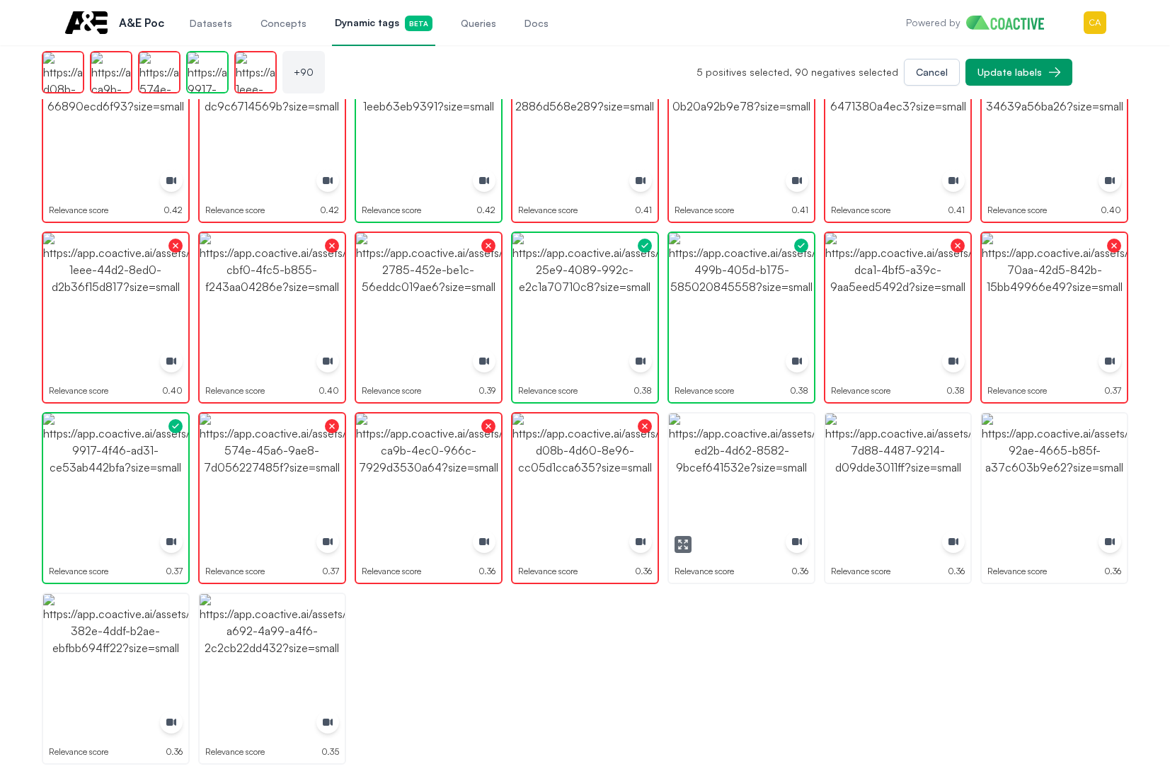
click at [759, 479] on img "button" at bounding box center [741, 485] width 145 height 145
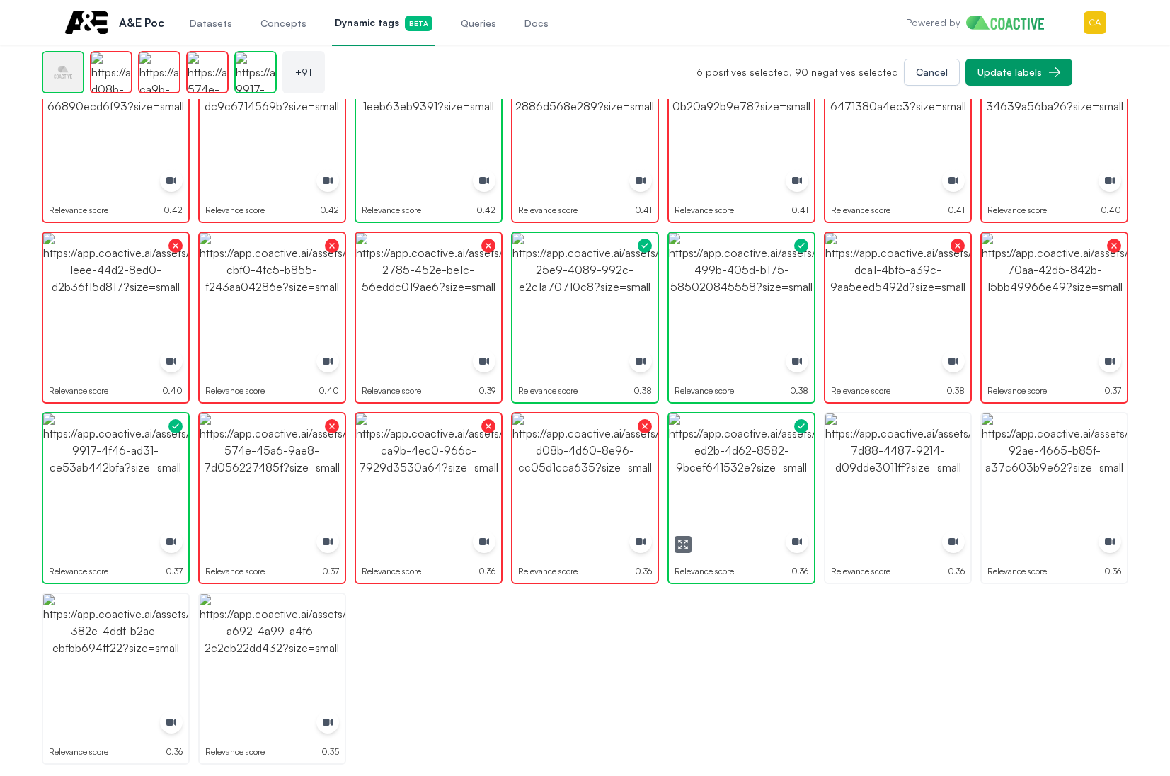
click at [759, 479] on img "button" at bounding box center [741, 485] width 145 height 145
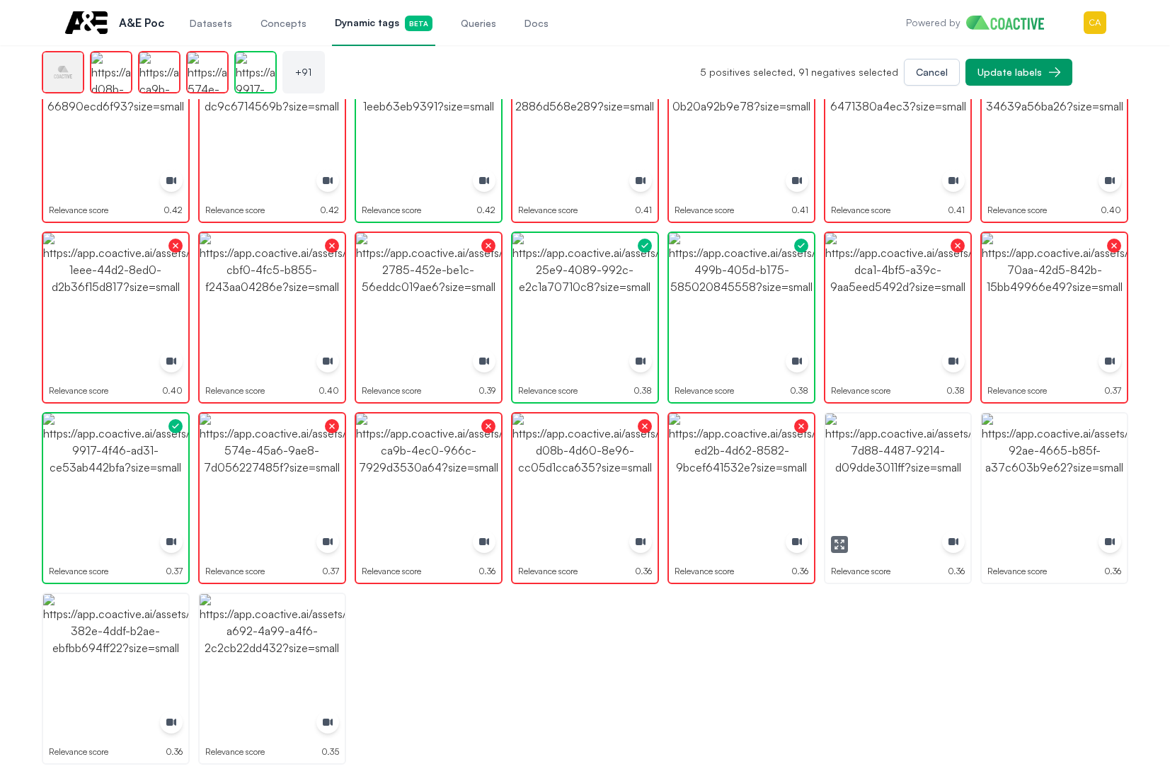
click at [885, 476] on img "button" at bounding box center [897, 485] width 145 height 145
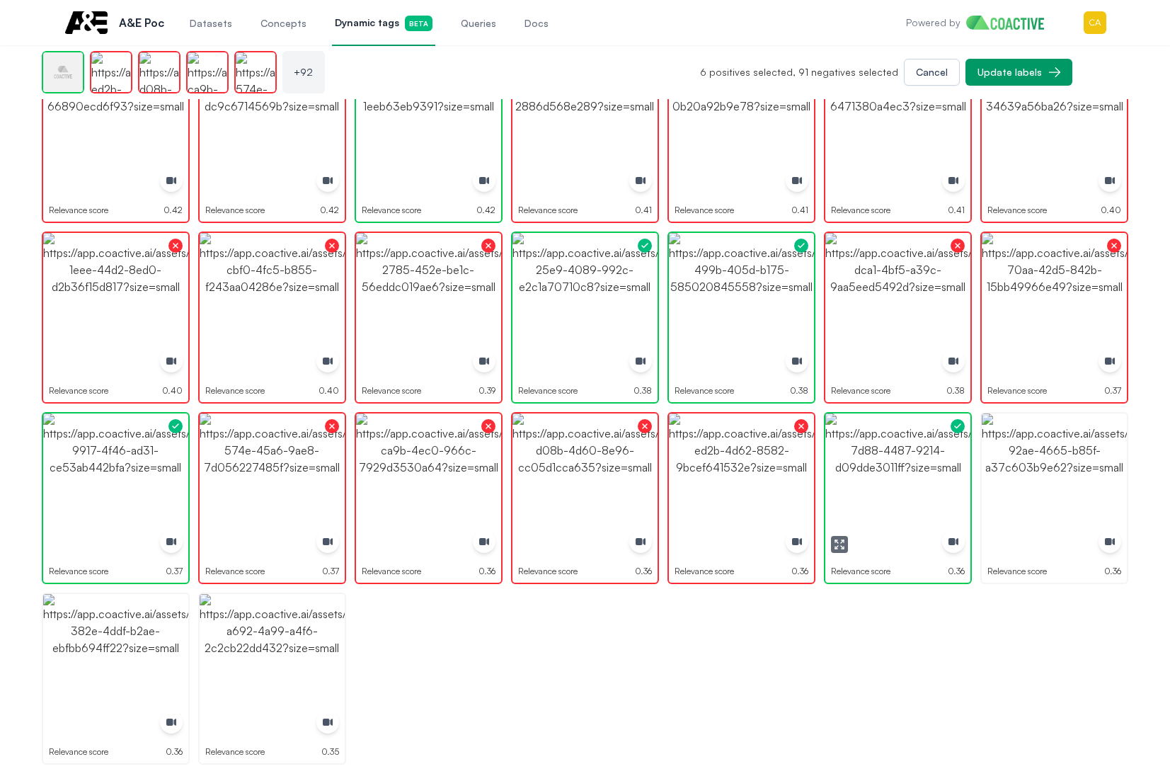
click at [885, 476] on img "button" at bounding box center [897, 485] width 145 height 145
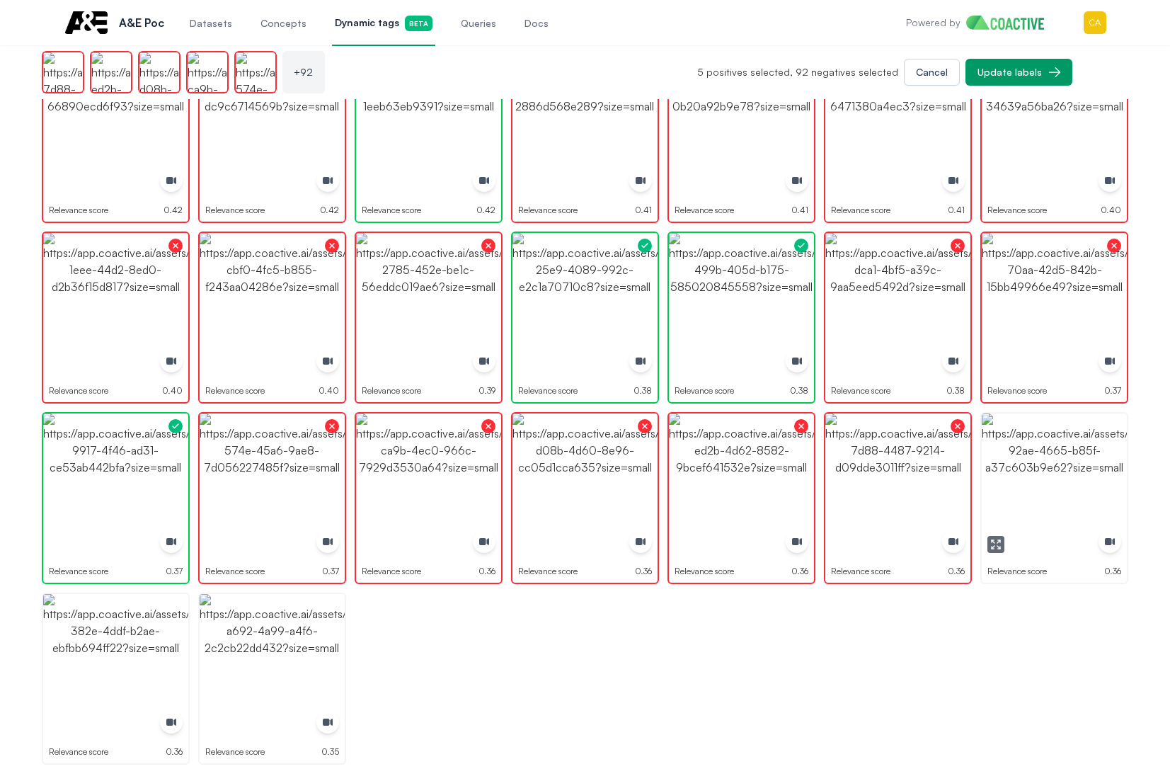
click at [1041, 476] on img "button" at bounding box center [1054, 485] width 145 height 145
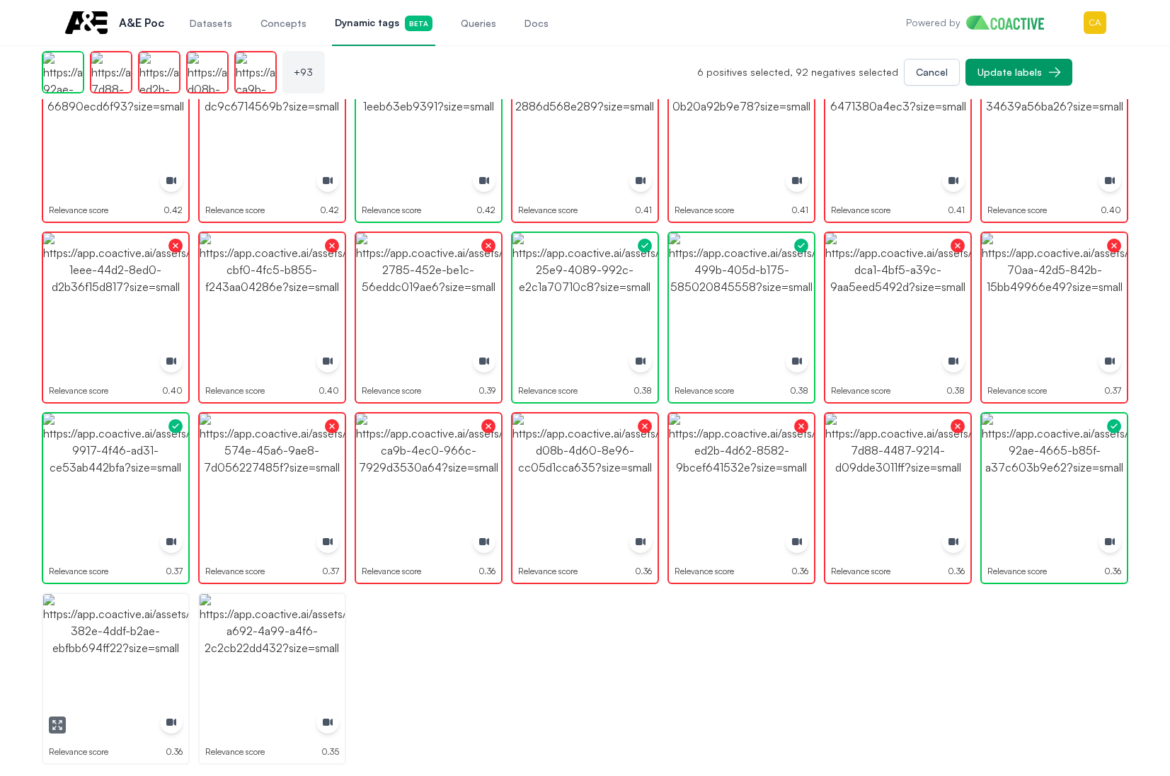
click at [97, 660] on img "button" at bounding box center [115, 666] width 145 height 145
click at [112, 662] on img "button" at bounding box center [115, 666] width 145 height 145
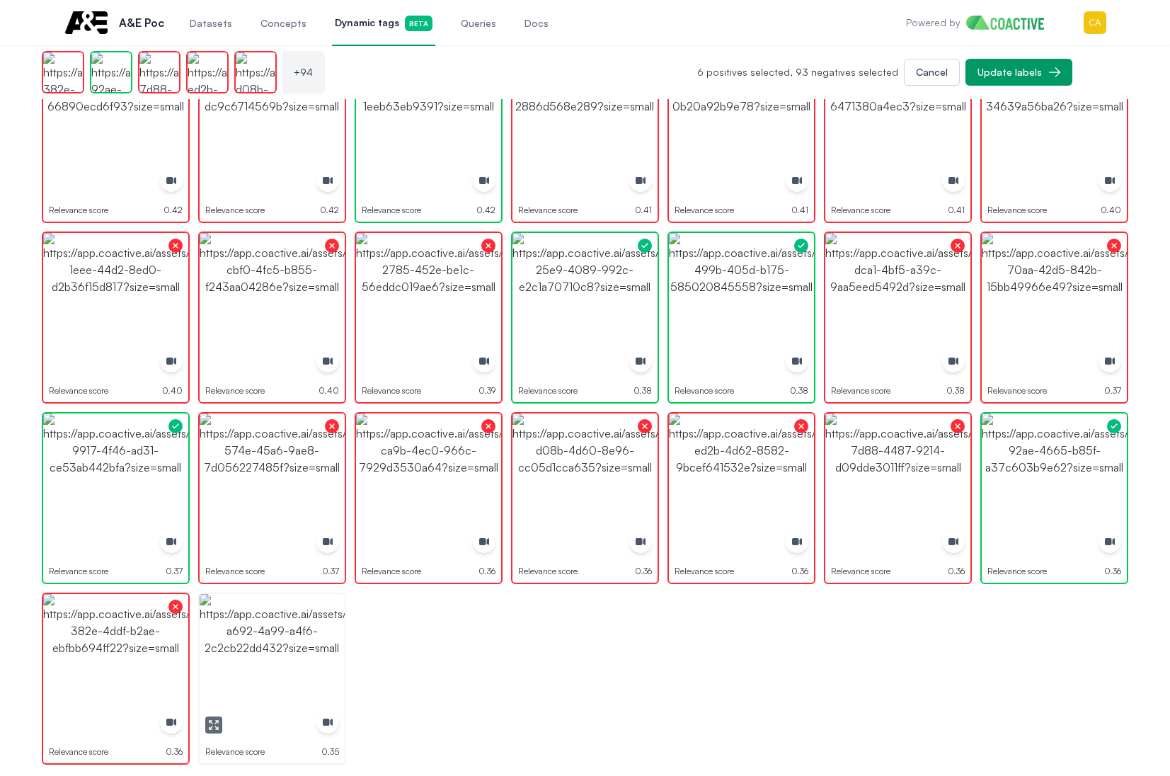
click at [293, 651] on img "button" at bounding box center [272, 666] width 145 height 145
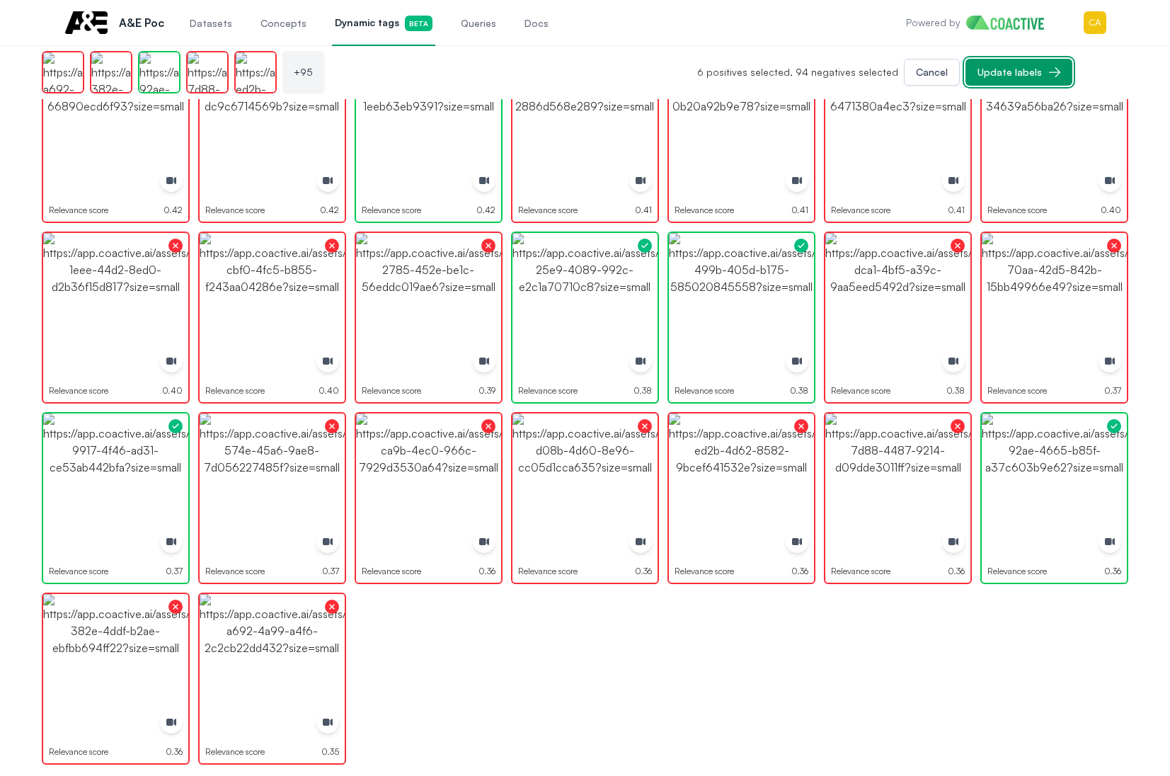
click at [1021, 64] on button "Update labels" at bounding box center [1019, 72] width 107 height 27
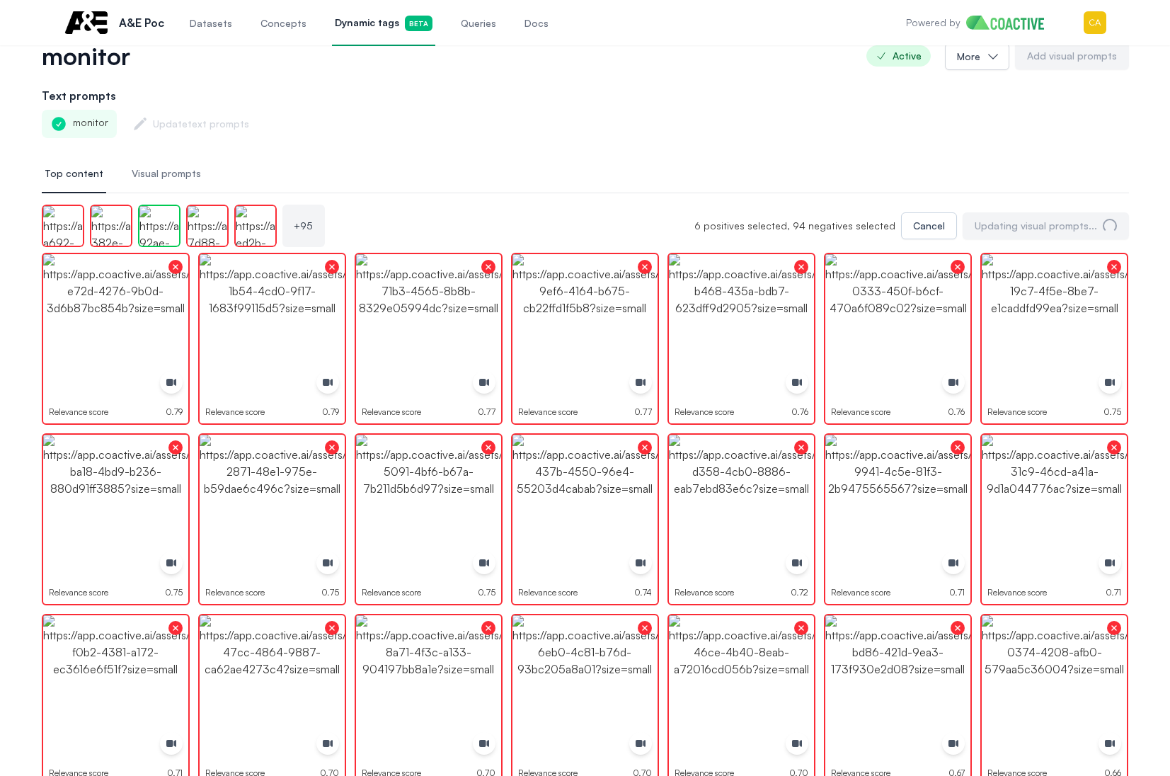
scroll to position [0, 0]
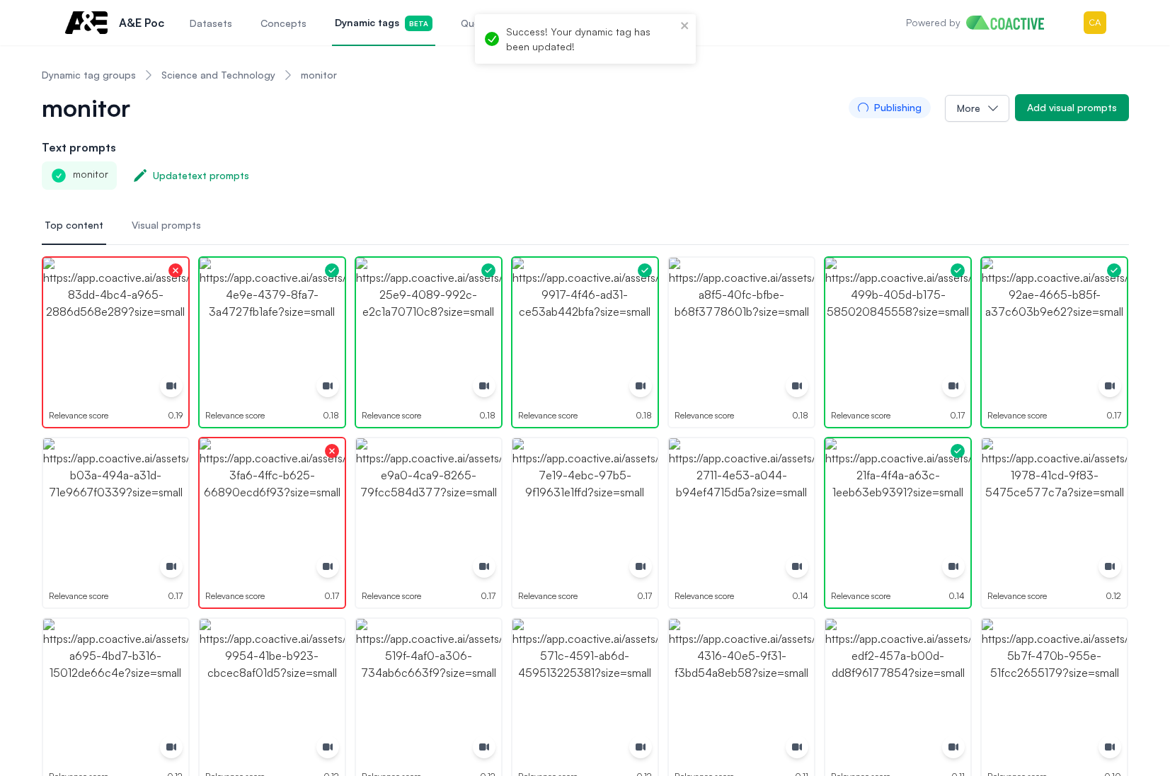
drag, startPoint x: 580, startPoint y: 176, endPoint x: 568, endPoint y: 194, distance: 21.8
click at [578, 176] on div "monitor Update text prompts" at bounding box center [585, 175] width 1087 height 28
click at [203, 74] on link "Science and Technology" at bounding box center [218, 75] width 114 height 14
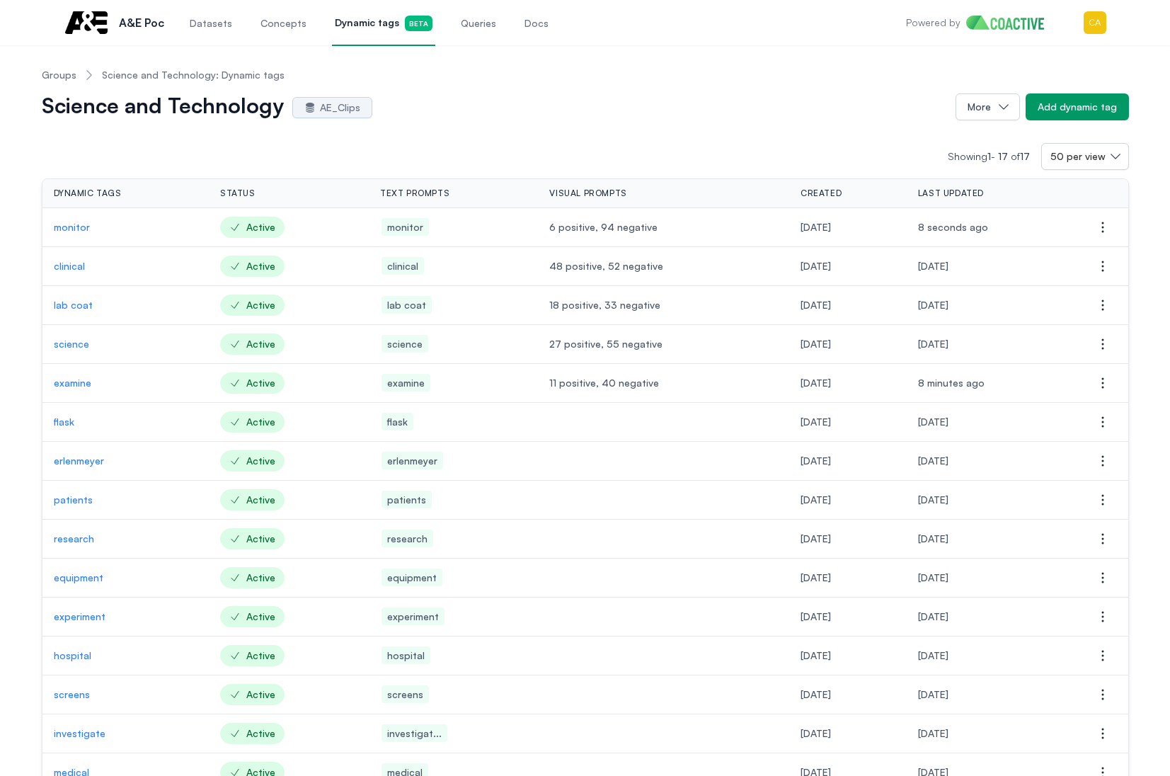
click at [63, 423] on p "flask" at bounding box center [126, 422] width 144 height 14
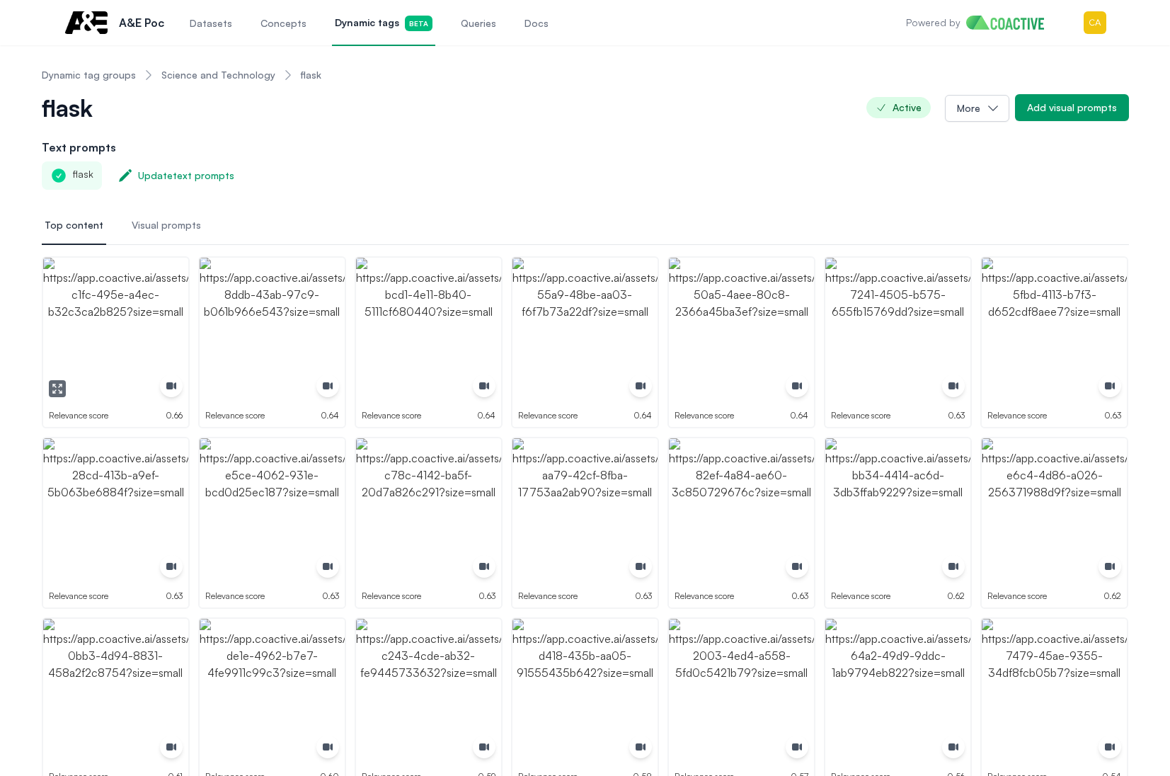
click at [120, 321] on img "button" at bounding box center [115, 330] width 145 height 145
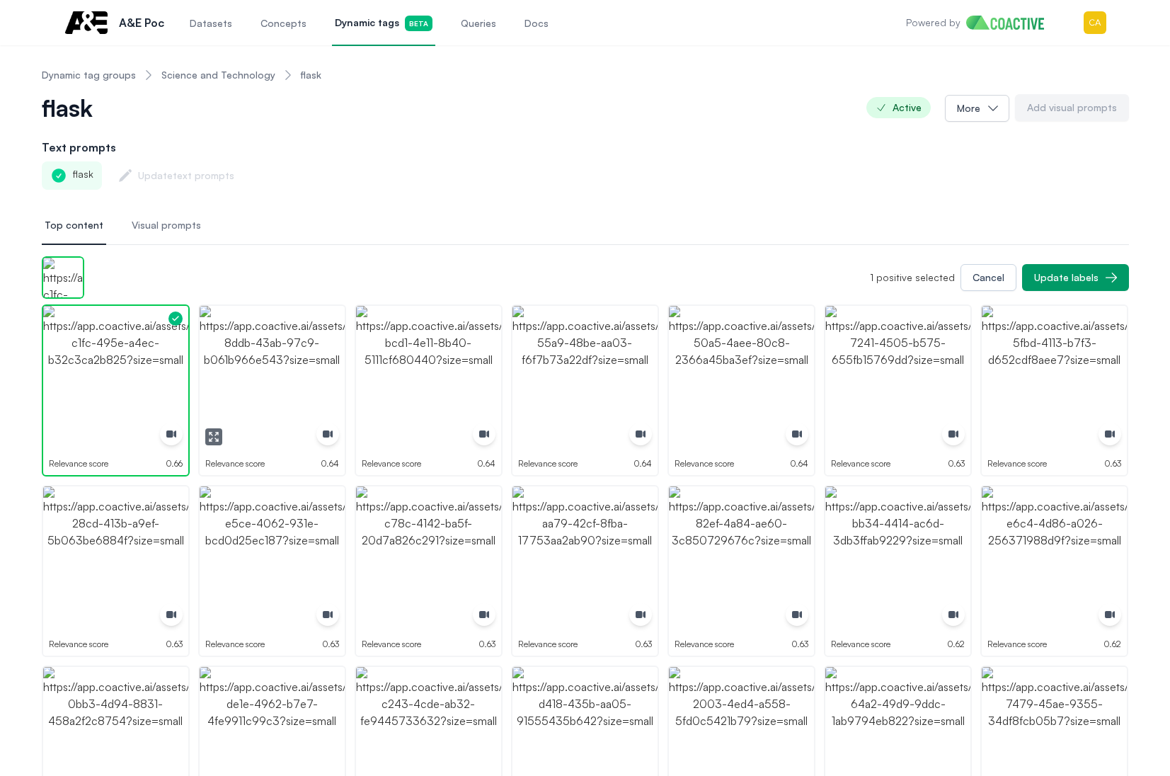
click at [299, 357] on img "button" at bounding box center [272, 378] width 145 height 145
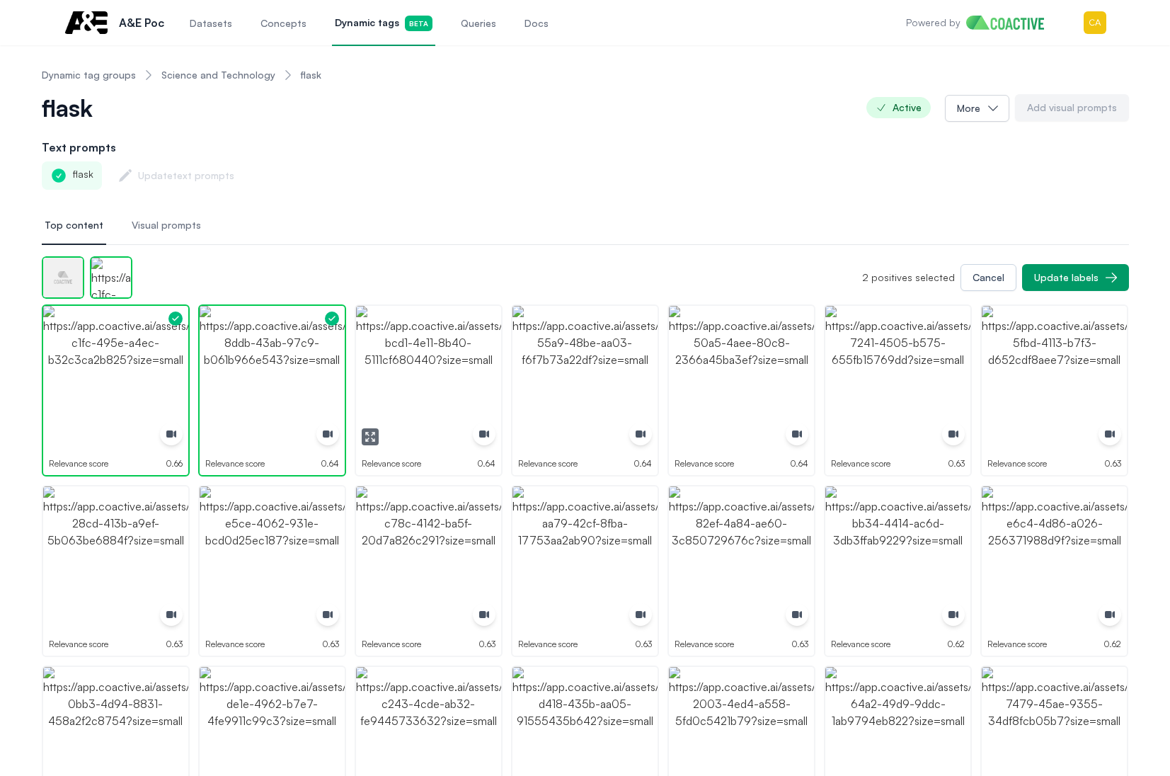
drag, startPoint x: 447, startPoint y: 353, endPoint x: 480, endPoint y: 350, distance: 33.5
click at [448, 352] on img "button" at bounding box center [428, 378] width 145 height 145
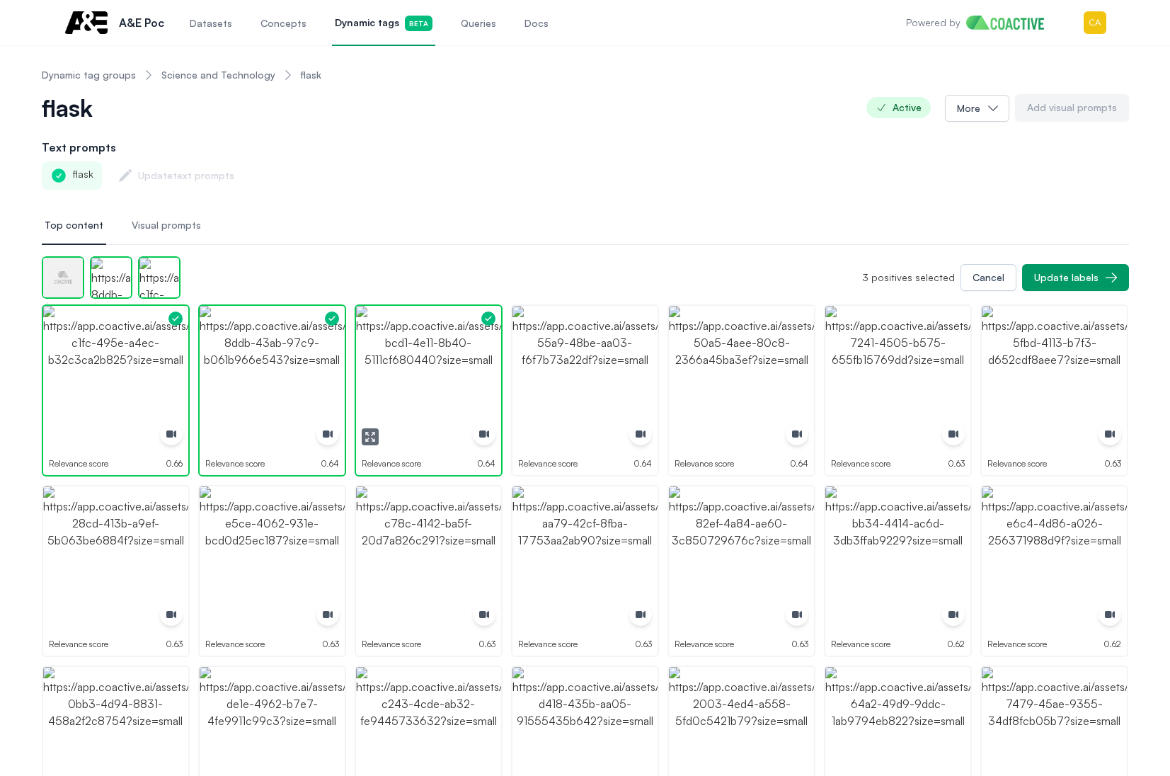
click at [583, 348] on img "button" at bounding box center [584, 378] width 145 height 145
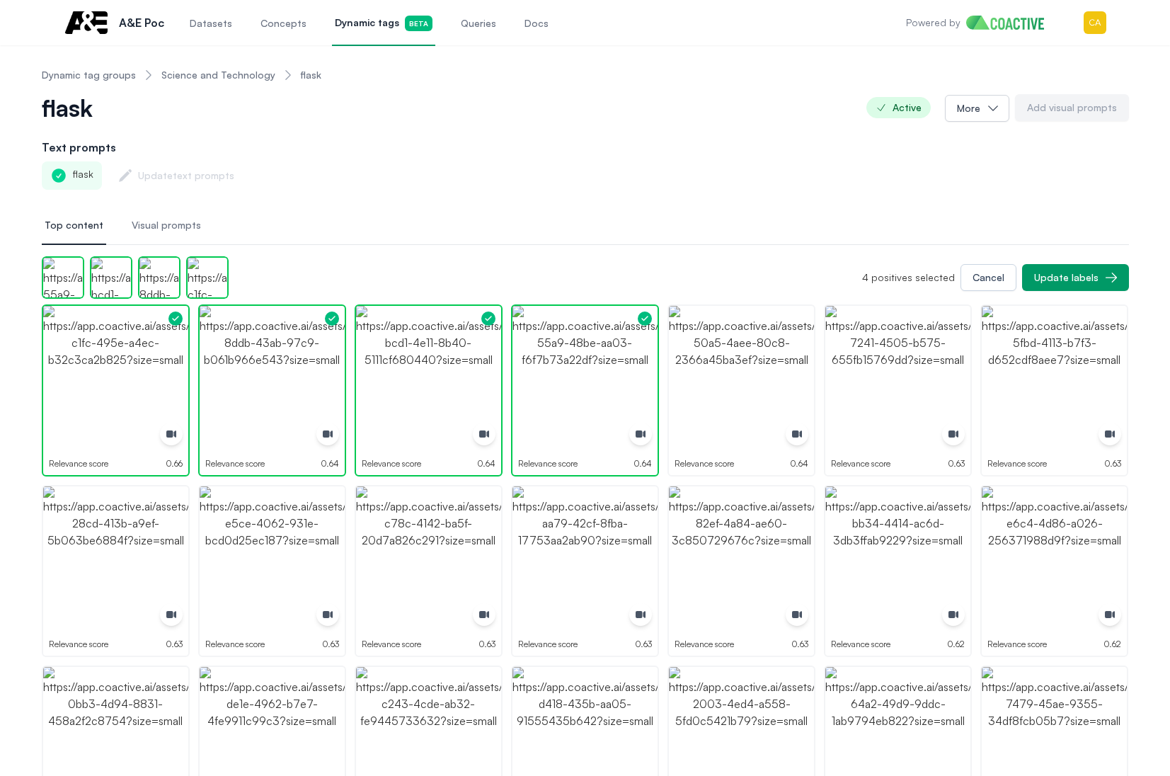
click at [838, 181] on div "flask Update text prompts" at bounding box center [585, 175] width 1087 height 28
click at [806, 344] on img "button" at bounding box center [741, 378] width 145 height 145
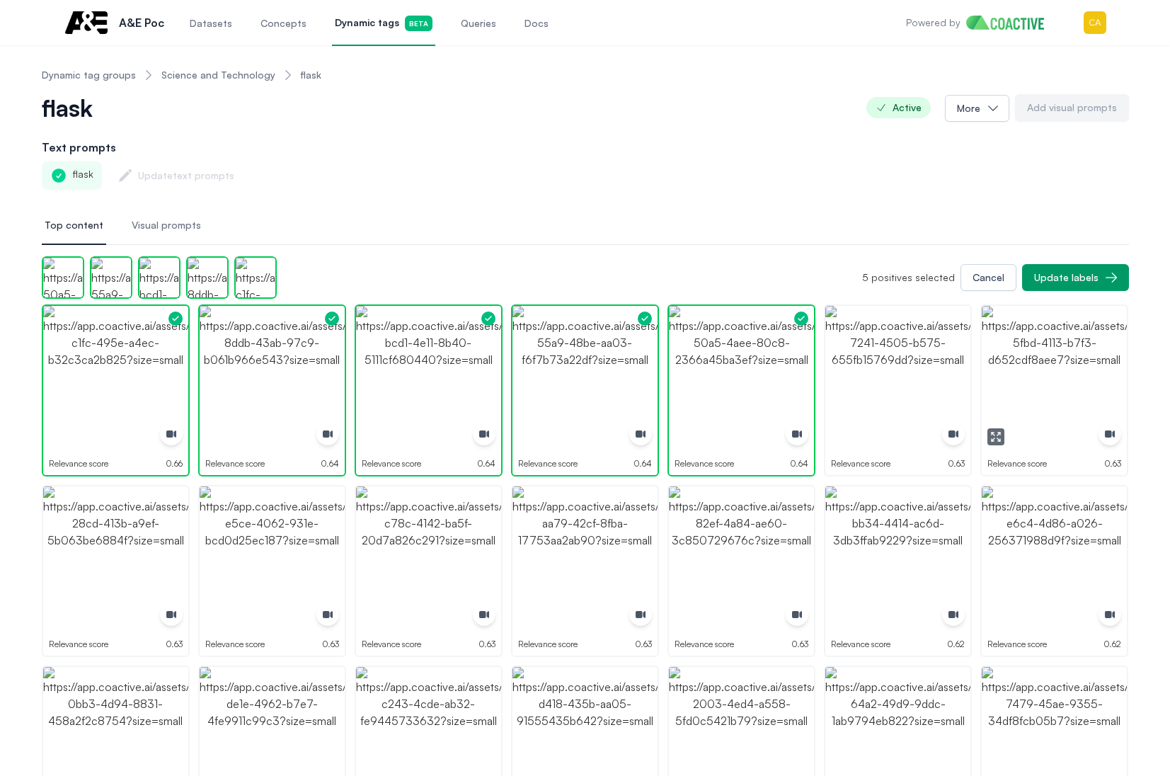
click at [1087, 360] on img "button" at bounding box center [1054, 378] width 145 height 145
click at [1033, 535] on img "button" at bounding box center [1054, 558] width 145 height 145
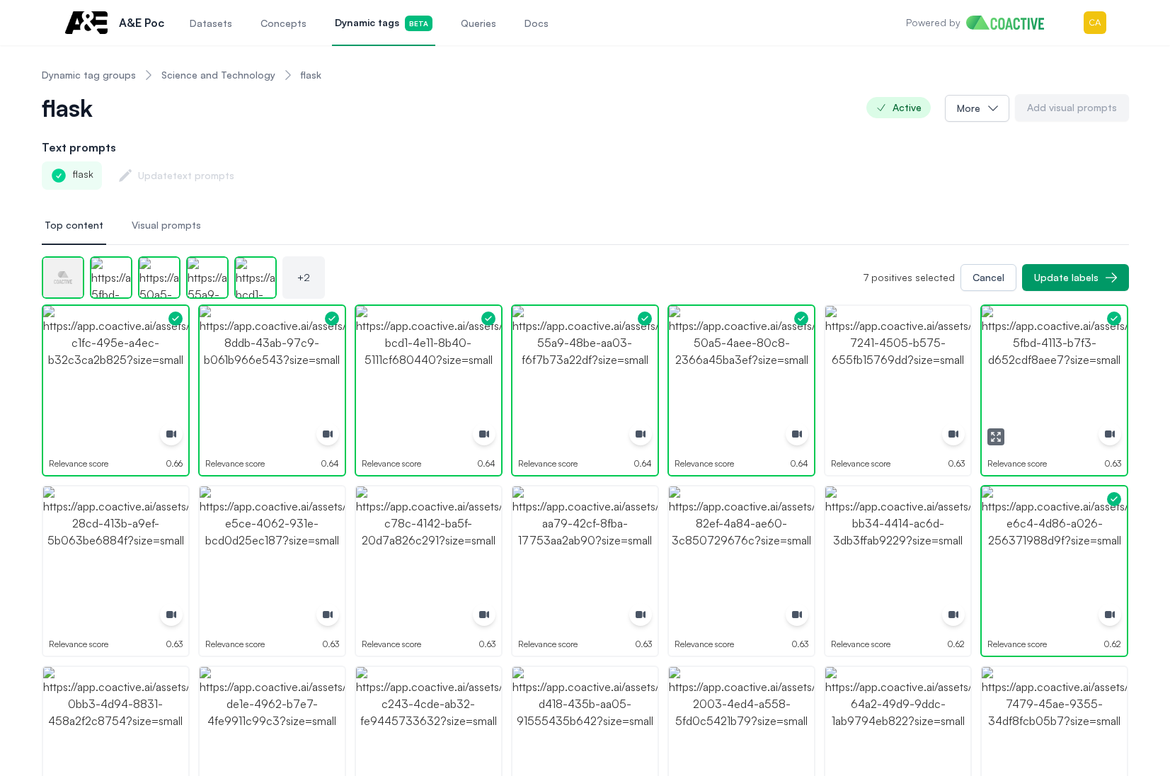
click at [958, 373] on img "button" at bounding box center [897, 378] width 145 height 145
click at [885, 578] on img "button" at bounding box center [897, 558] width 145 height 145
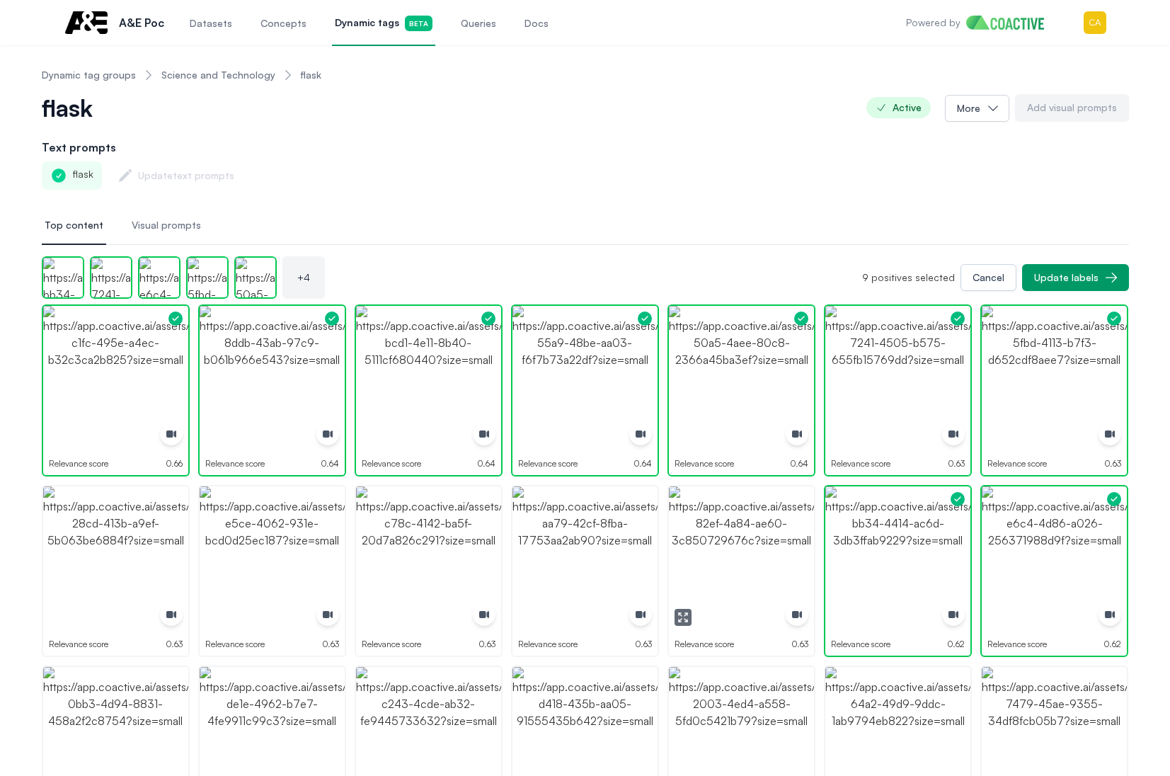
click at [723, 545] on img "button" at bounding box center [741, 558] width 145 height 145
click at [599, 546] on img "button" at bounding box center [584, 558] width 145 height 145
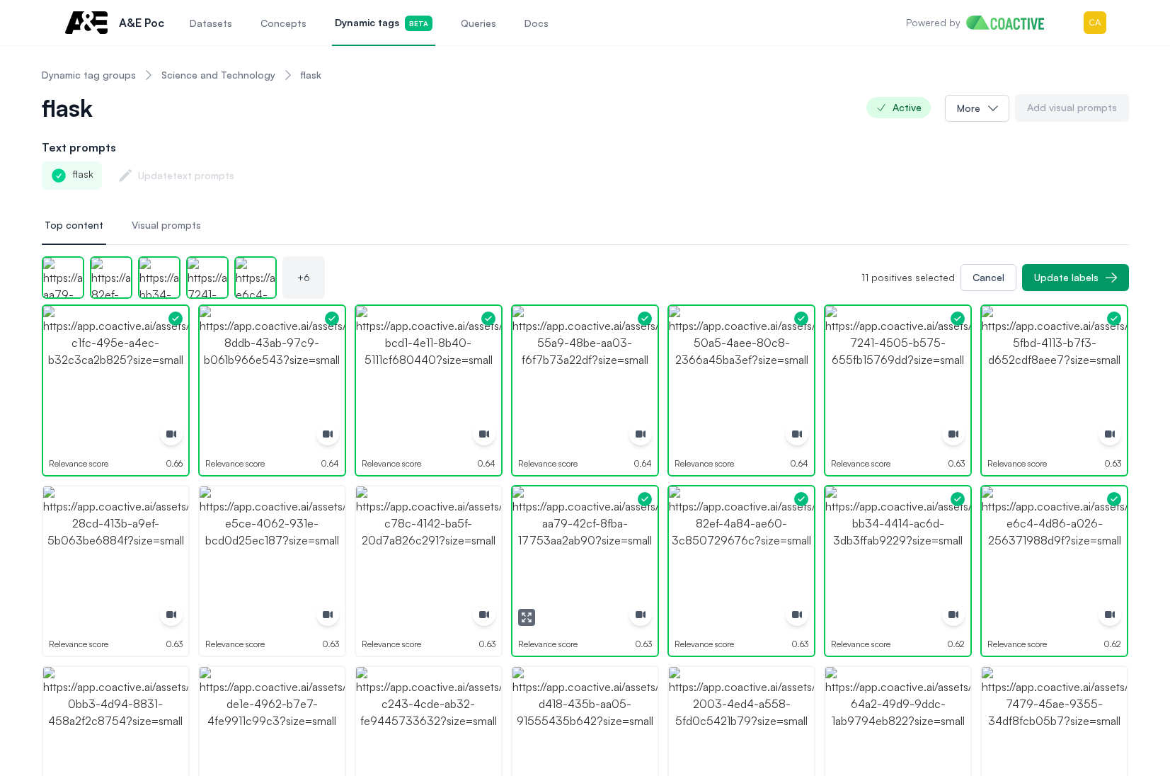
click at [499, 546] on img "button" at bounding box center [428, 558] width 145 height 145
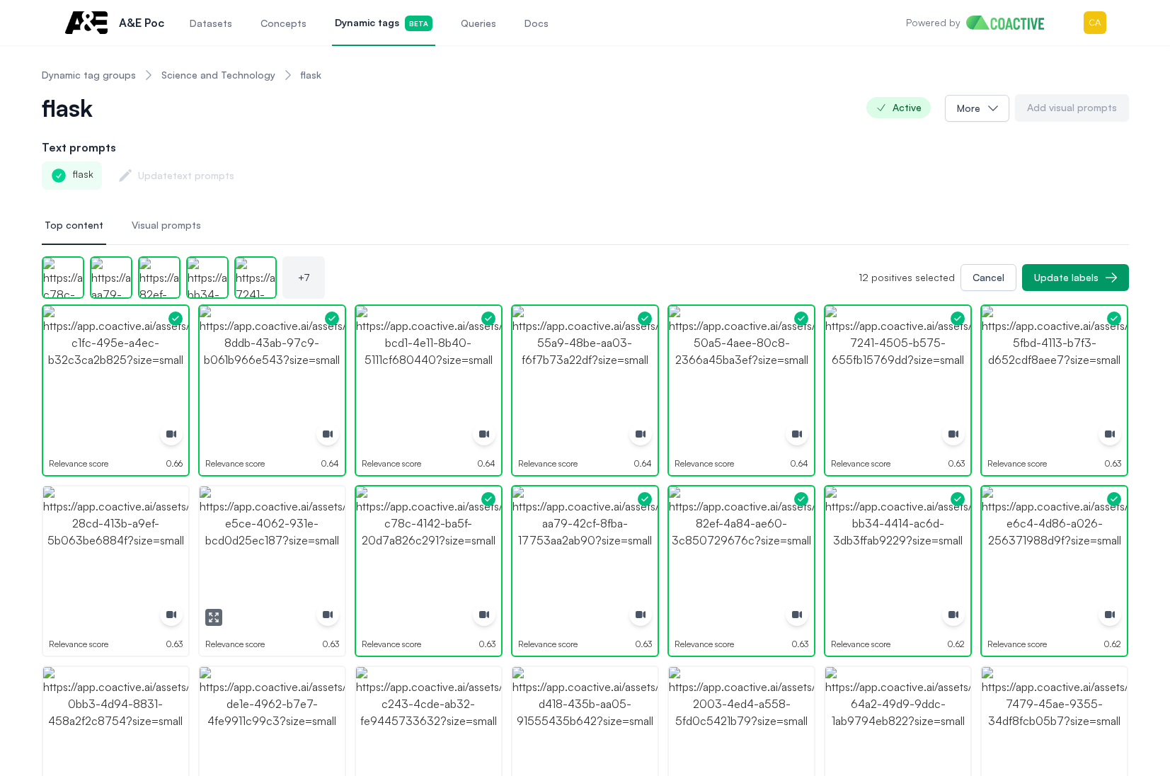
click at [262, 566] on img "button" at bounding box center [272, 558] width 145 height 145
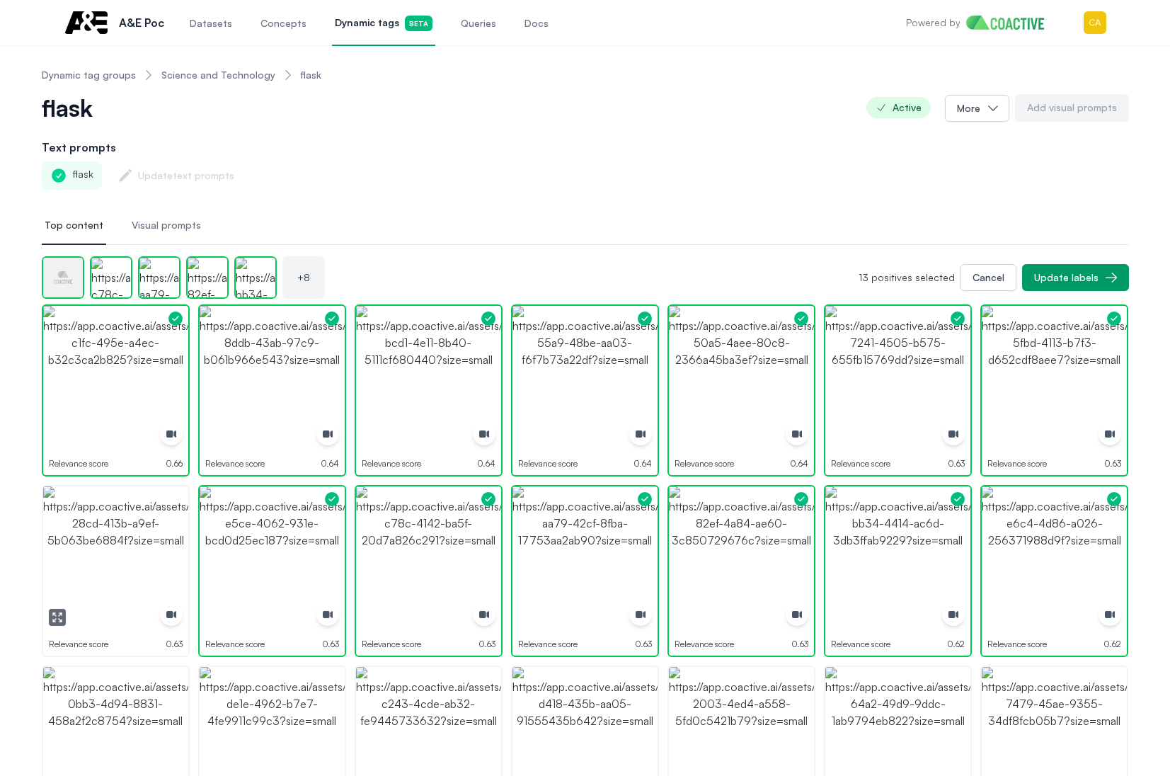
click at [134, 561] on img "button" at bounding box center [115, 558] width 145 height 145
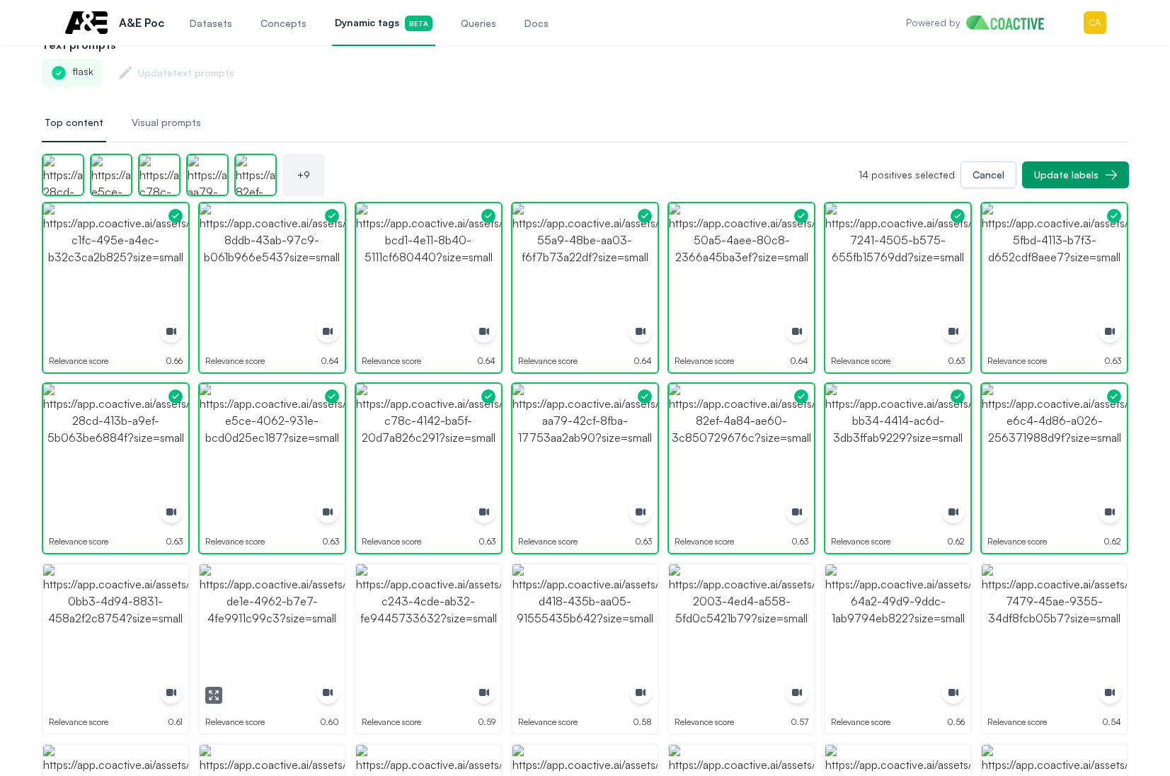
scroll to position [212, 0]
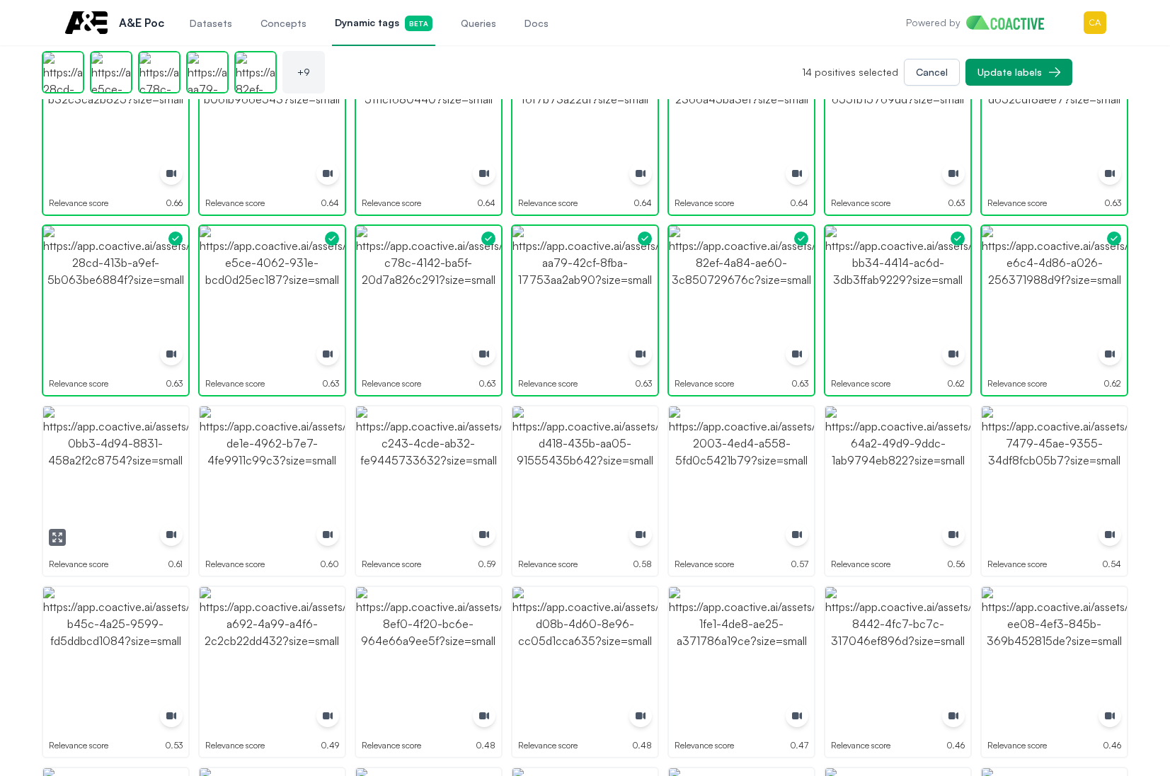
click at [134, 481] on img "button" at bounding box center [115, 478] width 145 height 145
click at [286, 478] on img "button" at bounding box center [272, 478] width 145 height 145
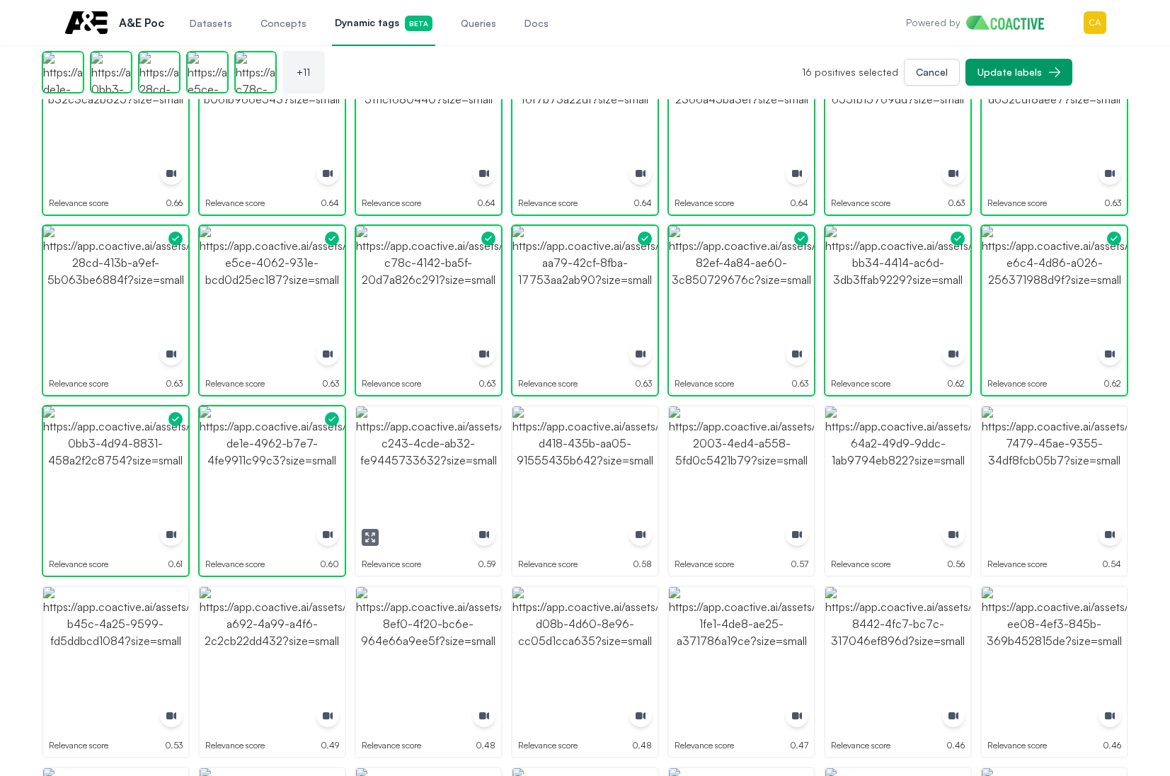
click at [429, 472] on img "button" at bounding box center [428, 478] width 145 height 145
click at [606, 470] on img "button" at bounding box center [584, 478] width 145 height 145
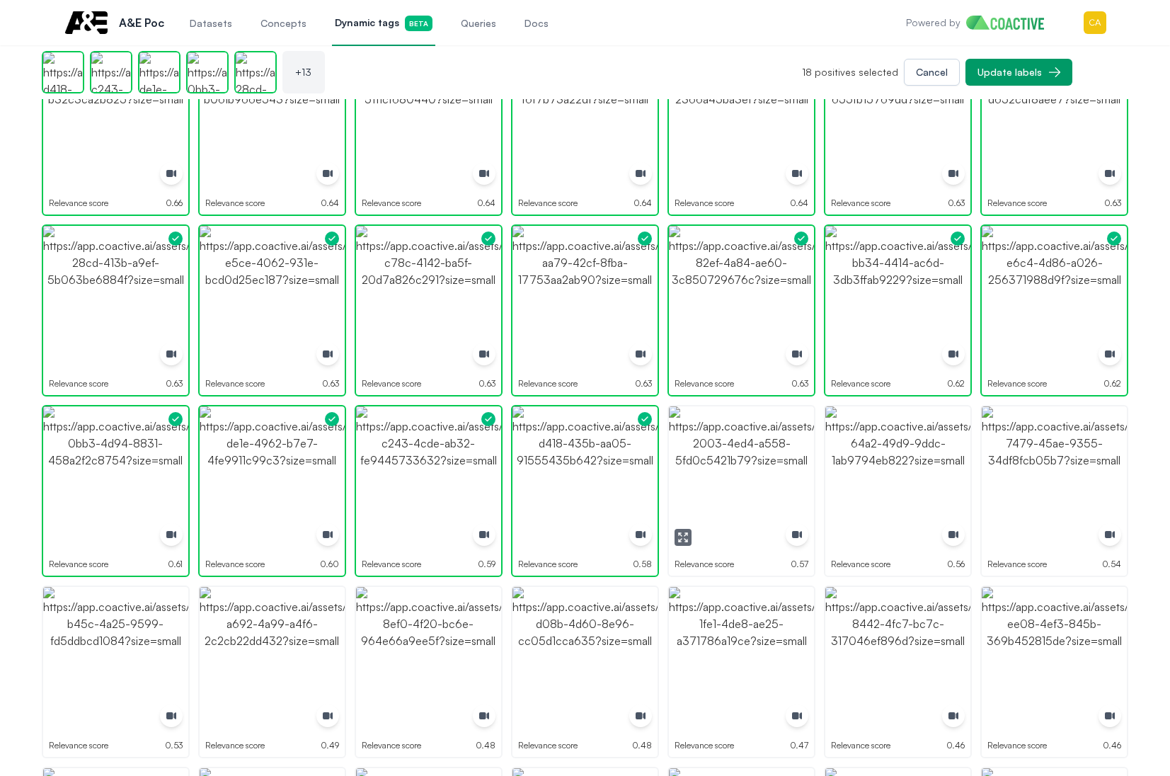
click at [769, 470] on img "button" at bounding box center [741, 478] width 145 height 145
click at [907, 467] on img "button" at bounding box center [897, 478] width 145 height 145
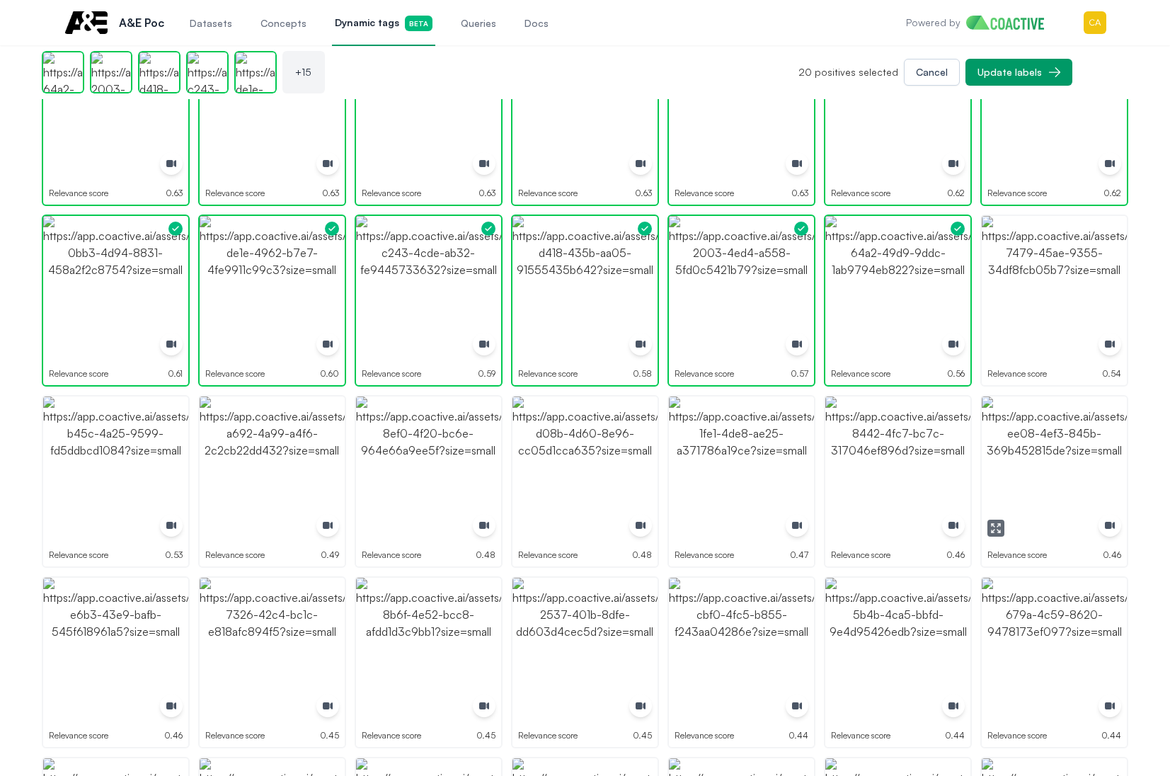
scroll to position [425, 0]
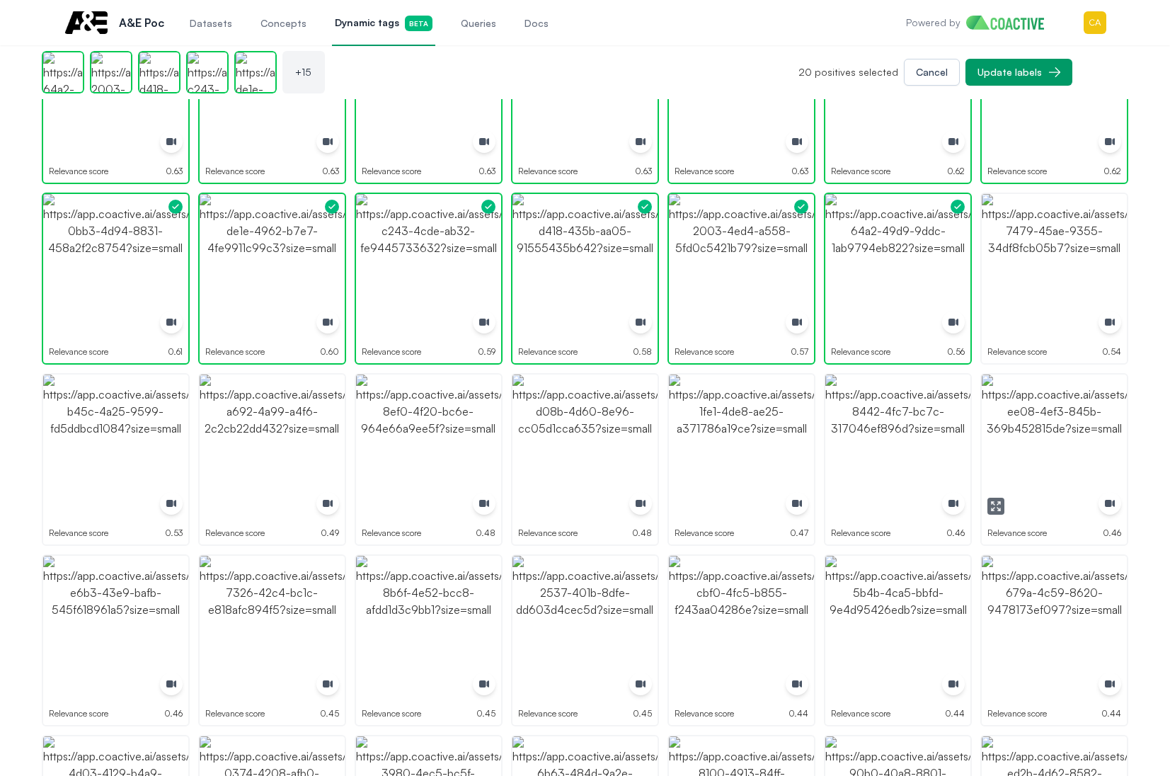
click at [1094, 458] on img "button" at bounding box center [1054, 446] width 145 height 145
click at [903, 460] on img "button" at bounding box center [897, 446] width 145 height 145
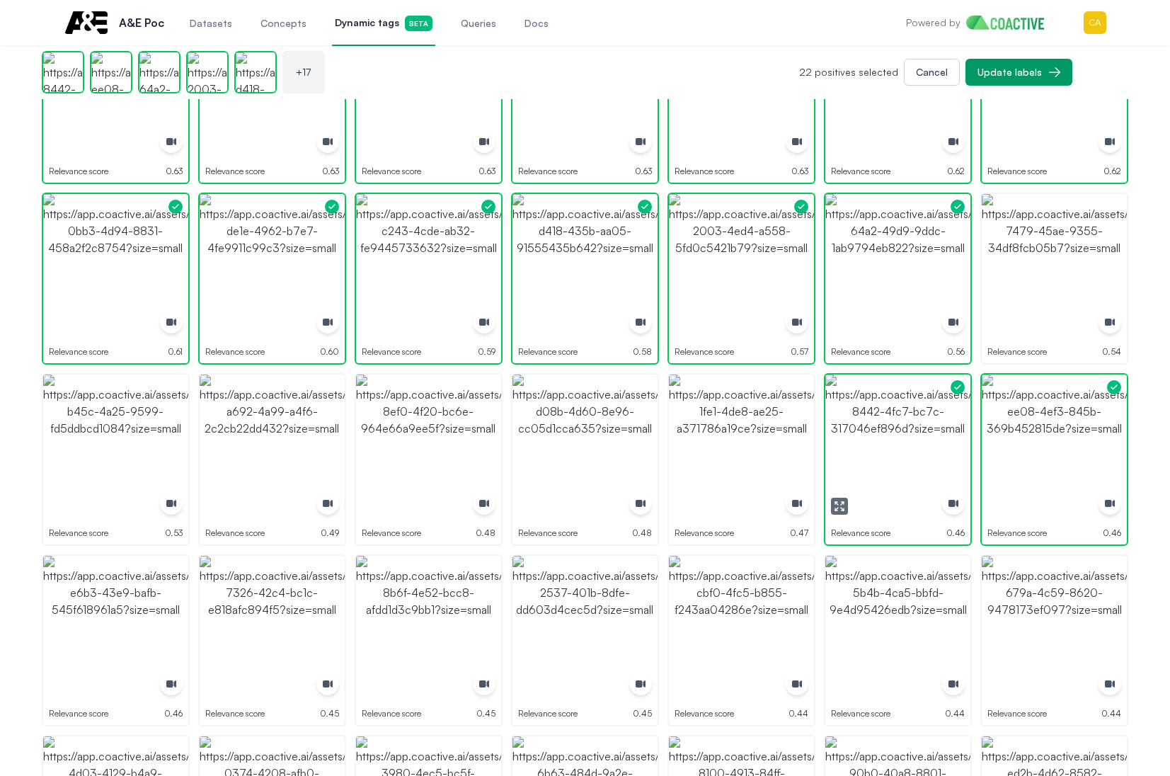
click at [906, 460] on img "button" at bounding box center [897, 446] width 145 height 145
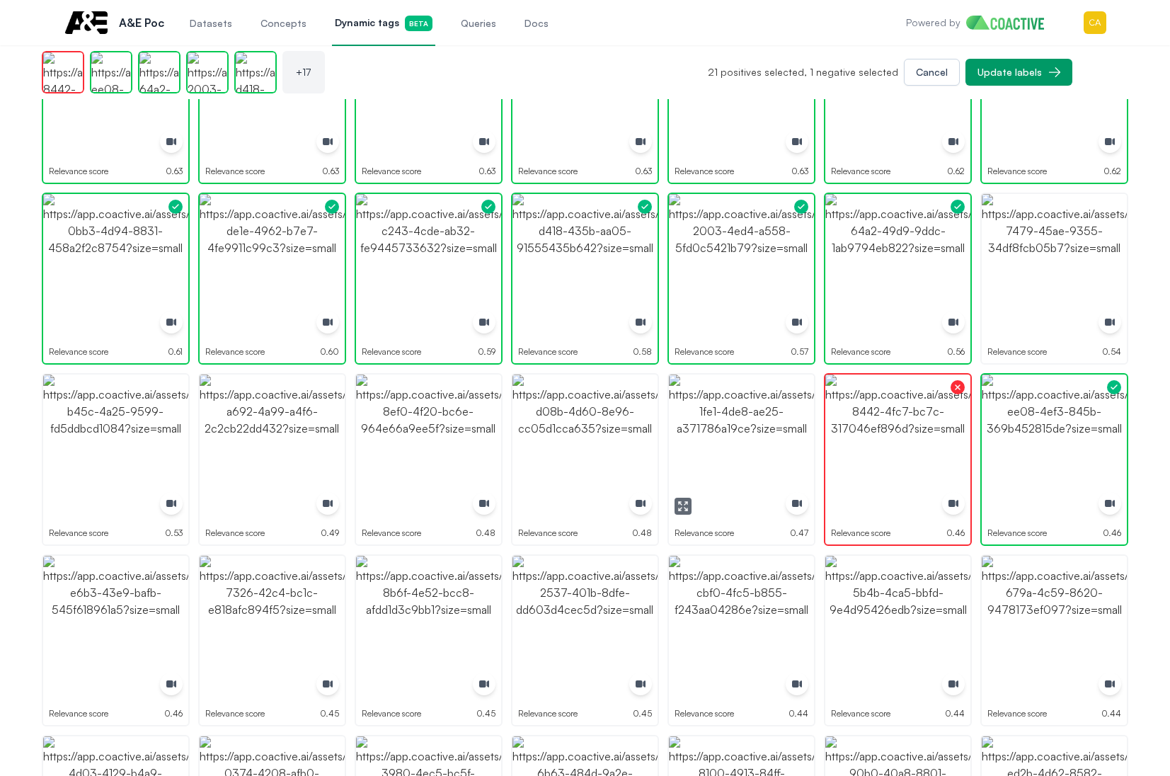
click at [721, 436] on img "button" at bounding box center [741, 446] width 145 height 145
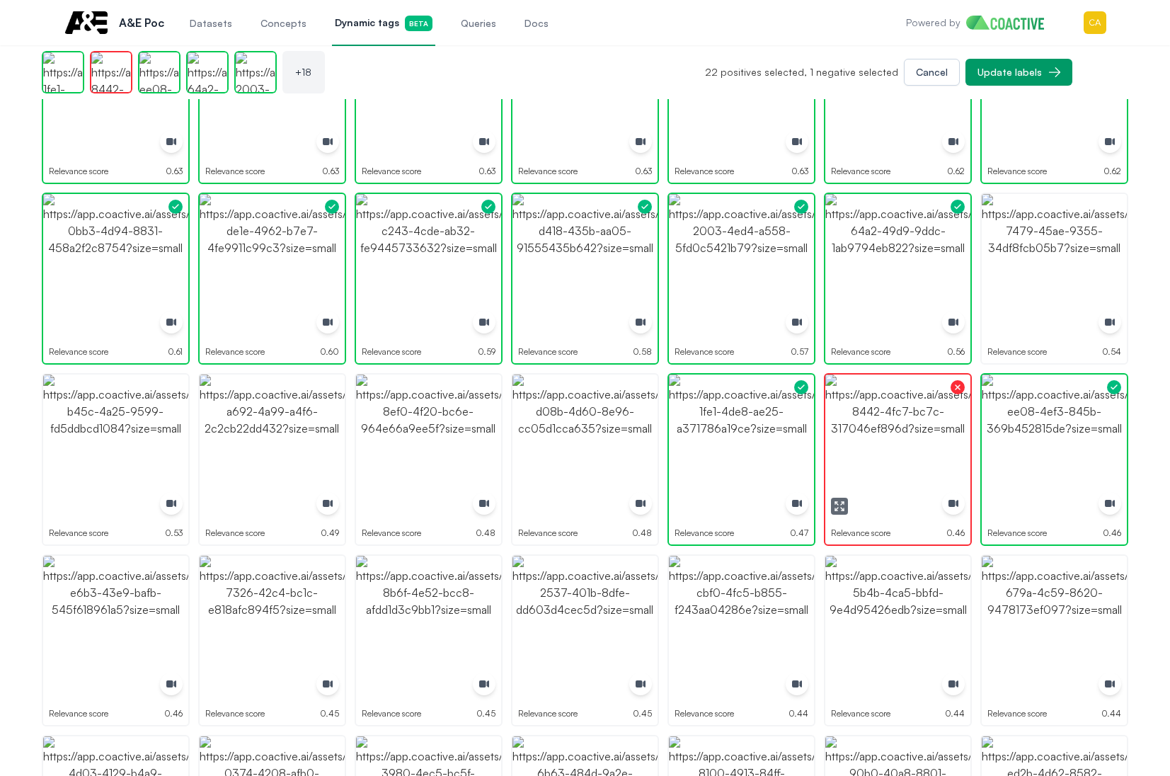
click at [832, 510] on button "button" at bounding box center [839, 506] width 17 height 17
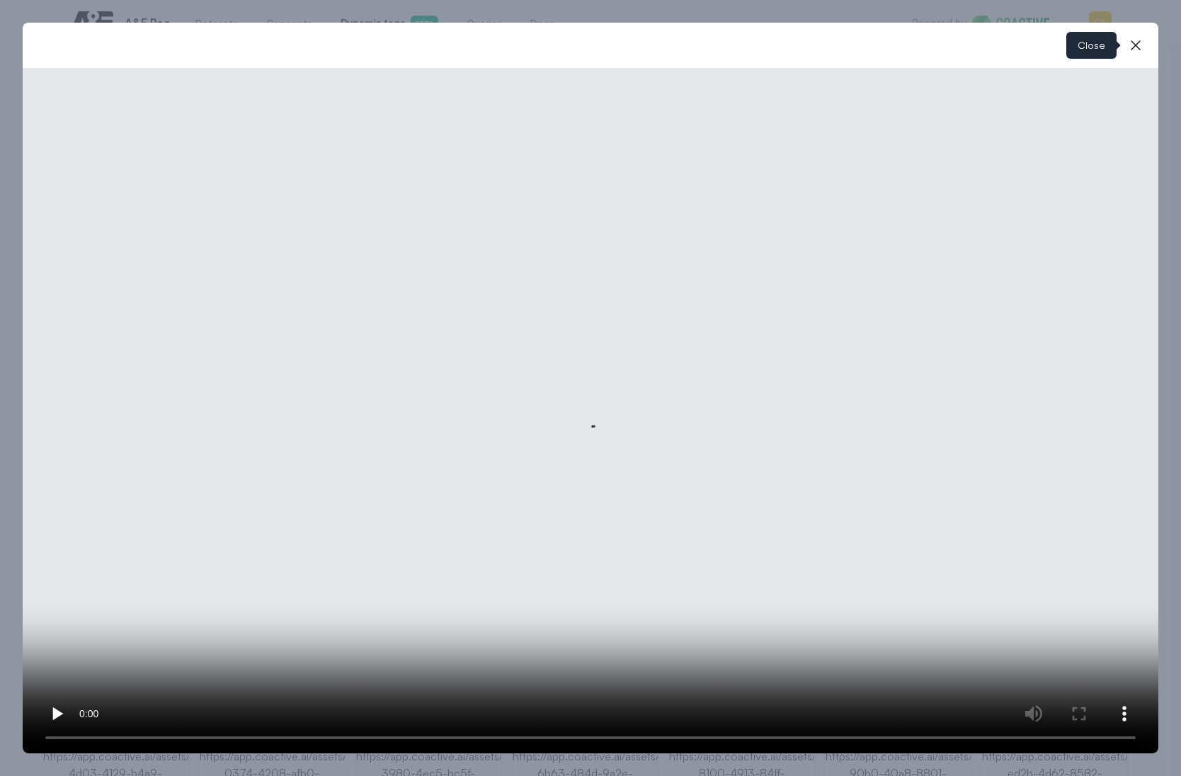
click at [1136, 42] on icon "button" at bounding box center [1135, 45] width 17 height 17
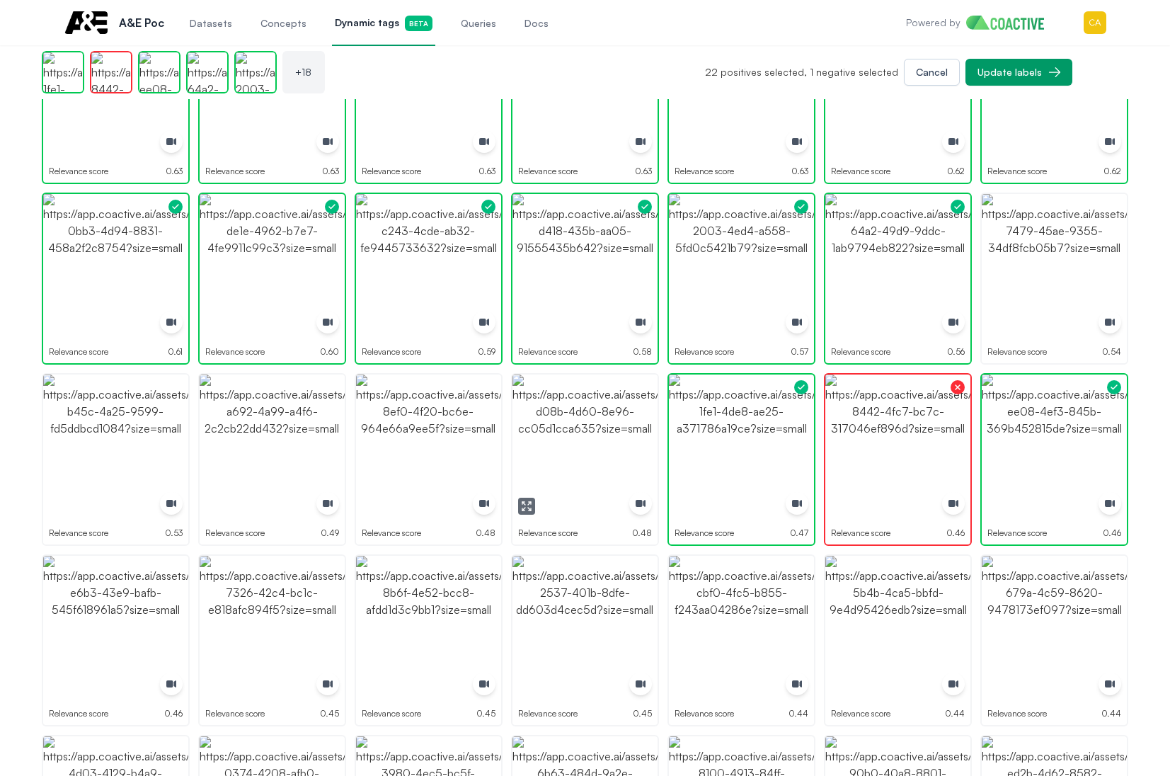
click at [520, 510] on button "button" at bounding box center [526, 506] width 17 height 17
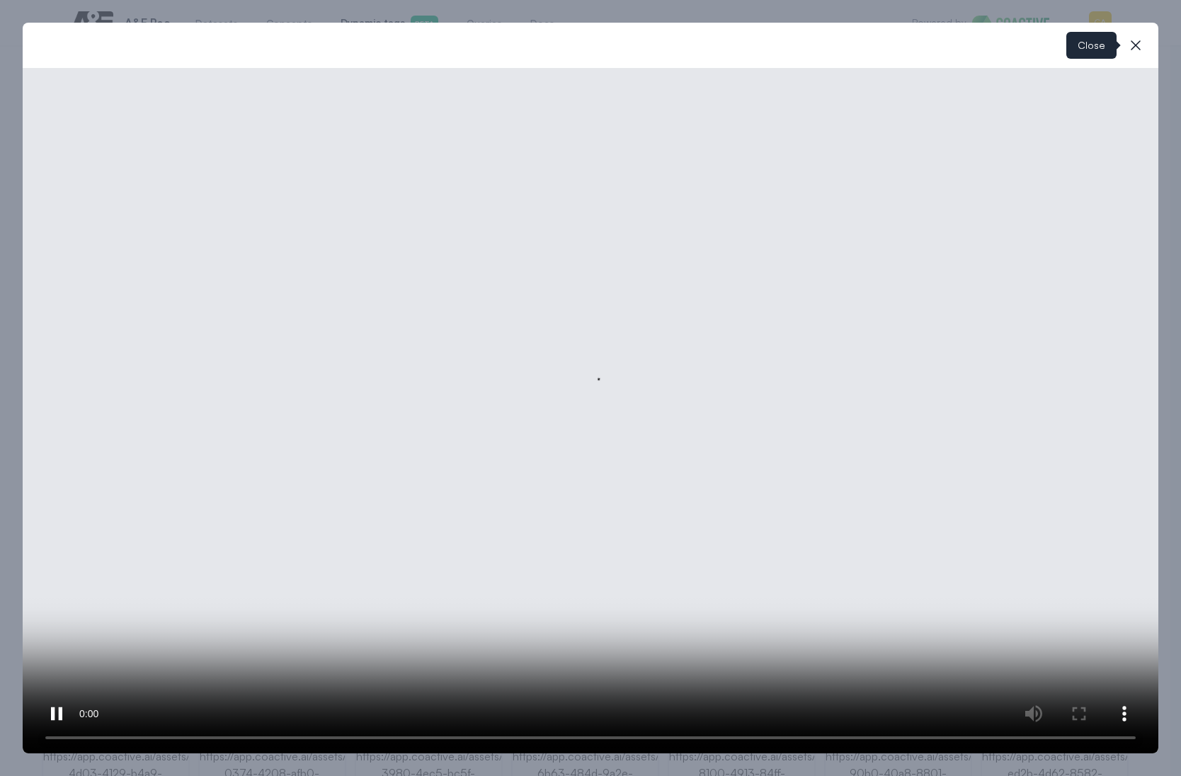
drag, startPoint x: 1141, startPoint y: 42, endPoint x: 1131, endPoint y: 42, distance: 9.9
click at [1141, 42] on icon "button" at bounding box center [1135, 45] width 17 height 17
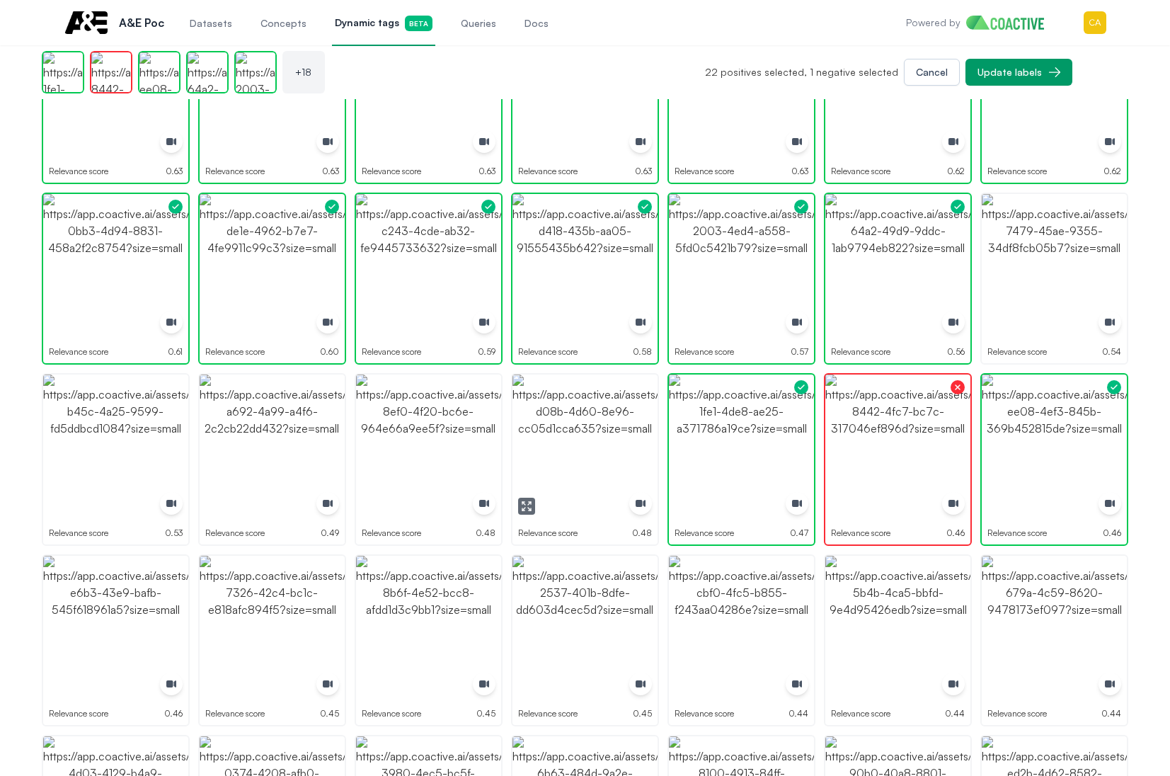
click at [608, 440] on img "button" at bounding box center [584, 446] width 145 height 145
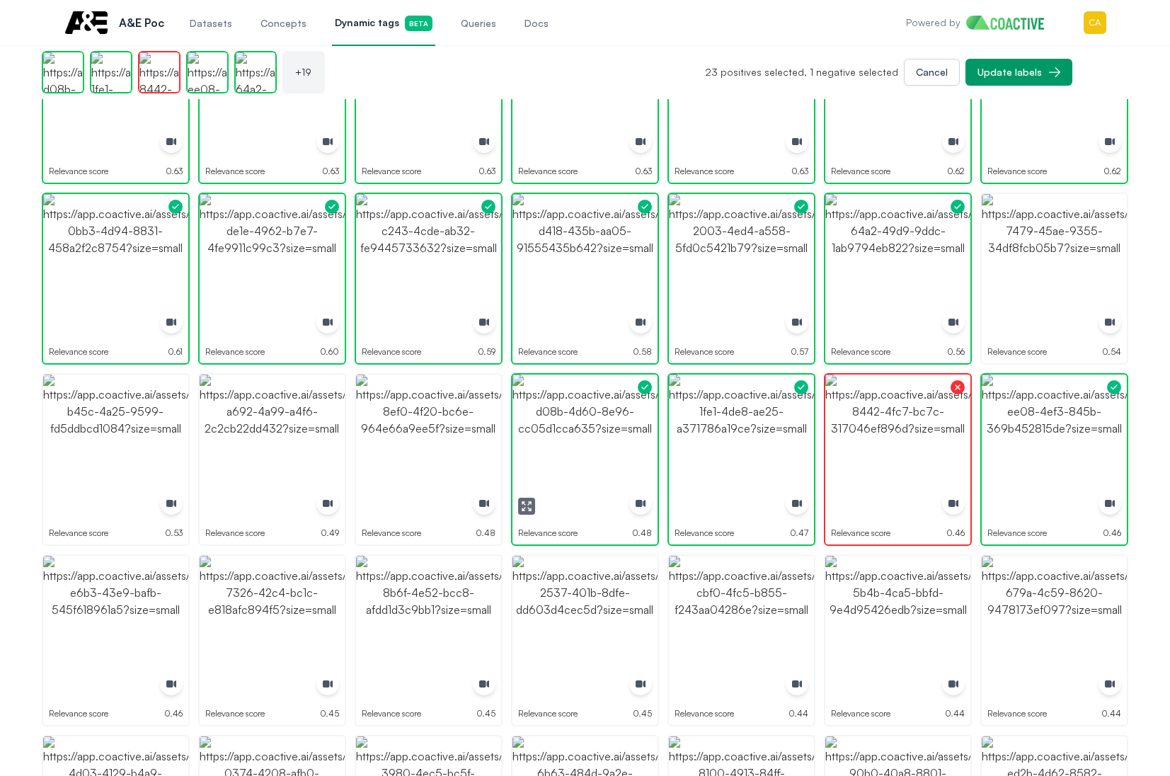
click at [608, 440] on img "button" at bounding box center [584, 446] width 145 height 145
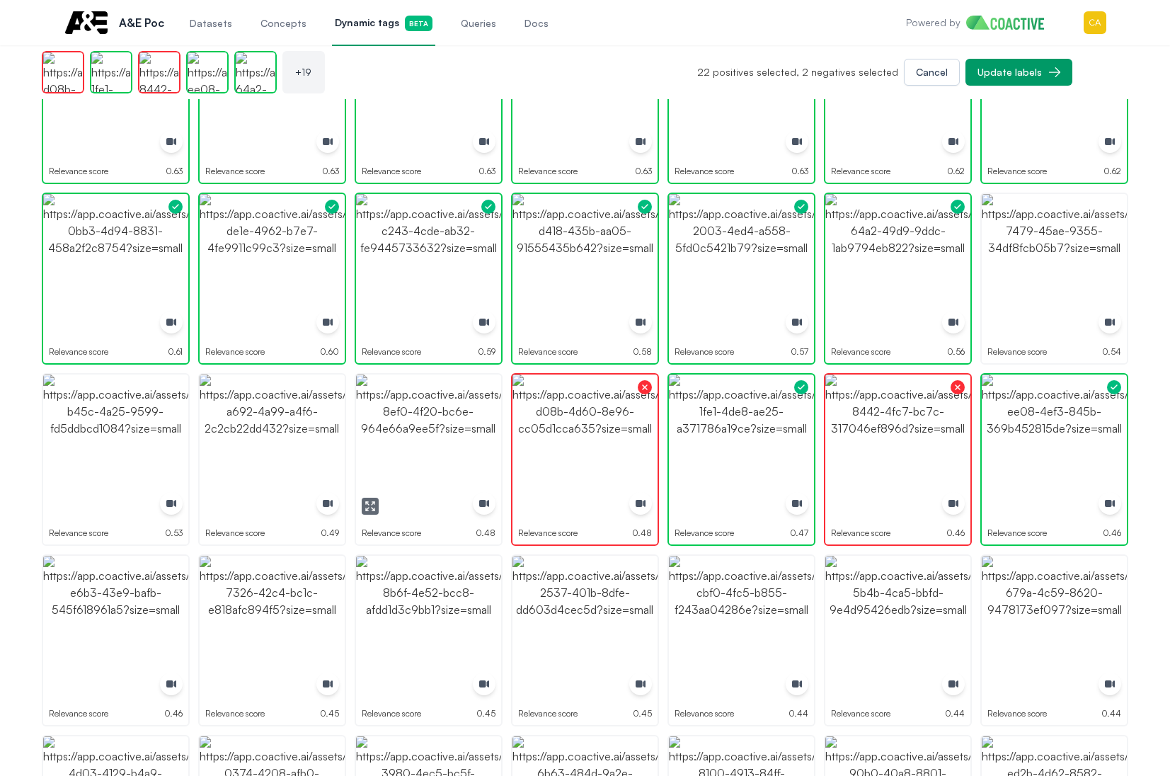
click at [423, 474] on img "button" at bounding box center [428, 446] width 145 height 145
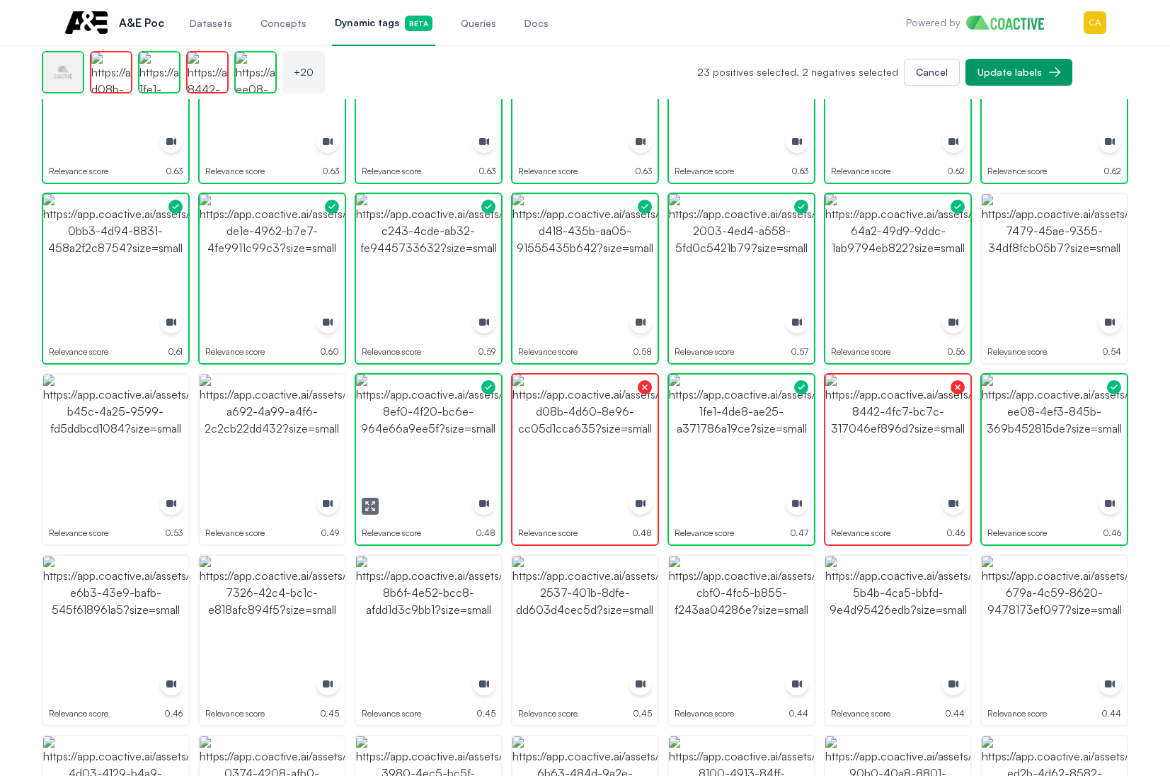
click at [425, 474] on img "button" at bounding box center [428, 446] width 145 height 145
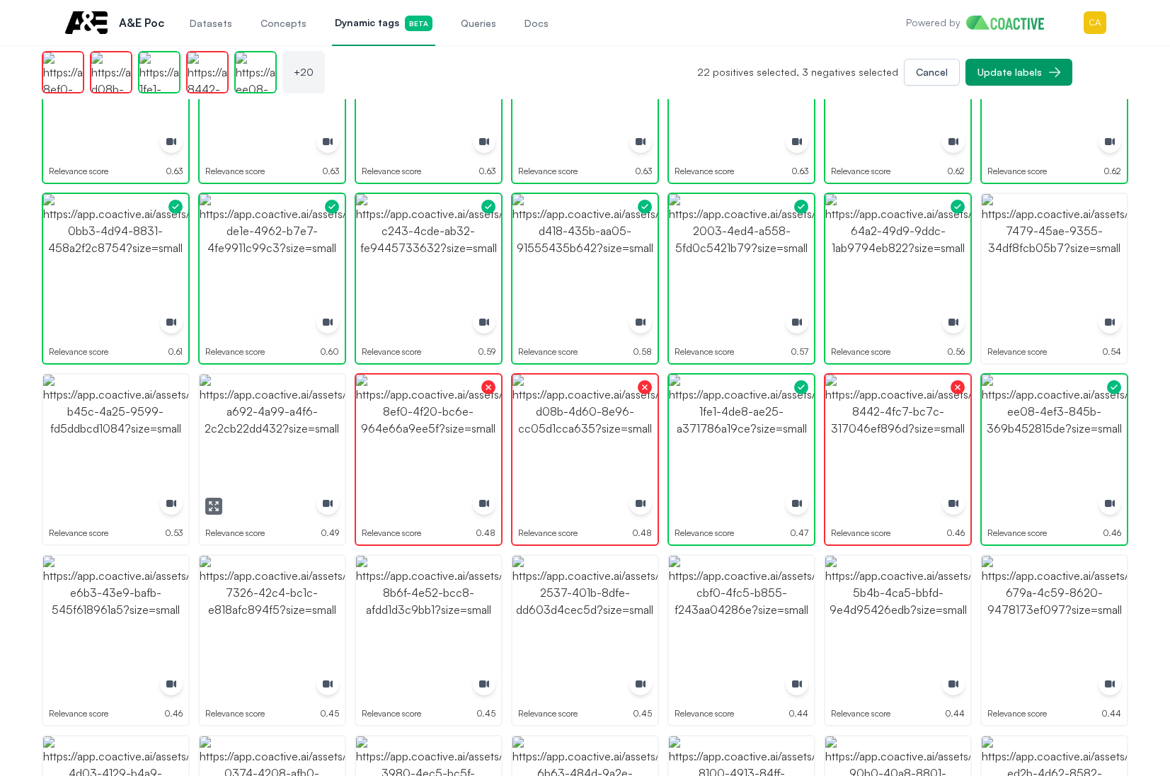
click at [213, 497] on button "button" at bounding box center [272, 446] width 145 height 145
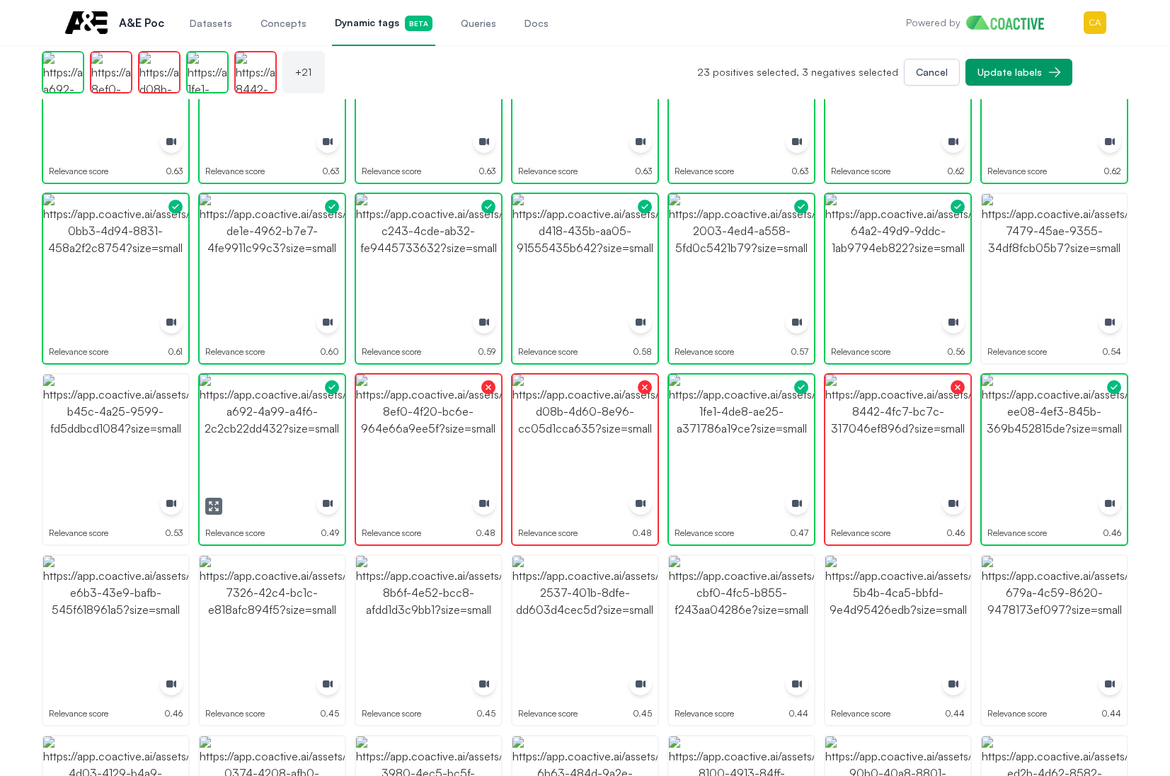
click at [326, 400] on div "button" at bounding box center [331, 386] width 25 height 25
click at [212, 502] on icon "button" at bounding box center [213, 505] width 11 height 11
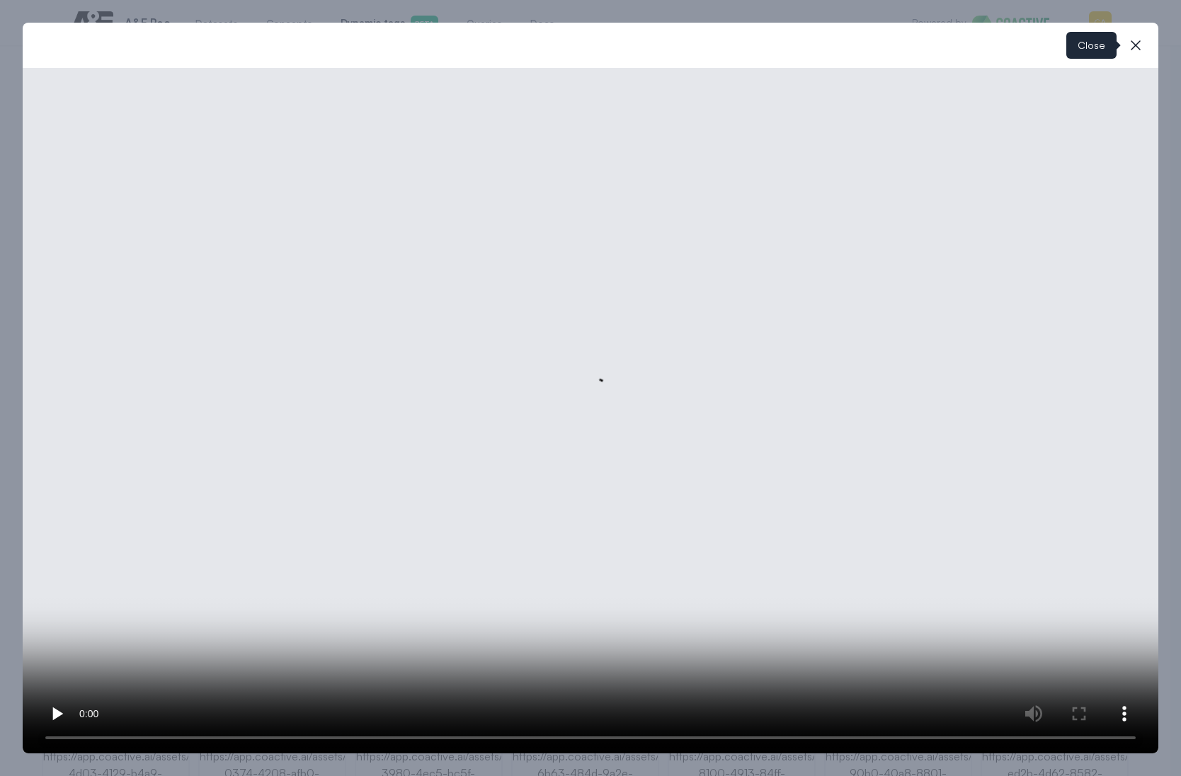
click at [1138, 38] on icon "button" at bounding box center [1135, 45] width 17 height 17
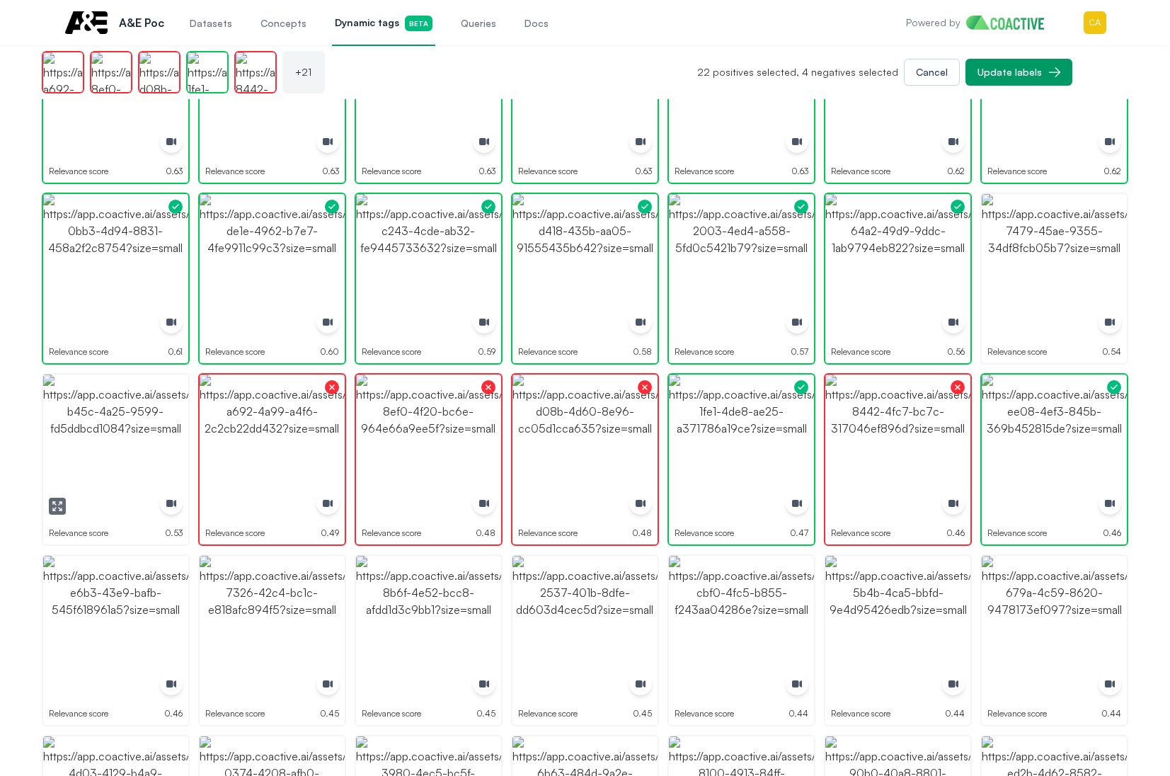
click at [61, 503] on icon "button" at bounding box center [57, 505] width 11 height 11
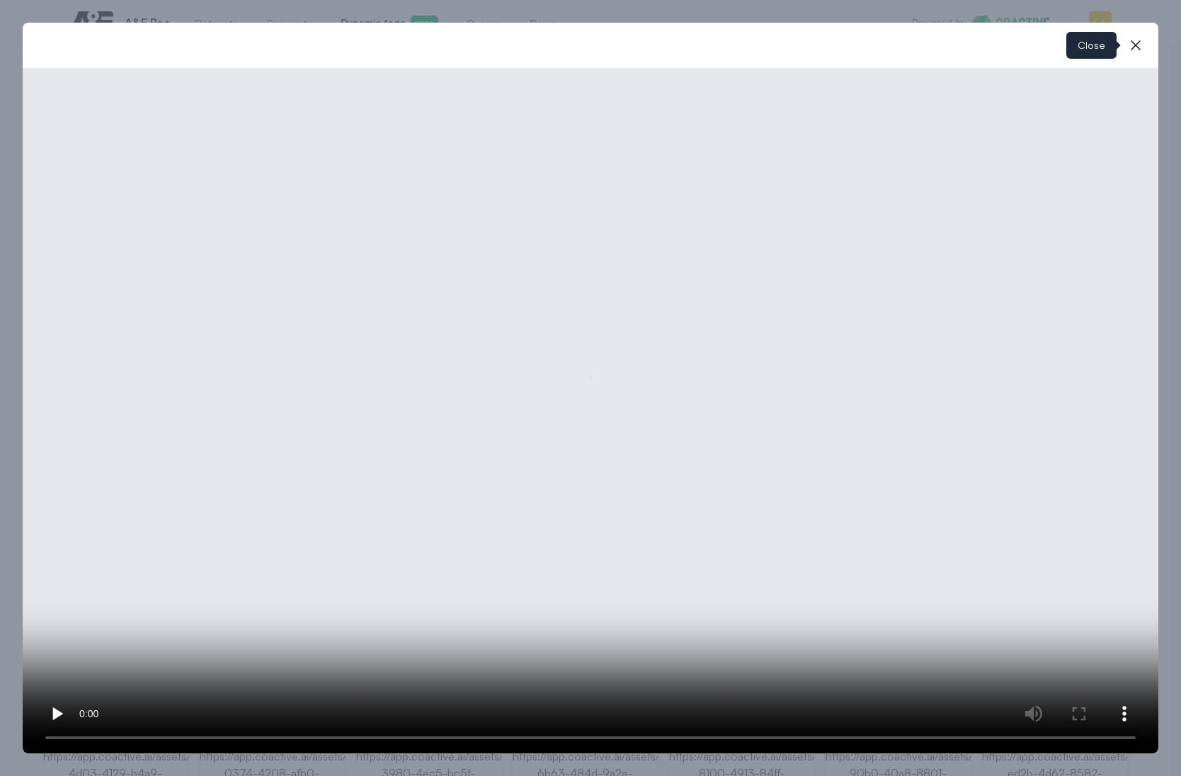
click at [1135, 40] on icon "button" at bounding box center [1135, 45] width 17 height 17
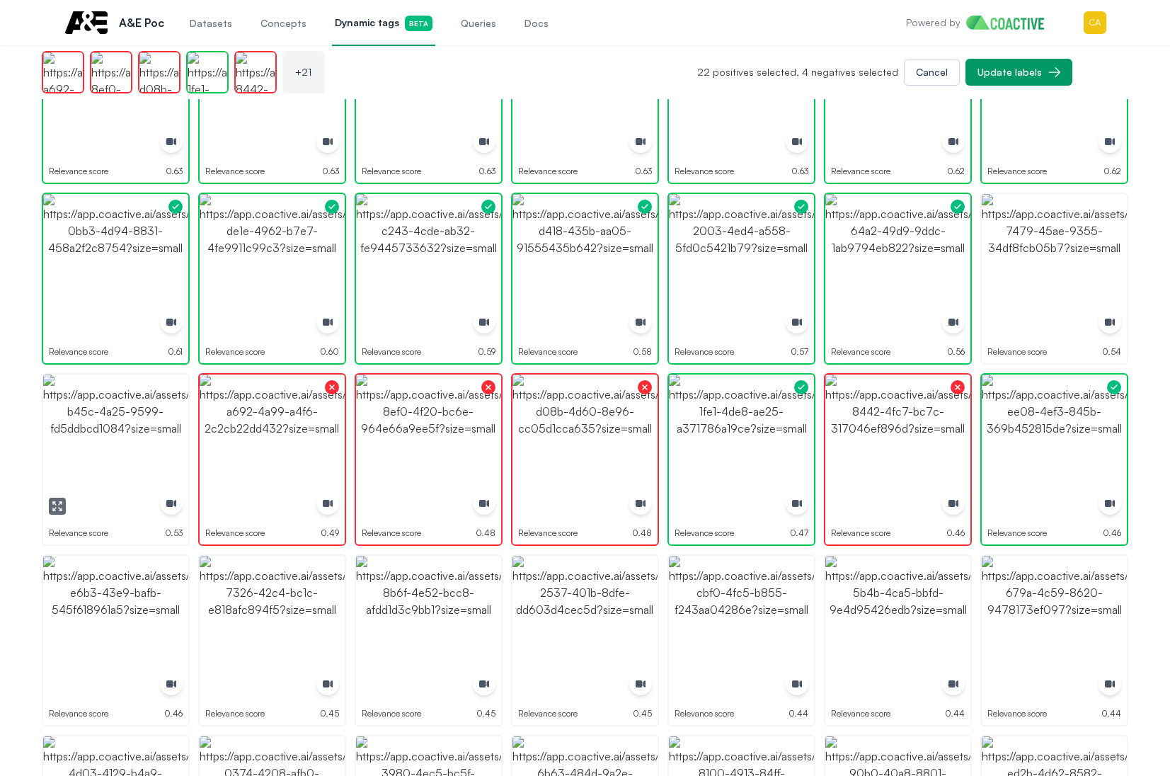
click at [123, 448] on img "button" at bounding box center [115, 446] width 145 height 145
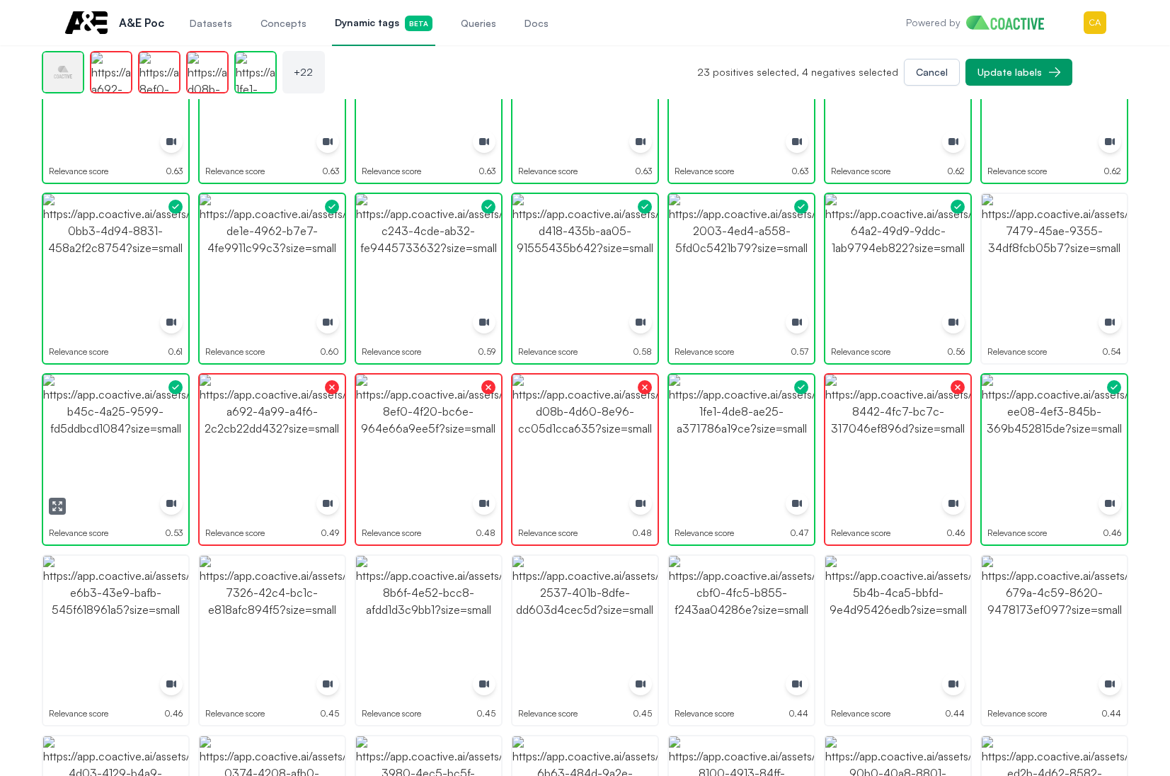
click at [123, 448] on img "button" at bounding box center [115, 446] width 145 height 145
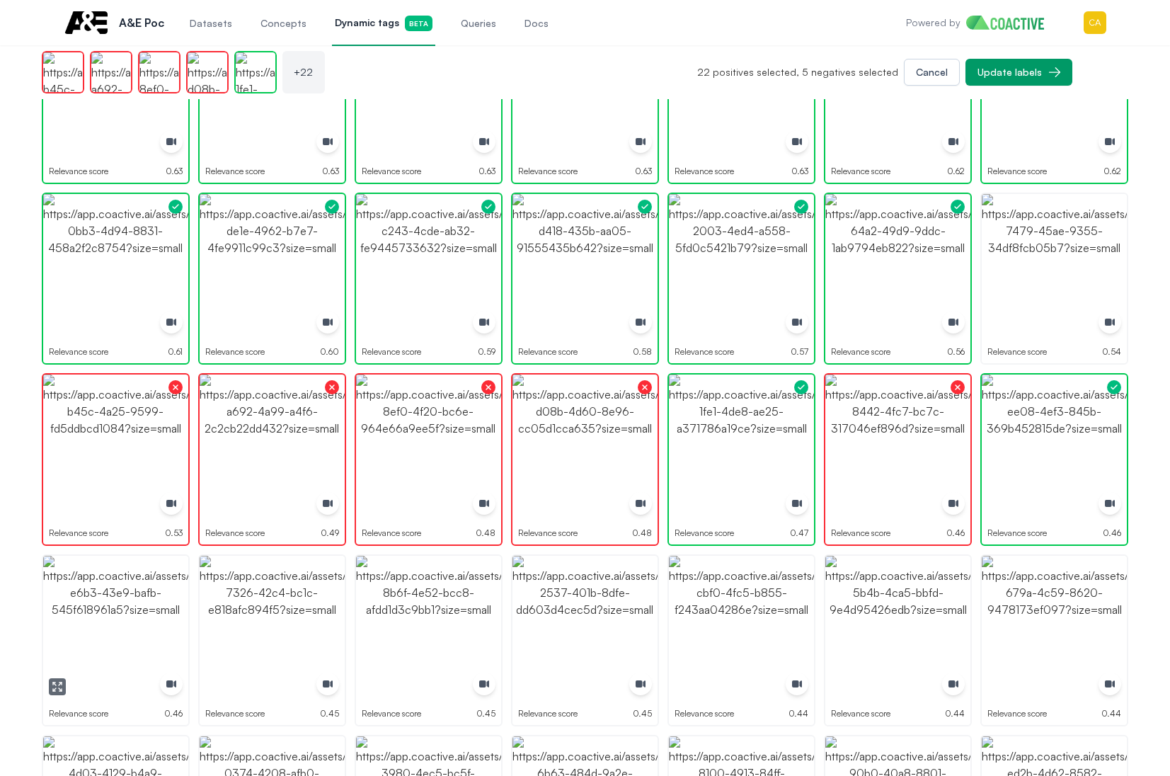
click at [109, 627] on img "button" at bounding box center [115, 628] width 145 height 145
click at [280, 626] on img "button" at bounding box center [272, 628] width 145 height 145
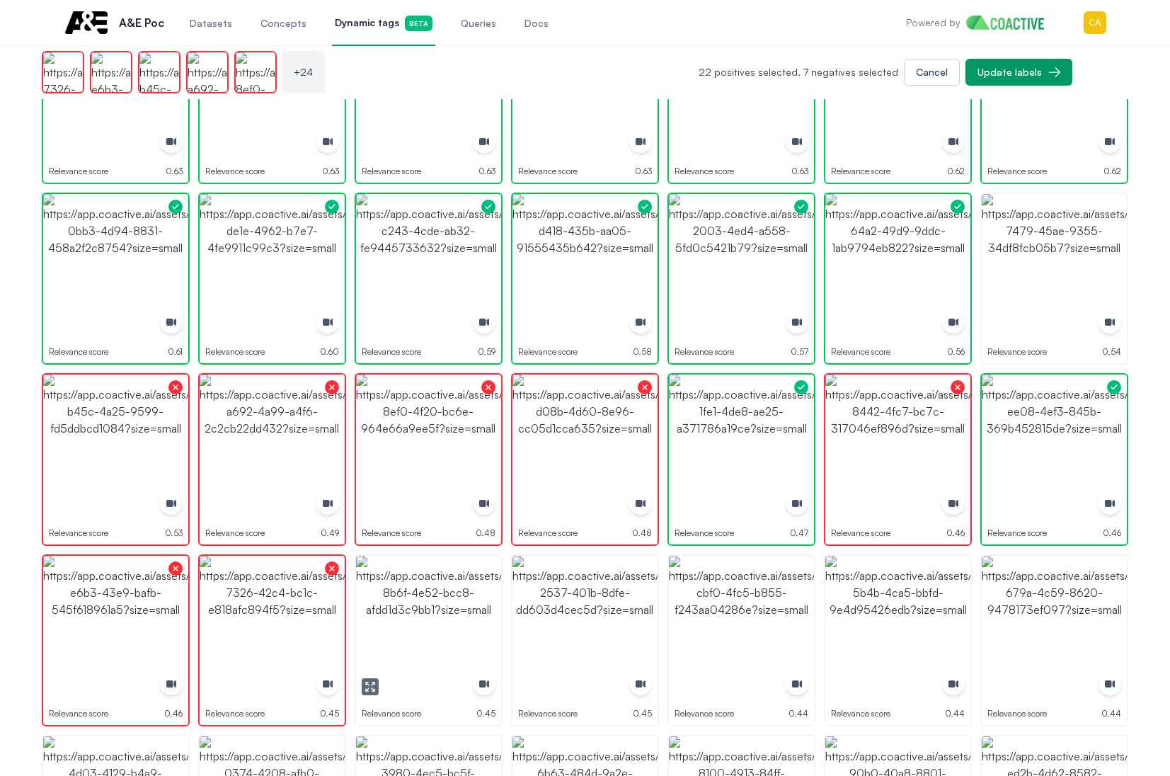
click at [442, 619] on img "button" at bounding box center [428, 628] width 145 height 145
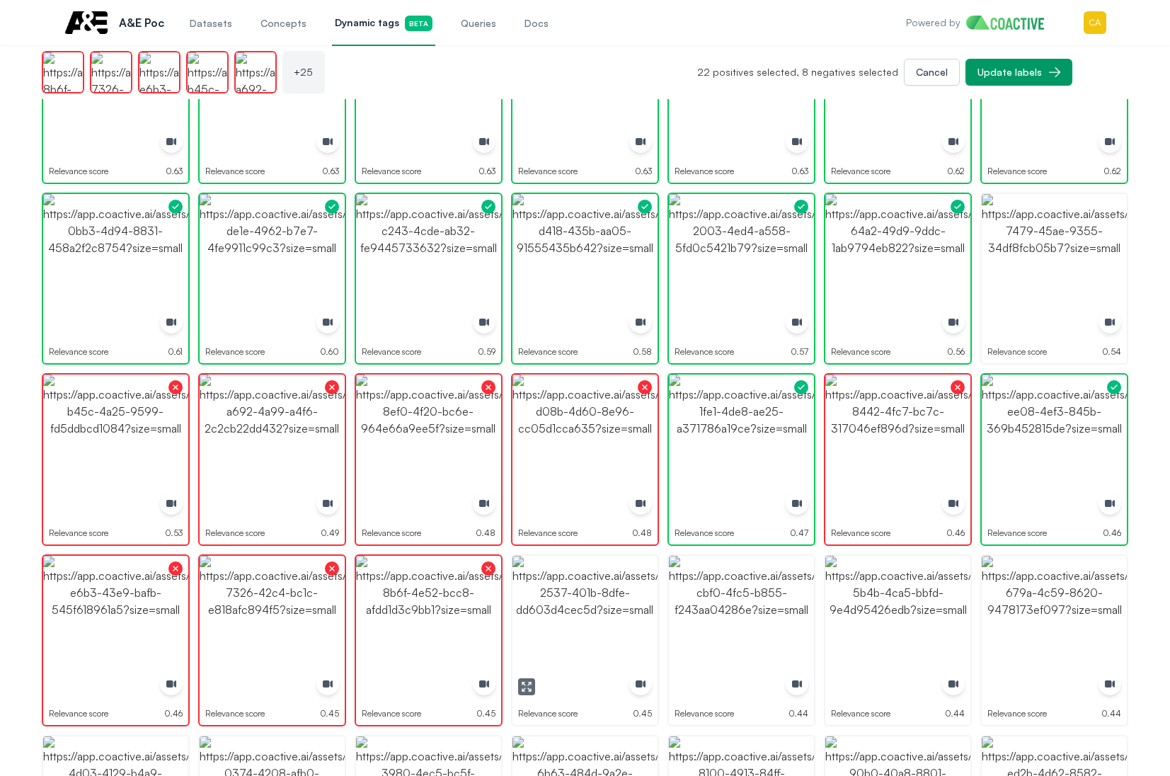
click at [614, 624] on img "button" at bounding box center [584, 628] width 145 height 145
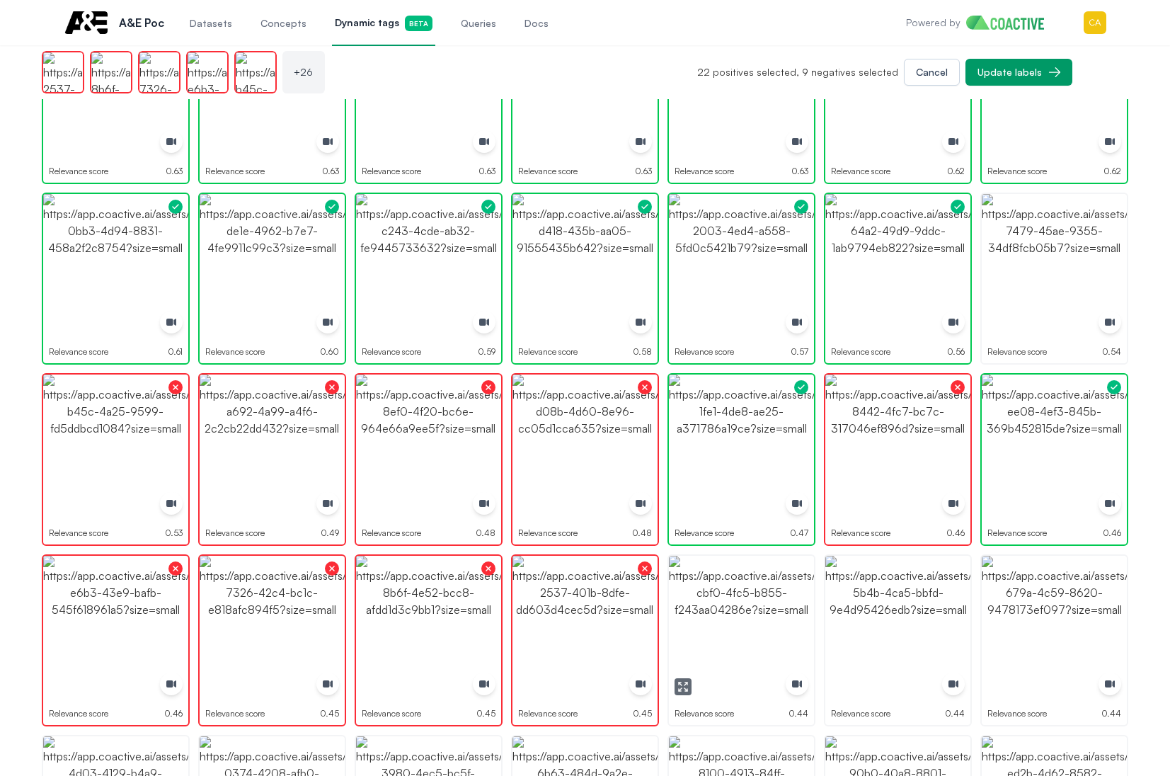
click at [740, 621] on img "button" at bounding box center [741, 628] width 145 height 145
click at [916, 621] on img "button" at bounding box center [897, 628] width 145 height 145
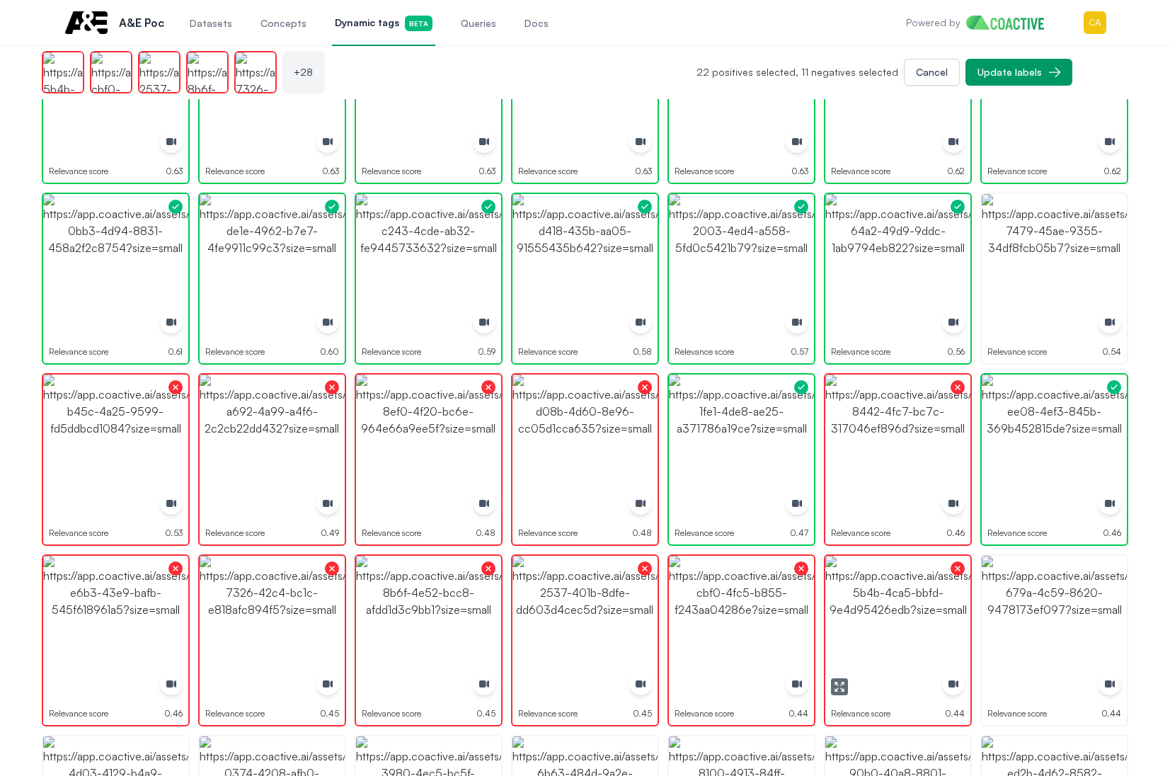
click at [1051, 625] on img "button" at bounding box center [1054, 628] width 145 height 145
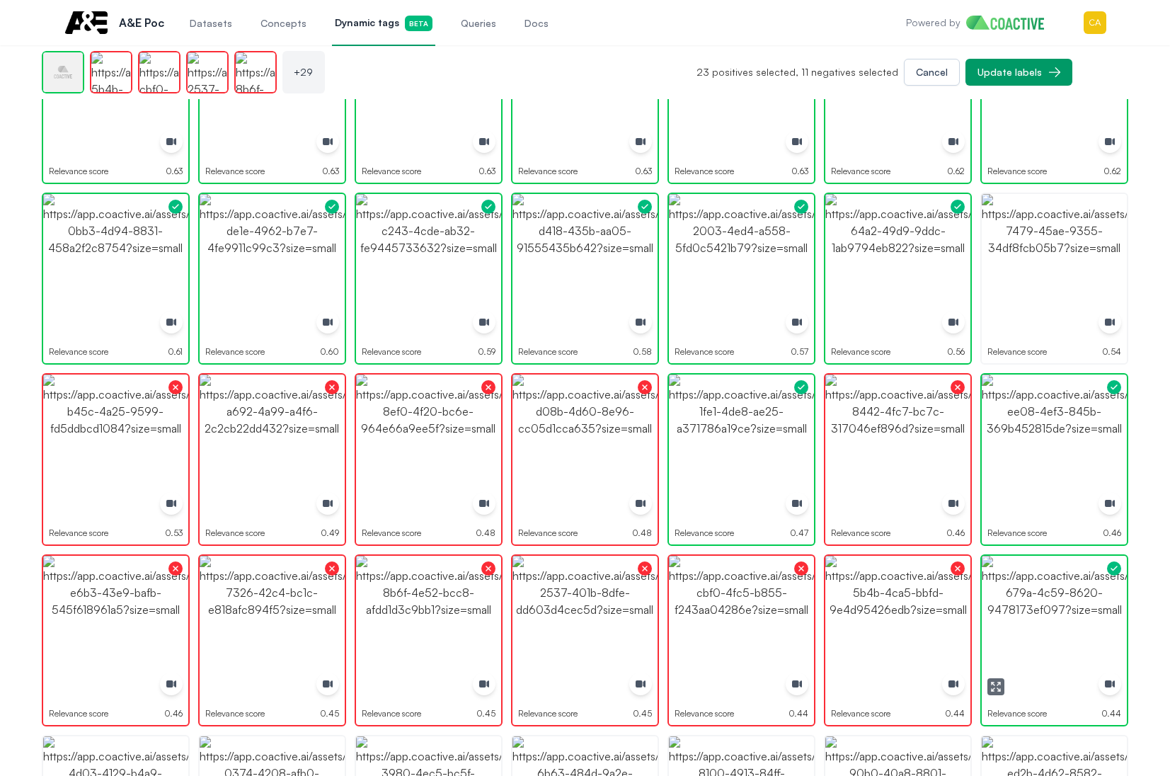
click at [1051, 625] on img "button" at bounding box center [1054, 628] width 145 height 145
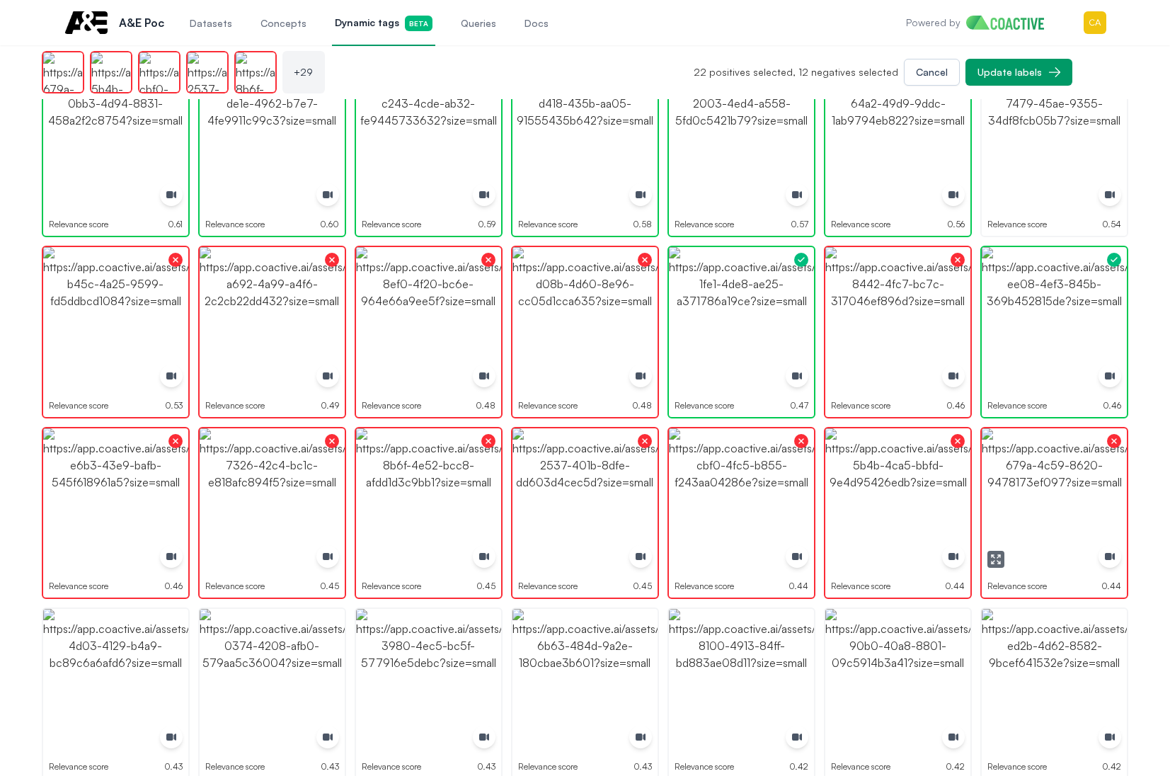
scroll to position [708, 0]
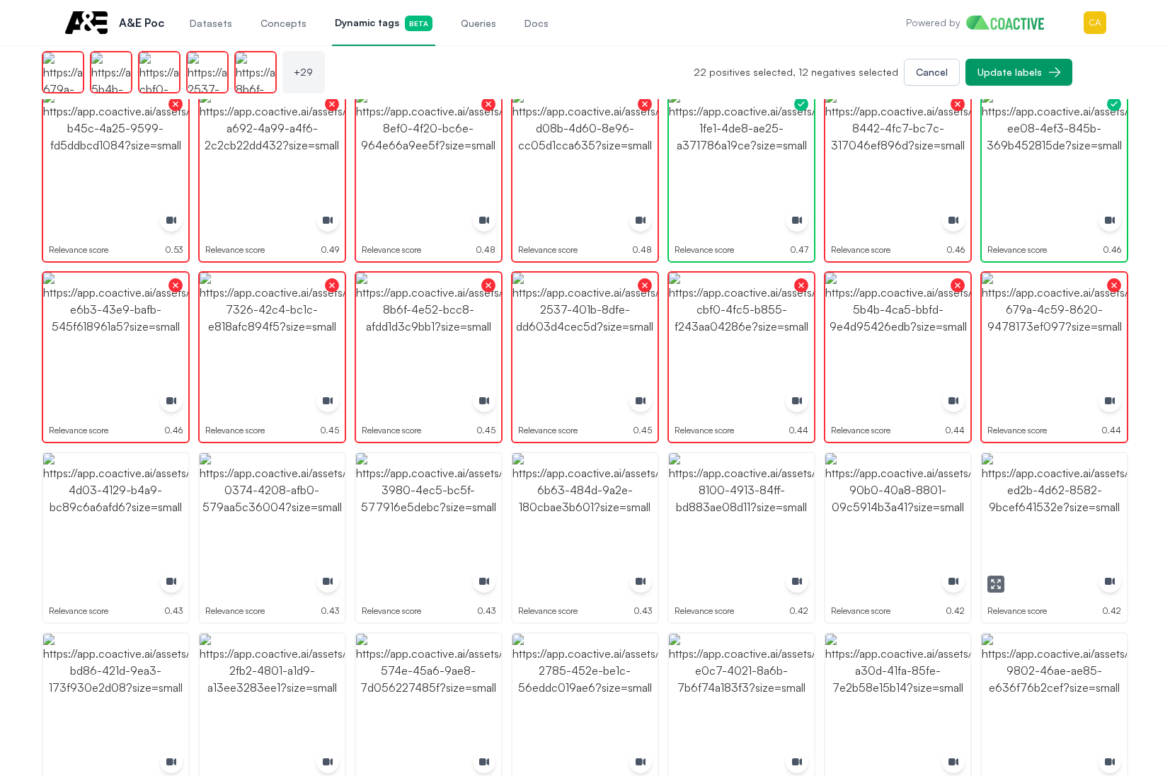
click at [1026, 515] on img "button" at bounding box center [1054, 525] width 145 height 145
click at [866, 528] on img "button" at bounding box center [897, 525] width 145 height 145
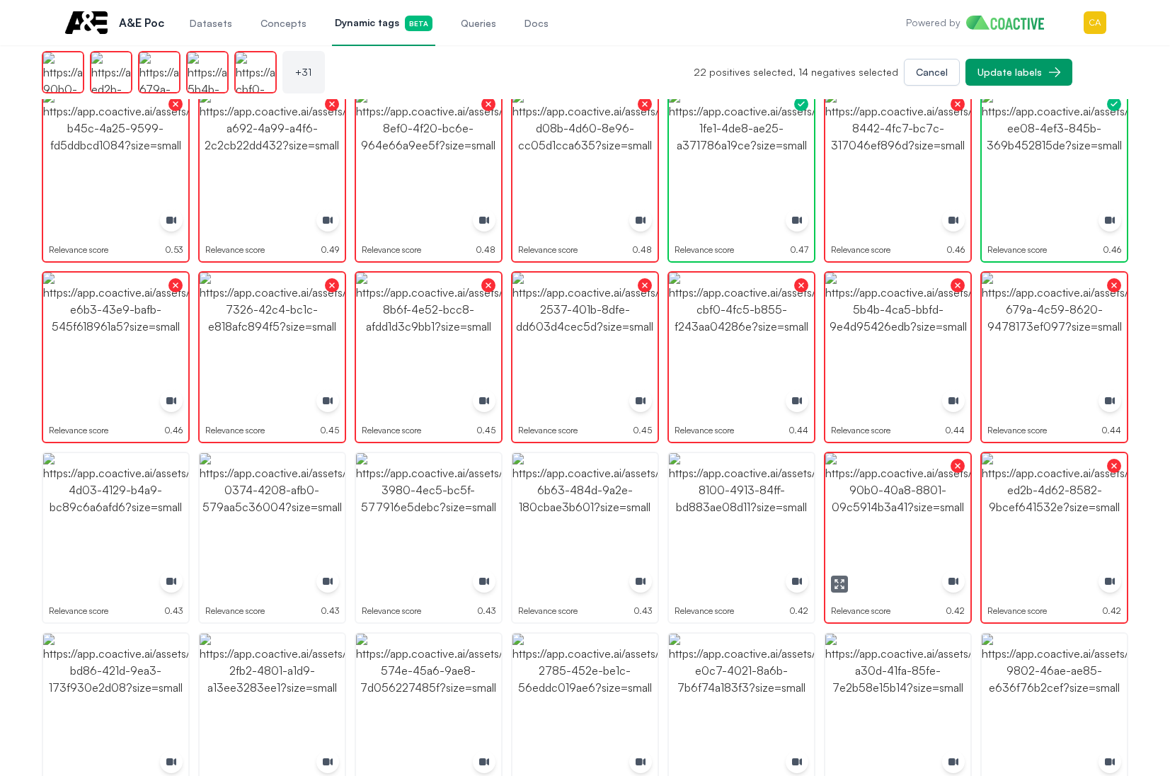
click at [751, 527] on img "button" at bounding box center [741, 525] width 145 height 145
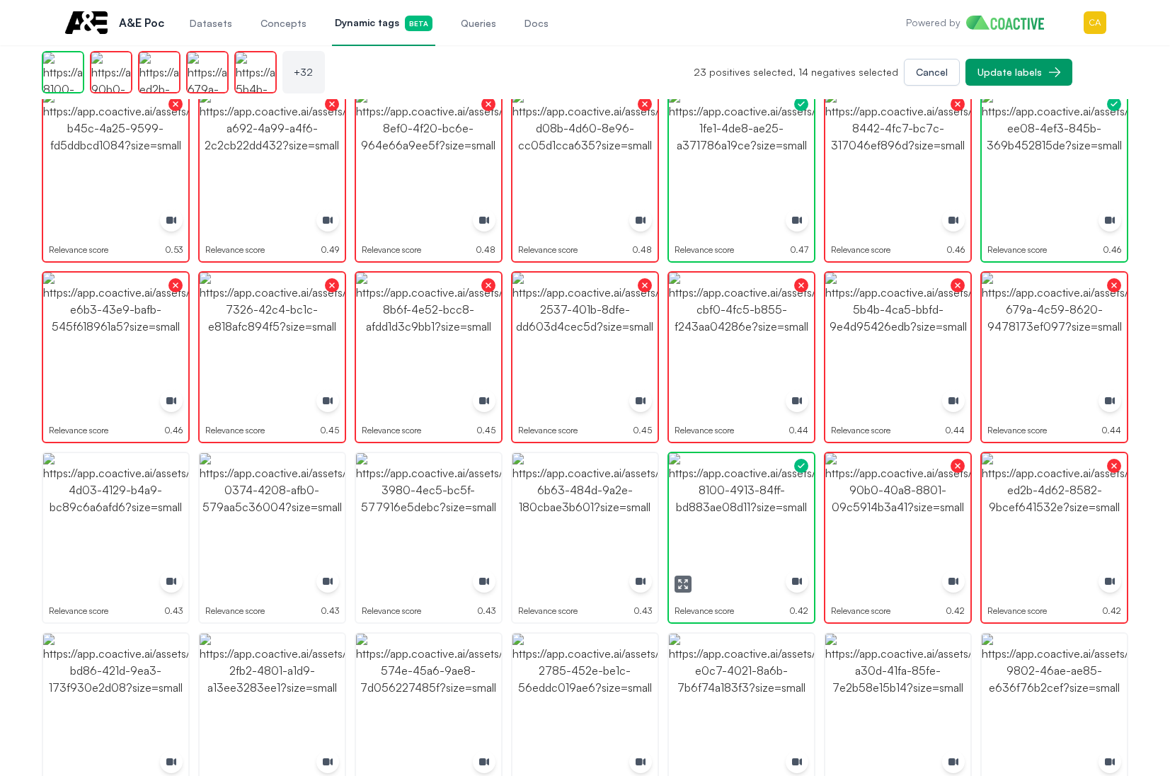
click at [751, 527] on img "button" at bounding box center [741, 525] width 145 height 145
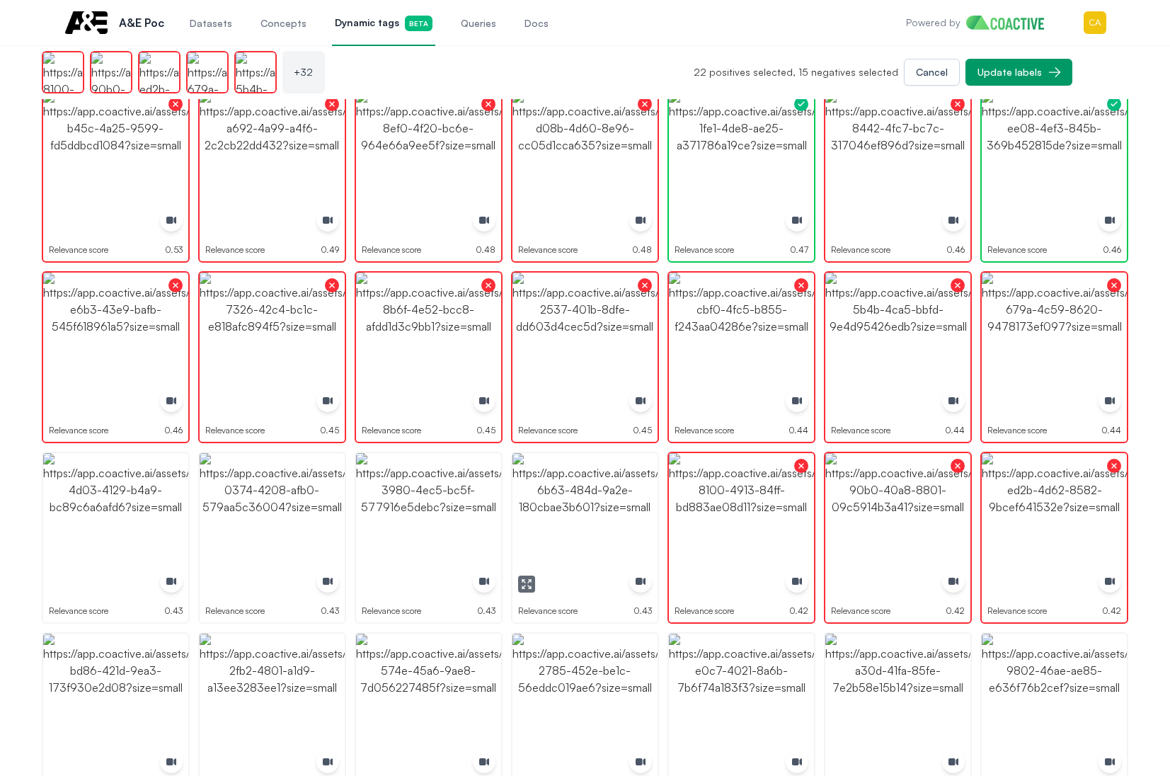
click at [571, 525] on img "button" at bounding box center [584, 525] width 145 height 145
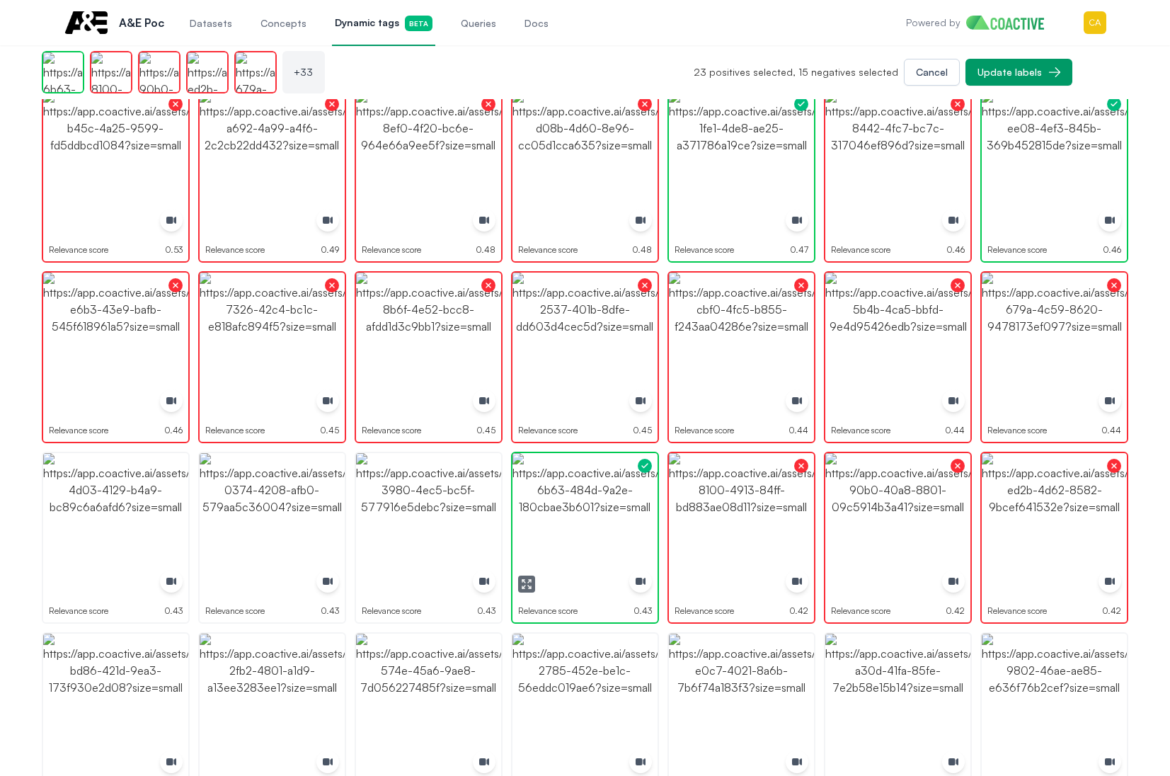
click at [571, 525] on img "button" at bounding box center [584, 525] width 145 height 145
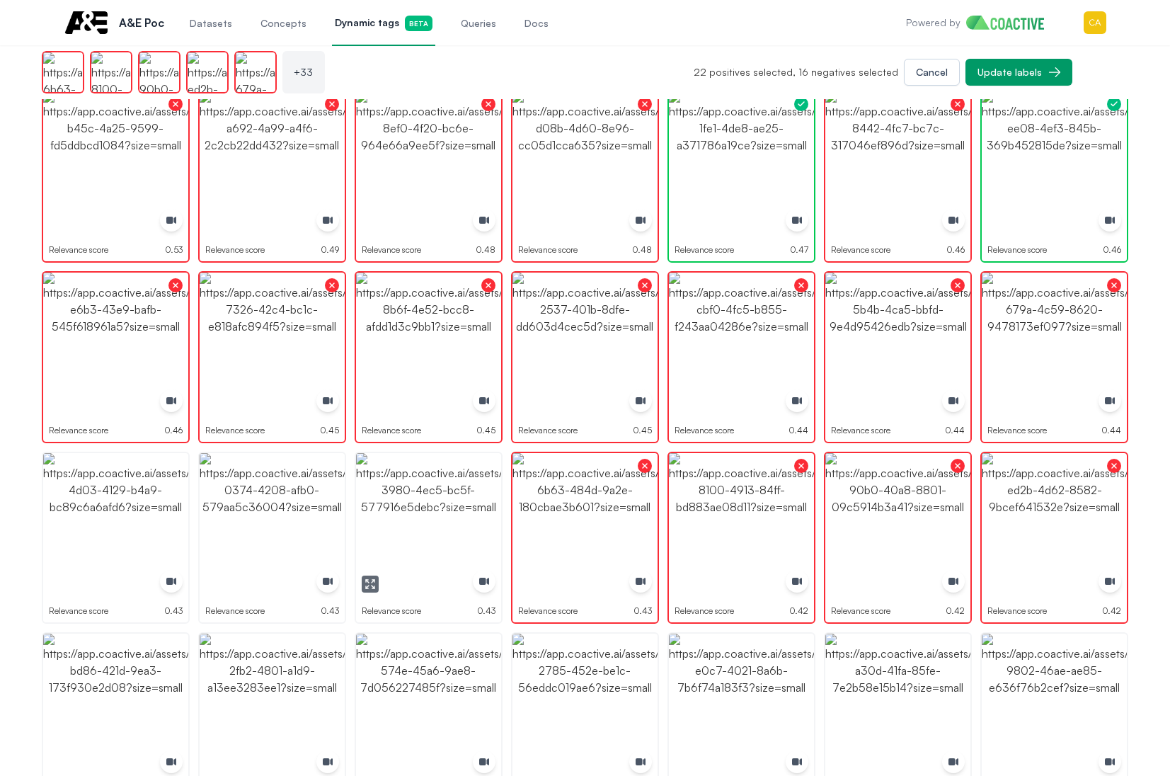
click at [427, 525] on img "button" at bounding box center [428, 525] width 145 height 145
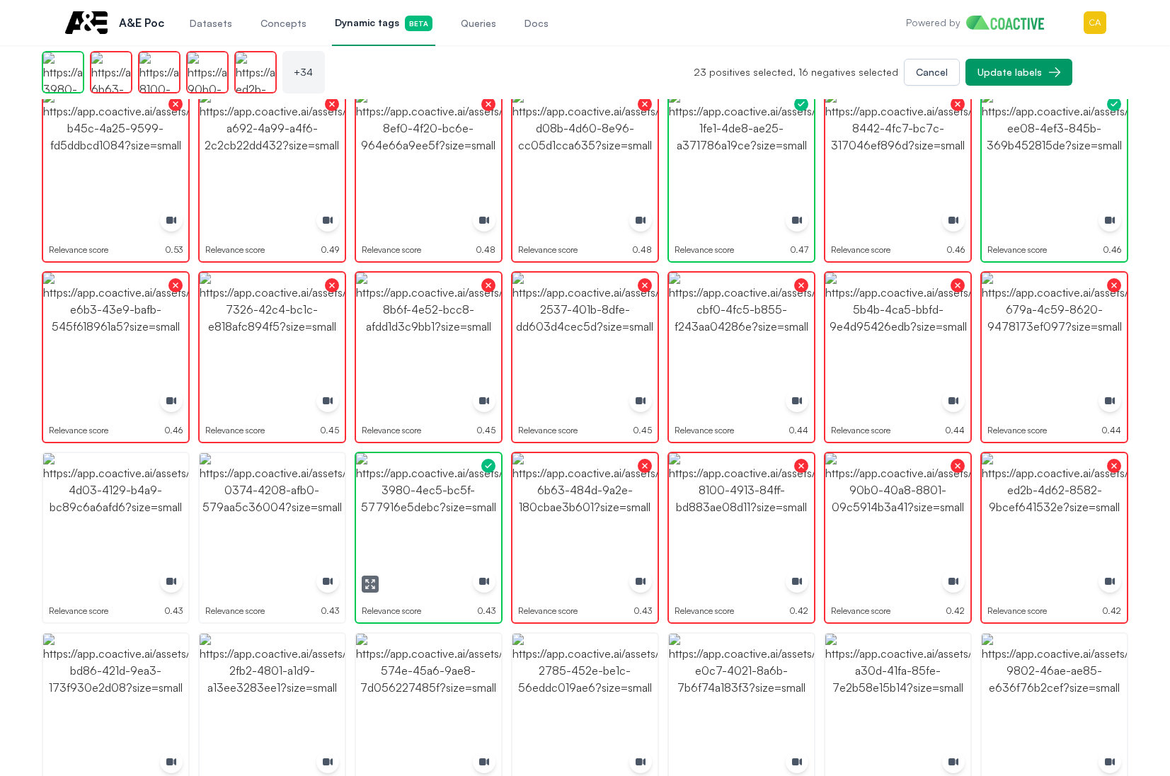
click at [368, 586] on icon "button" at bounding box center [367, 586] width 3 height 3
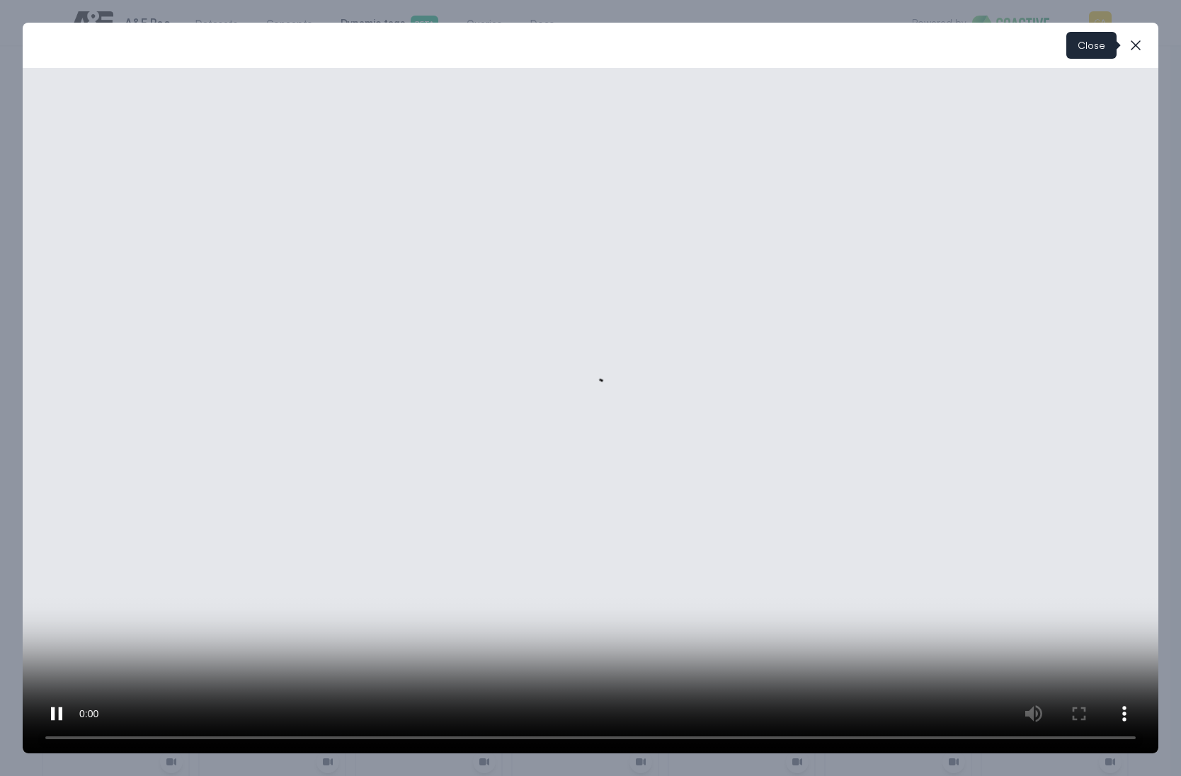
drag, startPoint x: 1135, startPoint y: 37, endPoint x: 1019, endPoint y: 71, distance: 121.0
click at [1136, 38] on icon "button" at bounding box center [1135, 45] width 17 height 17
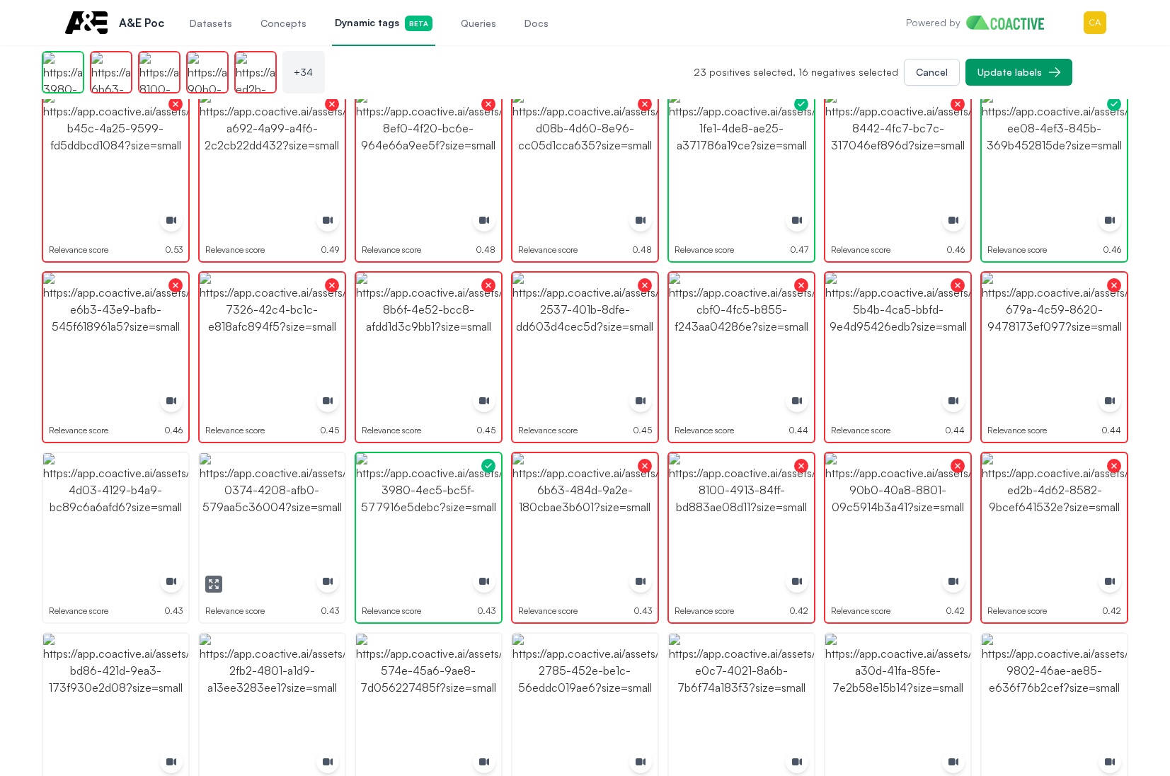
click at [257, 534] on img "button" at bounding box center [272, 525] width 145 height 145
click at [258, 533] on img "button" at bounding box center [272, 525] width 145 height 145
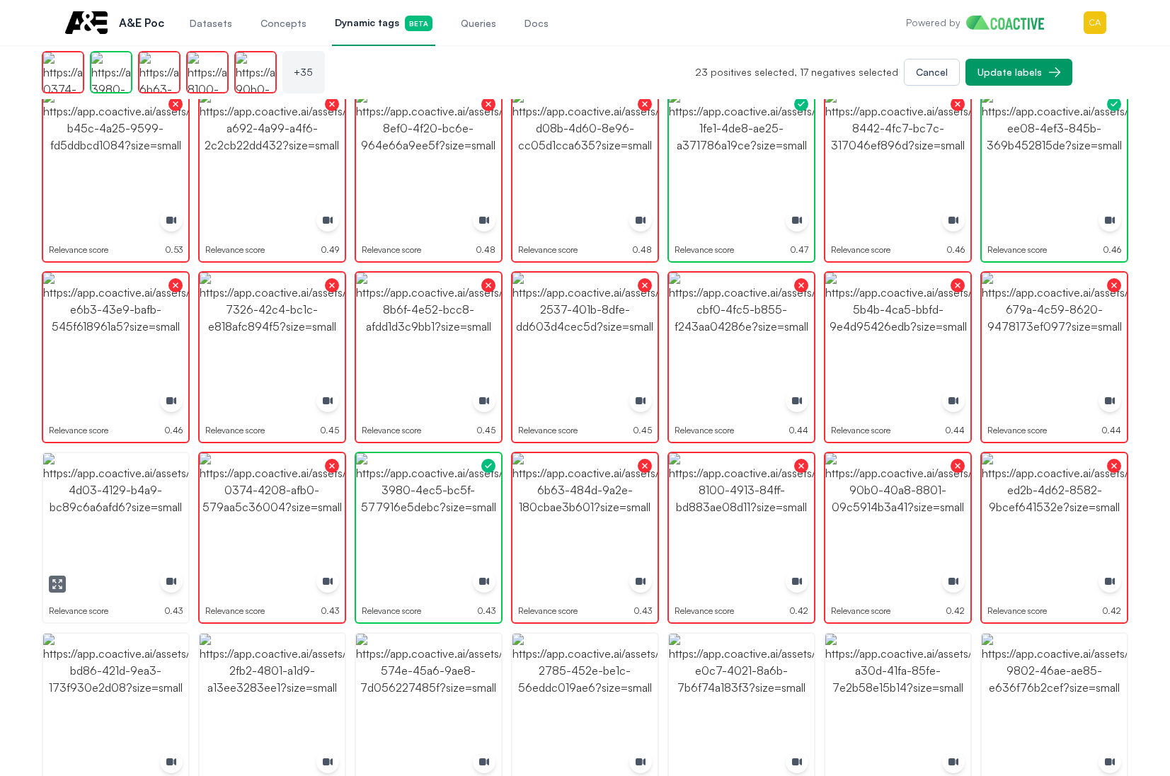
drag, startPoint x: 48, startPoint y: 590, endPoint x: 223, endPoint y: 580, distance: 175.1
click at [48, 590] on button "button" at bounding box center [115, 525] width 145 height 145
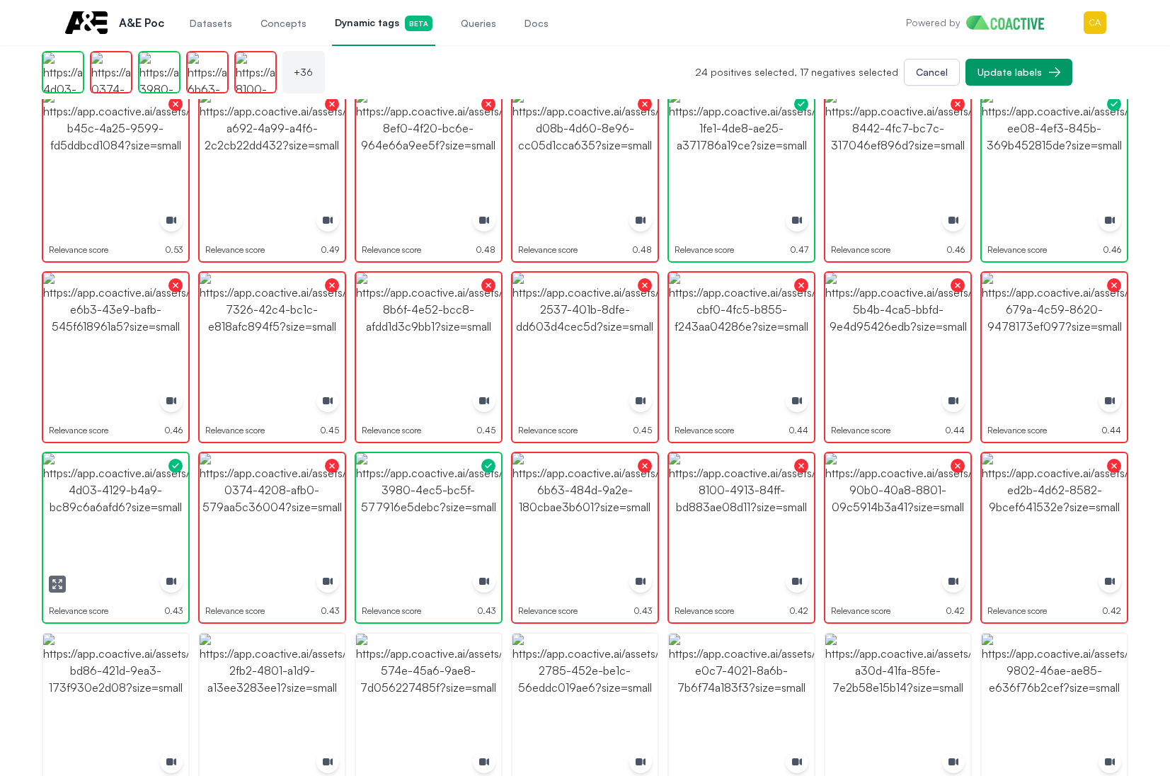
click at [52, 584] on icon "button" at bounding box center [57, 583] width 11 height 11
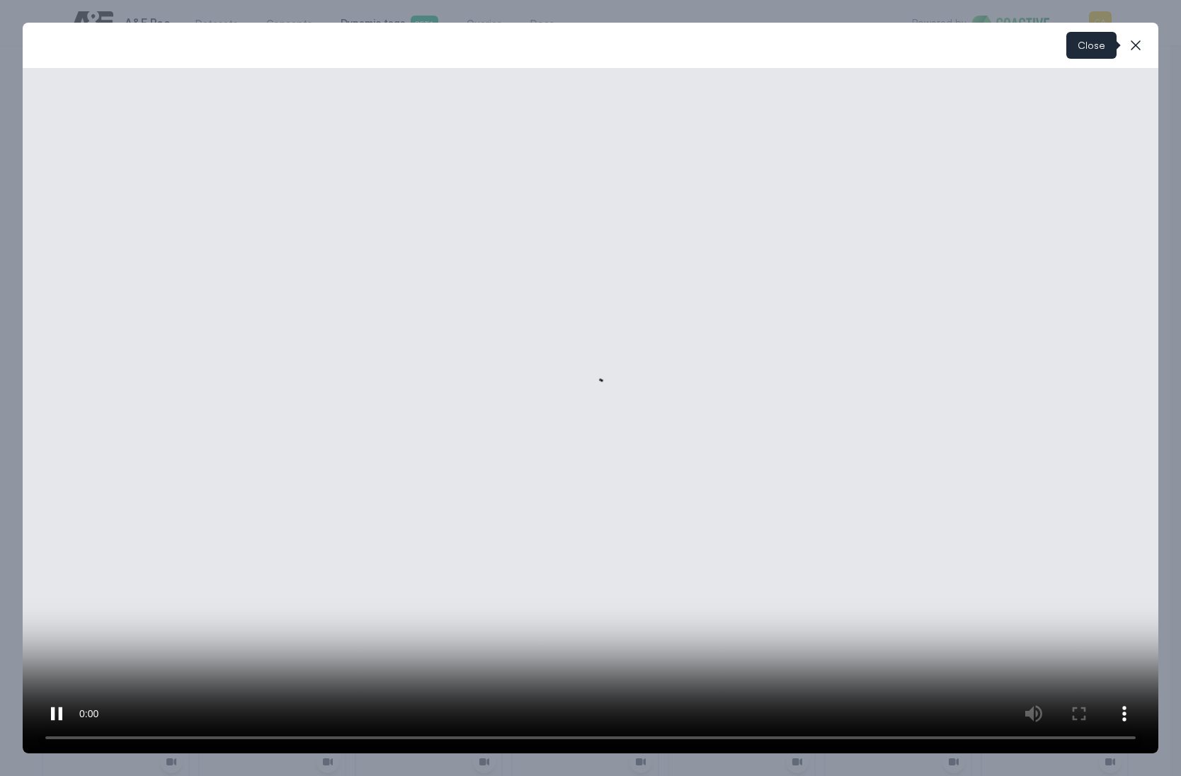
drag, startPoint x: 1136, startPoint y: 53, endPoint x: 1125, endPoint y: 47, distance: 13.0
click at [1136, 54] on button "close-modal" at bounding box center [1135, 45] width 28 height 28
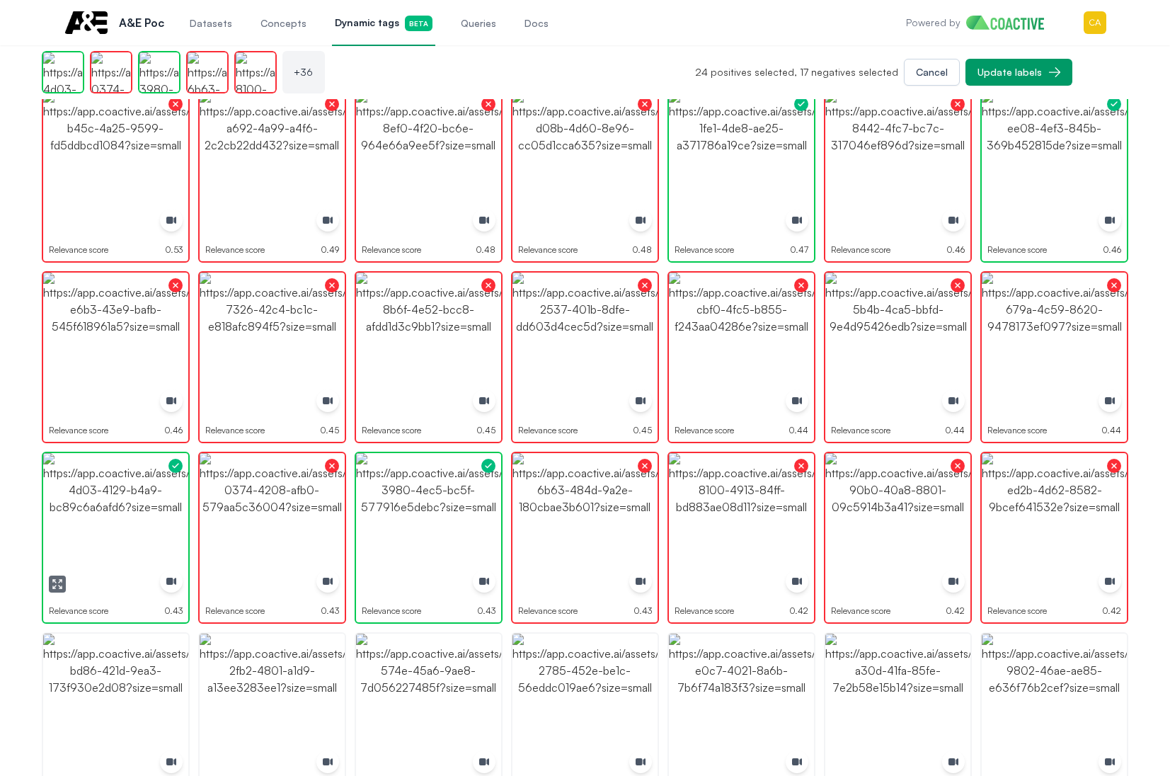
click at [92, 522] on img "button" at bounding box center [115, 525] width 145 height 145
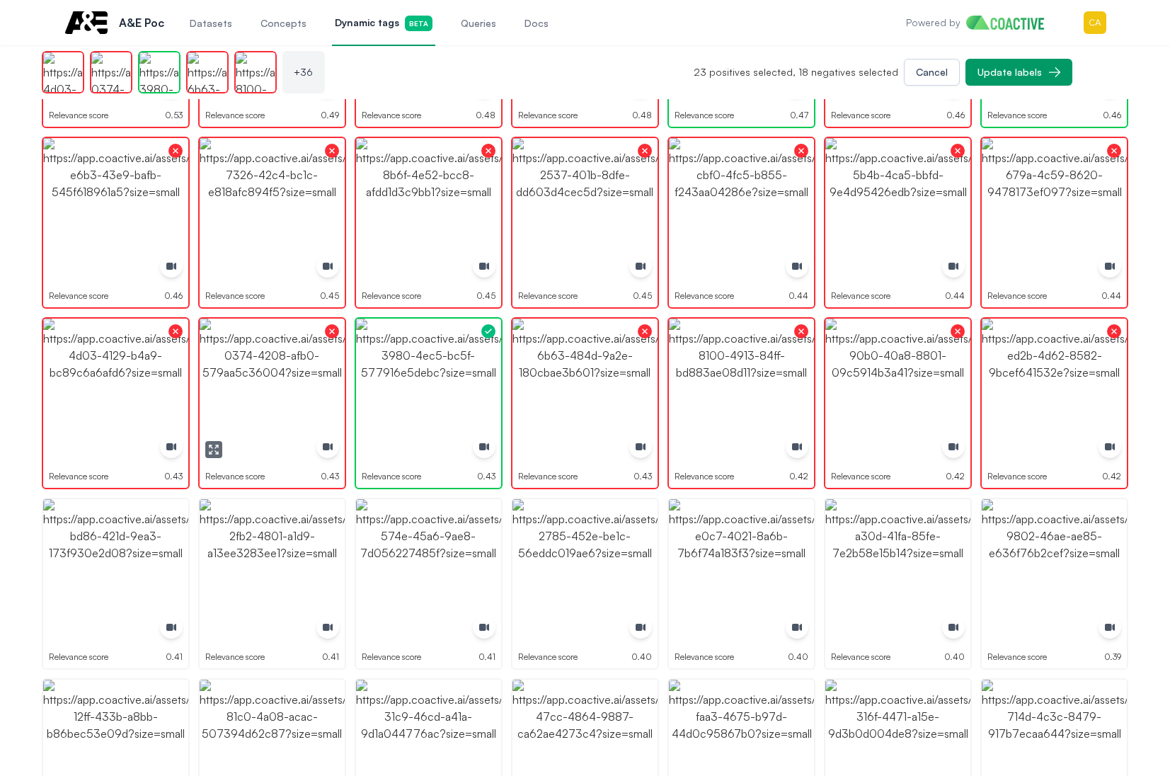
scroll to position [991, 0]
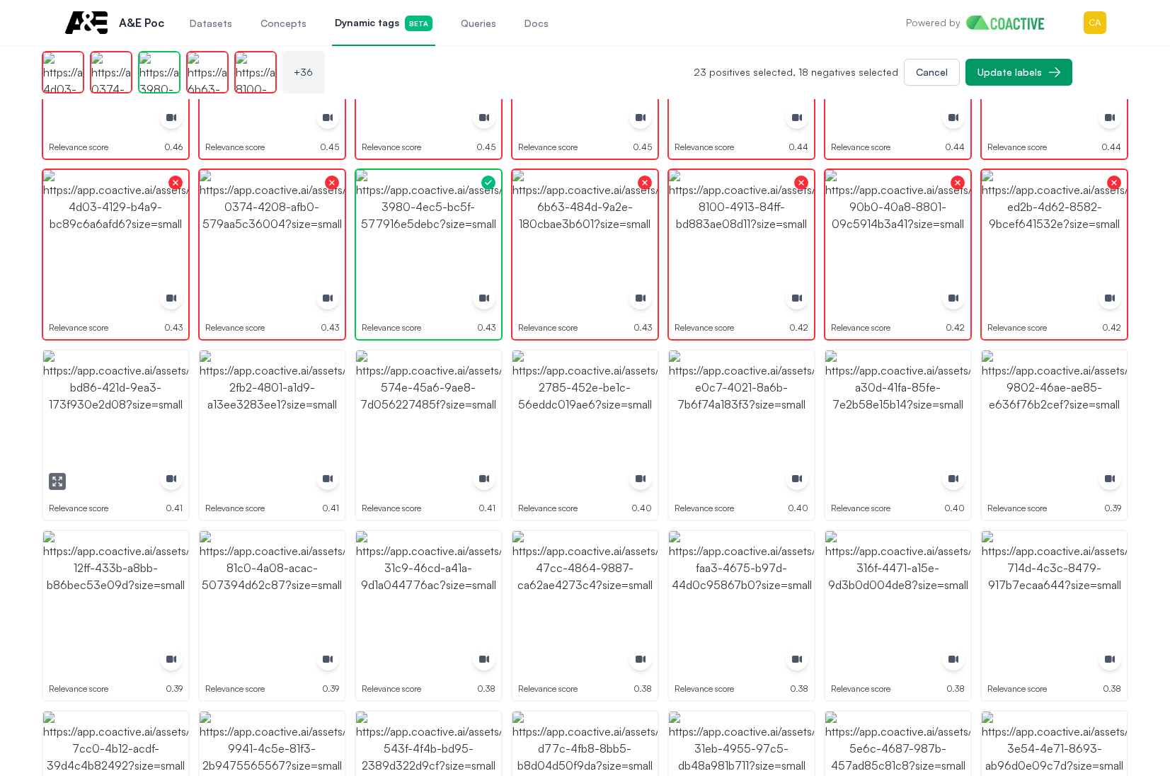
click at [113, 430] on img "button" at bounding box center [115, 422] width 145 height 145
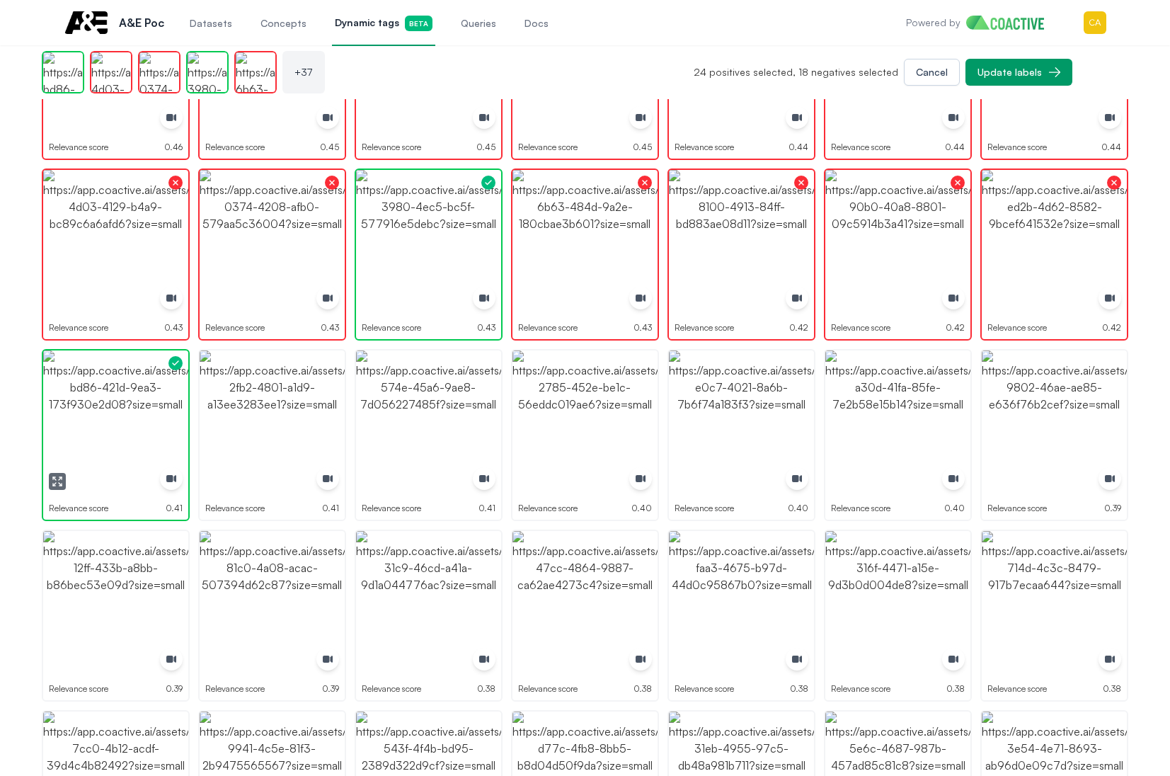
click at [113, 429] on img "button" at bounding box center [115, 422] width 145 height 145
click at [248, 449] on img "button" at bounding box center [272, 422] width 145 height 145
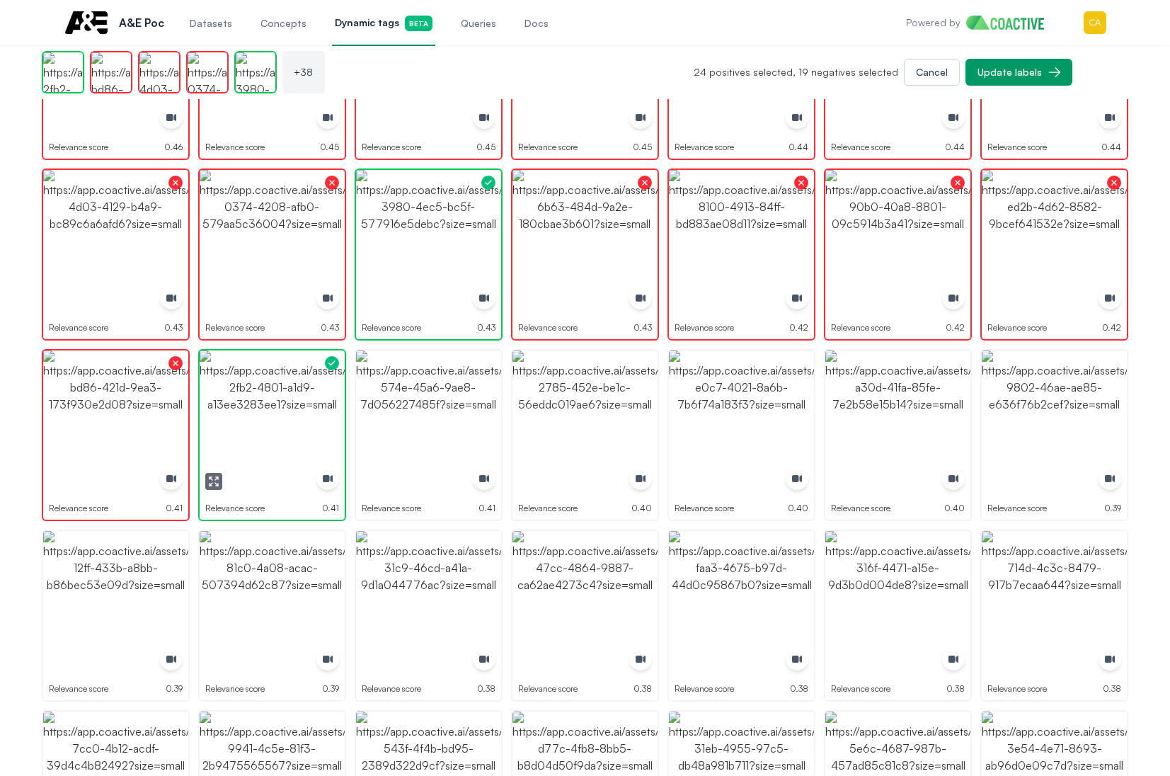
click at [212, 480] on icon "button" at bounding box center [213, 481] width 11 height 11
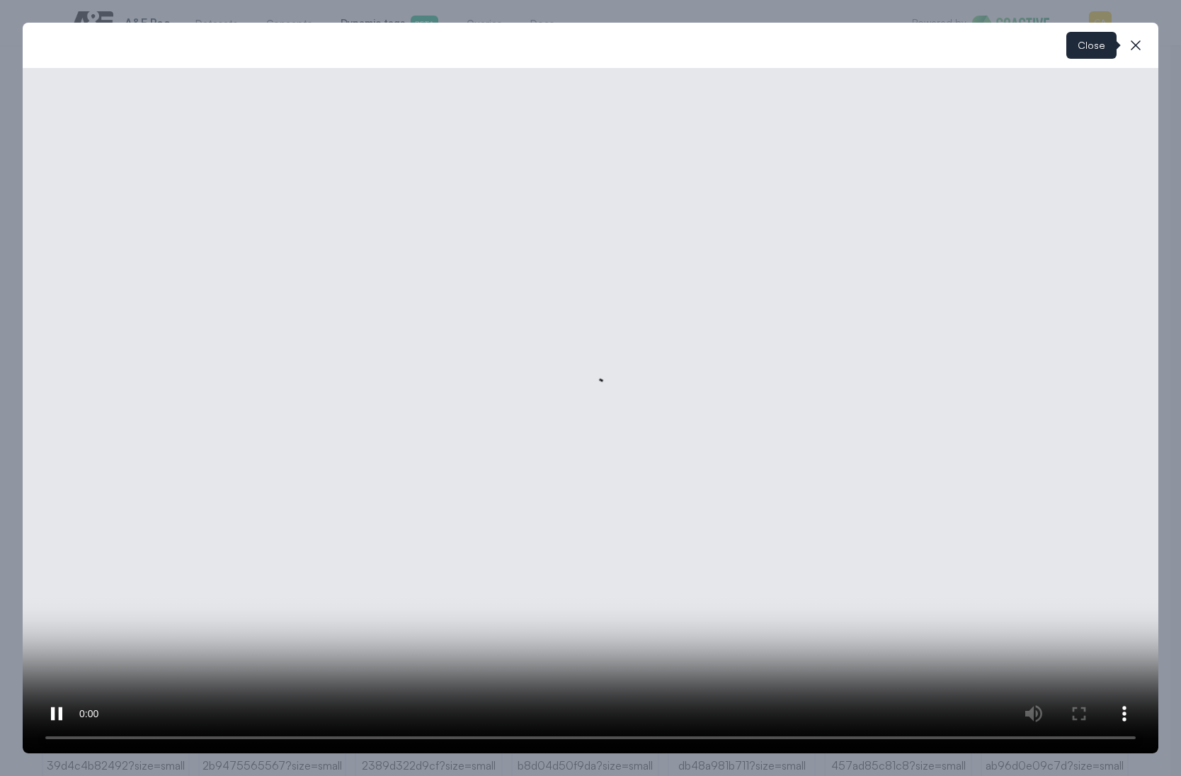
click at [1135, 44] on icon "button" at bounding box center [1135, 45] width 17 height 17
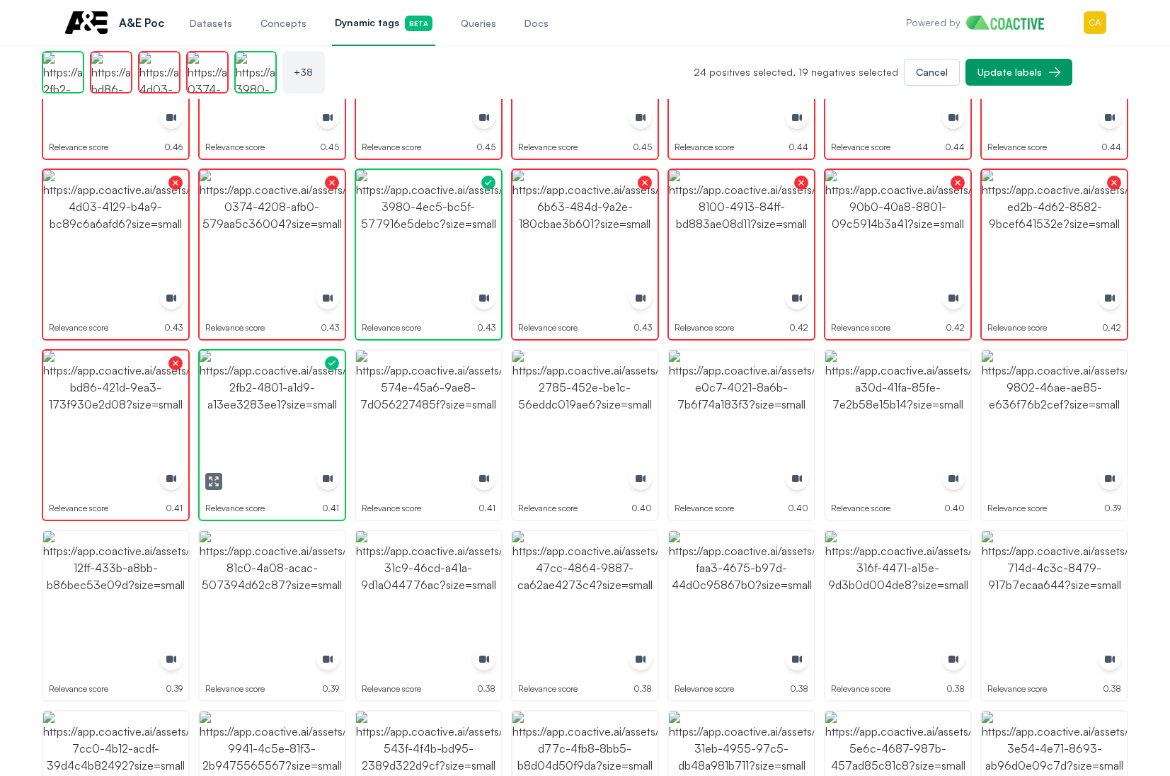
click at [295, 434] on img "button" at bounding box center [272, 422] width 145 height 145
click at [374, 479] on icon "button" at bounding box center [373, 478] width 2 height 2
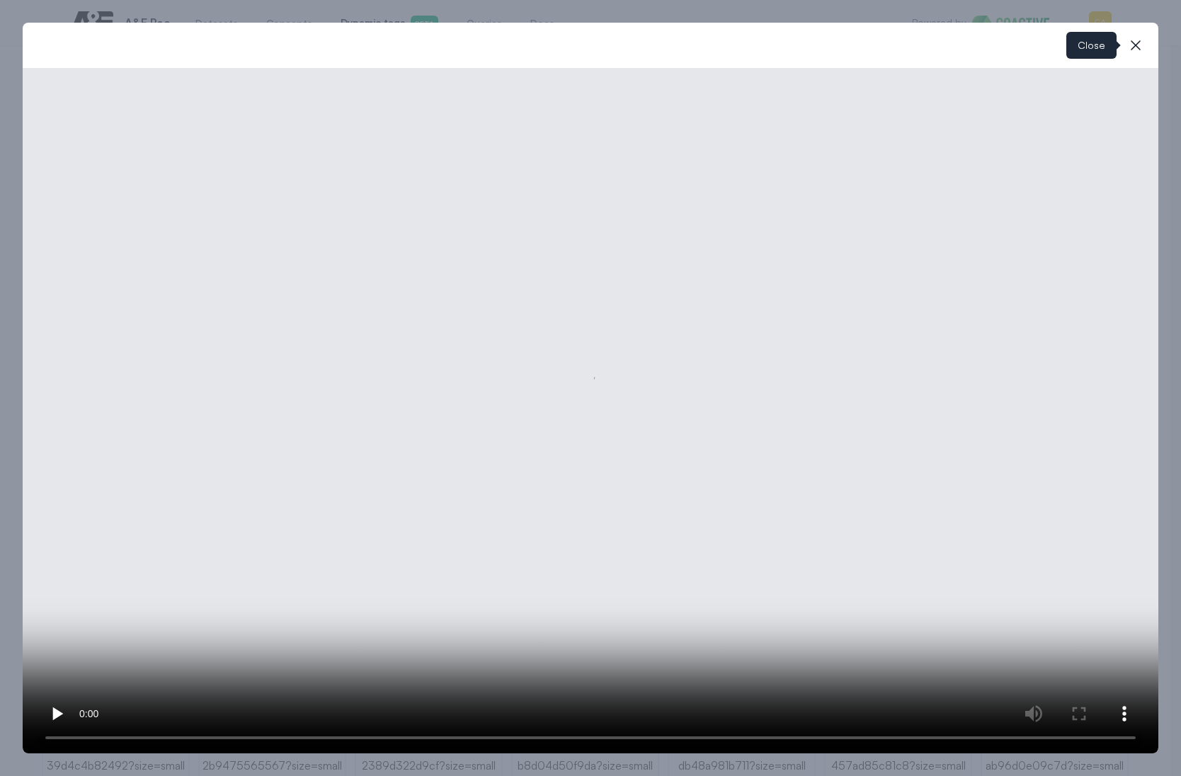
click at [1139, 39] on icon "button" at bounding box center [1135, 45] width 17 height 17
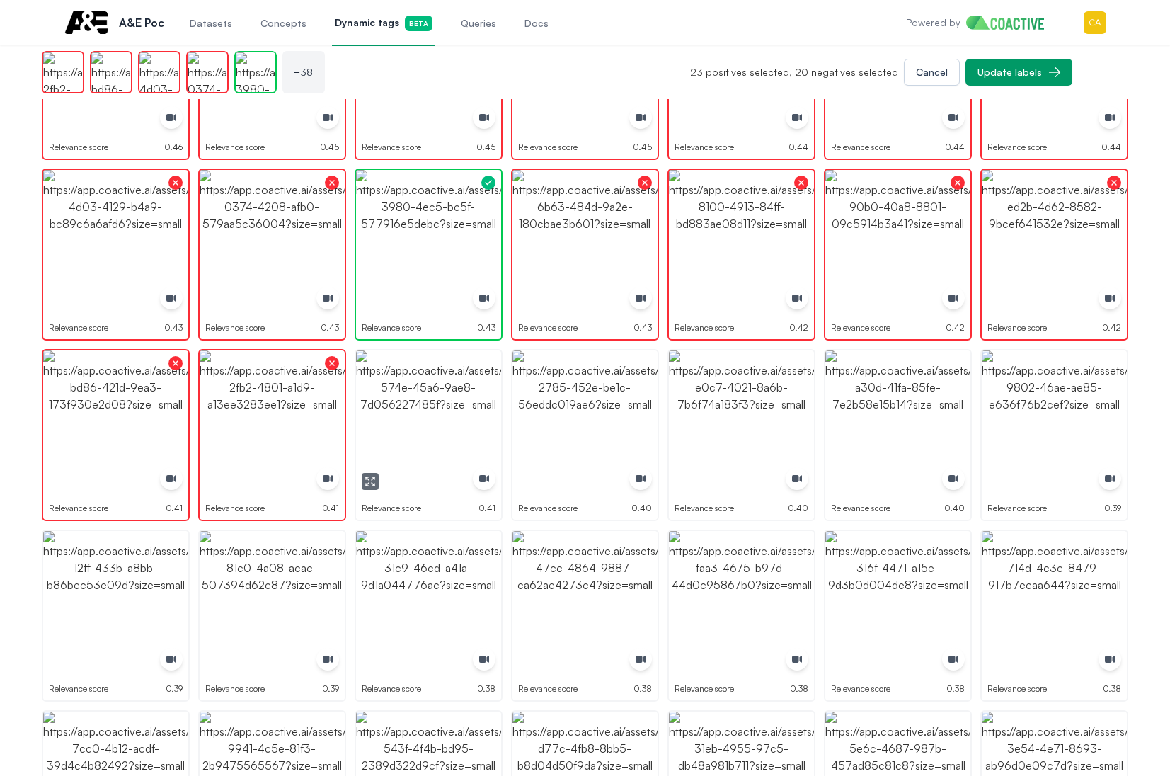
click at [475, 395] on img "button" at bounding box center [428, 422] width 145 height 145
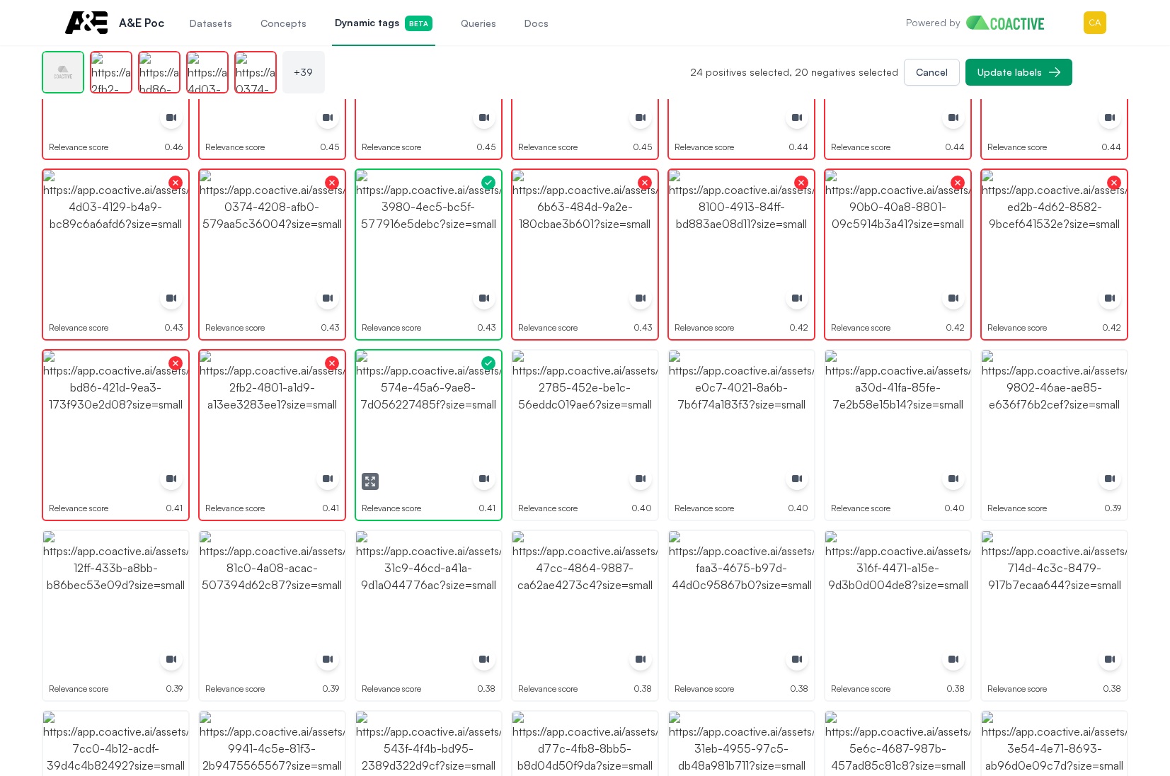
click at [475, 395] on img "button" at bounding box center [428, 422] width 145 height 145
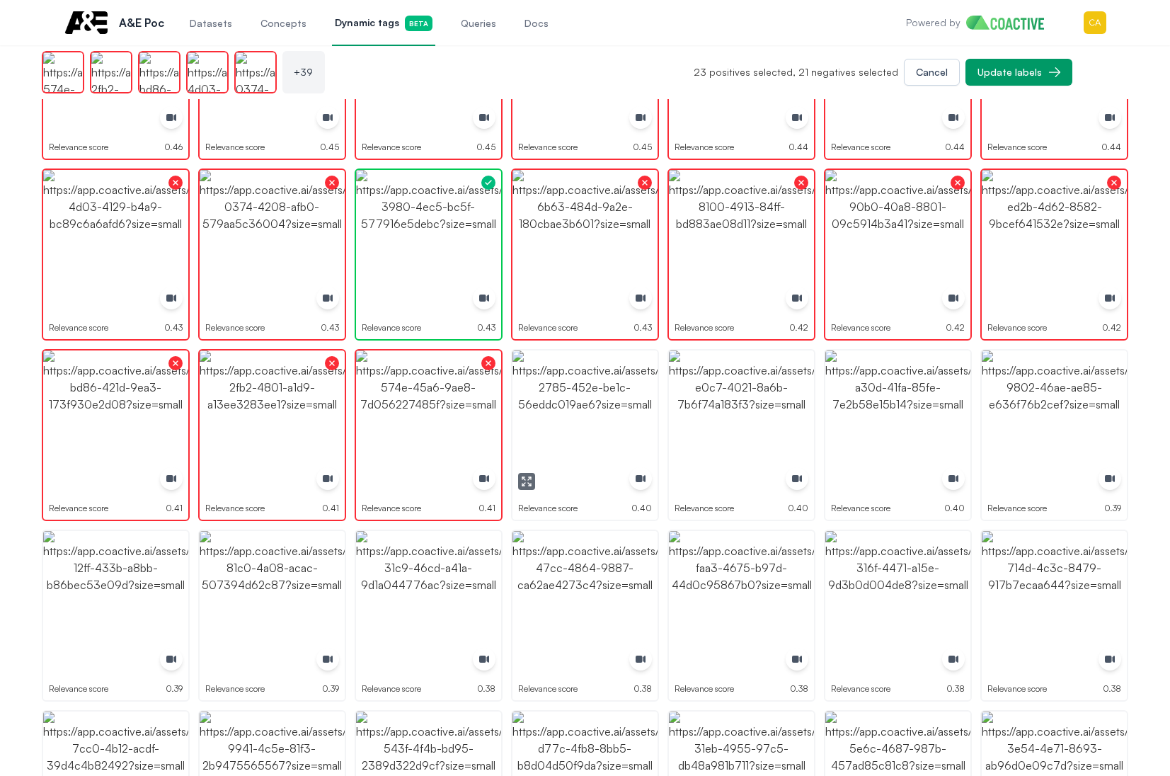
click at [525, 485] on icon "button" at bounding box center [526, 481] width 11 height 11
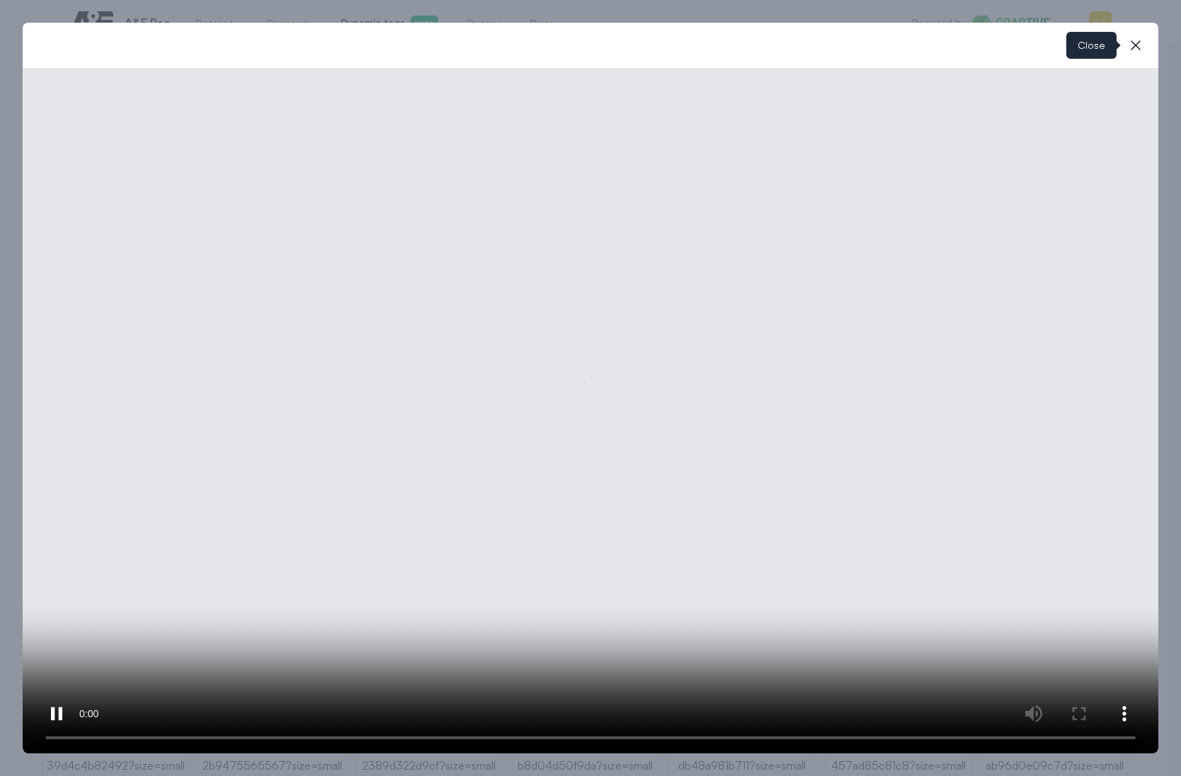
click at [1135, 48] on icon "button" at bounding box center [1135, 45] width 17 height 17
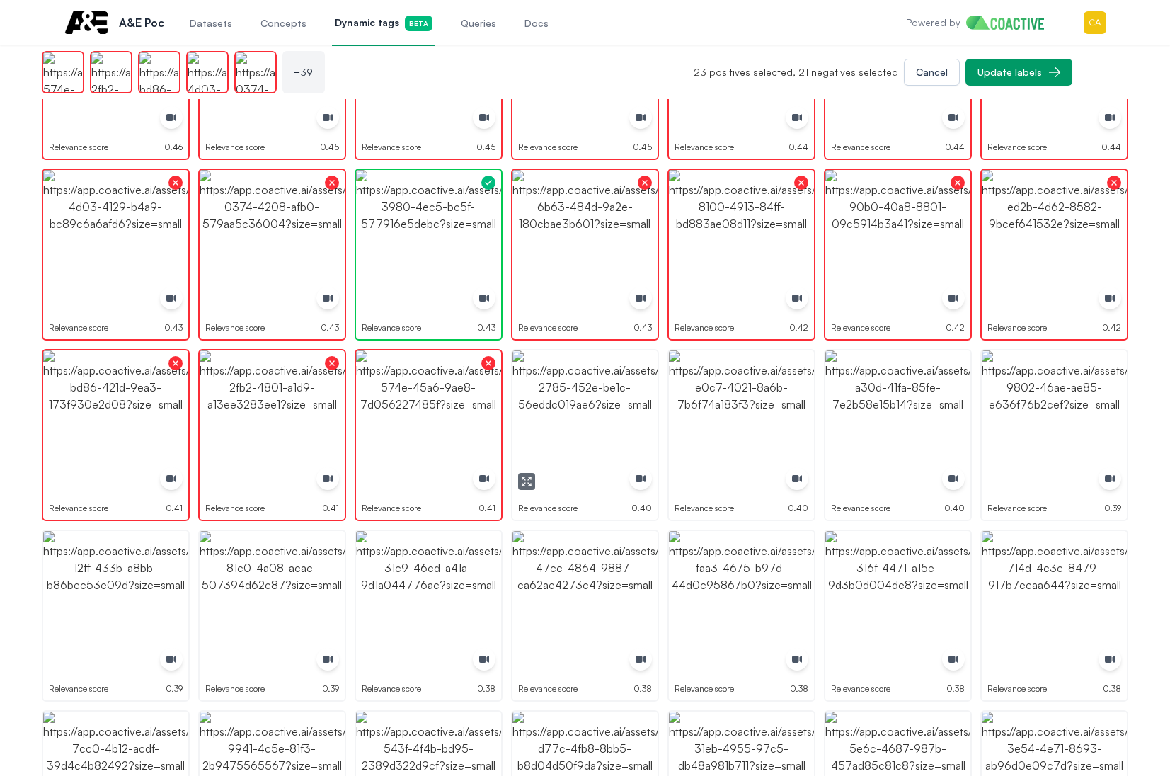
click at [580, 438] on img "button" at bounding box center [584, 422] width 145 height 145
drag, startPoint x: 580, startPoint y: 438, endPoint x: 619, endPoint y: 433, distance: 38.6
click at [580, 438] on img "button" at bounding box center [584, 422] width 145 height 145
click at [687, 474] on button "button" at bounding box center [683, 481] width 17 height 17
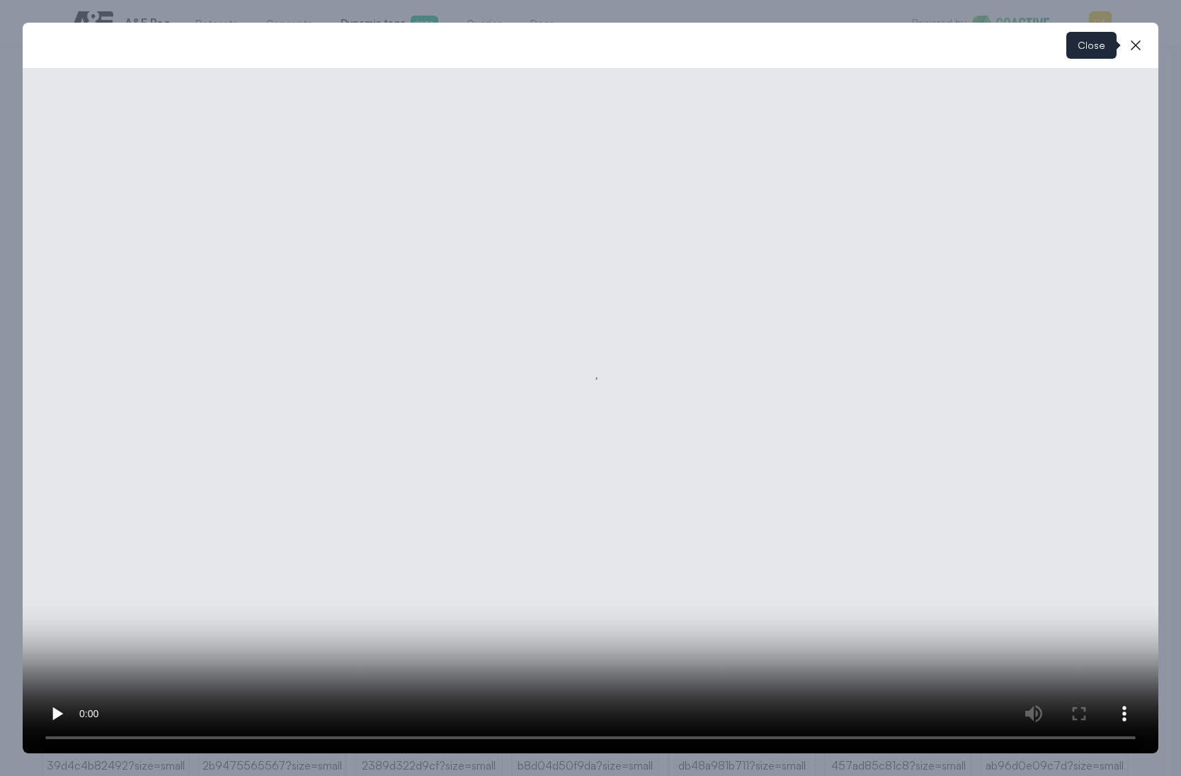
click at [1133, 42] on icon "button" at bounding box center [1135, 45] width 17 height 17
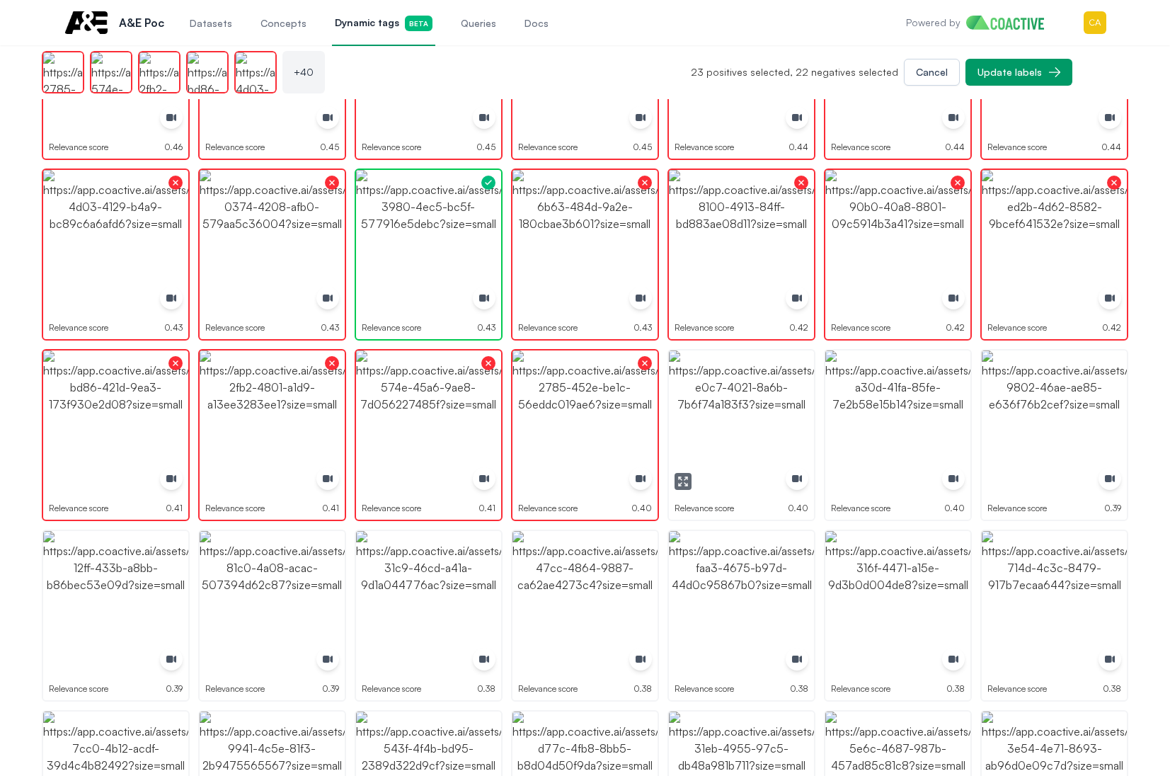
click at [723, 397] on img "button" at bounding box center [741, 422] width 145 height 145
click at [838, 480] on icon "button" at bounding box center [836, 478] width 3 height 3
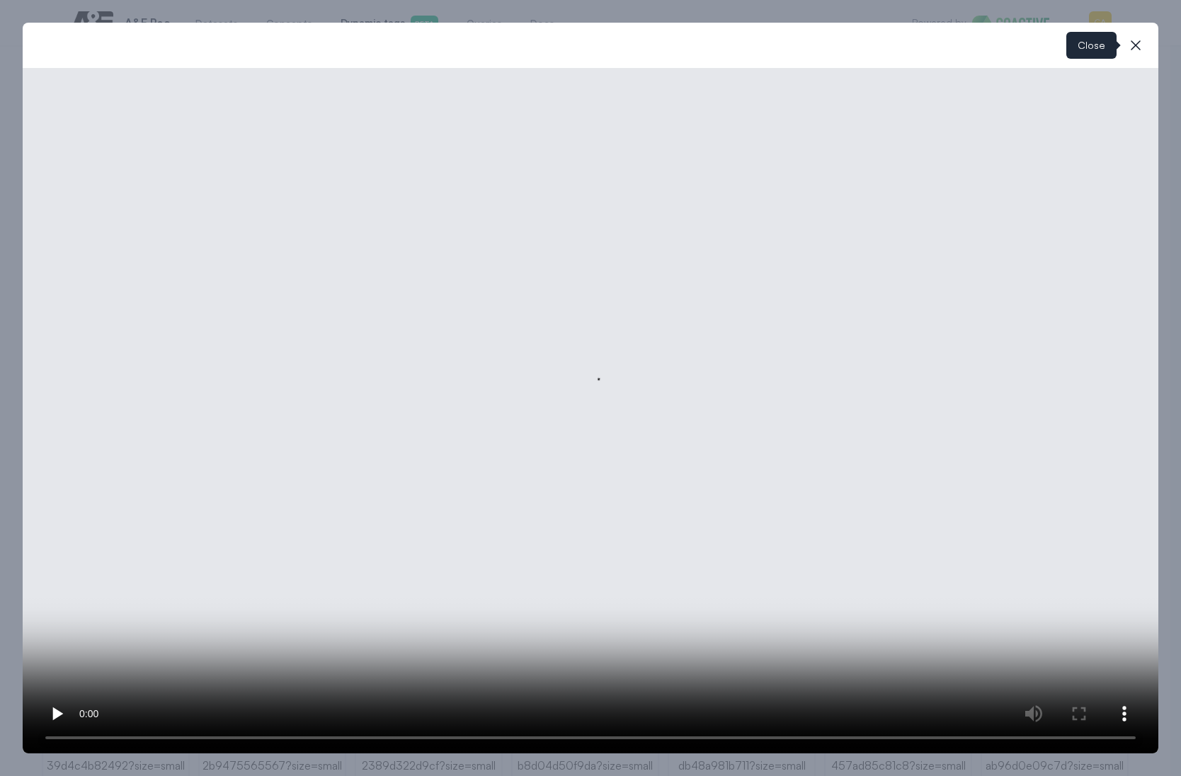
click at [1137, 39] on icon "button" at bounding box center [1135, 45] width 17 height 17
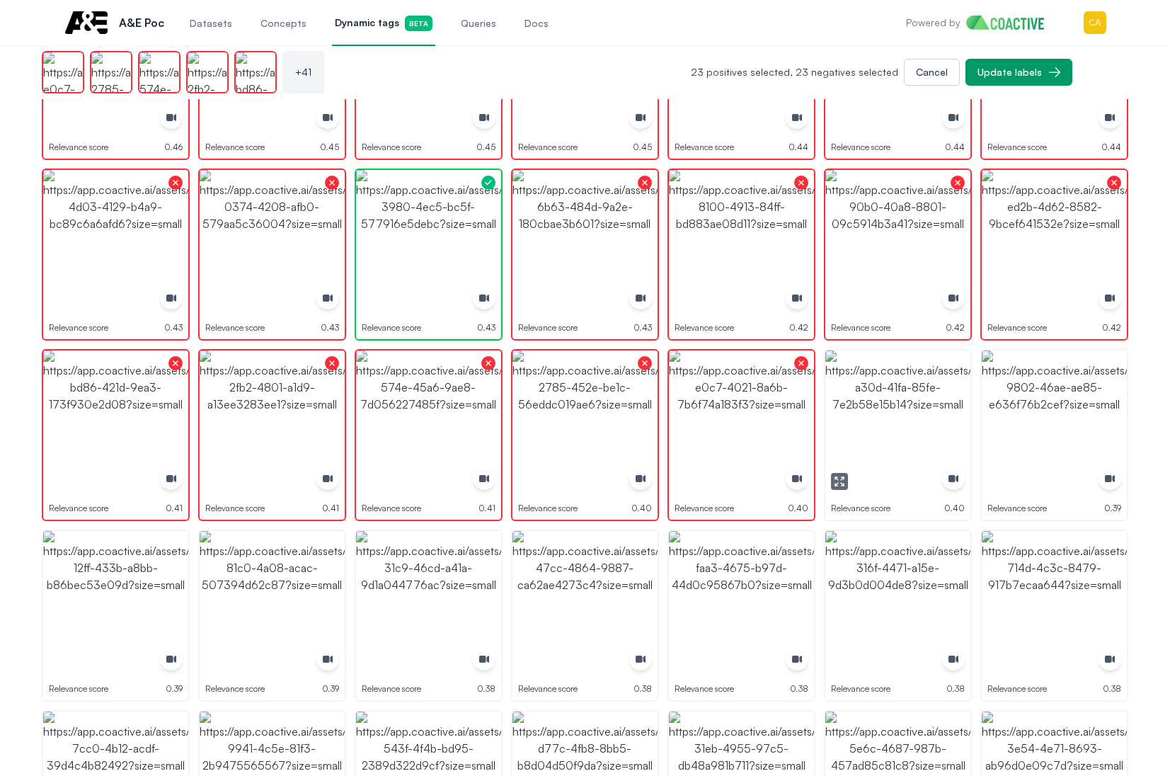
click at [895, 424] on img "button" at bounding box center [897, 422] width 145 height 145
click at [1027, 433] on img "button" at bounding box center [1054, 422] width 145 height 145
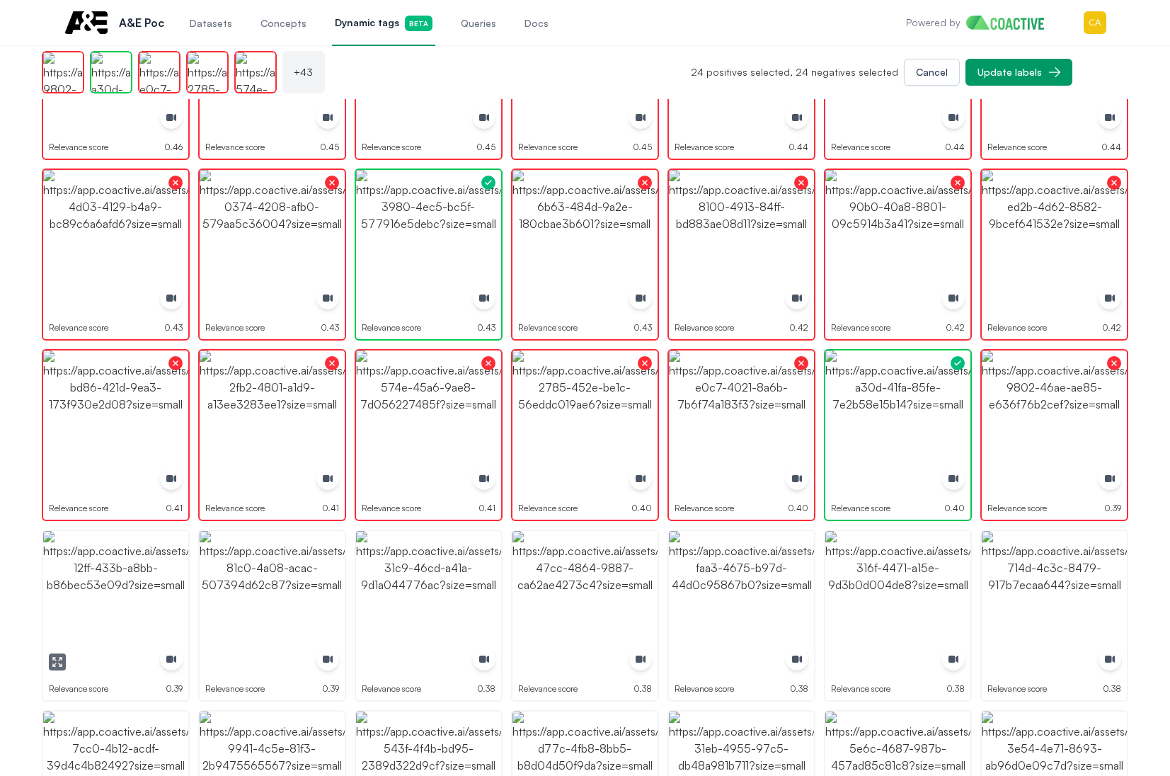
click at [132, 612] on img "button" at bounding box center [115, 603] width 145 height 145
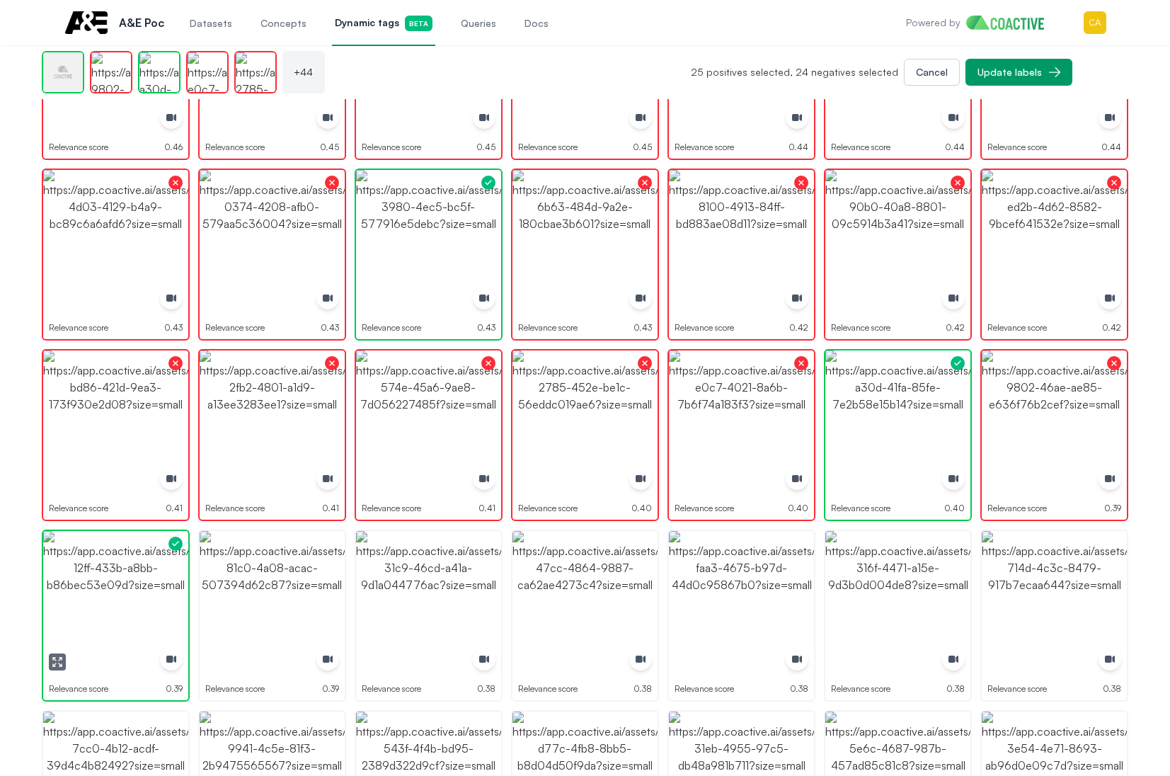
click at [132, 612] on img "button" at bounding box center [115, 603] width 145 height 145
click at [287, 600] on img "button" at bounding box center [272, 603] width 145 height 145
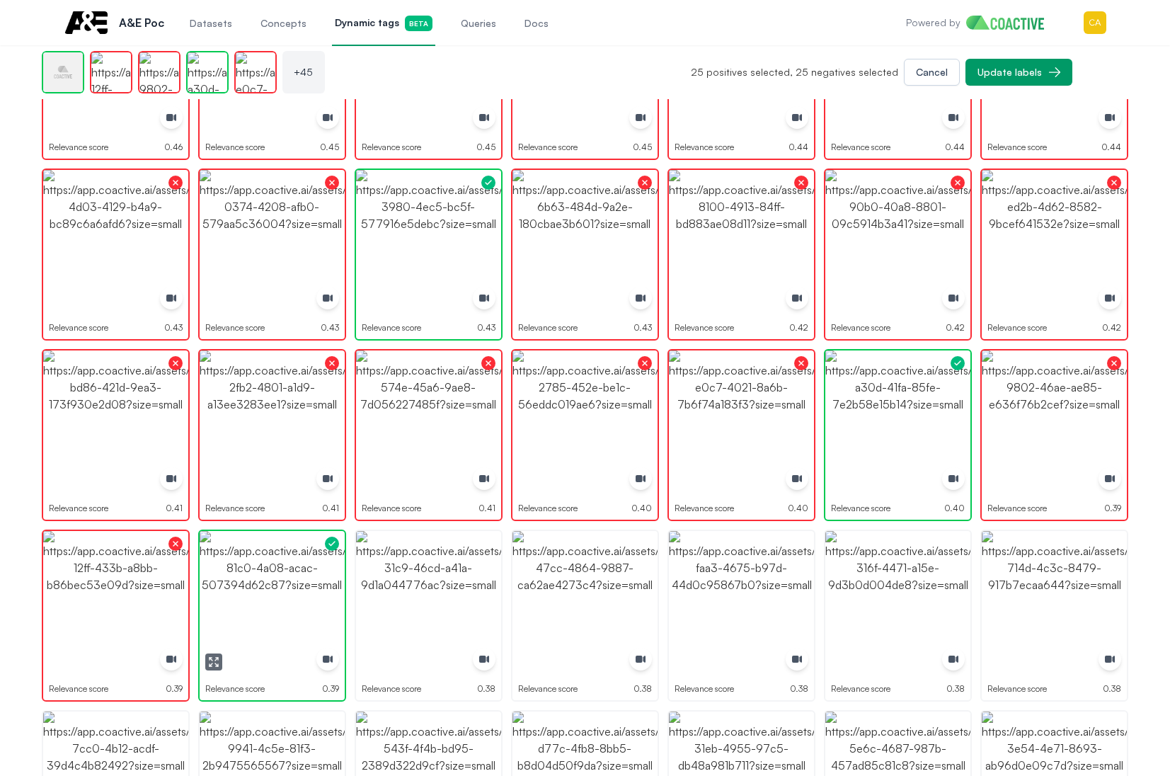
click at [287, 600] on img "button" at bounding box center [272, 603] width 145 height 145
click at [445, 590] on img "button" at bounding box center [428, 603] width 145 height 145
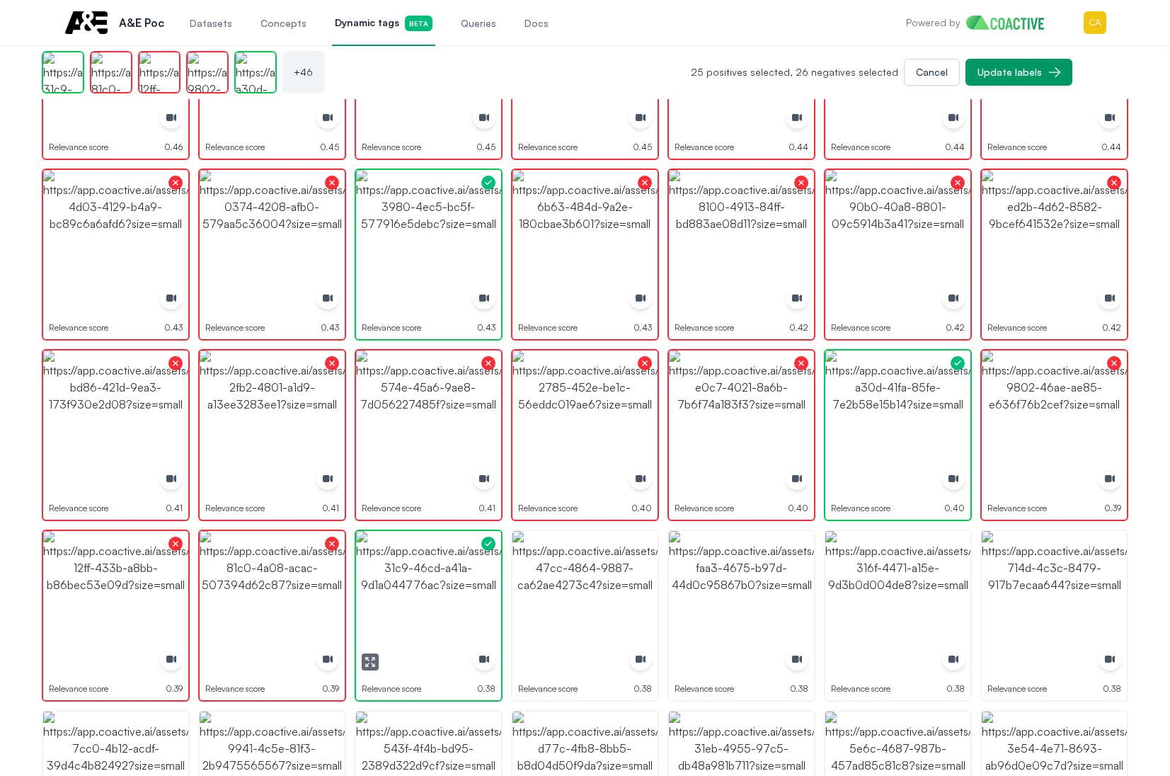
click at [445, 590] on img "button" at bounding box center [428, 603] width 145 height 145
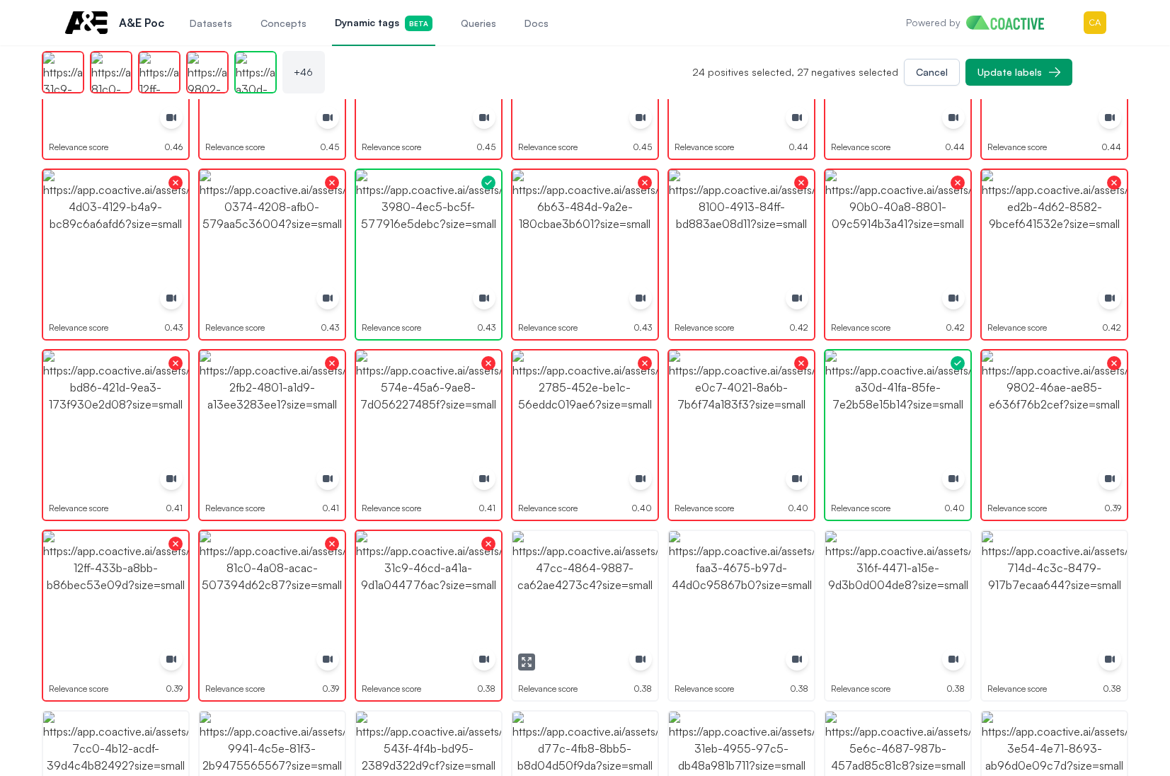
click at [564, 590] on img "button" at bounding box center [584, 603] width 145 height 145
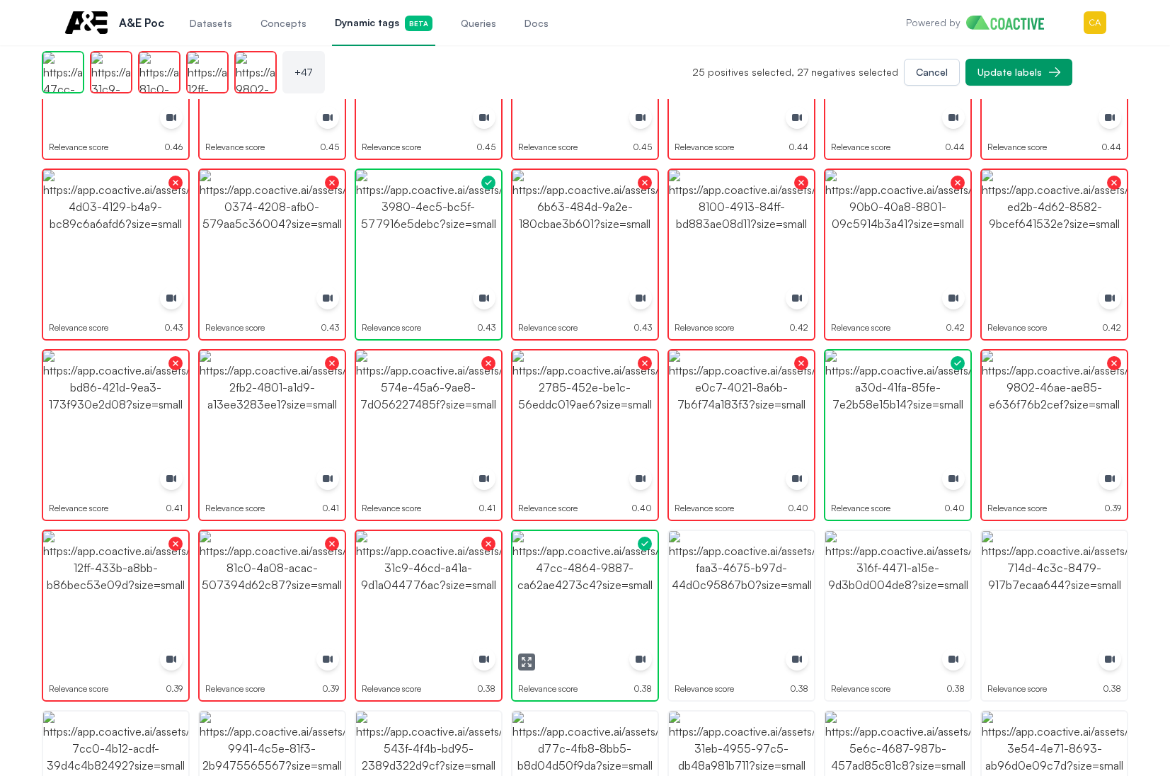
click at [564, 590] on img "button" at bounding box center [584, 603] width 145 height 145
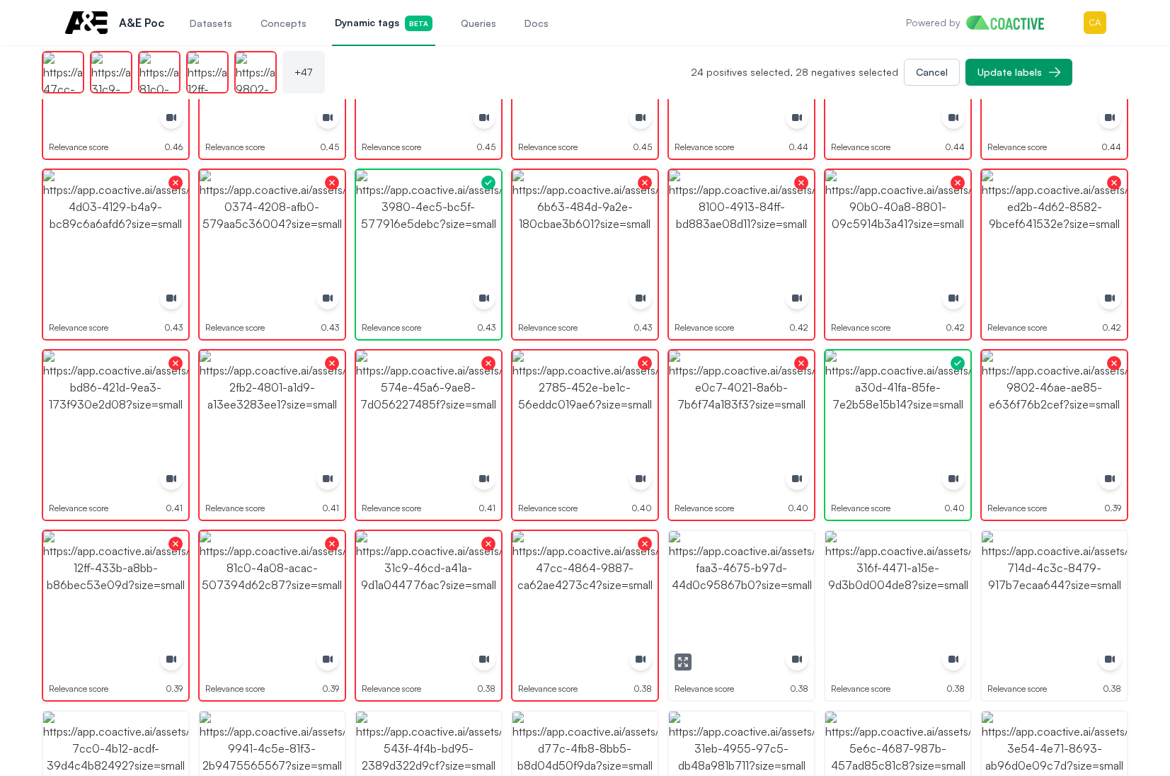
click at [731, 594] on img "button" at bounding box center [741, 603] width 145 height 145
click at [835, 663] on icon "button" at bounding box center [839, 661] width 11 height 11
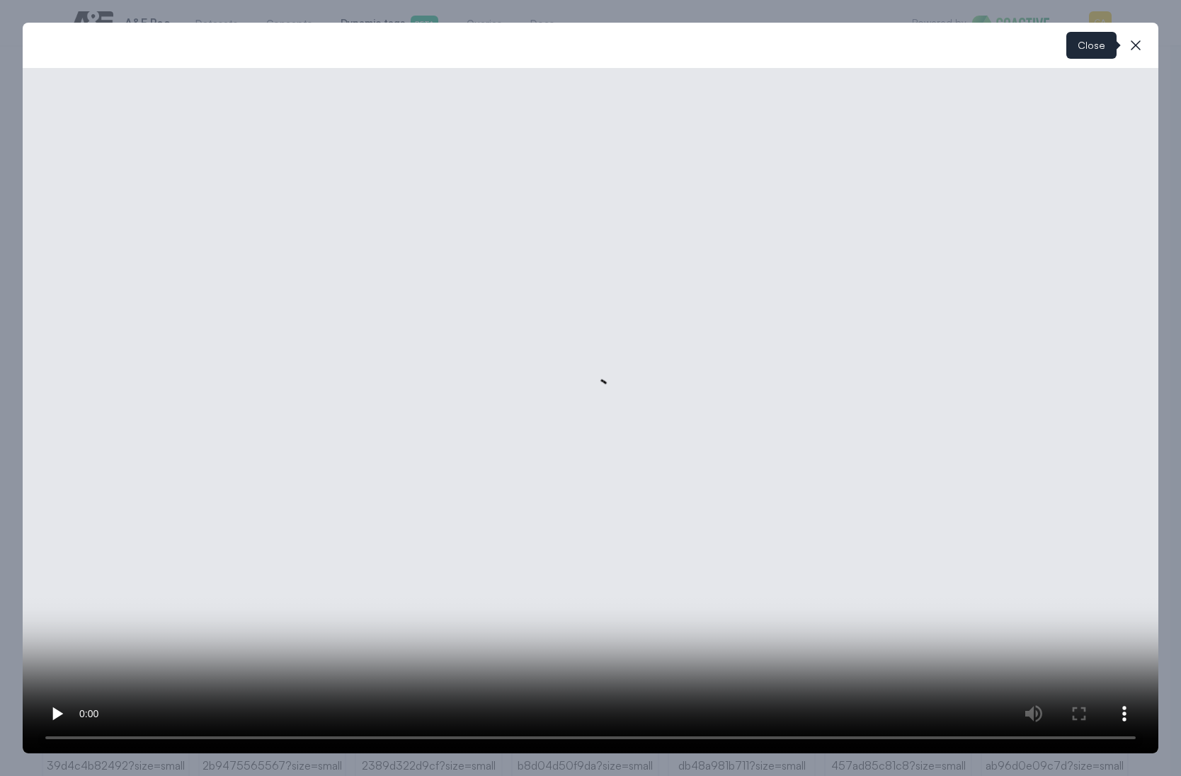
click at [1145, 38] on button "close-modal" at bounding box center [1135, 45] width 28 height 28
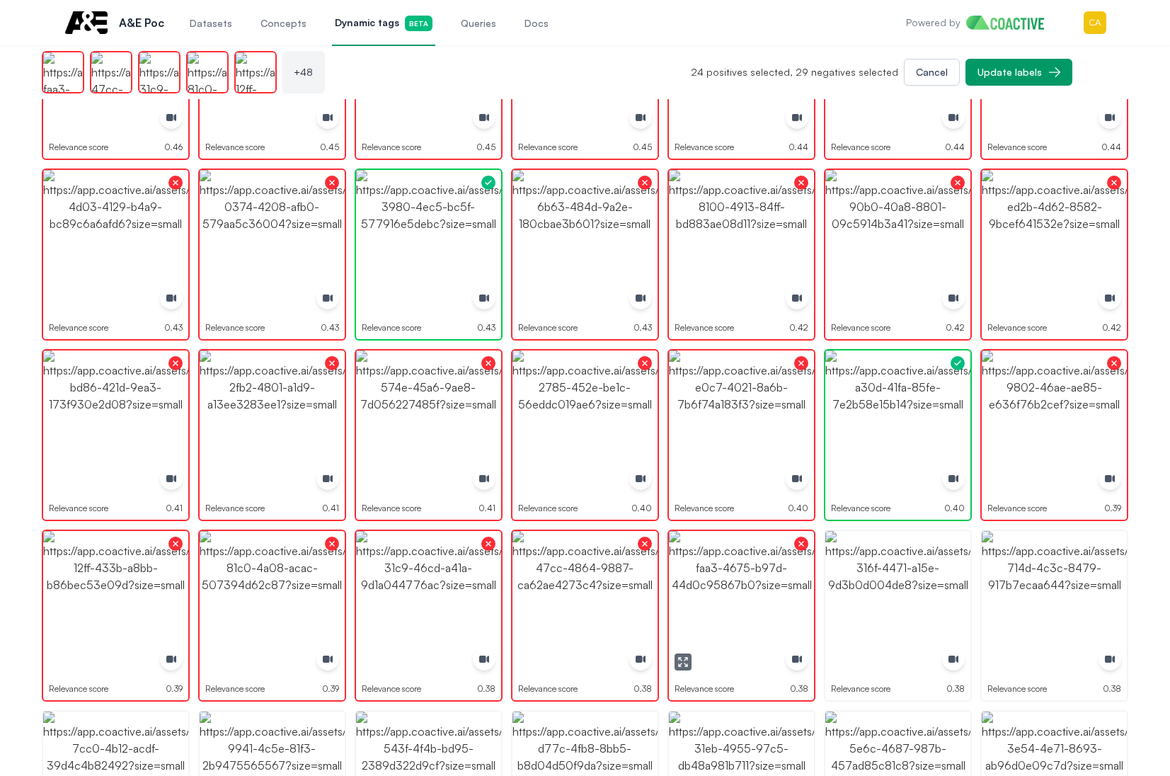
click at [725, 565] on img "button" at bounding box center [741, 603] width 145 height 145
click at [718, 592] on img "button" at bounding box center [741, 603] width 145 height 145
click at [883, 615] on img "button" at bounding box center [897, 603] width 145 height 145
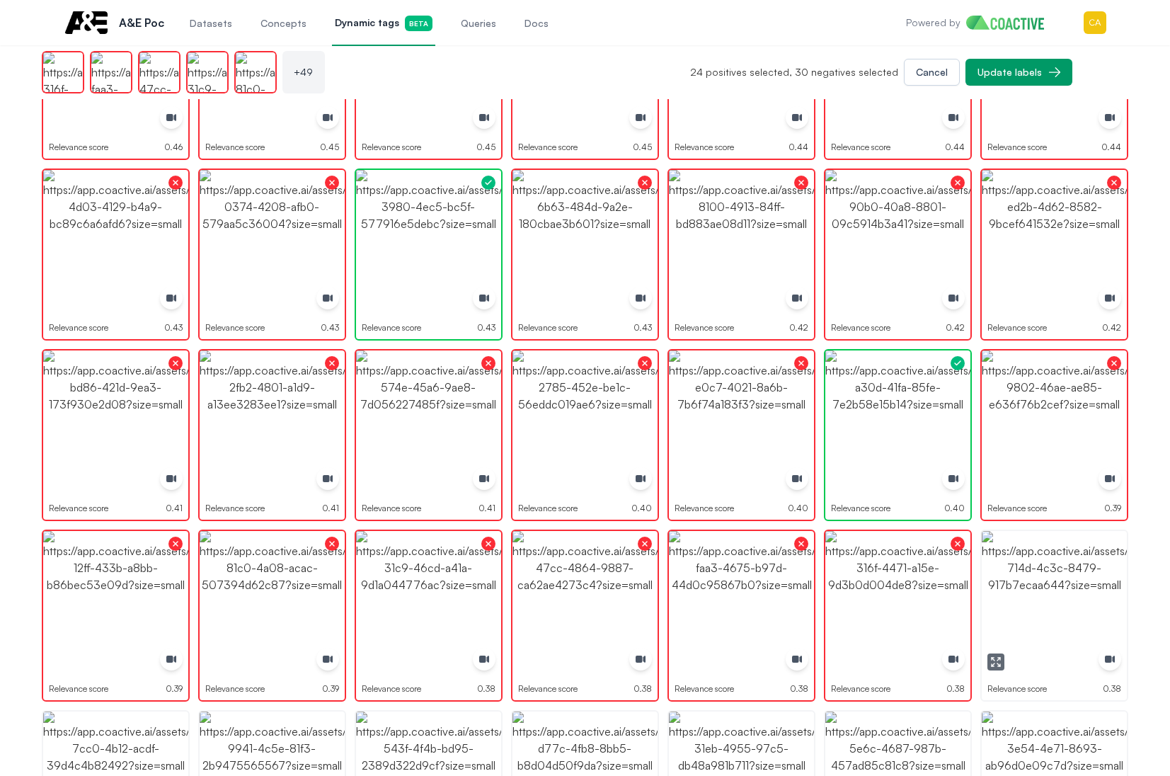
click at [1041, 602] on img "button" at bounding box center [1054, 603] width 145 height 145
click at [1039, 602] on img "button" at bounding box center [1054, 603] width 145 height 145
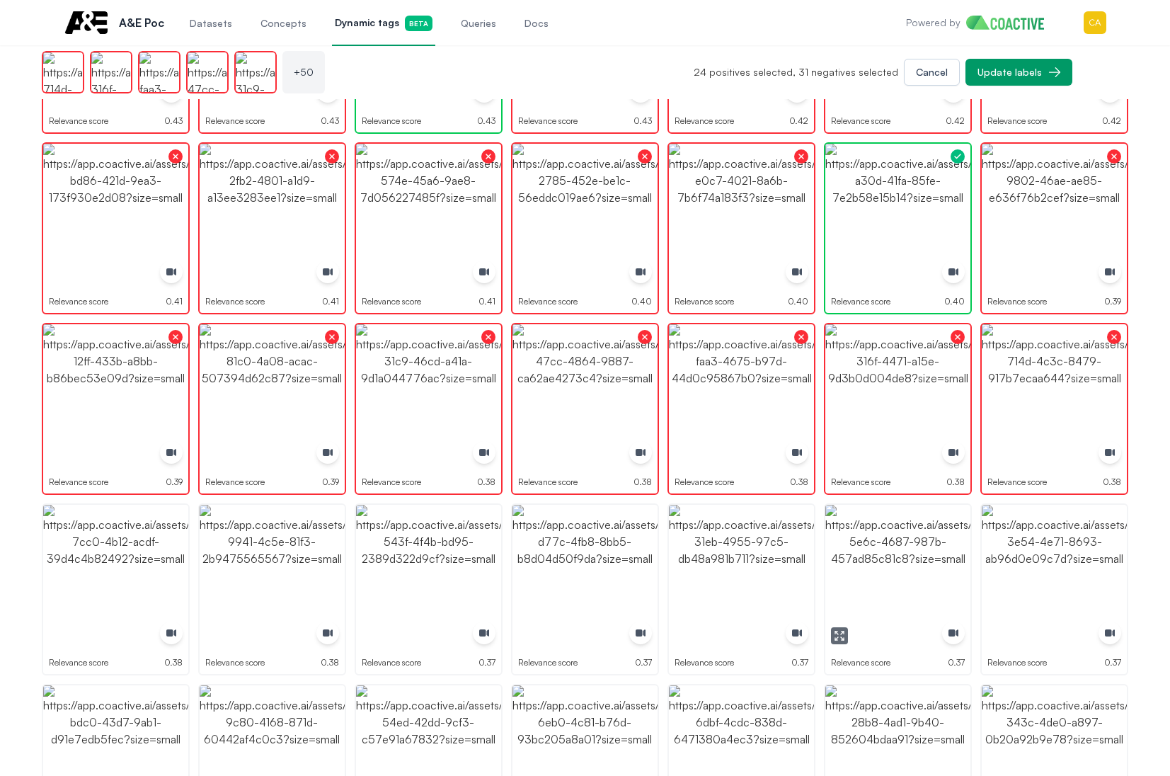
scroll to position [1203, 0]
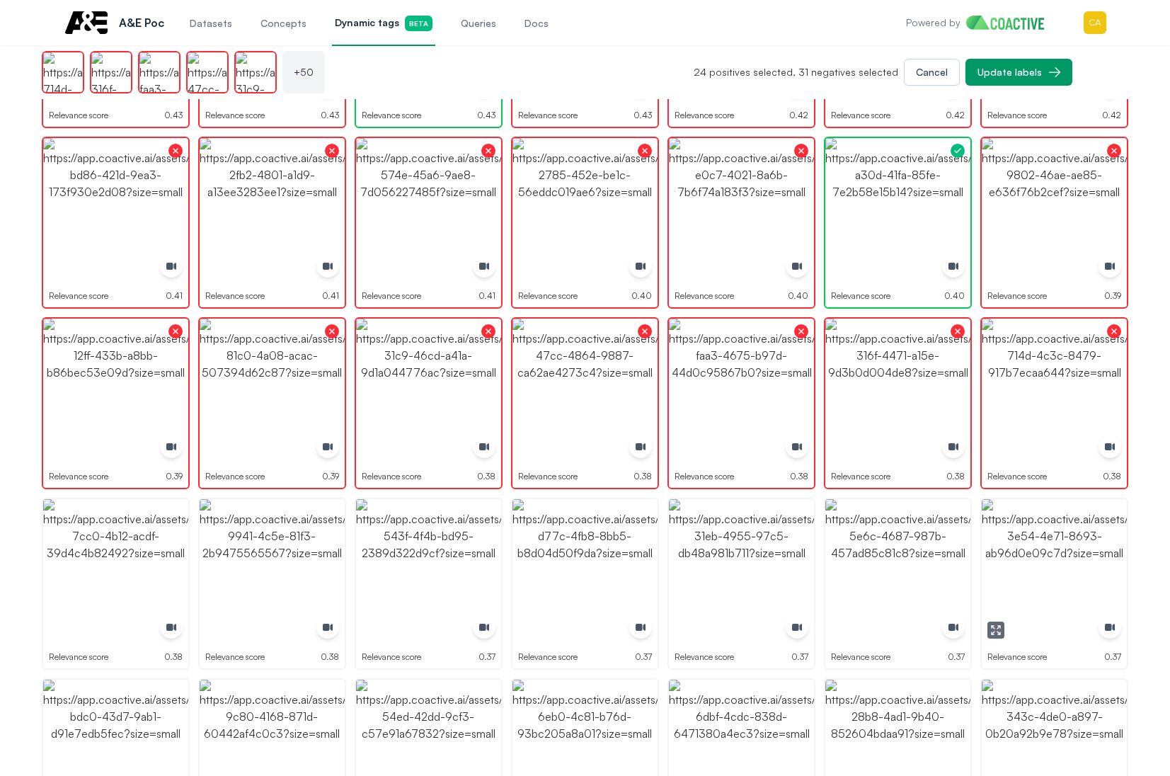
click at [1060, 555] on img "button" at bounding box center [1054, 571] width 145 height 145
click at [873, 565] on img "button" at bounding box center [897, 571] width 145 height 145
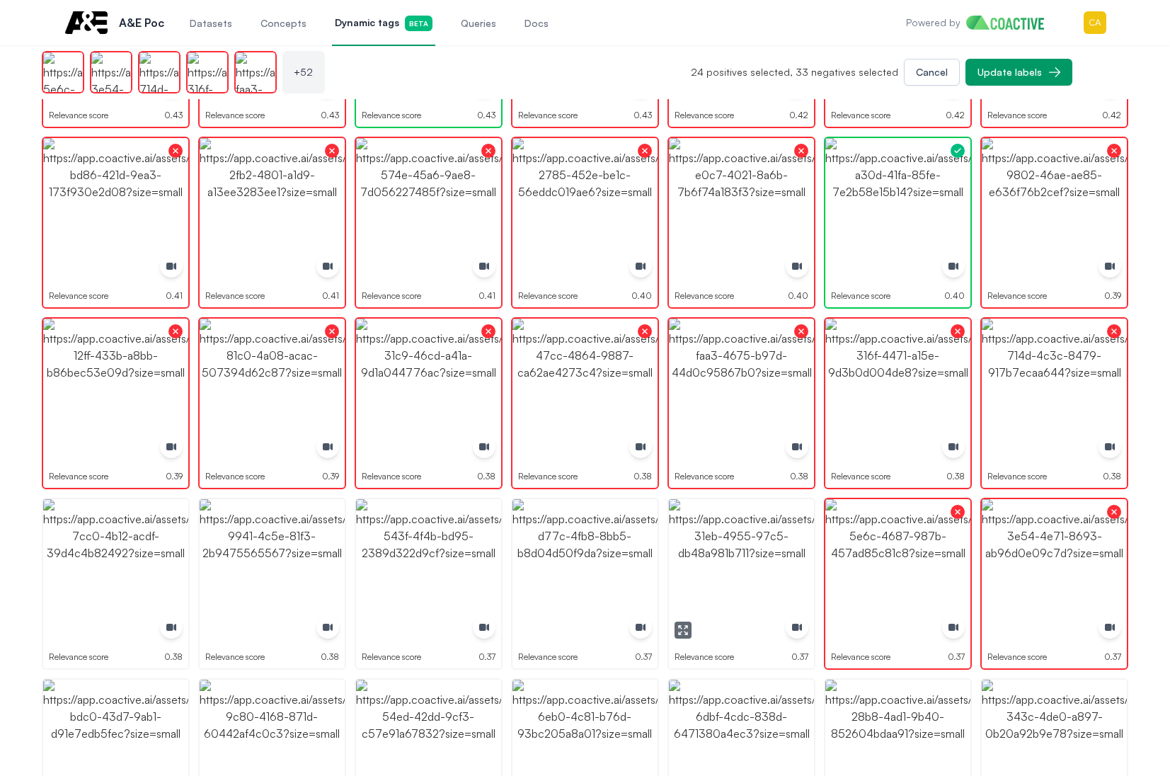
click at [774, 588] on img "button" at bounding box center [741, 571] width 145 height 145
click at [590, 563] on img "button" at bounding box center [584, 571] width 145 height 145
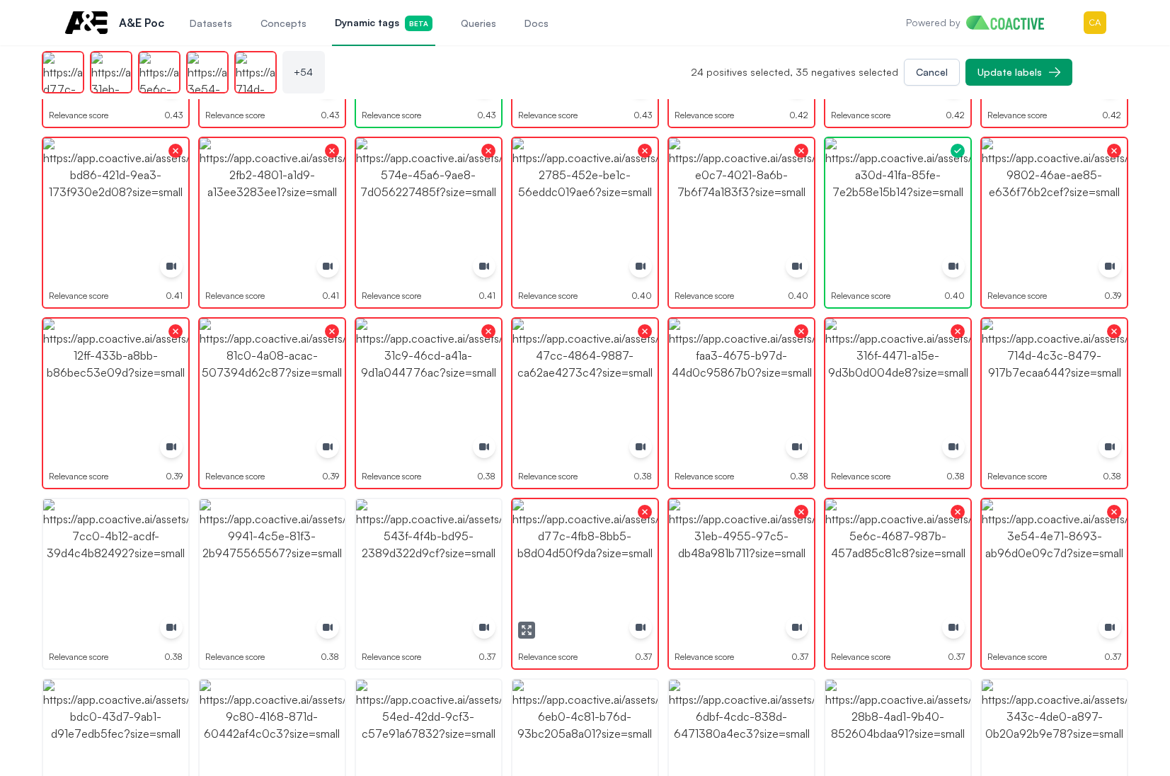
click at [416, 563] on img "button" at bounding box center [428, 571] width 145 height 145
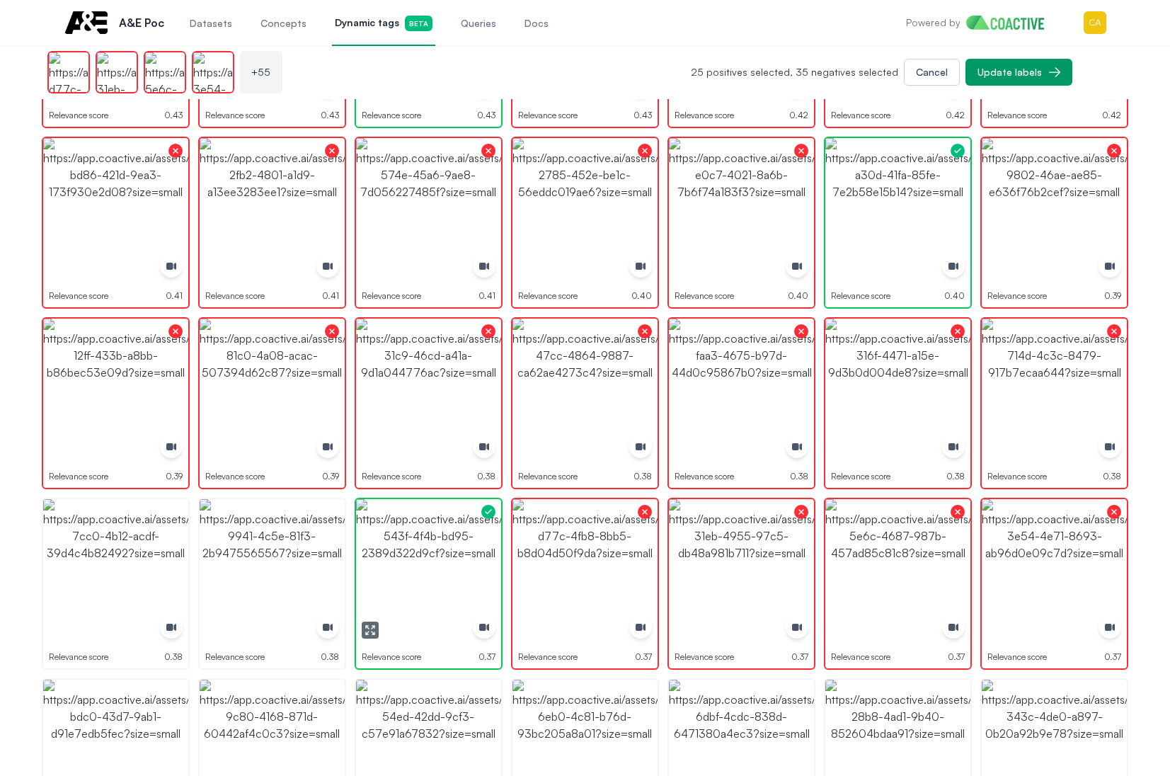
click at [416, 563] on img "button" at bounding box center [428, 571] width 145 height 145
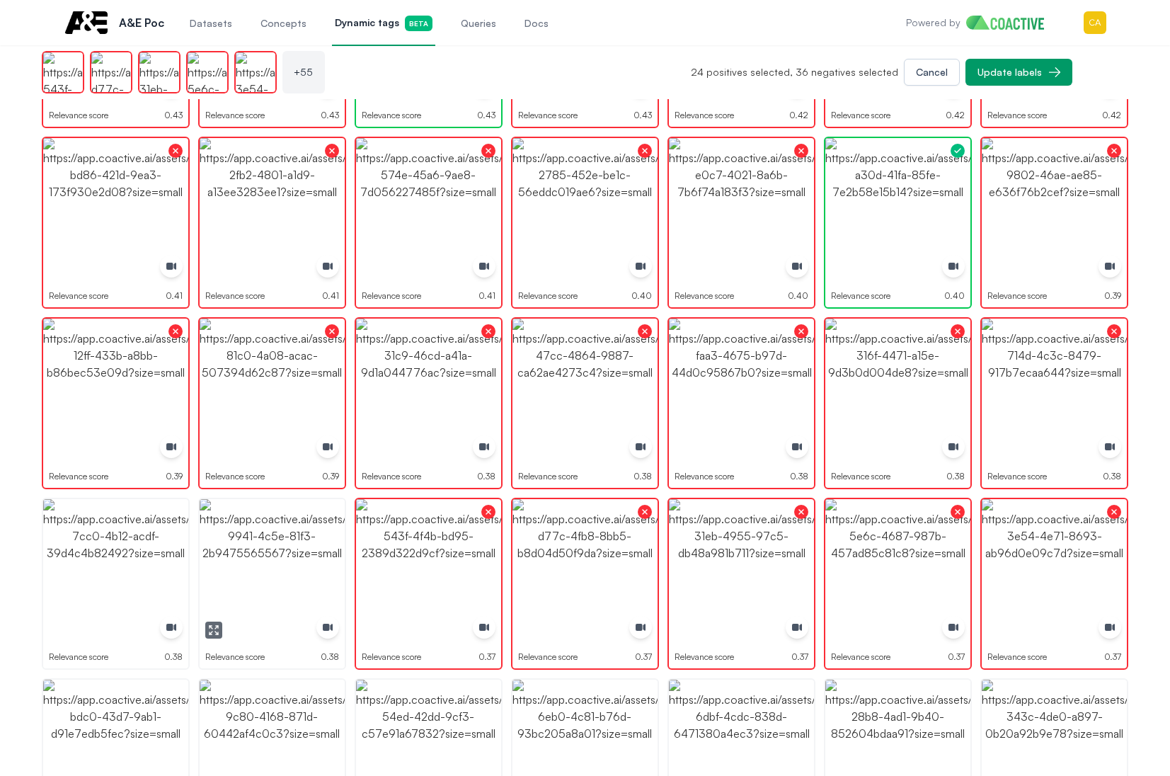
click at [211, 561] on img "button" at bounding box center [272, 571] width 145 height 145
click at [134, 566] on img "button" at bounding box center [115, 571] width 145 height 145
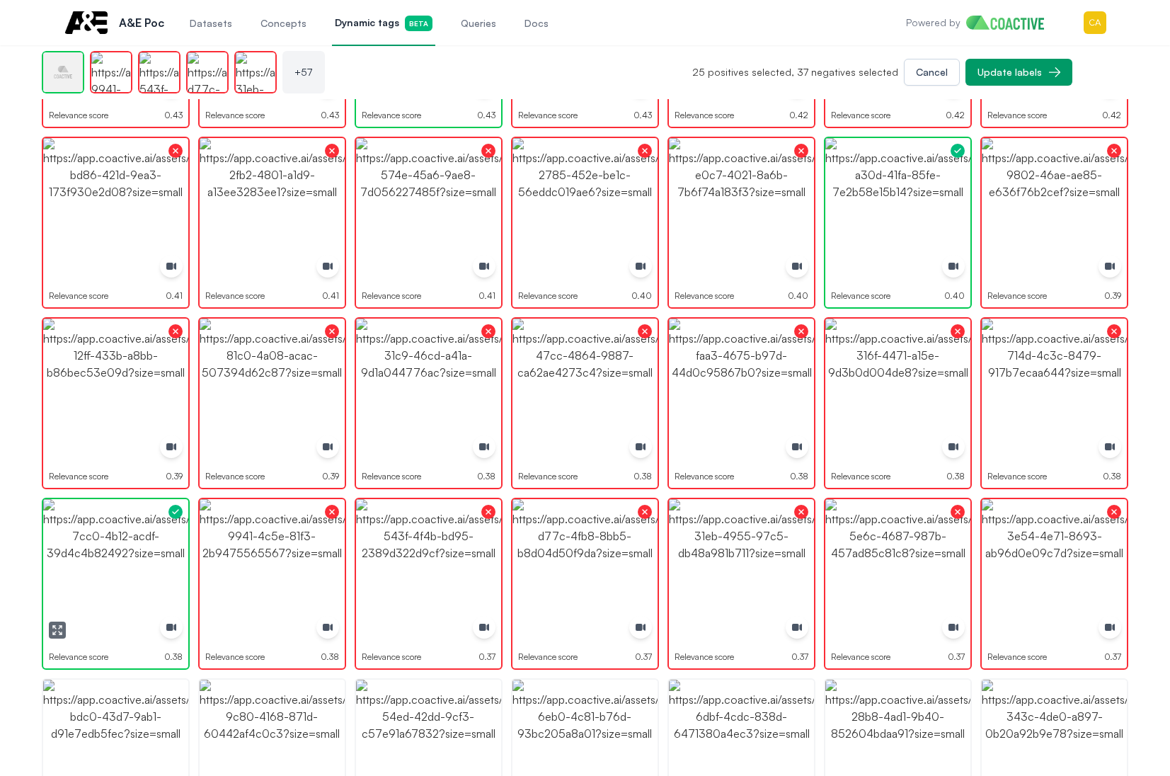
click at [134, 566] on img "button" at bounding box center [115, 571] width 145 height 145
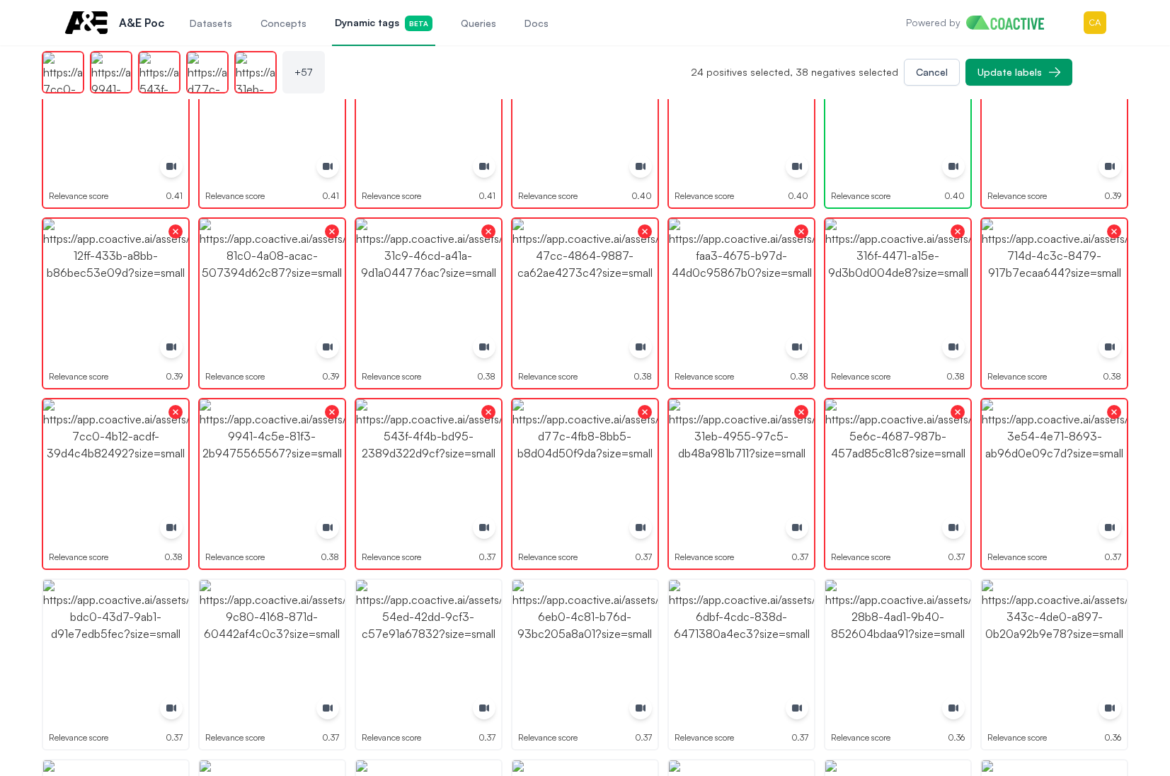
scroll to position [1557, 0]
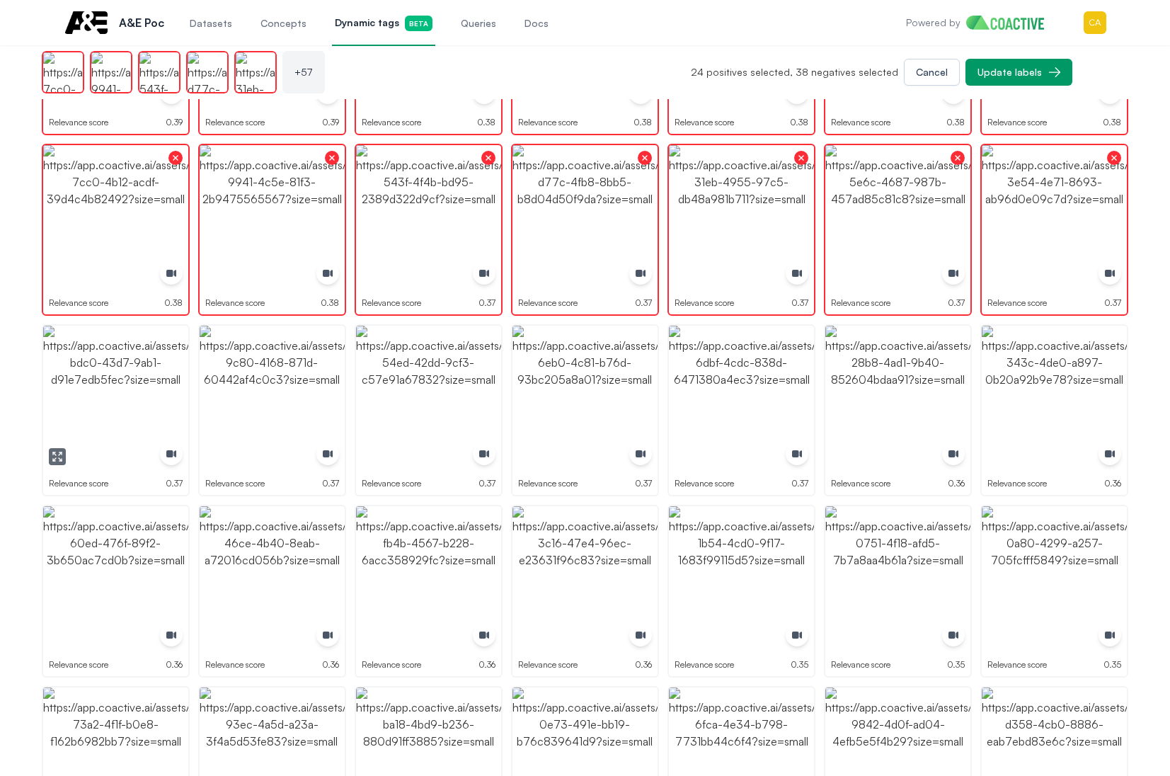
click at [102, 429] on img "button" at bounding box center [115, 398] width 145 height 145
click at [103, 429] on img "button" at bounding box center [115, 398] width 145 height 145
click at [278, 413] on img "button" at bounding box center [272, 398] width 145 height 145
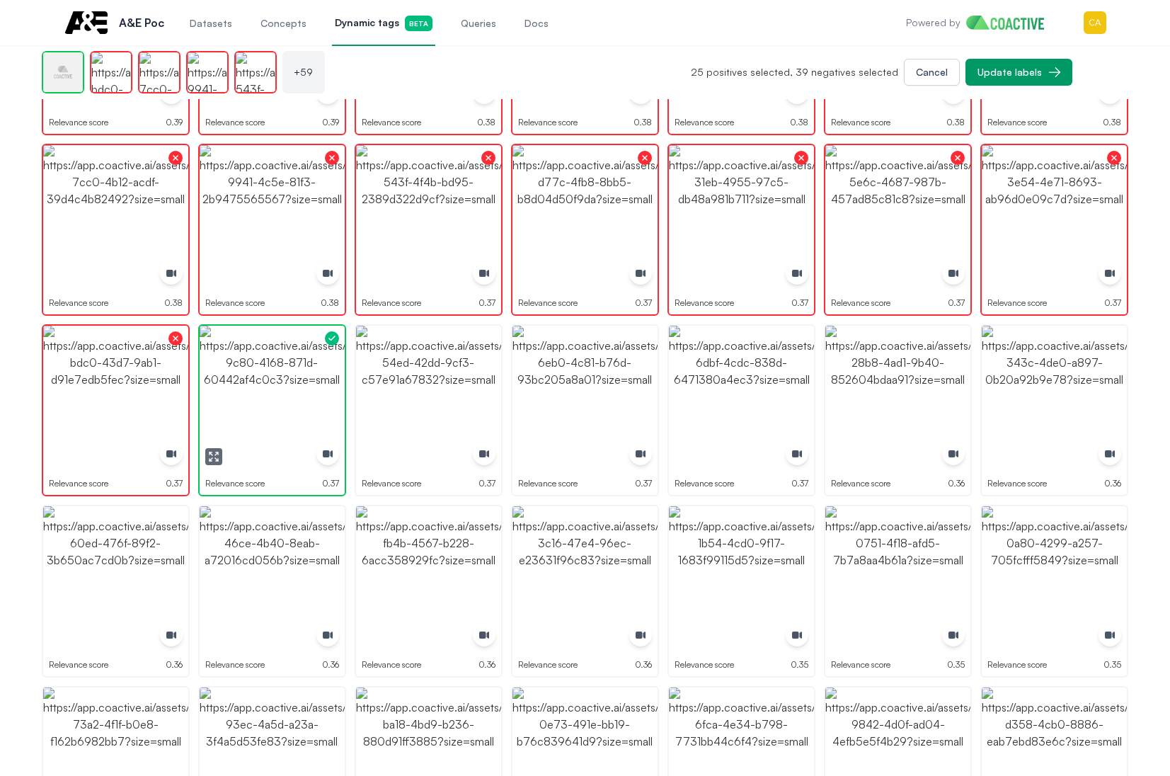
click at [278, 413] on img "button" at bounding box center [272, 398] width 145 height 145
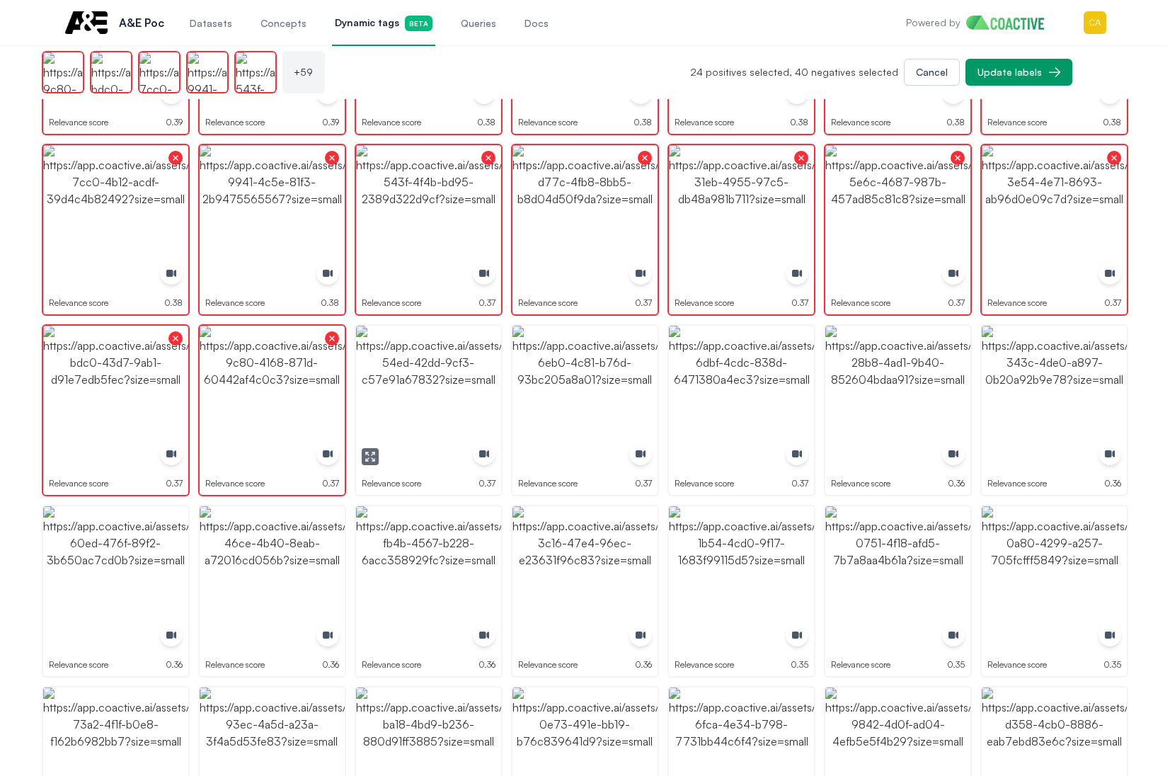
click at [466, 399] on img "button" at bounding box center [428, 398] width 145 height 145
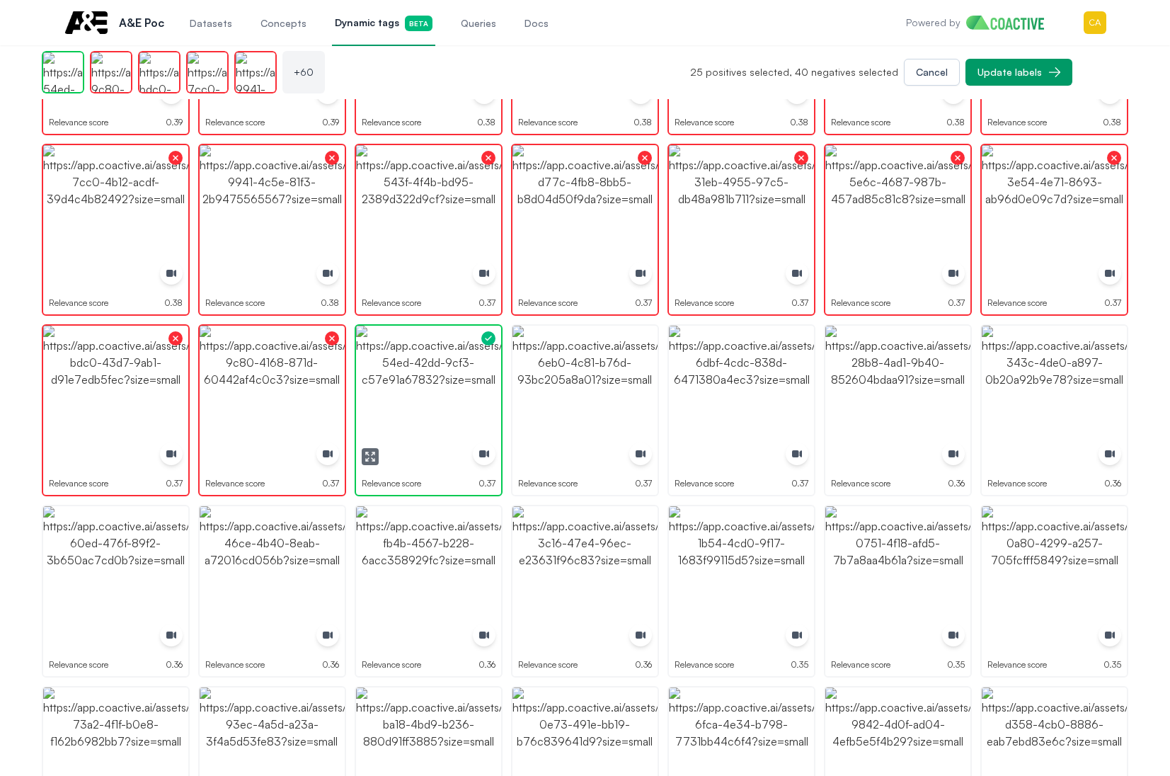
click at [466, 399] on img "button" at bounding box center [428, 398] width 145 height 145
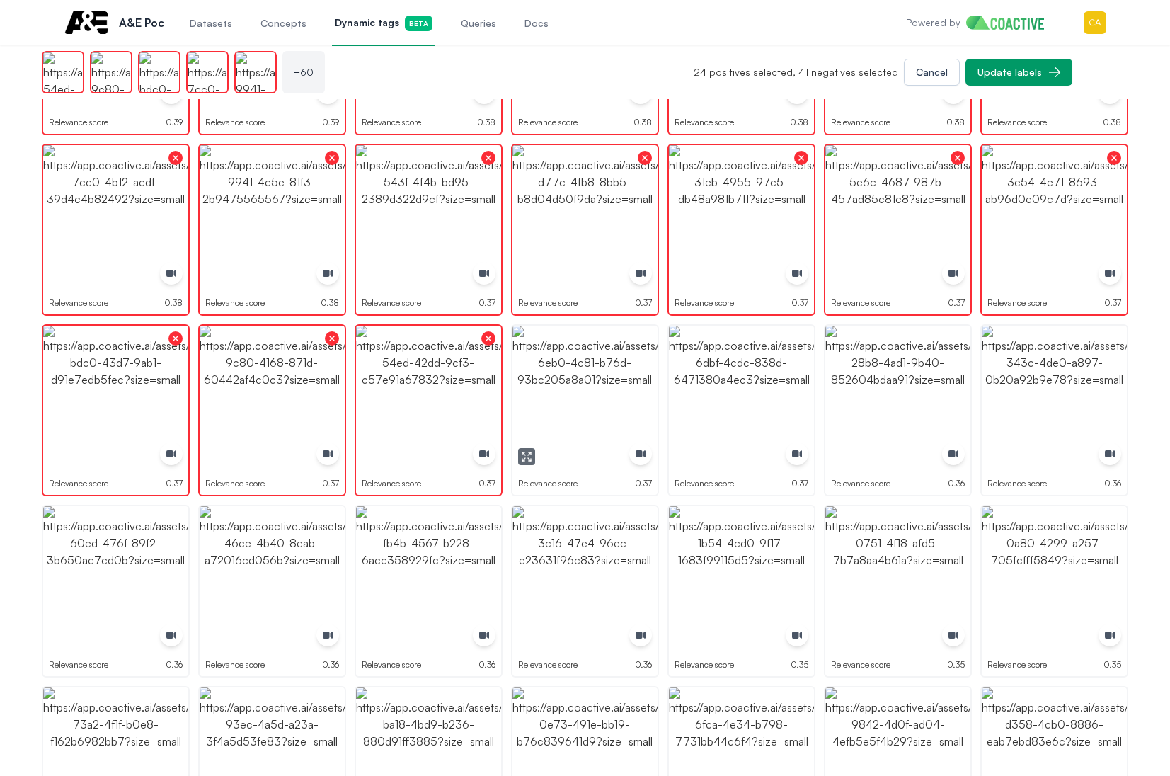
click at [605, 404] on img "button" at bounding box center [584, 398] width 145 height 145
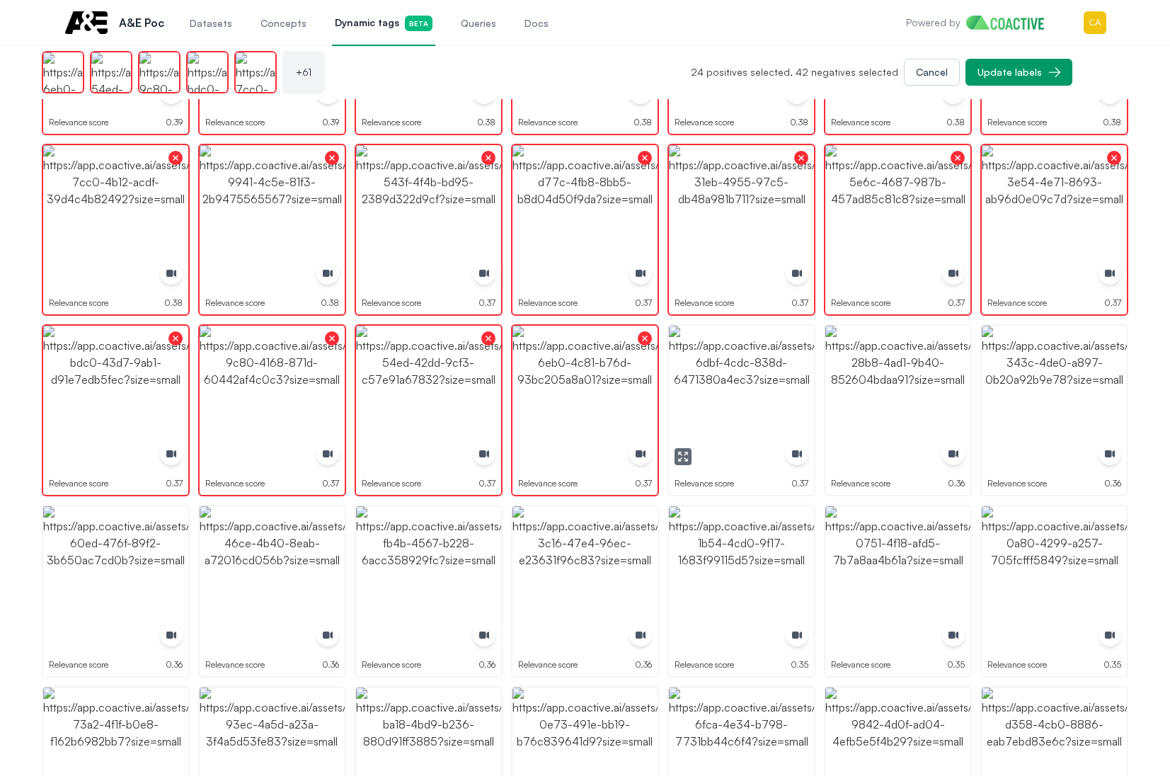
click at [762, 404] on img "button" at bounding box center [741, 398] width 145 height 145
click at [956, 407] on img "button" at bounding box center [897, 398] width 145 height 145
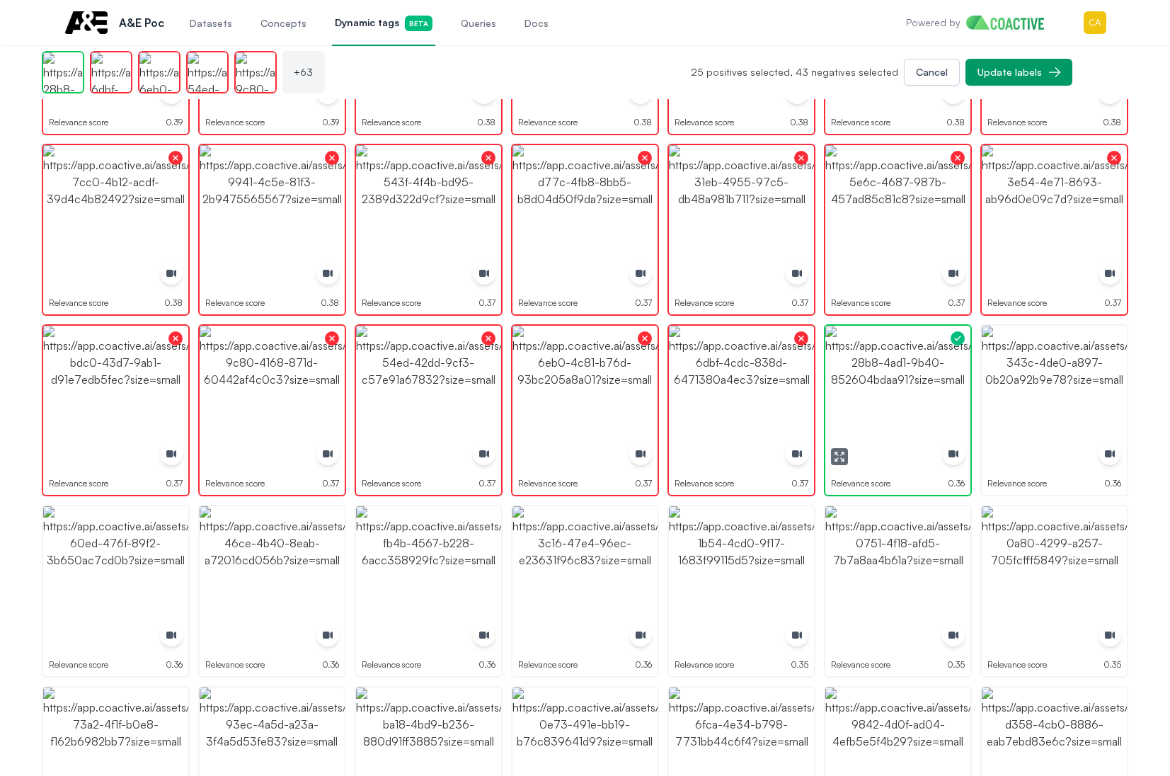
click at [953, 407] on img "button" at bounding box center [897, 398] width 145 height 145
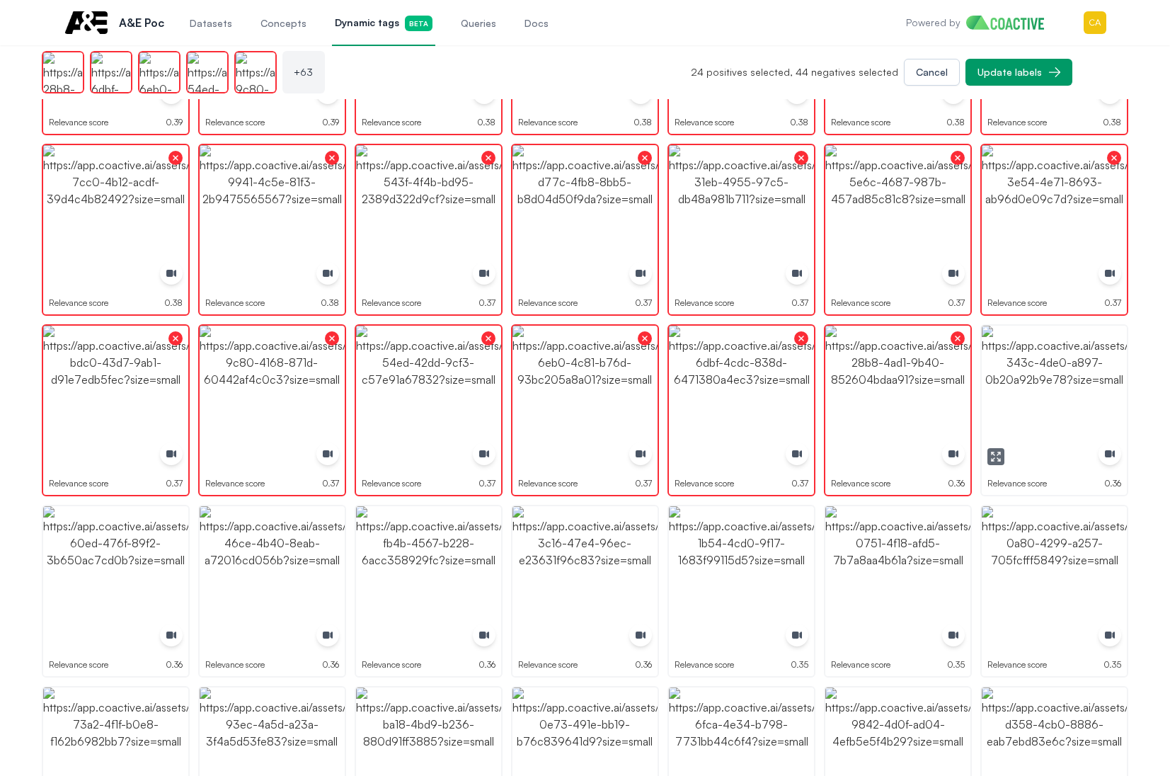
click at [1041, 407] on img "button" at bounding box center [1054, 398] width 145 height 145
click at [1046, 599] on img "button" at bounding box center [1054, 578] width 145 height 145
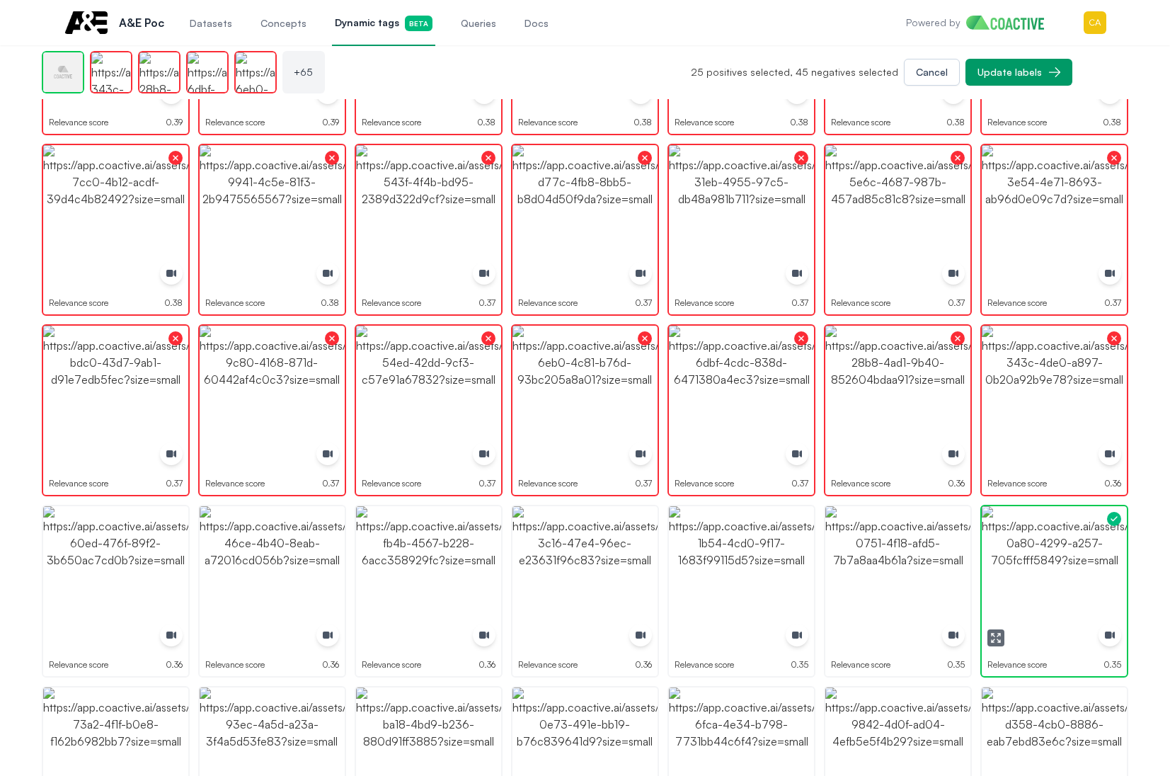
click at [1046, 600] on img "button" at bounding box center [1054, 578] width 145 height 145
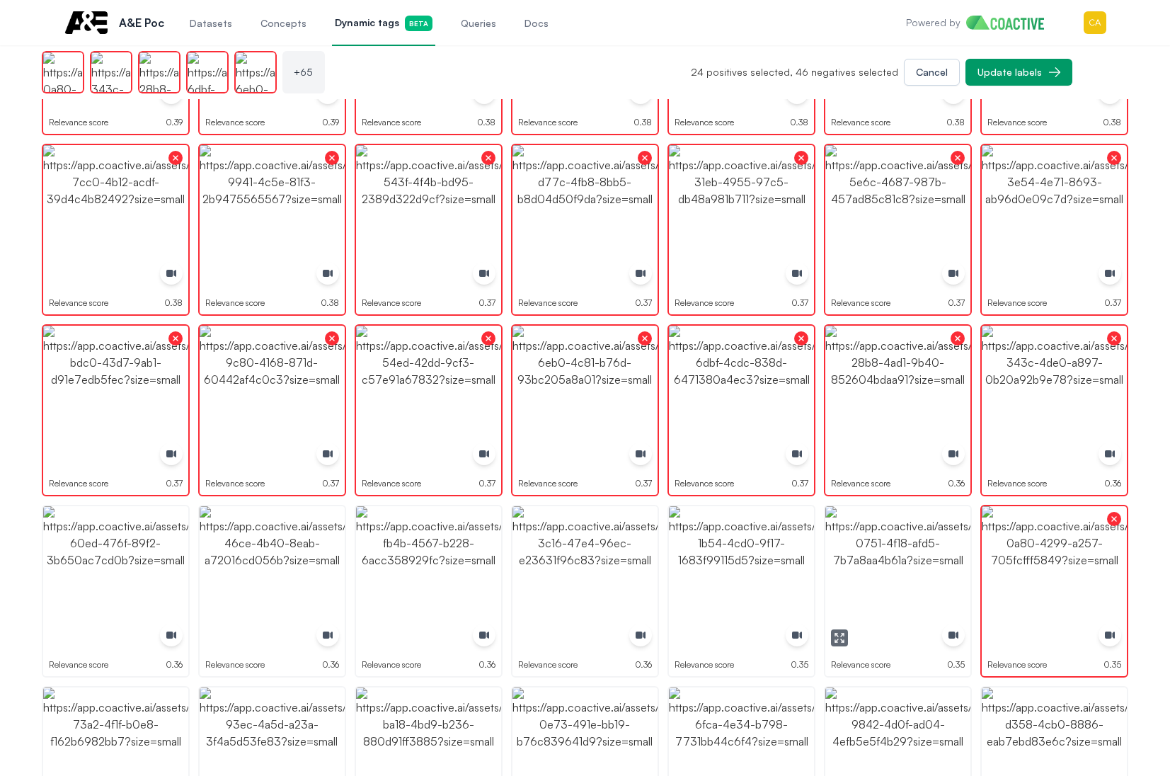
click at [900, 571] on img "button" at bounding box center [897, 578] width 145 height 145
click at [706, 566] on img "button" at bounding box center [741, 578] width 145 height 145
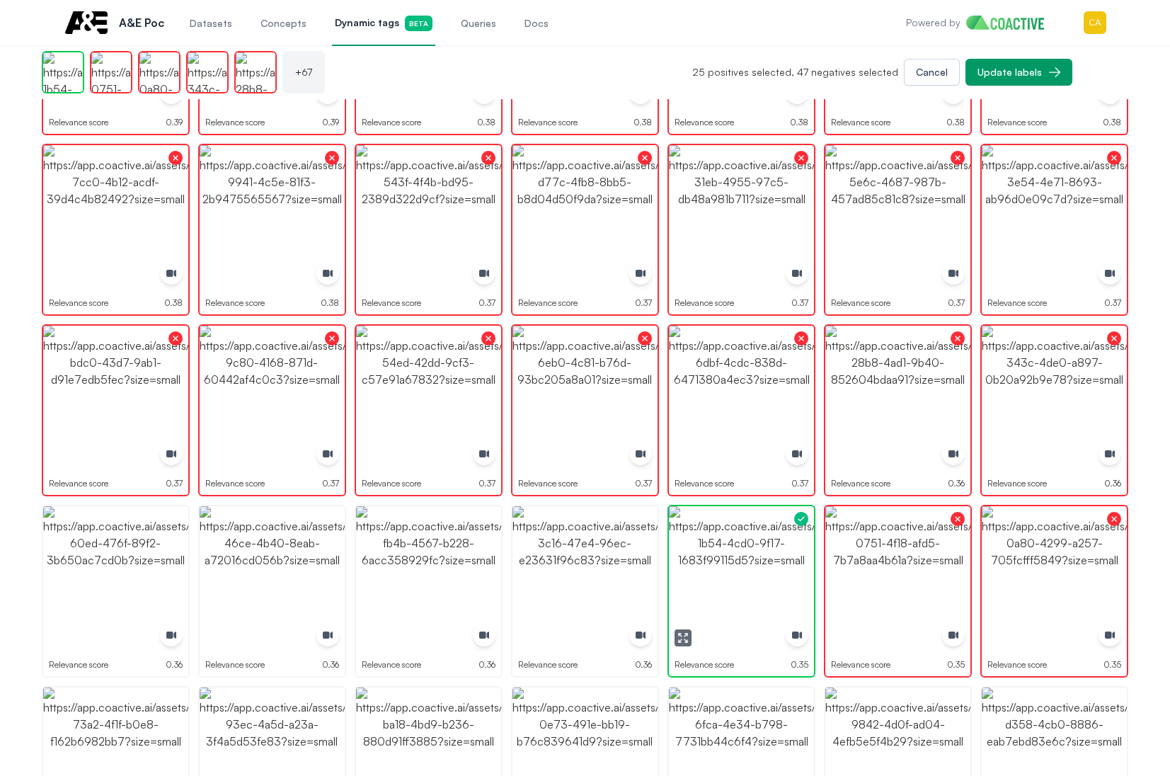
click at [706, 566] on img "button" at bounding box center [741, 578] width 145 height 145
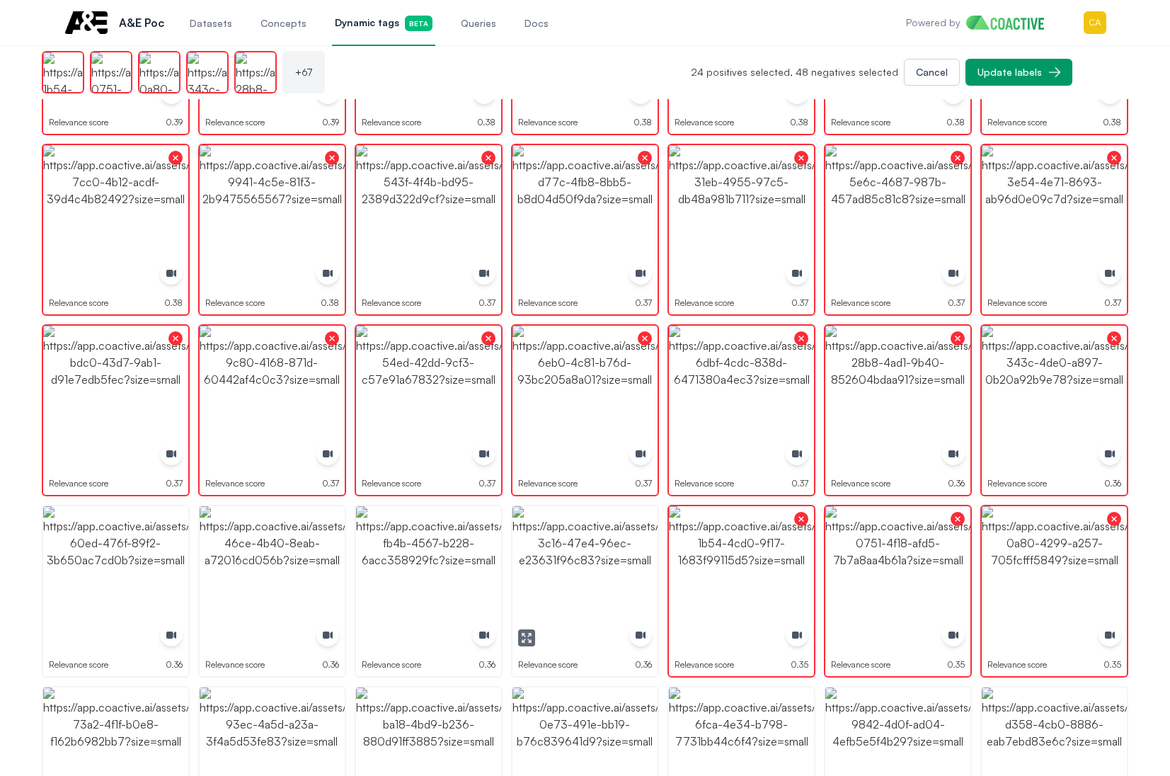
click at [573, 567] on img "button" at bounding box center [584, 578] width 145 height 145
click at [383, 562] on img "button" at bounding box center [428, 578] width 145 height 145
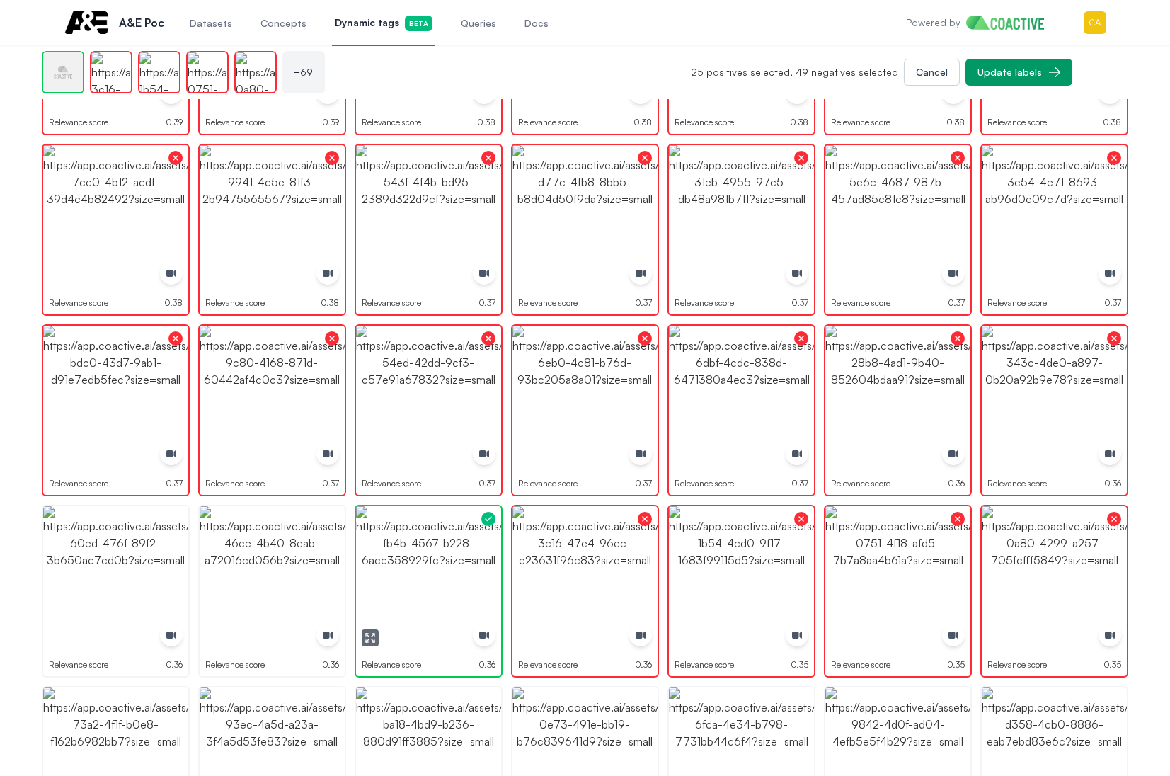
click at [383, 562] on img "button" at bounding box center [428, 578] width 145 height 145
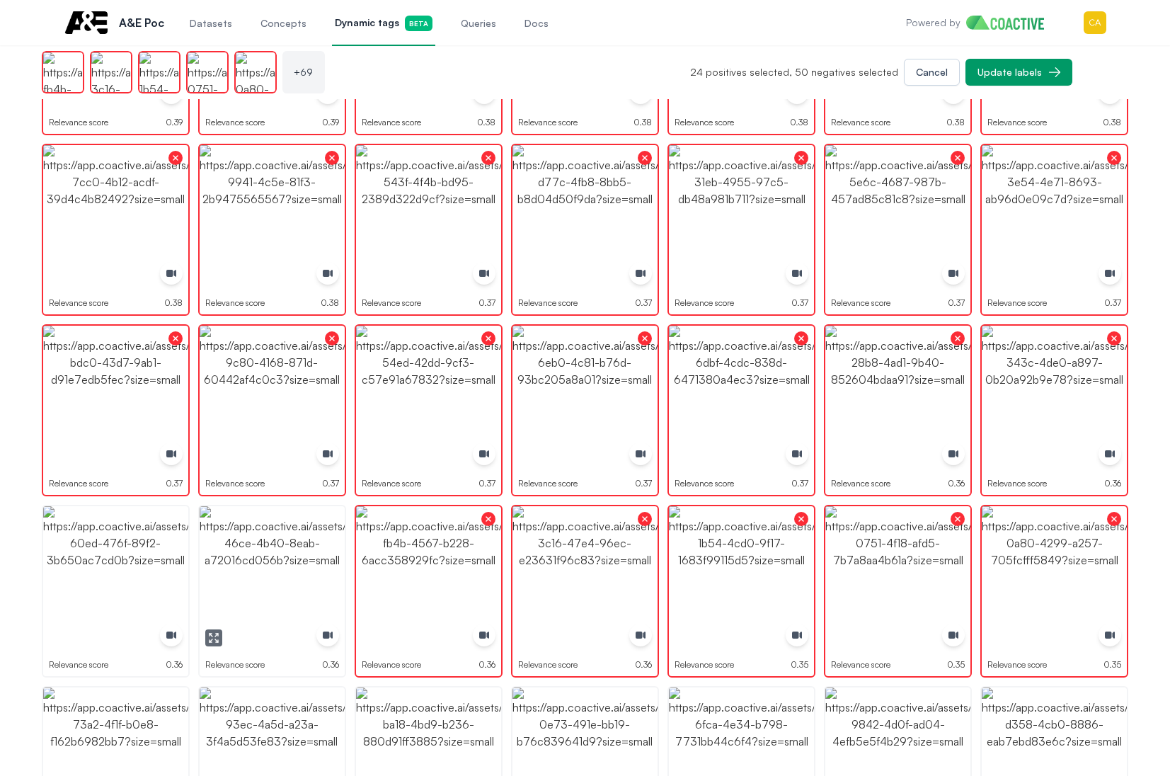
click at [259, 562] on img "button" at bounding box center [272, 578] width 145 height 145
click at [85, 564] on img "button" at bounding box center [115, 578] width 145 height 145
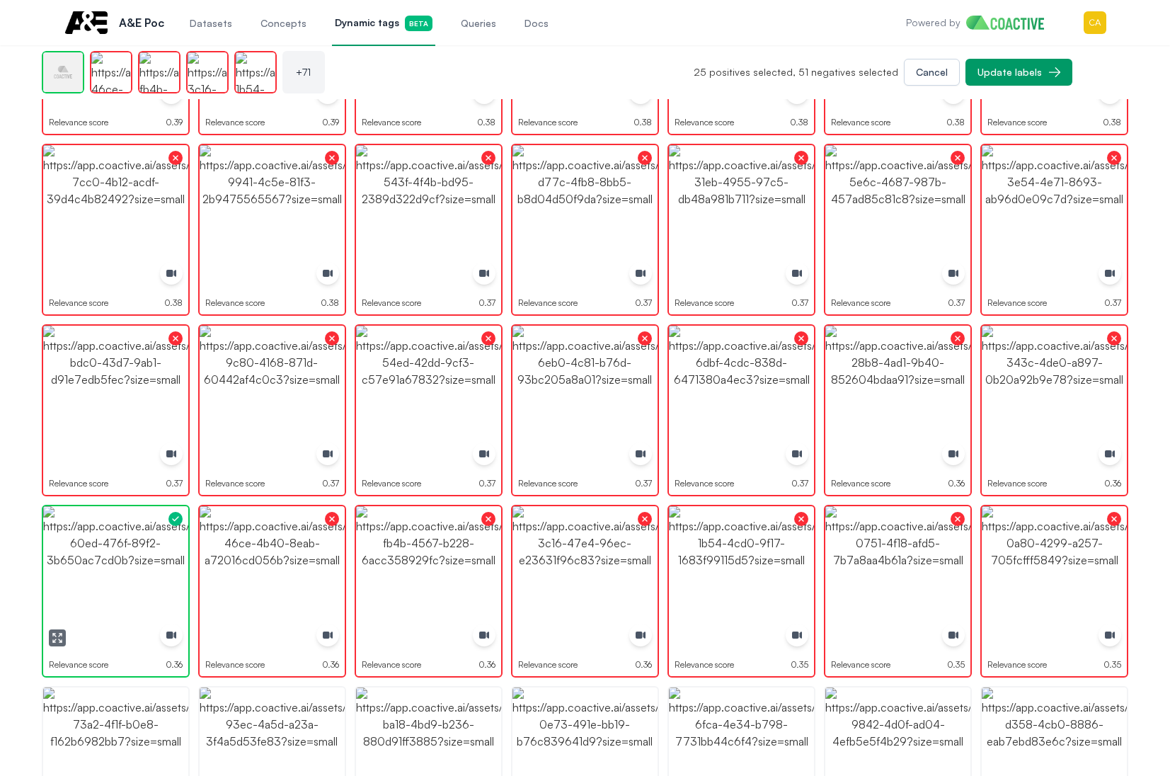
click at [85, 564] on img "button" at bounding box center [115, 578] width 145 height 145
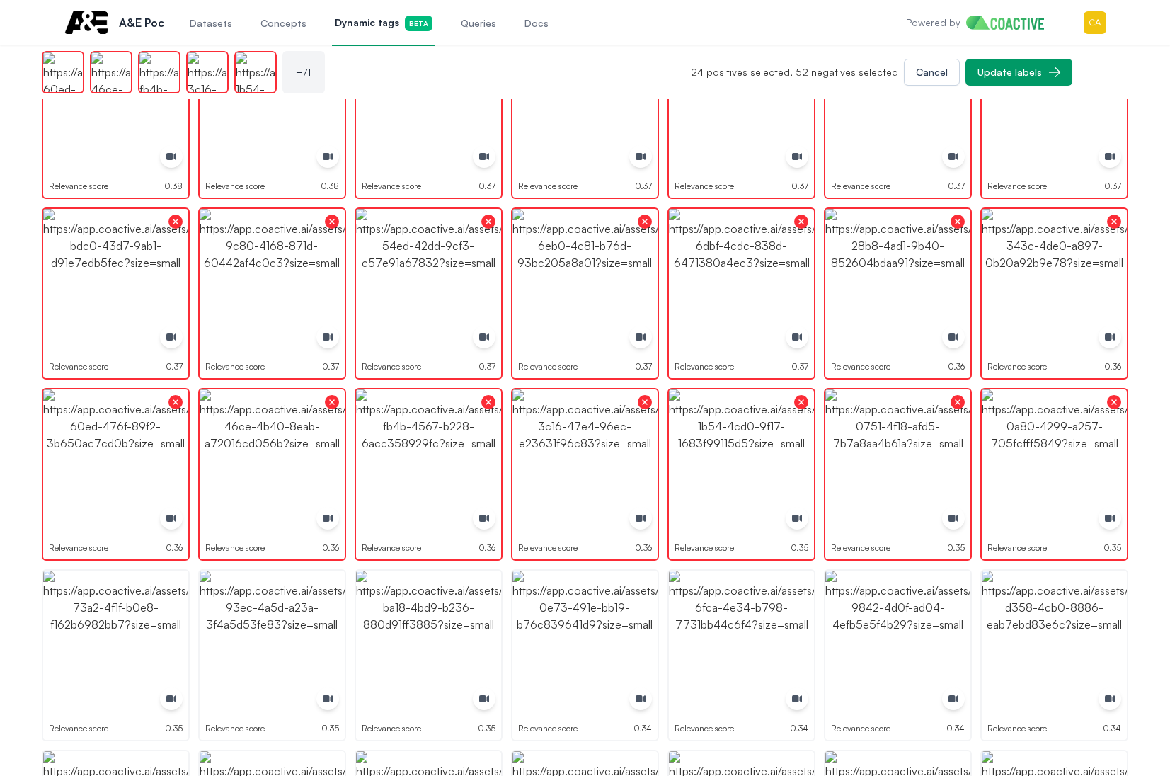
scroll to position [1699, 0]
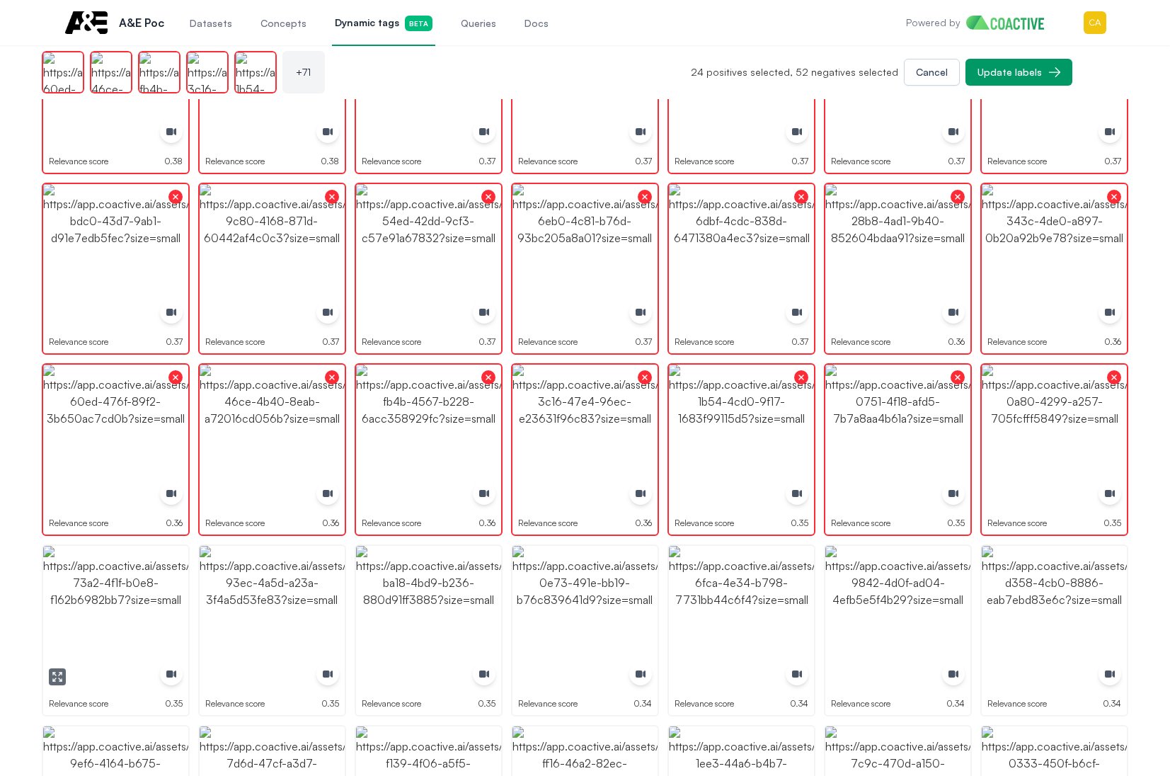
click at [83, 627] on img "button" at bounding box center [115, 618] width 145 height 145
click at [82, 627] on img "button" at bounding box center [115, 618] width 145 height 145
click at [306, 595] on img "button" at bounding box center [272, 618] width 145 height 145
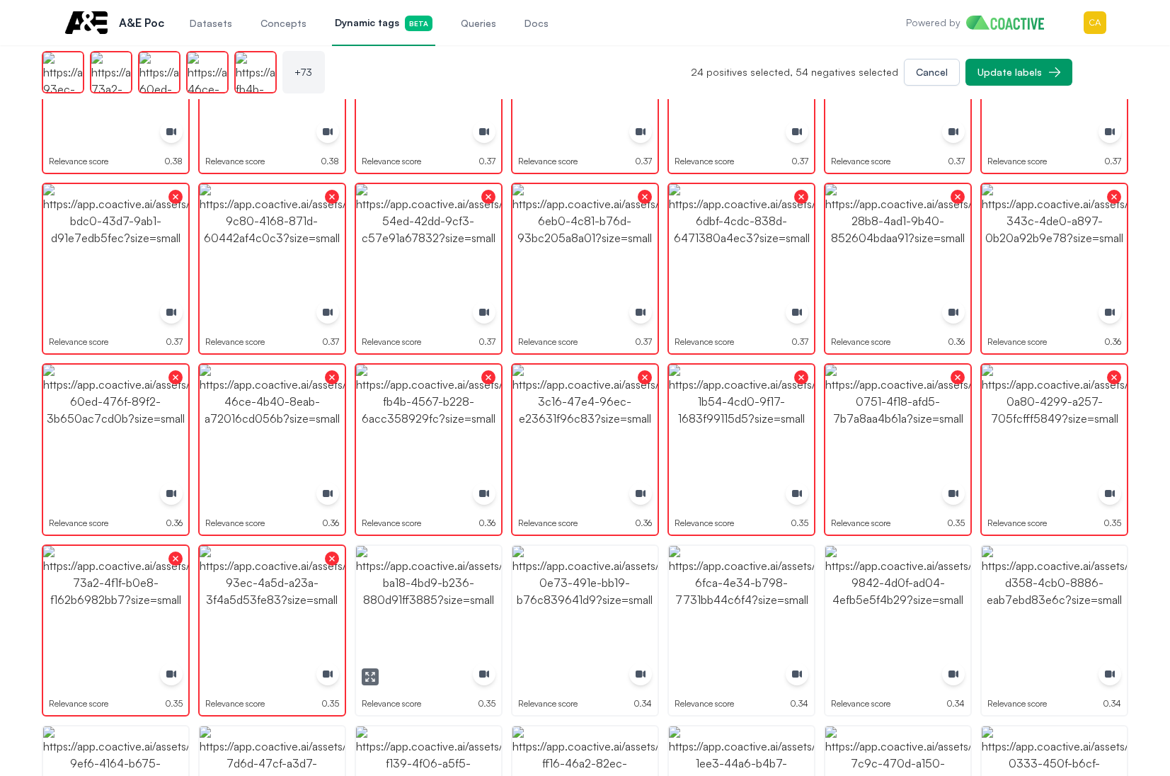
click at [417, 595] on img "button" at bounding box center [428, 618] width 145 height 145
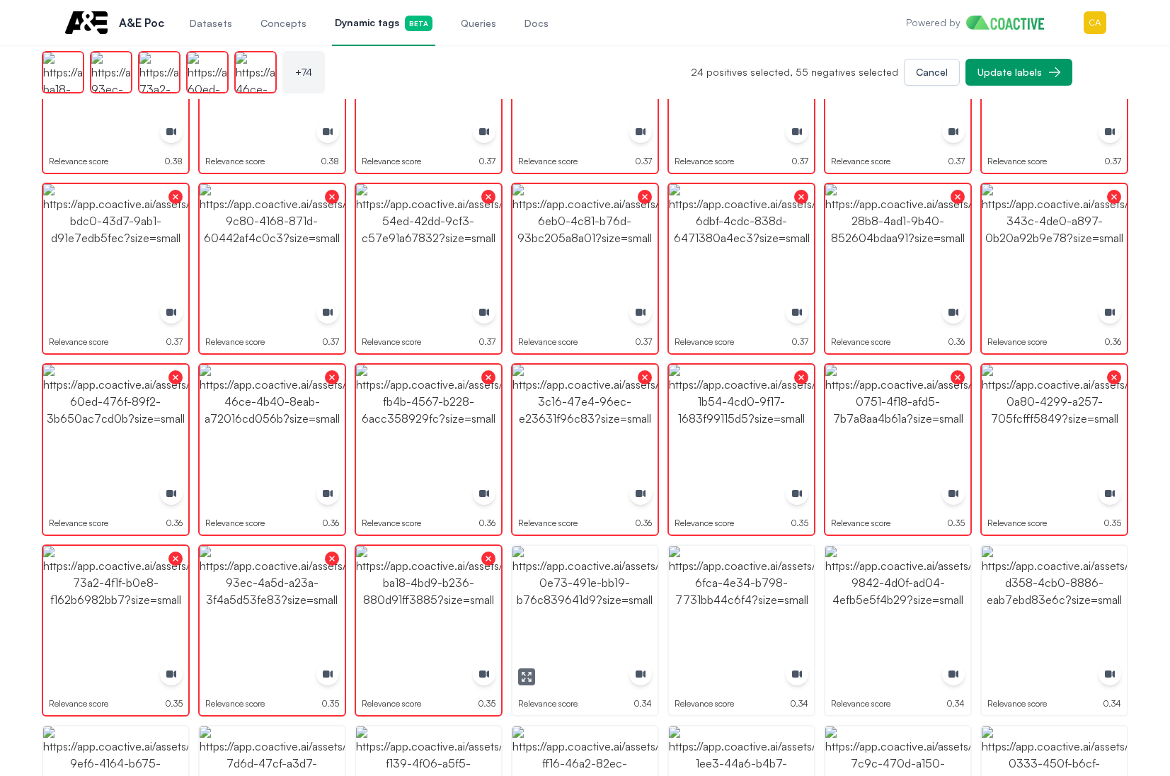
click at [604, 595] on img "button" at bounding box center [584, 618] width 145 height 145
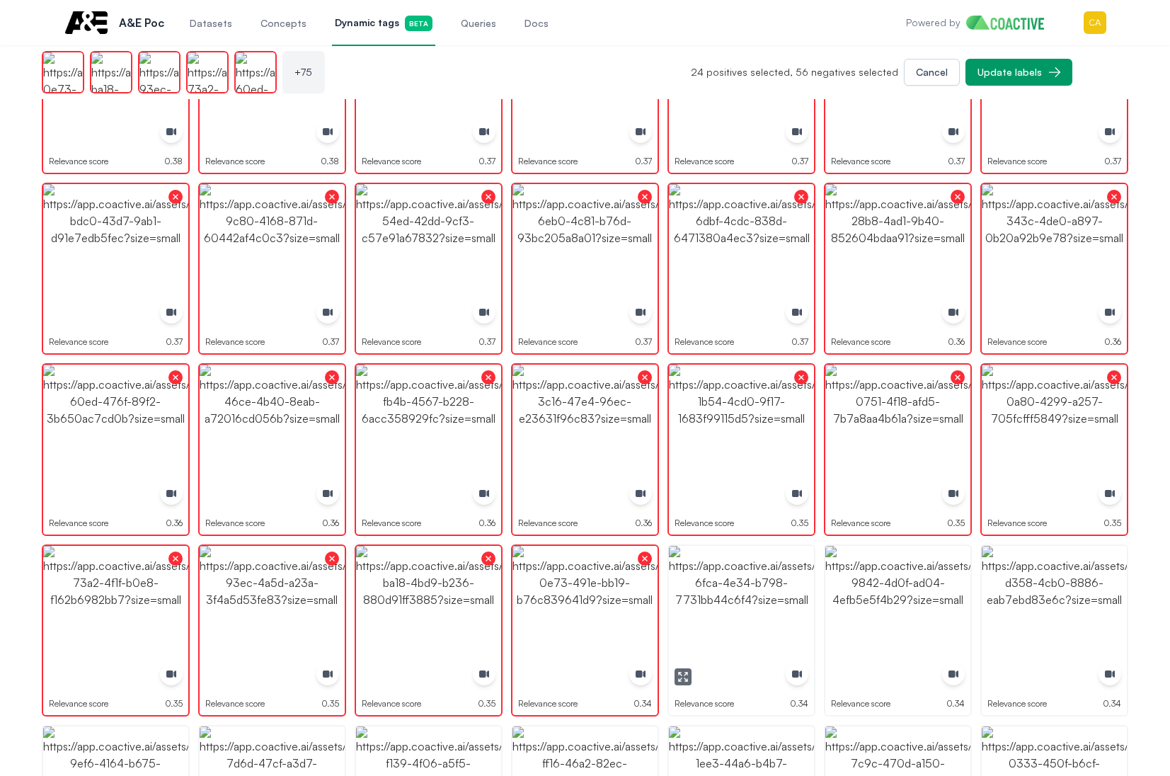
click at [791, 595] on img "button" at bounding box center [741, 618] width 145 height 145
click at [929, 591] on img "button" at bounding box center [897, 618] width 145 height 145
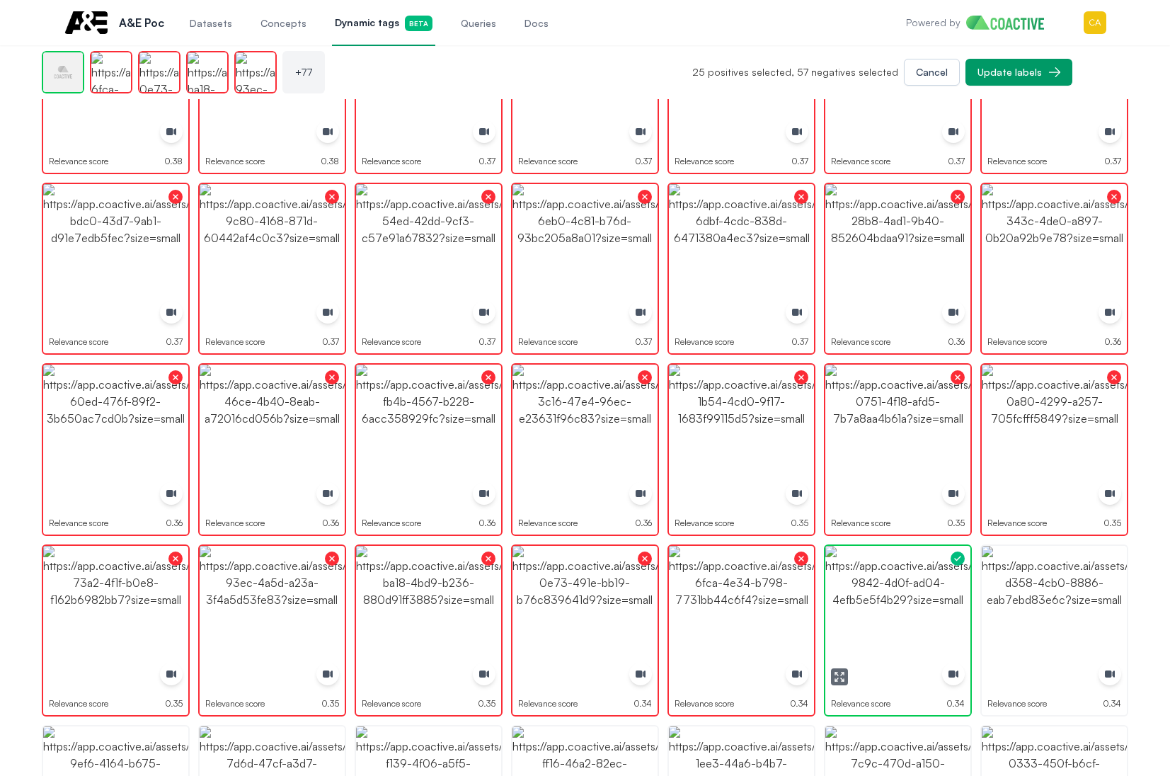
click at [930, 590] on img "button" at bounding box center [897, 618] width 145 height 145
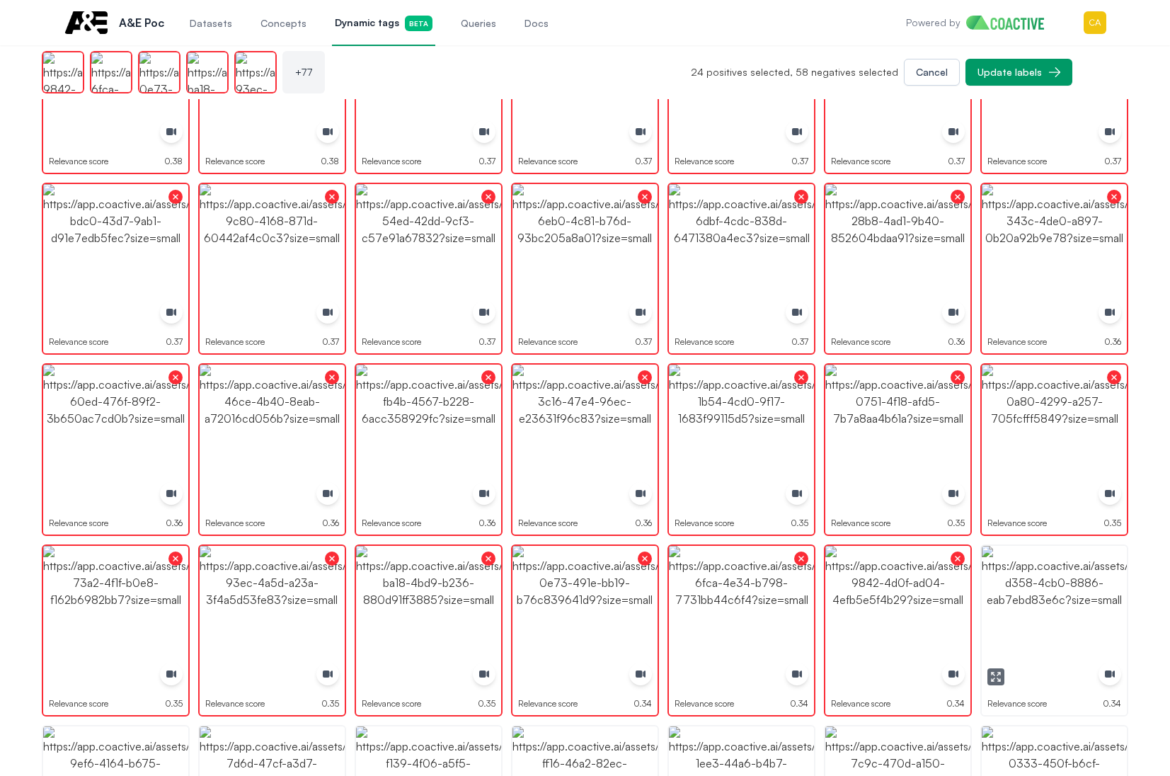
click at [1082, 590] on img "button" at bounding box center [1054, 618] width 145 height 145
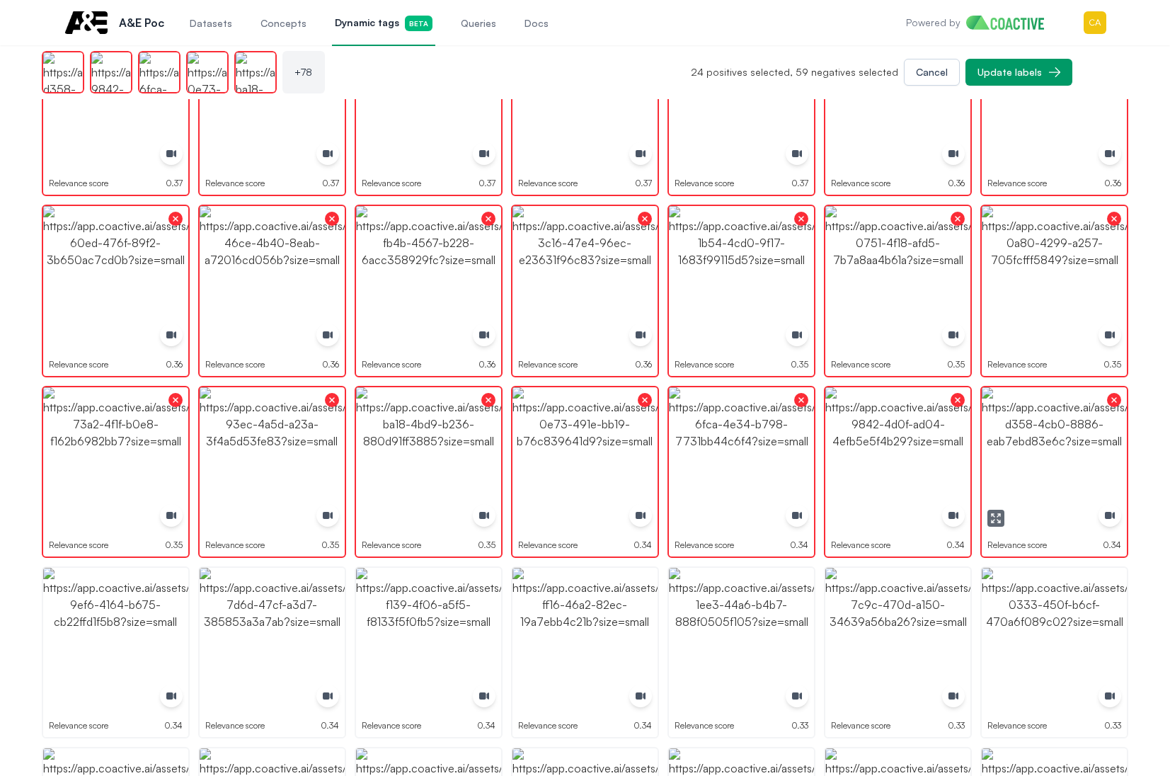
scroll to position [2053, 0]
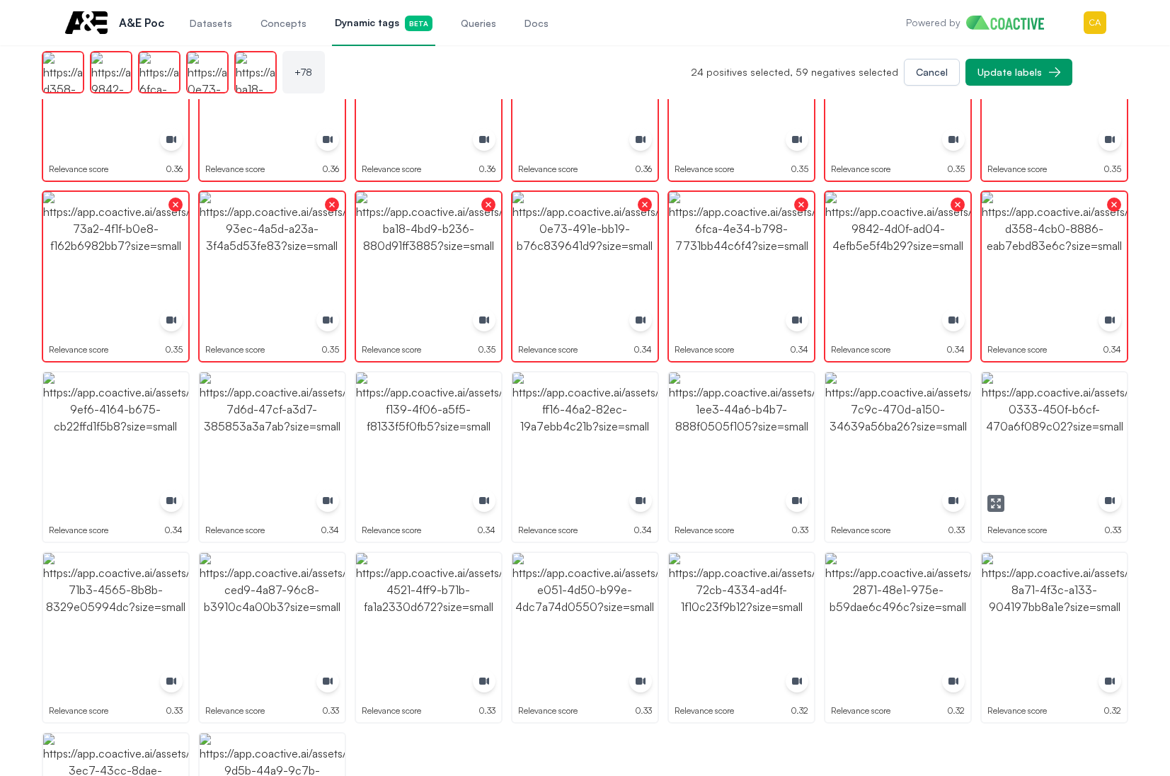
click at [1035, 475] on img "button" at bounding box center [1054, 444] width 145 height 145
click at [858, 458] on img "button" at bounding box center [897, 444] width 145 height 145
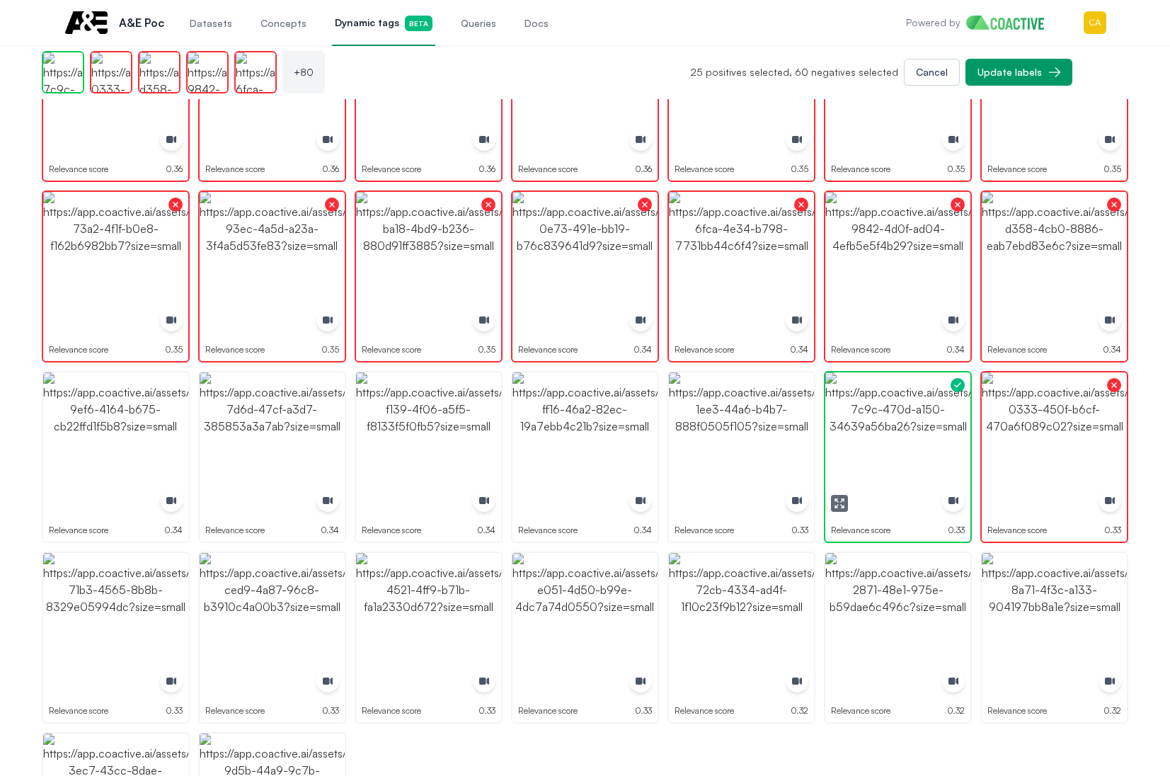
click at [858, 458] on img "button" at bounding box center [897, 444] width 145 height 145
click at [737, 458] on img "button" at bounding box center [741, 444] width 145 height 145
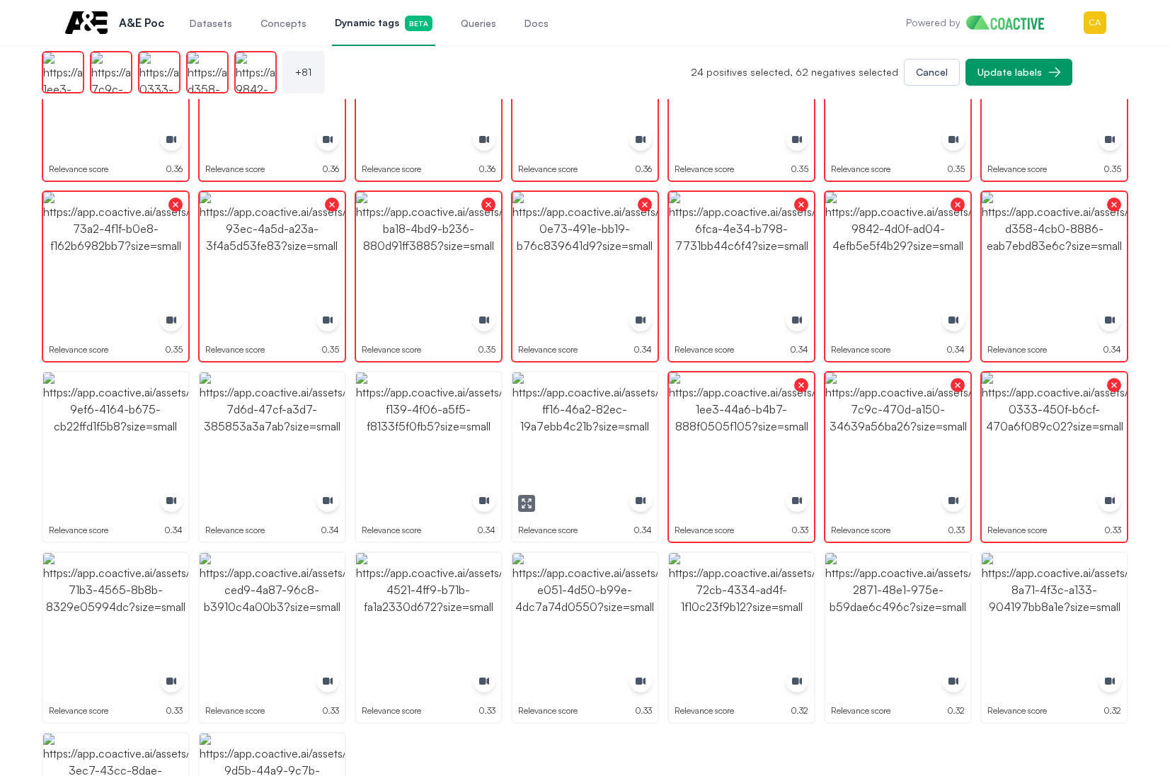
click at [565, 458] on img "button" at bounding box center [584, 444] width 145 height 145
click at [398, 459] on img "button" at bounding box center [428, 444] width 145 height 145
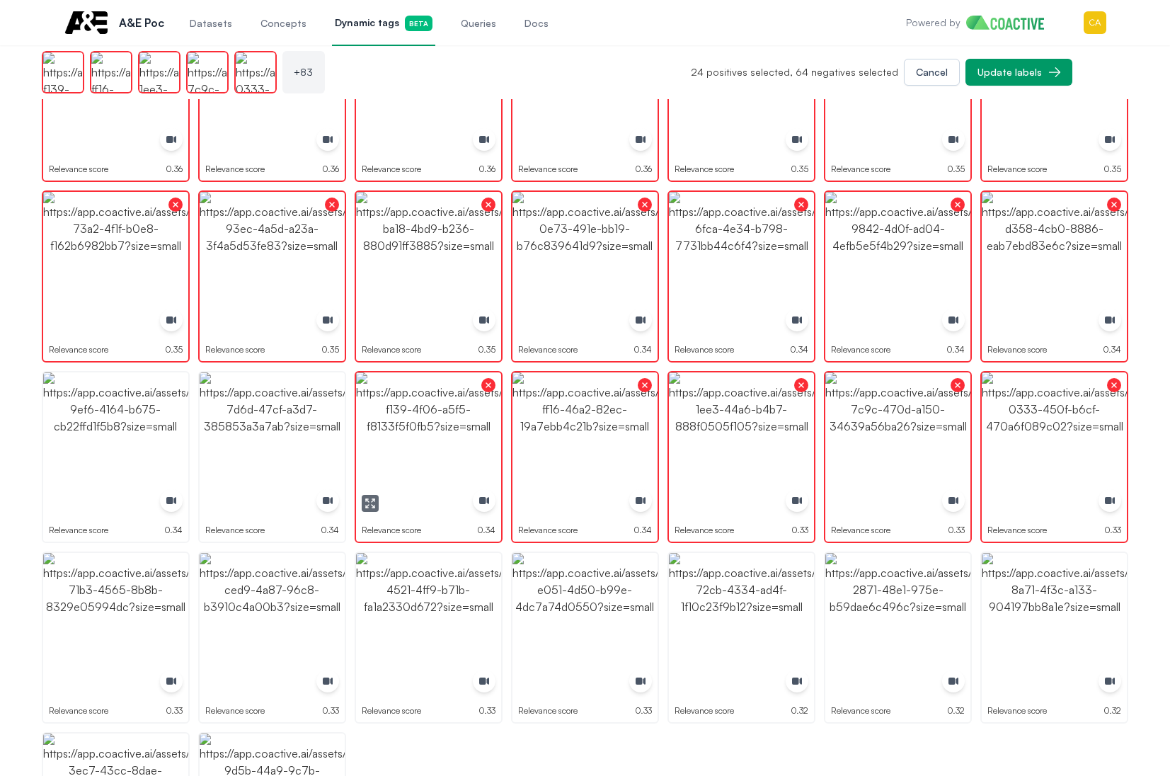
click at [118, 470] on img "button" at bounding box center [115, 444] width 145 height 145
click at [135, 460] on img "button" at bounding box center [115, 444] width 145 height 145
click at [254, 458] on img "button" at bounding box center [272, 444] width 145 height 145
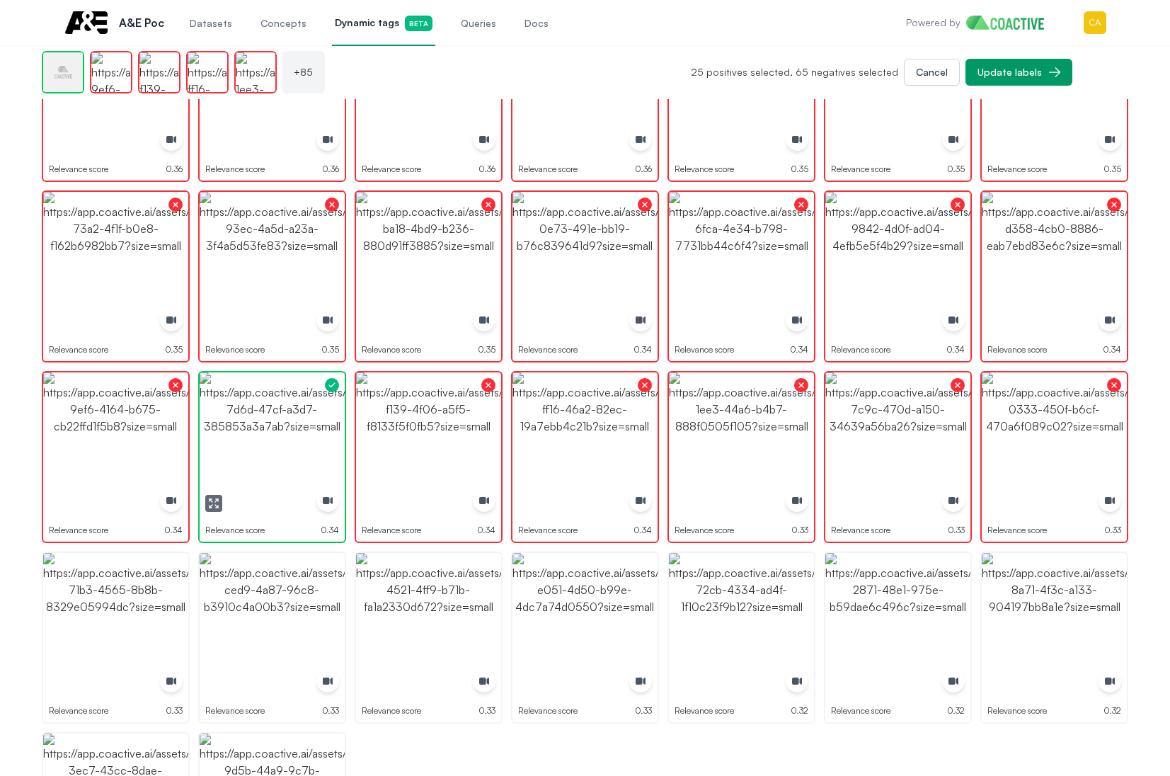
click at [254, 458] on img "button" at bounding box center [272, 444] width 145 height 145
click at [93, 622] on img "button" at bounding box center [115, 625] width 145 height 145
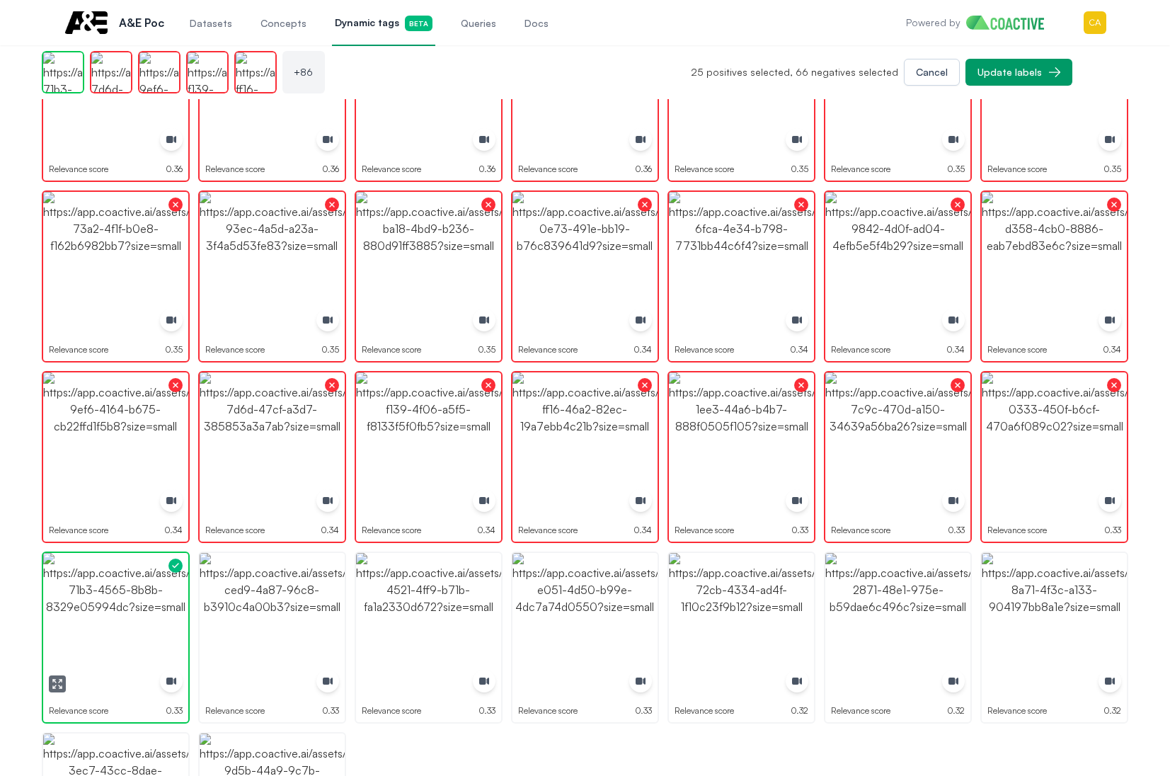
click at [93, 622] on img "button" at bounding box center [115, 625] width 145 height 145
click at [281, 617] on img "button" at bounding box center [272, 625] width 145 height 145
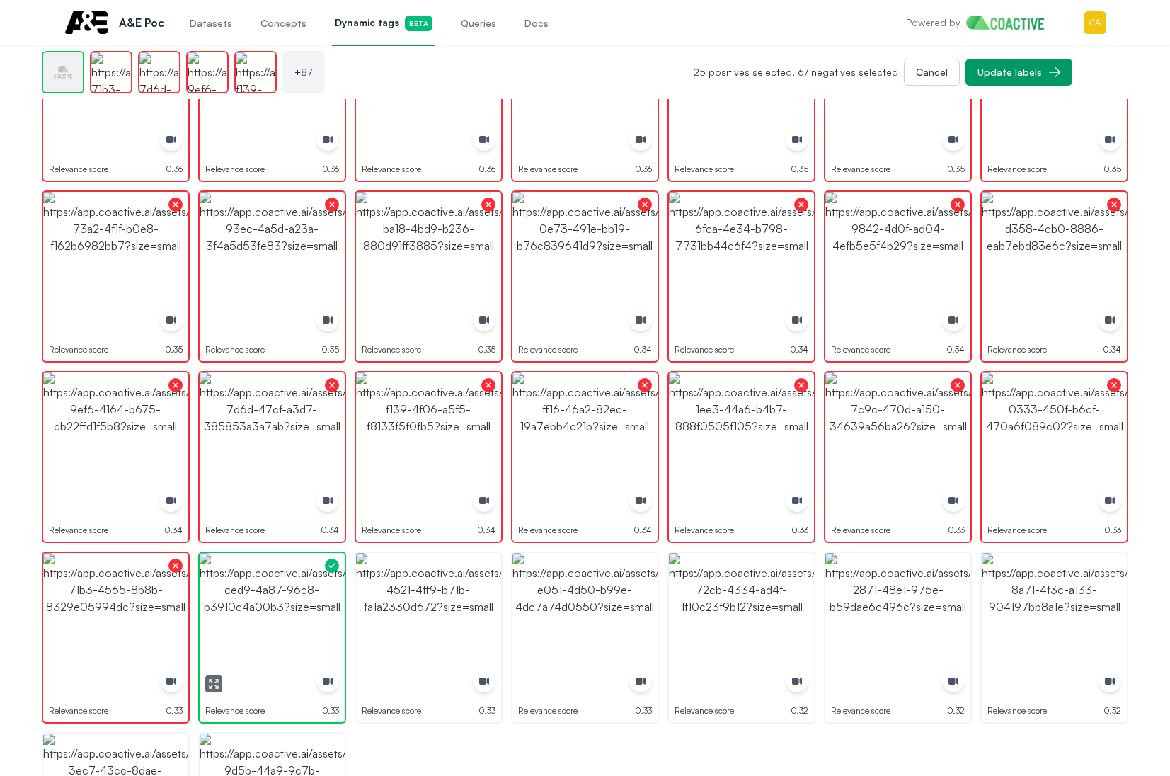
click at [281, 617] on img "button" at bounding box center [272, 625] width 145 height 145
click at [459, 614] on img "button" at bounding box center [428, 625] width 145 height 145
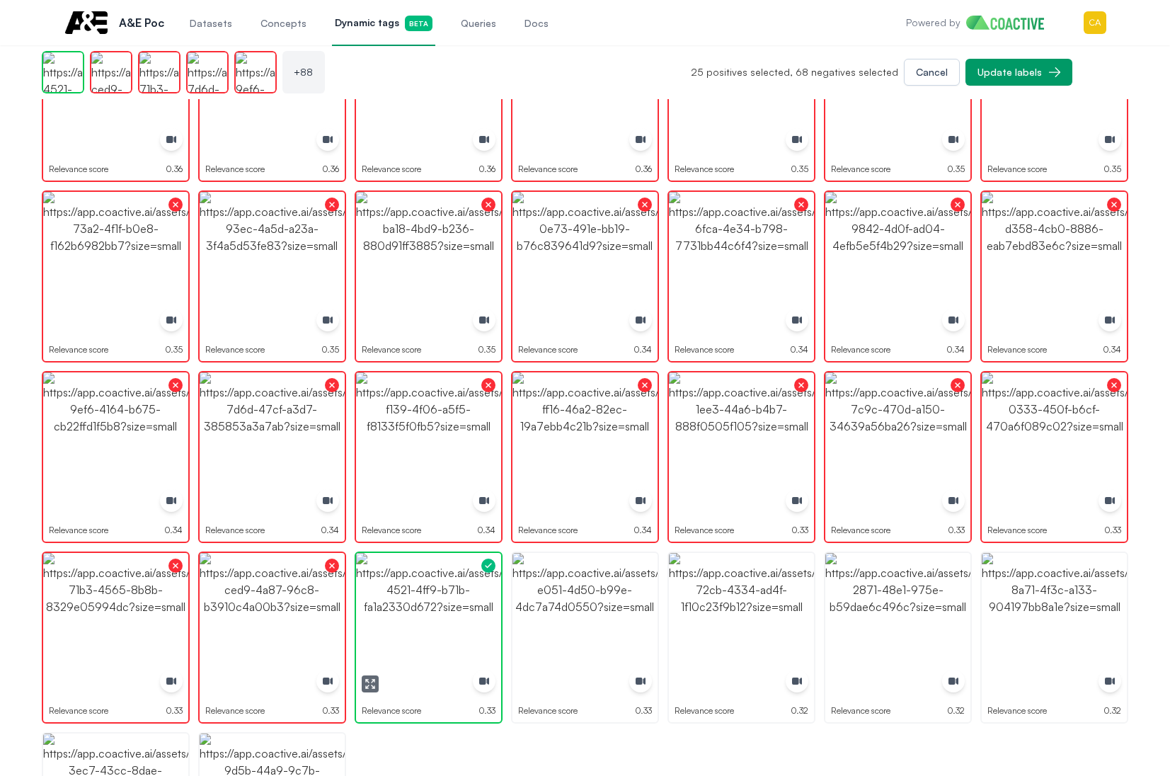
click at [459, 614] on img "button" at bounding box center [428, 625] width 145 height 145
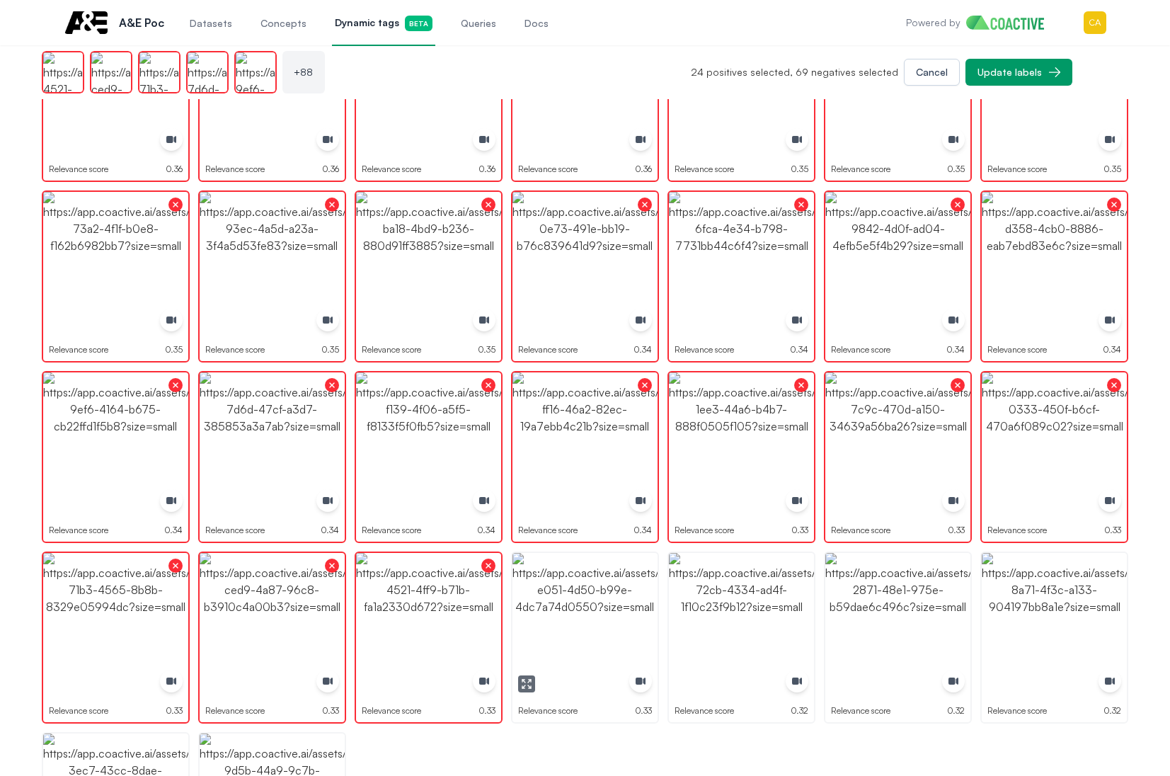
click at [634, 609] on img "button" at bounding box center [584, 625] width 145 height 145
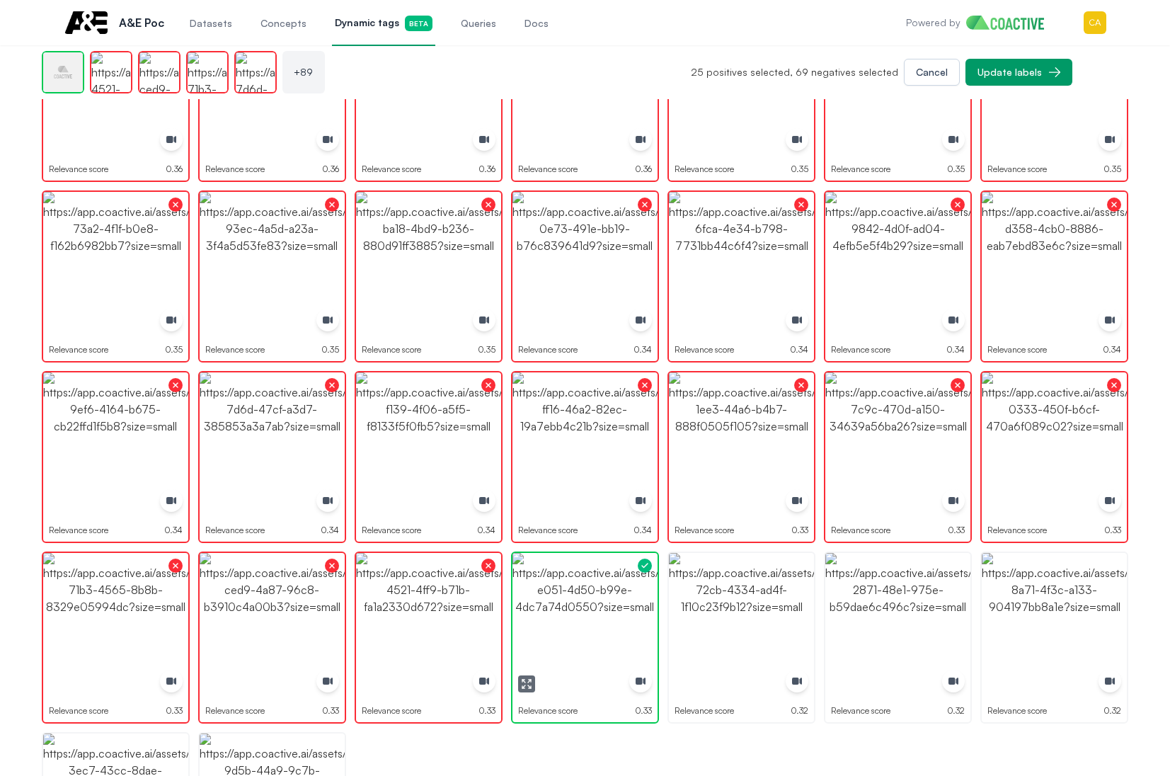
click at [634, 609] on img "button" at bounding box center [584, 625] width 145 height 145
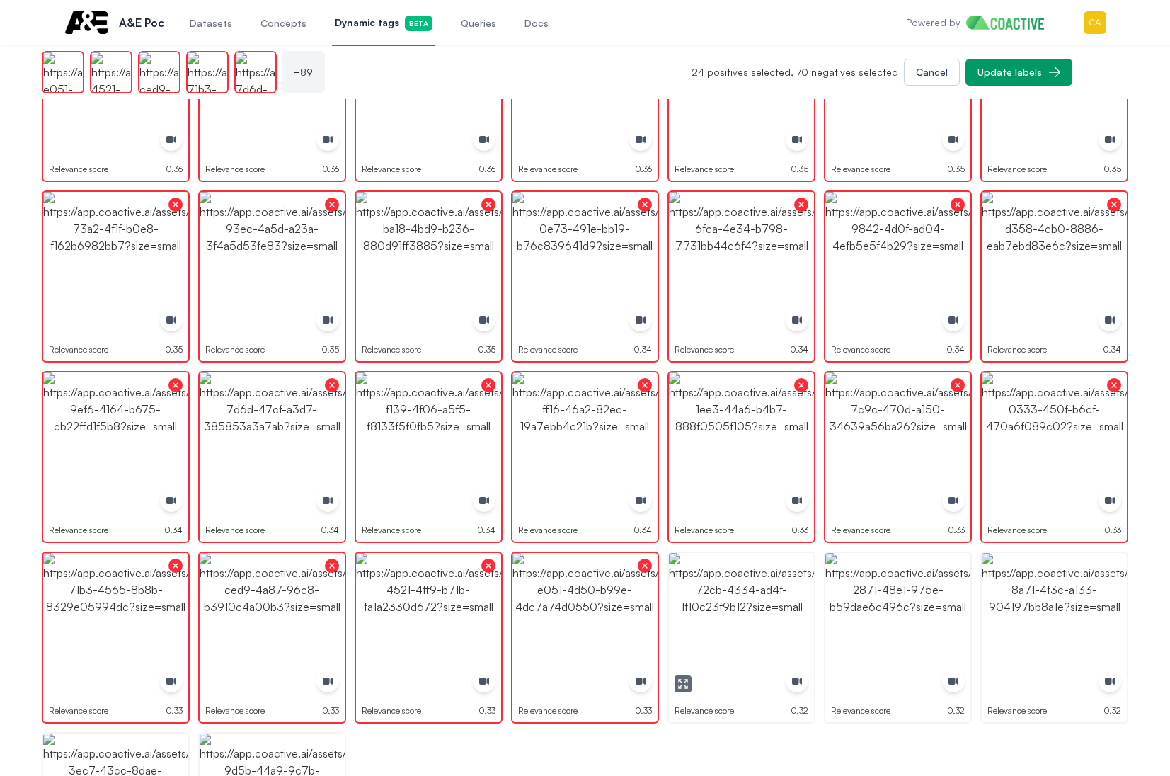
click at [808, 609] on img "button" at bounding box center [741, 625] width 145 height 145
click at [807, 609] on img "button" at bounding box center [741, 625] width 145 height 145
click at [939, 609] on img "button" at bounding box center [897, 625] width 145 height 145
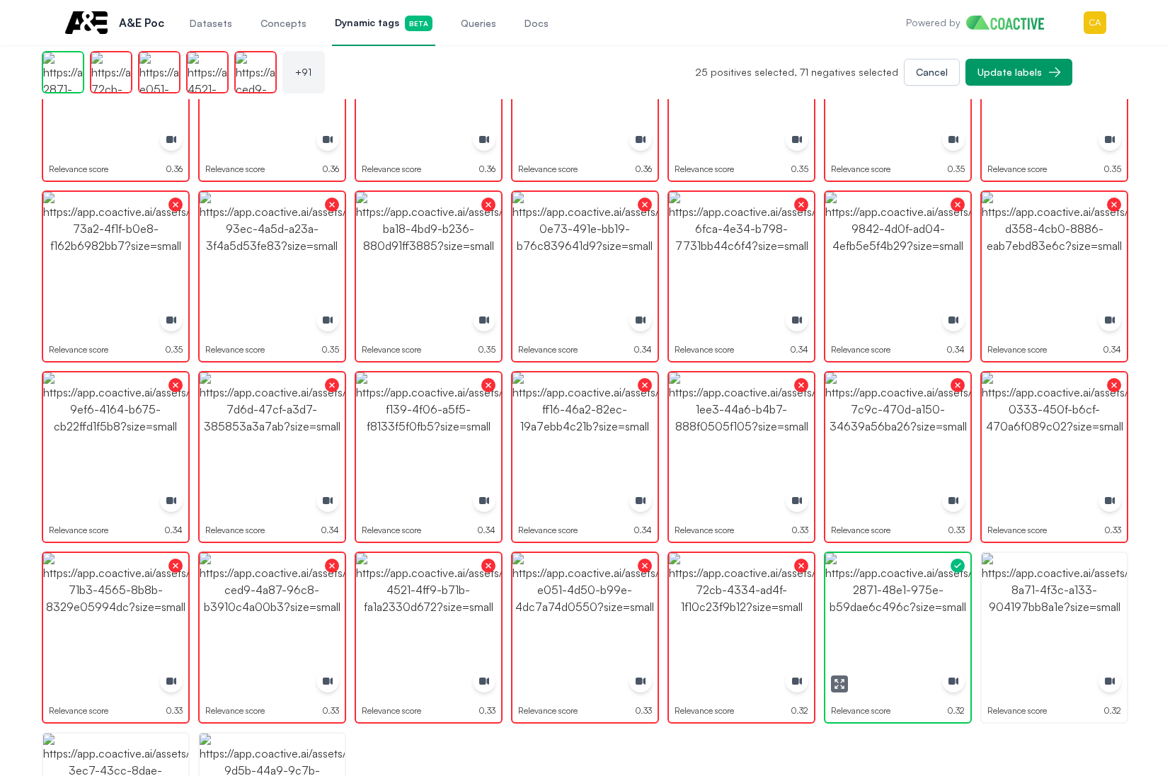
drag, startPoint x: 939, startPoint y: 611, endPoint x: 931, endPoint y: 611, distance: 8.5
click at [937, 611] on img "button" at bounding box center [897, 625] width 145 height 145
click at [1059, 611] on img "button" at bounding box center [1054, 625] width 145 height 145
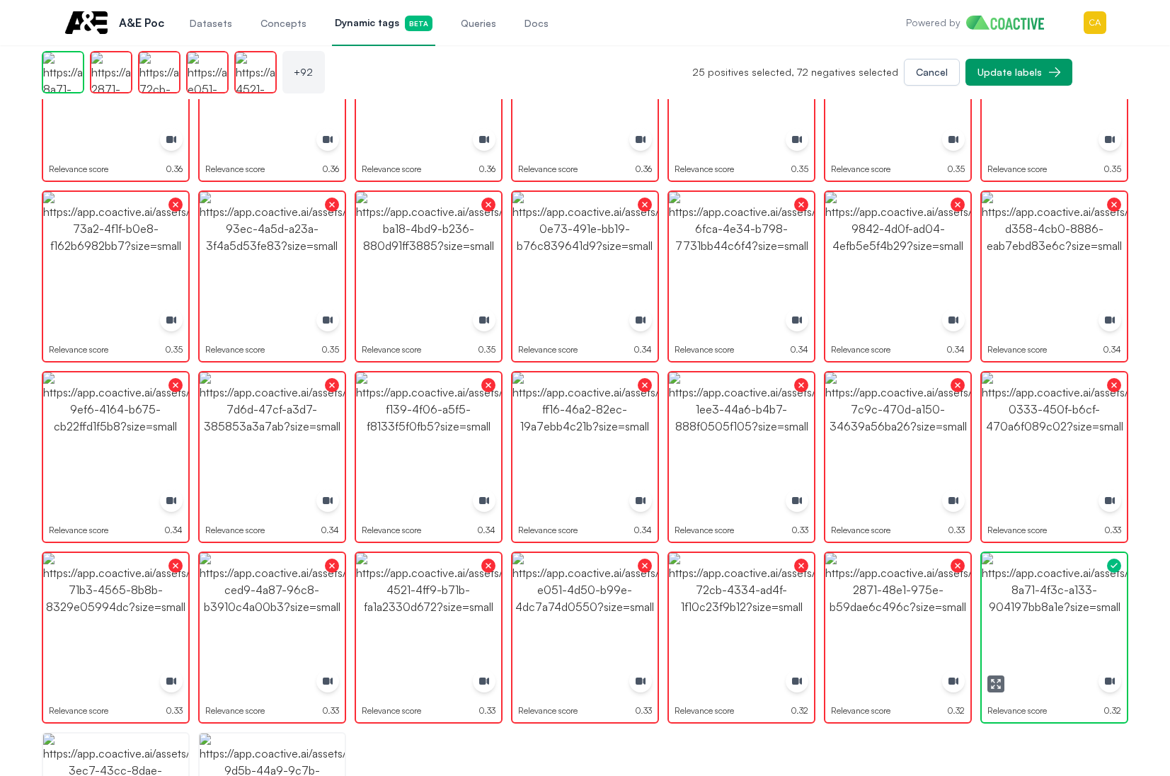
click at [1059, 611] on img "button" at bounding box center [1054, 625] width 145 height 145
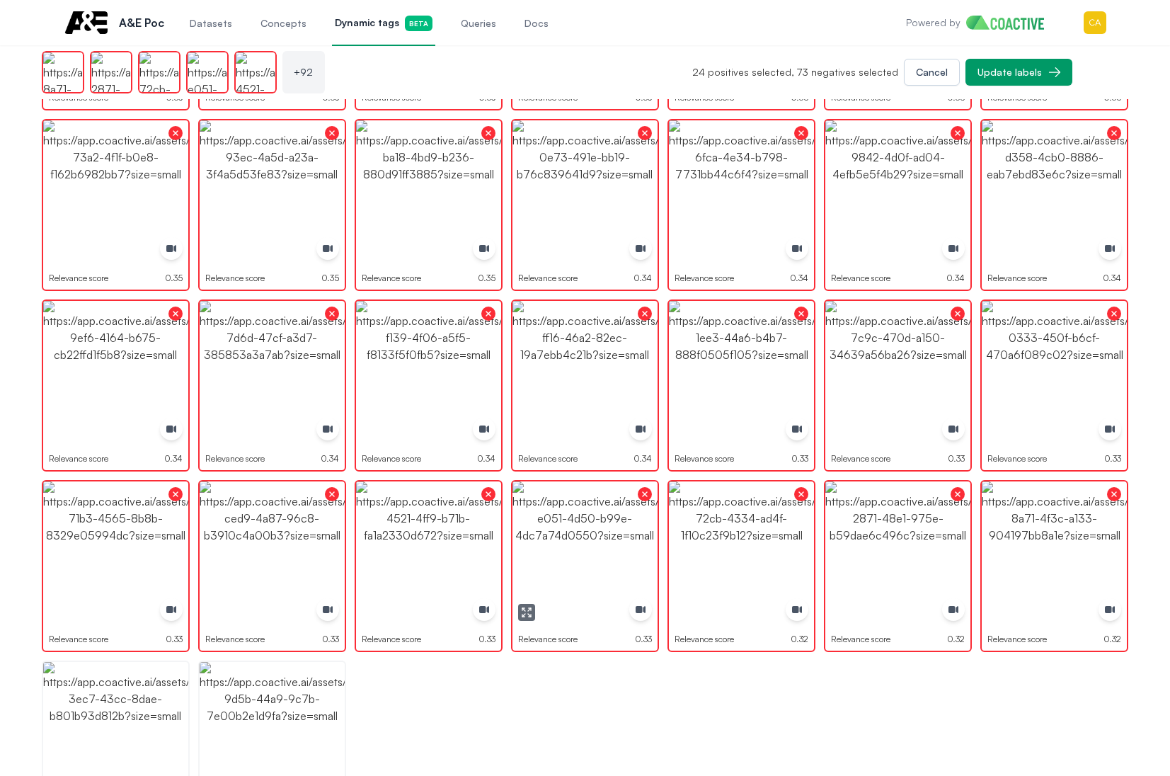
scroll to position [2192, 0]
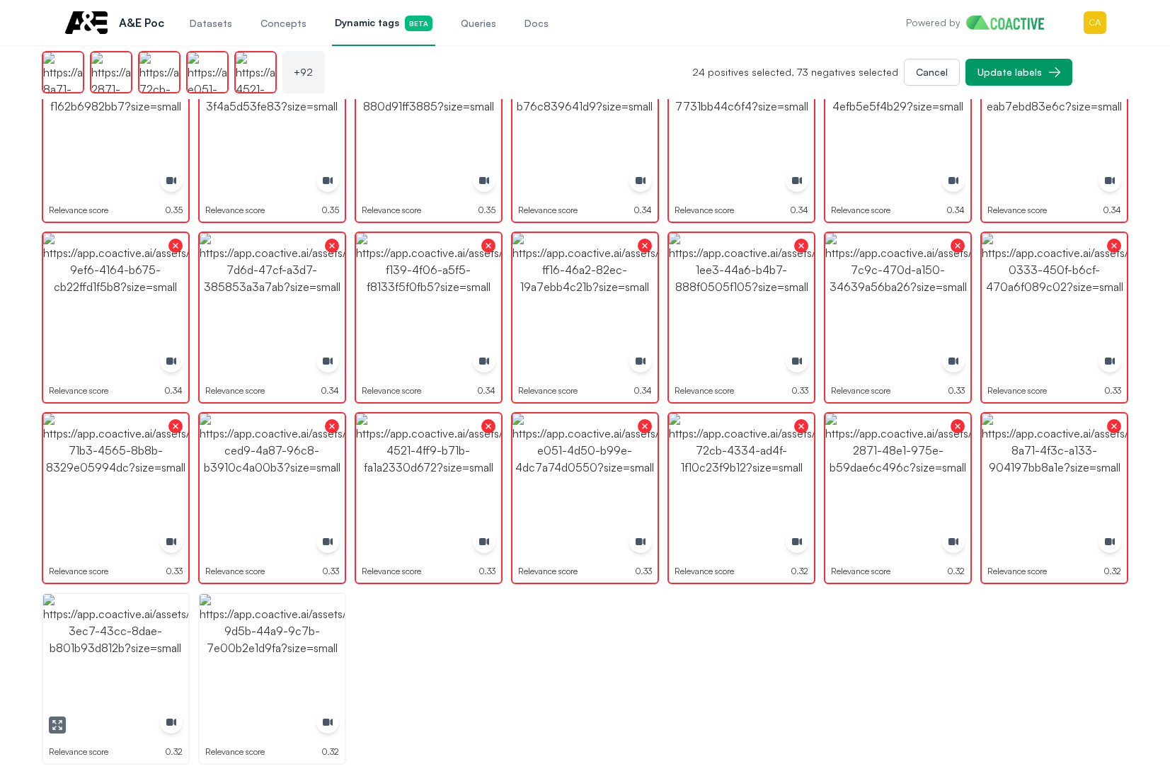
click at [162, 645] on img "button" at bounding box center [115, 666] width 145 height 145
click at [268, 646] on img "button" at bounding box center [272, 666] width 145 height 145
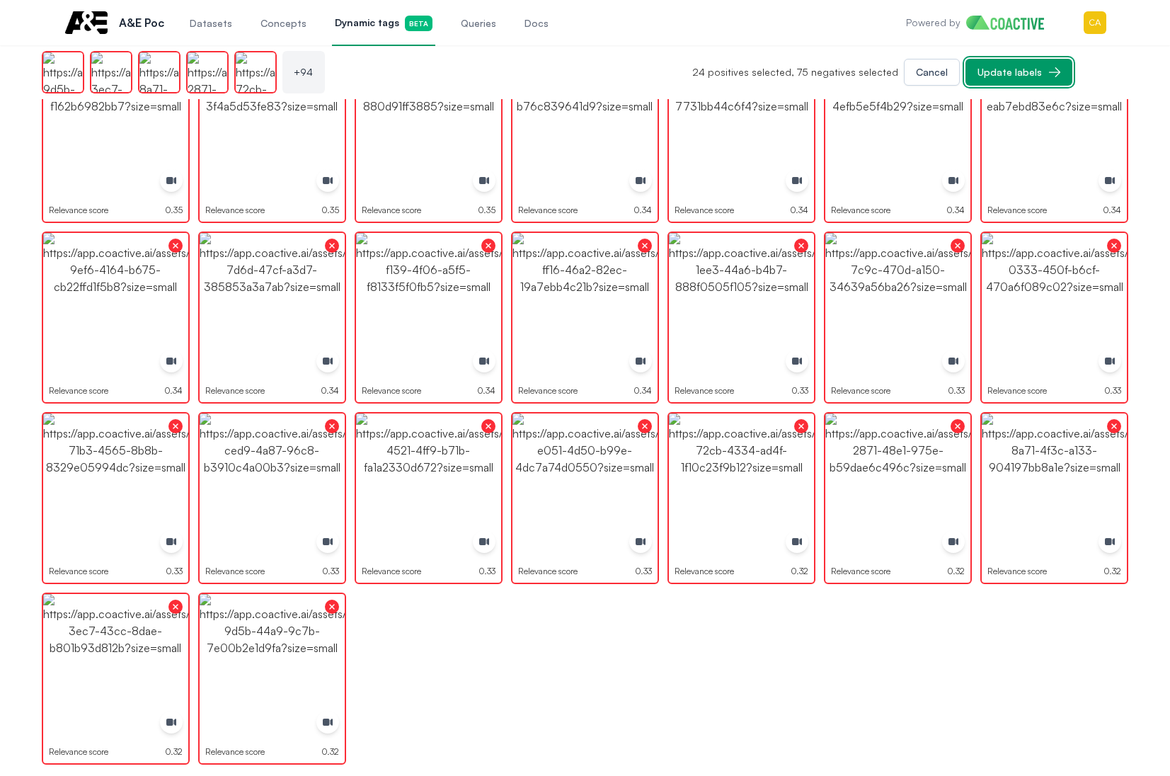
click at [1042, 72] on button "Update labels" at bounding box center [1019, 72] width 107 height 27
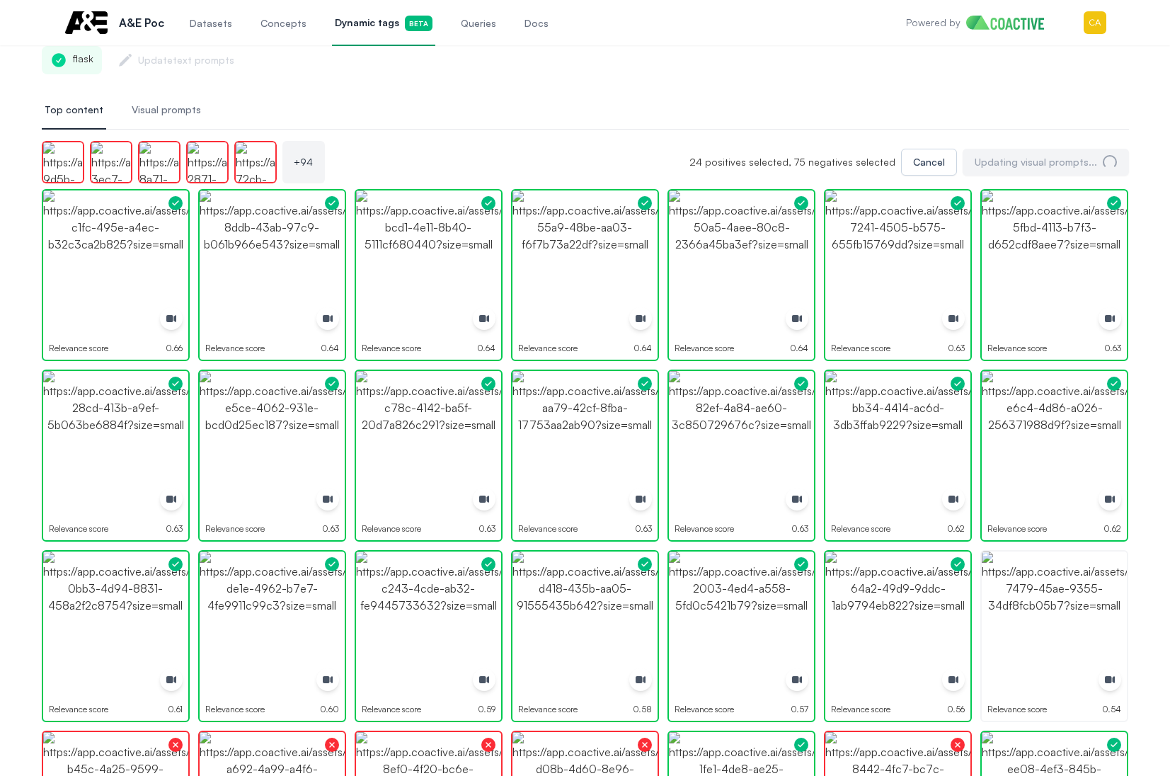
scroll to position [0, 0]
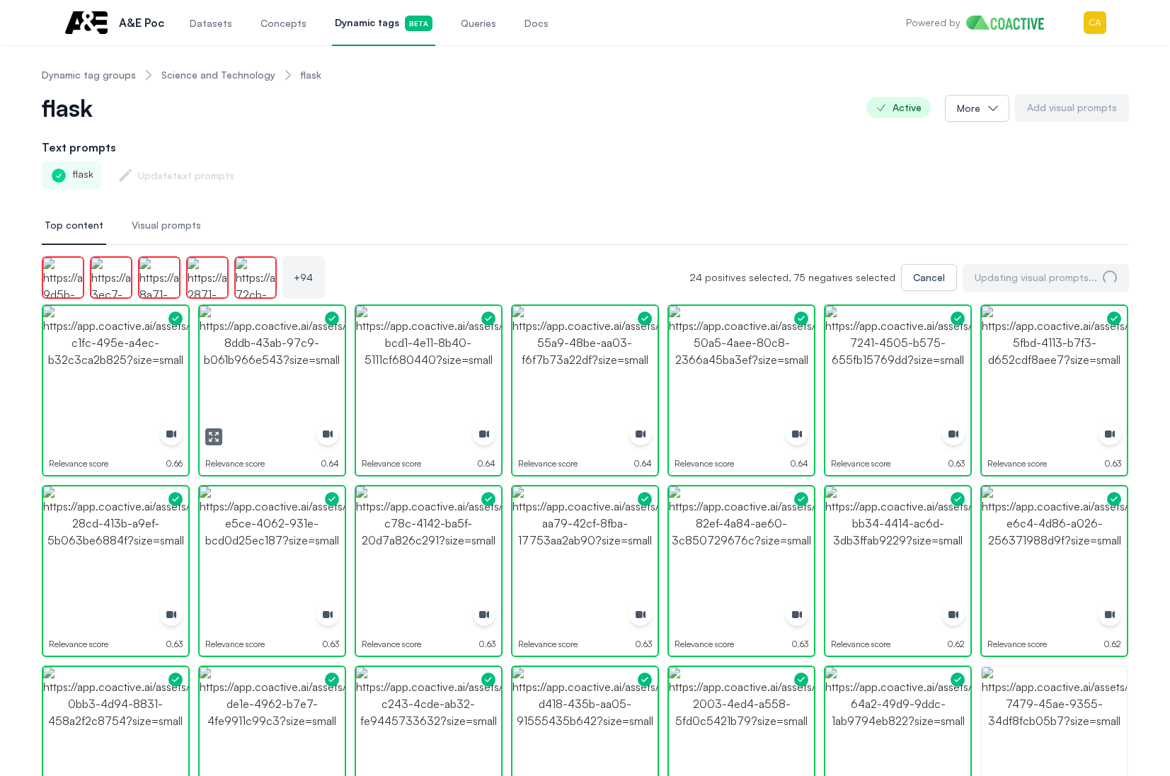
click at [247, 411] on img "button" at bounding box center [272, 378] width 145 height 145
click at [303, 351] on img "button" at bounding box center [272, 378] width 145 height 145
click at [277, 357] on img "button" at bounding box center [272, 378] width 145 height 145
click at [447, 224] on nav "Top content Visual prompts" at bounding box center [585, 226] width 1087 height 38
click at [243, 79] on link "Science and Technology" at bounding box center [218, 75] width 114 height 14
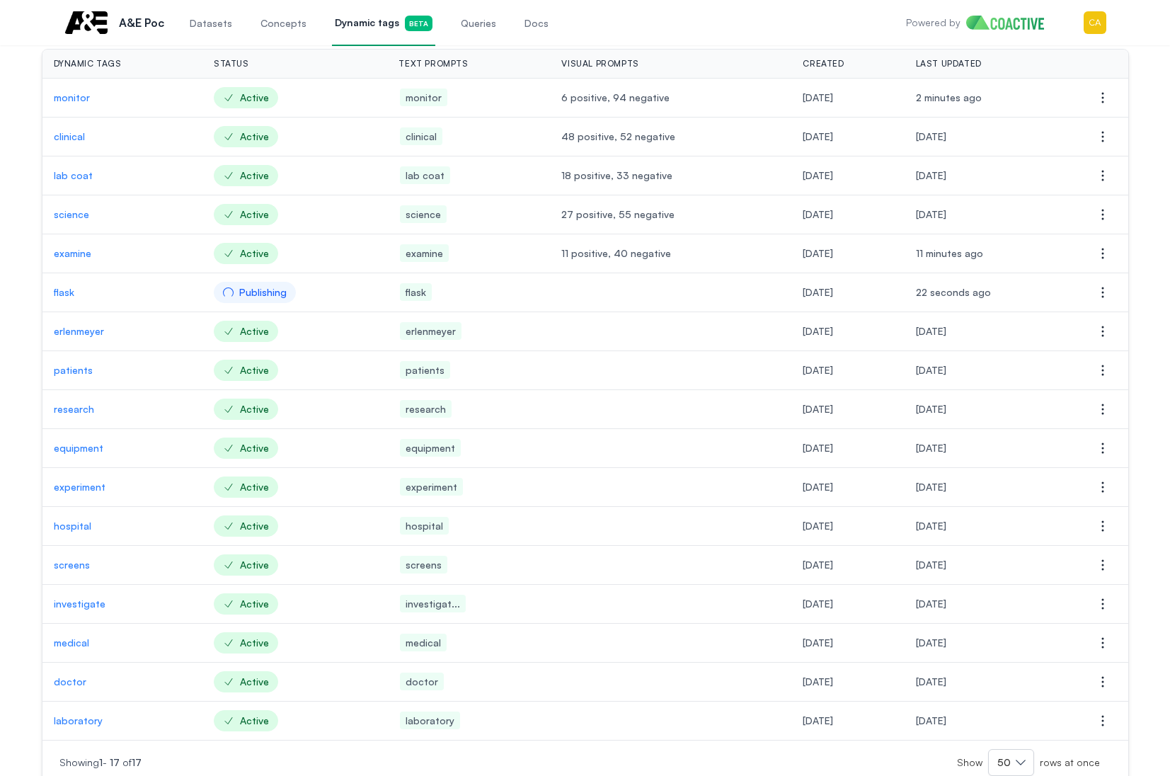
scroll to position [142, 0]
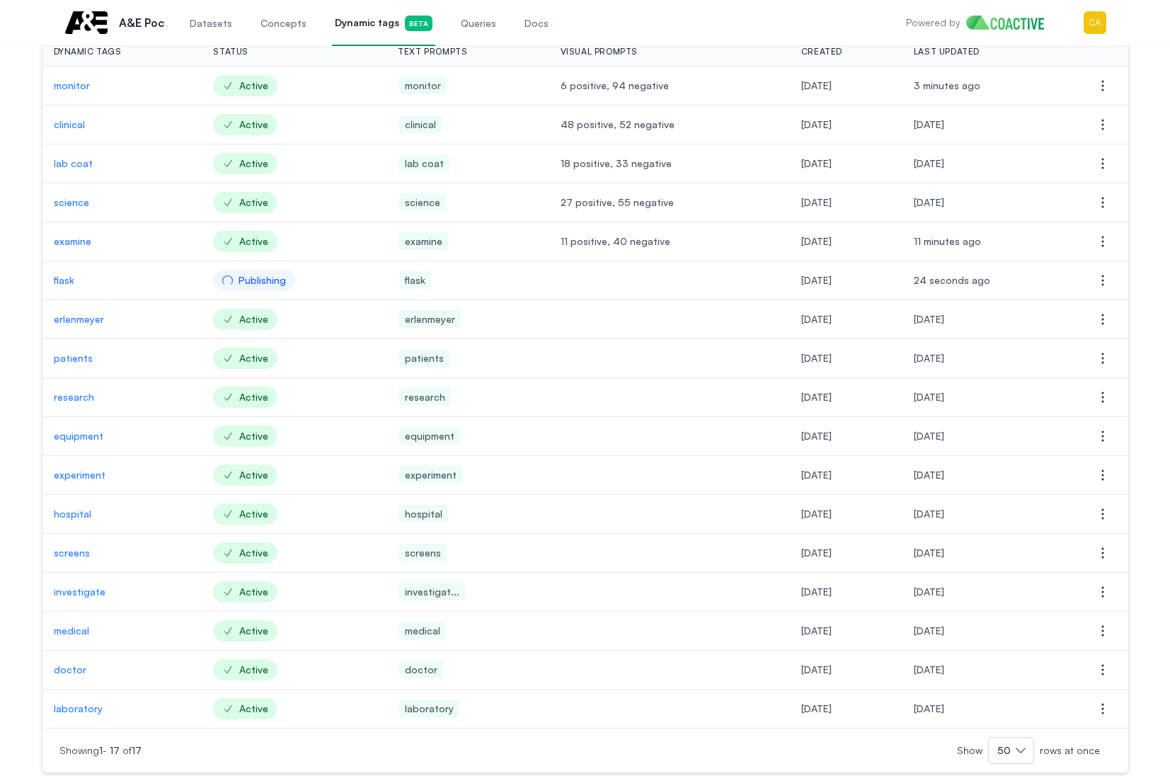
click at [69, 515] on p "hospital" at bounding box center [122, 514] width 137 height 14
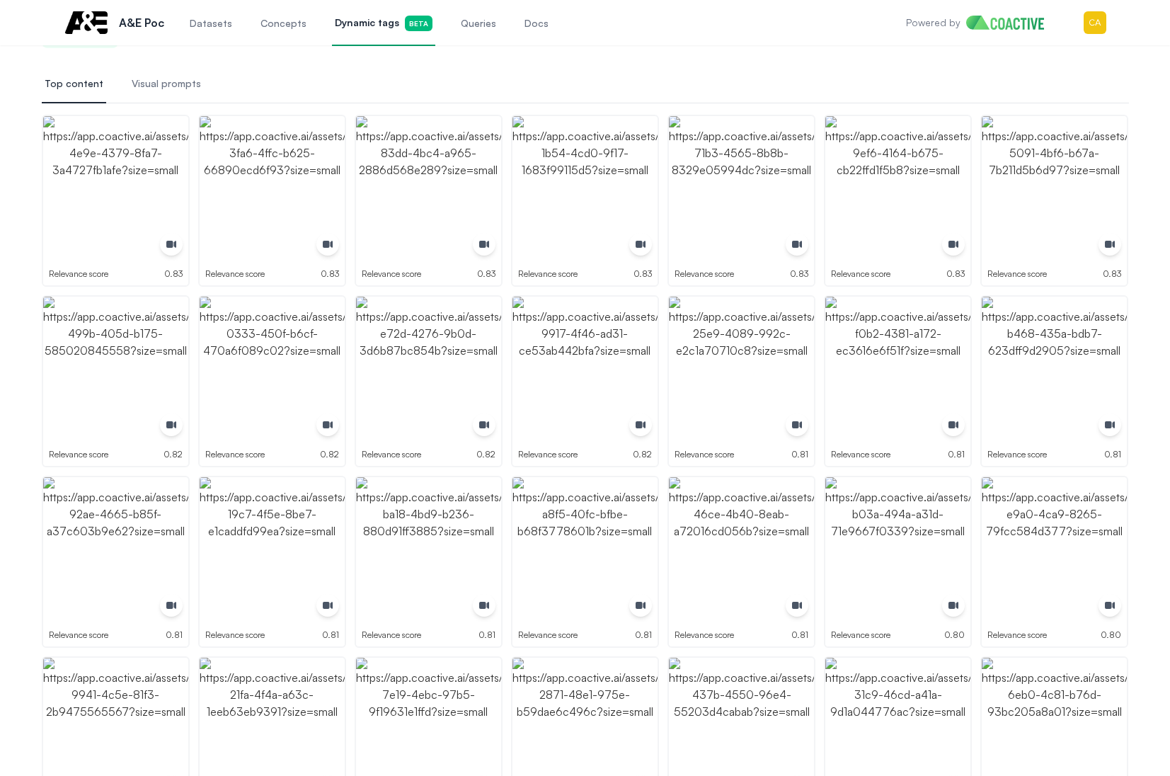
click at [455, 74] on nav "Top content Visual prompts" at bounding box center [585, 84] width 1087 height 38
click at [139, 196] on img "button" at bounding box center [115, 188] width 145 height 145
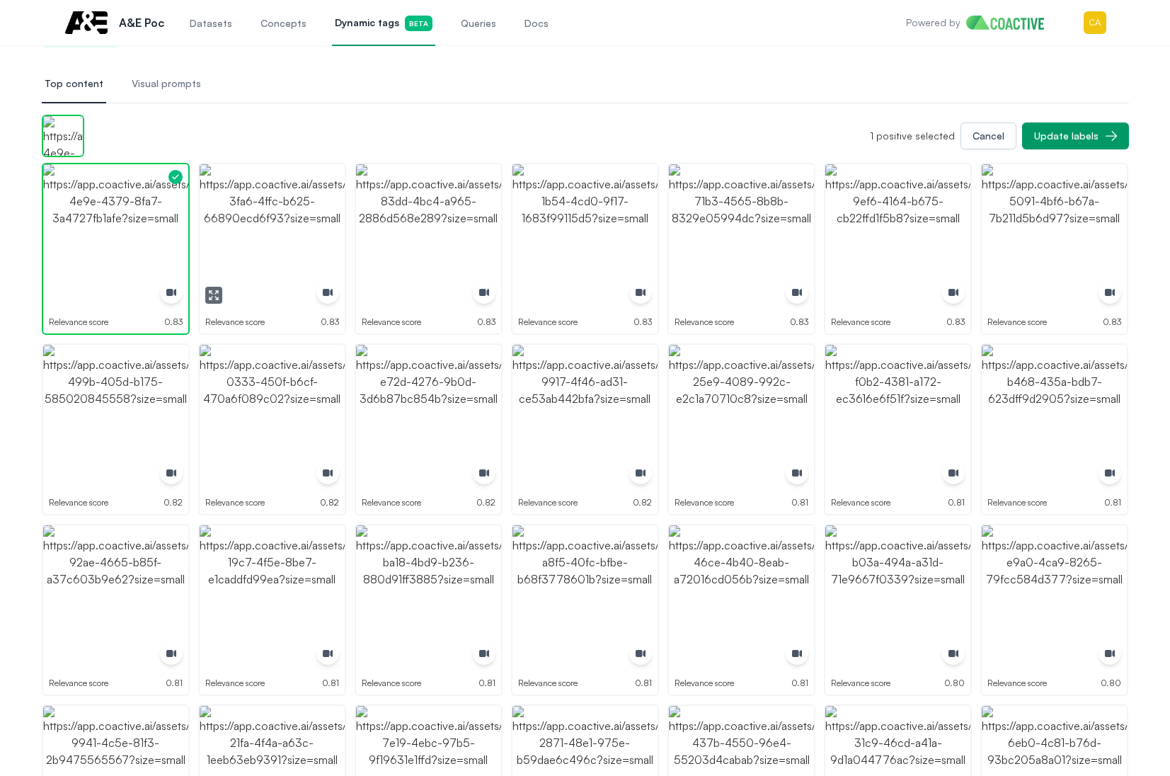
click at [314, 239] on img "button" at bounding box center [272, 236] width 145 height 145
click at [433, 229] on img "button" at bounding box center [428, 236] width 145 height 145
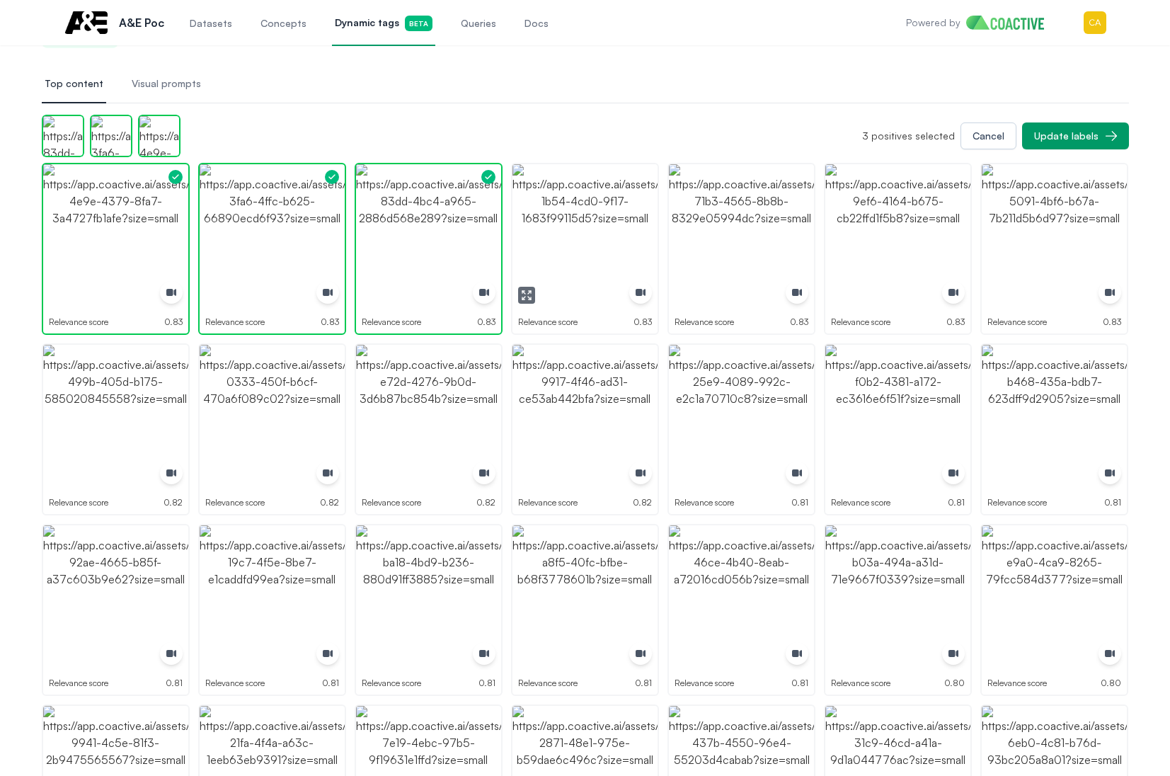
click at [626, 220] on img "button" at bounding box center [584, 236] width 145 height 145
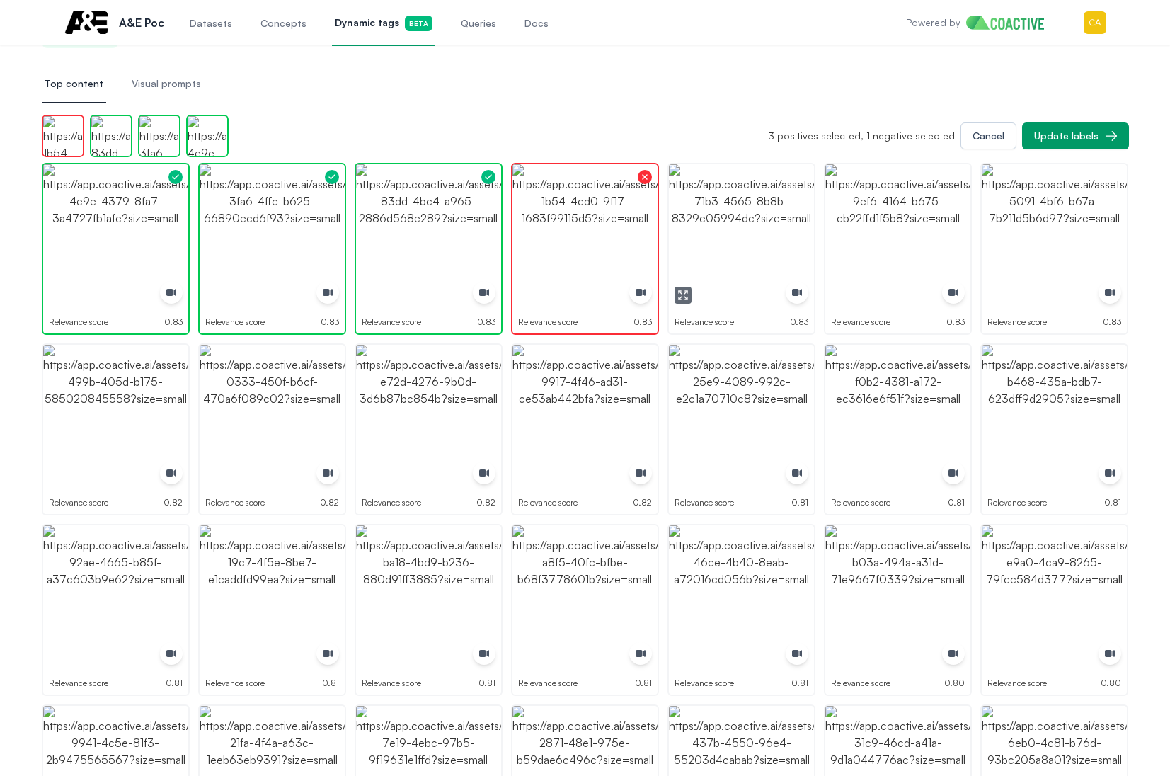
click at [757, 216] on img "button" at bounding box center [741, 236] width 145 height 145
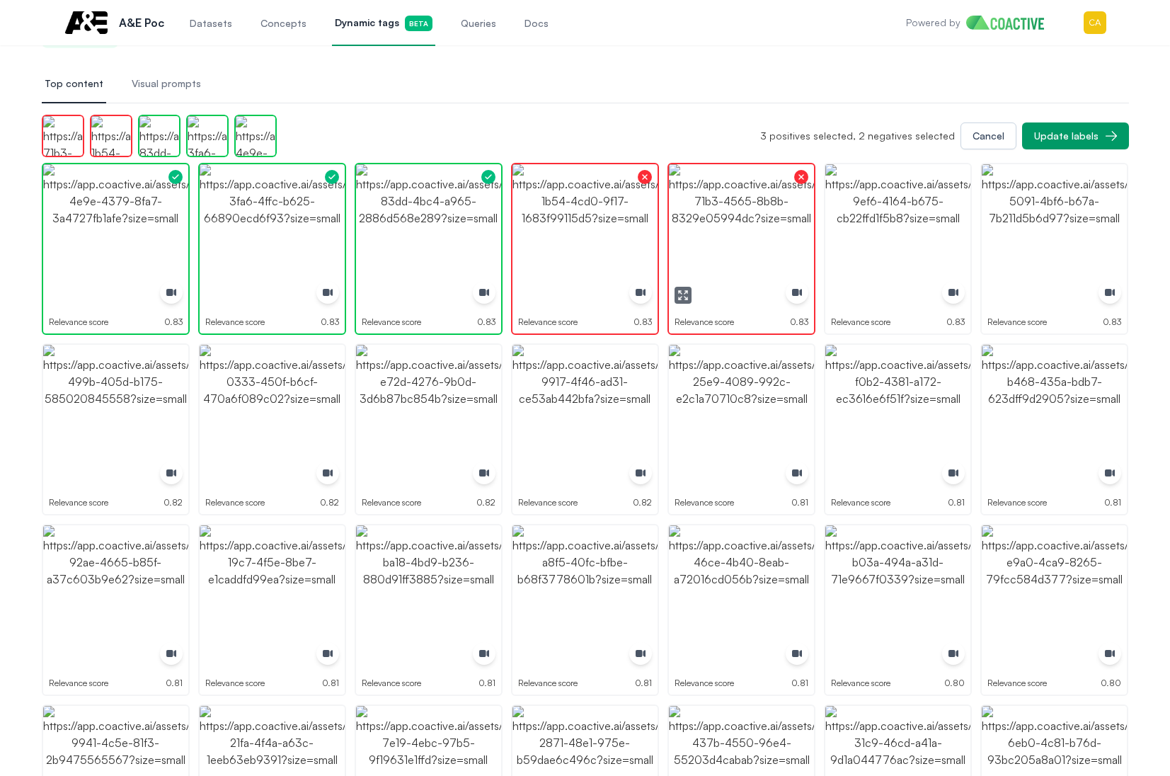
click at [940, 216] on img "button" at bounding box center [897, 236] width 145 height 145
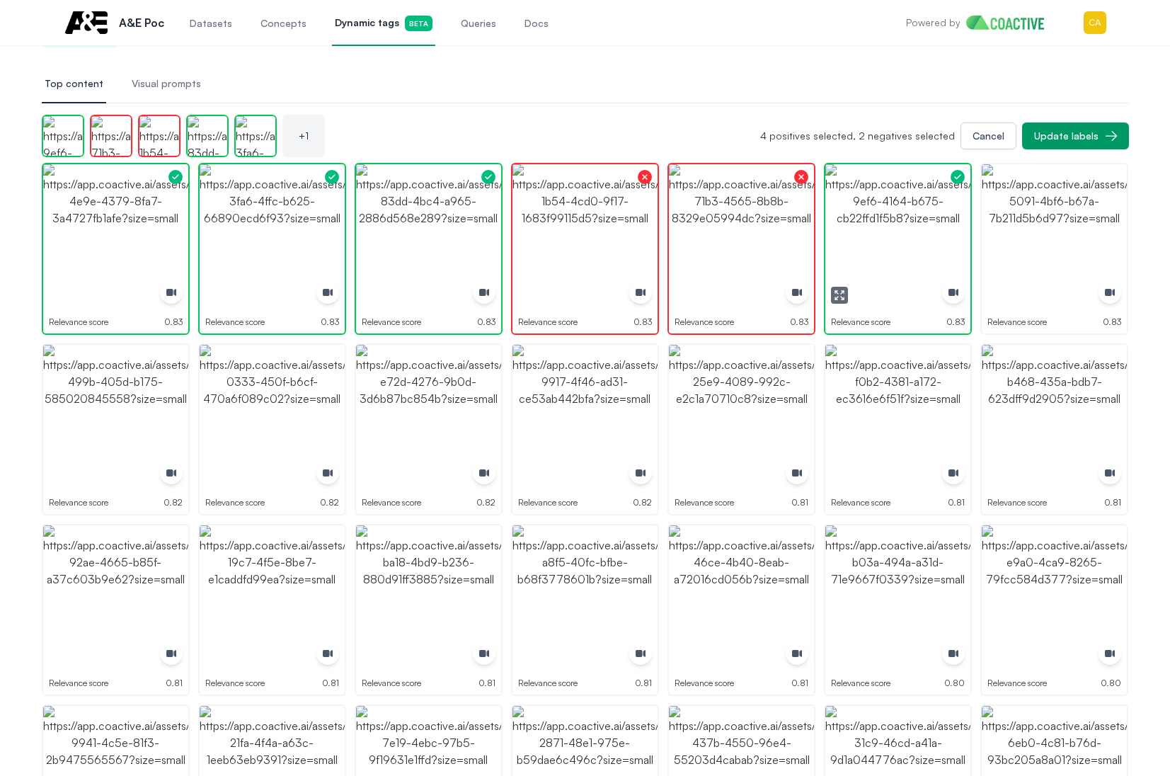
click at [940, 216] on img "button" at bounding box center [897, 236] width 145 height 145
click at [1099, 218] on img "button" at bounding box center [1054, 236] width 145 height 145
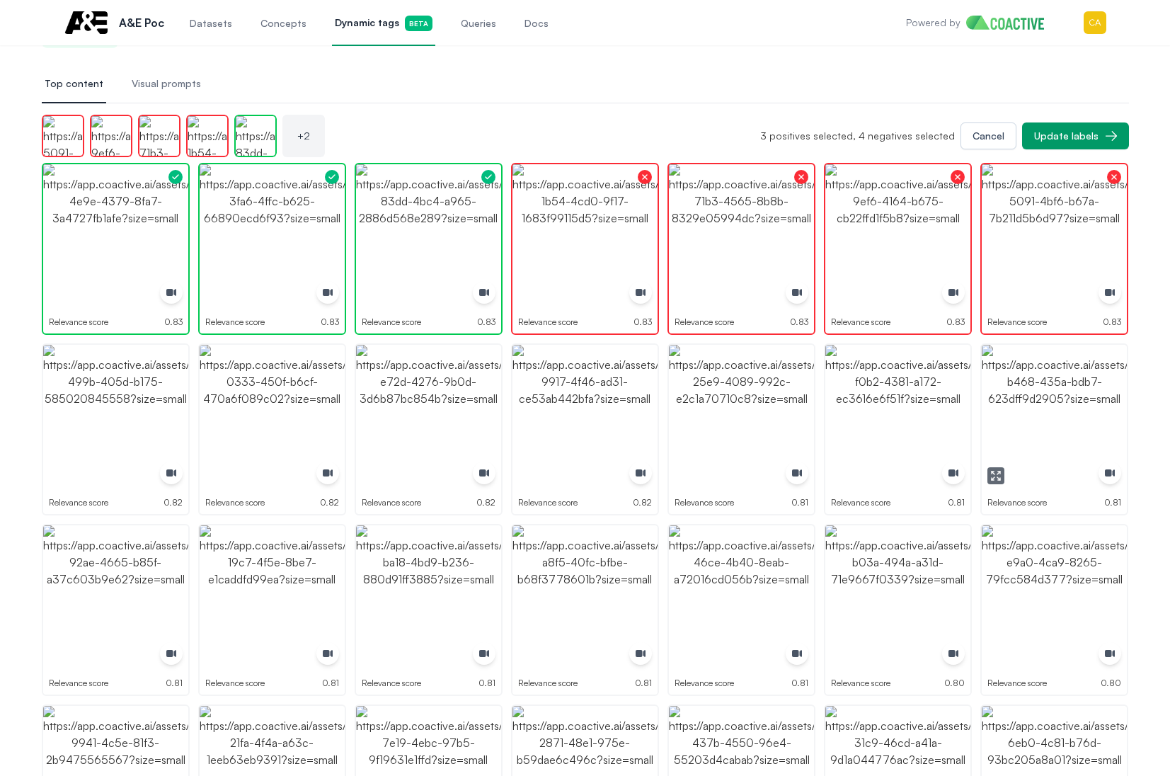
click at [1074, 402] on img "button" at bounding box center [1054, 417] width 145 height 145
click at [902, 397] on img "button" at bounding box center [897, 417] width 145 height 145
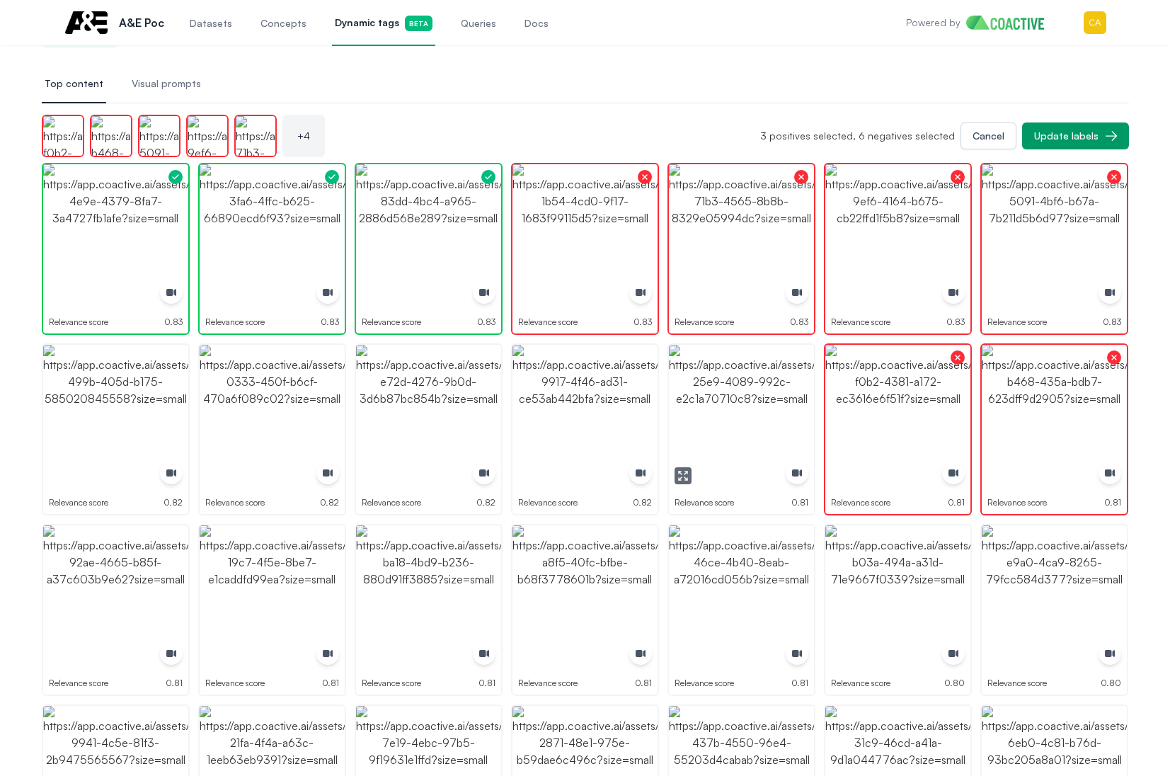
click at [735, 394] on img "button" at bounding box center [741, 417] width 145 height 145
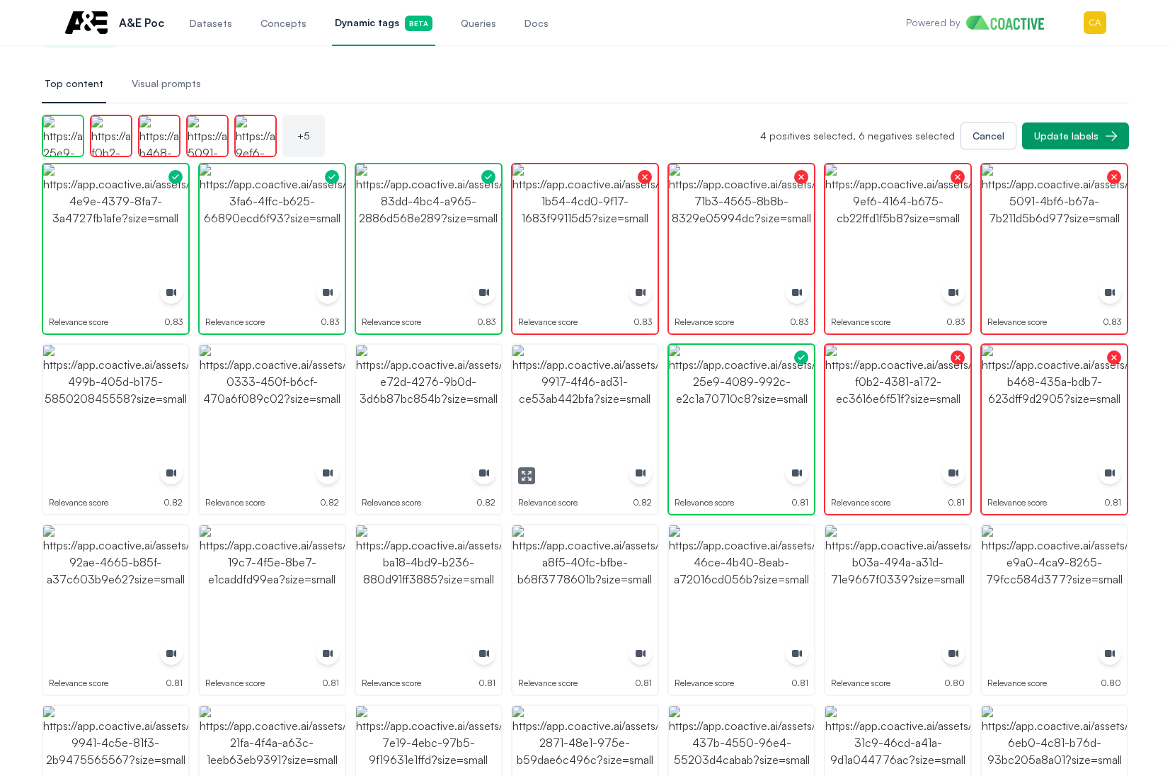
drag, startPoint x: 593, startPoint y: 401, endPoint x: 524, endPoint y: 402, distance: 69.4
click at [592, 402] on img "button" at bounding box center [584, 417] width 145 height 145
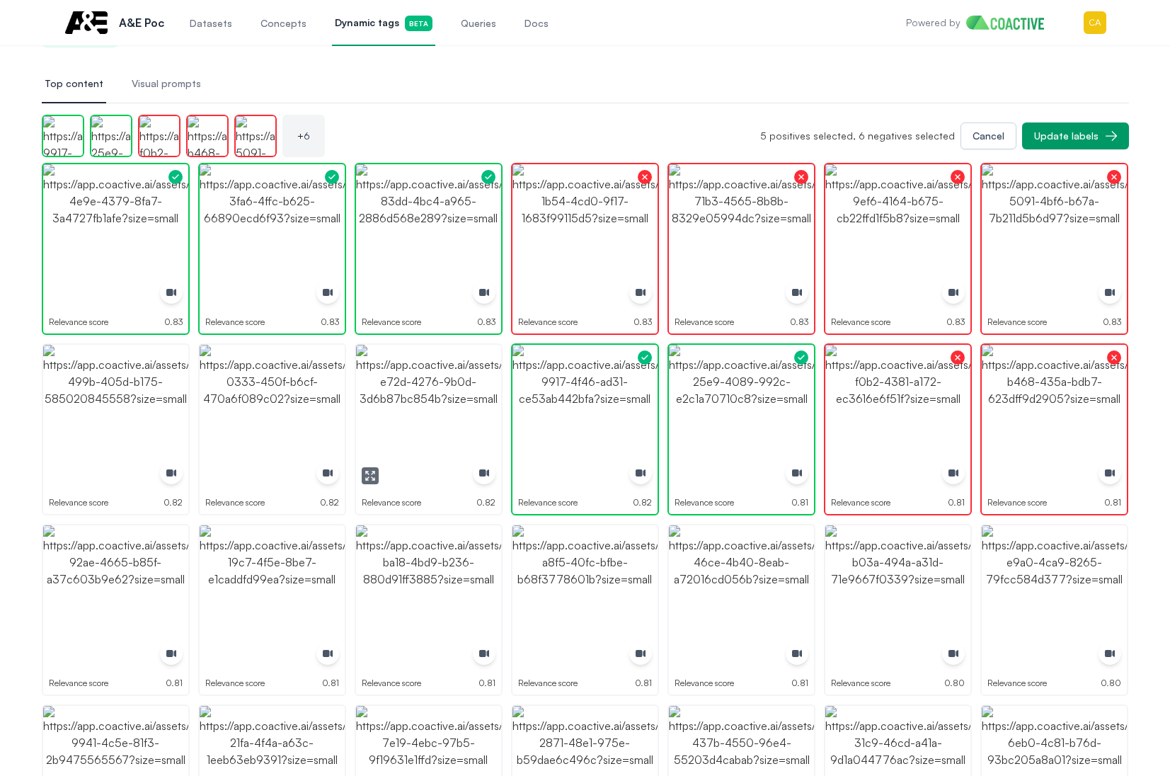
click at [428, 402] on img "button" at bounding box center [428, 417] width 145 height 145
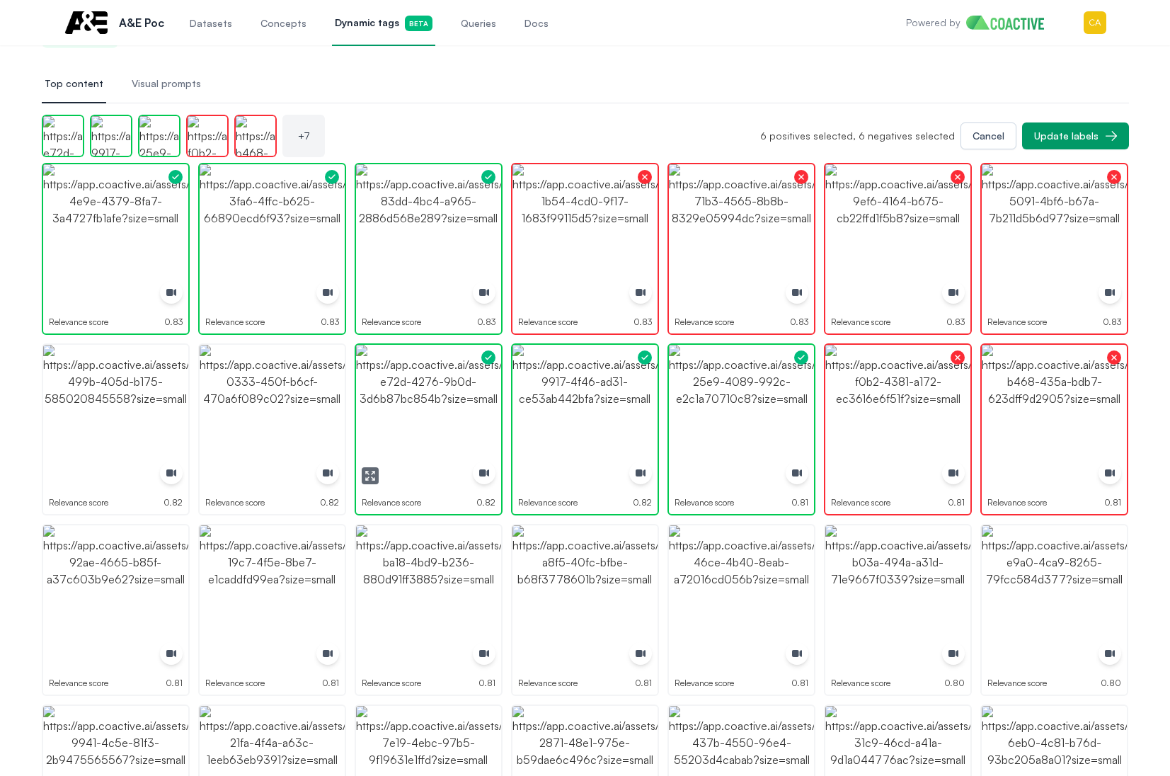
click at [428, 402] on img "button" at bounding box center [428, 417] width 145 height 145
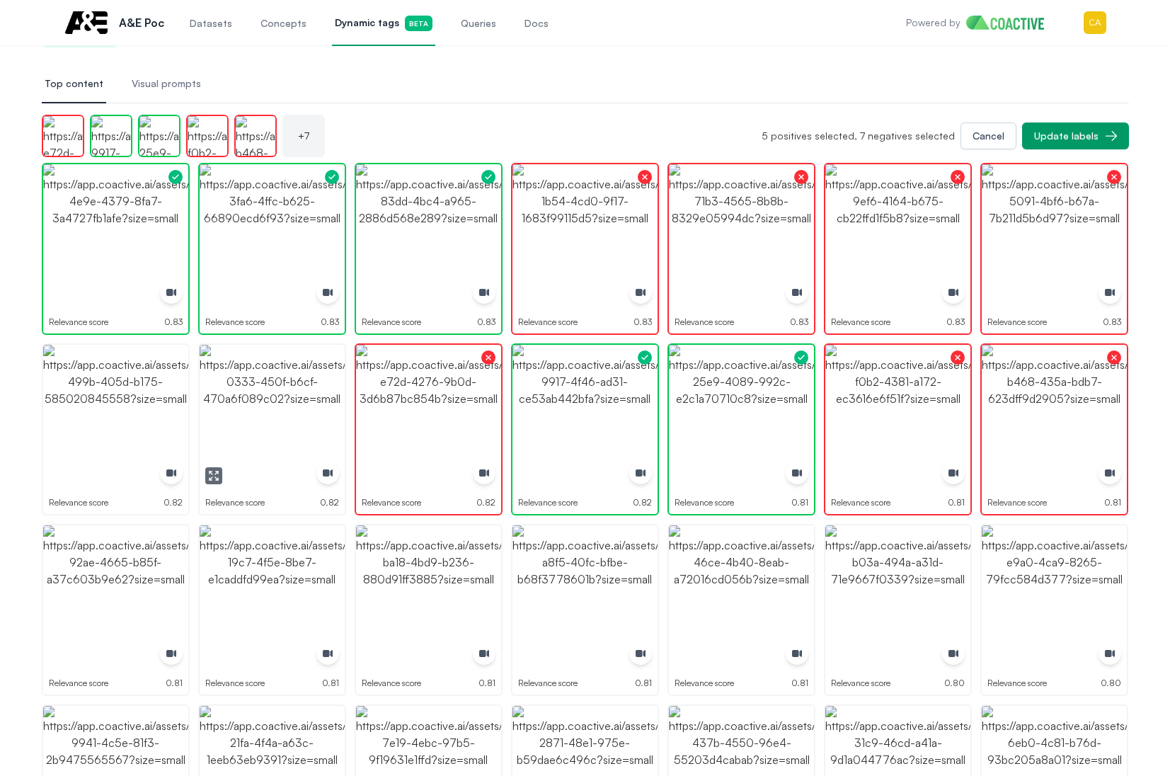
click at [277, 405] on img "button" at bounding box center [272, 417] width 145 height 145
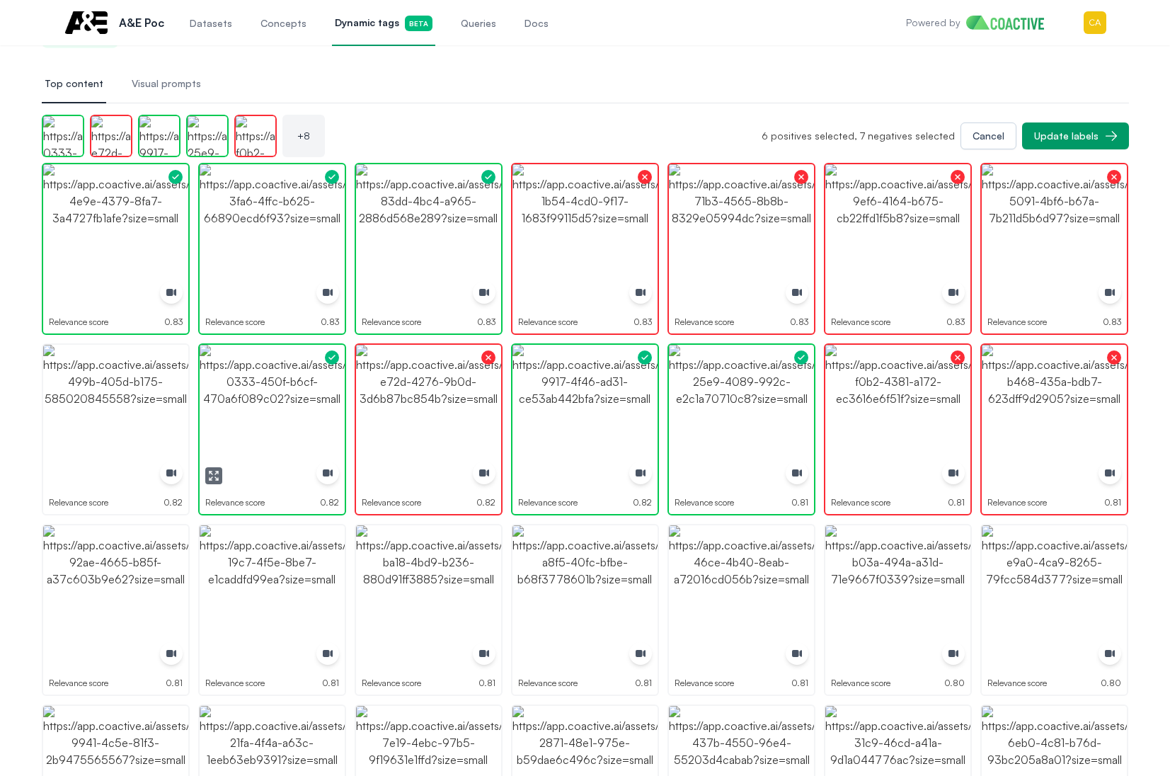
click at [277, 405] on img "button" at bounding box center [272, 417] width 145 height 145
click at [64, 406] on img "button" at bounding box center [115, 417] width 145 height 145
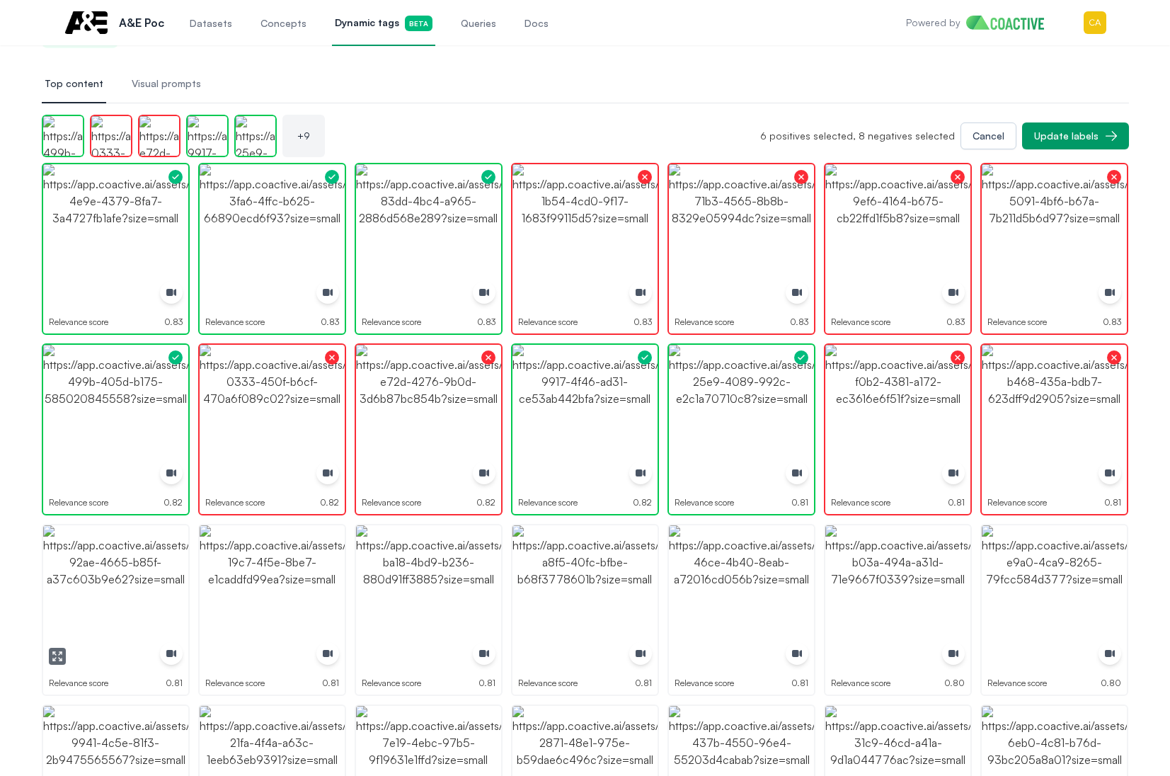
drag, startPoint x: 71, startPoint y: 593, endPoint x: 149, endPoint y: 593, distance: 77.9
click at [71, 595] on img "button" at bounding box center [115, 597] width 145 height 145
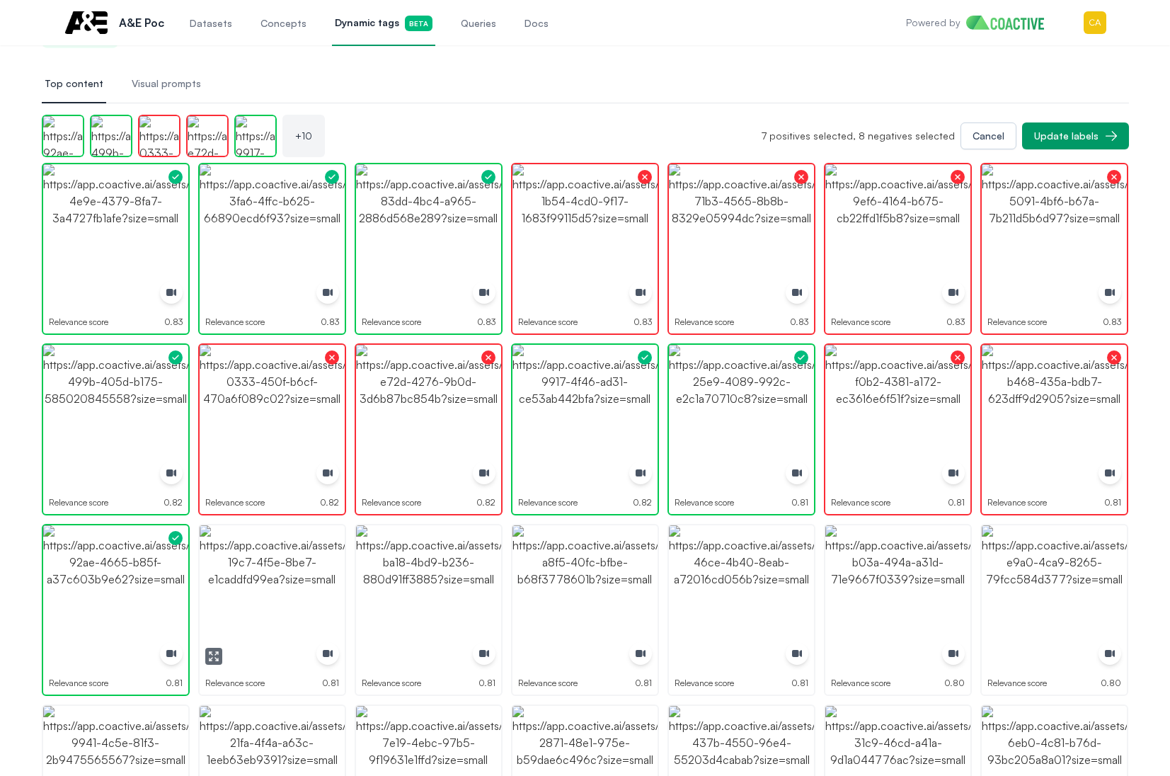
click at [275, 586] on img "button" at bounding box center [272, 597] width 145 height 145
click at [274, 585] on img "button" at bounding box center [272, 597] width 145 height 145
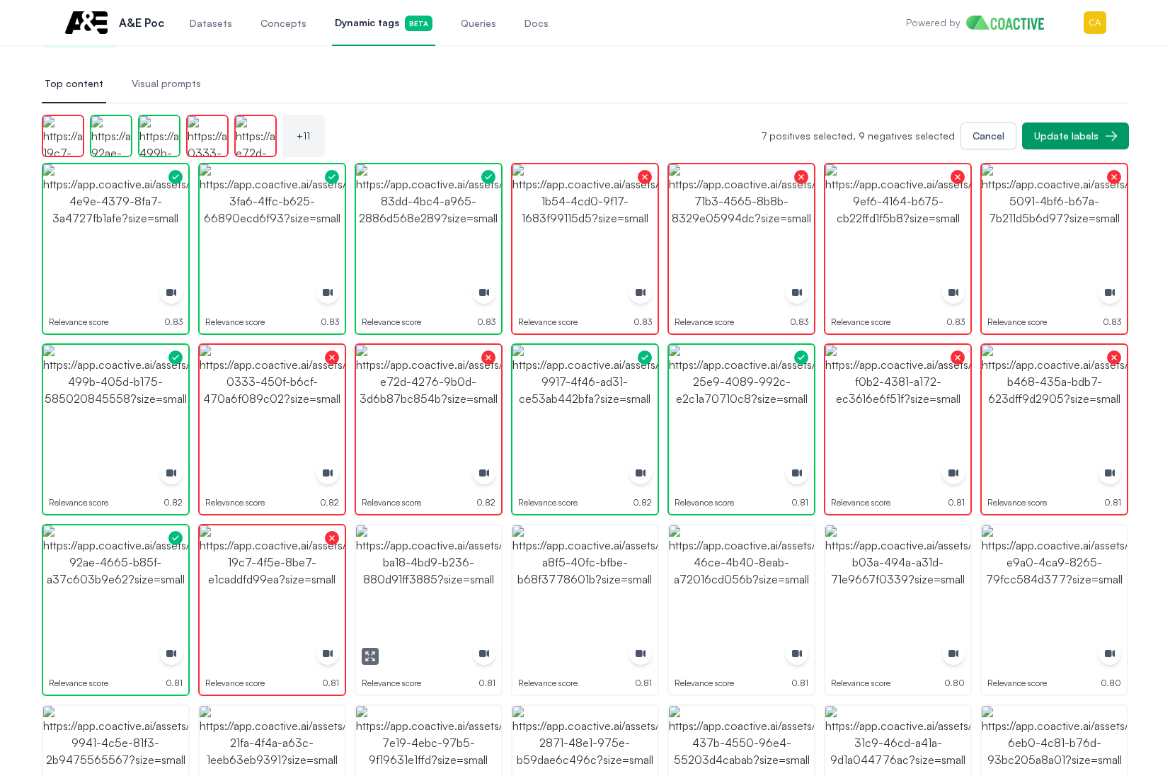
click at [423, 582] on img "button" at bounding box center [428, 597] width 145 height 145
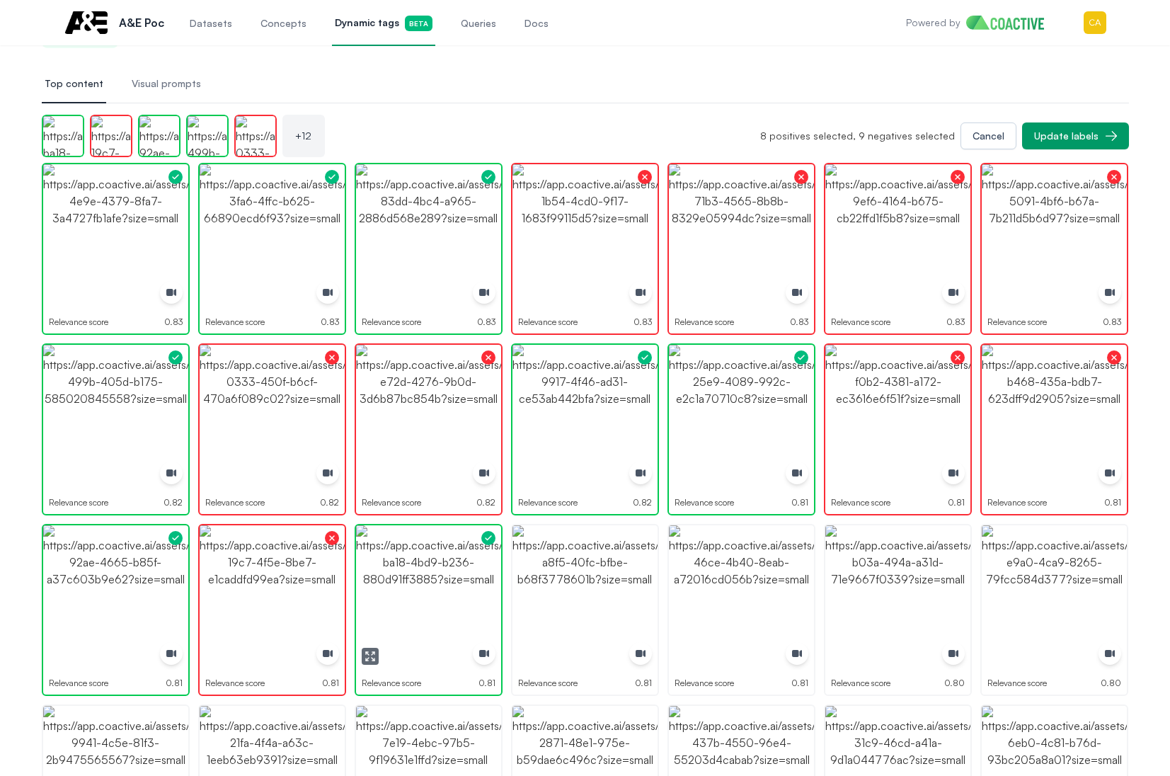
click at [423, 582] on img "button" at bounding box center [428, 597] width 145 height 145
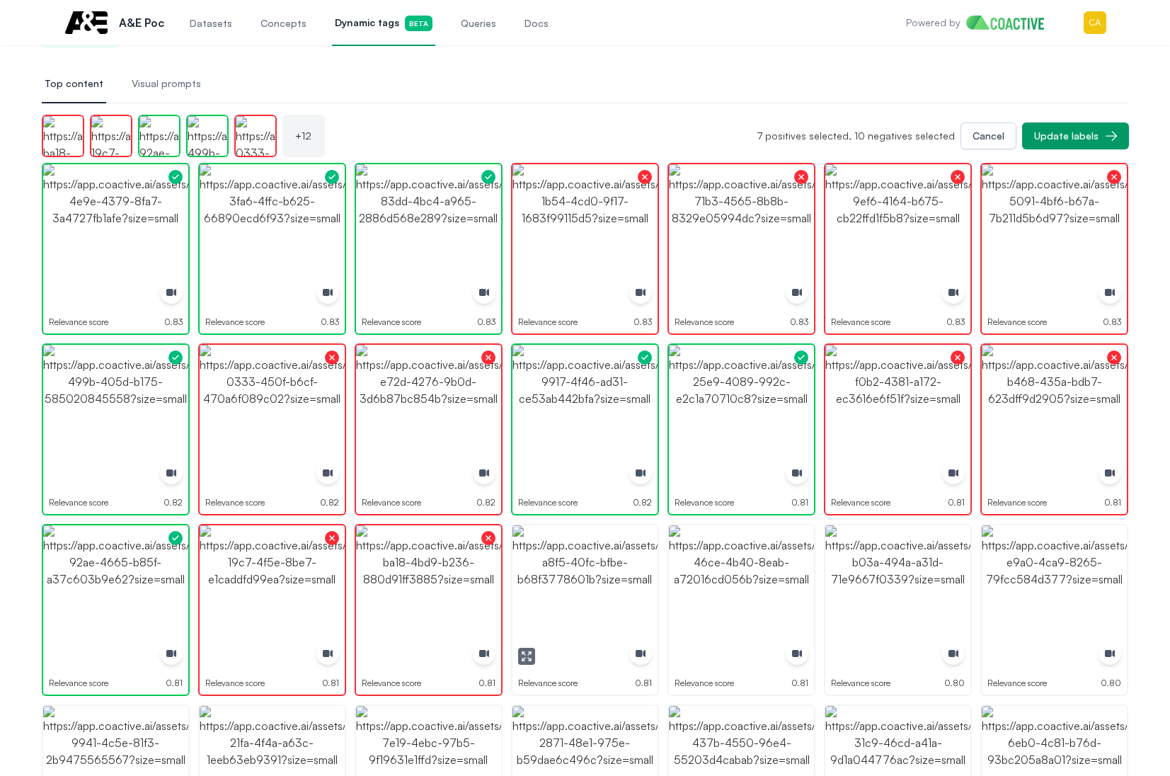
click at [593, 580] on img "button" at bounding box center [584, 597] width 145 height 145
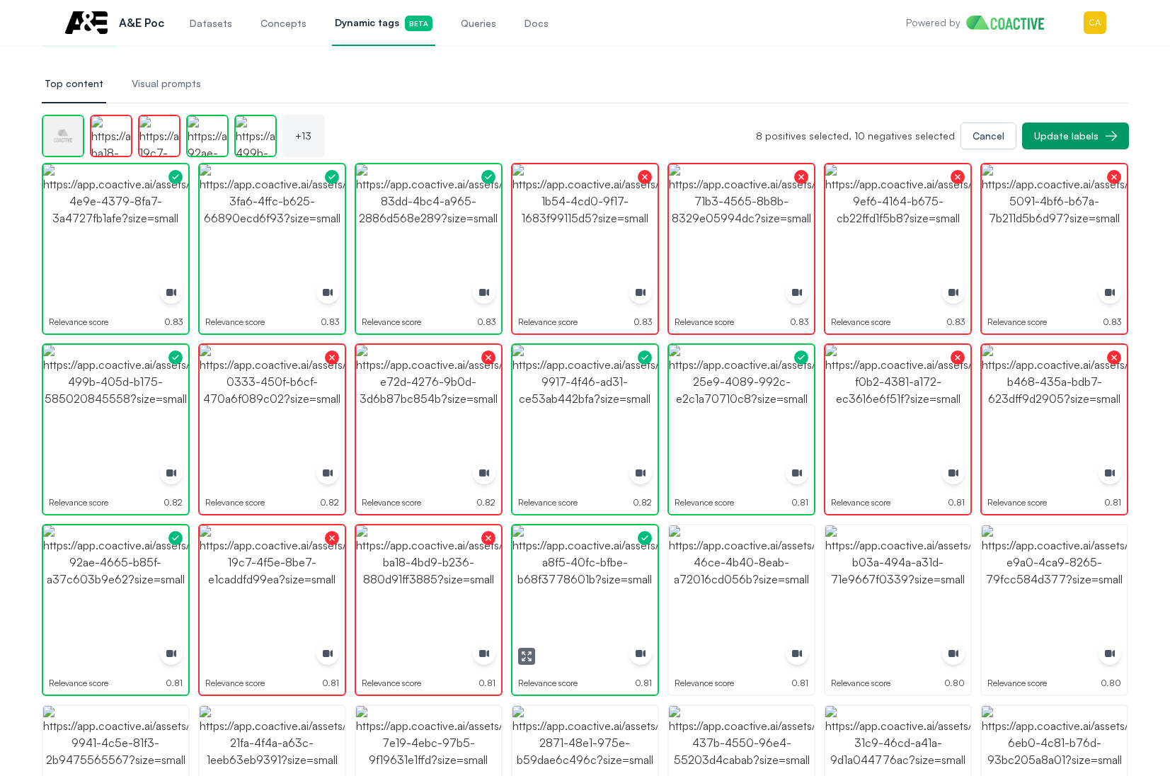
click at [751, 578] on img "button" at bounding box center [741, 597] width 145 height 145
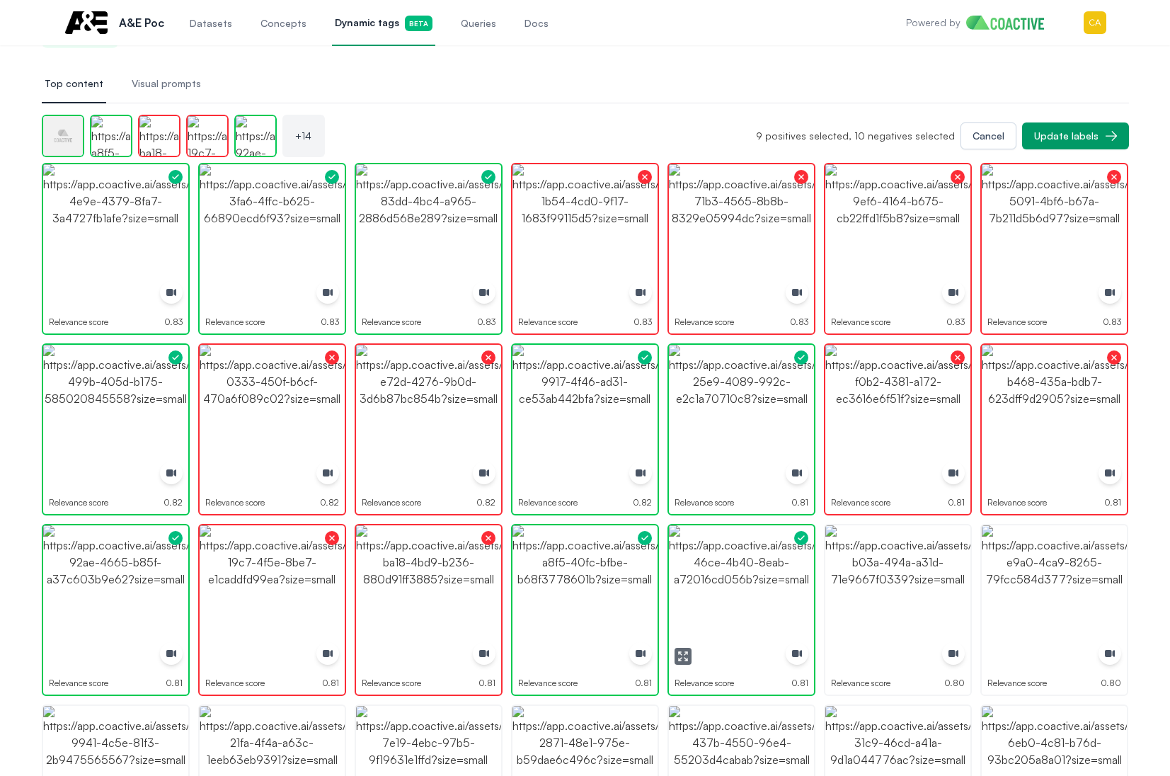
click at [751, 578] on img "button" at bounding box center [741, 597] width 145 height 145
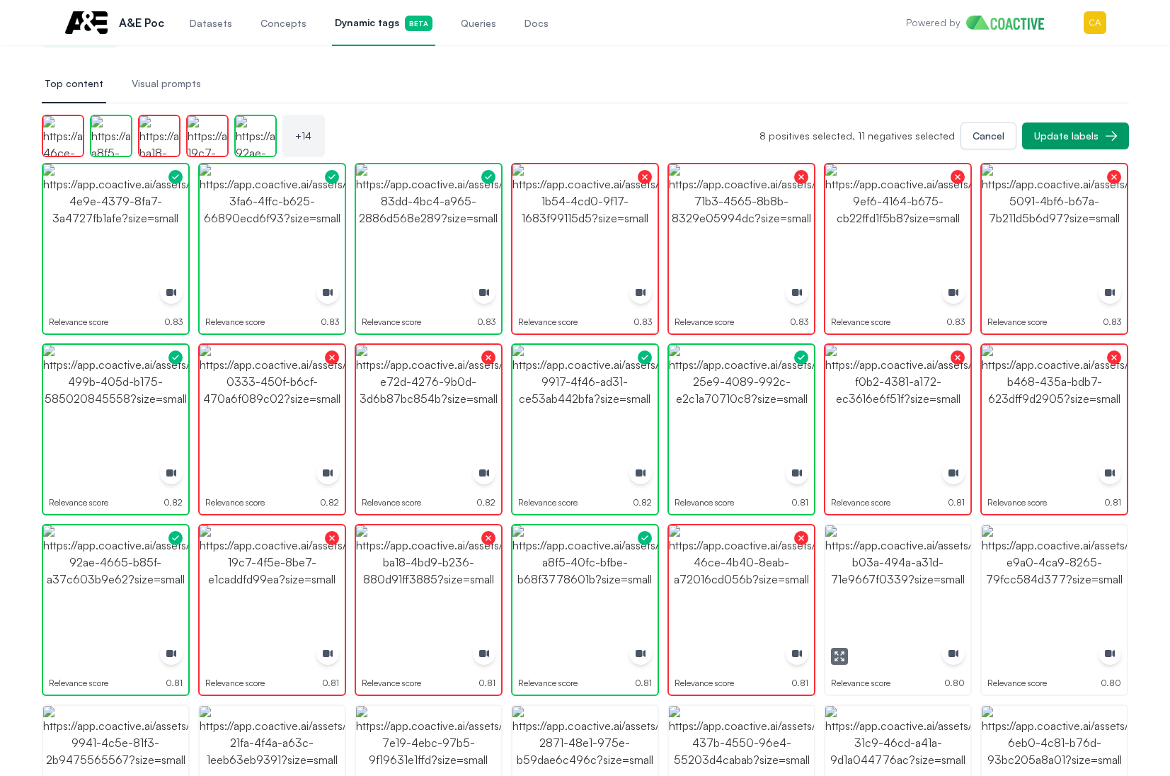
click at [894, 612] on img "button" at bounding box center [897, 597] width 145 height 145
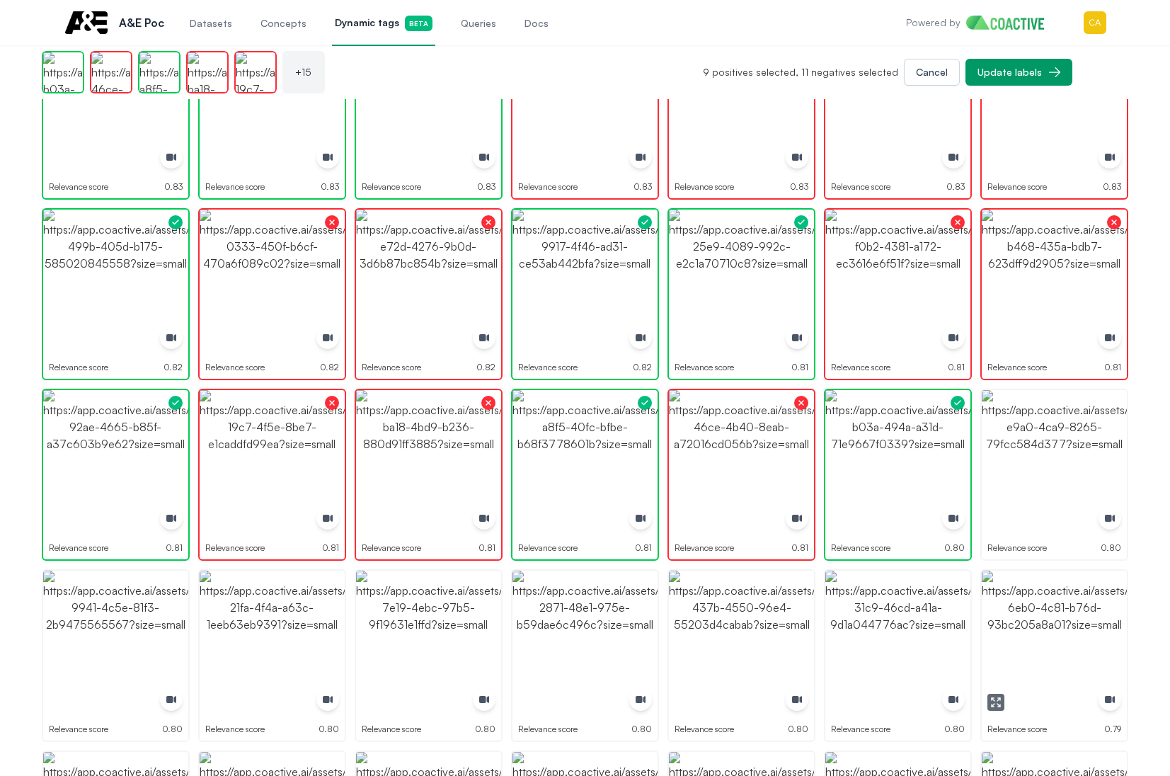
scroll to position [354, 0]
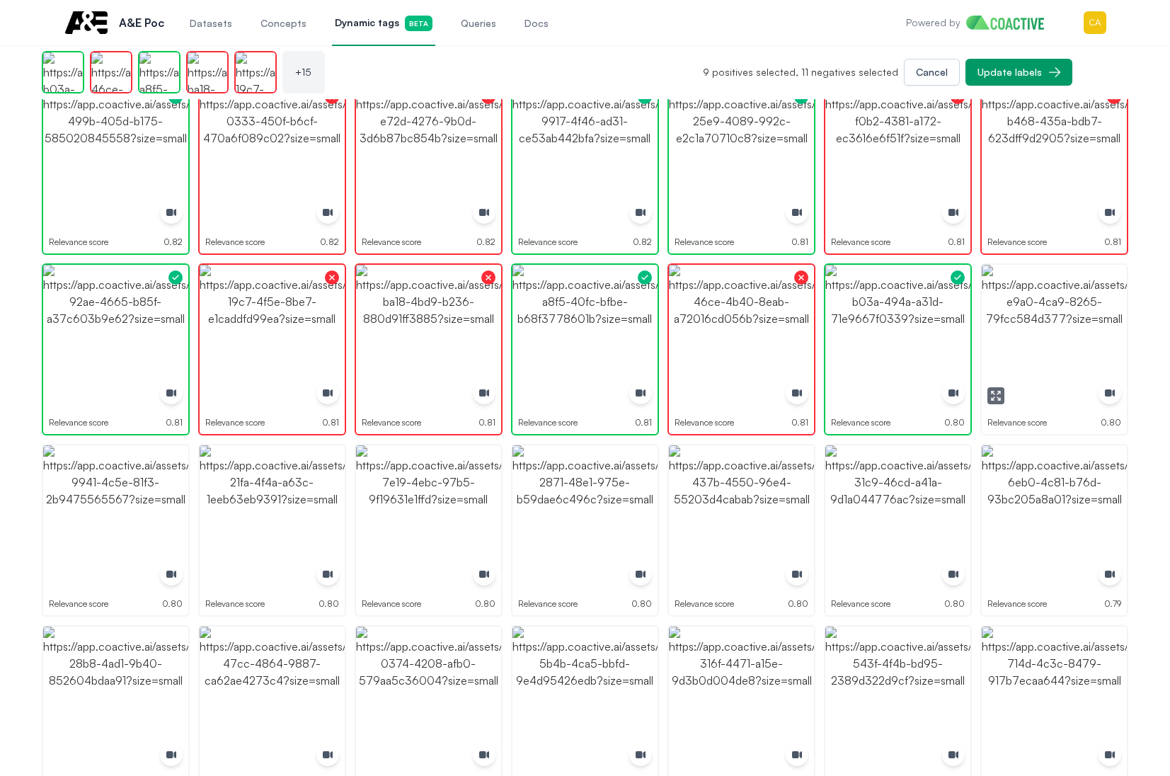
click at [1046, 340] on img "button" at bounding box center [1054, 337] width 145 height 145
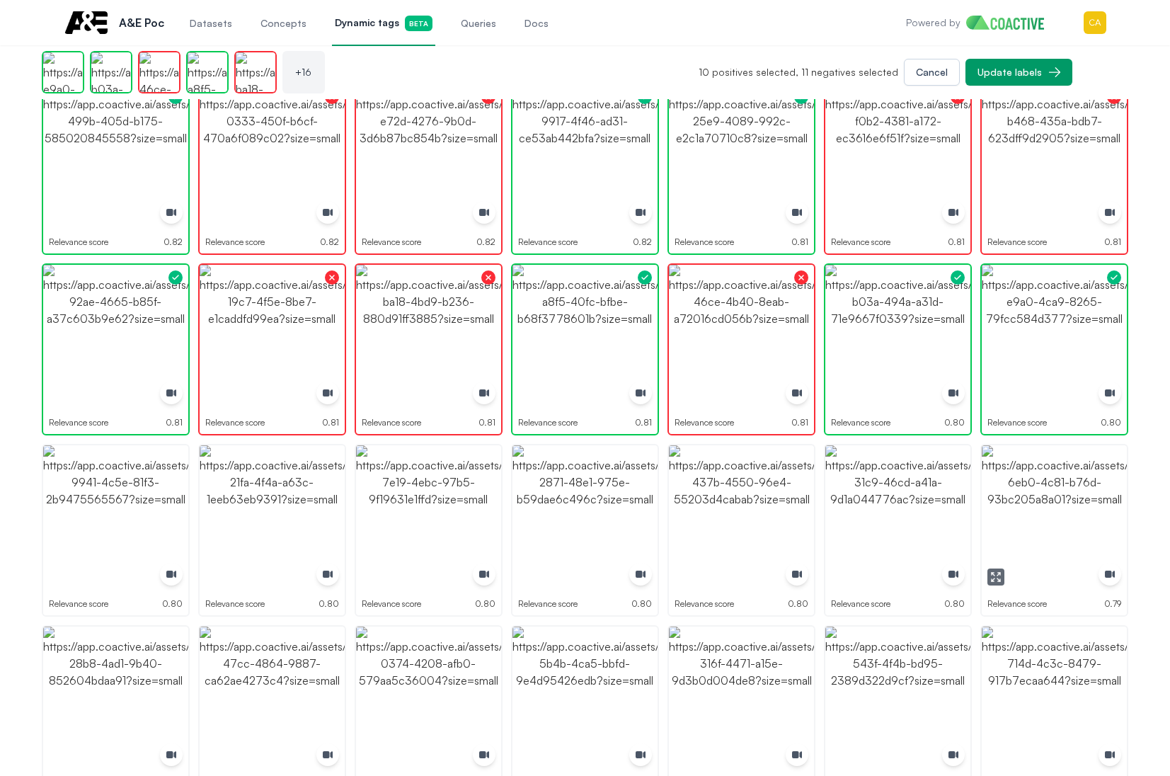
click at [1055, 479] on img "button" at bounding box center [1054, 517] width 145 height 145
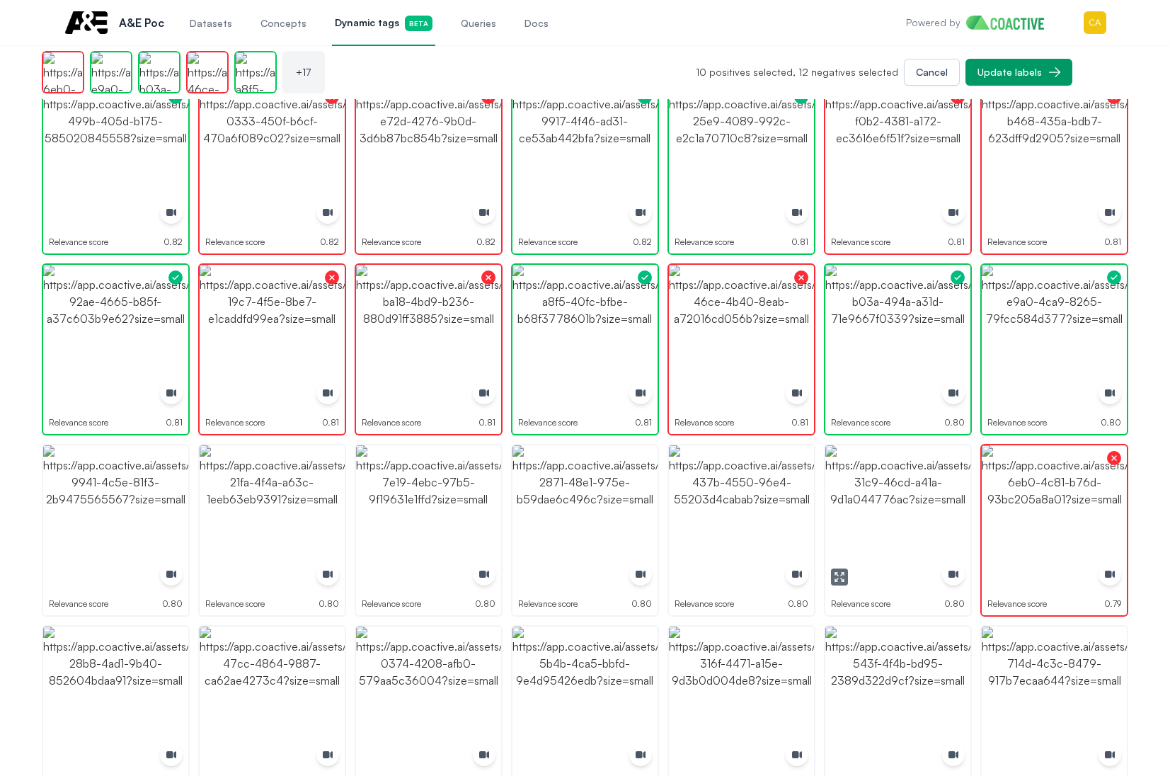
click at [923, 491] on img "button" at bounding box center [897, 517] width 145 height 145
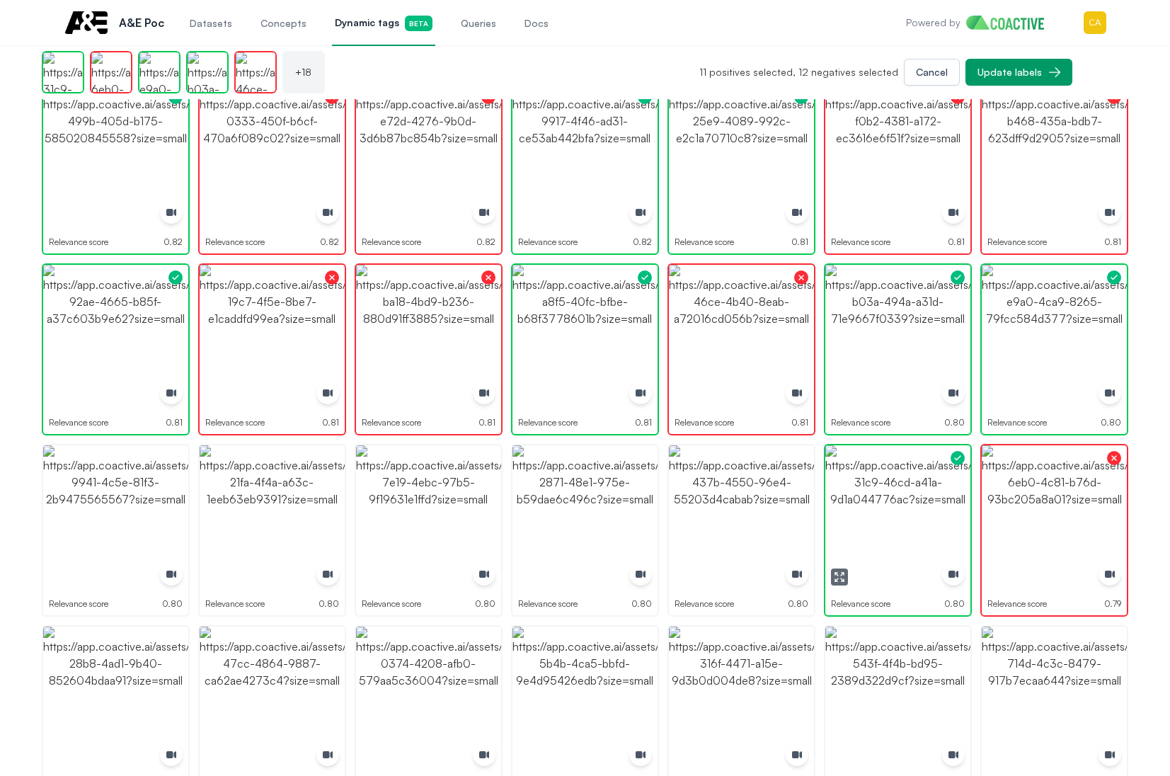
click at [923, 491] on img "button" at bounding box center [897, 517] width 145 height 145
click at [763, 506] on img "button" at bounding box center [741, 517] width 145 height 145
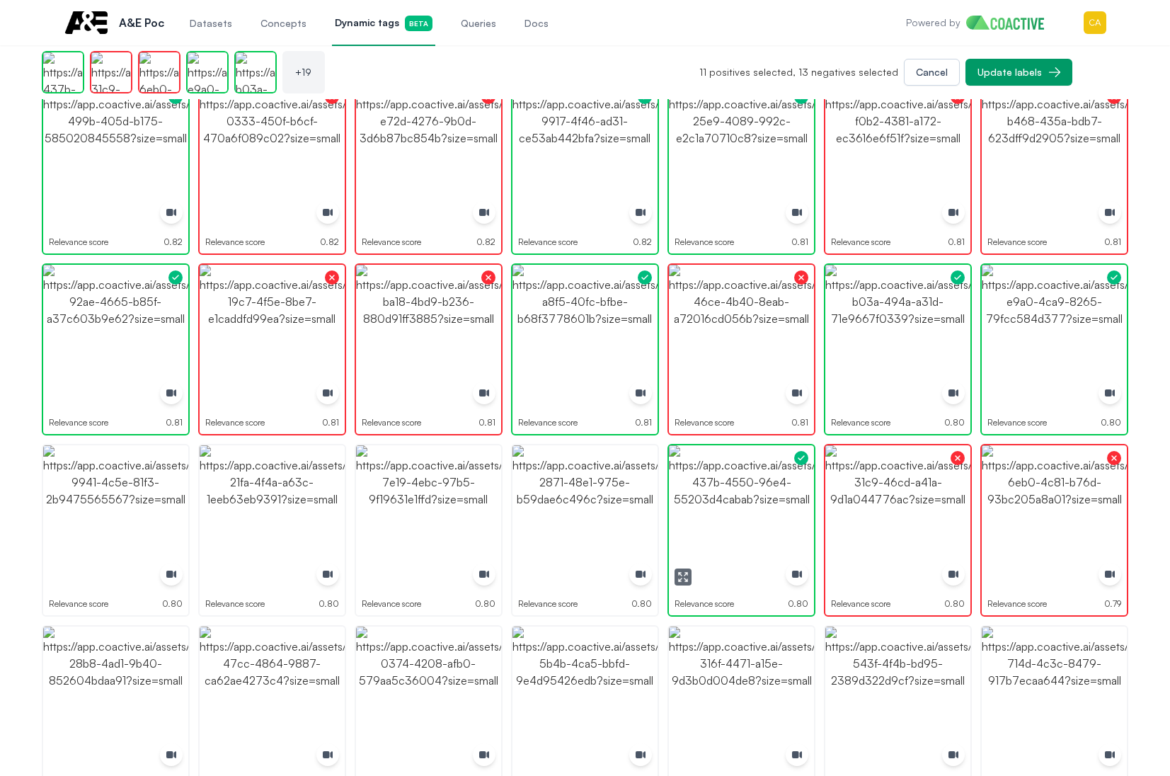
click at [763, 506] on img "button" at bounding box center [741, 517] width 145 height 145
click at [568, 507] on img "button" at bounding box center [584, 517] width 145 height 145
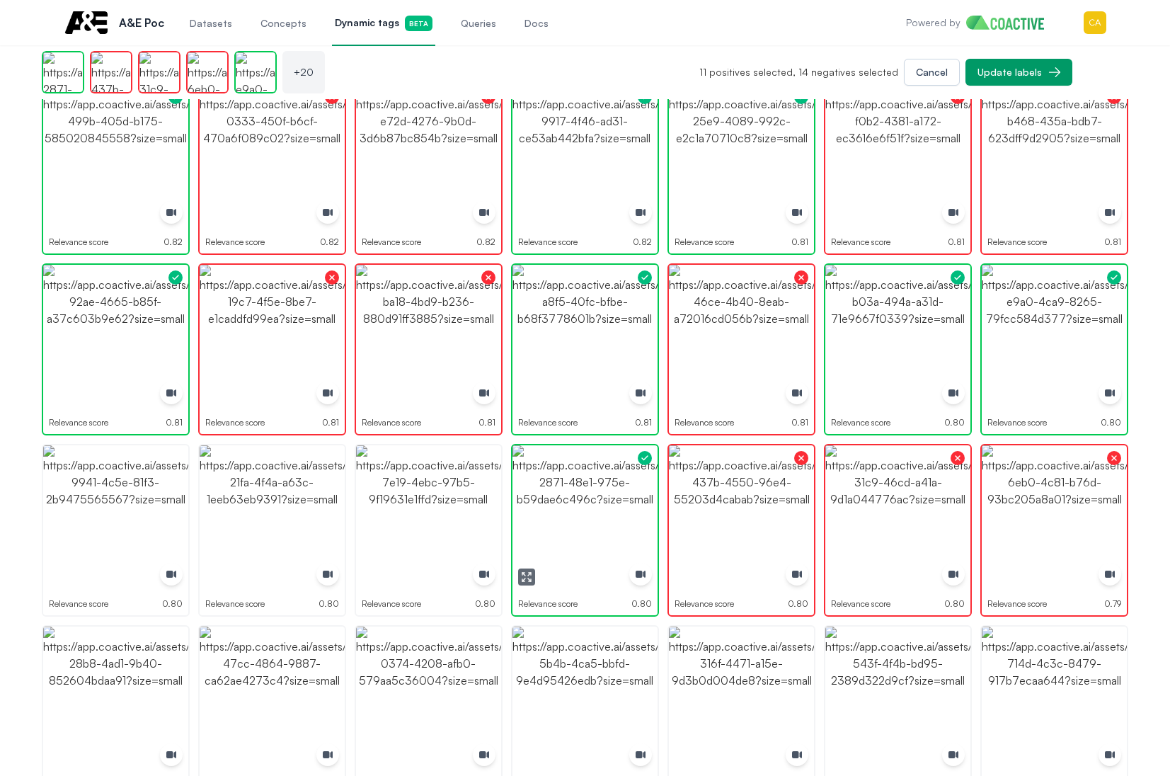
click at [568, 507] on img "button" at bounding box center [584, 517] width 145 height 145
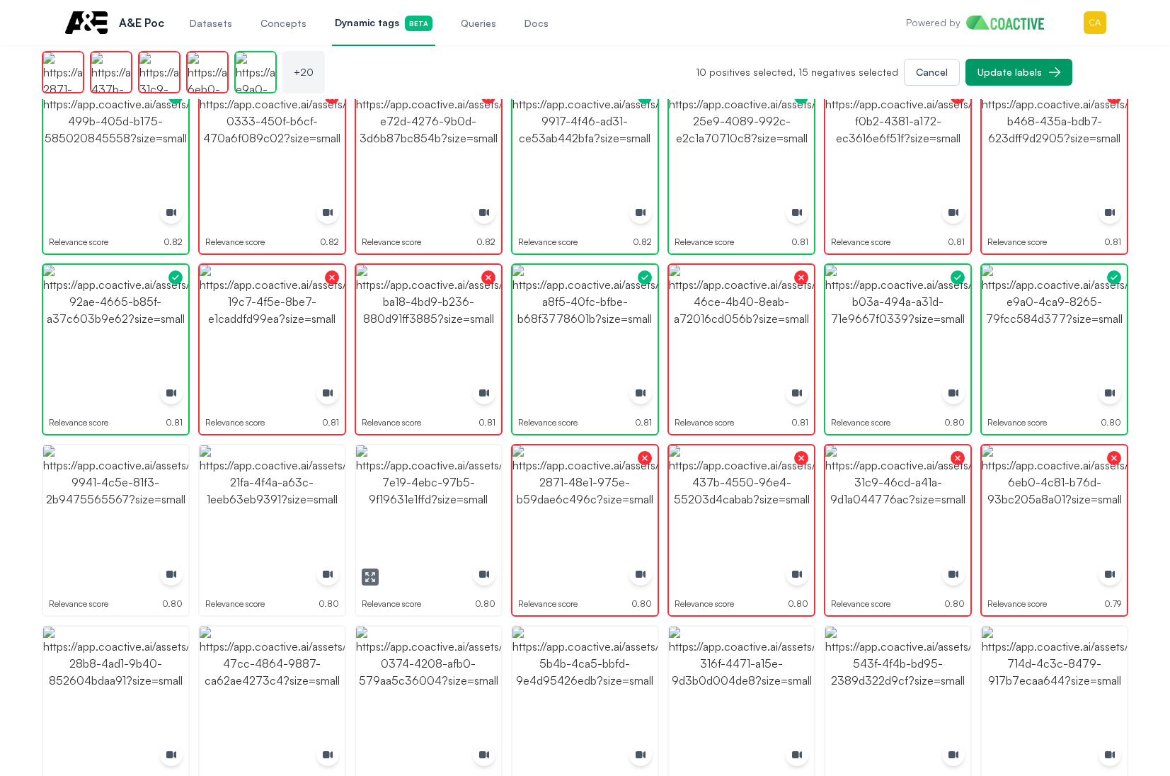
click at [392, 515] on img "button" at bounding box center [428, 517] width 145 height 145
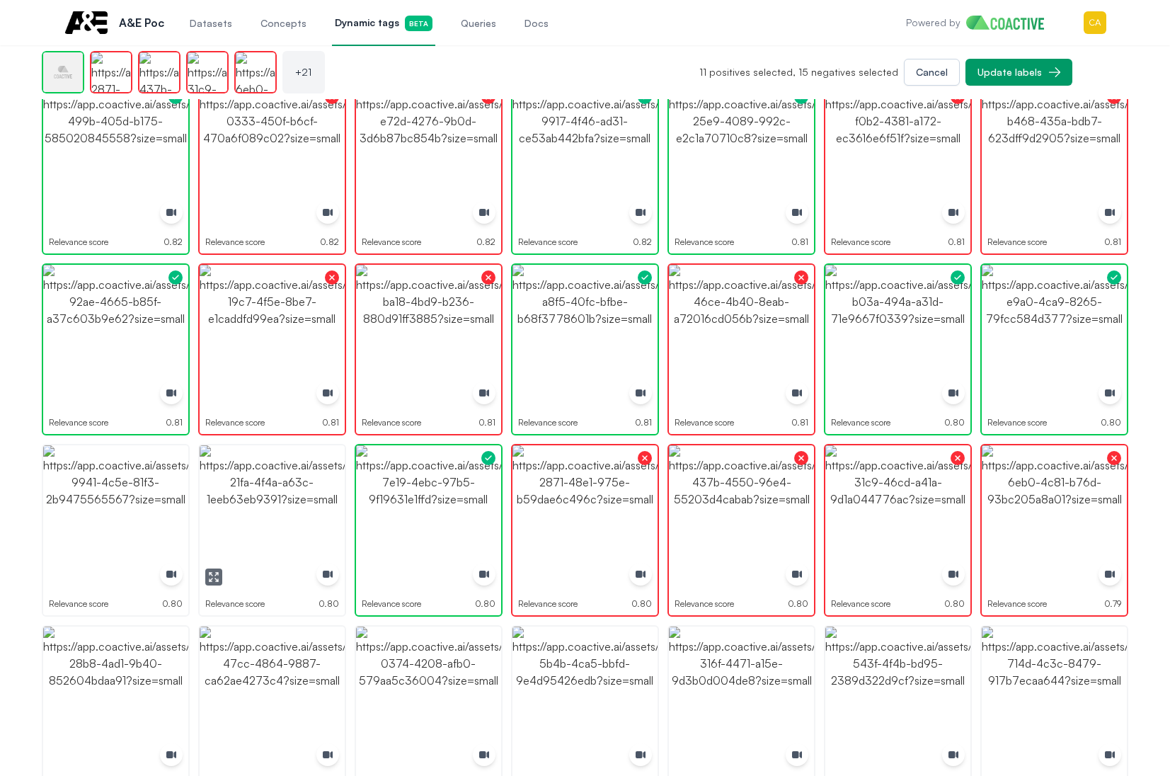
click at [253, 519] on img "button" at bounding box center [272, 517] width 145 height 145
click at [123, 517] on img "button" at bounding box center [115, 517] width 145 height 145
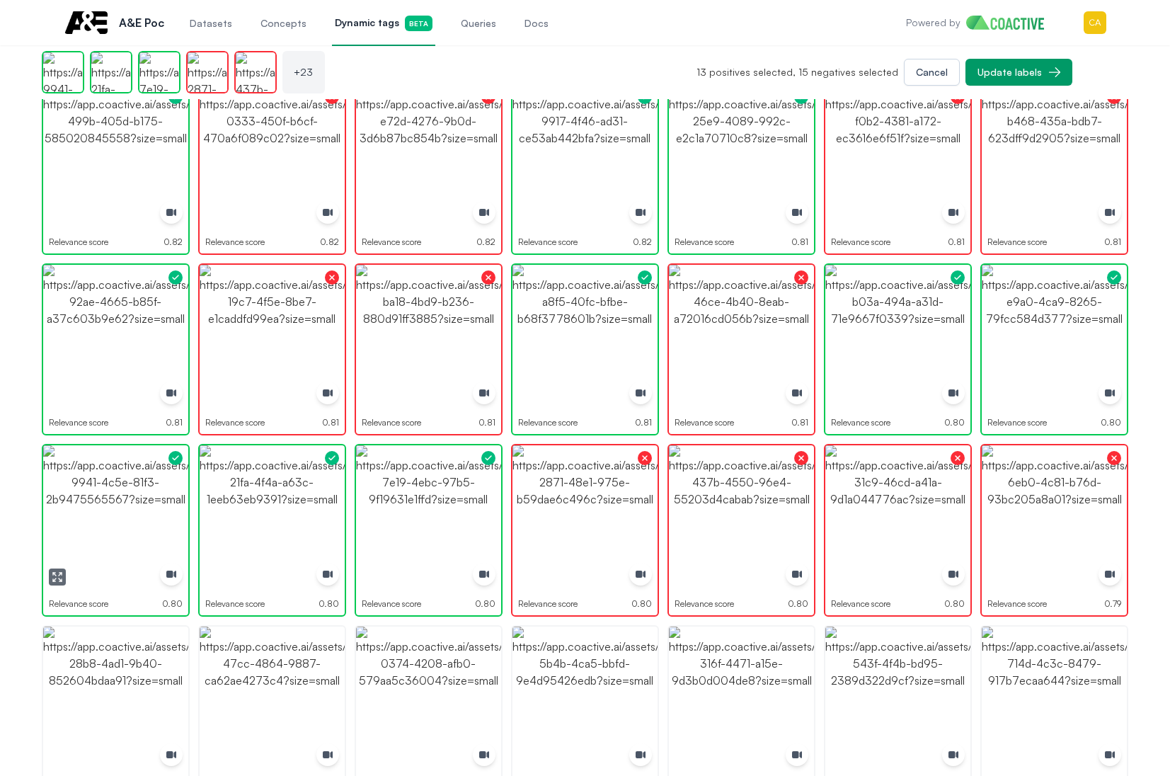
click at [123, 517] on img "button" at bounding box center [115, 517] width 145 height 145
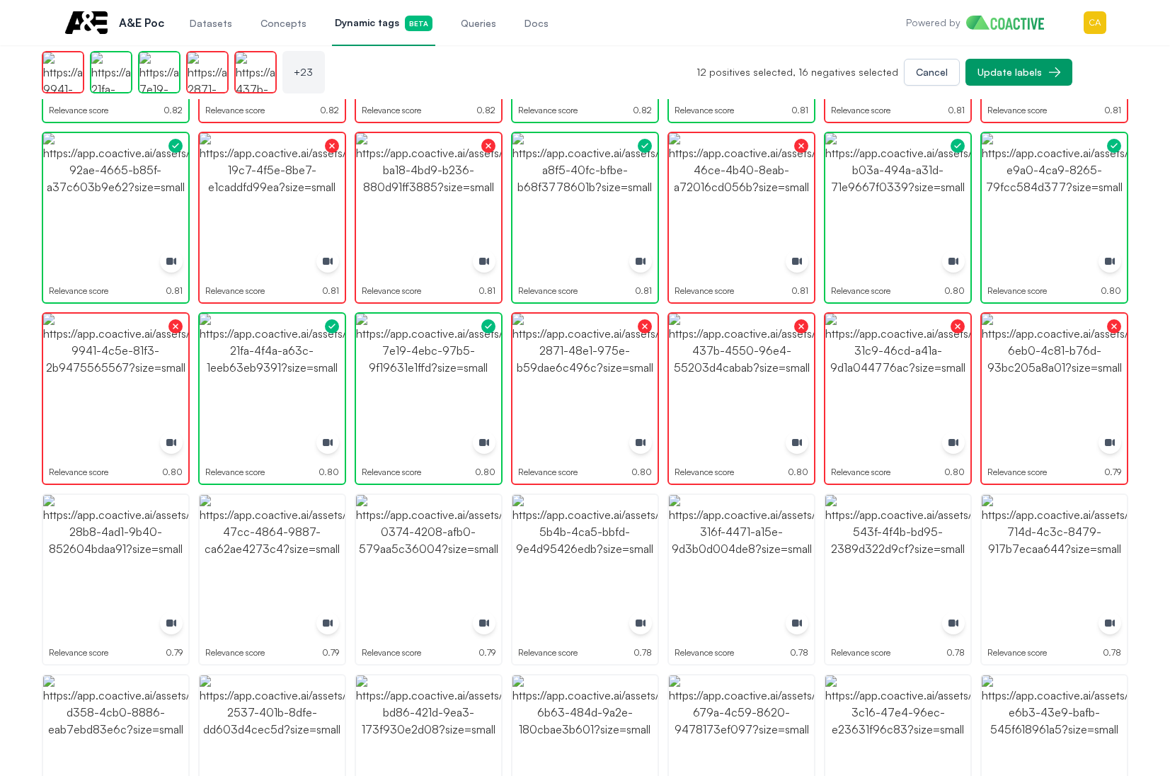
scroll to position [637, 0]
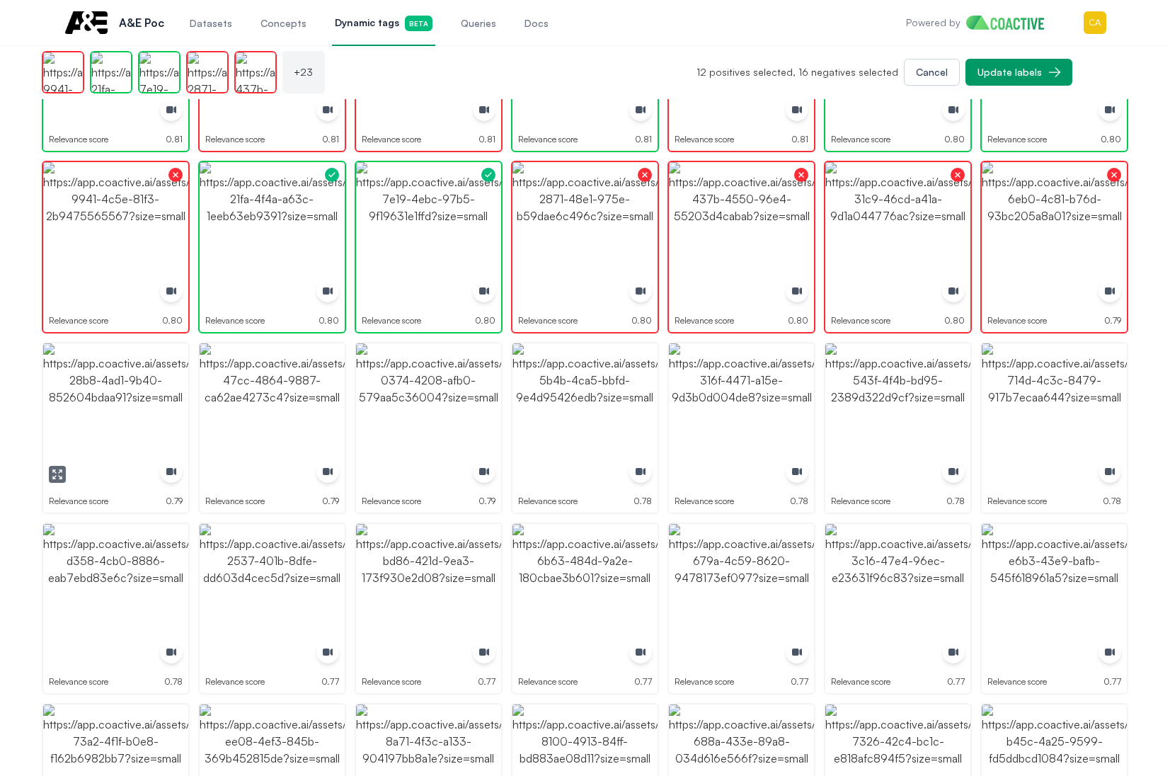
click at [57, 480] on button "button" at bounding box center [57, 474] width 17 height 17
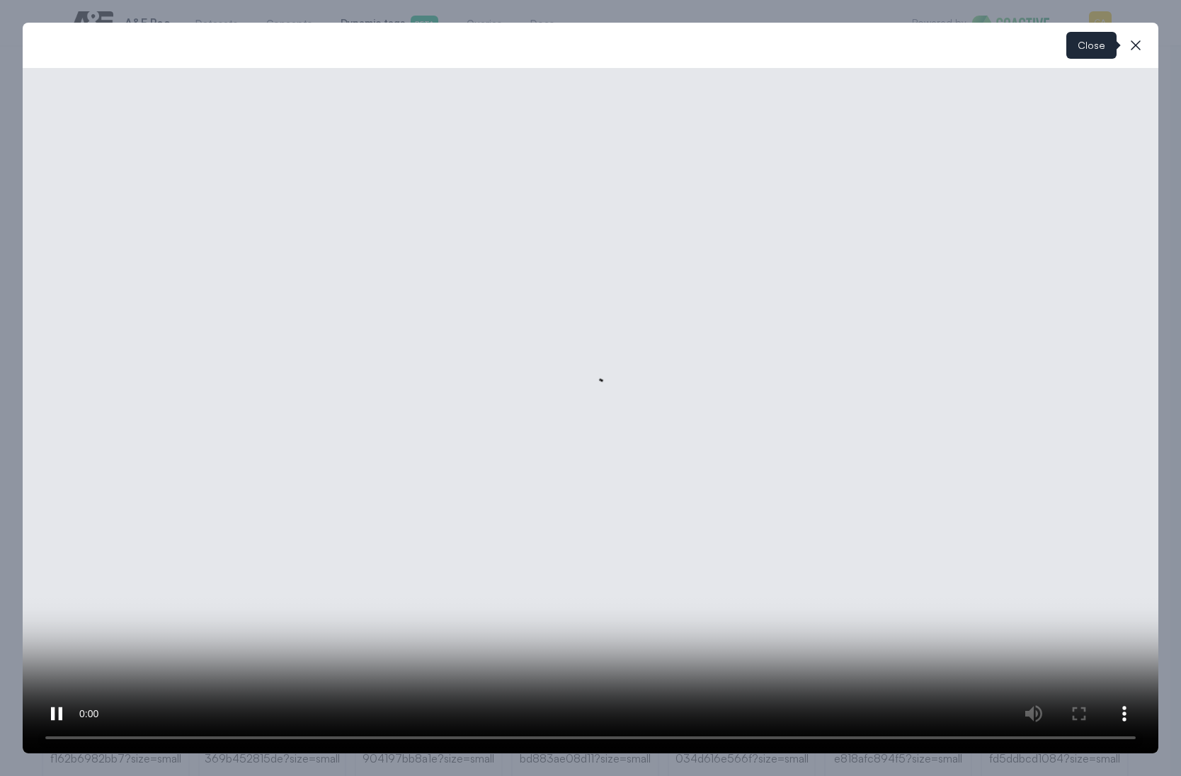
drag, startPoint x: 1135, startPoint y: 45, endPoint x: 1122, endPoint y: 53, distance: 15.5
click at [1135, 46] on icon "button" at bounding box center [1135, 45] width 10 height 10
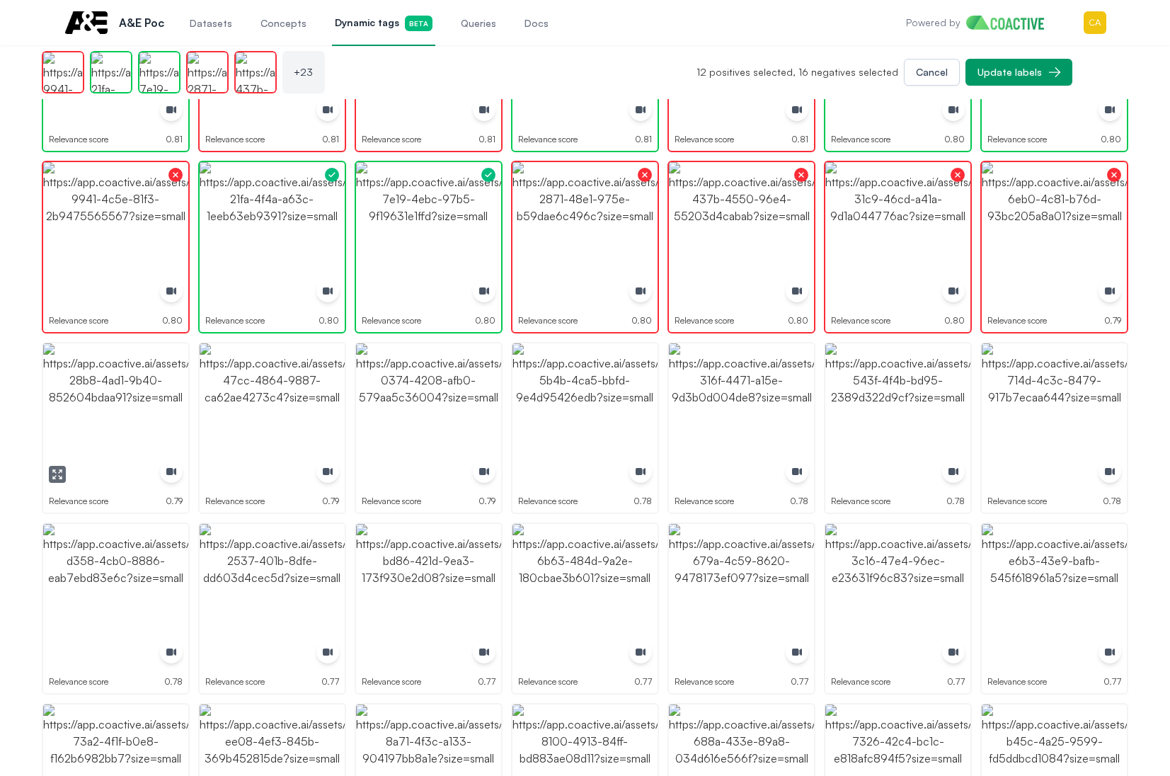
click at [122, 425] on img "button" at bounding box center [115, 415] width 145 height 145
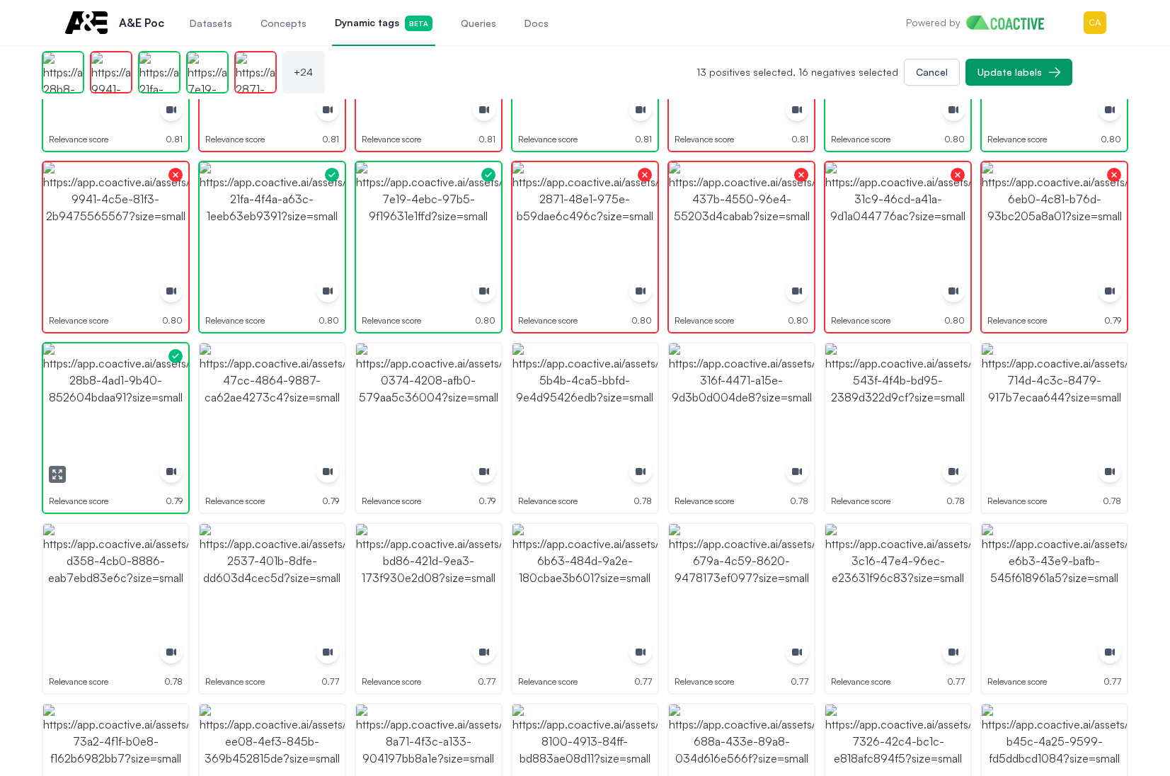
click at [122, 425] on img "button" at bounding box center [115, 415] width 145 height 145
click at [242, 416] on img "button" at bounding box center [272, 415] width 145 height 145
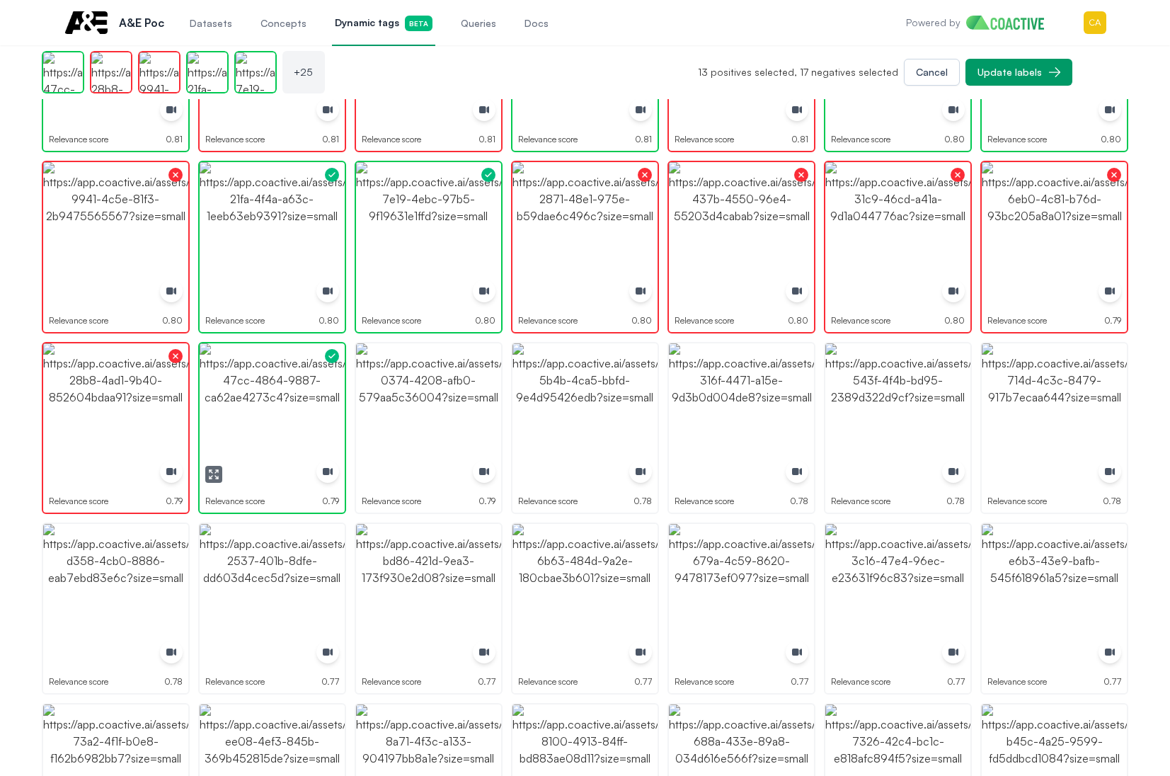
click at [242, 416] on img "button" at bounding box center [272, 415] width 145 height 145
click at [430, 421] on img "button" at bounding box center [428, 415] width 145 height 145
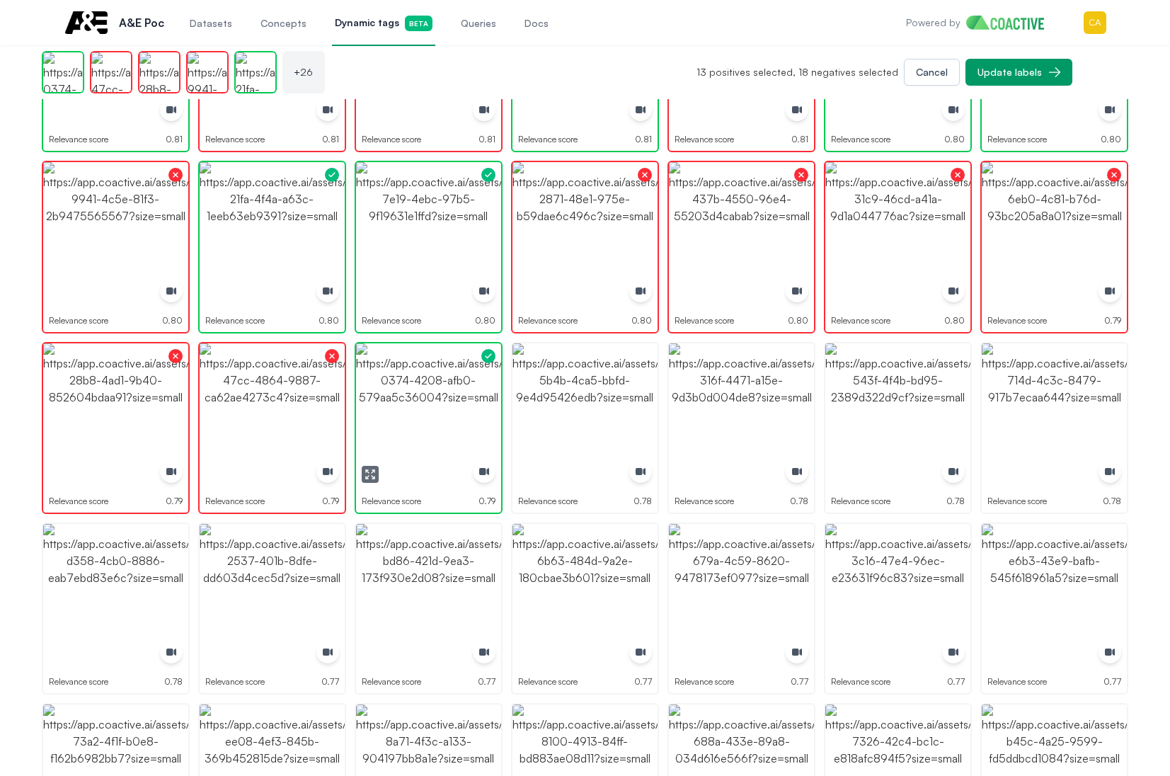
click at [430, 421] on img "button" at bounding box center [428, 415] width 145 height 145
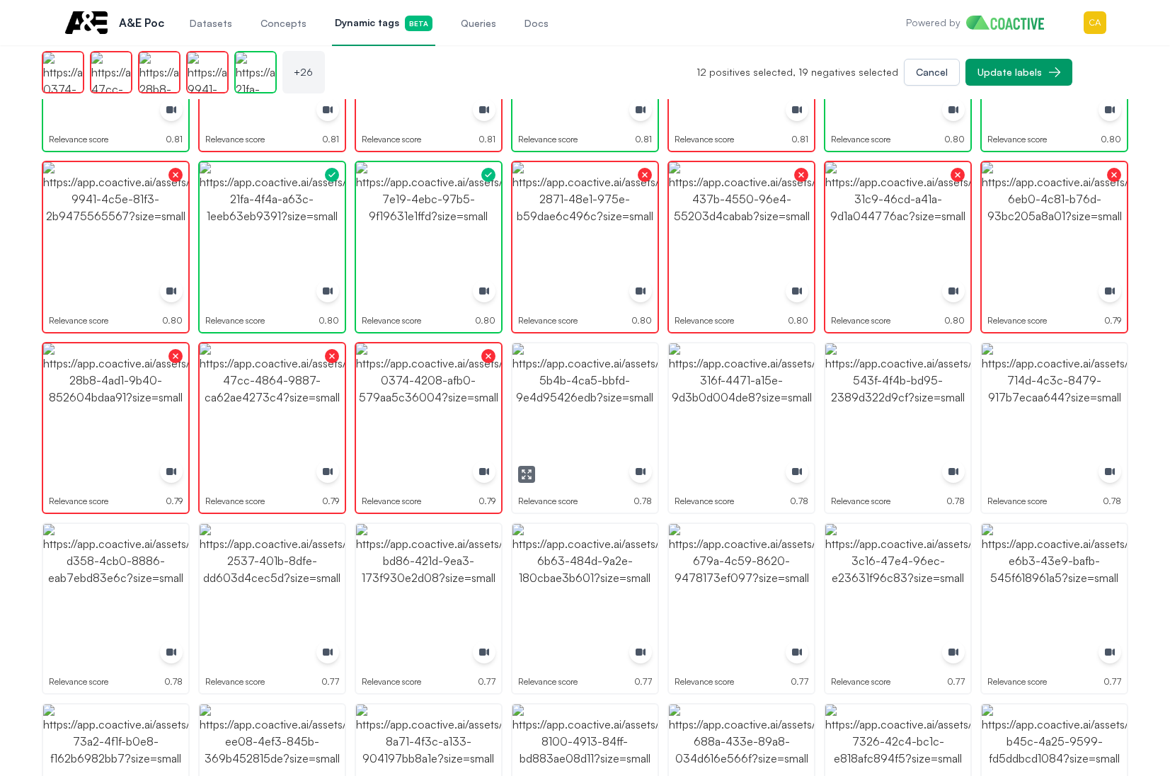
click at [572, 421] on img "button" at bounding box center [584, 415] width 145 height 145
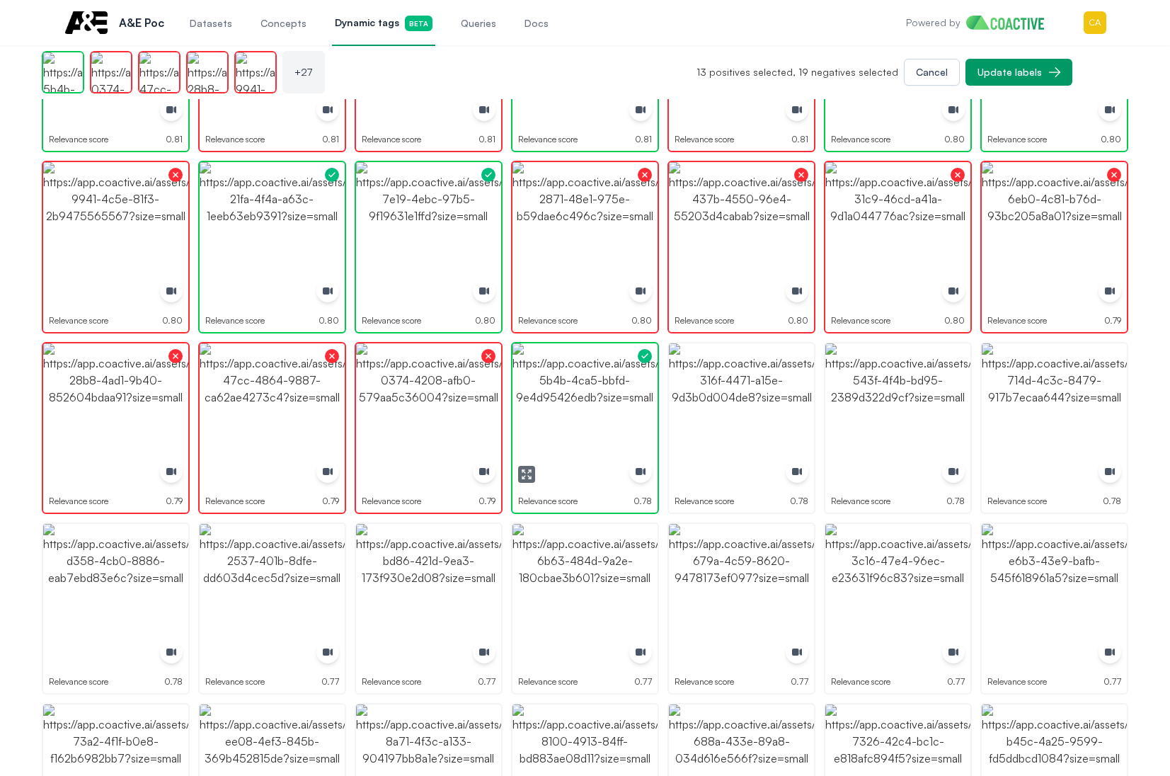
click at [572, 421] on img "button" at bounding box center [584, 415] width 145 height 145
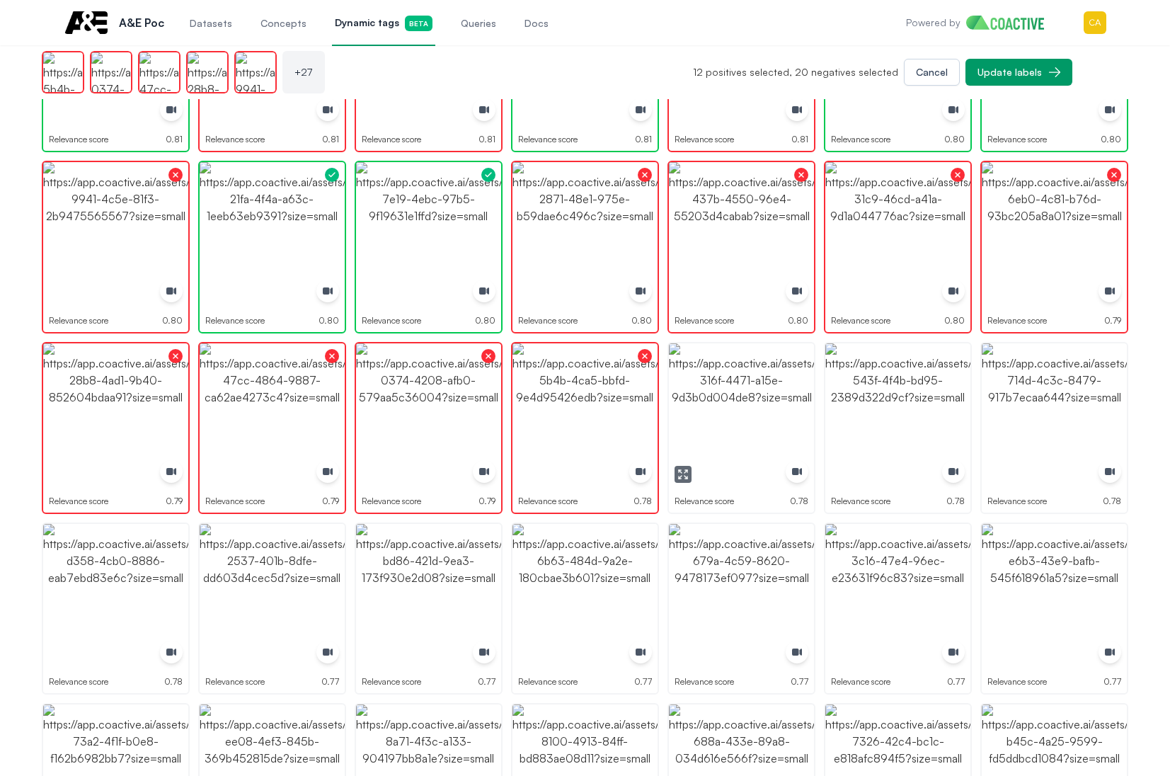
click at [727, 421] on img "button" at bounding box center [741, 415] width 145 height 145
click at [697, 466] on img "button" at bounding box center [741, 415] width 145 height 145
click at [683, 472] on icon "button" at bounding box center [682, 474] width 11 height 11
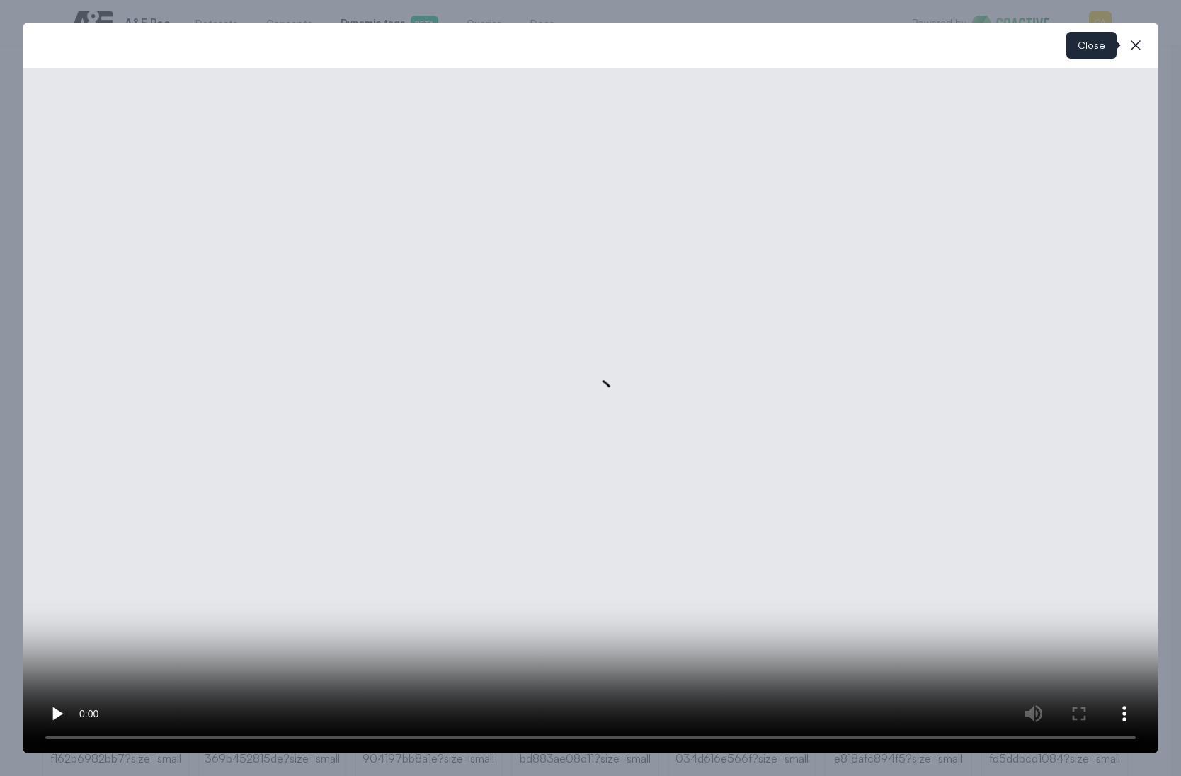
click at [1133, 45] on icon "button" at bounding box center [1135, 45] width 17 height 17
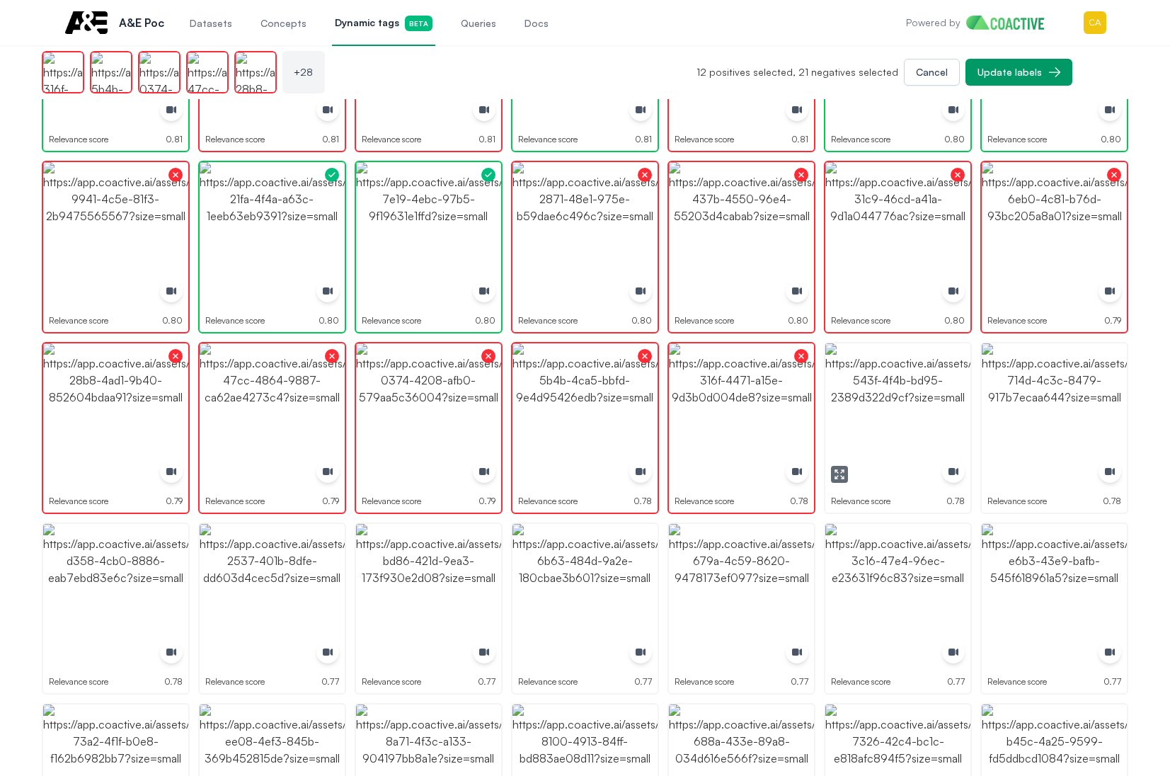
click at [835, 478] on icon "button" at bounding box center [836, 477] width 3 height 3
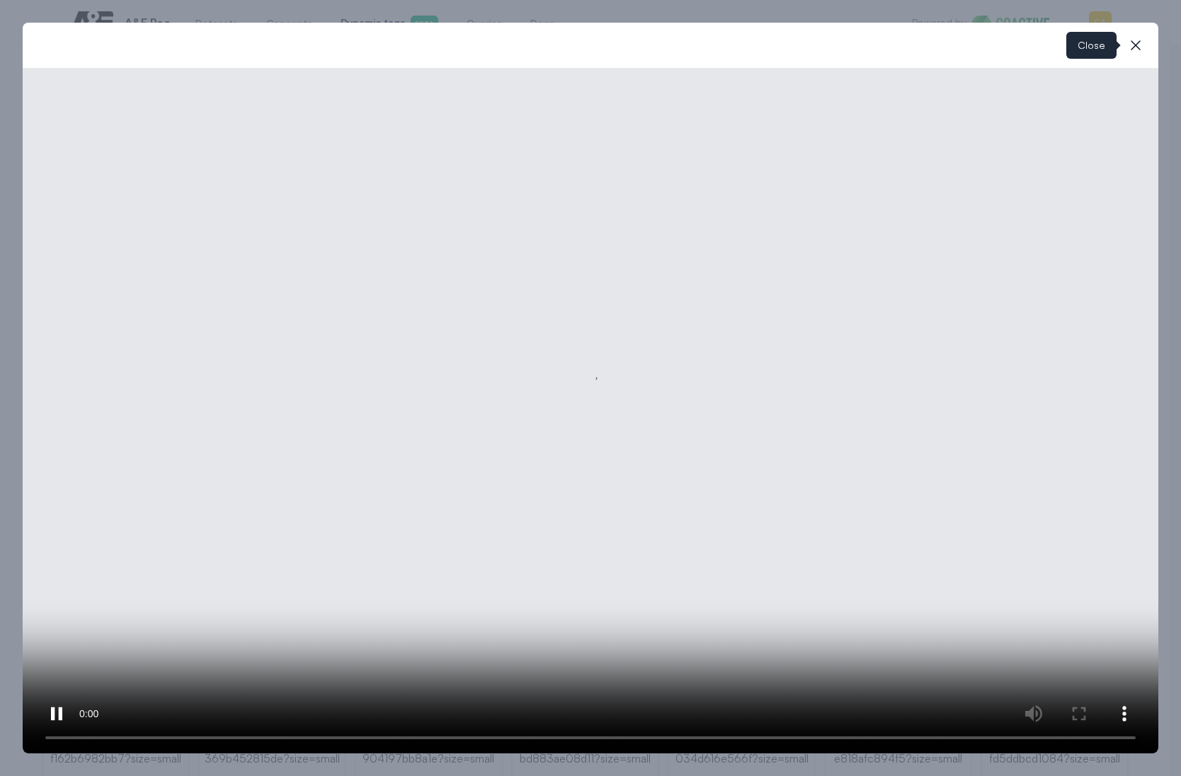
drag, startPoint x: 1142, startPoint y: 50, endPoint x: 1111, endPoint y: 110, distance: 68.1
click at [1140, 50] on icon "button" at bounding box center [1135, 45] width 17 height 17
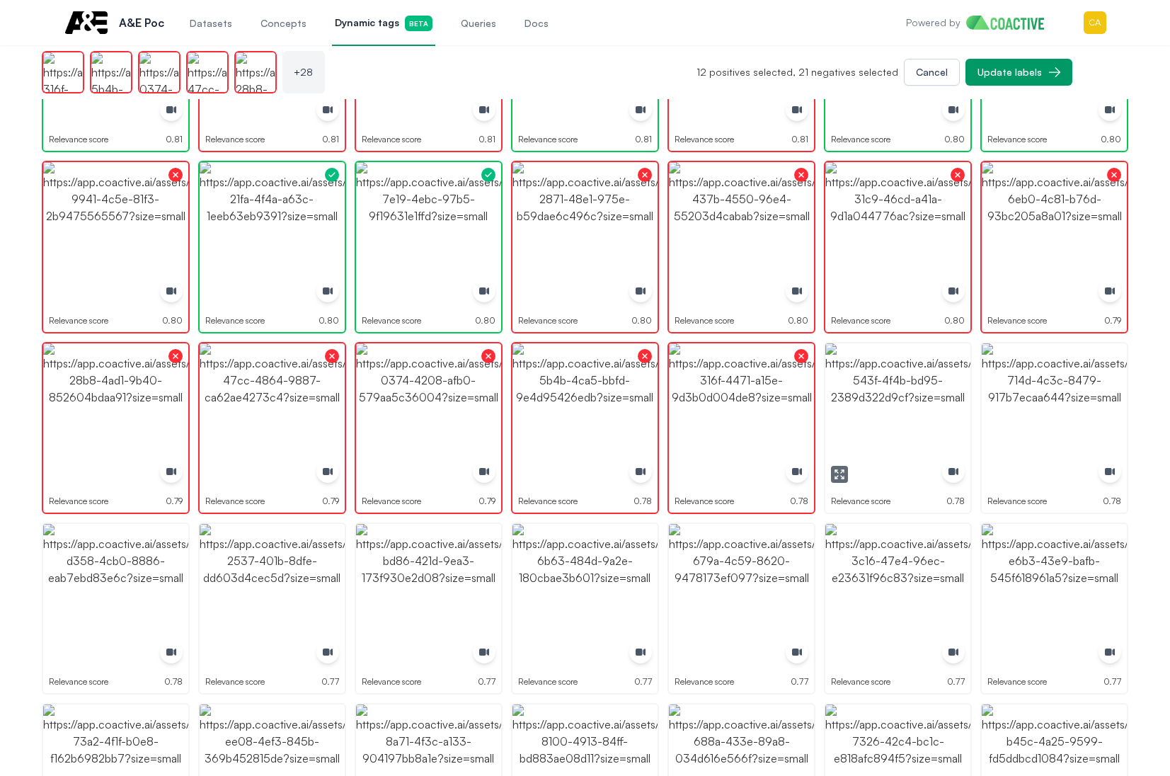
click at [896, 407] on img "button" at bounding box center [897, 415] width 145 height 145
click at [1056, 418] on img "button" at bounding box center [1054, 415] width 145 height 145
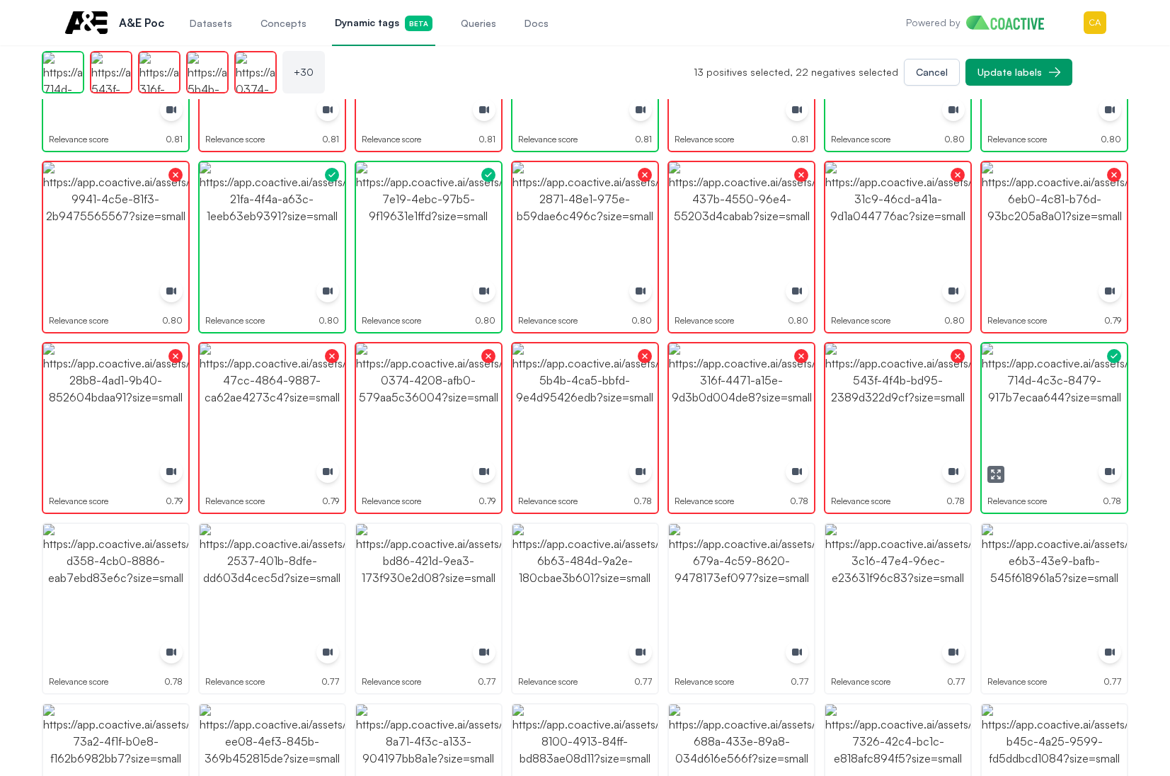
click at [1056, 418] on img "button" at bounding box center [1054, 415] width 145 height 145
click at [1031, 571] on img "button" at bounding box center [1054, 596] width 145 height 145
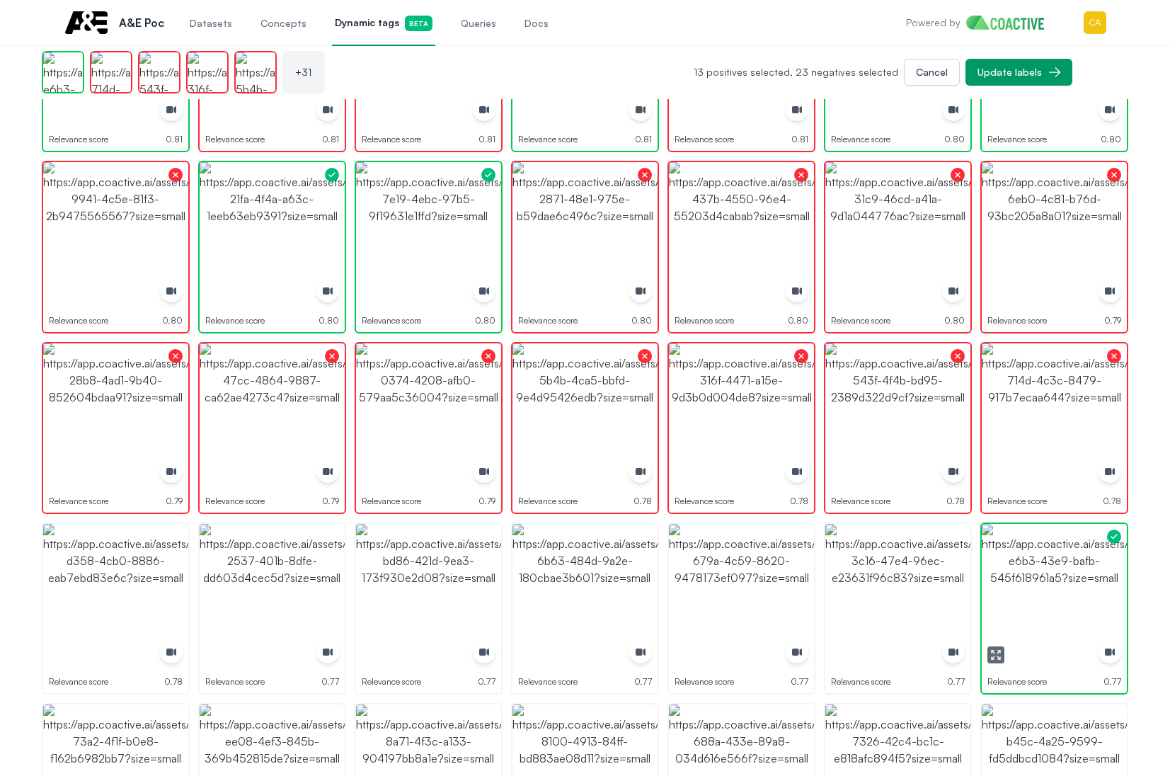
click at [1031, 571] on img "button" at bounding box center [1054, 596] width 145 height 145
click at [835, 653] on icon "button" at bounding box center [839, 654] width 11 height 11
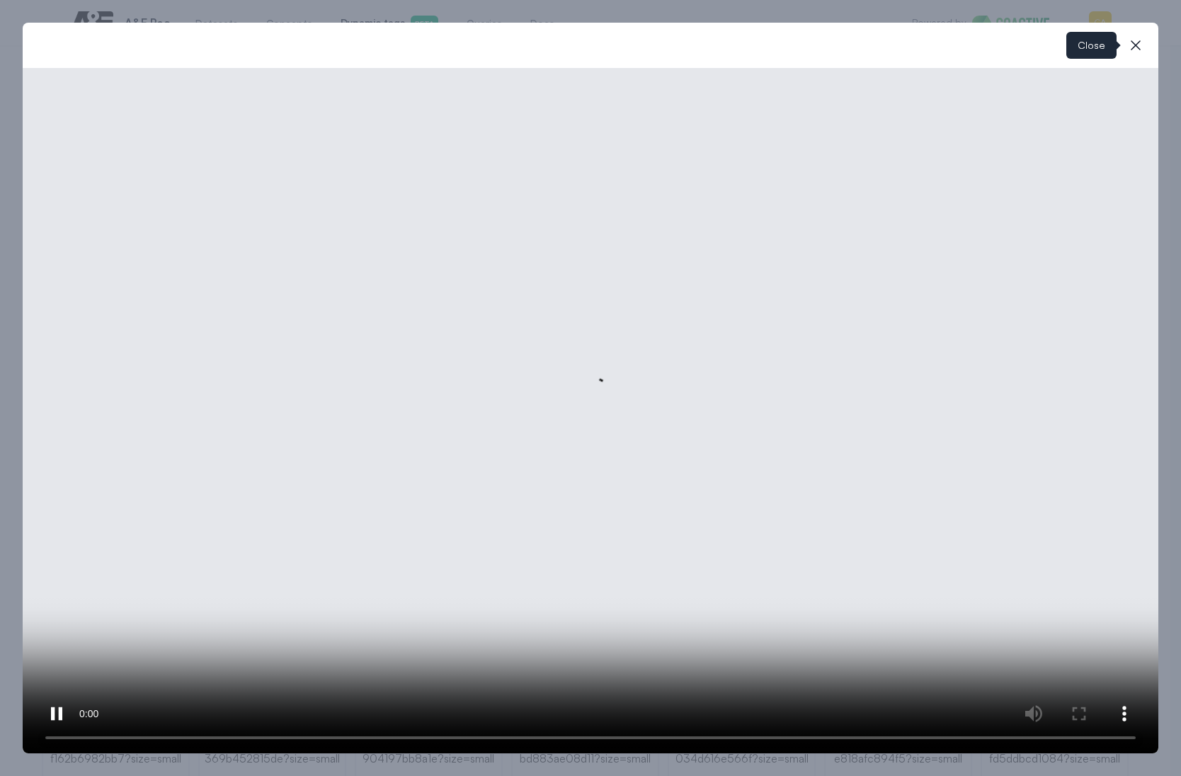
click at [1137, 45] on icon "button" at bounding box center [1135, 45] width 10 height 10
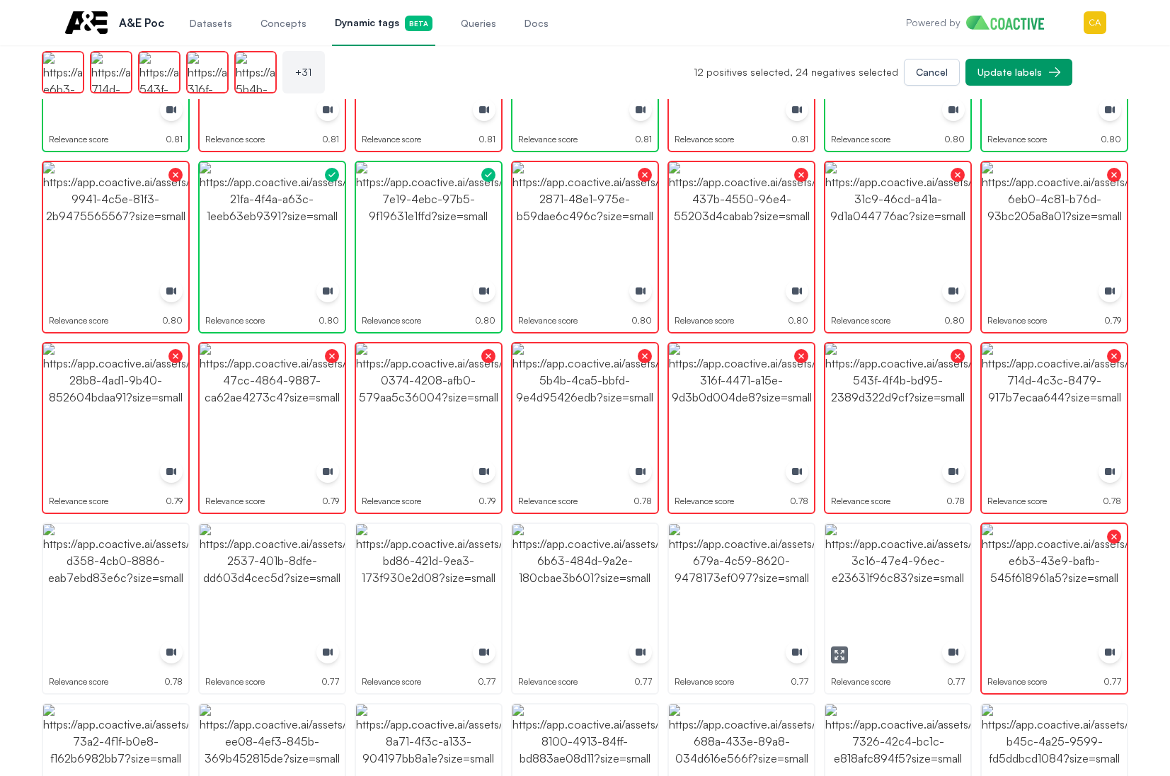
click at [866, 563] on img "button" at bounding box center [897, 596] width 145 height 145
click at [755, 568] on img "button" at bounding box center [741, 596] width 145 height 145
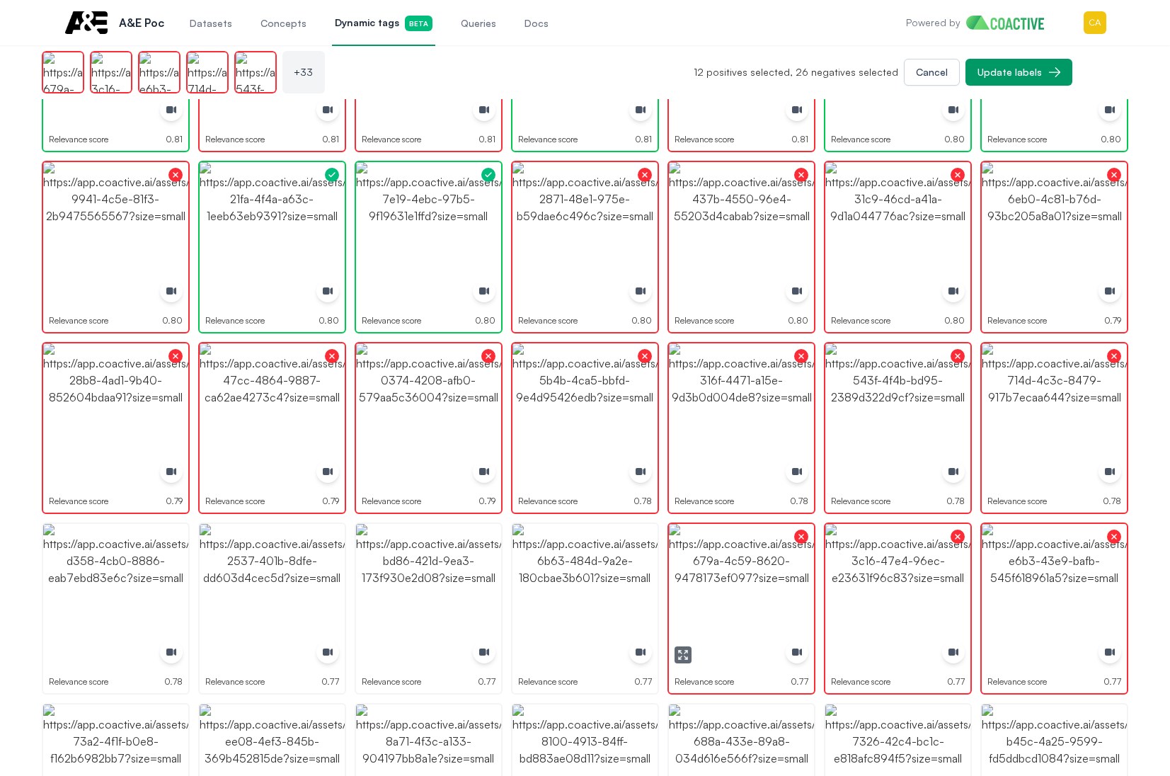
click at [598, 568] on img "button" at bounding box center [584, 596] width 145 height 145
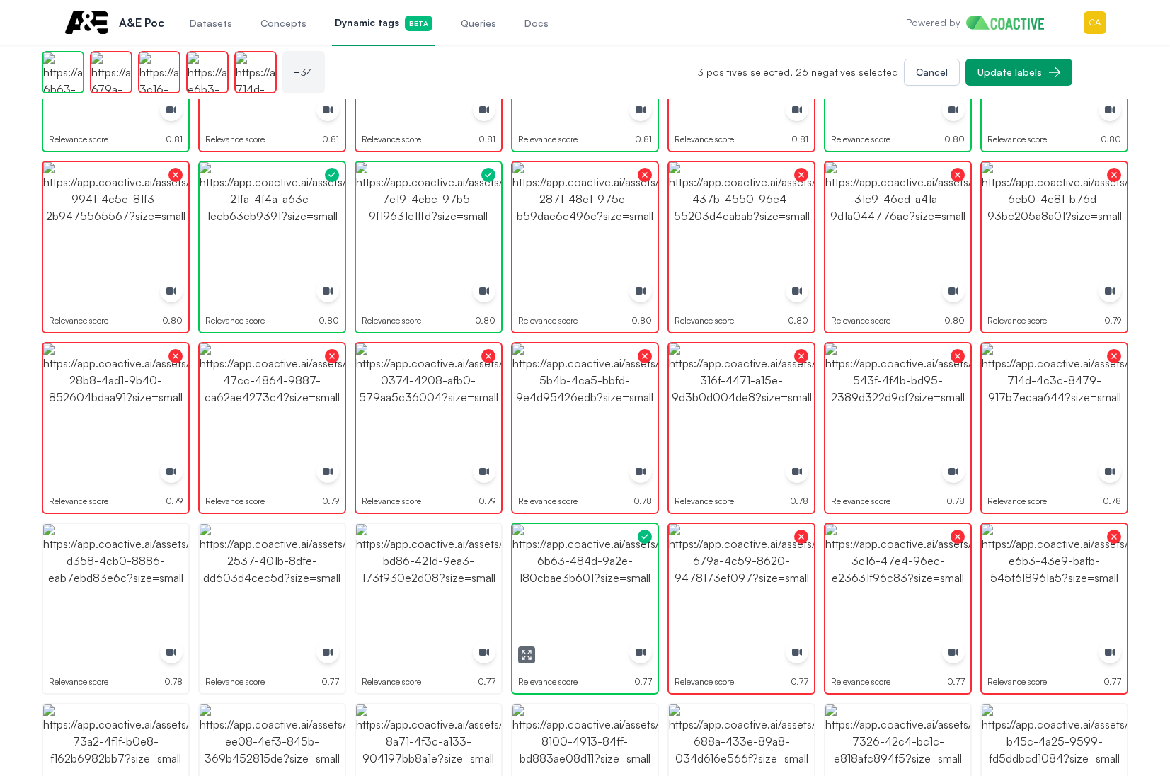
click at [598, 568] on img "button" at bounding box center [584, 596] width 145 height 145
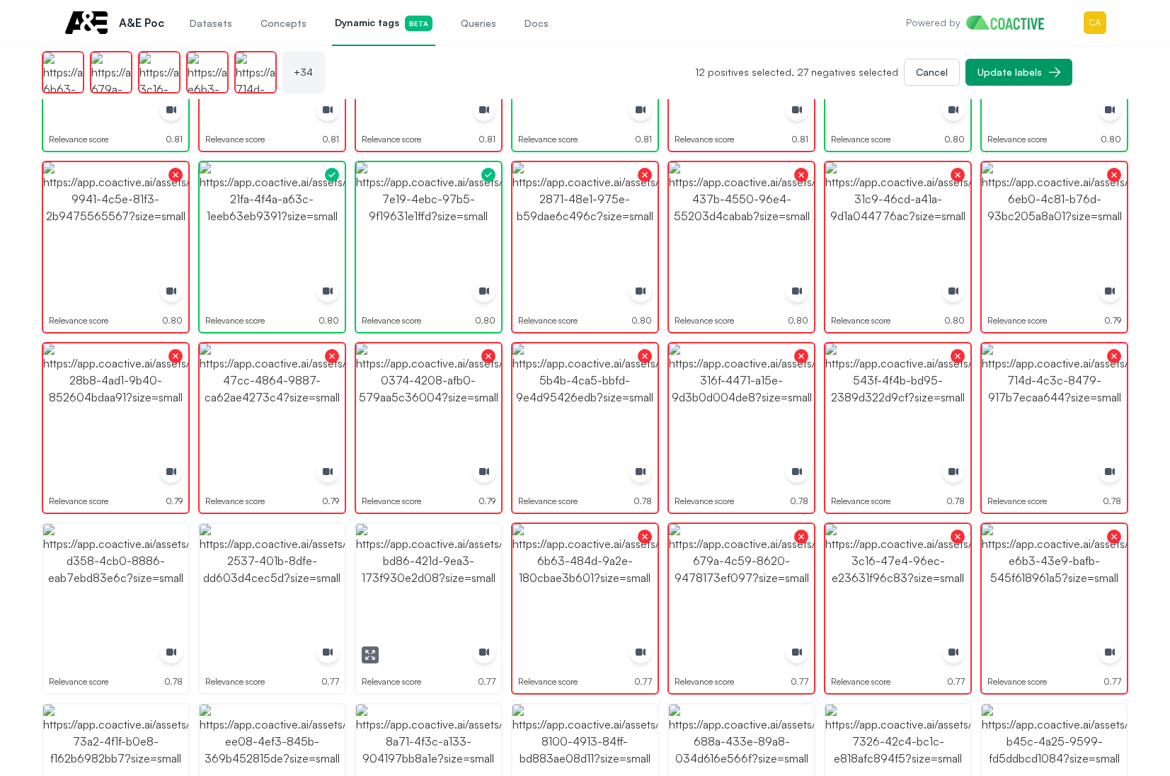
click at [442, 578] on img "button" at bounding box center [428, 596] width 145 height 145
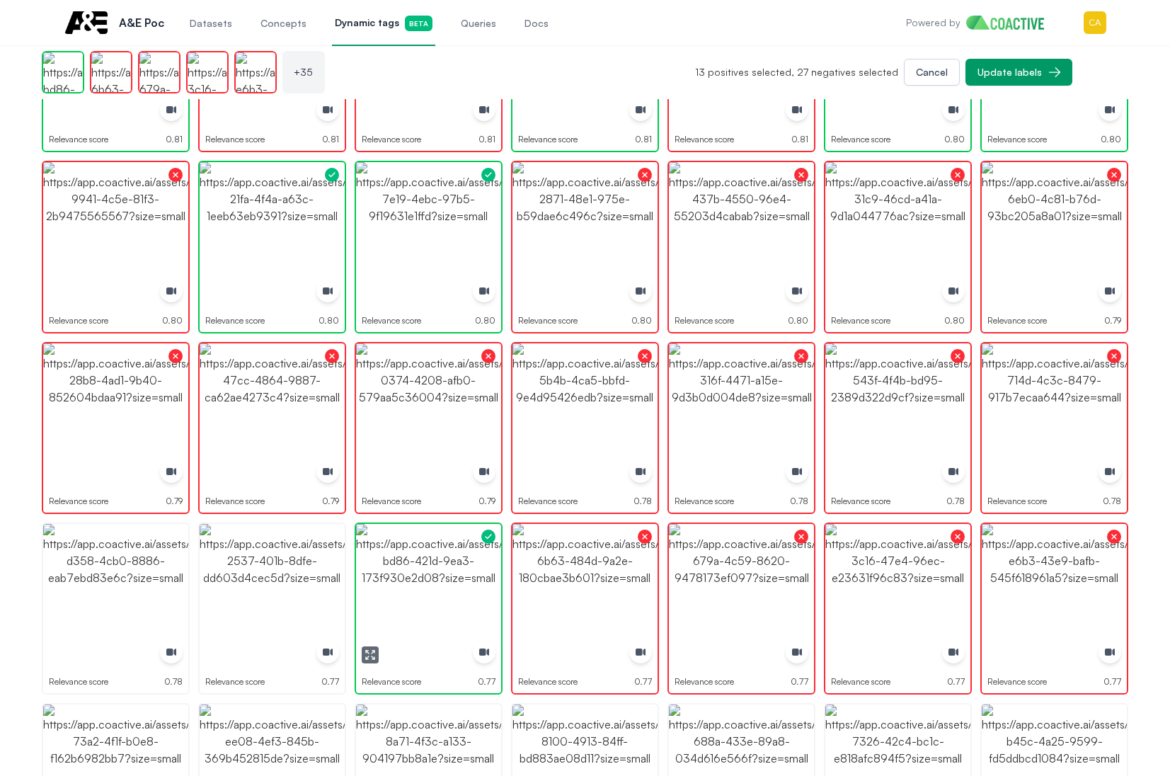
click at [442, 578] on img "button" at bounding box center [428, 596] width 145 height 145
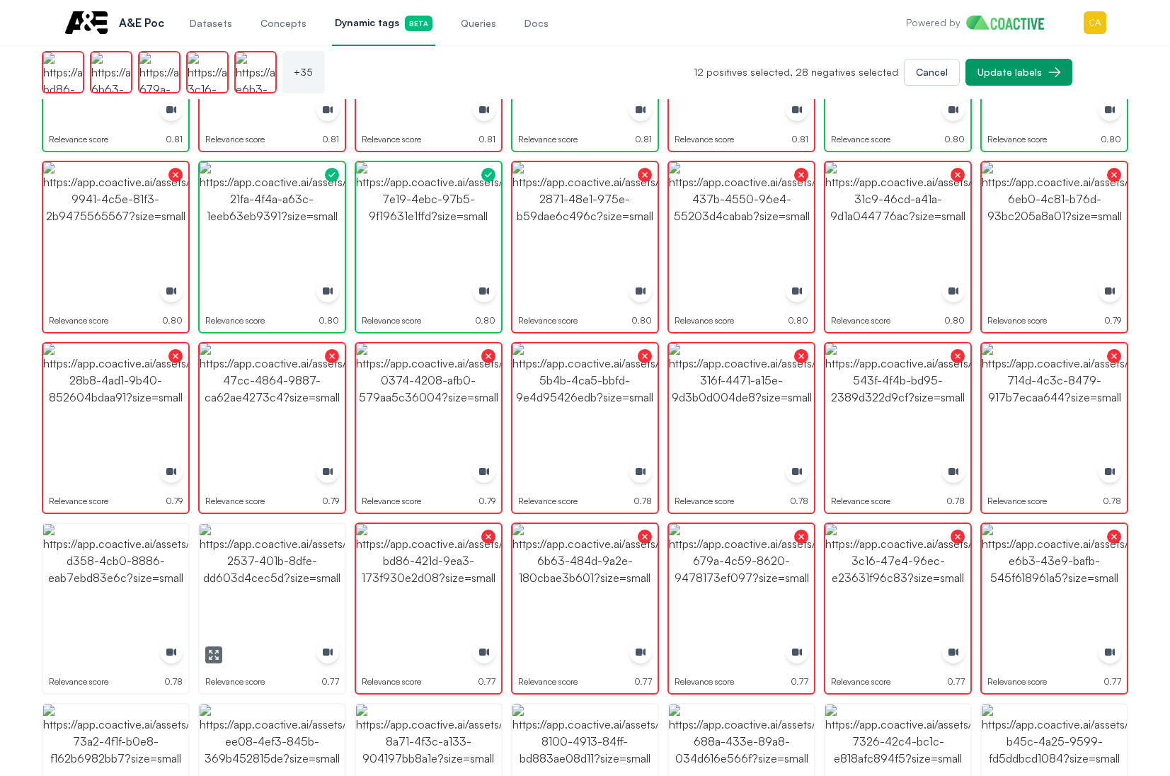
click at [226, 594] on img "button" at bounding box center [272, 596] width 145 height 145
click at [72, 603] on img "button" at bounding box center [115, 596] width 145 height 145
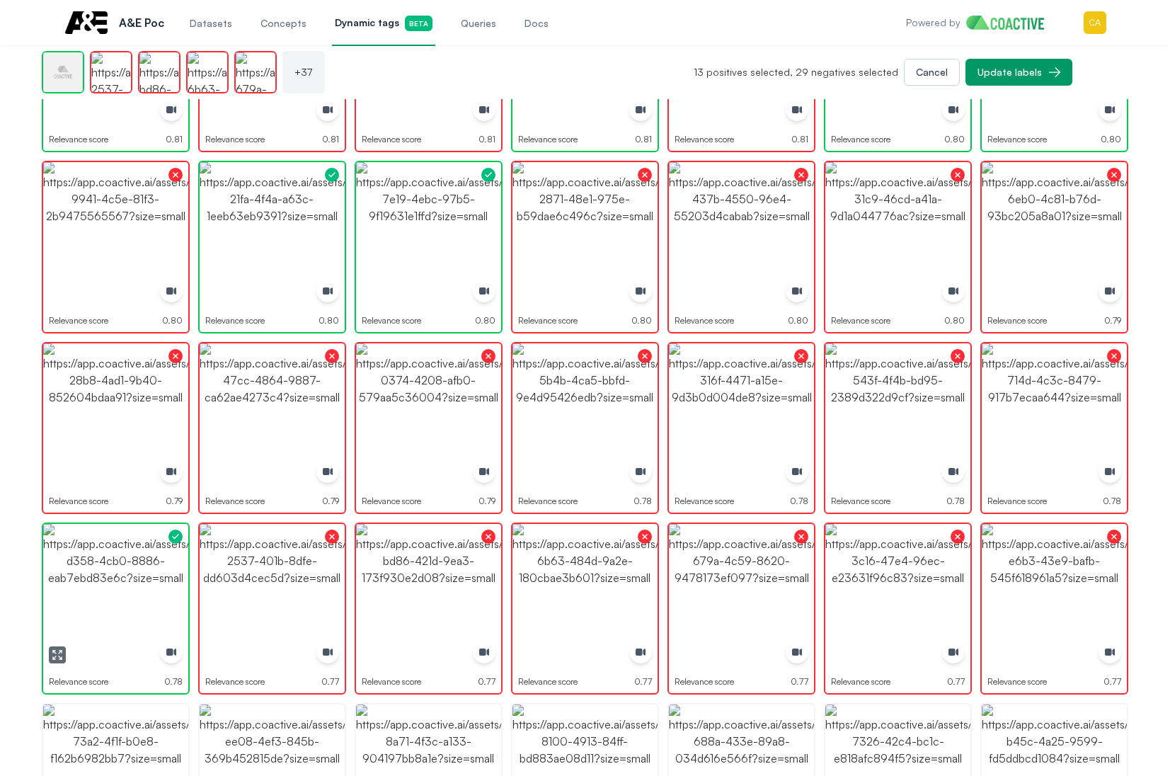
click at [72, 603] on img "button" at bounding box center [115, 596] width 145 height 145
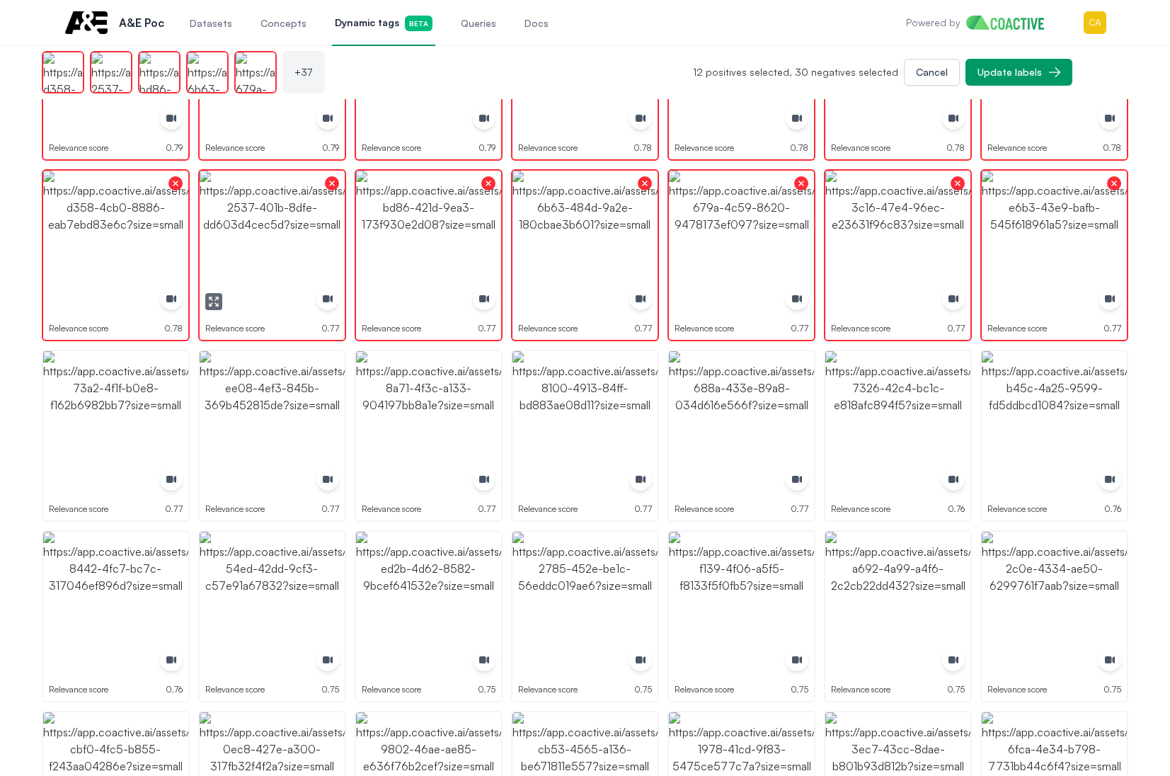
scroll to position [991, 0]
click at [59, 479] on icon "button" at bounding box center [60, 478] width 3 height 3
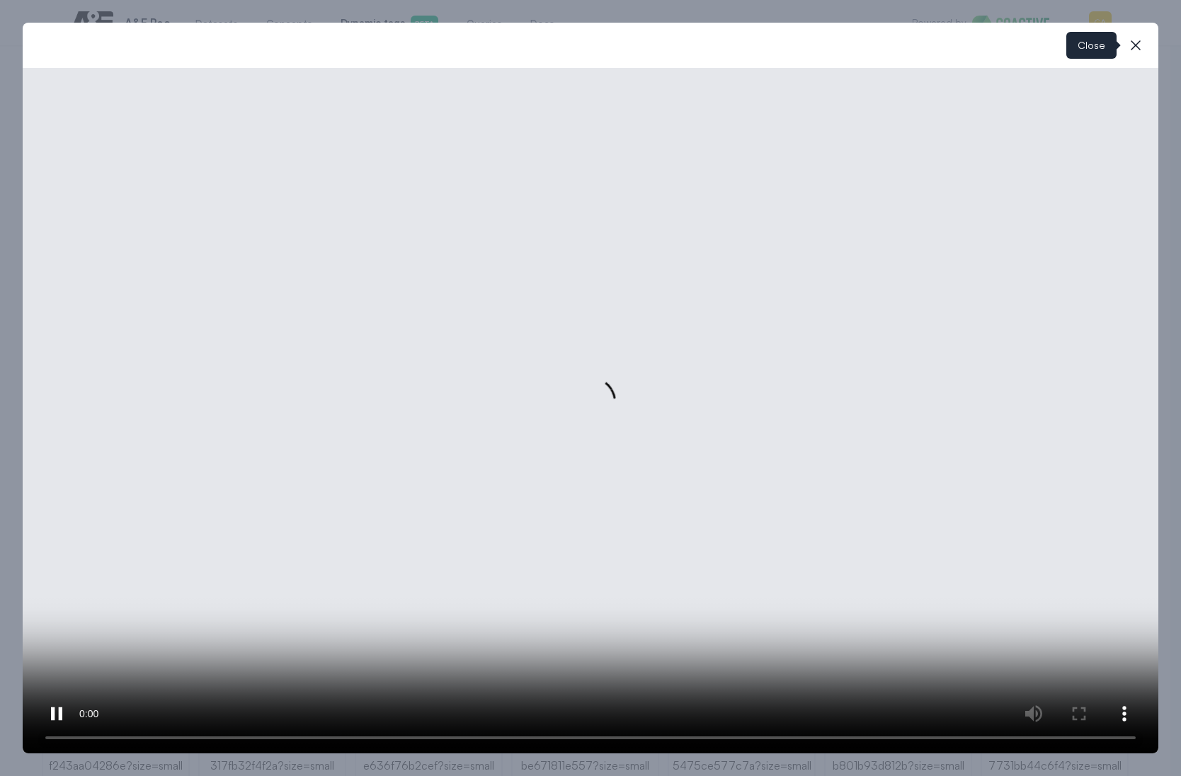
click at [1122, 51] on button "close-modal" at bounding box center [1135, 45] width 28 height 28
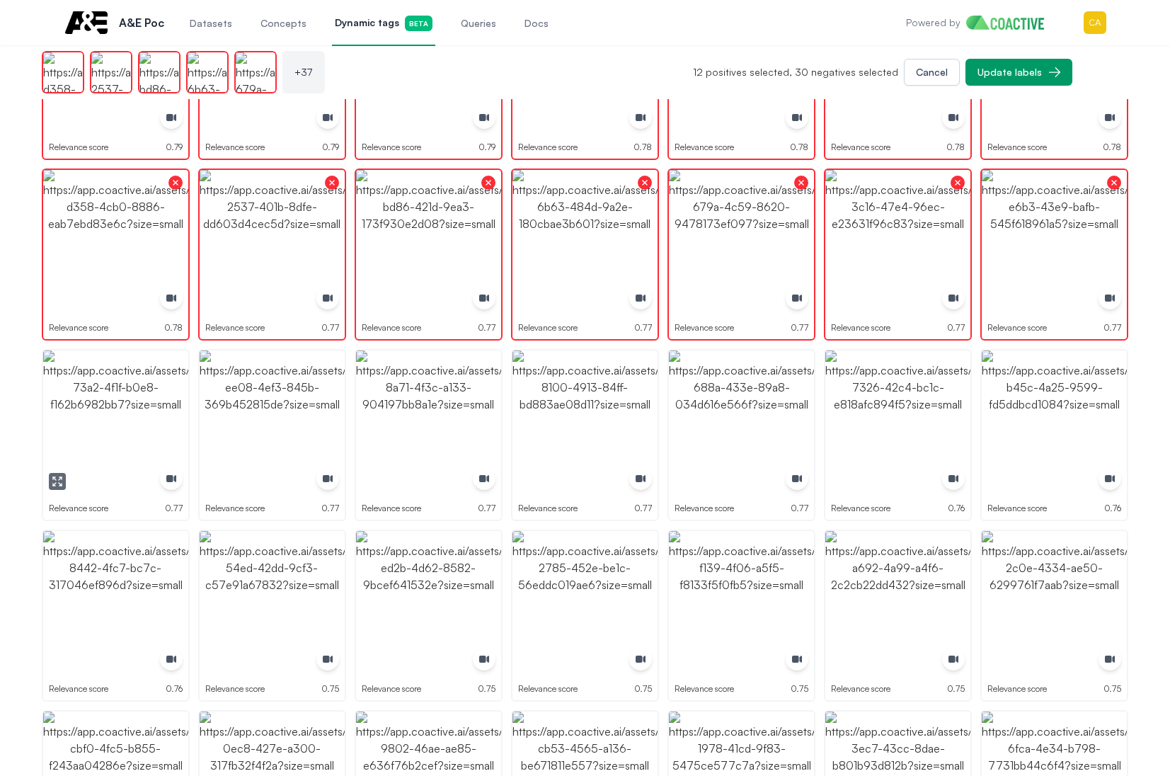
click at [111, 435] on img "button" at bounding box center [115, 422] width 145 height 145
click at [275, 425] on img "button" at bounding box center [272, 422] width 145 height 145
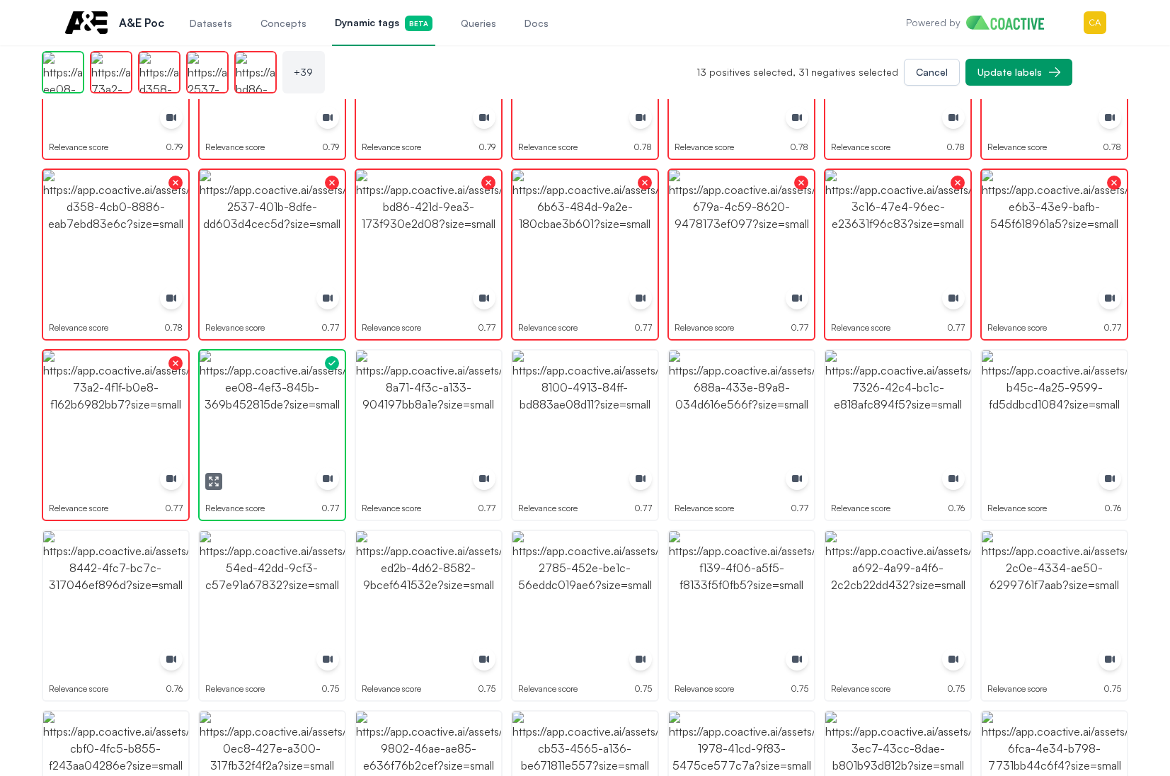
click at [275, 425] on img "button" at bounding box center [272, 422] width 145 height 145
click at [465, 418] on img "button" at bounding box center [428, 422] width 145 height 145
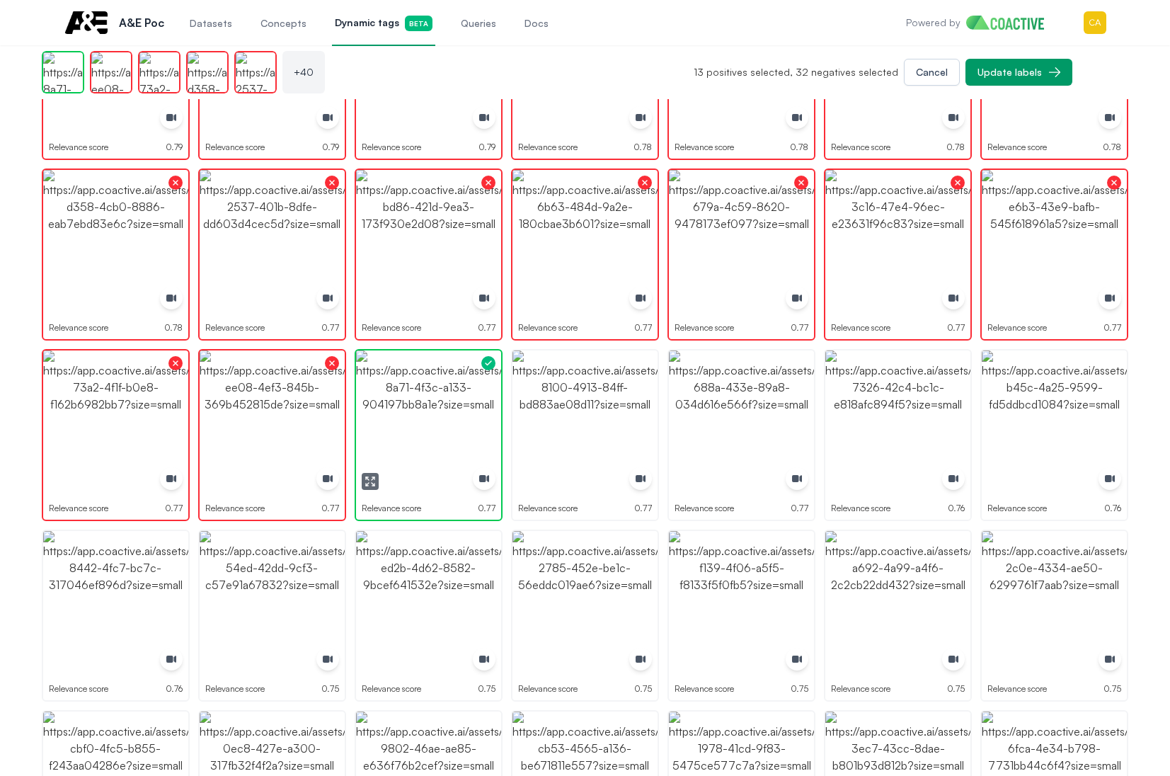
click at [465, 418] on img "button" at bounding box center [428, 422] width 145 height 145
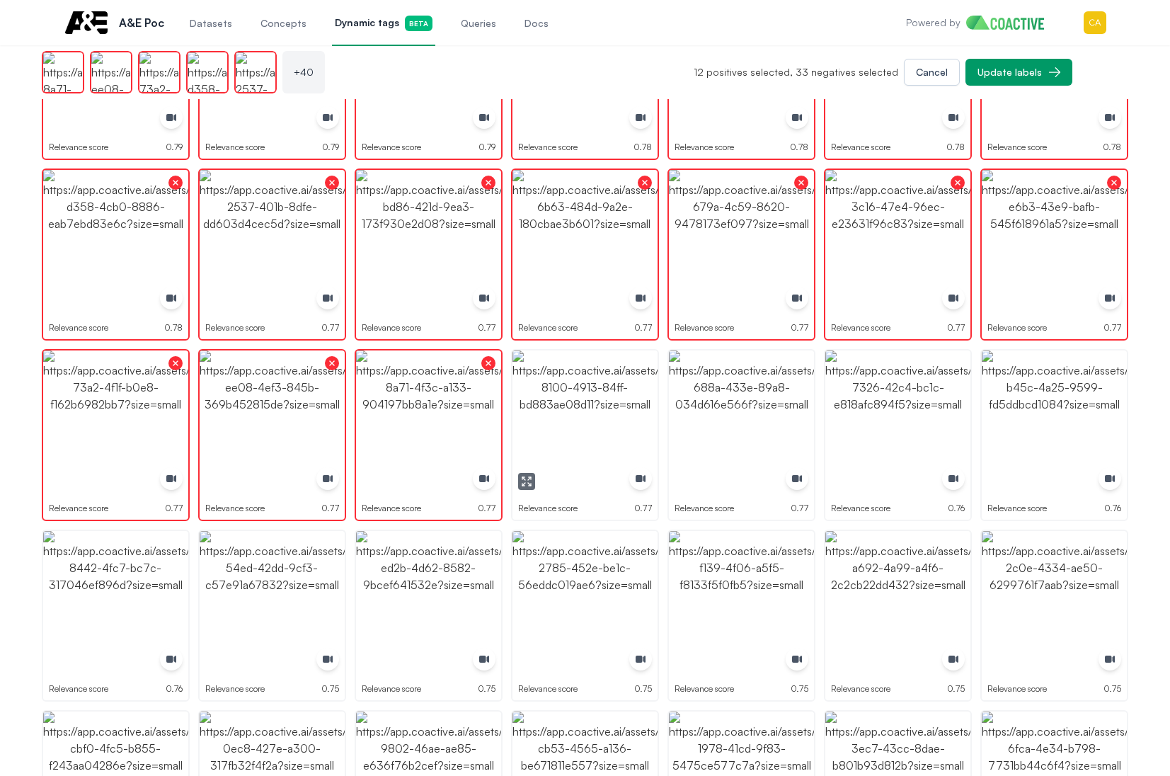
click at [613, 397] on img "button" at bounding box center [584, 422] width 145 height 145
click at [738, 400] on img "button" at bounding box center [741, 422] width 145 height 145
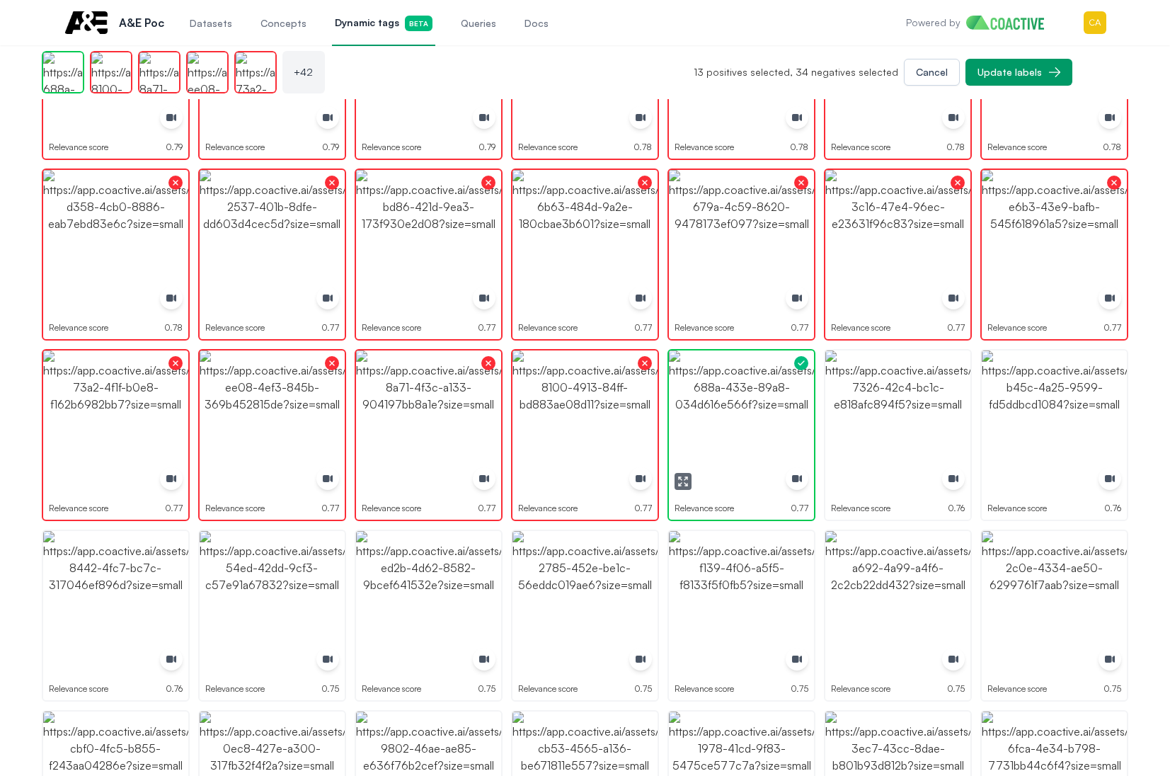
click at [738, 400] on img "button" at bounding box center [741, 422] width 145 height 145
click at [910, 396] on img "button" at bounding box center [897, 422] width 145 height 145
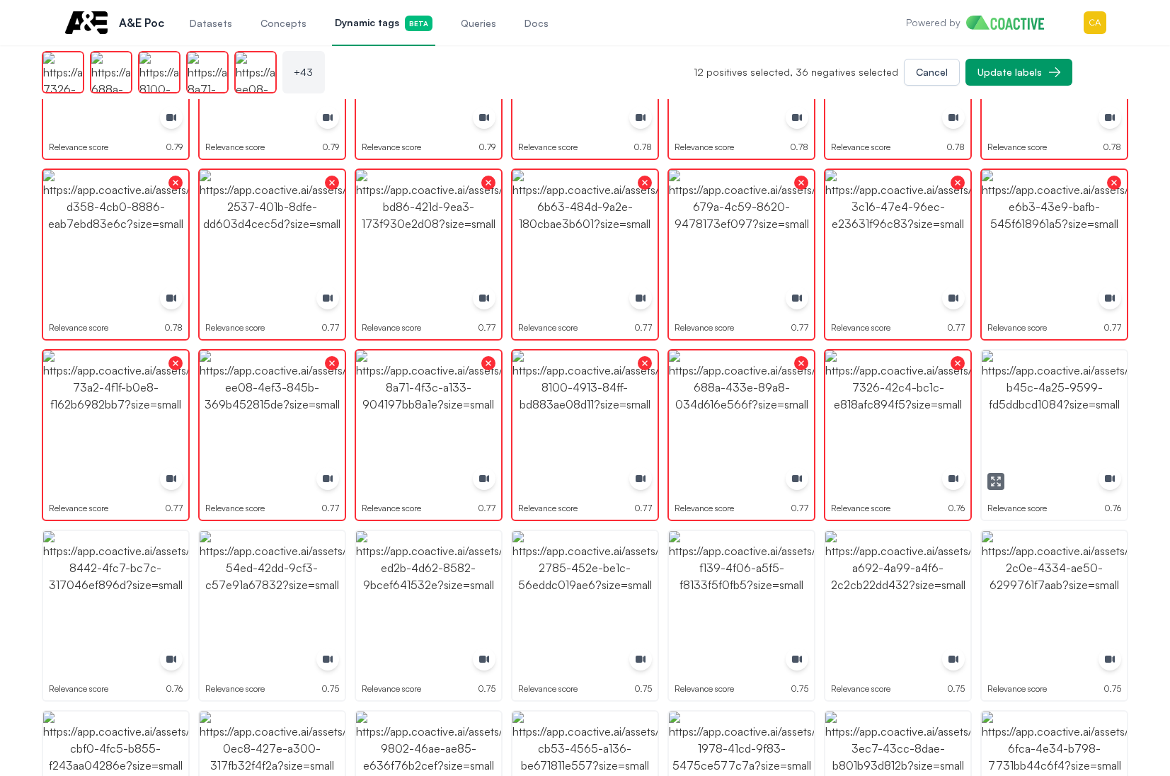
click at [1000, 474] on button "button" at bounding box center [995, 481] width 17 height 17
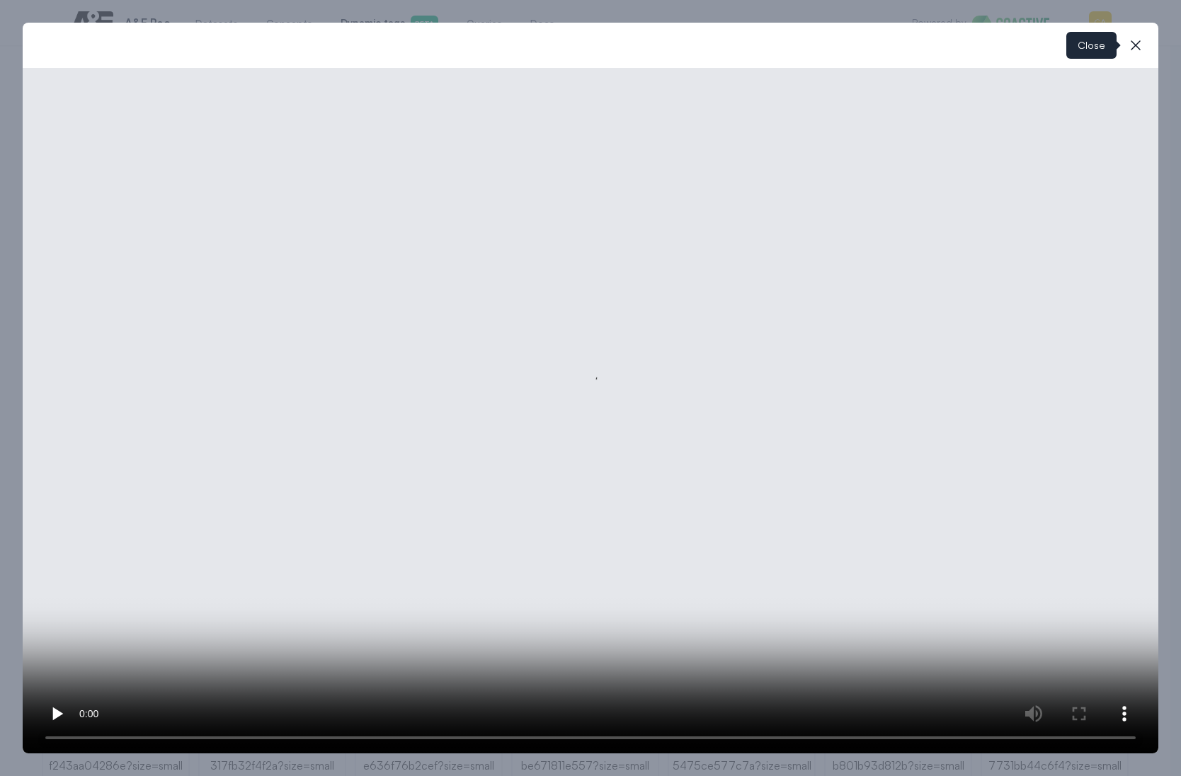
click at [1144, 44] on button "close-modal" at bounding box center [1135, 45] width 28 height 28
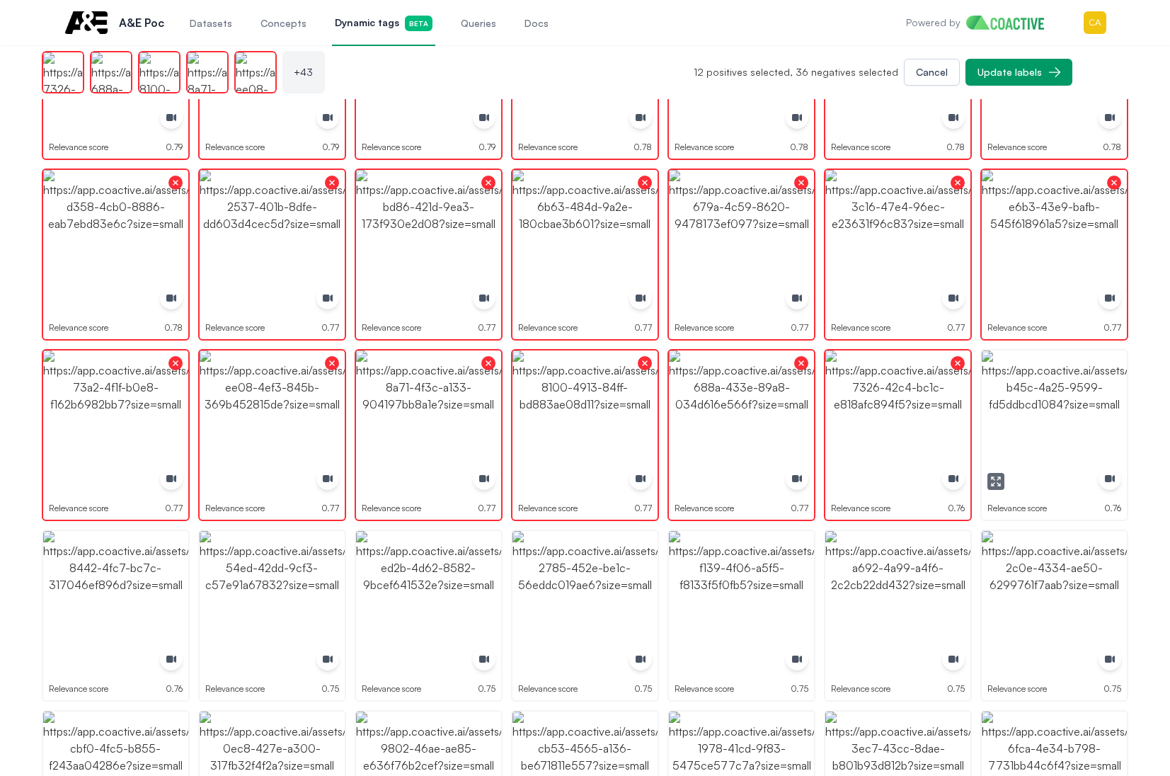
click at [1066, 431] on img "button" at bounding box center [1054, 422] width 145 height 145
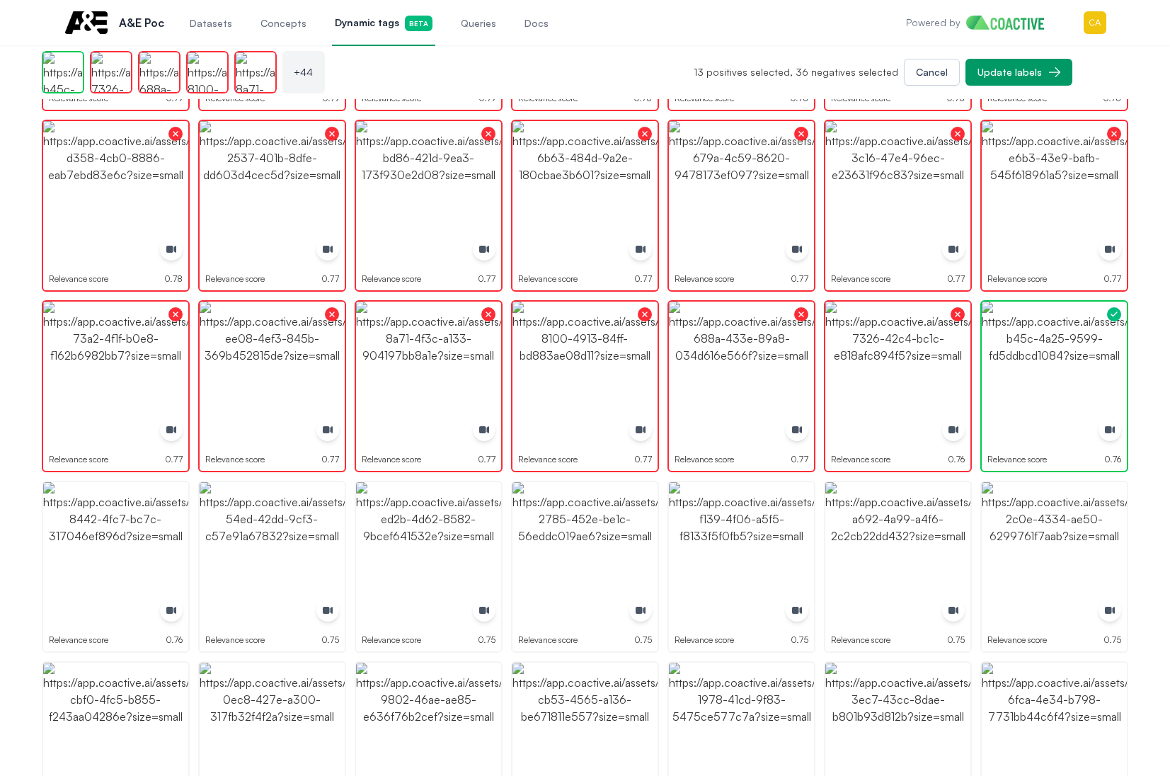
scroll to position [1203, 0]
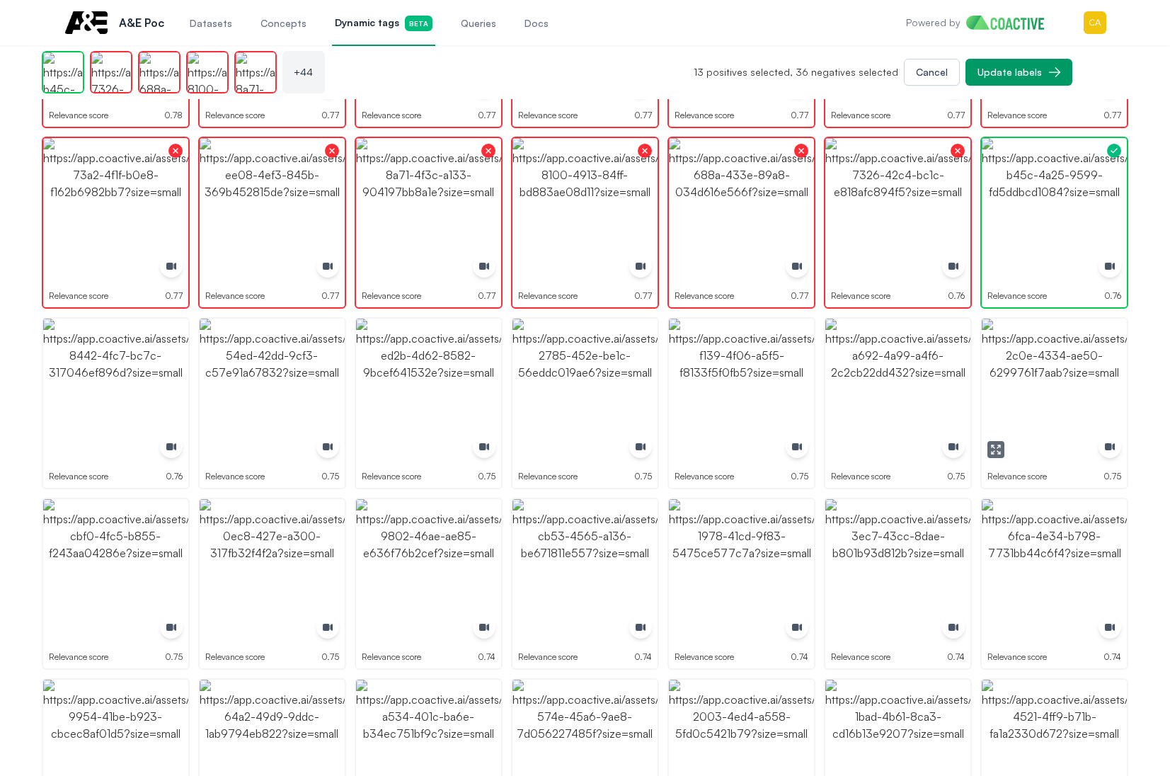
click at [1046, 391] on img "button" at bounding box center [1054, 391] width 145 height 145
click at [885, 399] on img "button" at bounding box center [897, 391] width 145 height 145
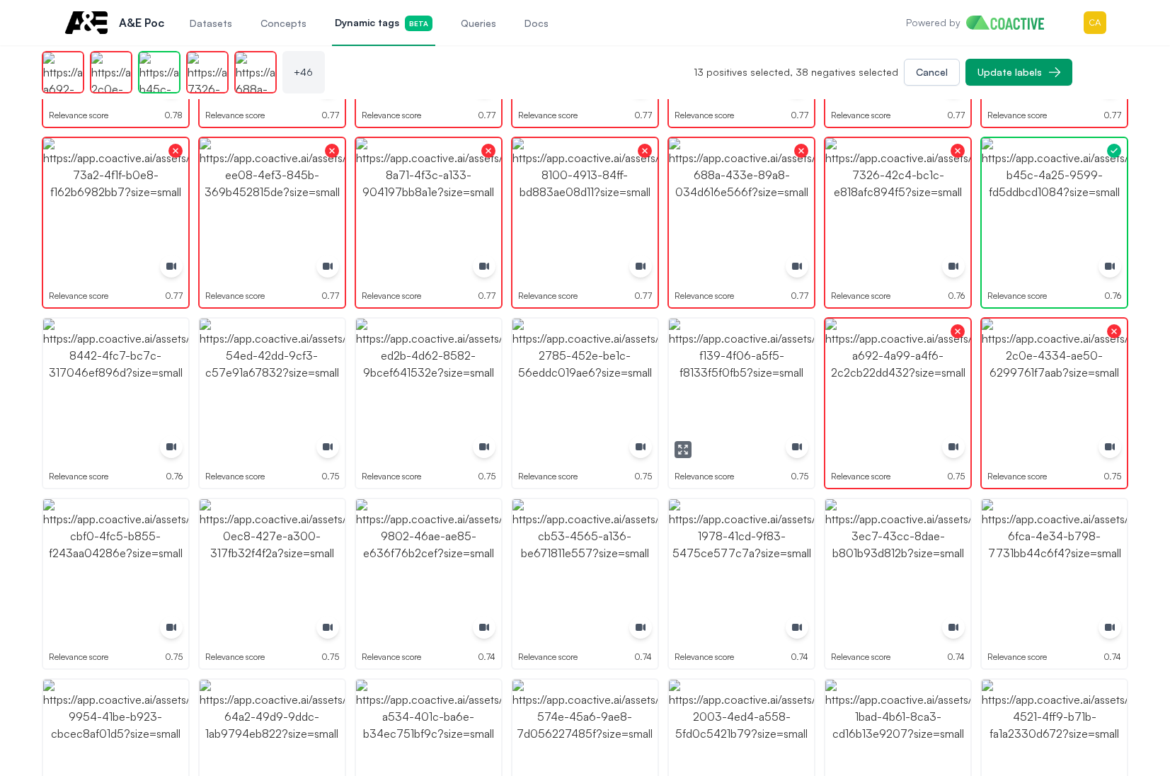
click at [694, 399] on img "button" at bounding box center [741, 391] width 145 height 145
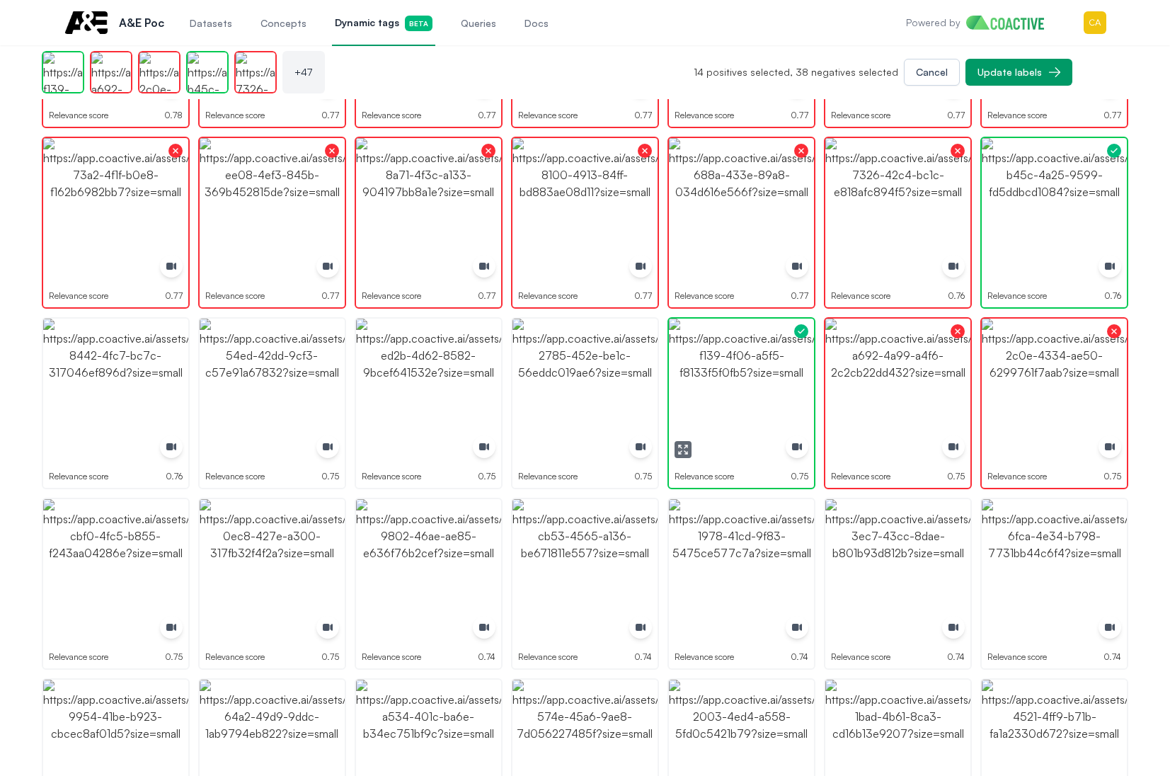
click at [694, 399] on img "button" at bounding box center [741, 391] width 145 height 145
click at [525, 443] on button "button" at bounding box center [526, 449] width 17 height 17
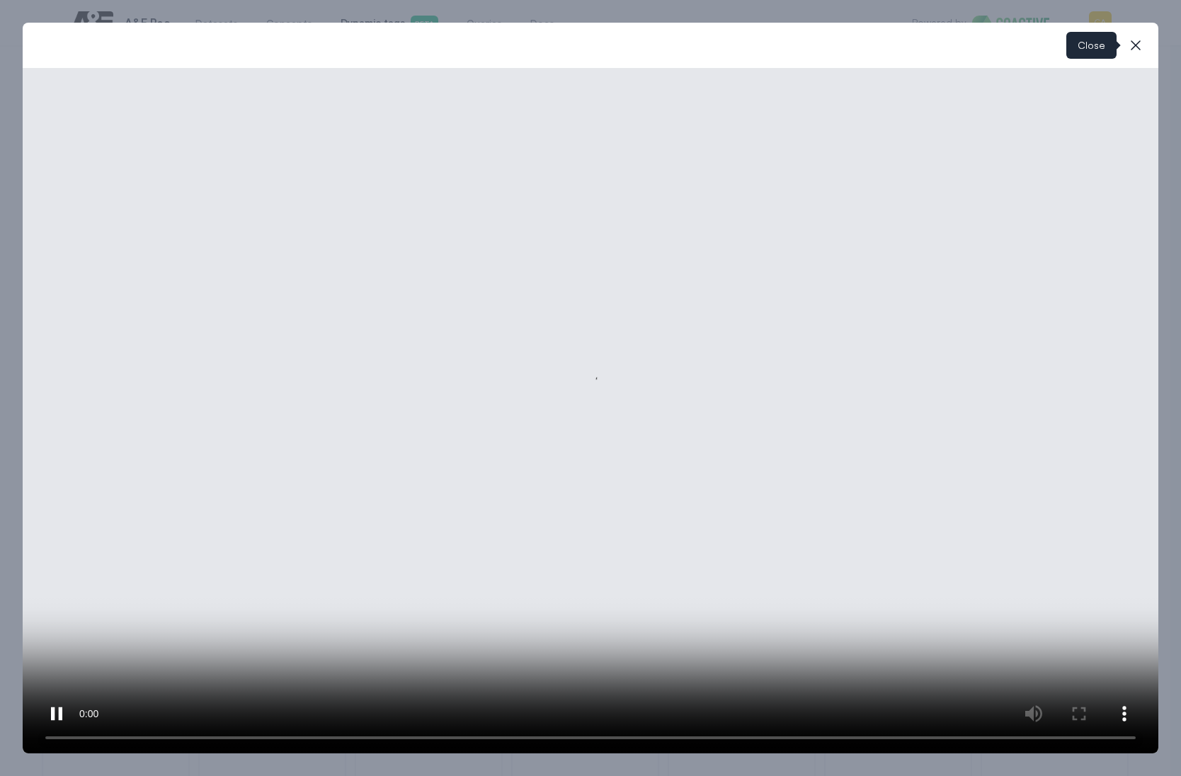
click at [1136, 47] on icon "button" at bounding box center [1135, 45] width 17 height 17
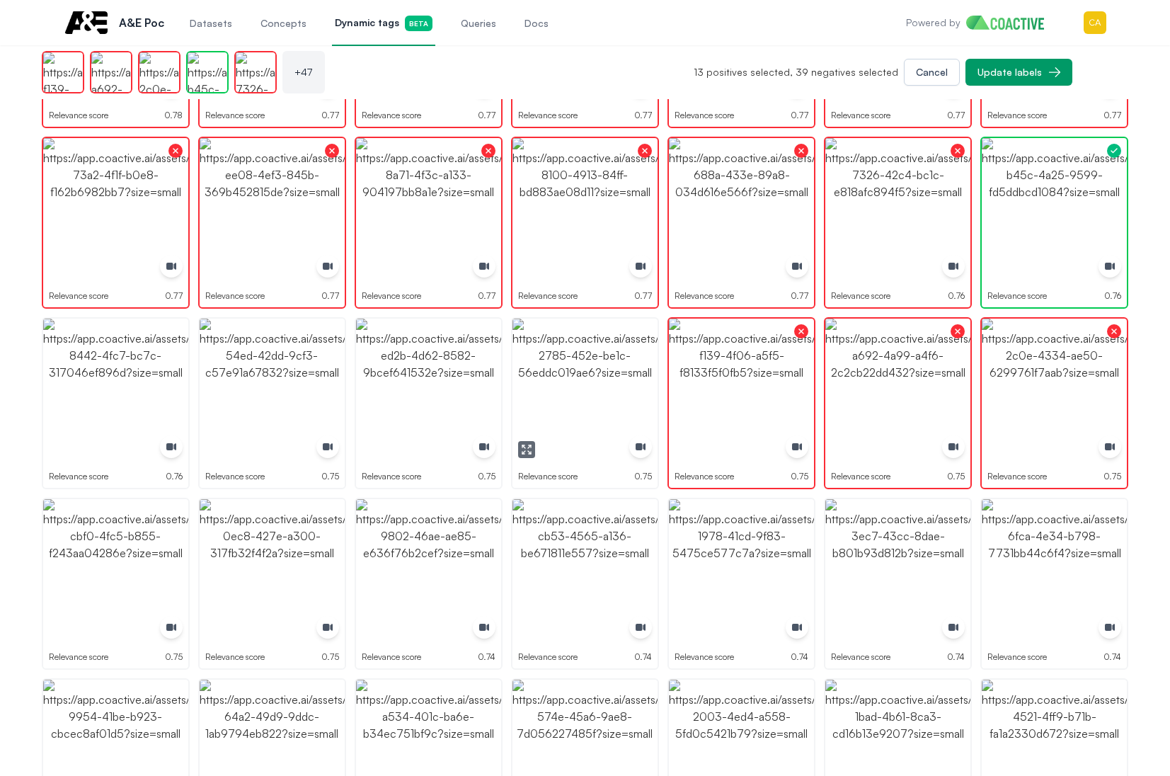
click at [575, 386] on img "button" at bounding box center [584, 391] width 145 height 145
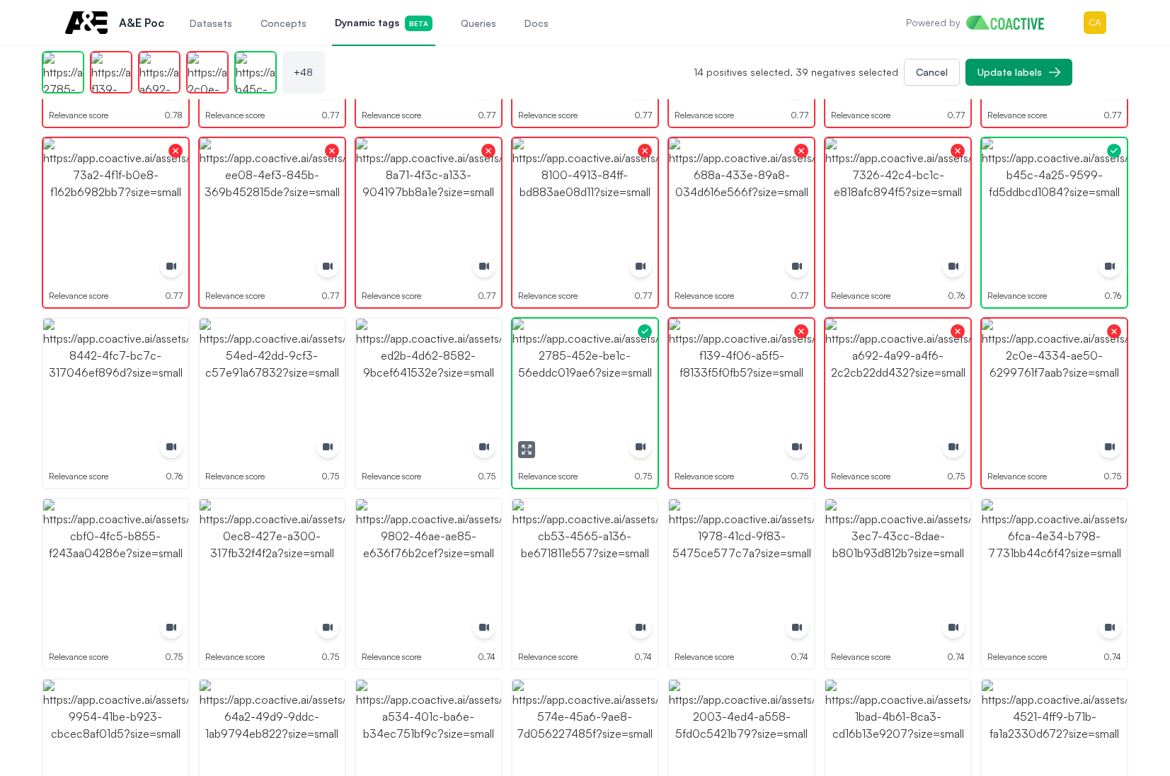
click at [381, 388] on img "button" at bounding box center [428, 391] width 145 height 145
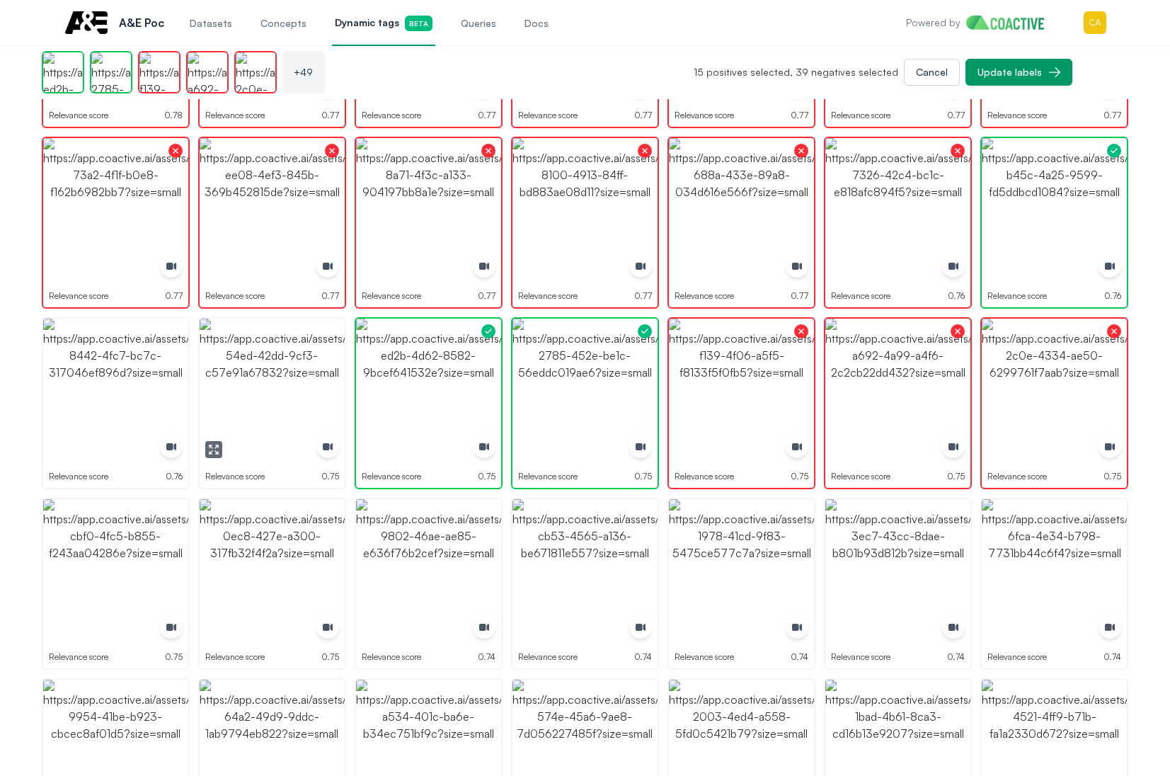
click at [279, 392] on img "button" at bounding box center [272, 391] width 145 height 145
click at [144, 396] on img "button" at bounding box center [115, 391] width 145 height 145
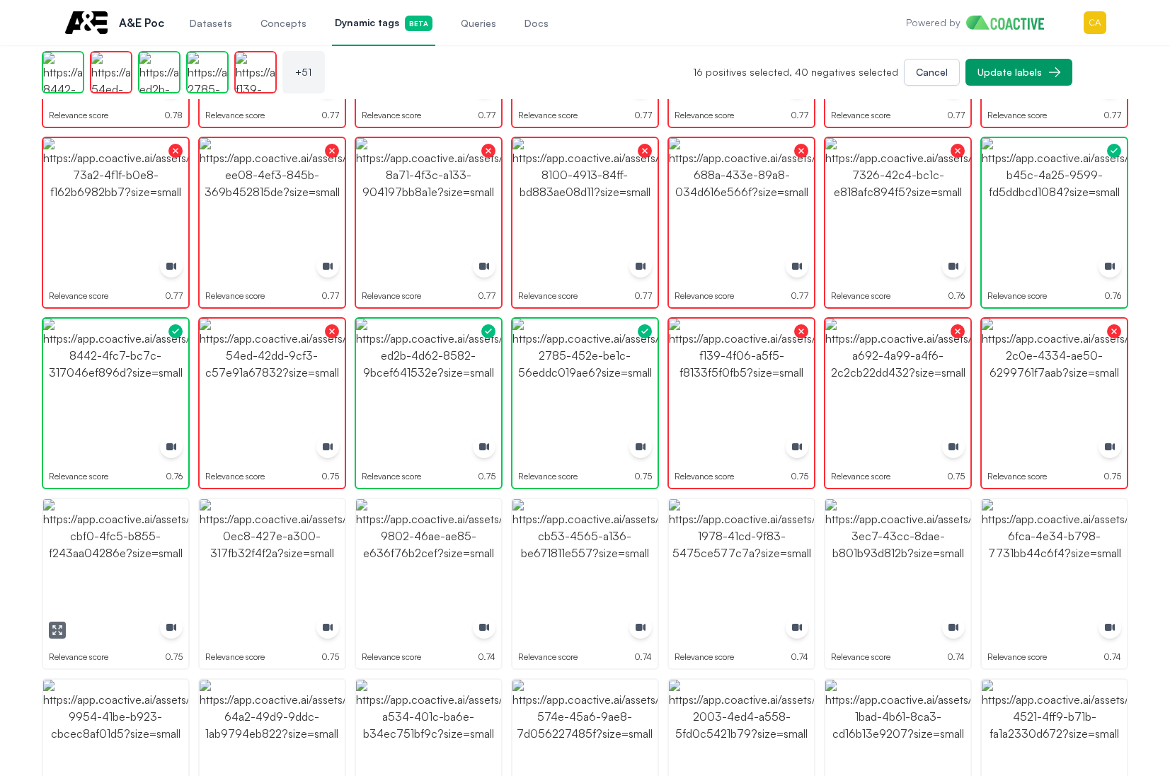
click at [105, 584] on img "button" at bounding box center [115, 571] width 145 height 145
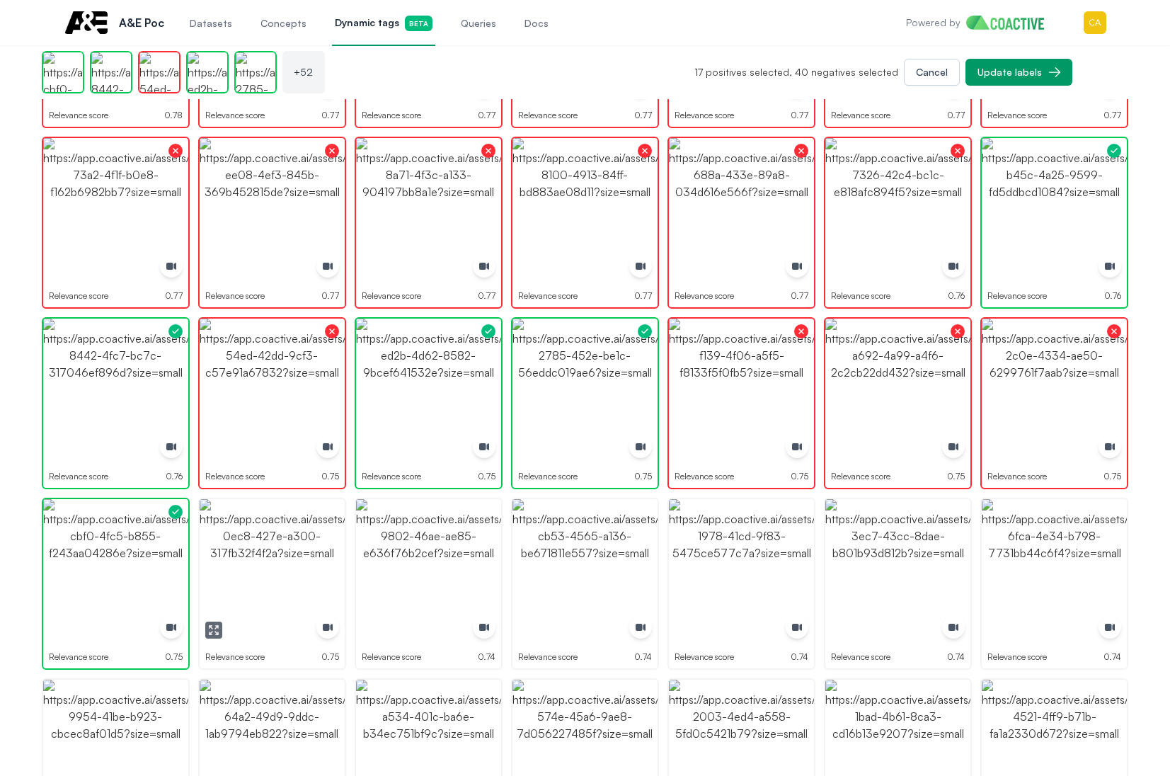
click at [264, 598] on img "button" at bounding box center [272, 571] width 145 height 145
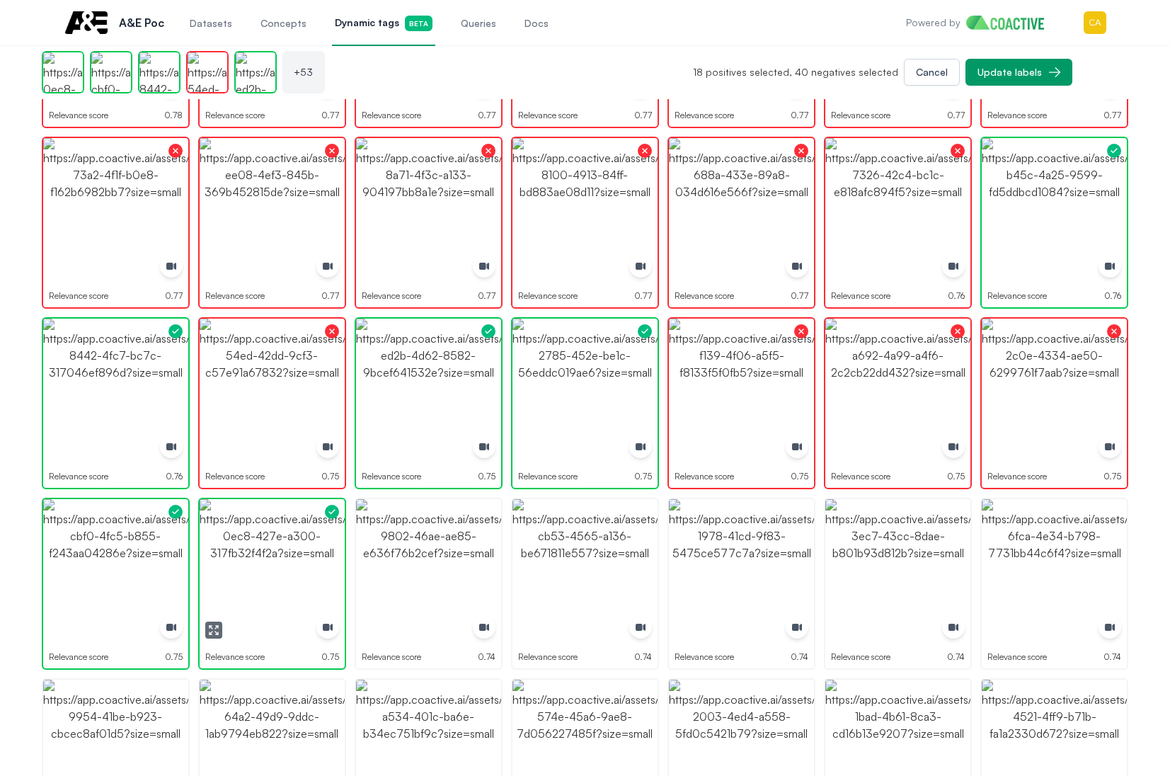
click at [264, 598] on img "button" at bounding box center [272, 571] width 145 height 145
click at [472, 566] on img "button" at bounding box center [428, 571] width 145 height 145
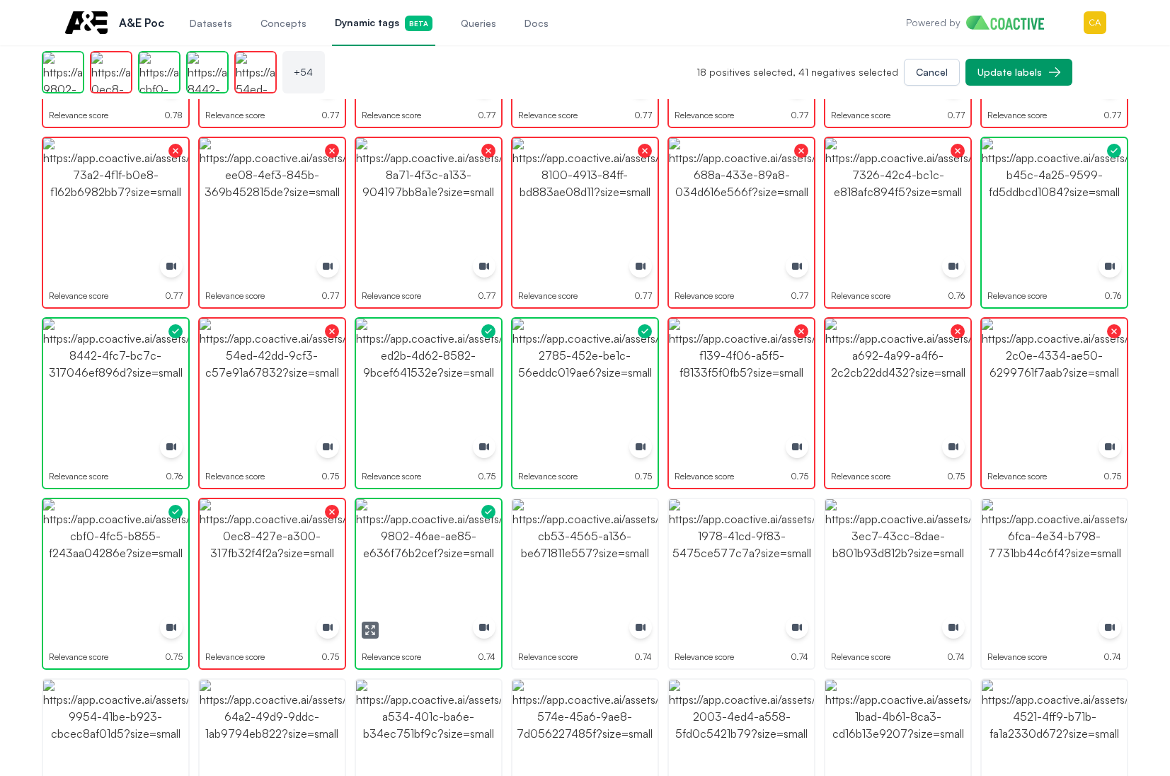
click at [471, 566] on img "button" at bounding box center [428, 571] width 145 height 145
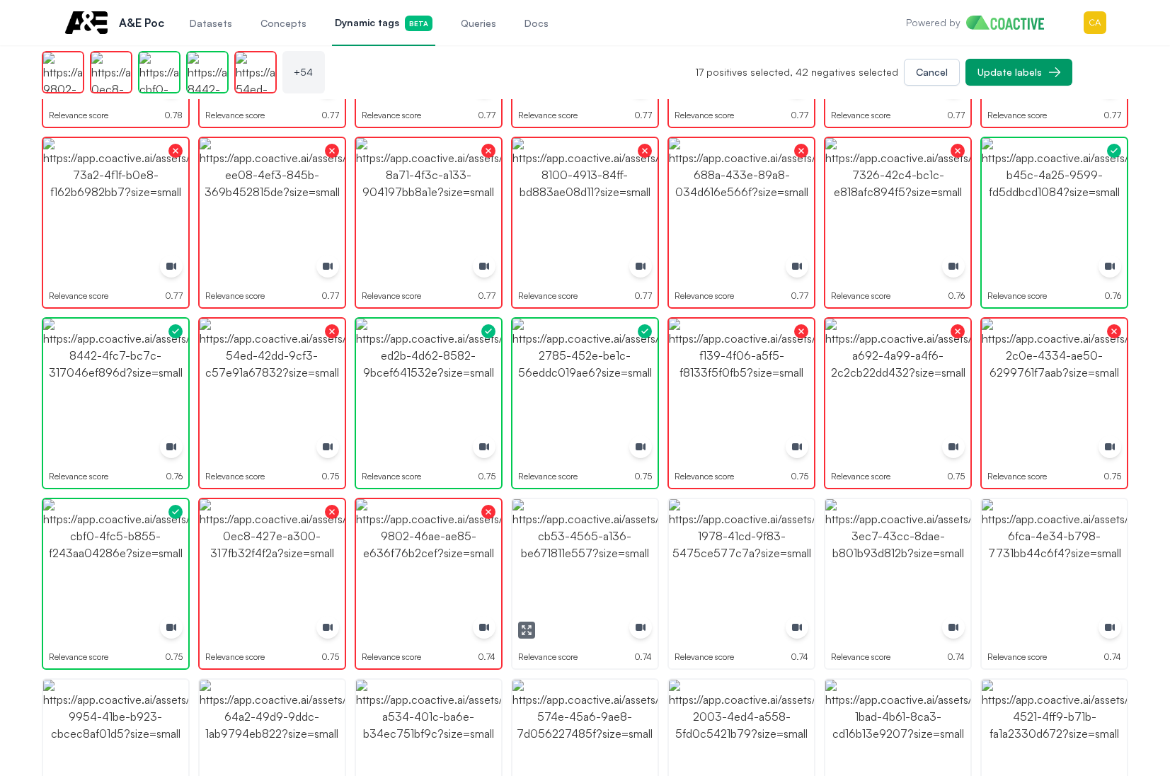
click at [627, 561] on img "button" at bounding box center [584, 571] width 145 height 145
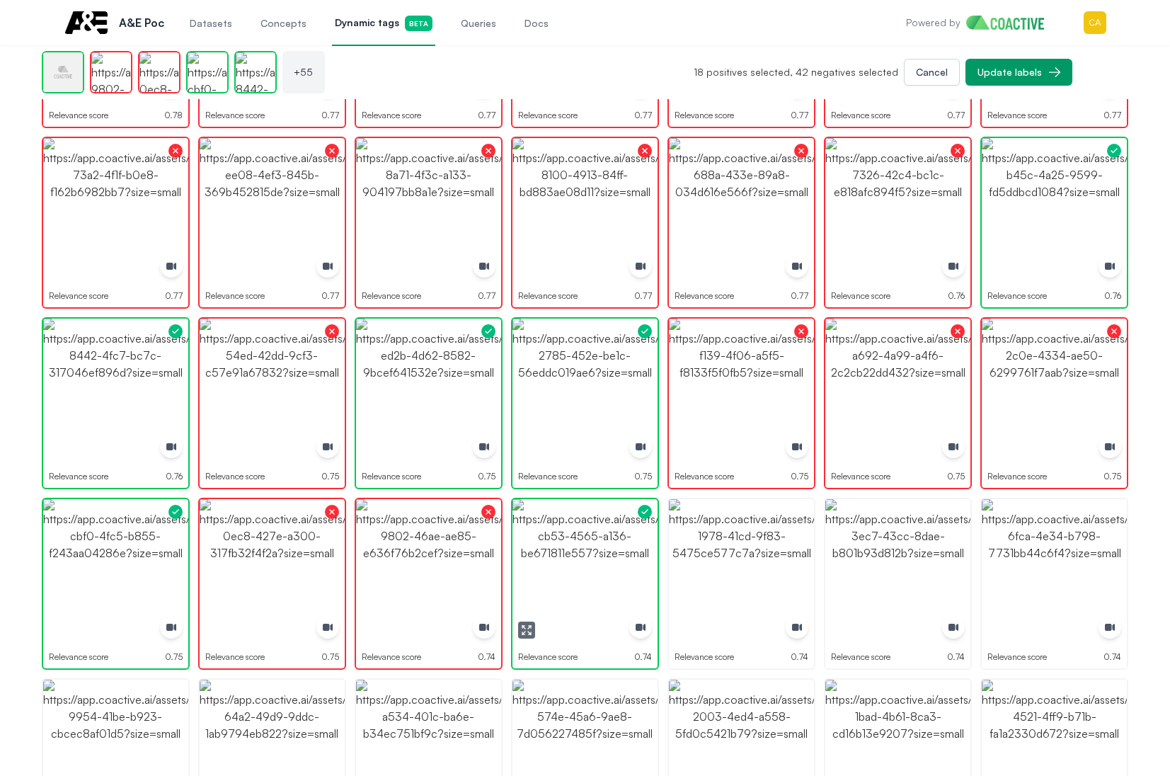
click at [627, 561] on img "button" at bounding box center [584, 571] width 145 height 145
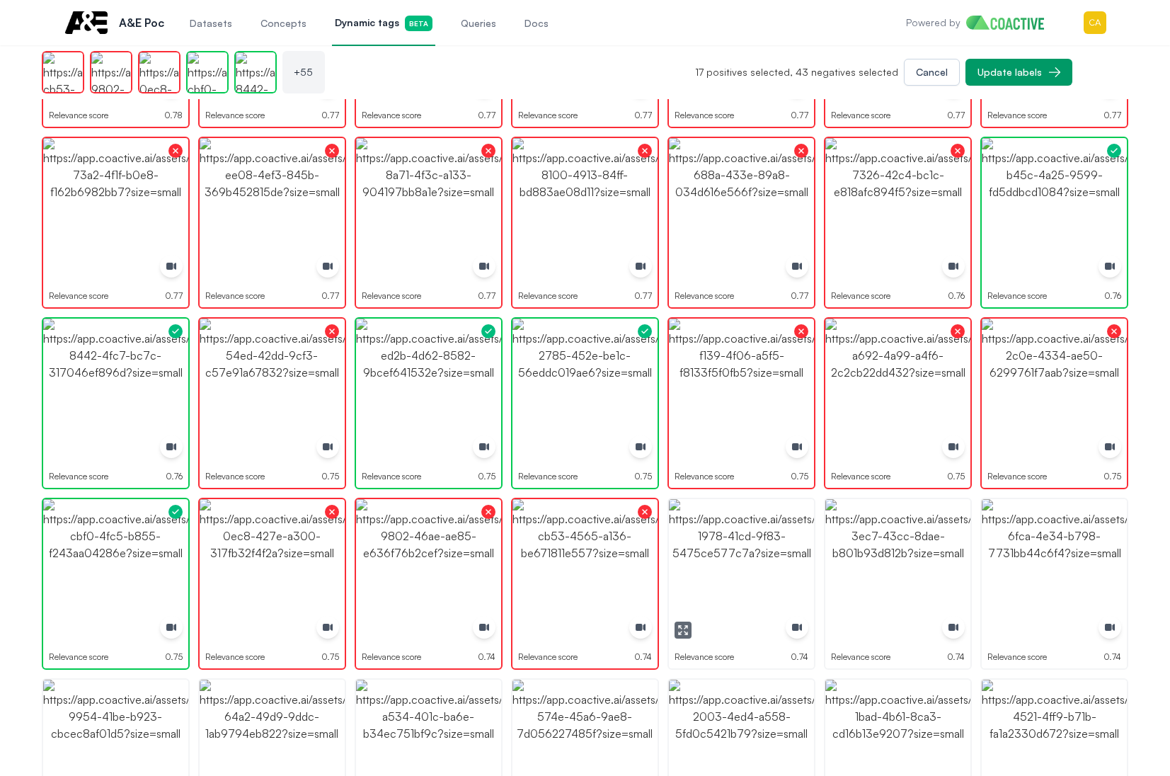
click at [769, 557] on img "button" at bounding box center [741, 571] width 145 height 145
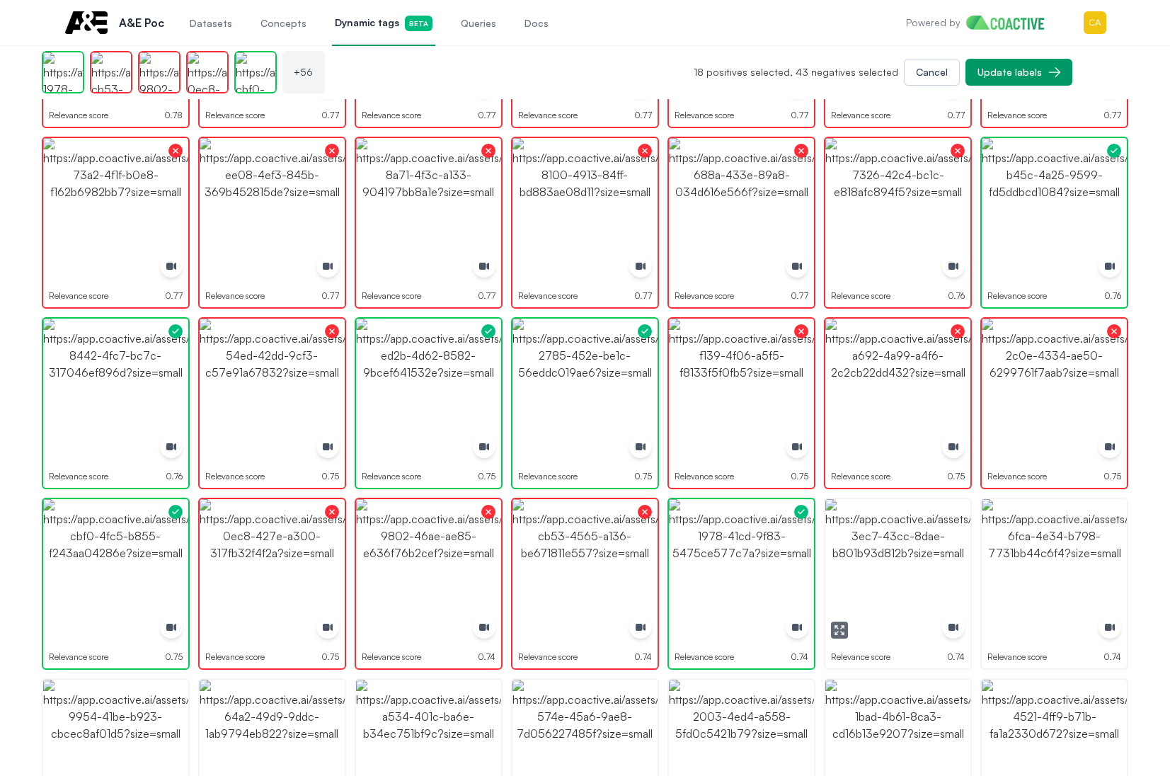
click at [925, 557] on img "button" at bounding box center [897, 571] width 145 height 145
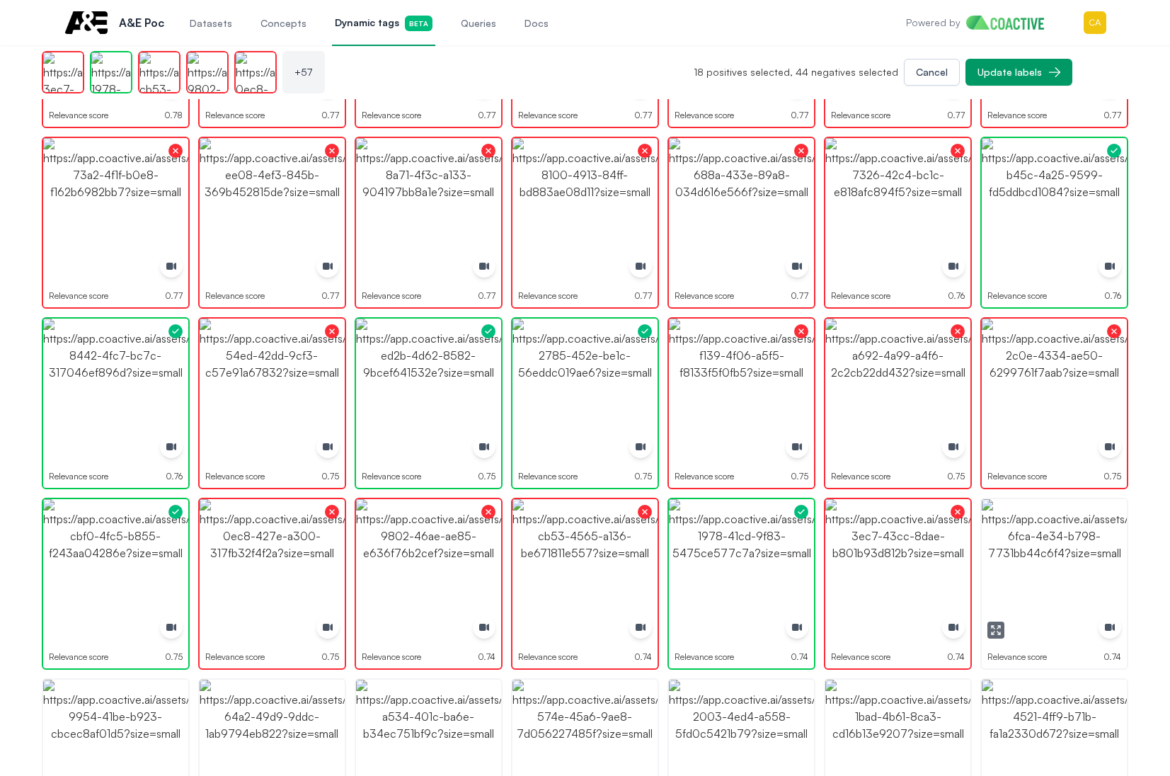
click at [1053, 553] on img "button" at bounding box center [1054, 571] width 145 height 145
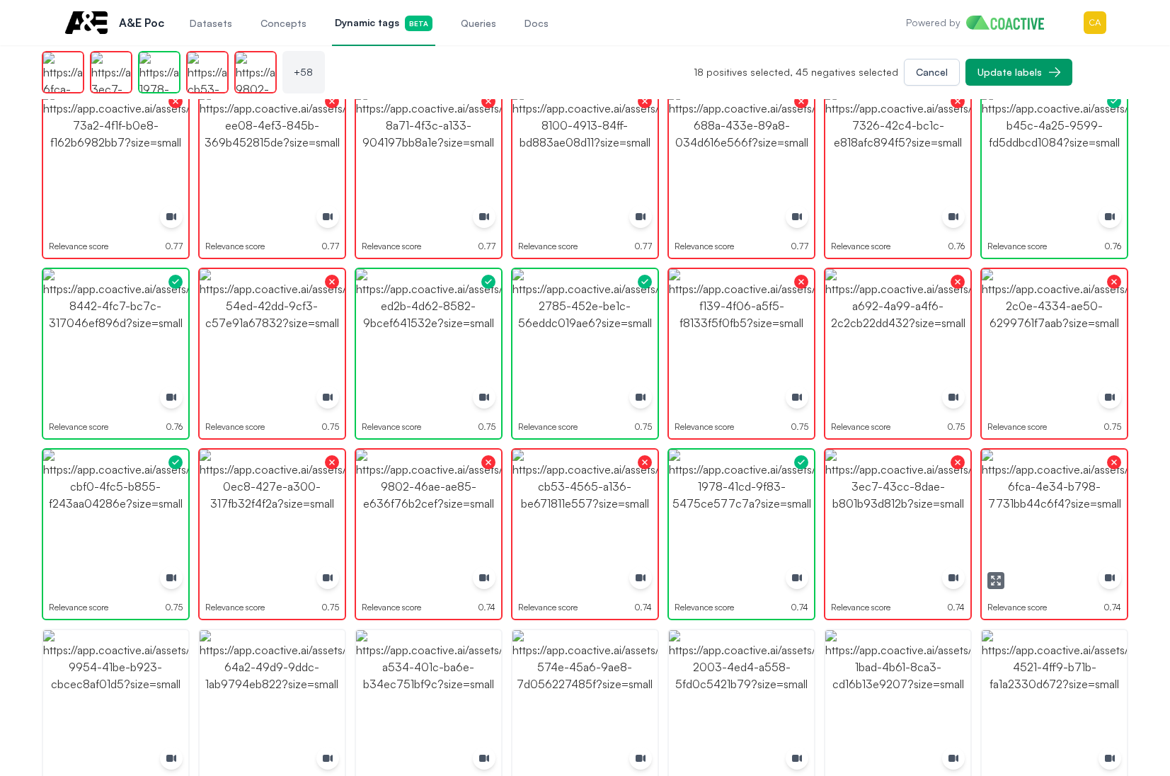
scroll to position [1274, 0]
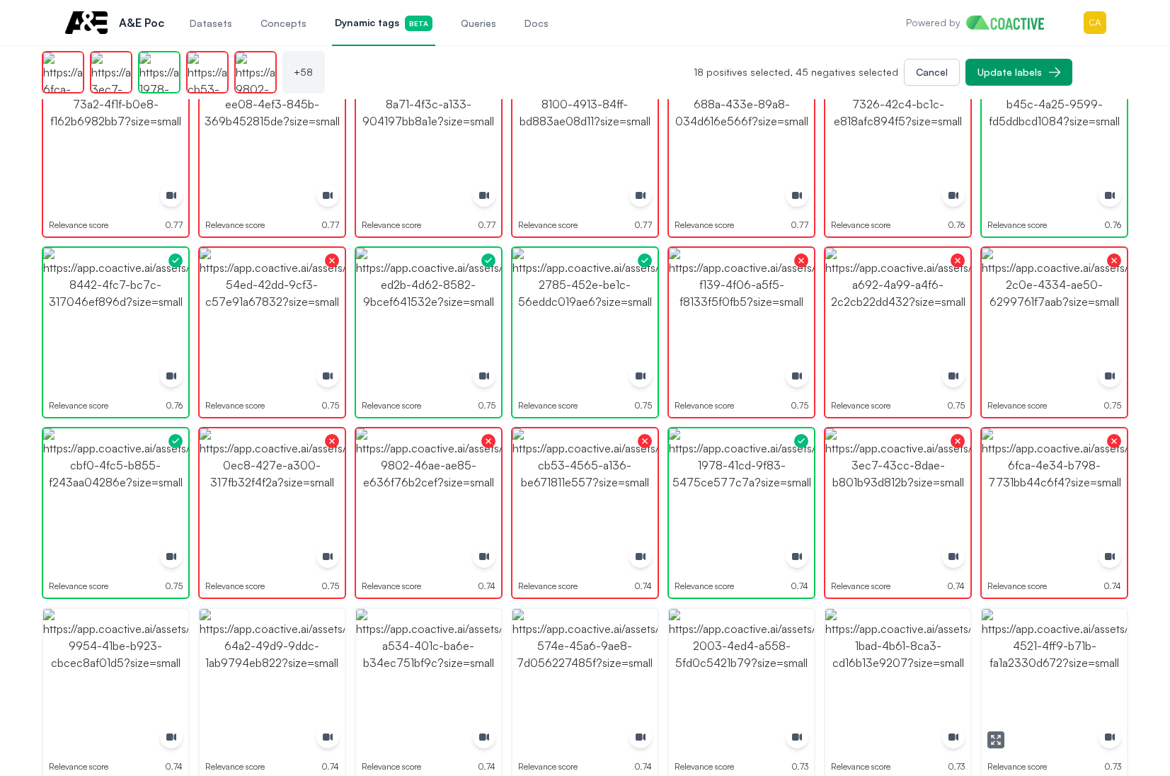
click at [1029, 673] on img "button" at bounding box center [1054, 681] width 145 height 145
click at [849, 692] on img "button" at bounding box center [897, 681] width 145 height 145
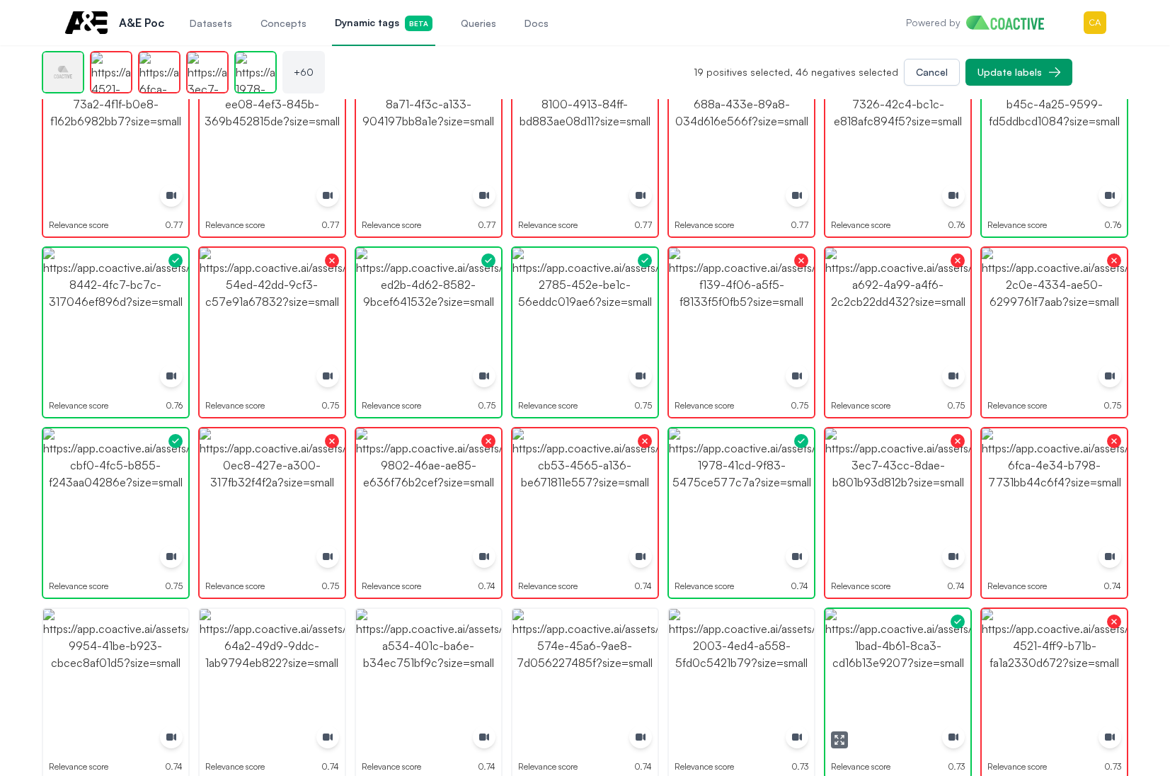
click at [849, 692] on img "button" at bounding box center [897, 681] width 145 height 145
click at [711, 689] on img "button" at bounding box center [741, 681] width 145 height 145
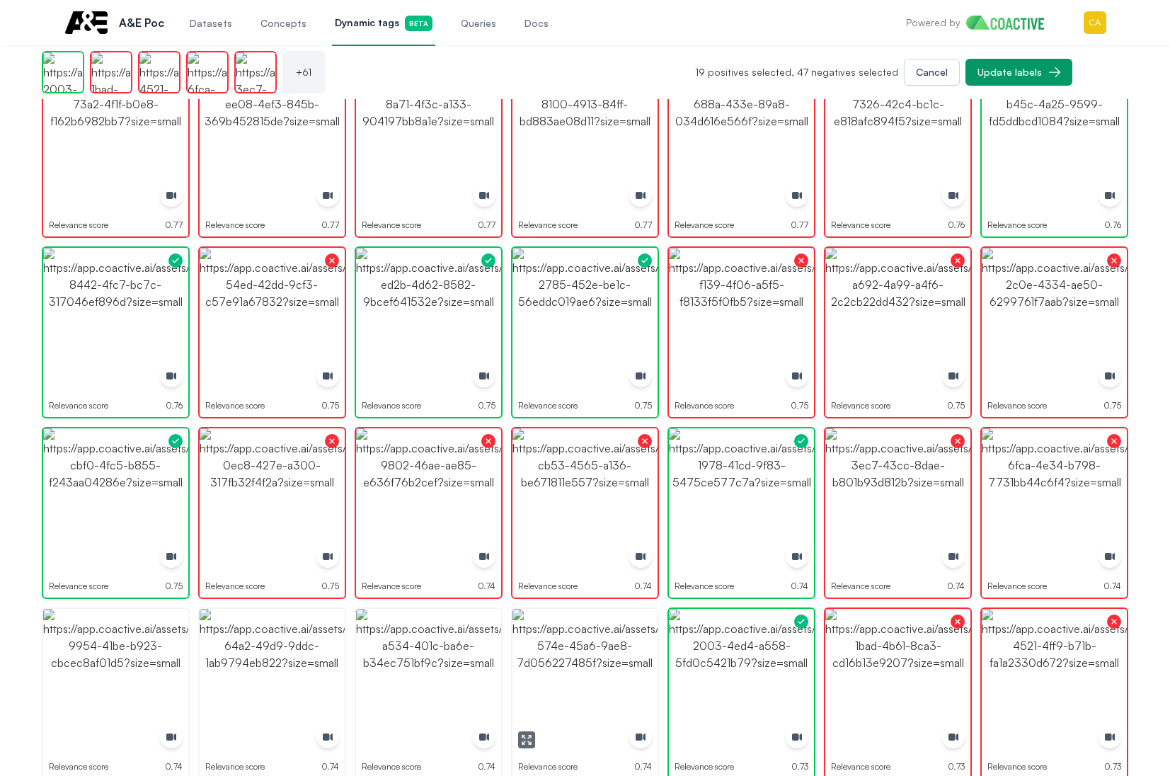
click at [566, 682] on img "button" at bounding box center [584, 681] width 145 height 145
click at [526, 742] on icon "button" at bounding box center [526, 739] width 11 height 11
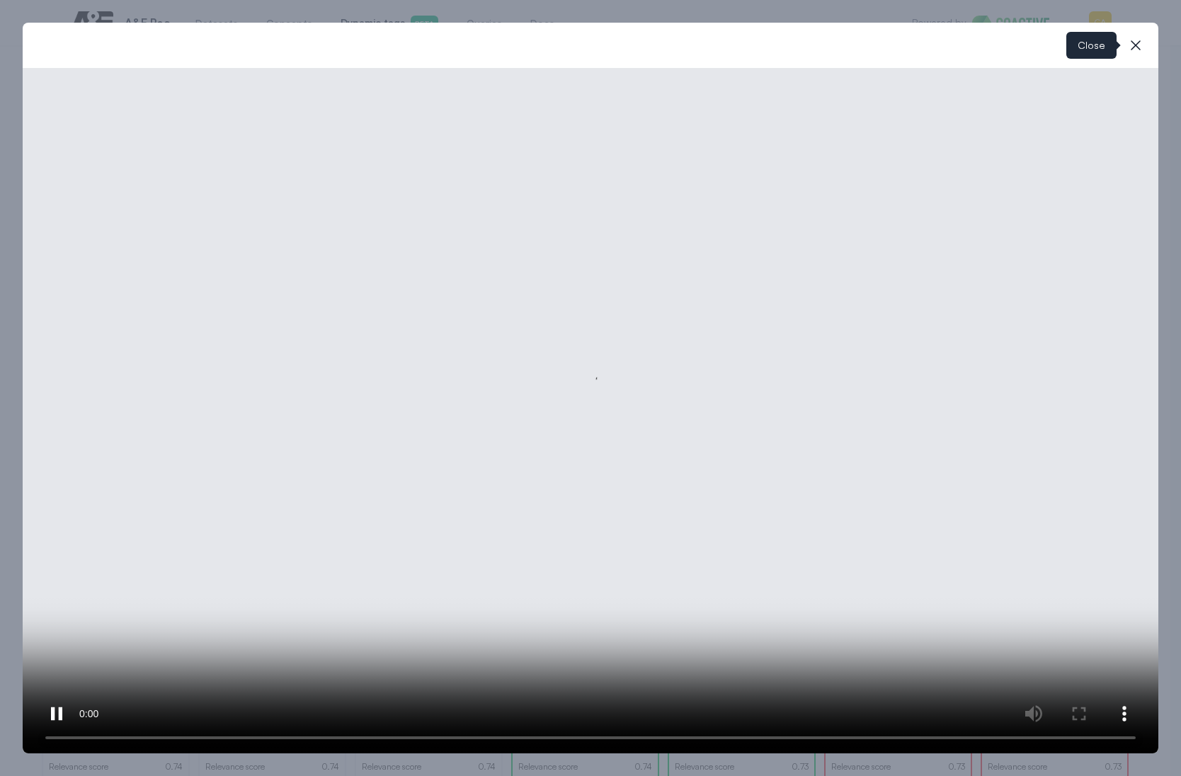
click at [1135, 50] on icon "button" at bounding box center [1135, 45] width 17 height 17
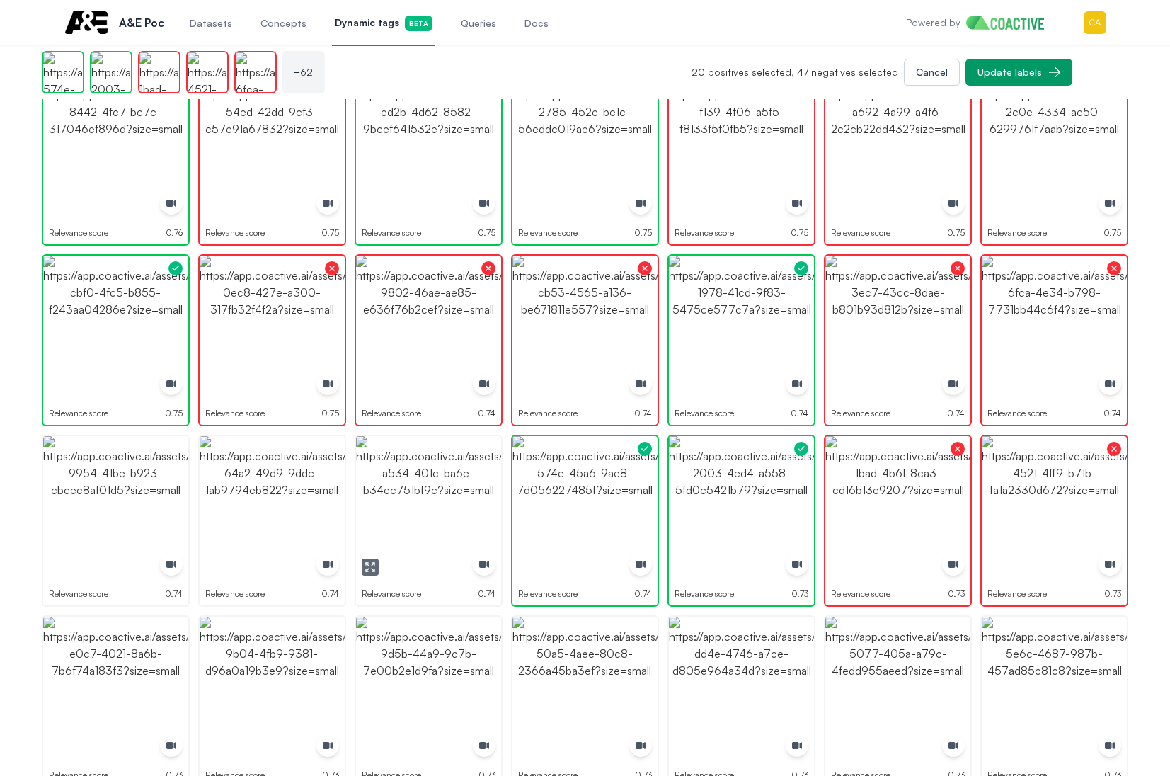
scroll to position [1487, 0]
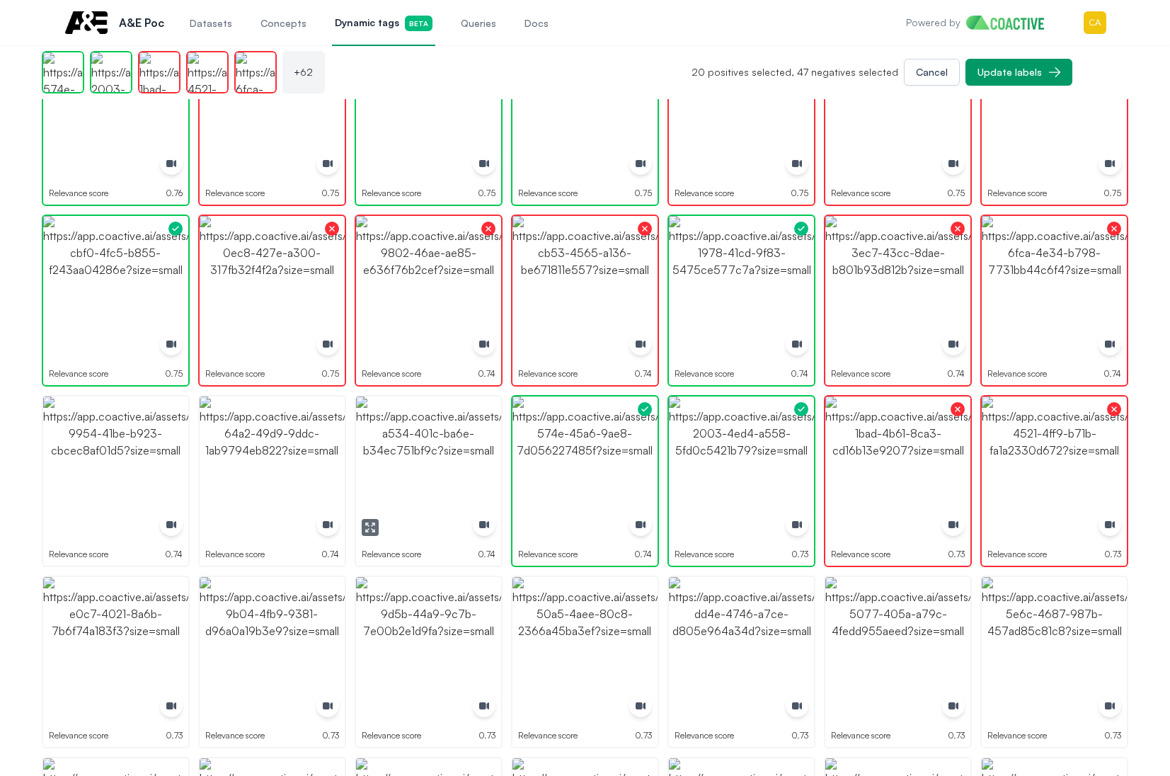
click at [440, 473] on img "button" at bounding box center [428, 468] width 145 height 145
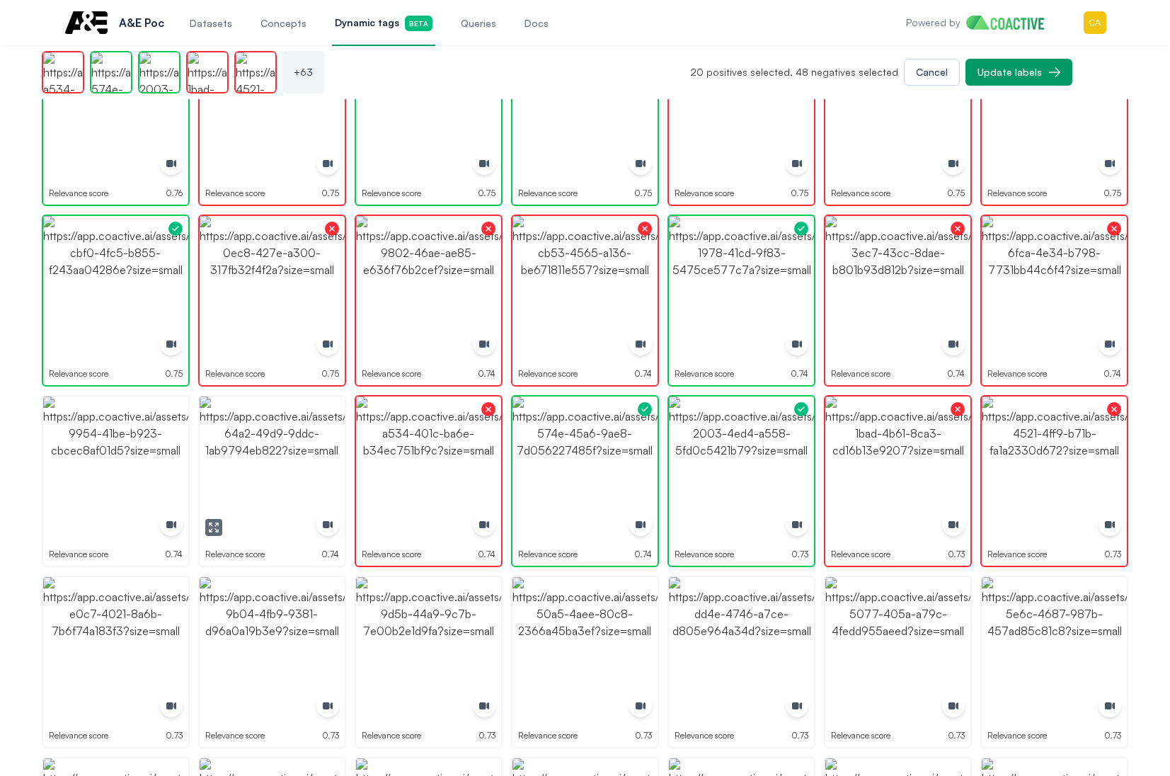
click at [304, 491] on img "button" at bounding box center [272, 468] width 145 height 145
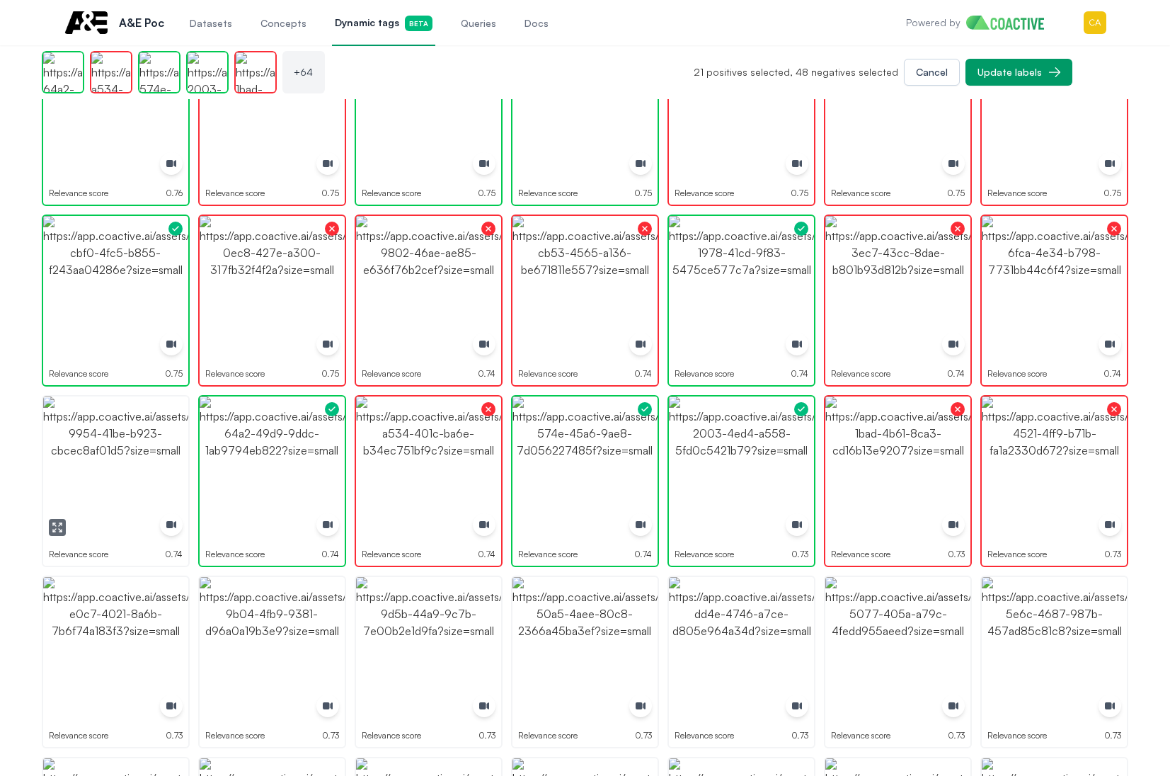
click at [91, 477] on img "button" at bounding box center [115, 468] width 145 height 145
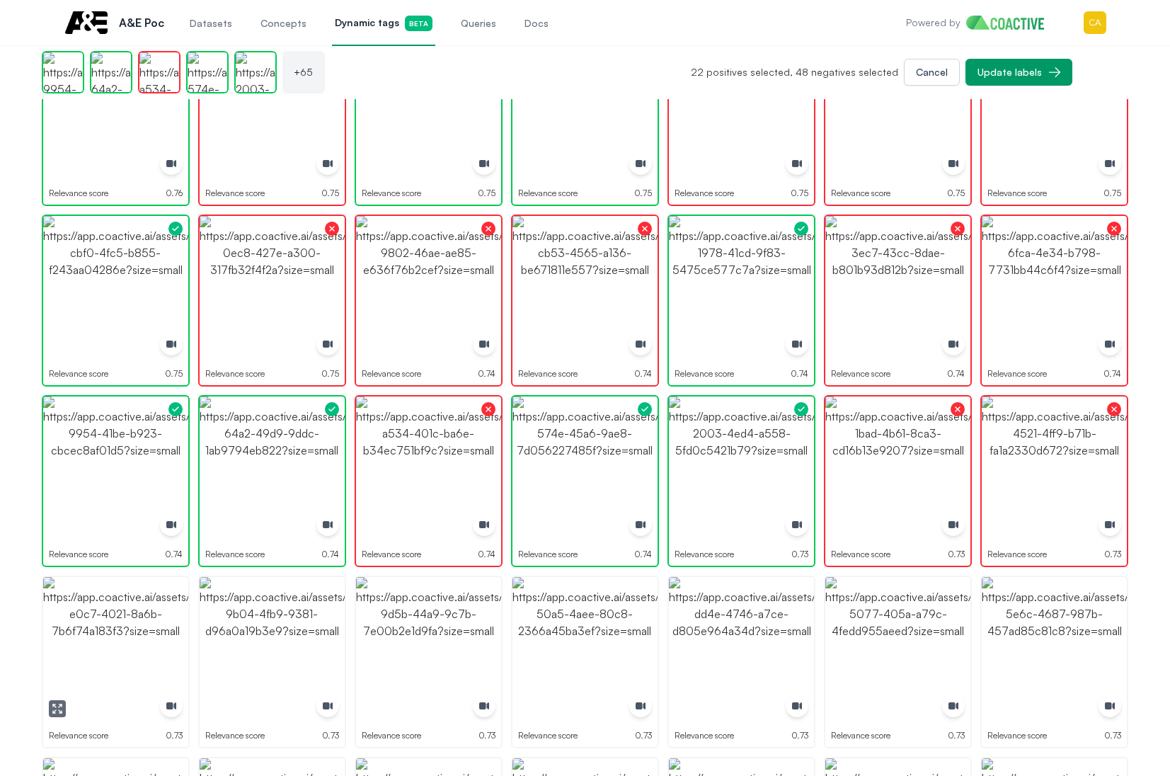
click at [134, 663] on img "button" at bounding box center [115, 649] width 145 height 145
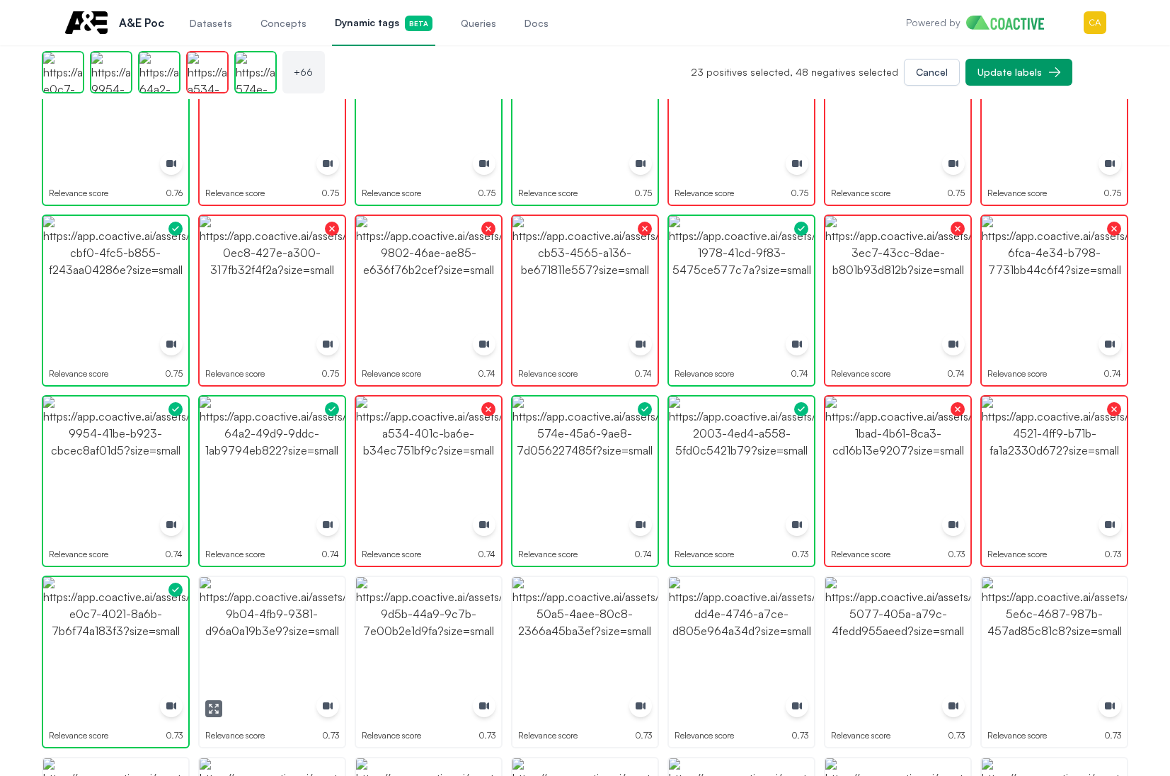
click at [290, 655] on img "button" at bounding box center [272, 649] width 145 height 145
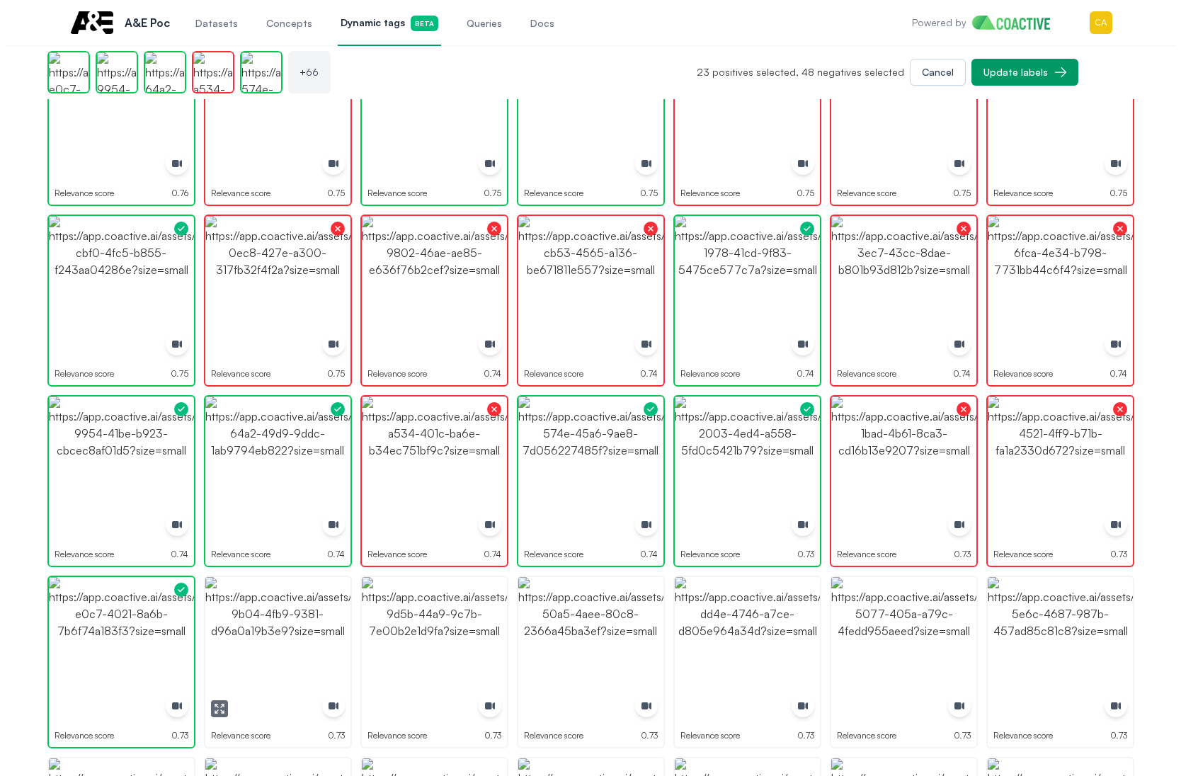
click
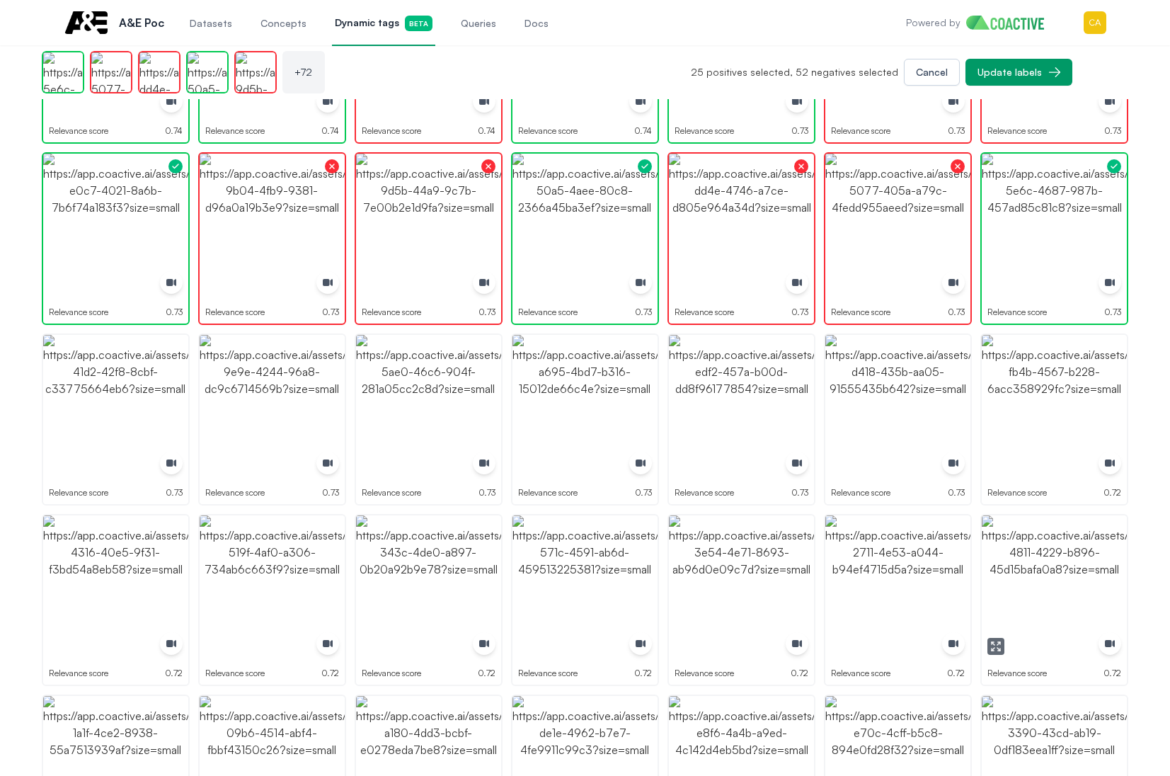
scroll to position [1911, 0]
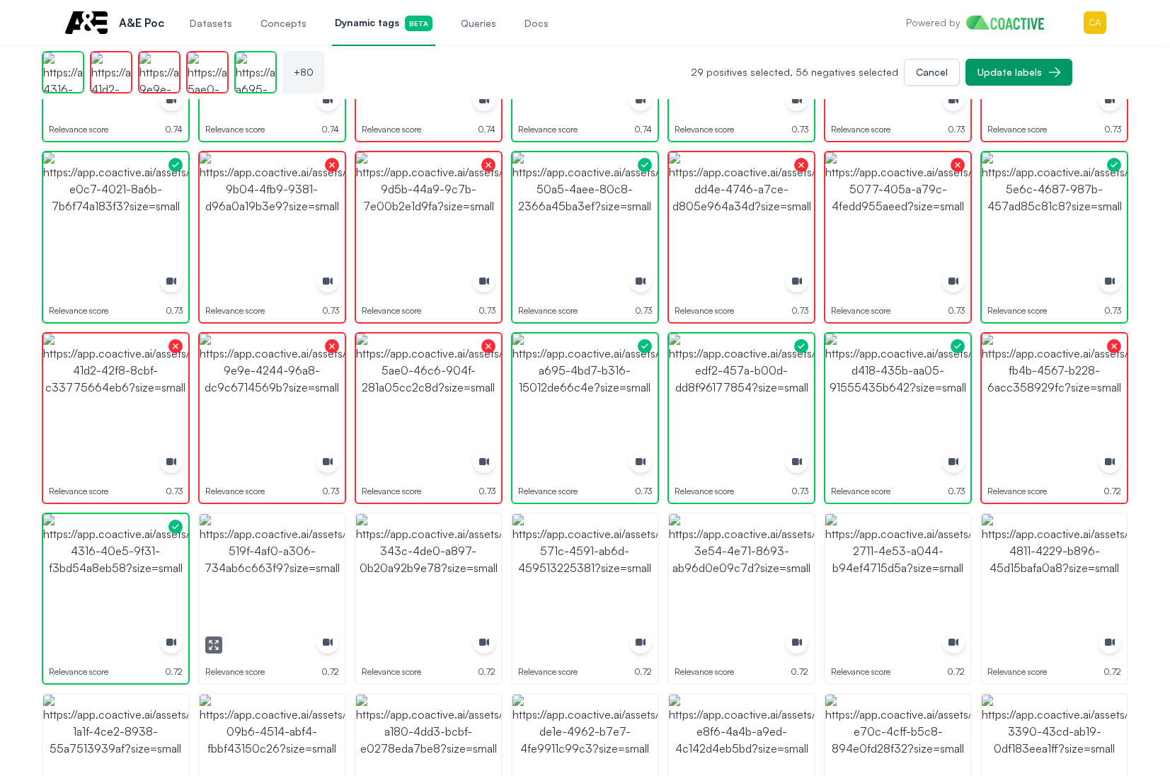
drag, startPoint x: 237, startPoint y: 578, endPoint x: 417, endPoint y: 576, distance: 179.8
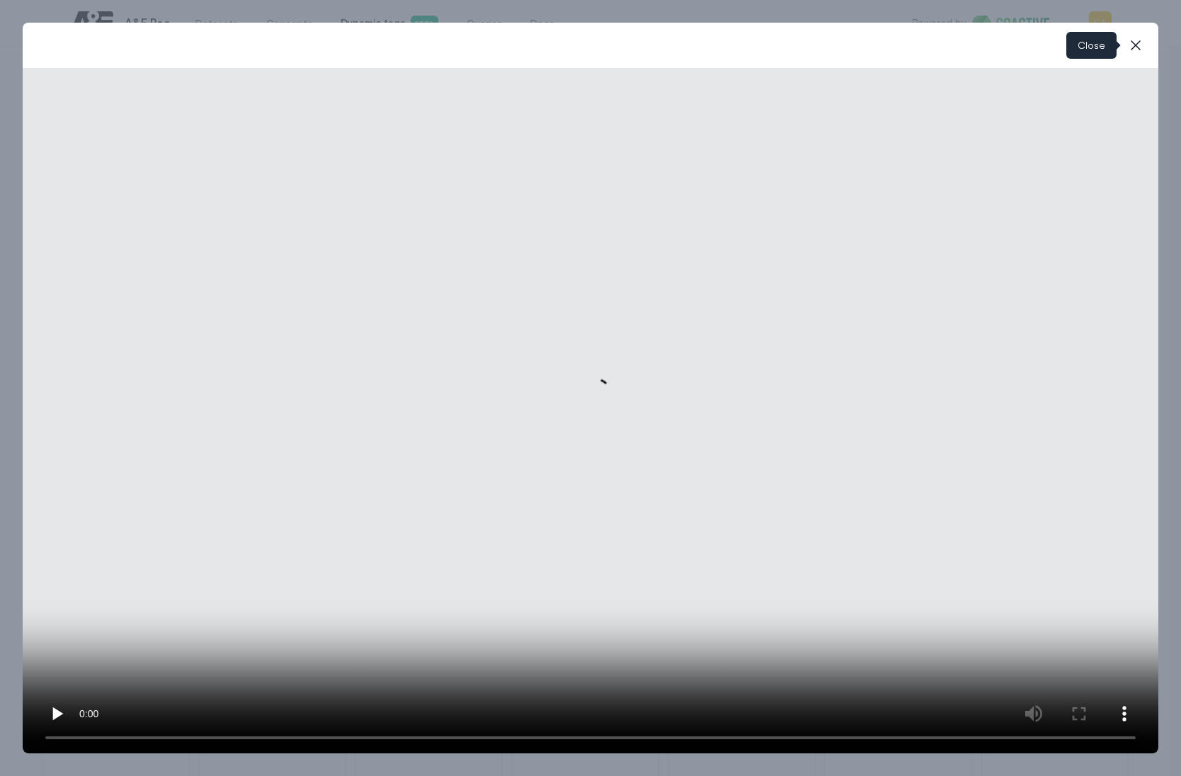
drag, startPoint x: 1144, startPoint y: 53, endPoint x: 1082, endPoint y: 278, distance: 233.4
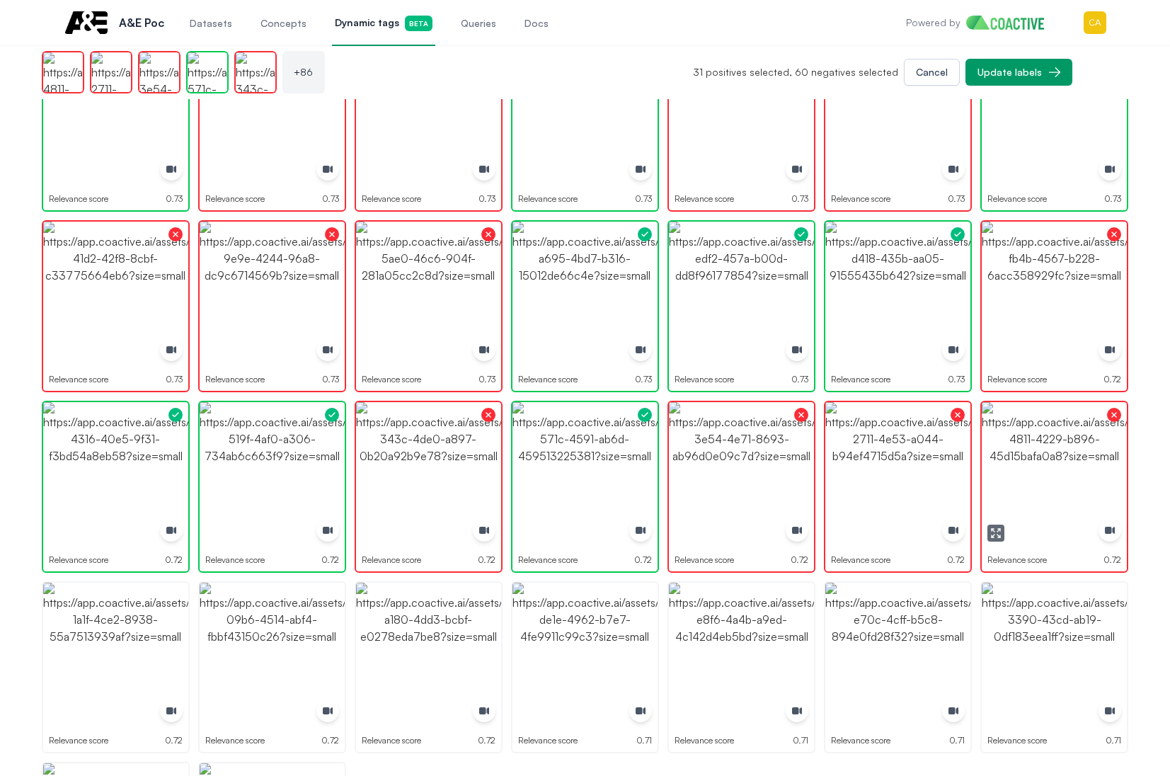
scroll to position [2192, 0]
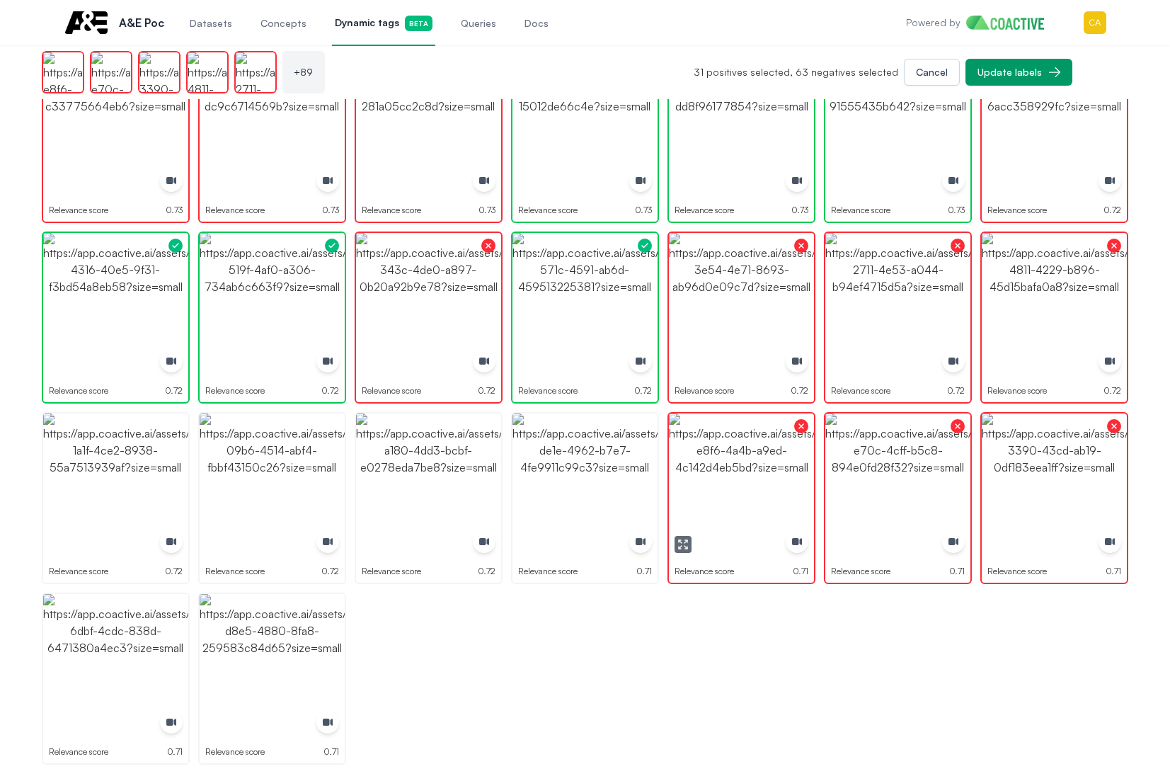
drag, startPoint x: 561, startPoint y: 471, endPoint x: 546, endPoint y: 468, distance: 15.1
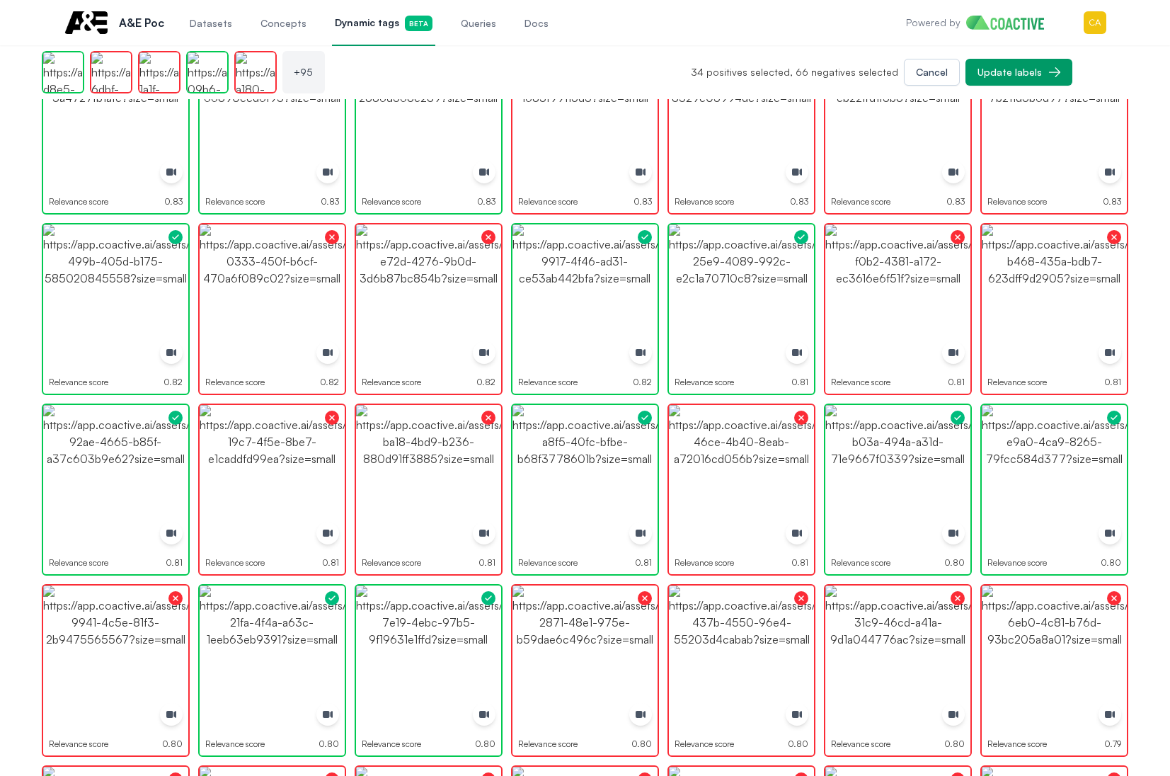
scroll to position [0, 0]
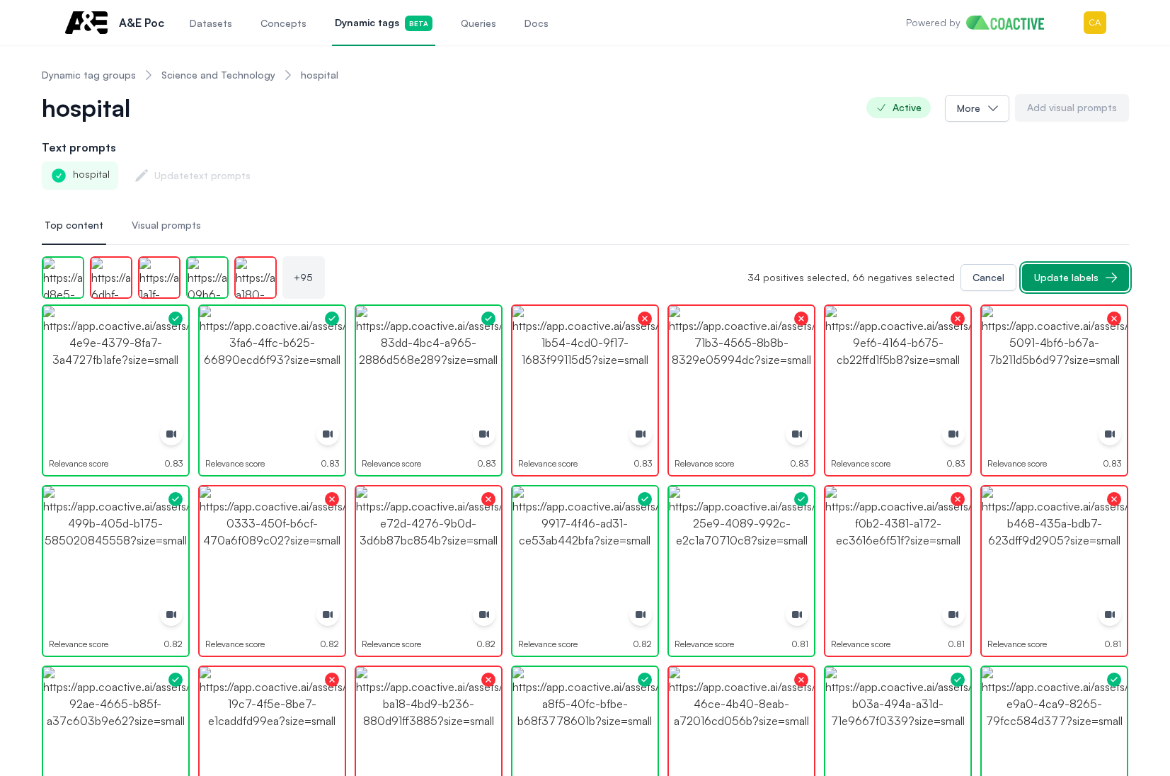
drag, startPoint x: 1071, startPoint y: 273, endPoint x: 1124, endPoint y: 259, distance: 54.9
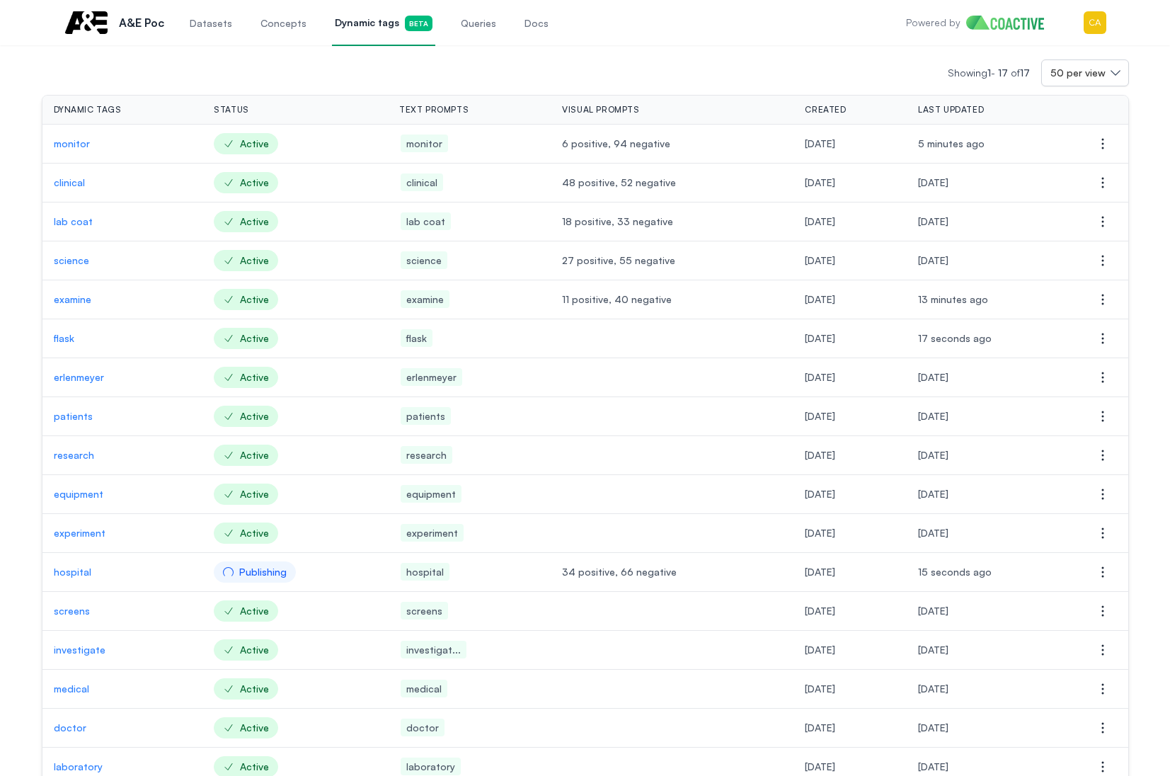
scroll to position [150, 0]
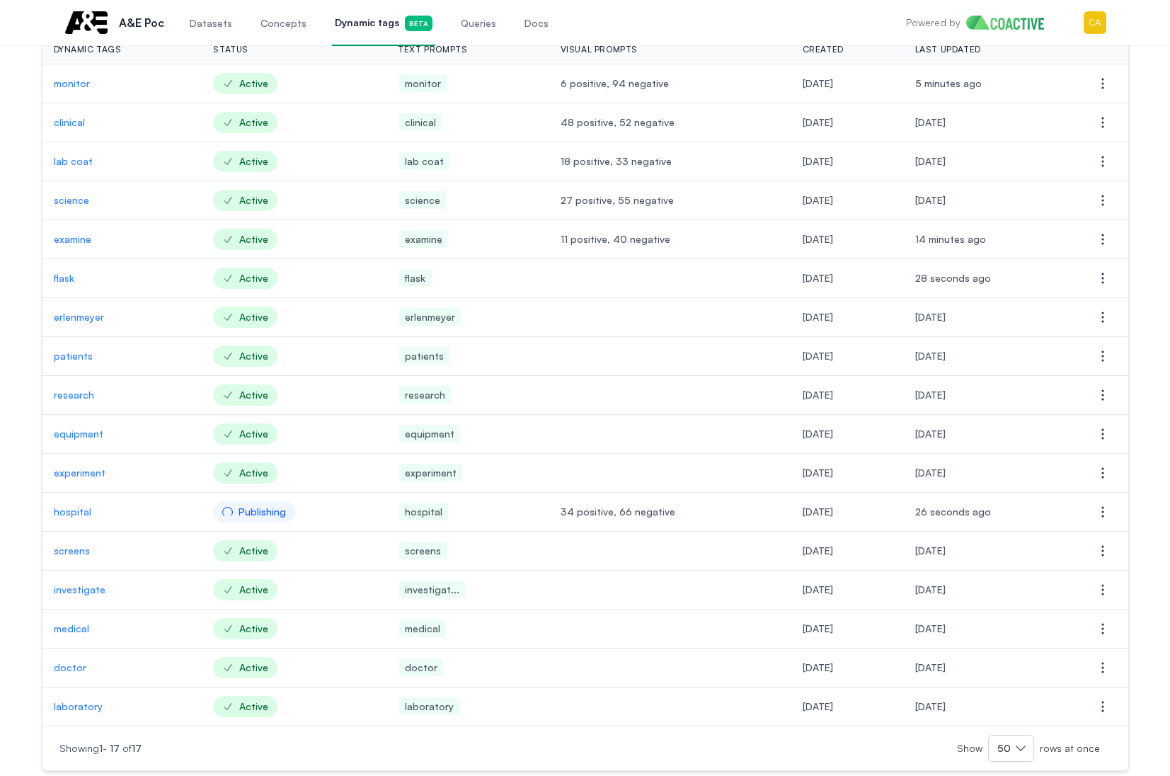
scroll to position [150, 0]
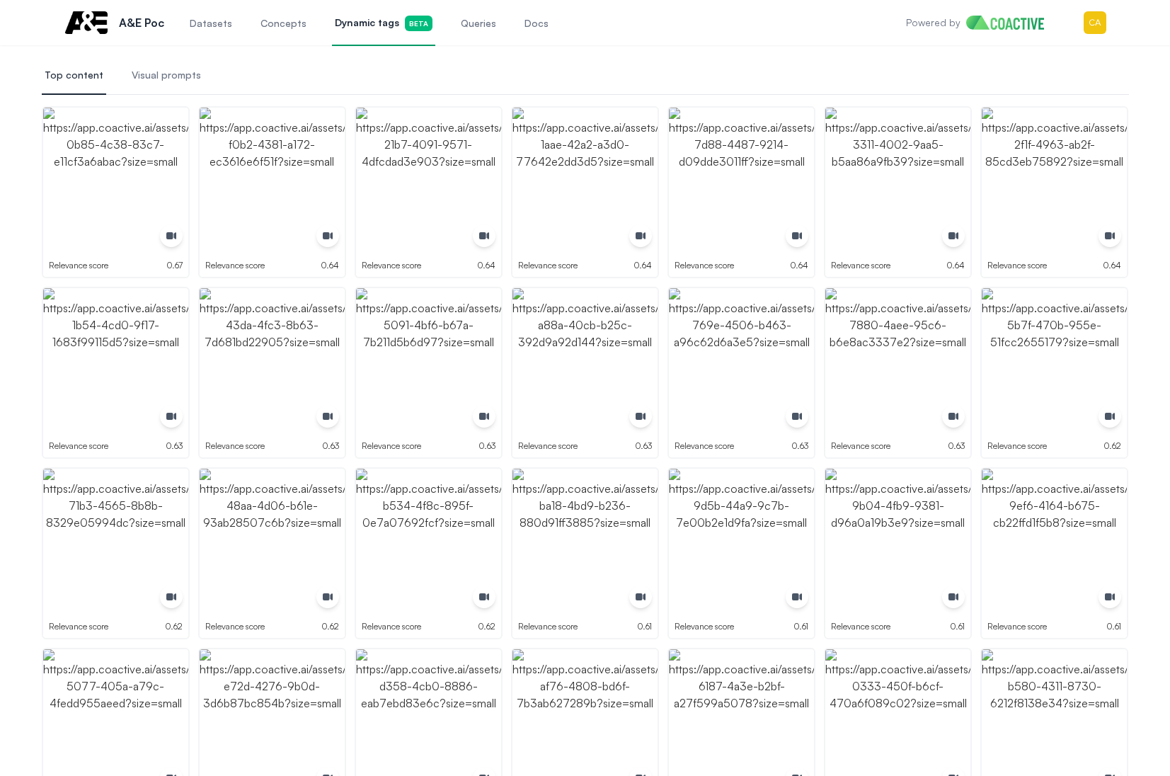
drag, startPoint x: 232, startPoint y: 75, endPoint x: 183, endPoint y: 120, distance: 66.7
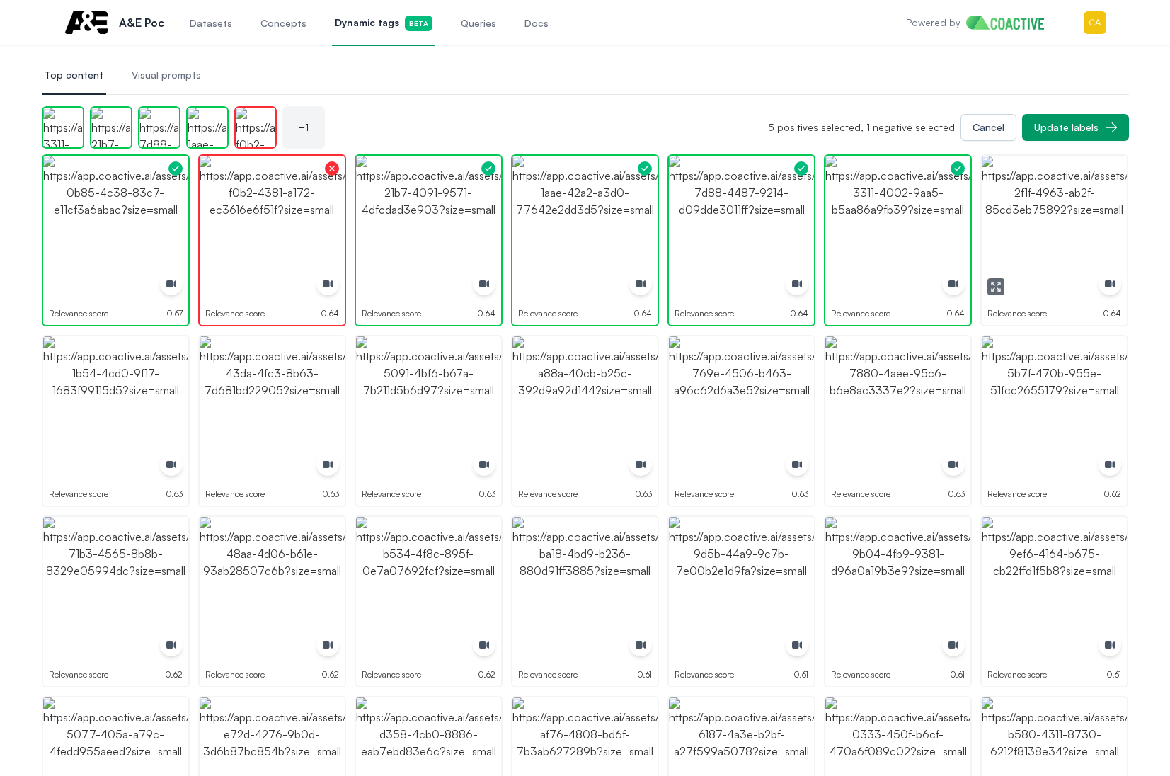
drag, startPoint x: 1101, startPoint y: 214, endPoint x: 1084, endPoint y: 283, distance: 71.4
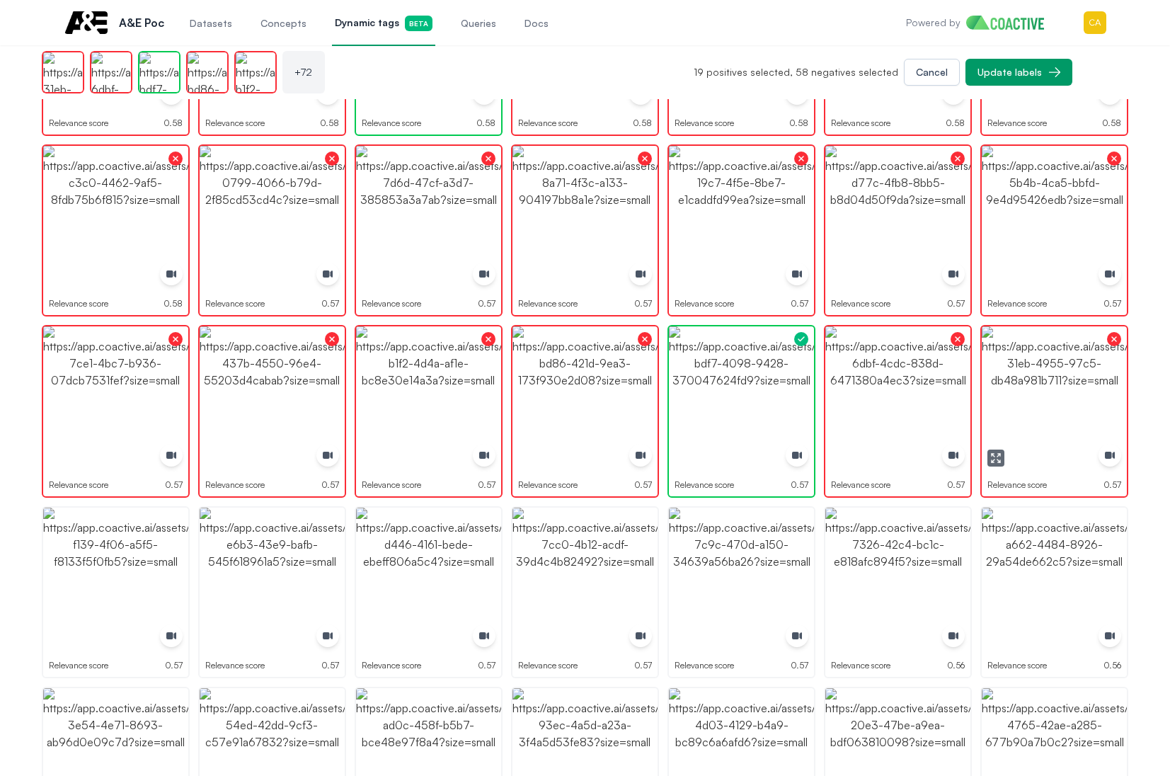
scroll to position [2061, 0]
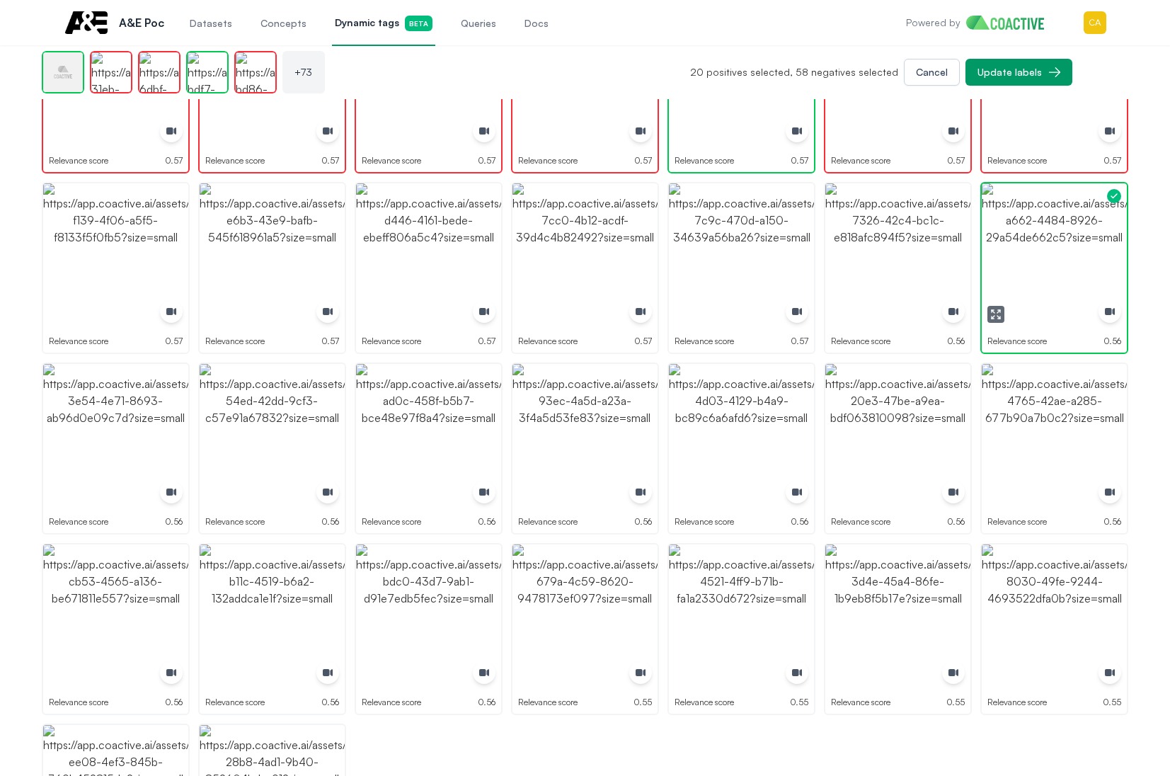
drag, startPoint x: 1062, startPoint y: 255, endPoint x: 941, endPoint y: 248, distance: 120.5
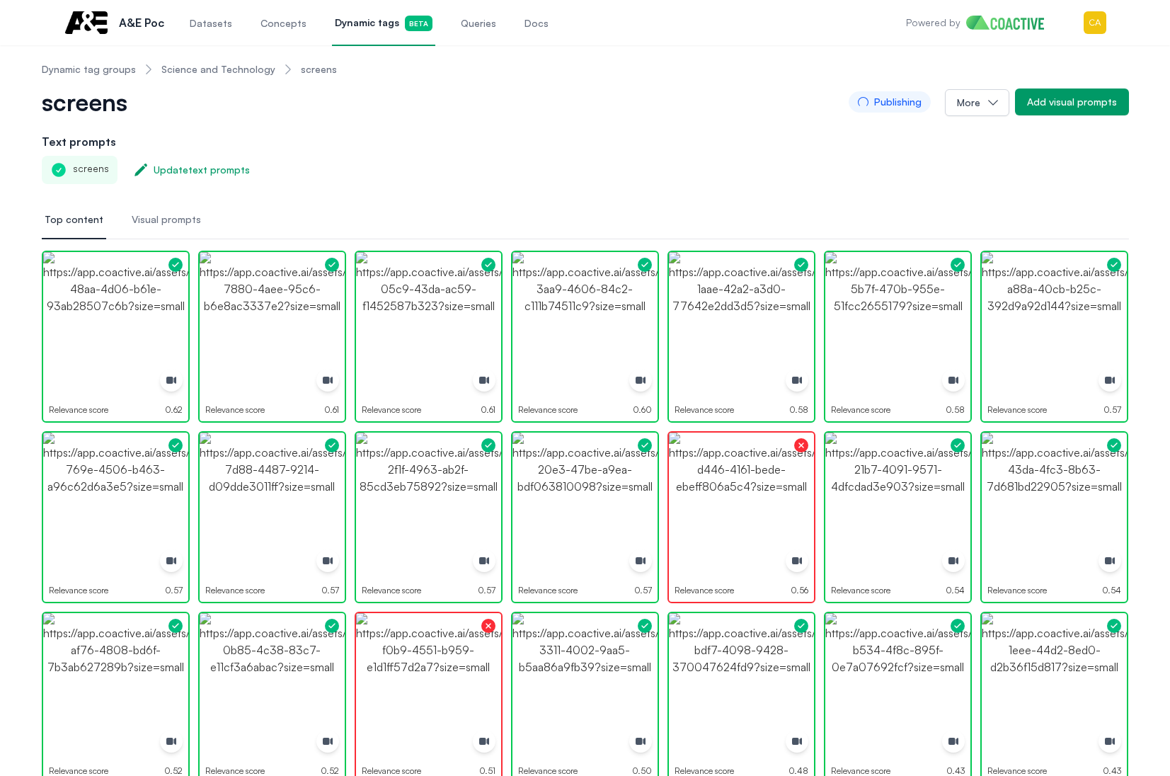
scroll to position [0, 0]
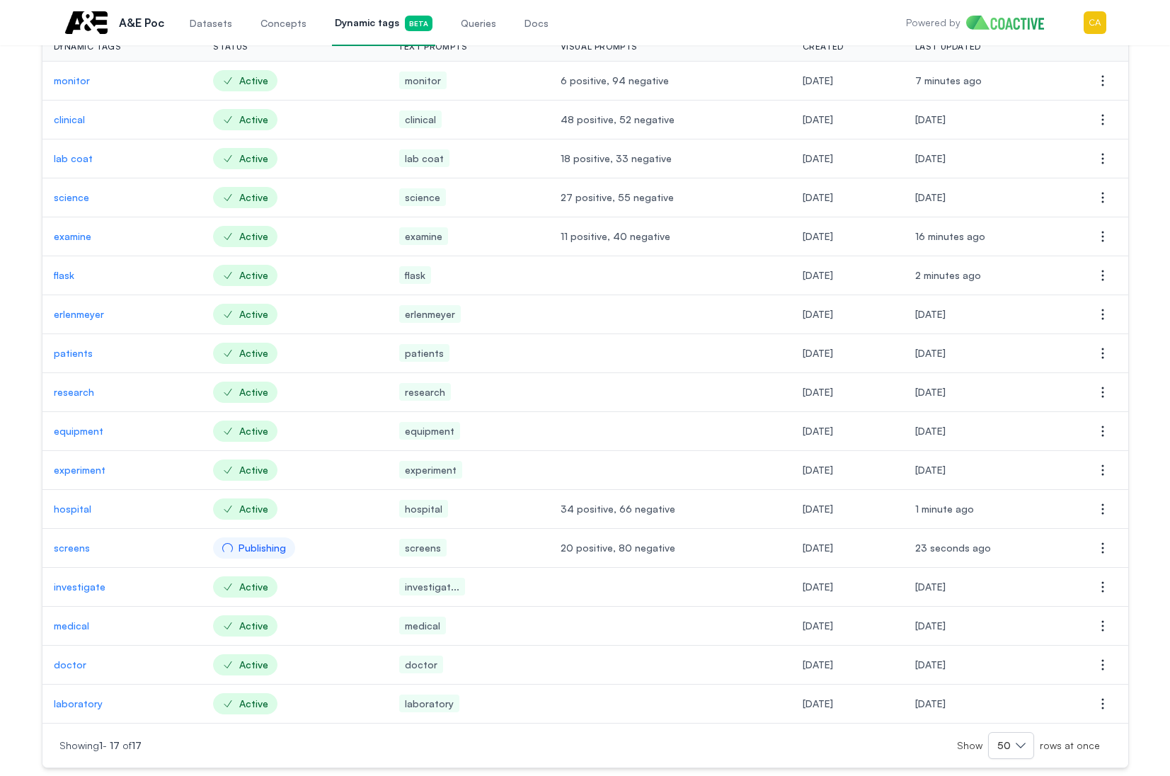
scroll to position [150, 0]
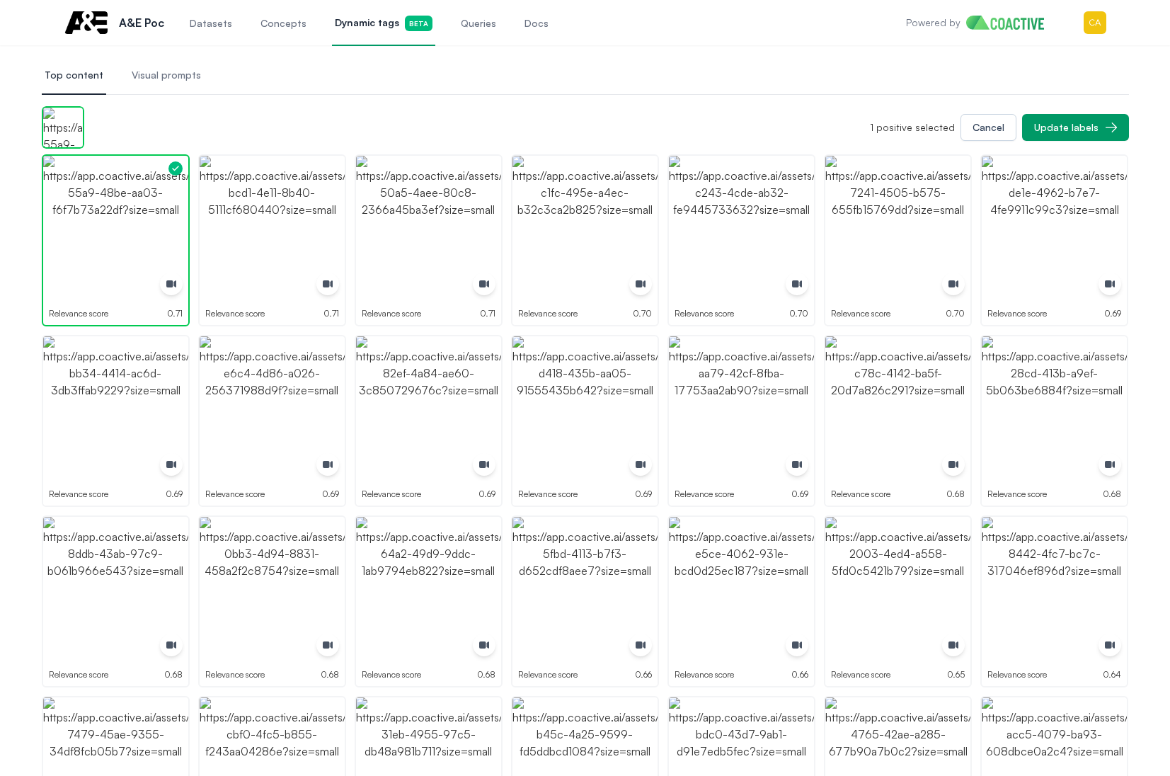
drag, startPoint x: 306, startPoint y: 150, endPoint x: 303, endPoint y: 161, distance: 11.7
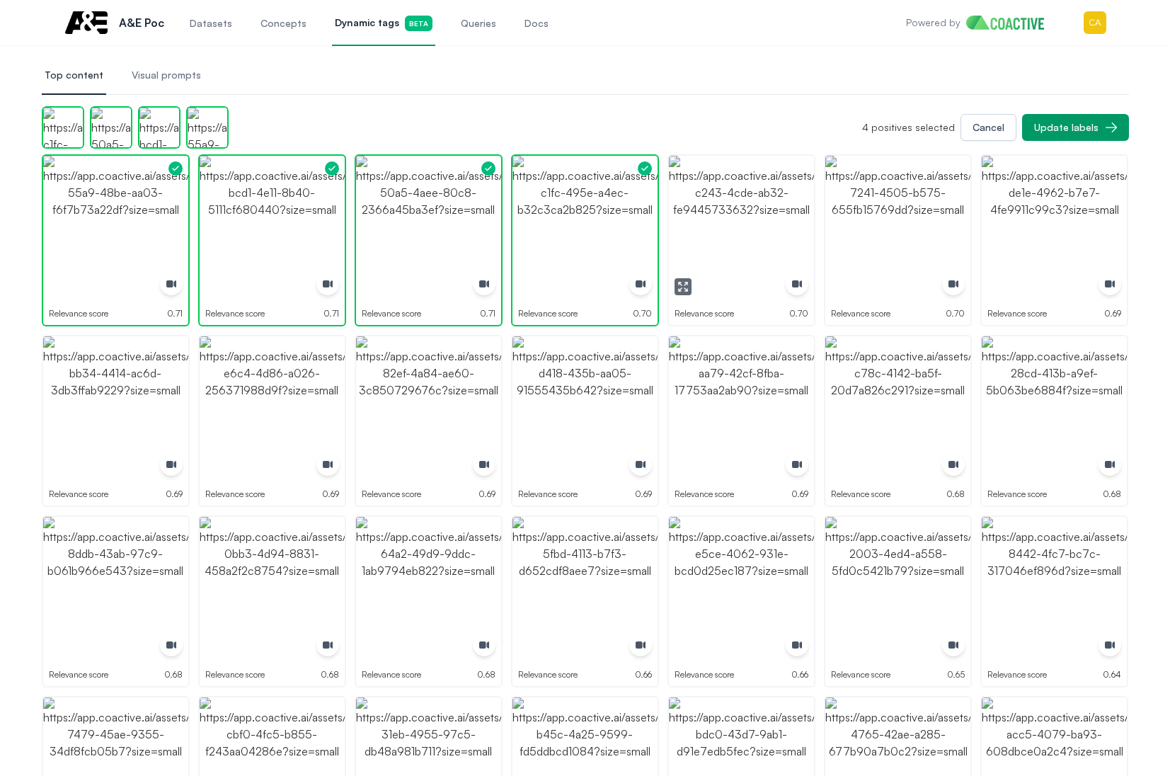
drag, startPoint x: 787, startPoint y: 220, endPoint x: 937, endPoint y: 218, distance: 150.1
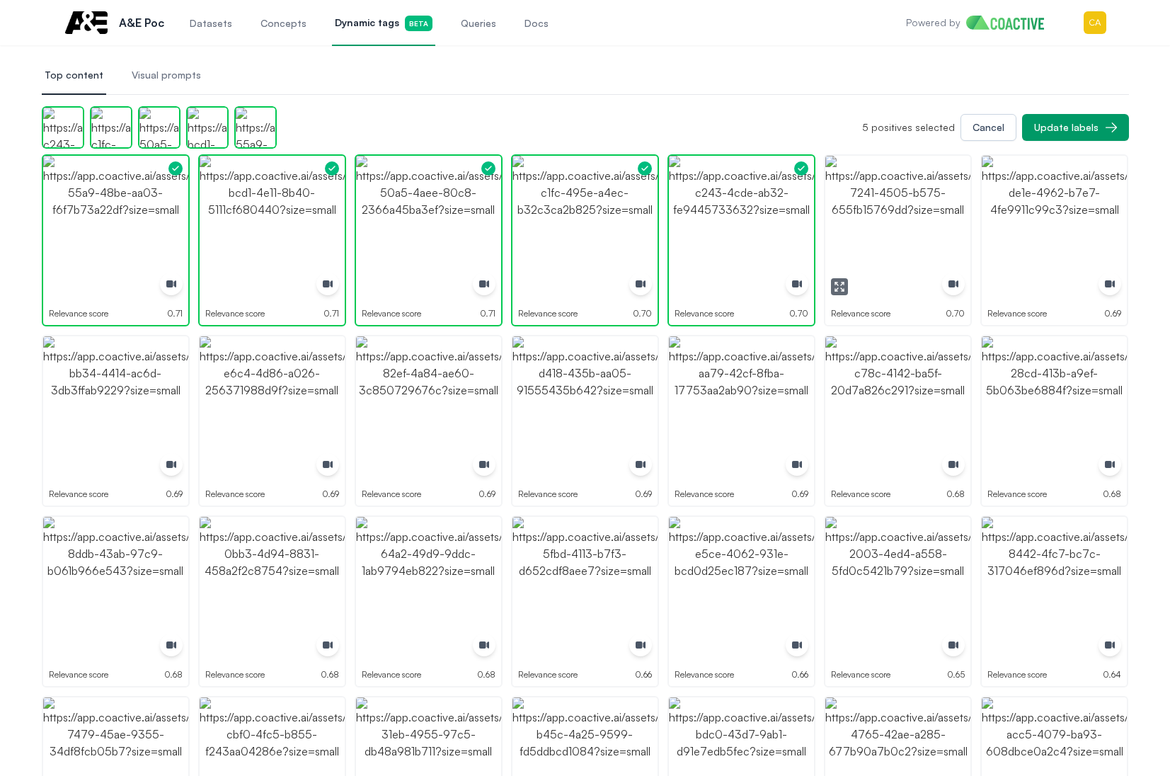
drag, startPoint x: 937, startPoint y: 218, endPoint x: 1101, endPoint y: 227, distance: 163.8
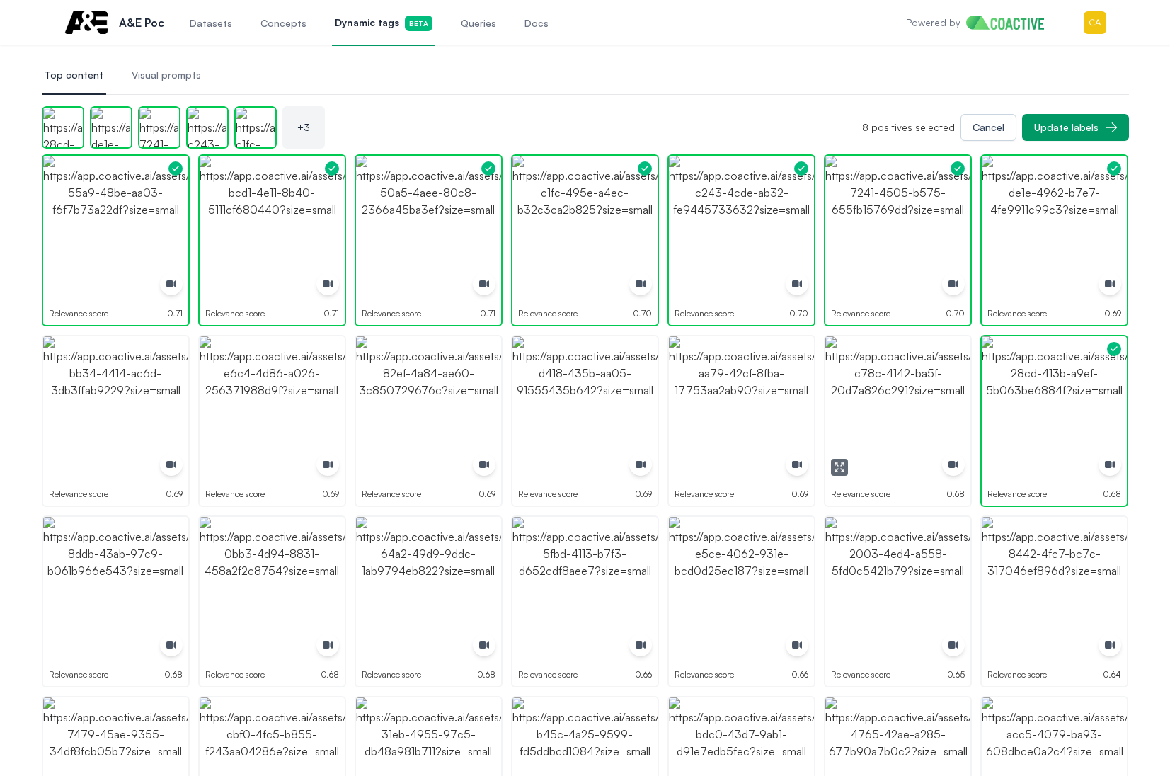
drag, startPoint x: 898, startPoint y: 398, endPoint x: 835, endPoint y: 399, distance: 62.3
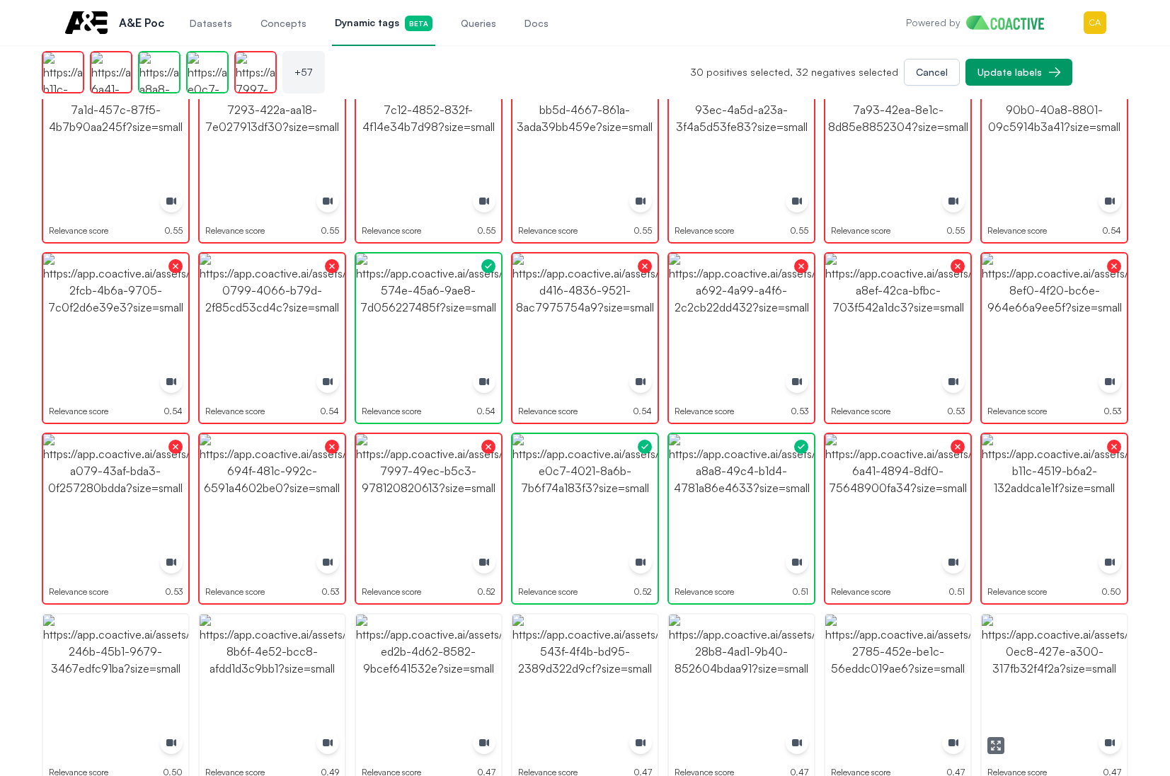
scroll to position [1345, 0]
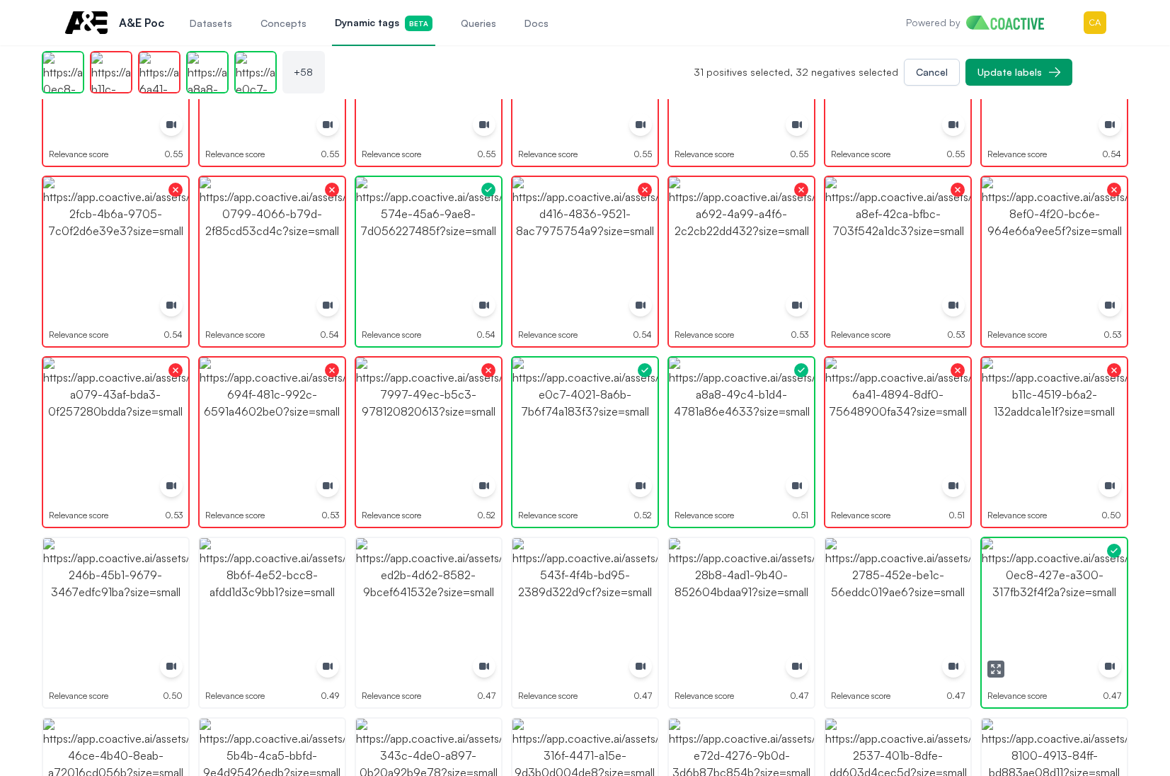
drag, startPoint x: 1060, startPoint y: 622, endPoint x: 1031, endPoint y: 653, distance: 43.1
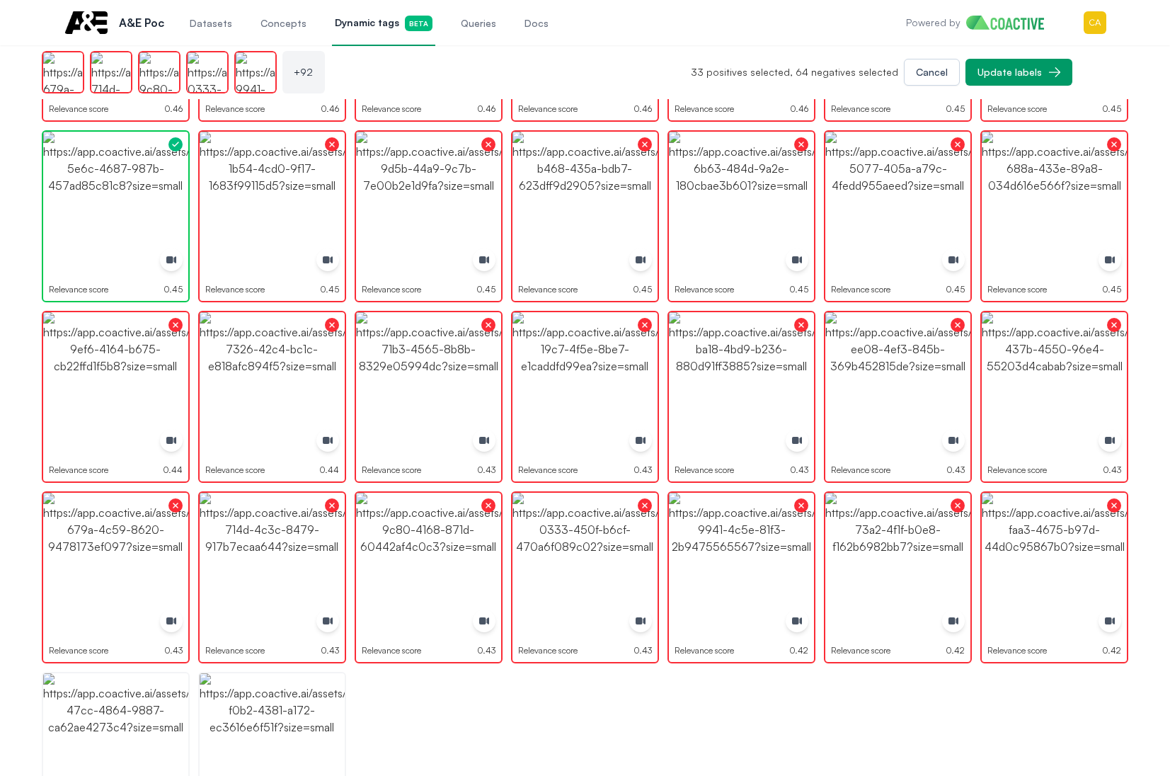
scroll to position [2192, 0]
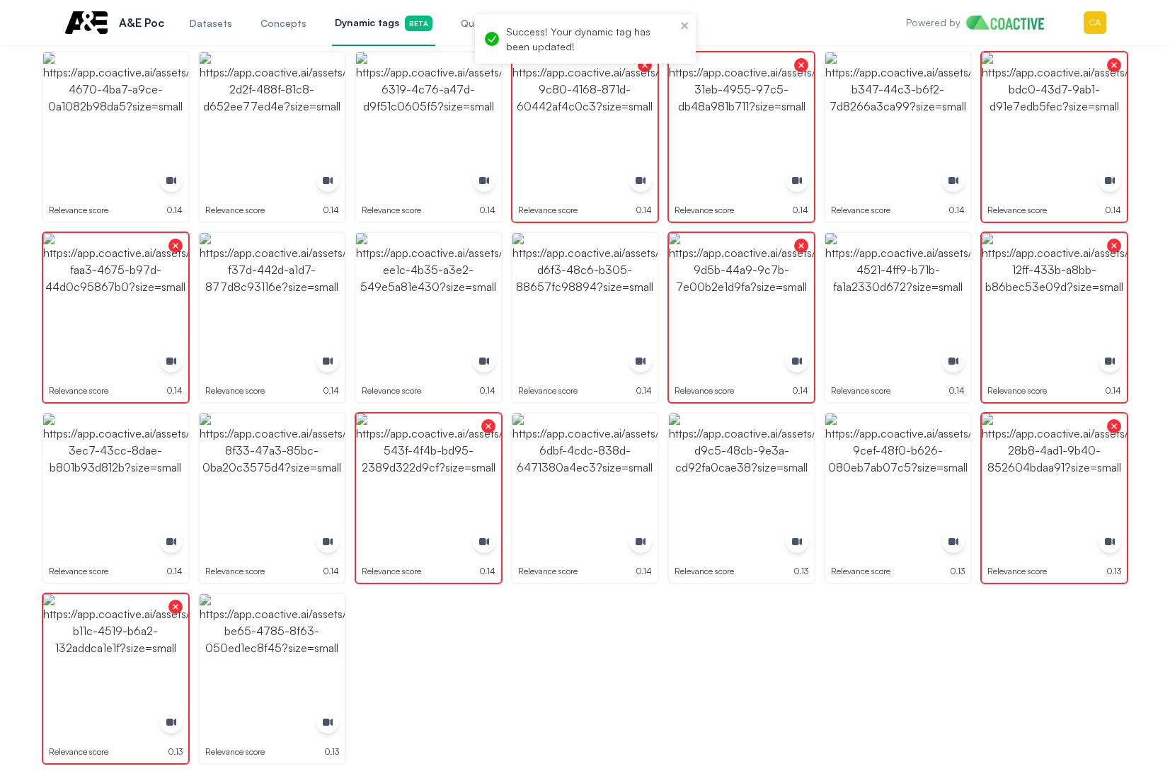
drag, startPoint x: 586, startPoint y: 717, endPoint x: 524, endPoint y: 616, distance: 118.9
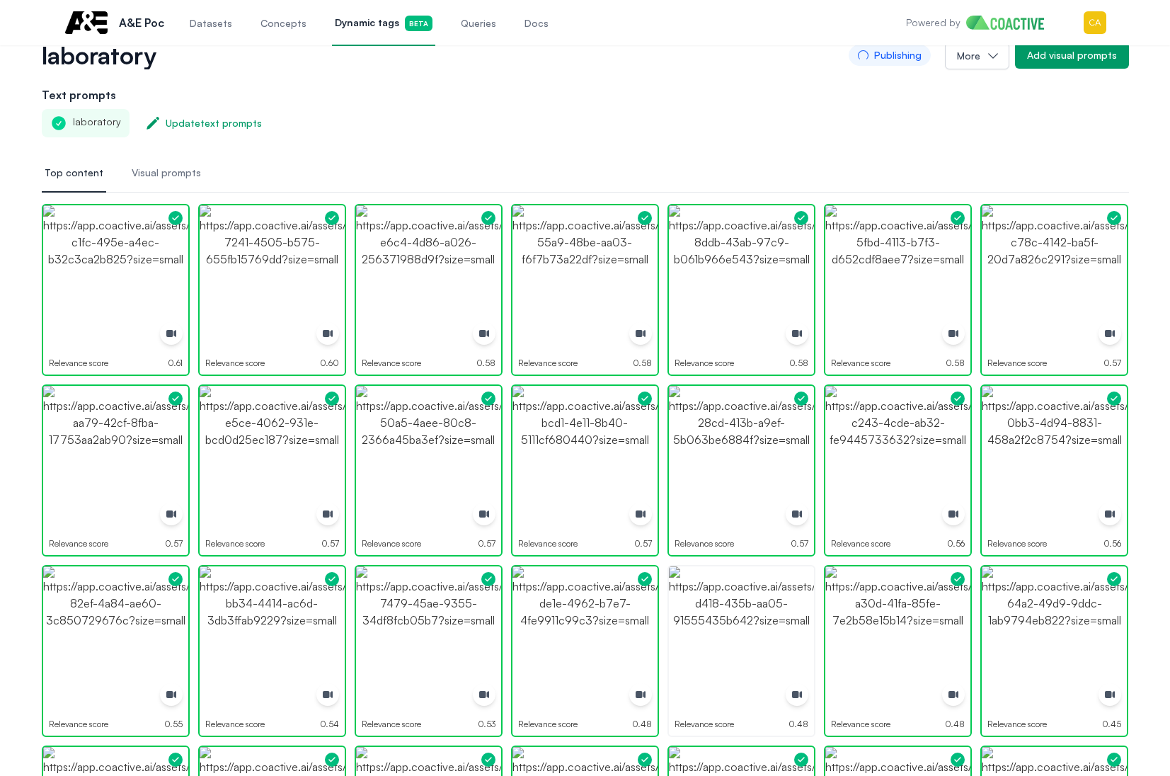
scroll to position [0, 0]
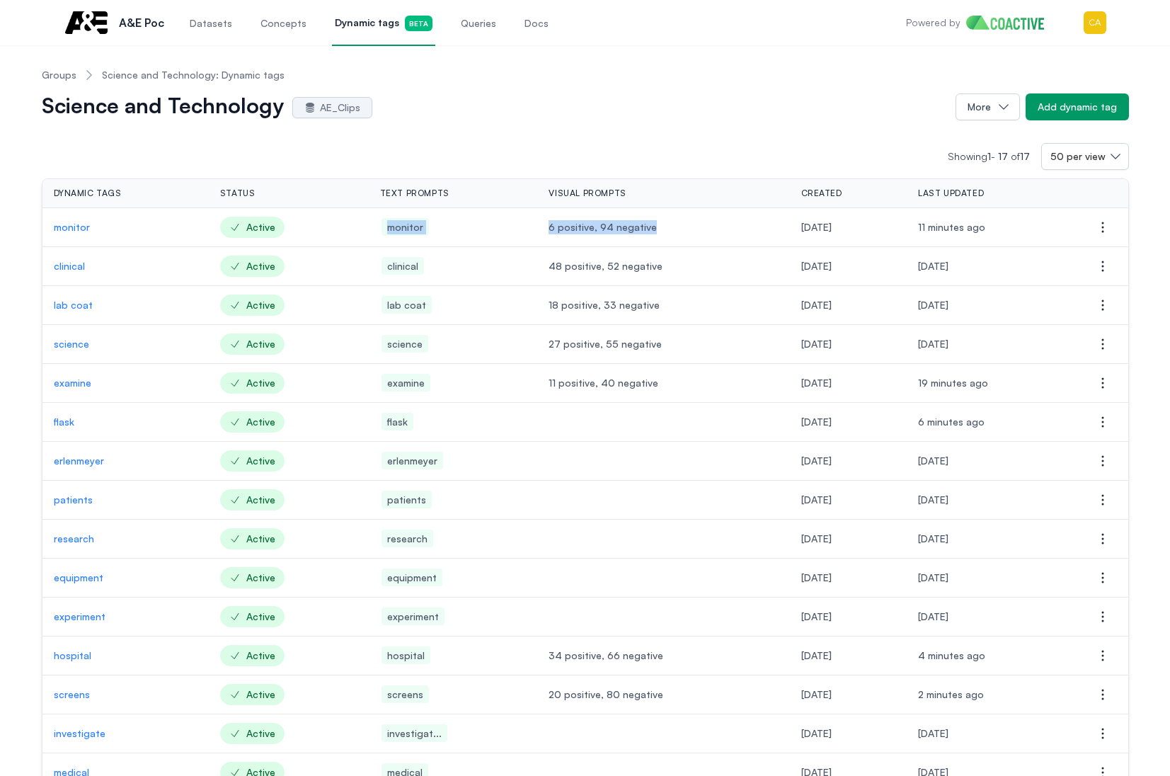
drag, startPoint x: 661, startPoint y: 238, endPoint x: 511, endPoint y: 236, distance: 150.1
copy tr "monitor 6 positive, 94 negative"
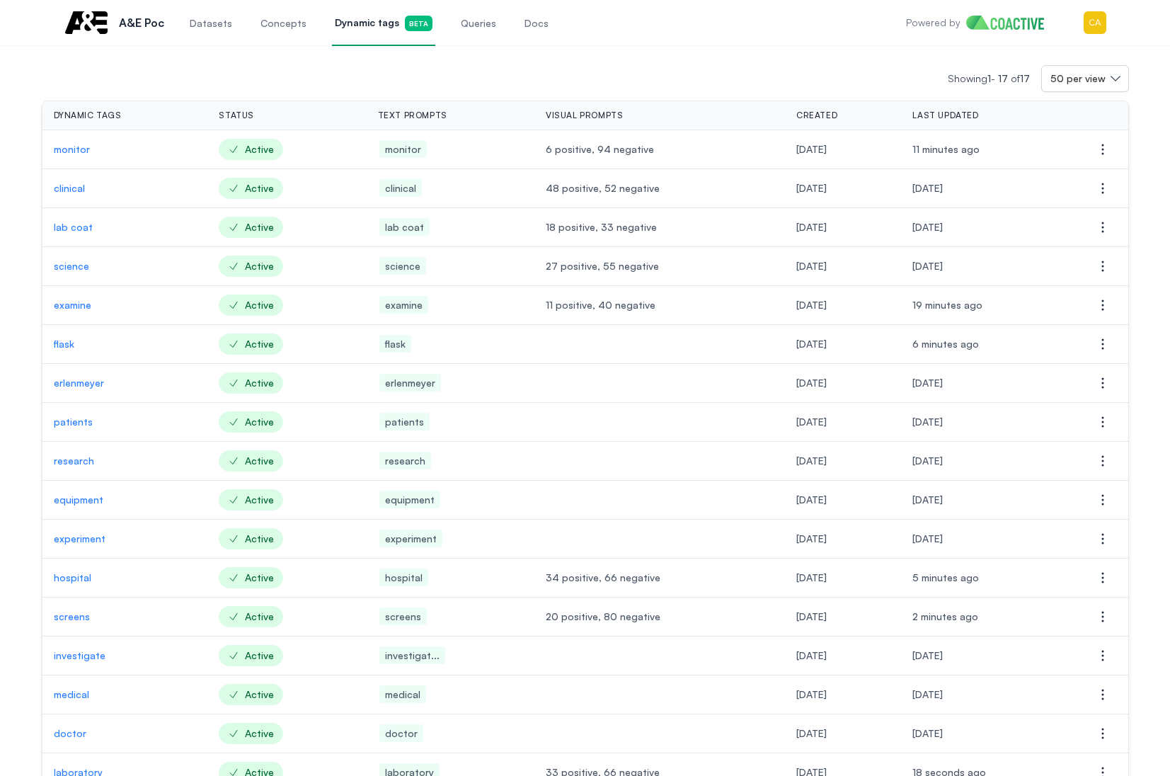
scroll to position [150, 0]
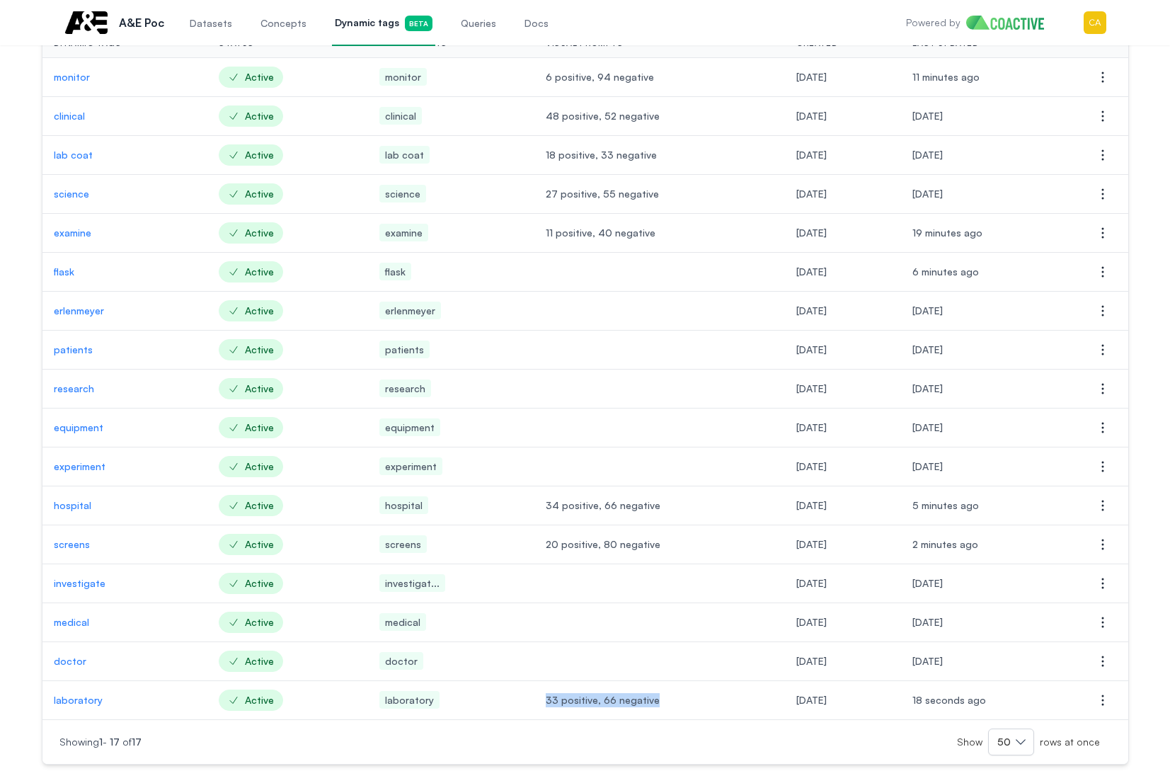
drag, startPoint x: 658, startPoint y: 711, endPoint x: 504, endPoint y: 708, distance: 154.4
copy tr "33 positive, 66 negative"
drag, startPoint x: 591, startPoint y: 512, endPoint x: 483, endPoint y: 510, distance: 107.6
copy tr "34 positive, 66 negative"
drag, startPoint x: 678, startPoint y: 235, endPoint x: 540, endPoint y: 242, distance: 138.2
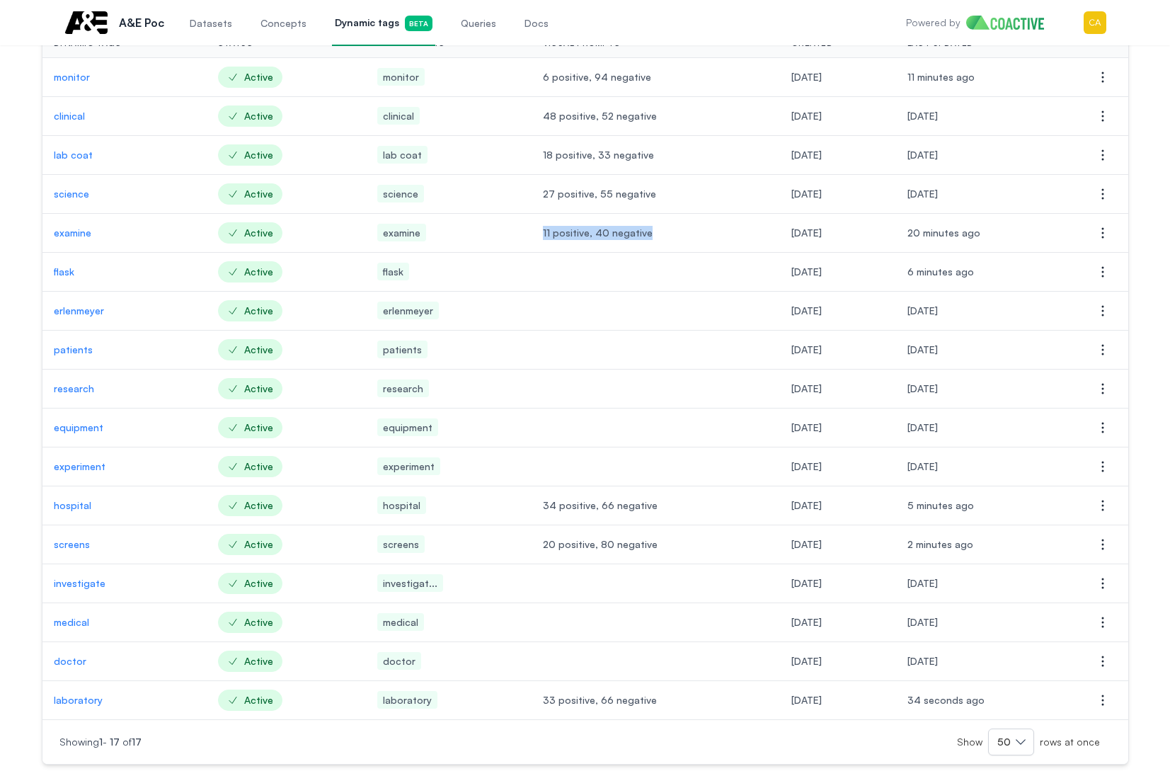
copy span "11 positive, 40 negative"
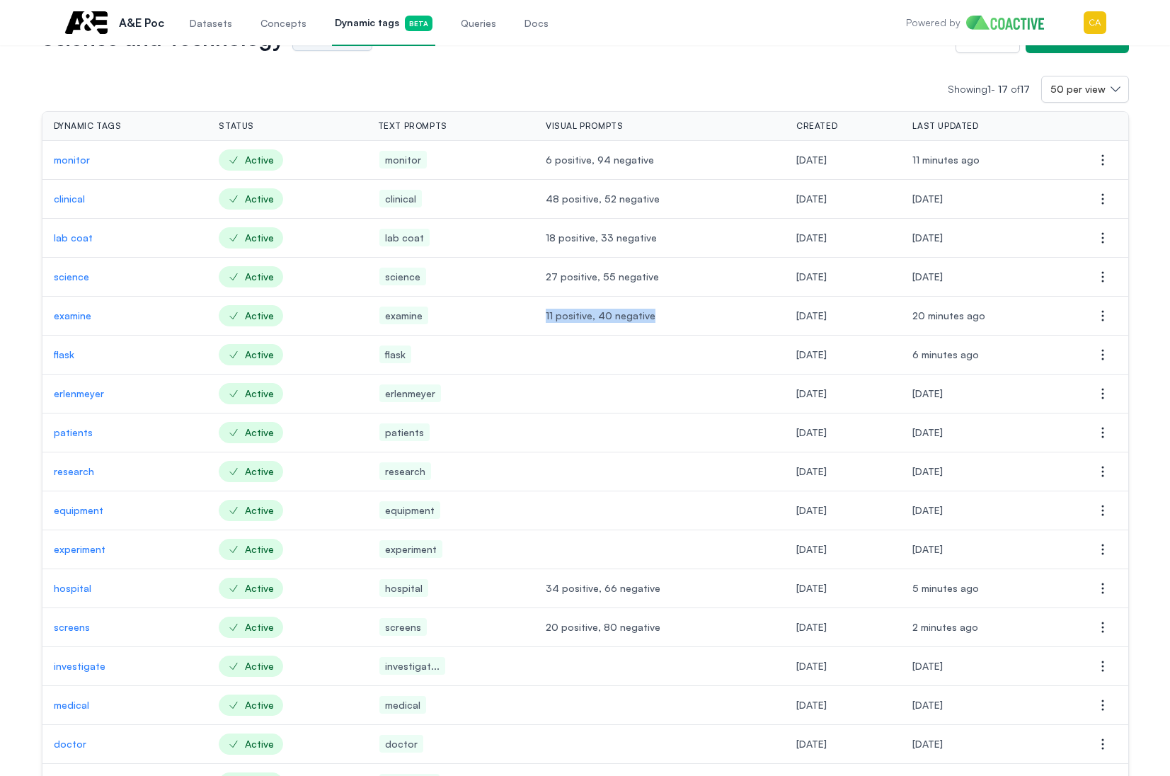
scroll to position [0, 0]
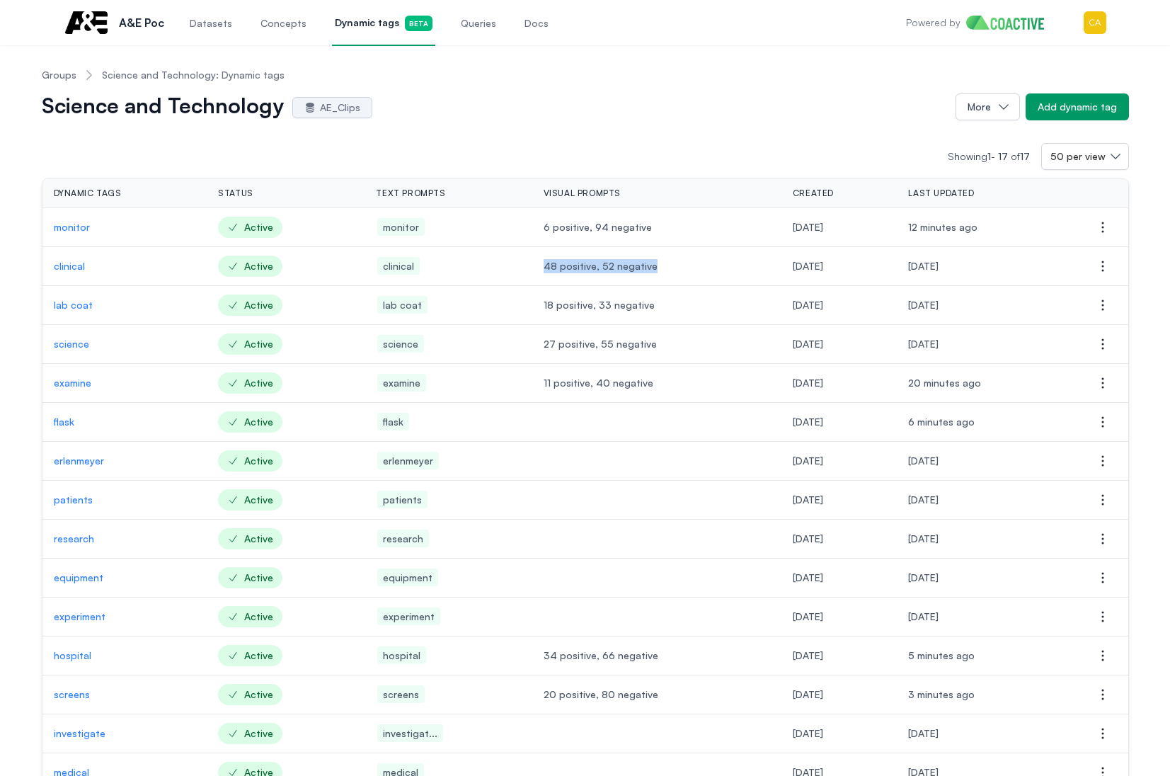
drag, startPoint x: 689, startPoint y: 266, endPoint x: 509, endPoint y: 266, distance: 180.5
copy tr "48 positive, 52 negative"
drag, startPoint x: 481, startPoint y: 132, endPoint x: 453, endPoint y: 176, distance: 52.2
drag, startPoint x: 571, startPoint y: 310, endPoint x: 533, endPoint y: 310, distance: 37.5
copy span "18 positive, 33 negative"
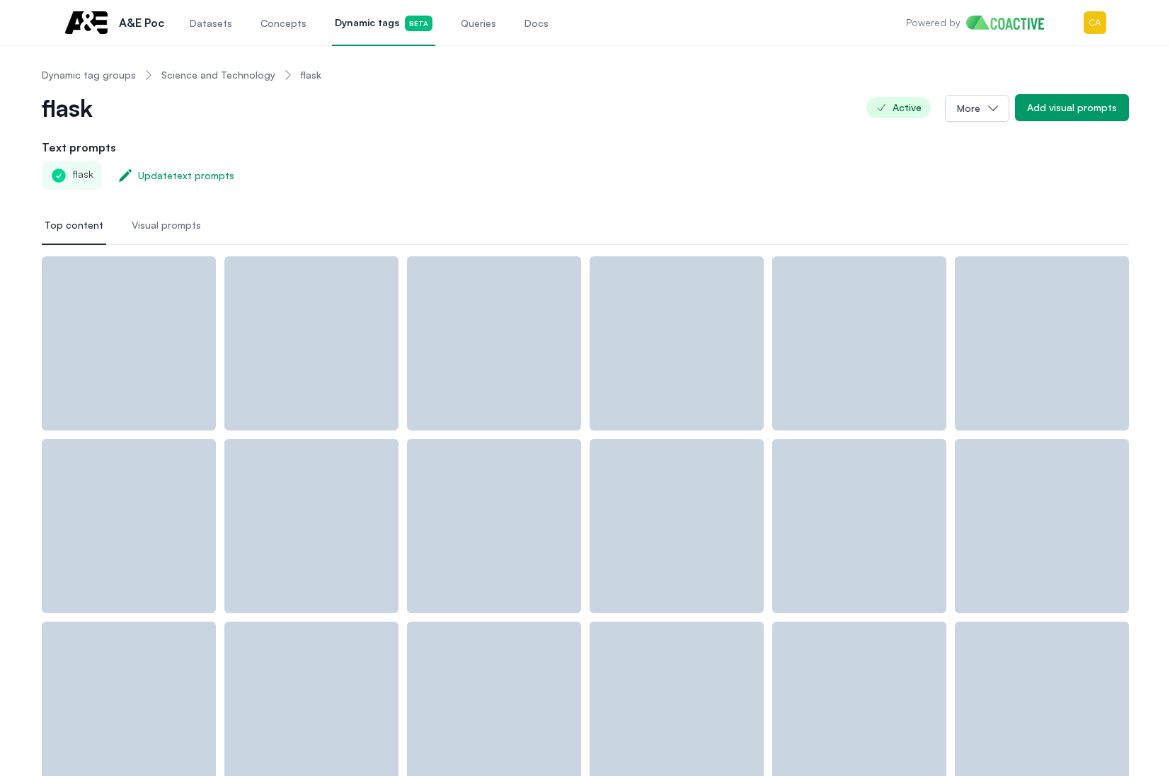
drag, startPoint x: 490, startPoint y: 113, endPoint x: 515, endPoint y: 108, distance: 25.3
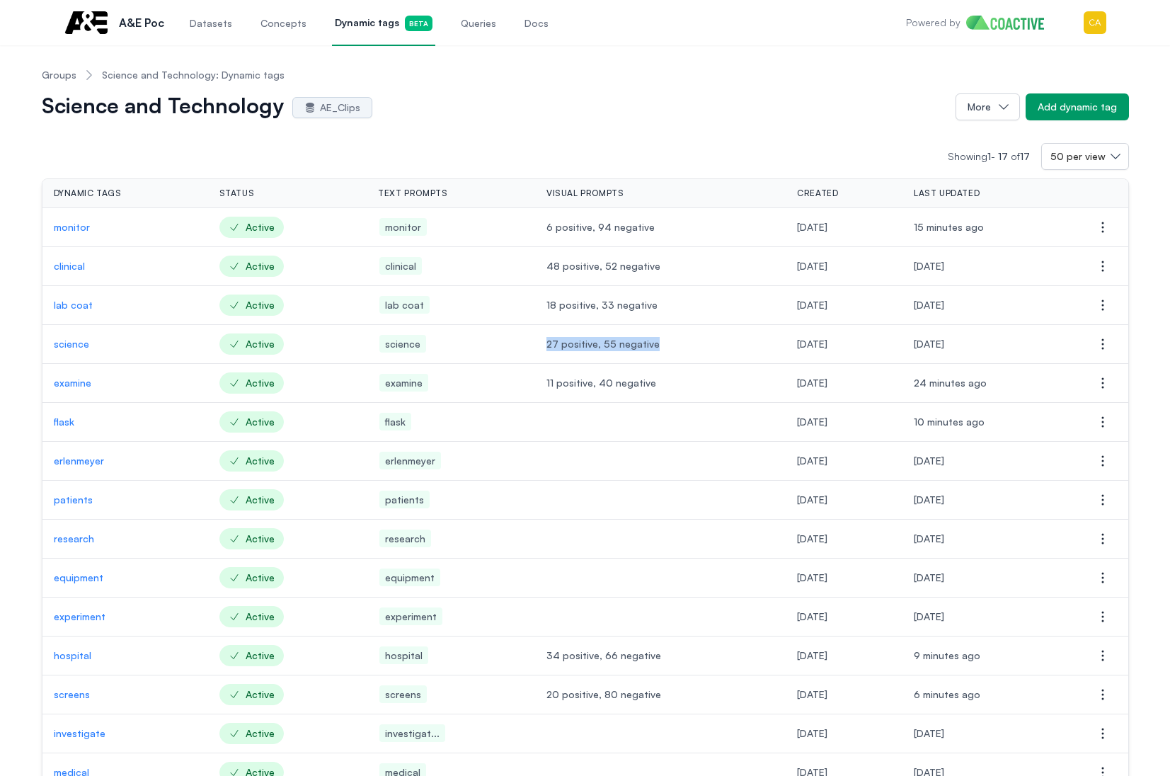
drag, startPoint x: 673, startPoint y: 342, endPoint x: 535, endPoint y: 338, distance: 138.1
copy span "27 positive, 55 negative"
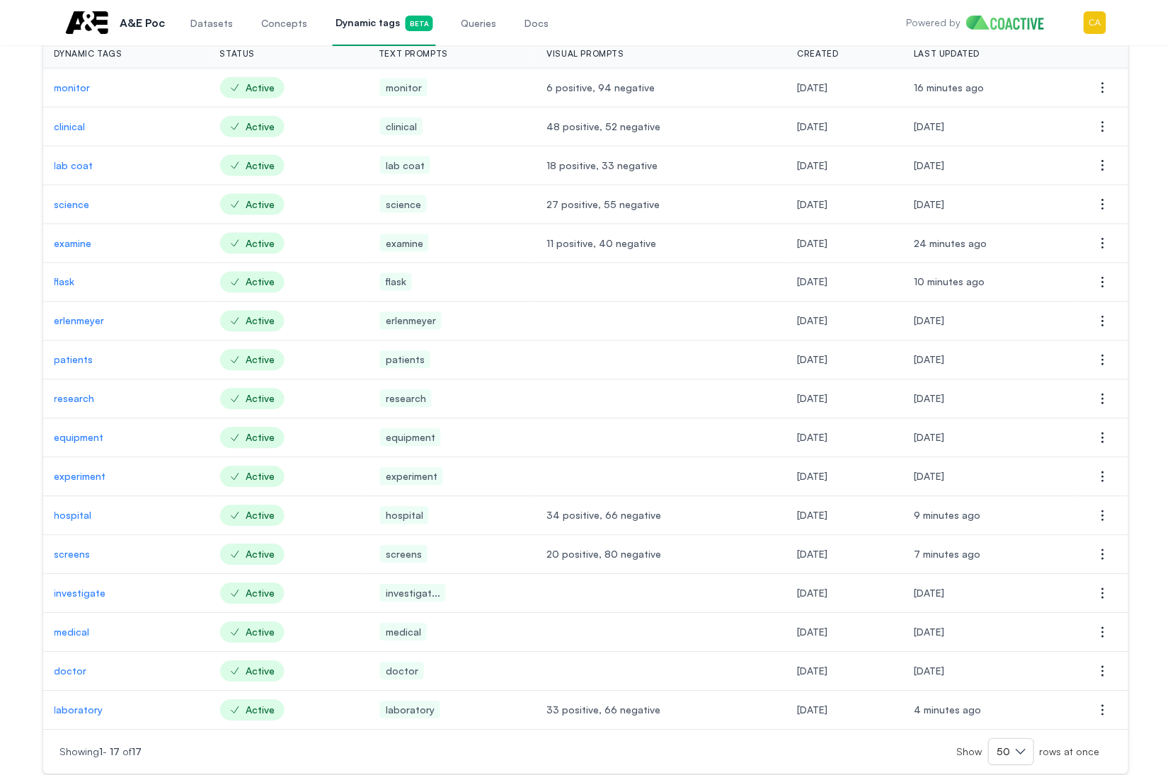
scroll to position [150, 0]
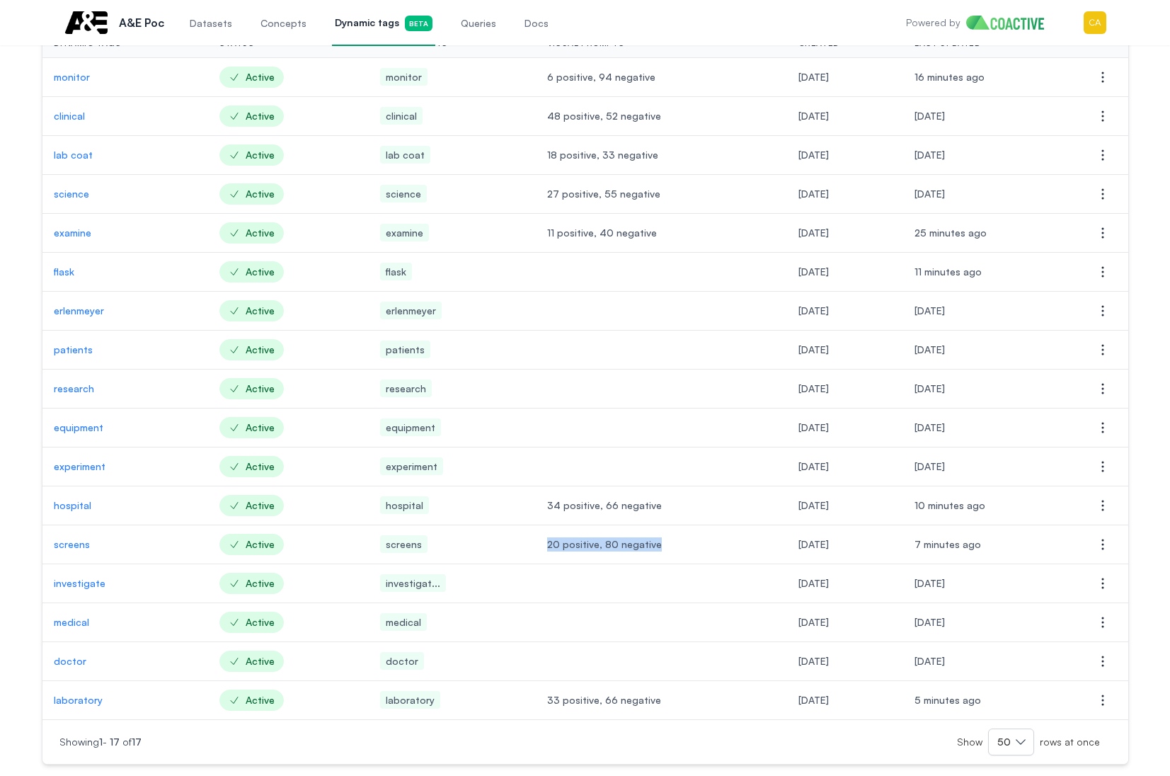
drag, startPoint x: 664, startPoint y: 545, endPoint x: 1180, endPoint y: 455, distance: 523.8
copy span "20 positive, 80 negative"
drag, startPoint x: 644, startPoint y: 707, endPoint x: 539, endPoint y: 705, distance: 104.8
copy span "33 positive, 66 negative"
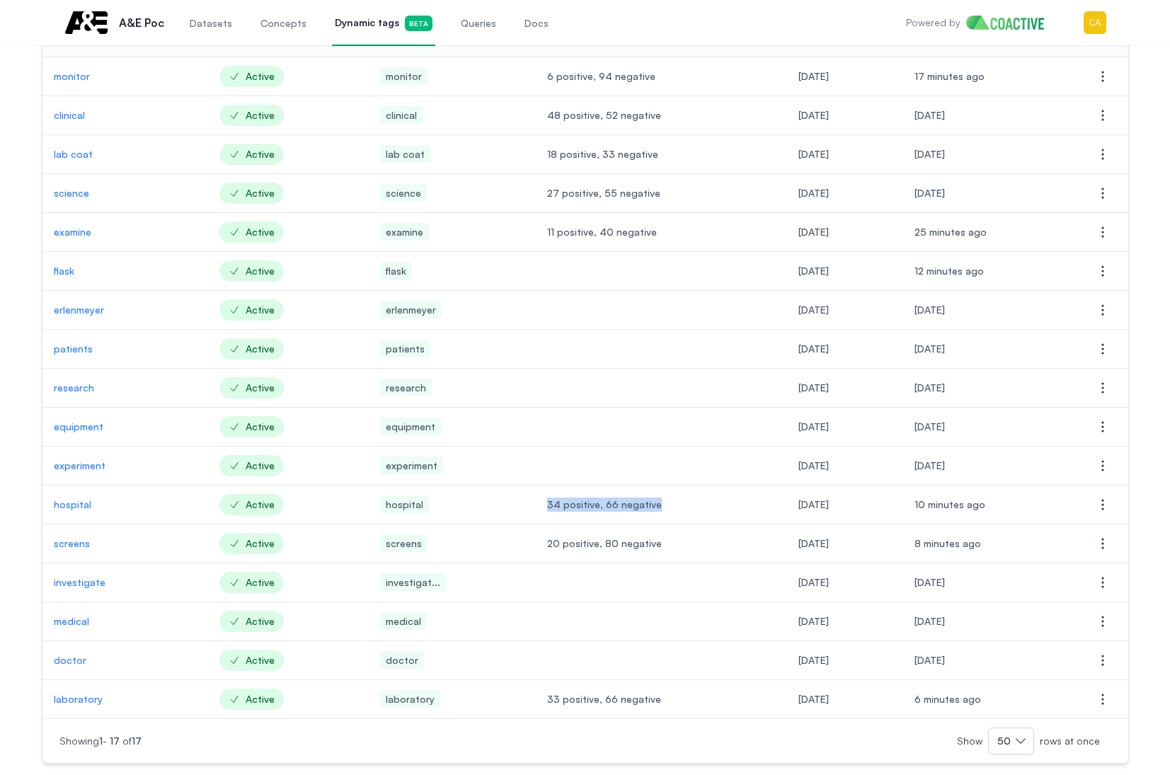
drag, startPoint x: 682, startPoint y: 504, endPoint x: 526, endPoint y: 503, distance: 155.7
copy tr "34 positive, 66 negative"
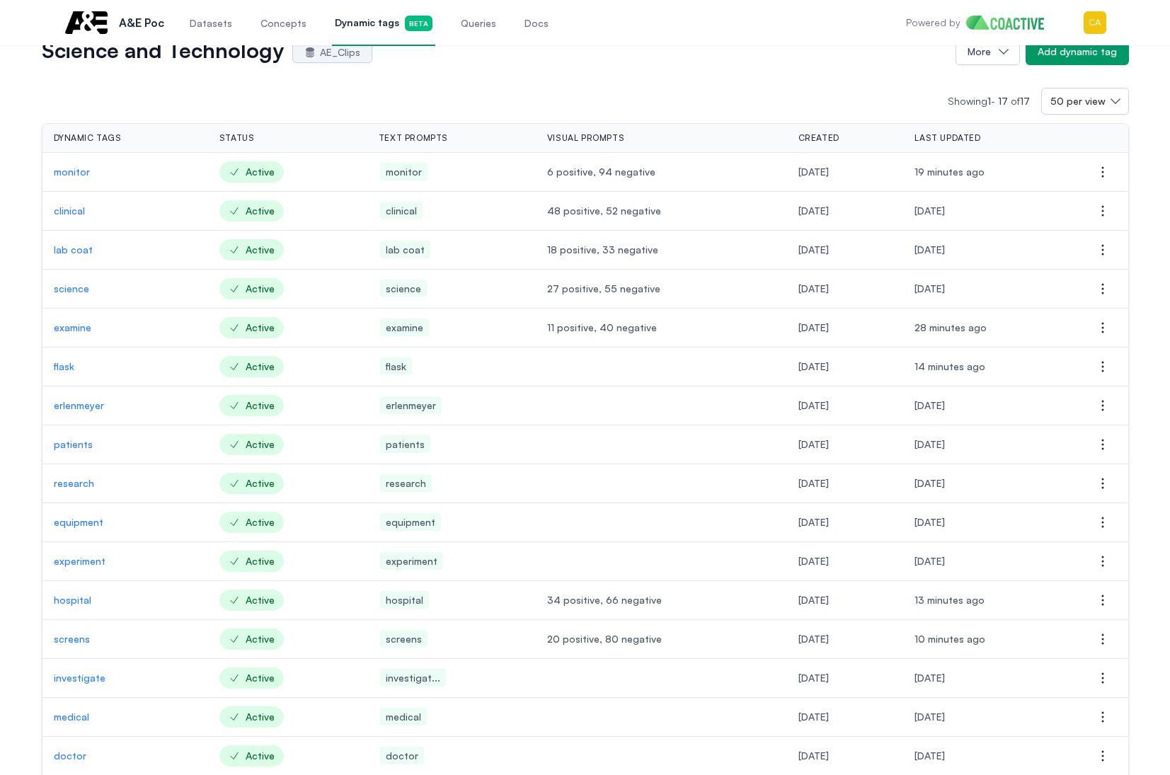
scroll to position [0, 0]
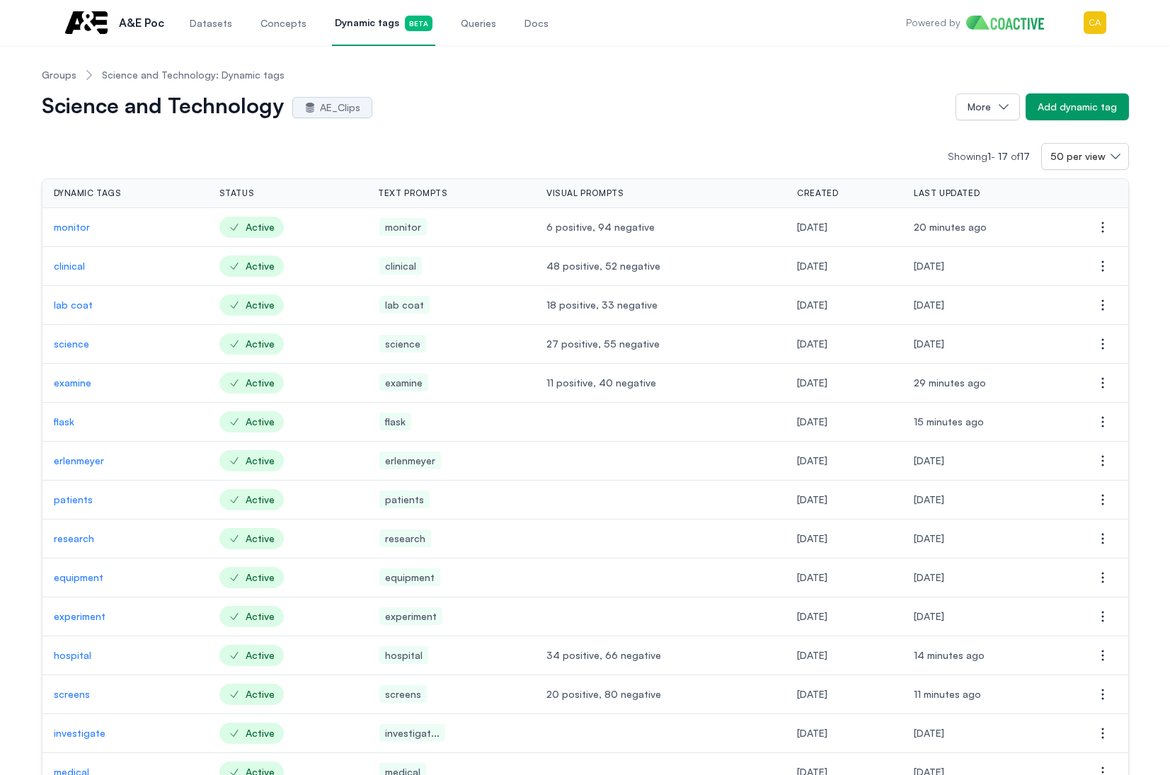
drag, startPoint x: 484, startPoint y: 123, endPoint x: 357, endPoint y: 125, distance: 127.4
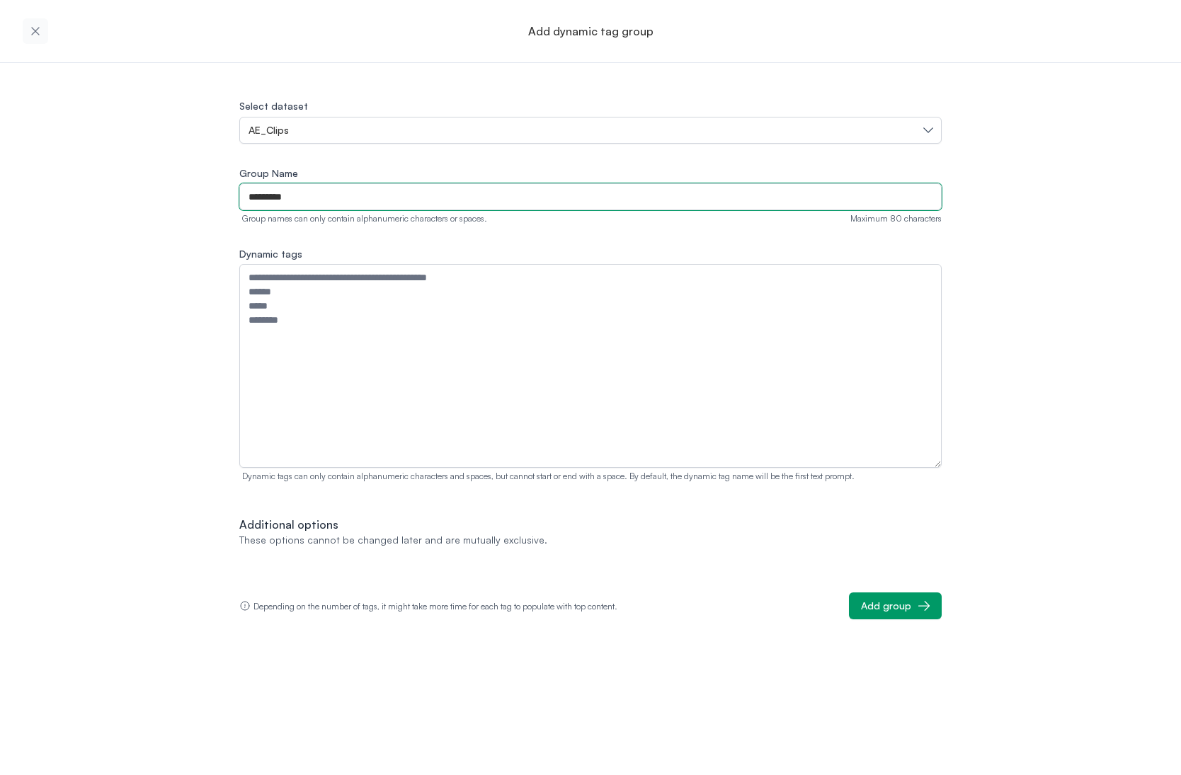
type input "*********"
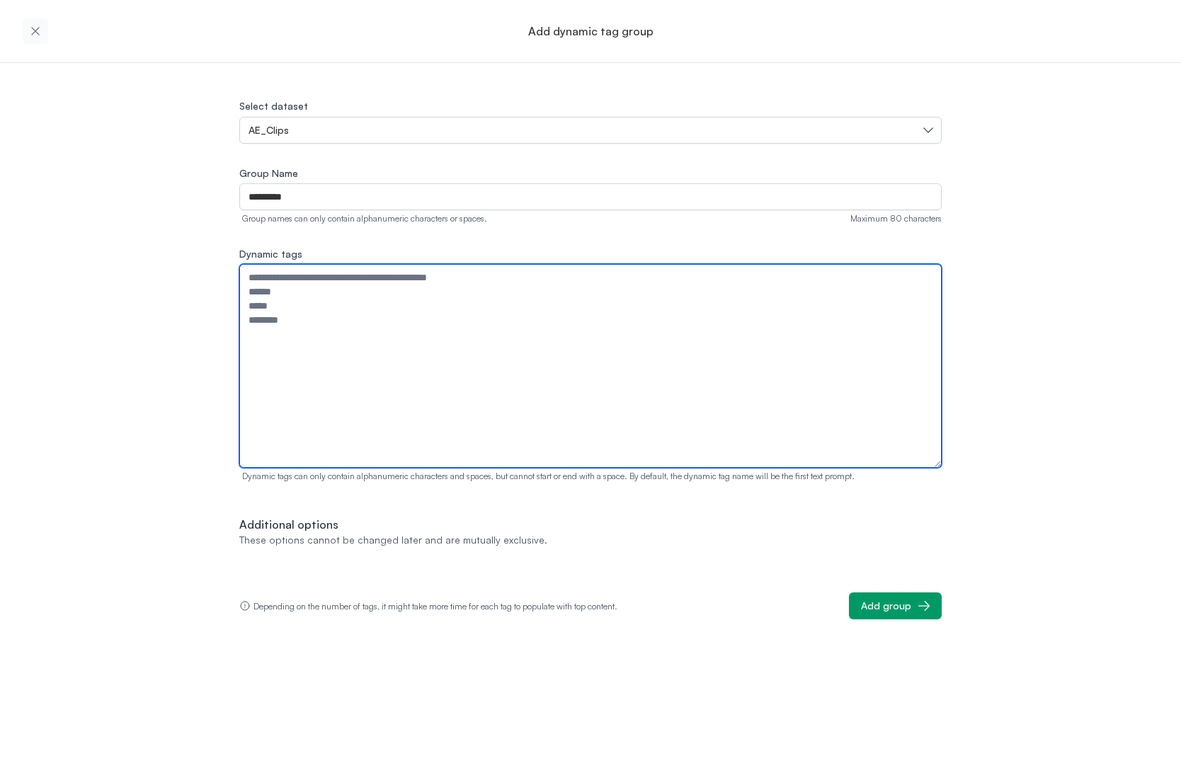
drag, startPoint x: 332, startPoint y: 336, endPoint x: 328, endPoint y: 314, distance: 23.0
paste textarea "**********"
type textarea "**********"
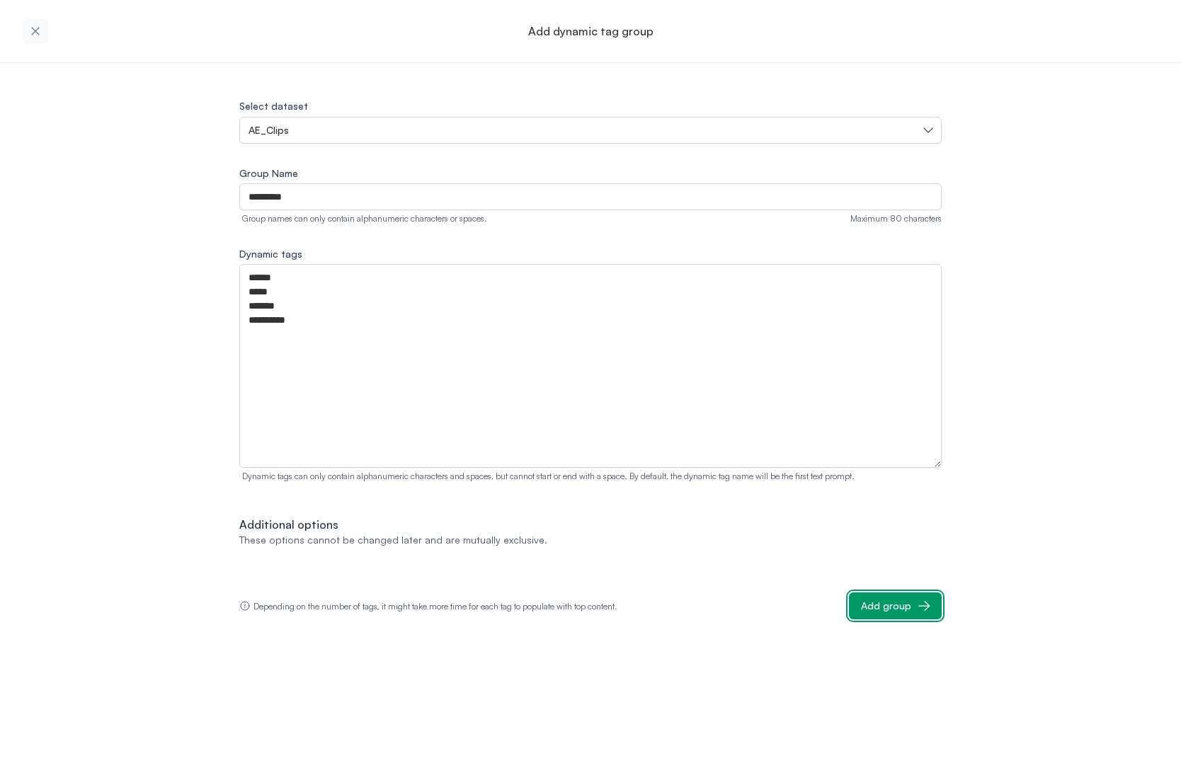
drag, startPoint x: 905, startPoint y: 610, endPoint x: 1487, endPoint y: 484, distance: 595.4
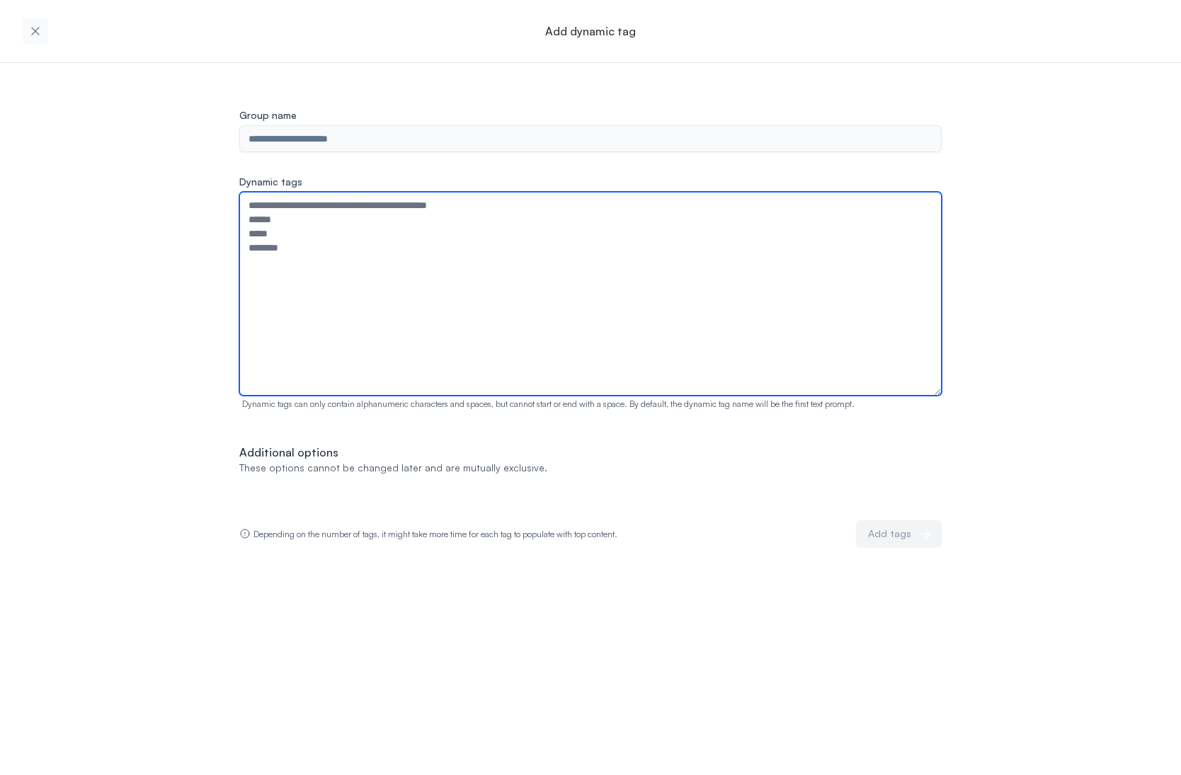
drag, startPoint x: 292, startPoint y: 280, endPoint x: 340, endPoint y: 255, distance: 55.1
drag, startPoint x: 349, startPoint y: 264, endPoint x: 215, endPoint y: 200, distance: 148.5
drag, startPoint x: 276, startPoint y: 223, endPoint x: 374, endPoint y: 256, distance: 103.9
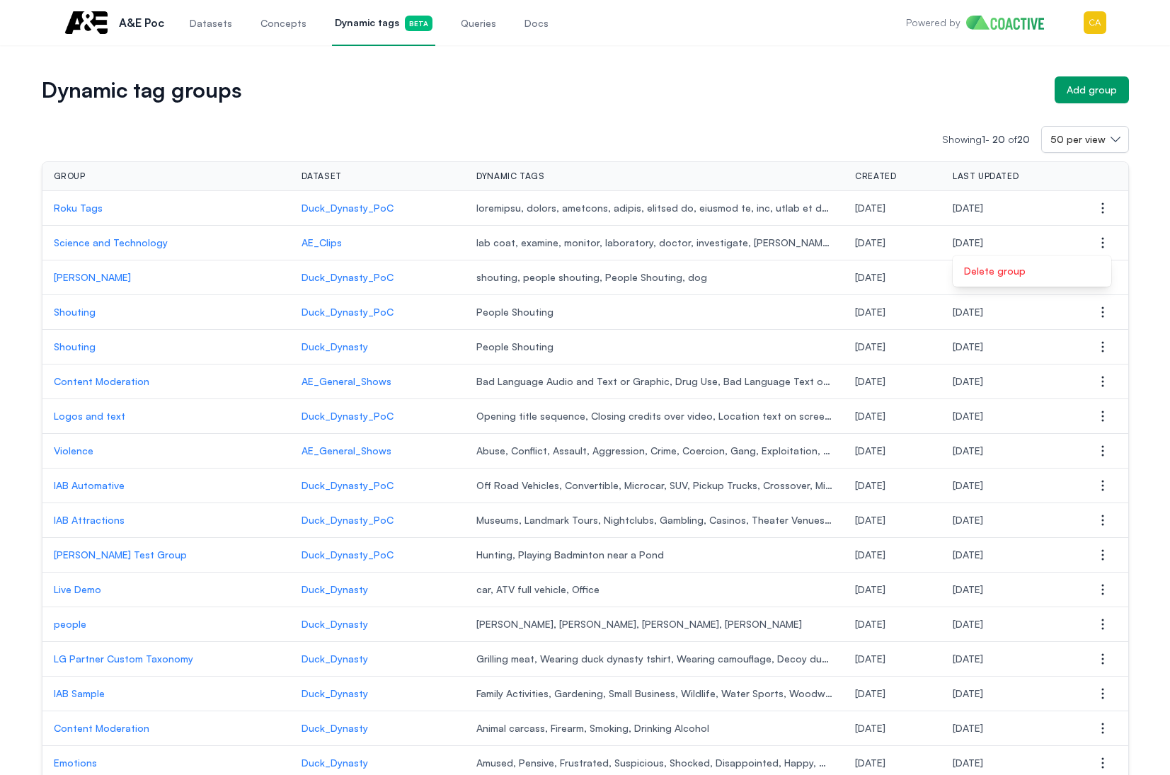
drag, startPoint x: 687, startPoint y: 107, endPoint x: 6, endPoint y: 240, distance: 694.5
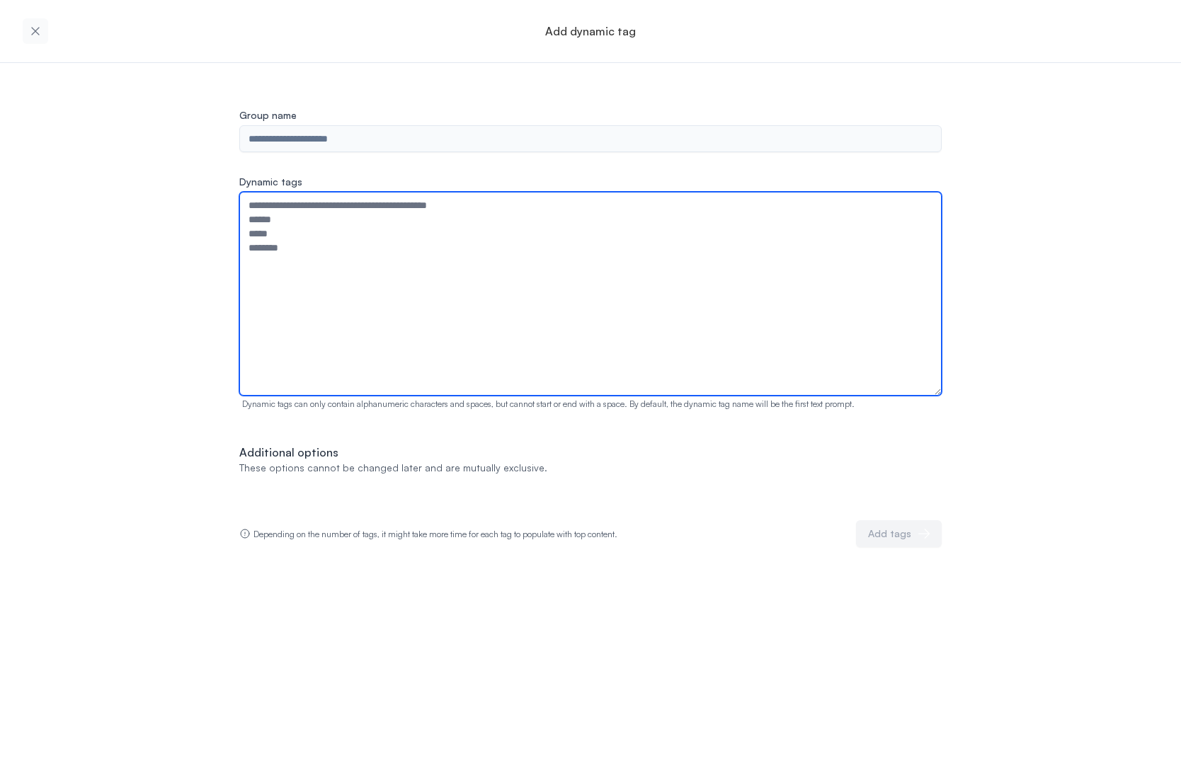
paste textarea "******** ******** **** ***** ***"
drag, startPoint x: 444, startPoint y: 289, endPoint x: 447, endPoint y: 297, distance: 8.3
paste textarea "*******"
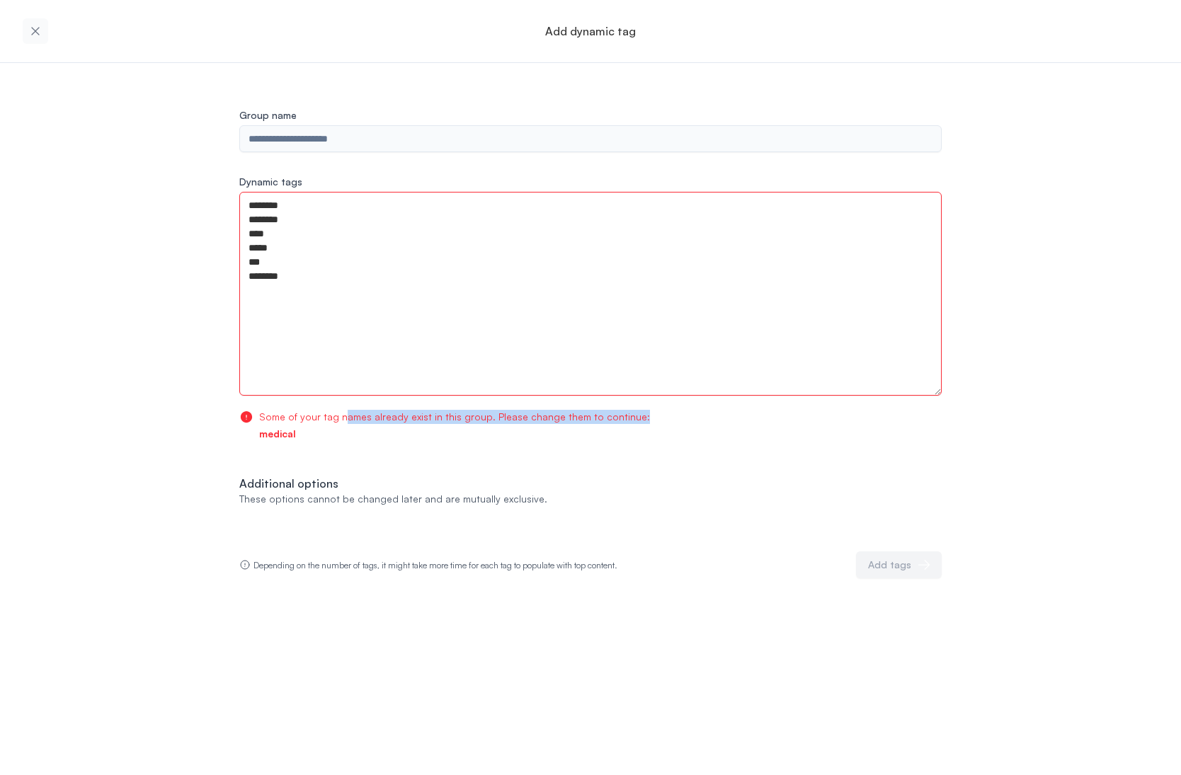
drag, startPoint x: 348, startPoint y: 420, endPoint x: 672, endPoint y: 427, distance: 324.3
drag, startPoint x: 466, startPoint y: 406, endPoint x: 670, endPoint y: 417, distance: 204.2
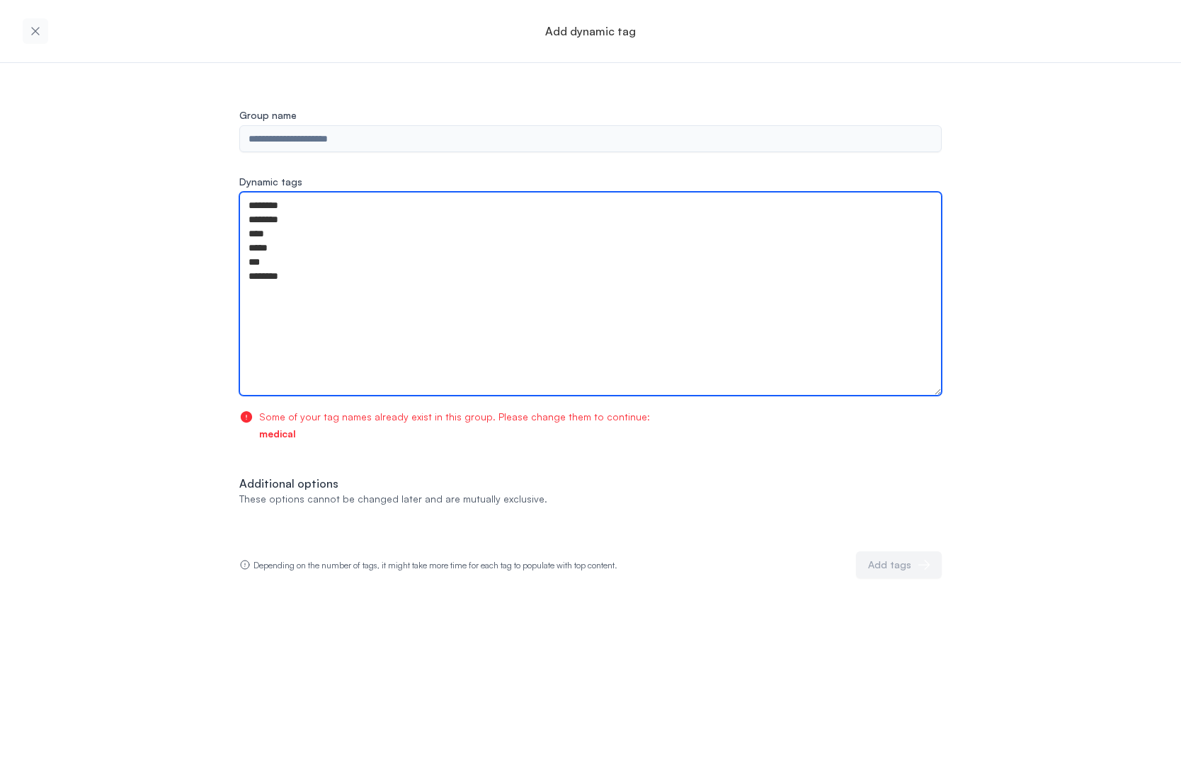
drag, startPoint x: 328, startPoint y: 292, endPoint x: 355, endPoint y: 281, distance: 29.2
drag, startPoint x: 350, startPoint y: 281, endPoint x: 242, endPoint y: 282, distance: 108.3
type textarea "******** ******** **** ***** ***"
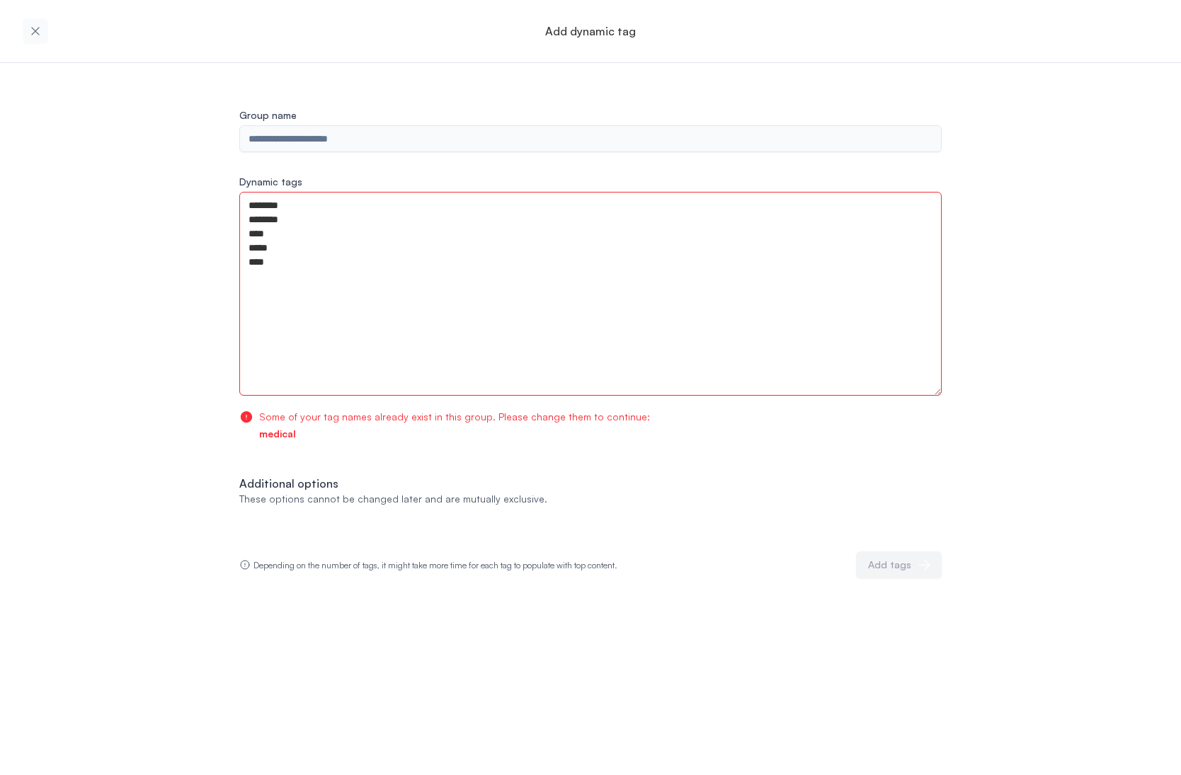
drag, startPoint x: 600, startPoint y: 590, endPoint x: 601, endPoint y: 562, distance: 28.3
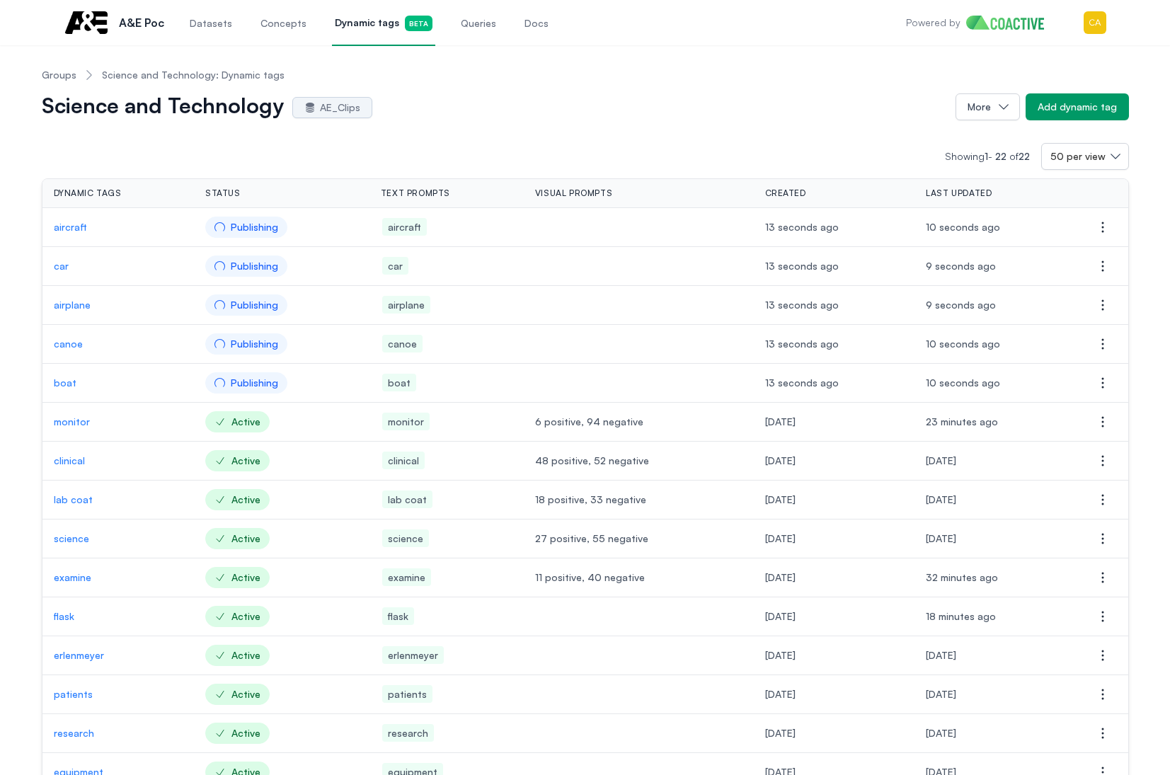
drag, startPoint x: 411, startPoint y: 108, endPoint x: 421, endPoint y: 126, distance: 20.9
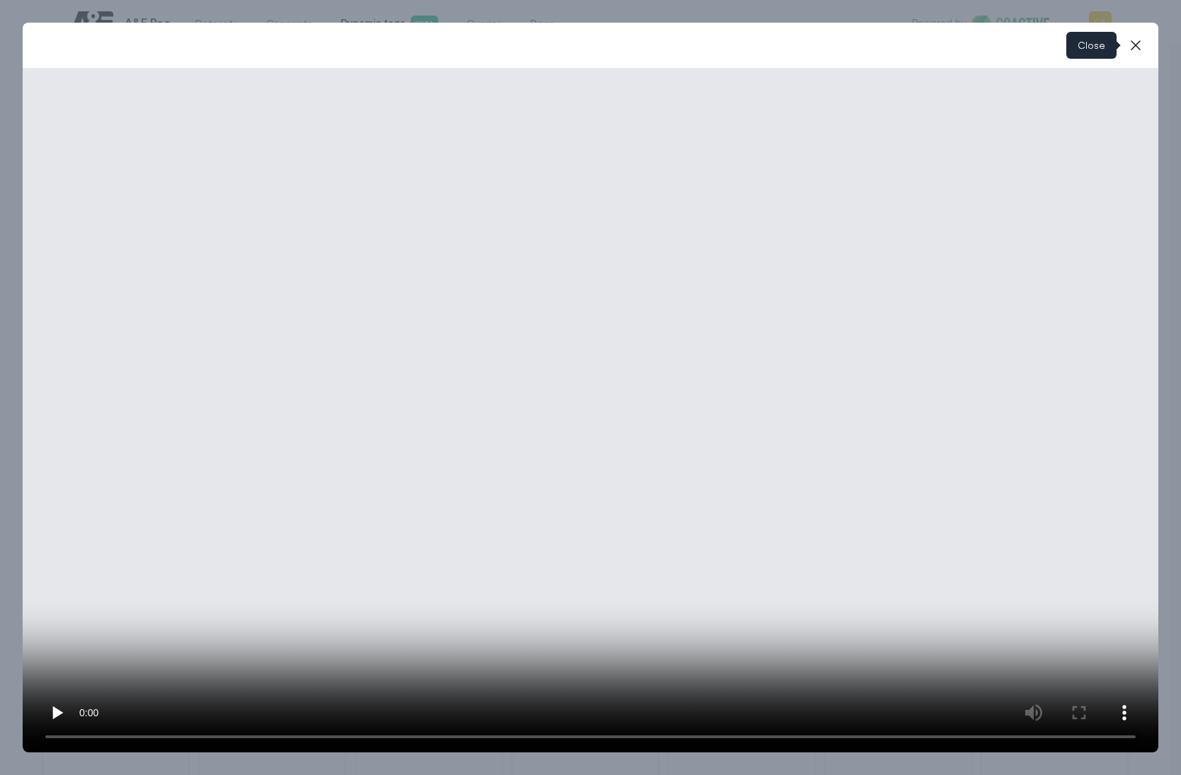
drag, startPoint x: 1137, startPoint y: 45, endPoint x: 941, endPoint y: 223, distance: 264.6
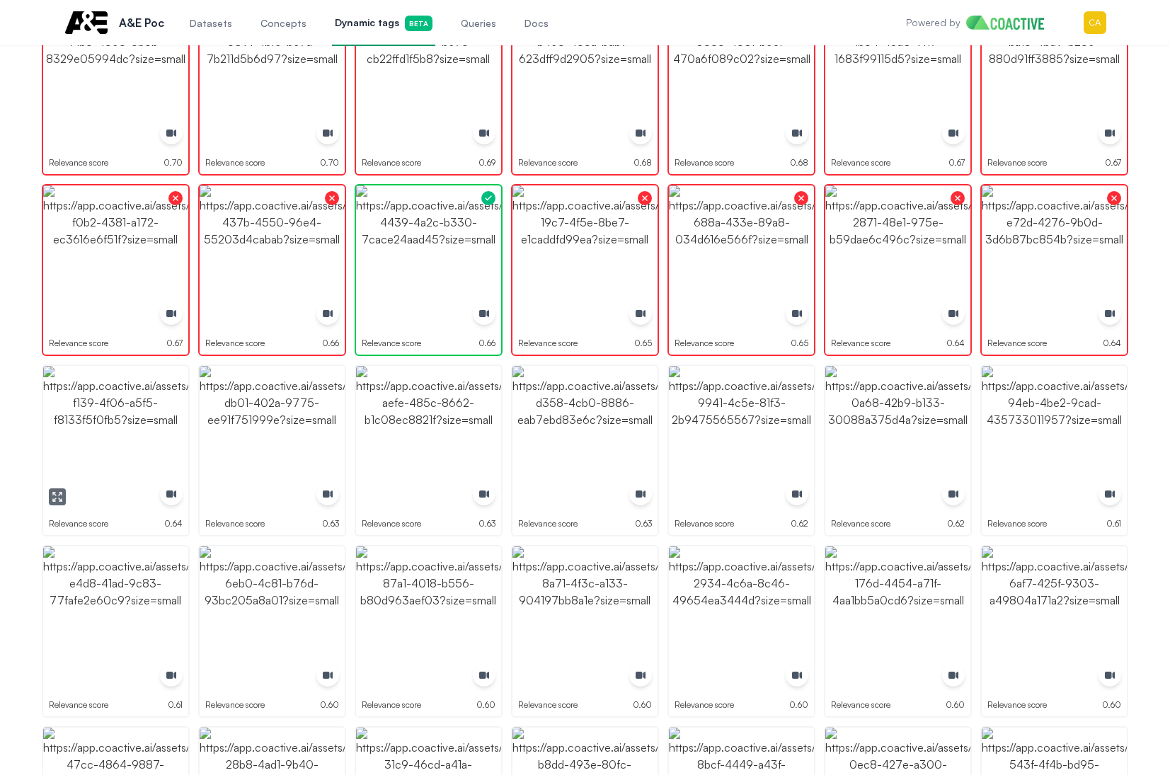
scroll to position [354, 0]
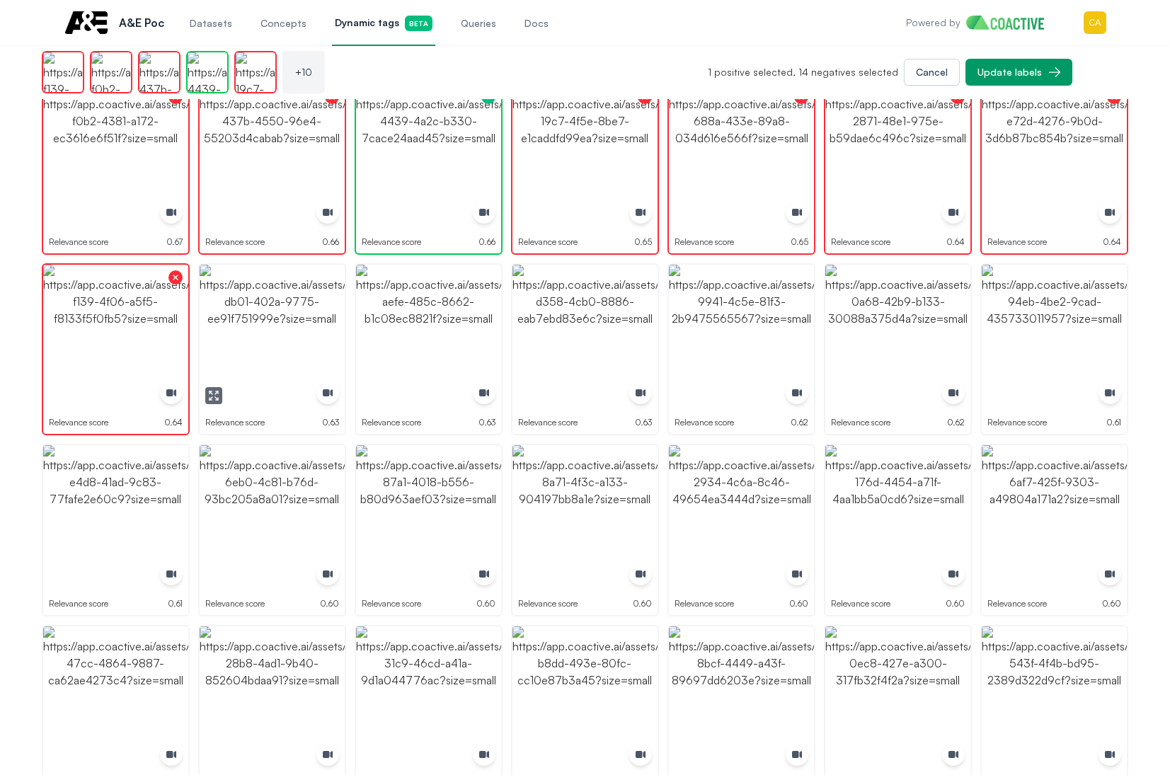
drag, startPoint x: 302, startPoint y: 314, endPoint x: 457, endPoint y: 310, distance: 155.1
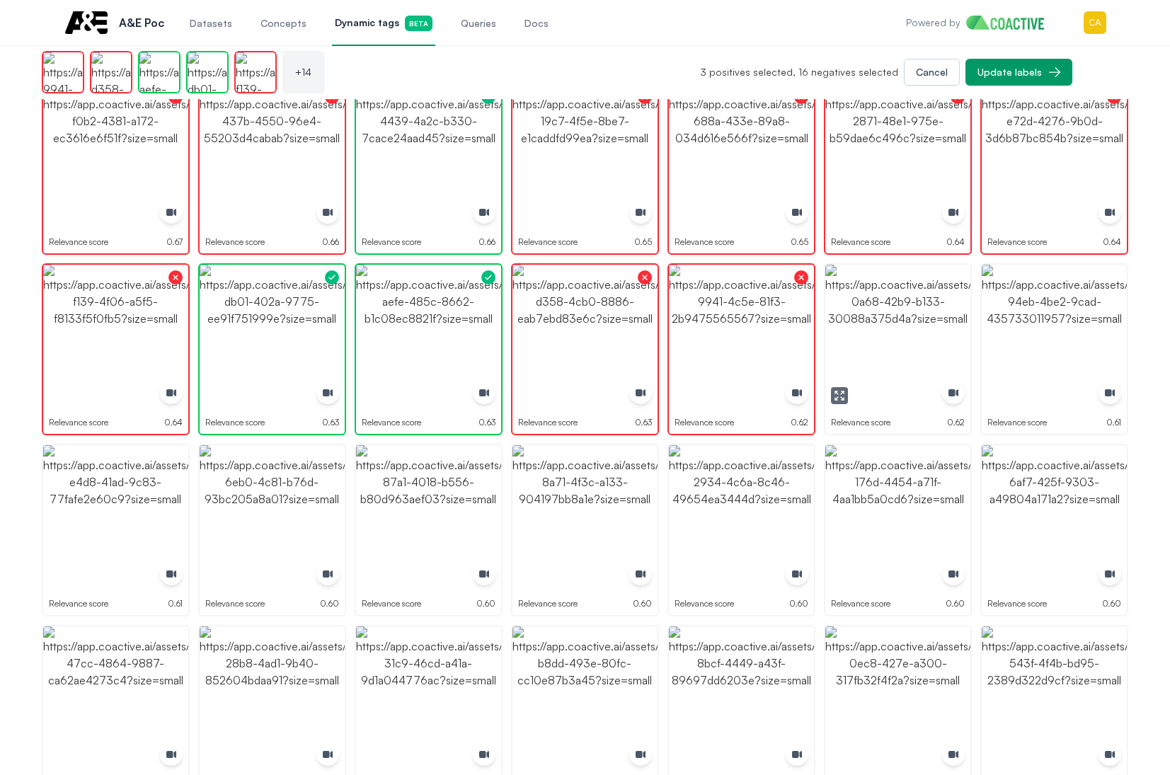
drag, startPoint x: 895, startPoint y: 319, endPoint x: 1058, endPoint y: 319, distance: 162.1
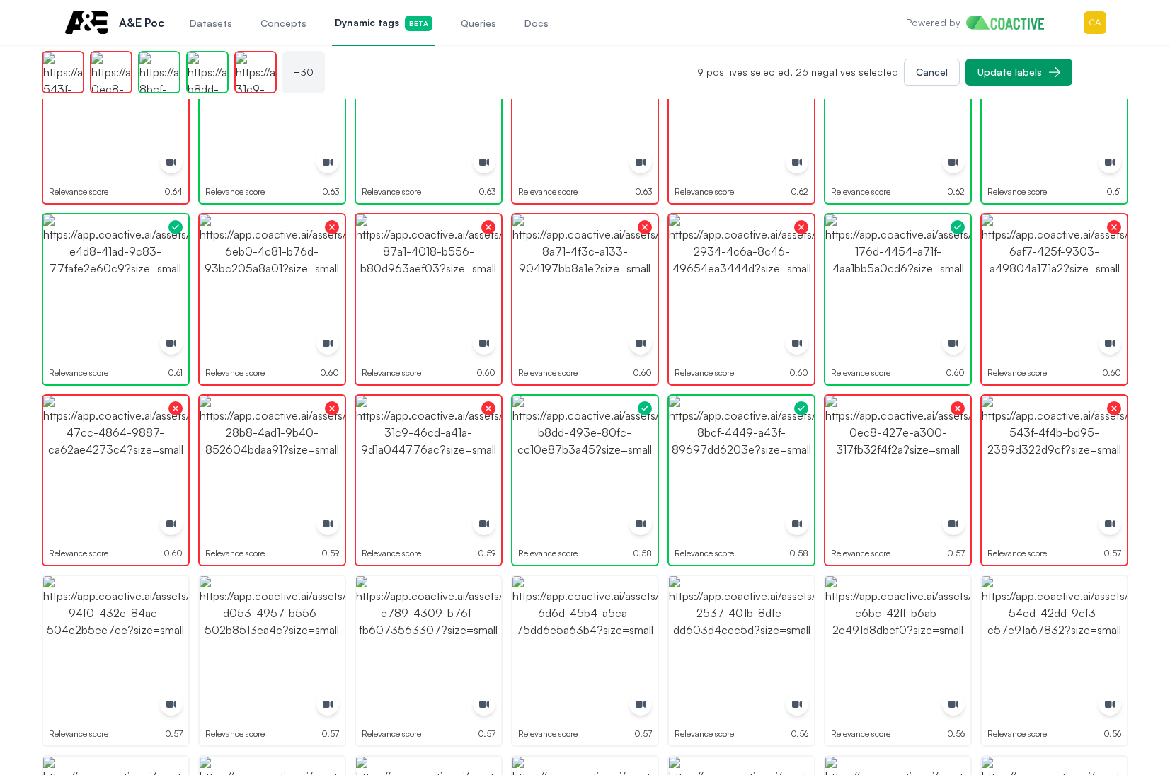
scroll to position [708, 0]
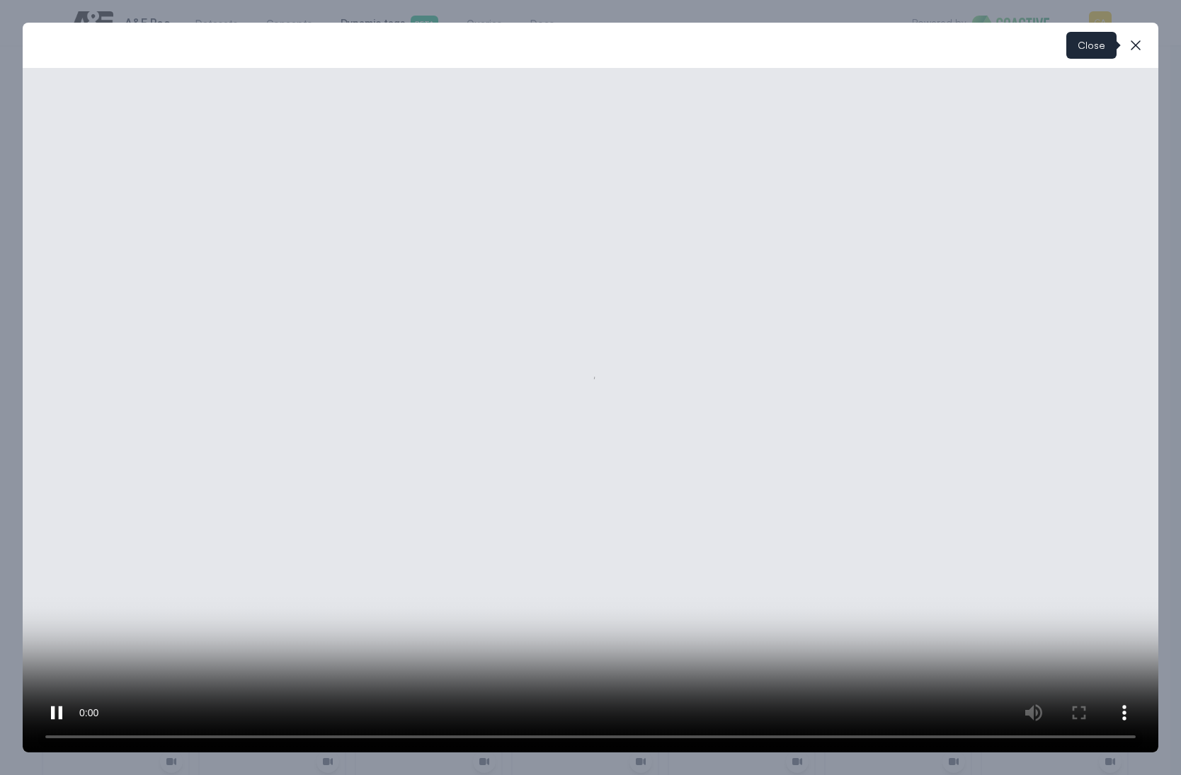
drag, startPoint x: 1140, startPoint y: 47, endPoint x: 1026, endPoint y: 110, distance: 130.2
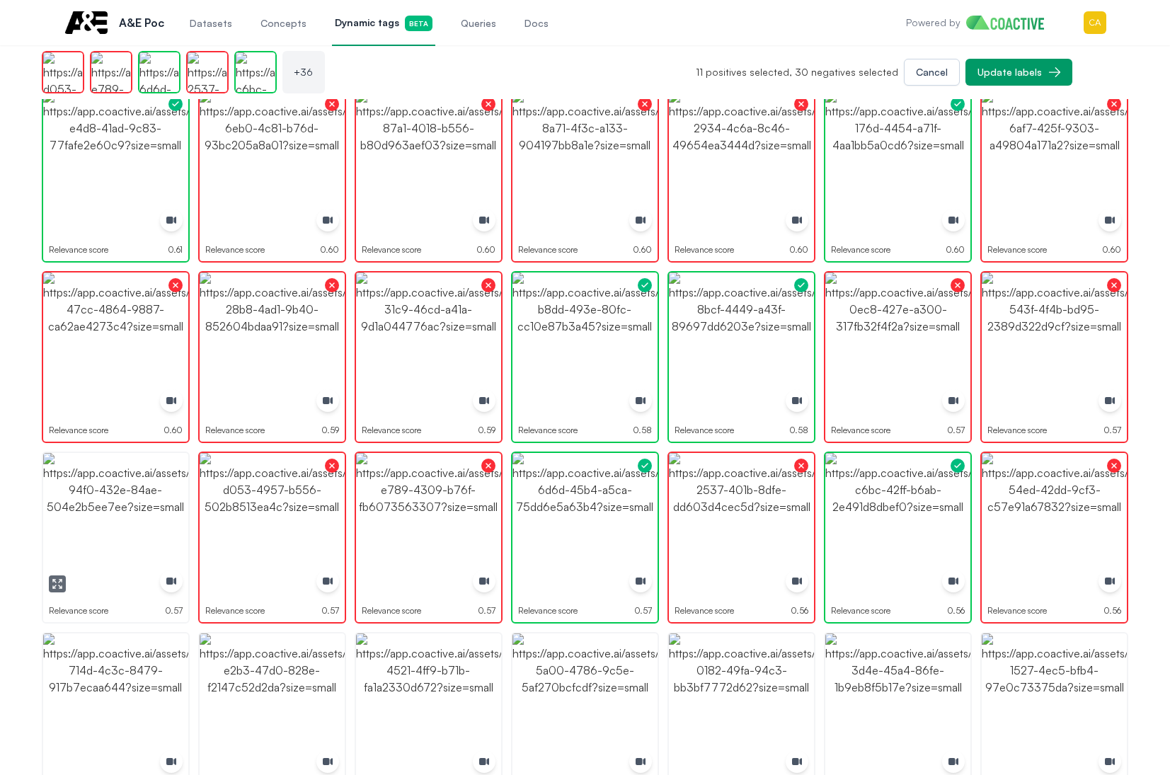
drag, startPoint x: 87, startPoint y: 546, endPoint x: 115, endPoint y: 562, distance: 32.0
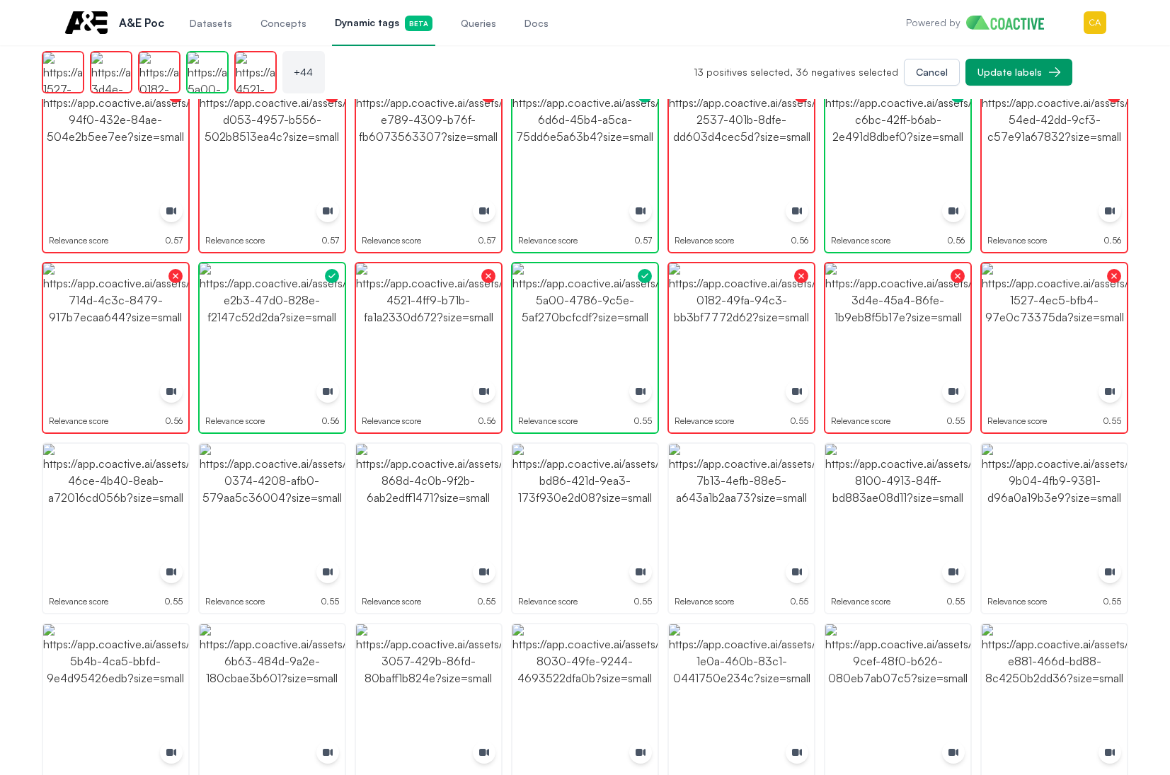
scroll to position [1133, 0]
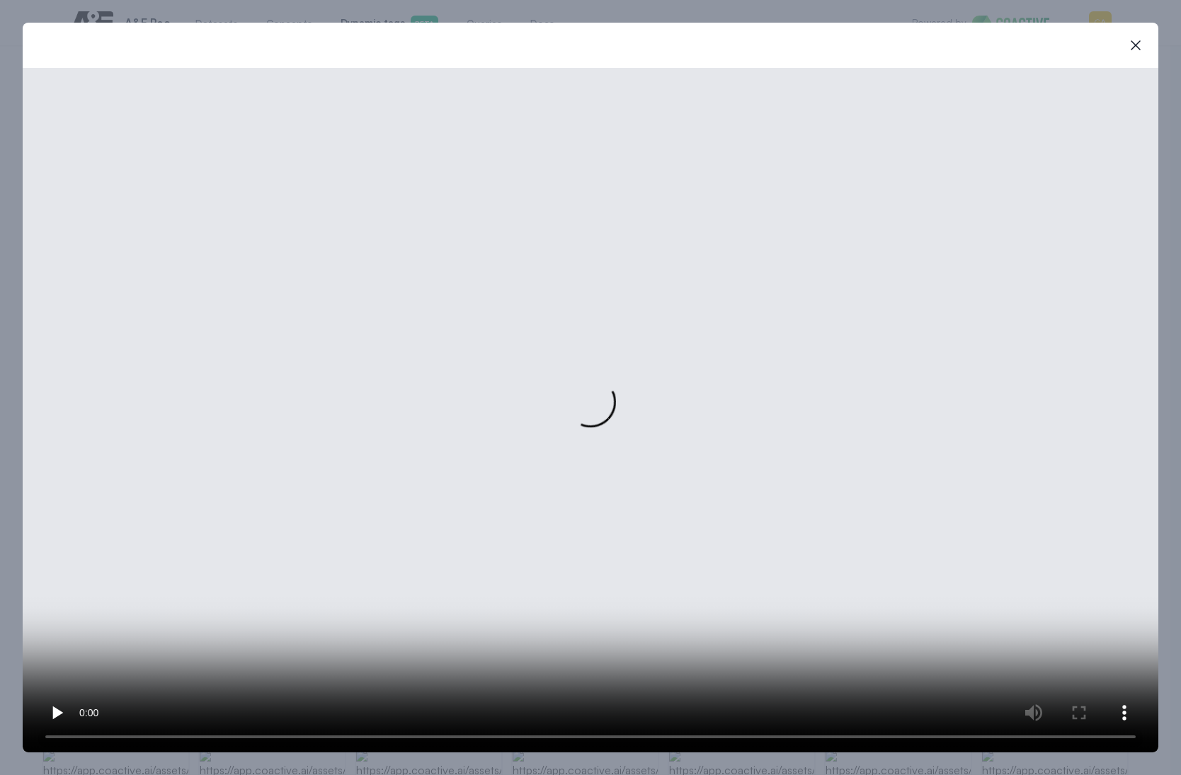
drag, startPoint x: 1151, startPoint y: 42, endPoint x: 1143, endPoint y: 42, distance: 7.8
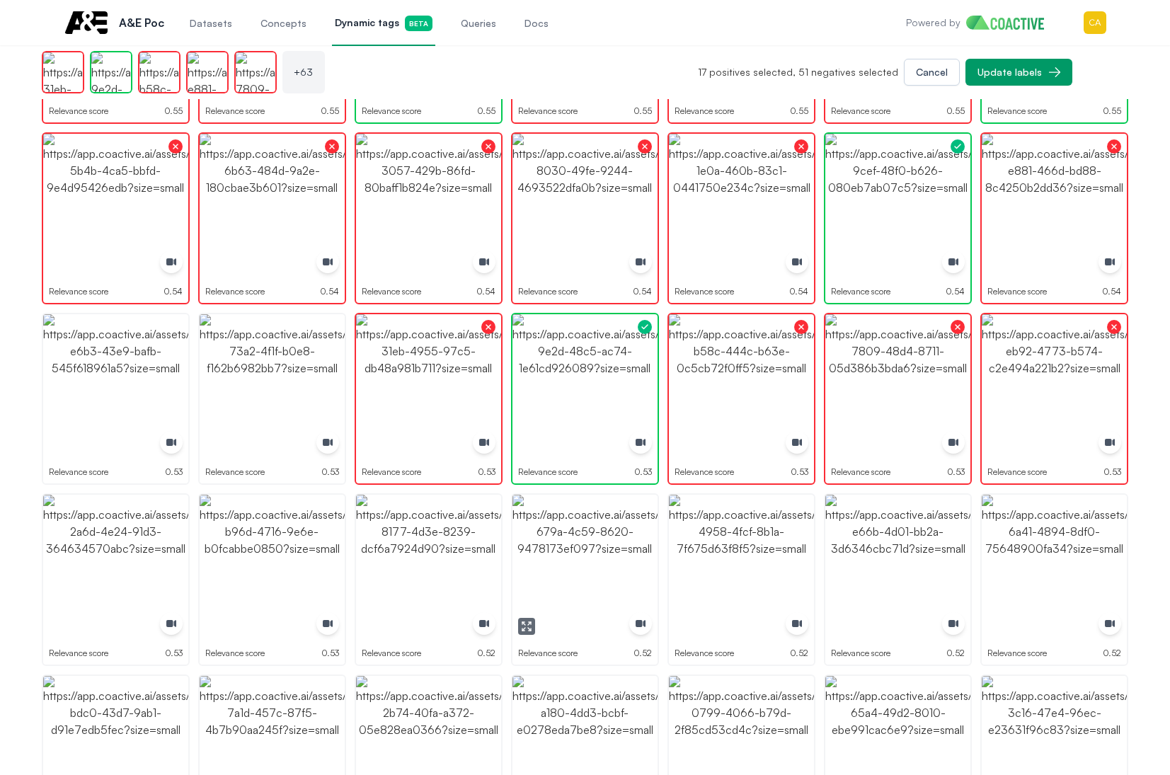
scroll to position [1699, 0]
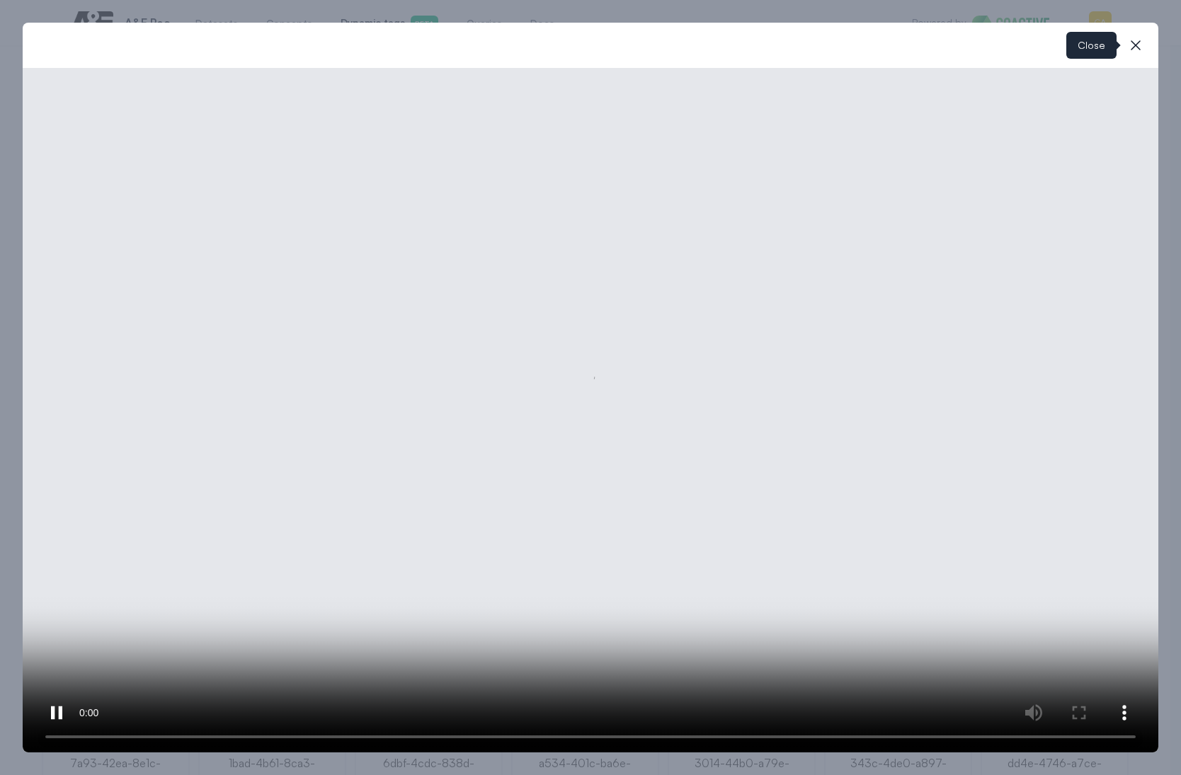
drag, startPoint x: 1130, startPoint y: 40, endPoint x: 1119, endPoint y: 45, distance: 12.7
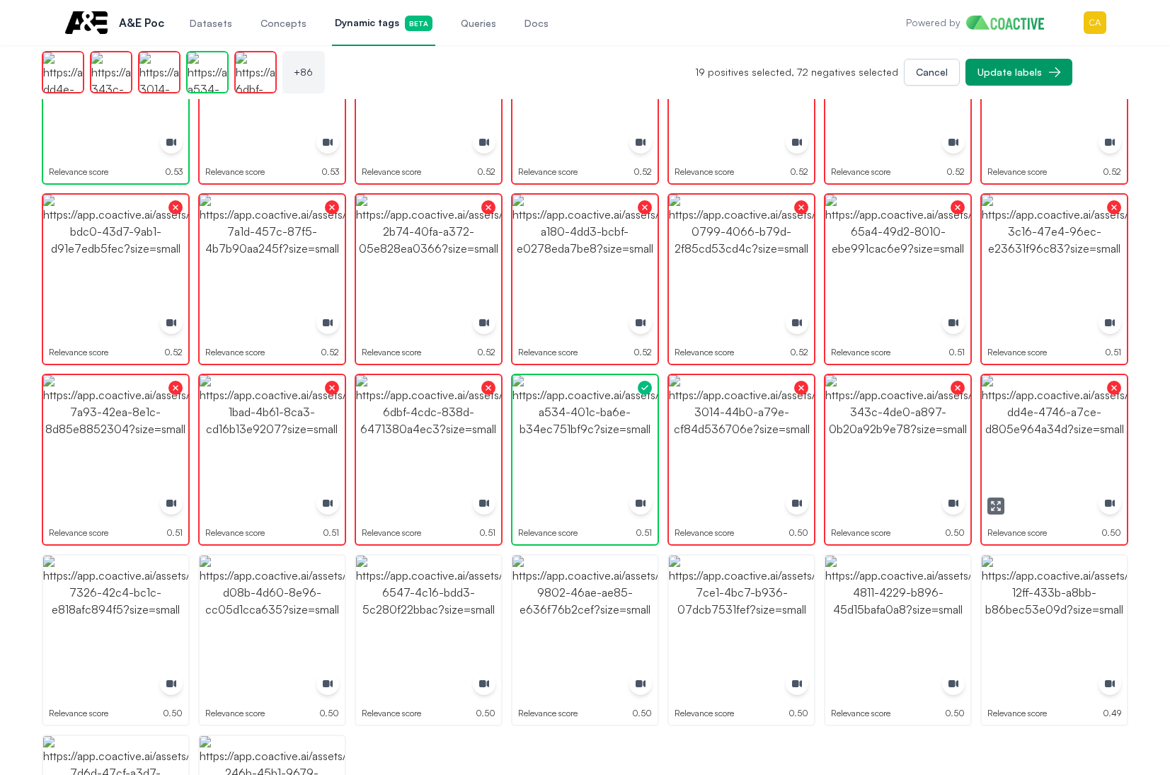
scroll to position [2193, 0]
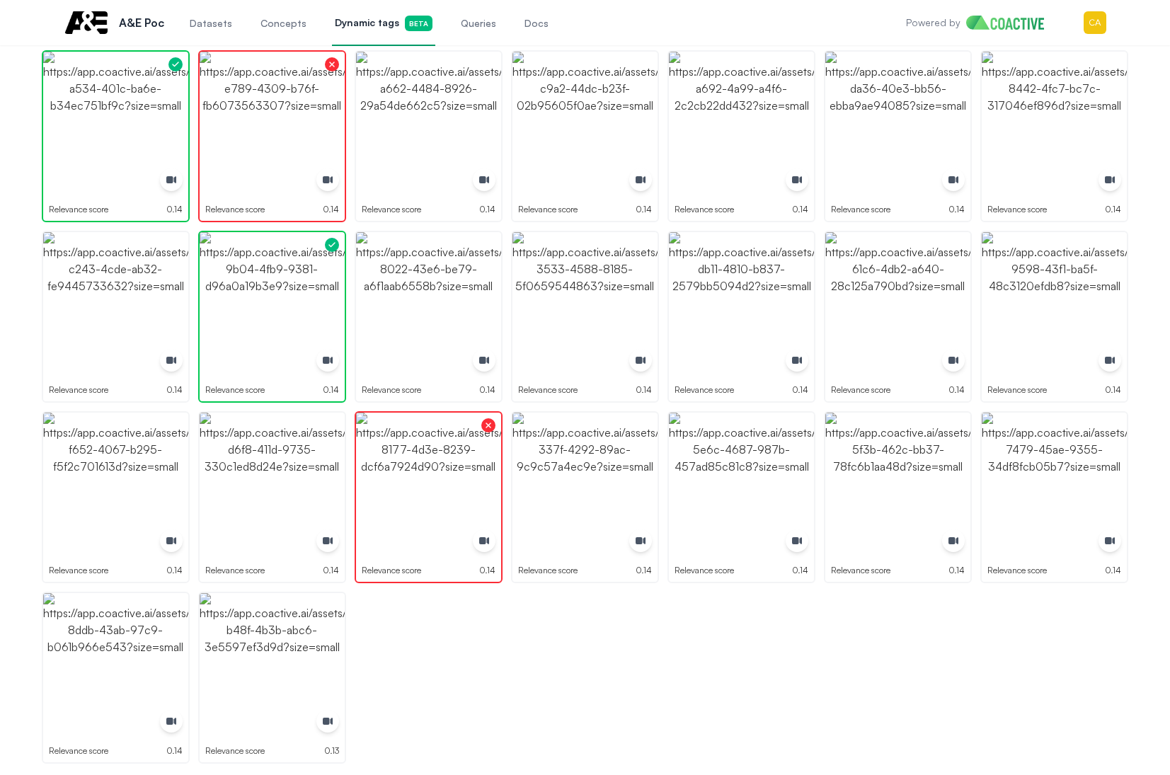
drag, startPoint x: 471, startPoint y: 739, endPoint x: 474, endPoint y: 726, distance: 13.1
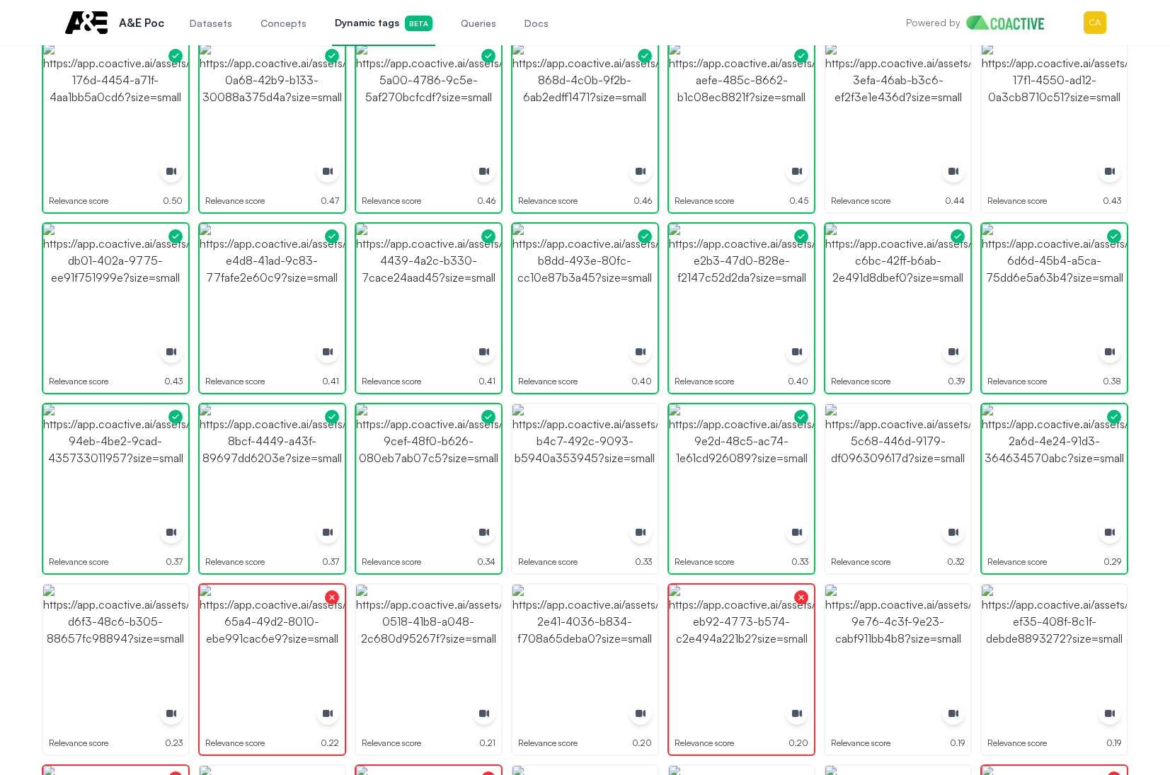
scroll to position [0, 0]
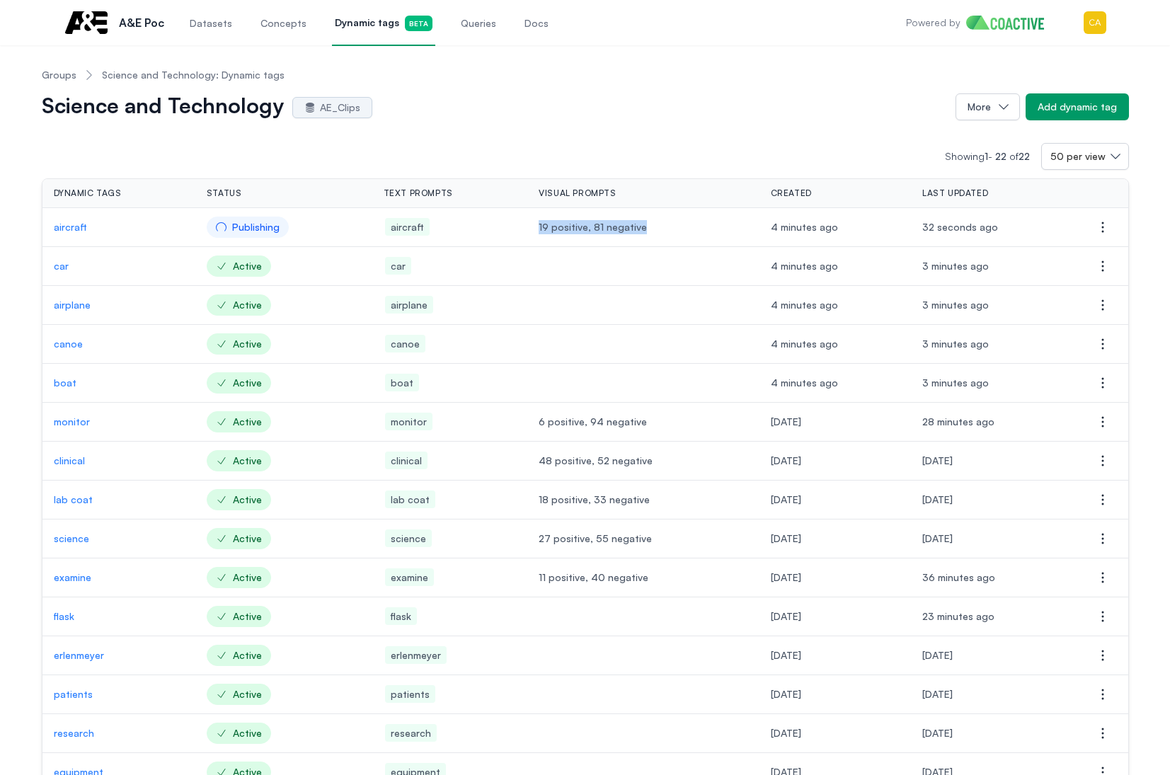
drag, startPoint x: 636, startPoint y: 234, endPoint x: 532, endPoint y: 239, distance: 104.2
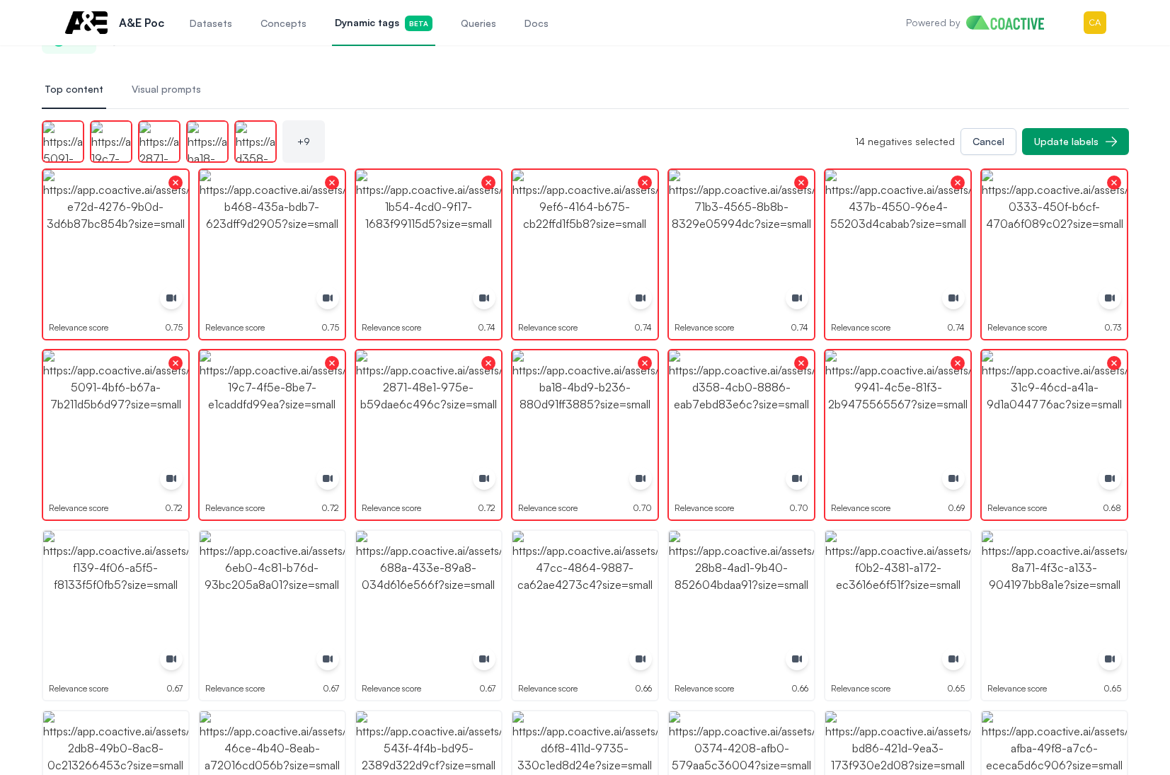
scroll to position [142, 0]
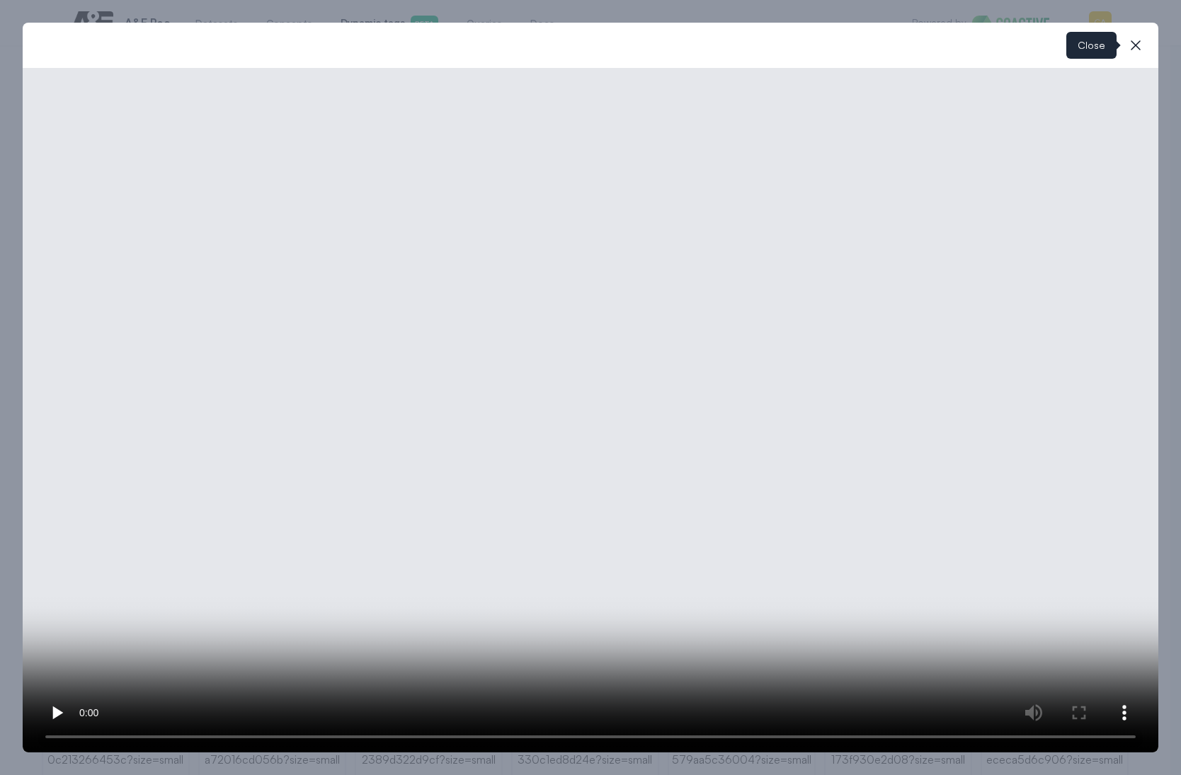
drag, startPoint x: 1141, startPoint y: 40, endPoint x: 1121, endPoint y: 53, distance: 24.2
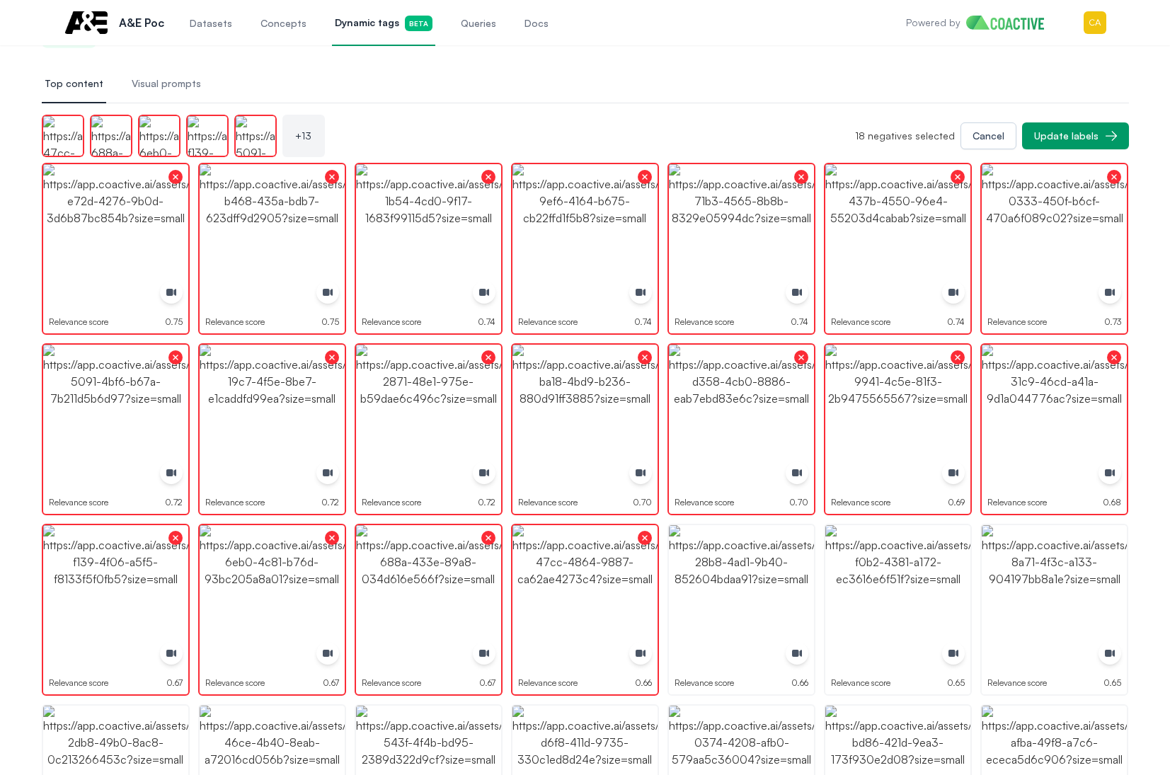
scroll to position [354, 0]
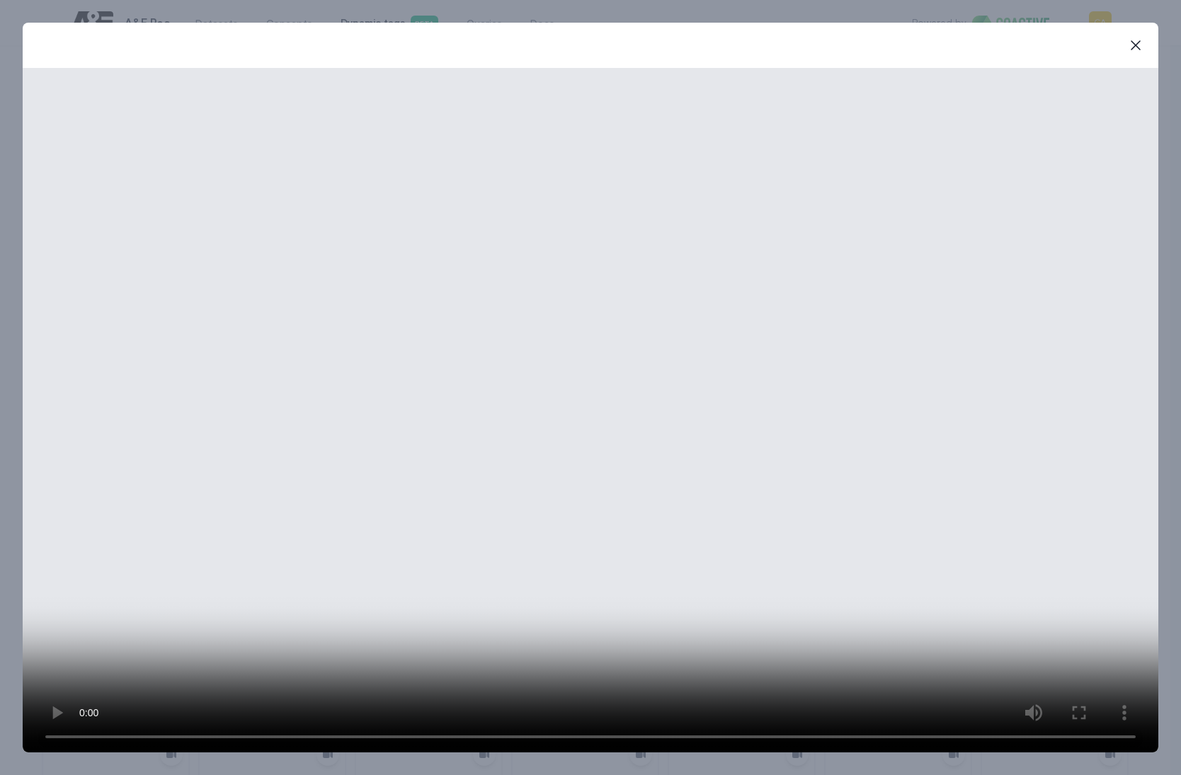
drag, startPoint x: 1139, startPoint y: 39, endPoint x: 1129, endPoint y: 42, distance: 10.5
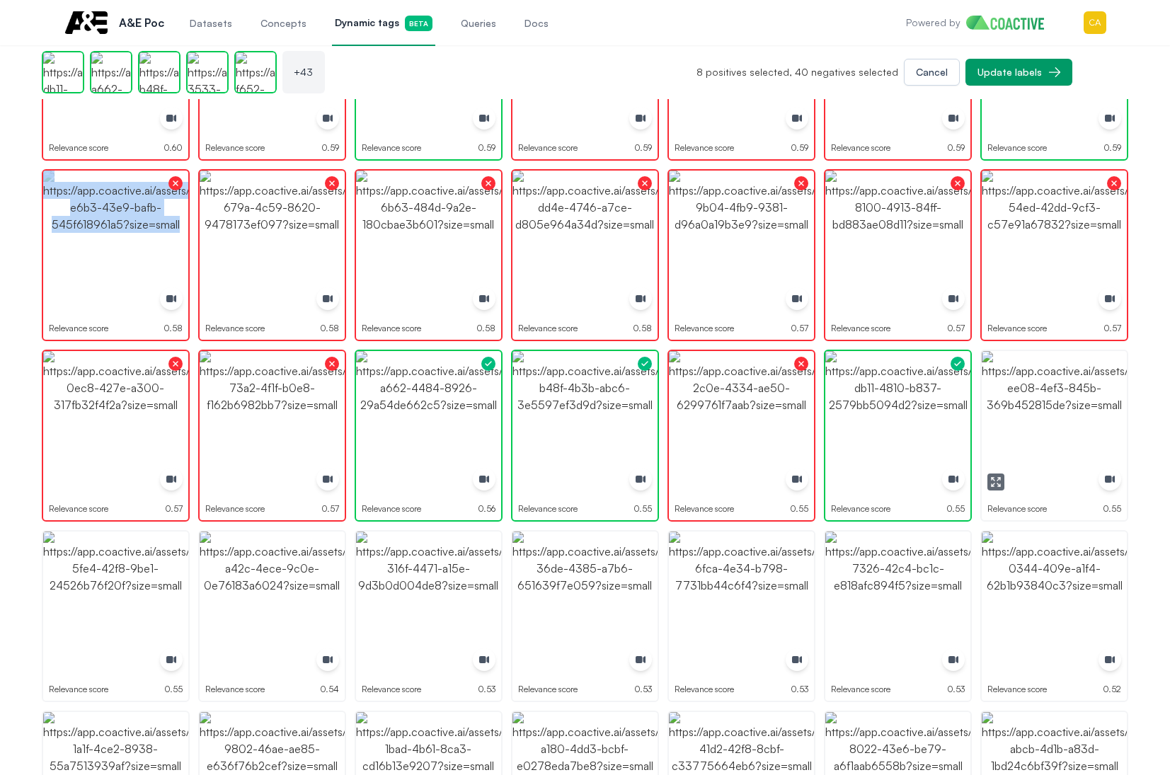
scroll to position [1133, 0]
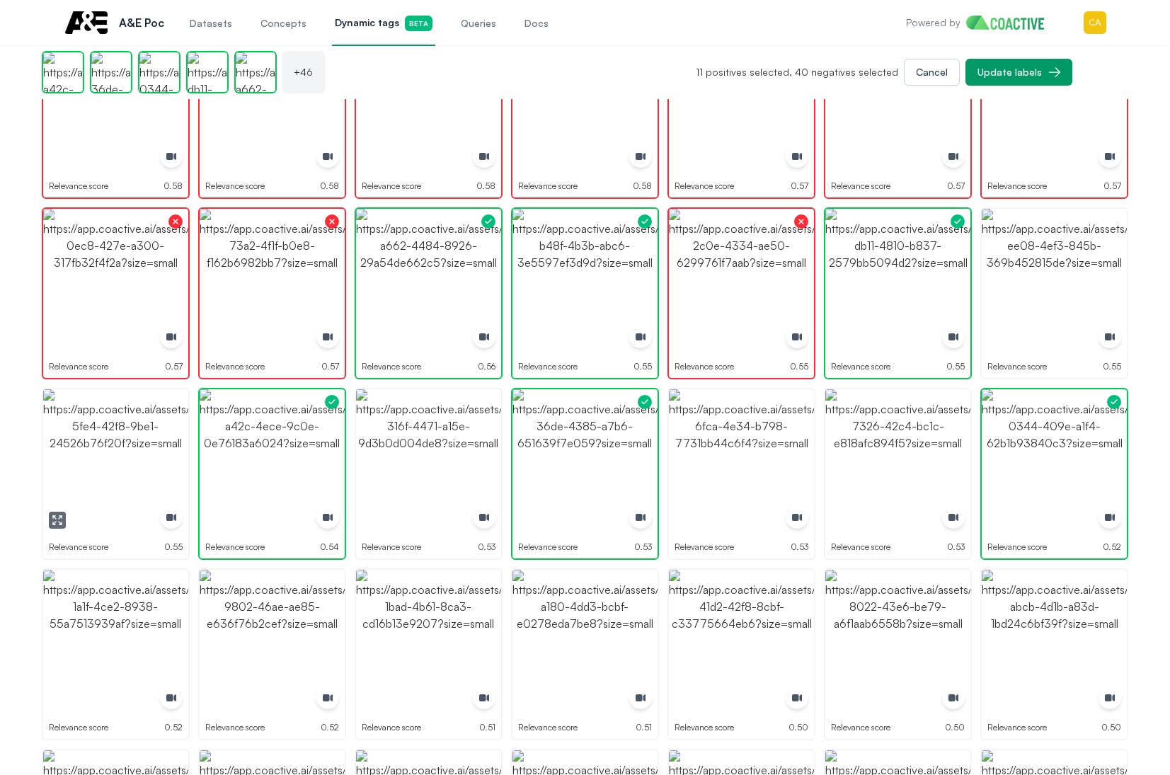
drag, startPoint x: 121, startPoint y: 450, endPoint x: 128, endPoint y: 457, distance: 9.5
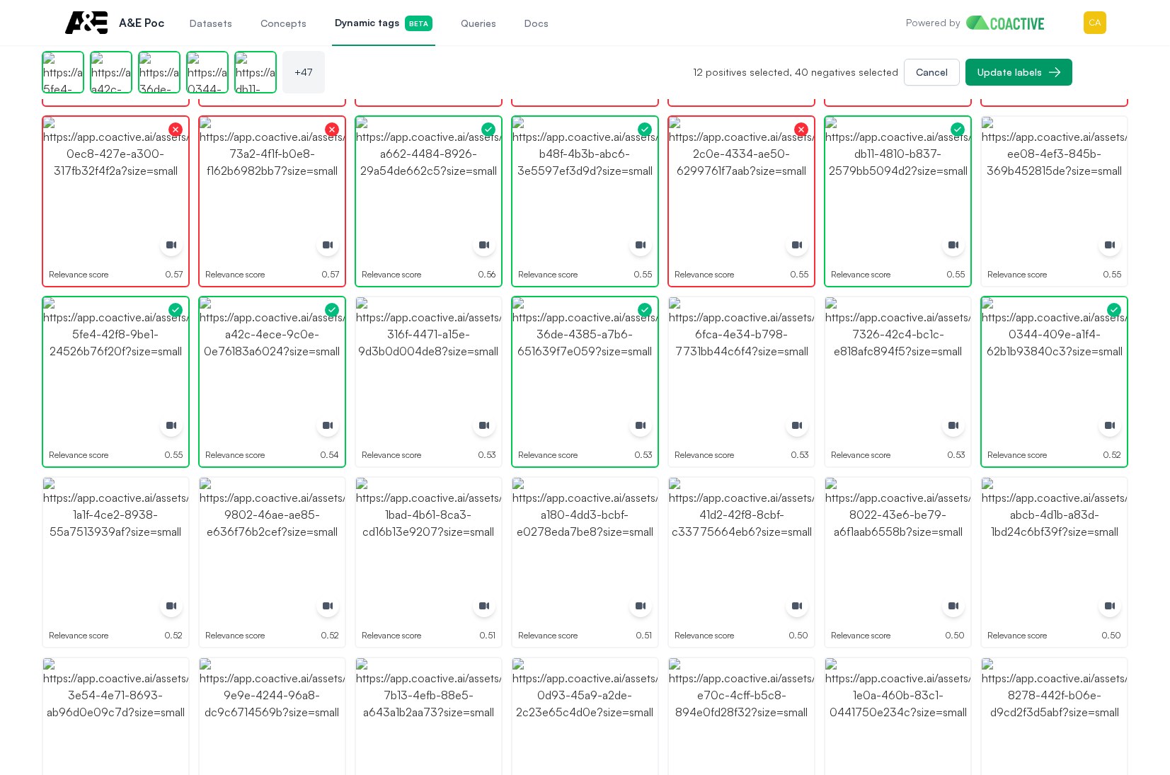
scroll to position [1416, 0]
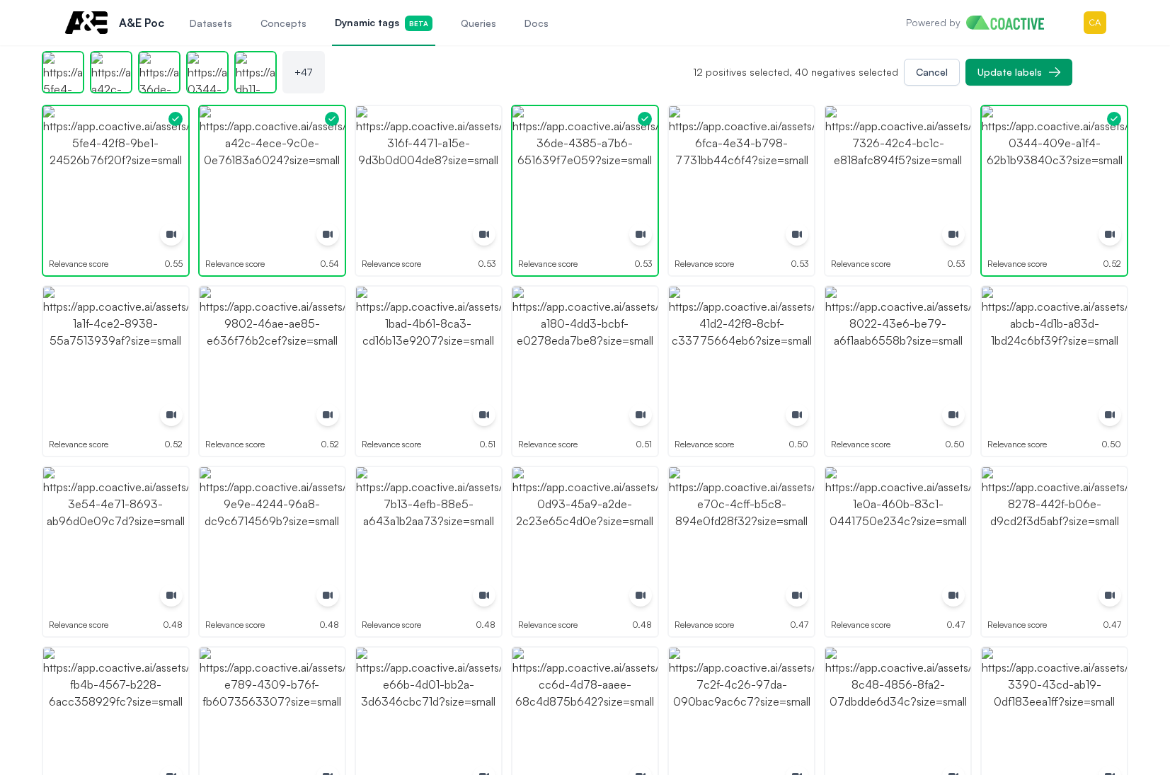
drag, startPoint x: 974, startPoint y: 317, endPoint x: 1086, endPoint y: 323, distance: 112.0
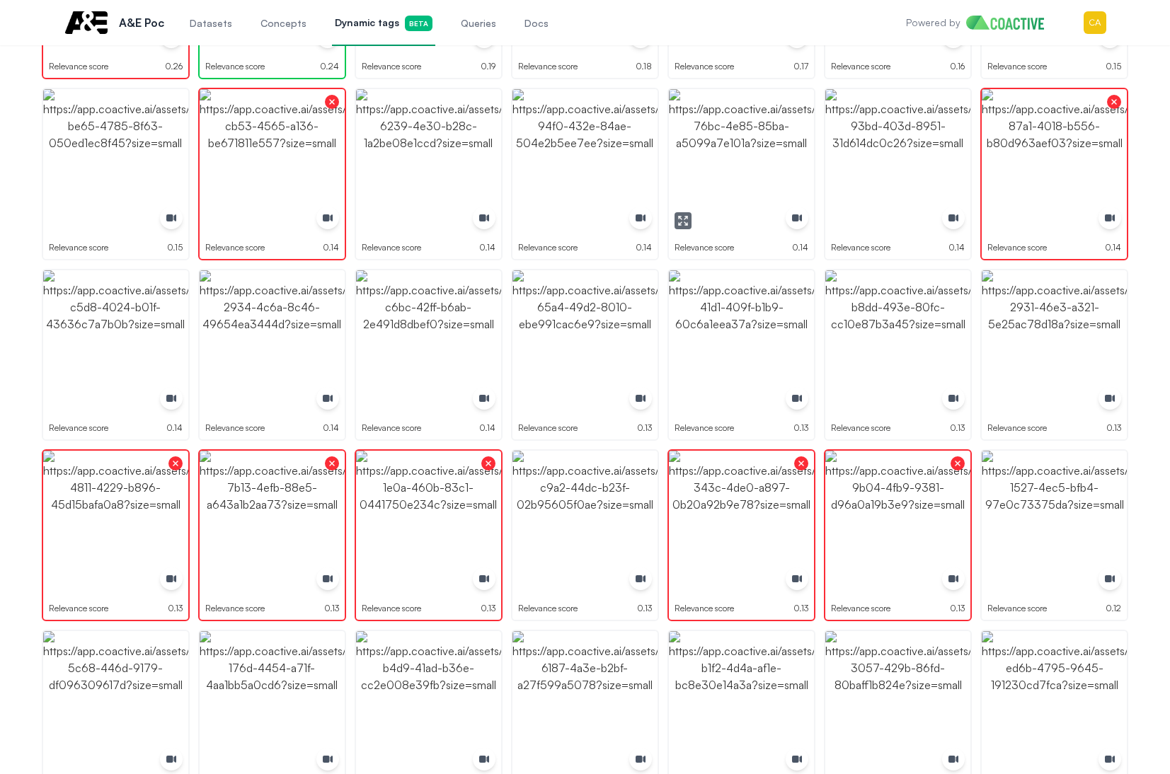
scroll to position [1133, 0]
